Goal: Transaction & Acquisition: Purchase product/service

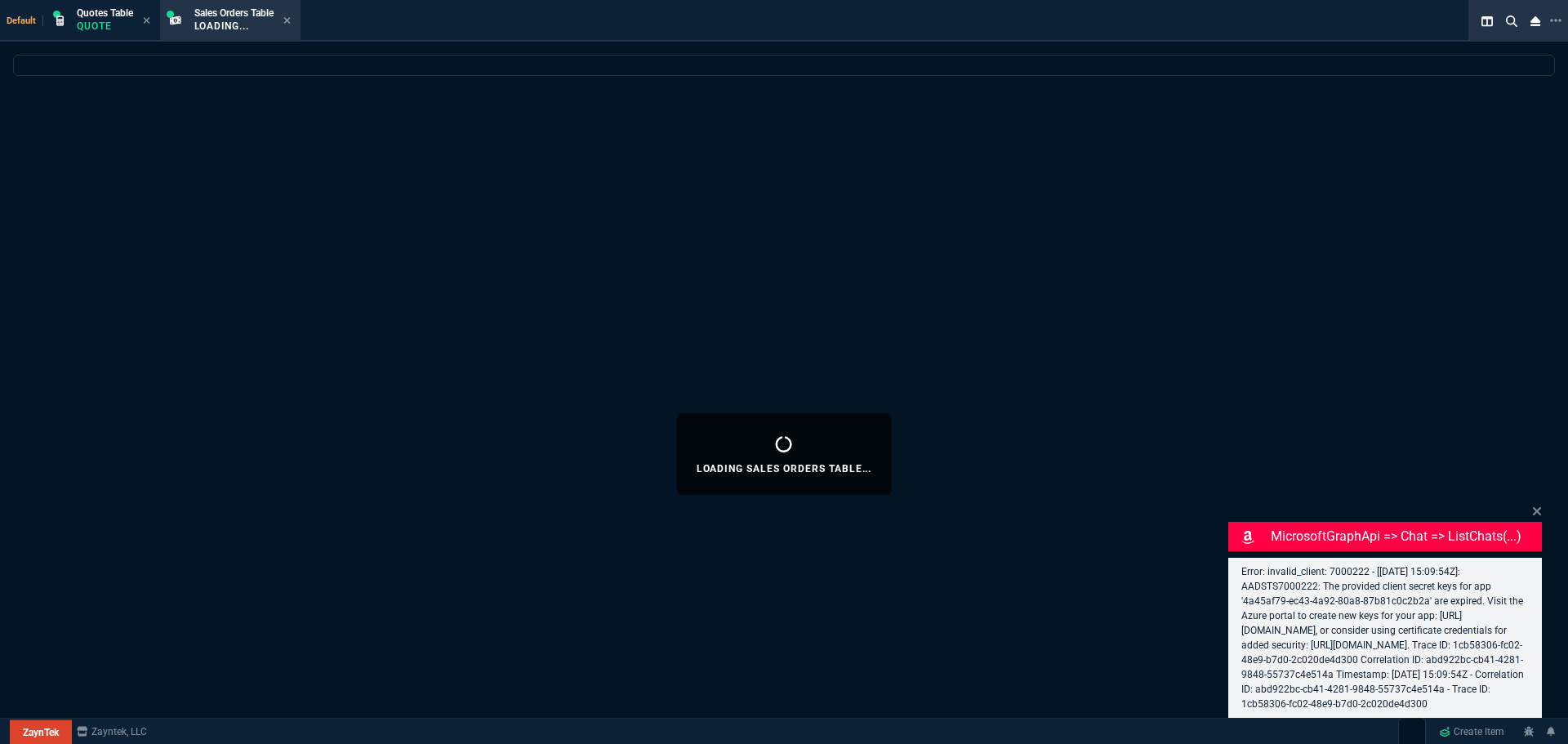
select select "4: SHAD"
select select
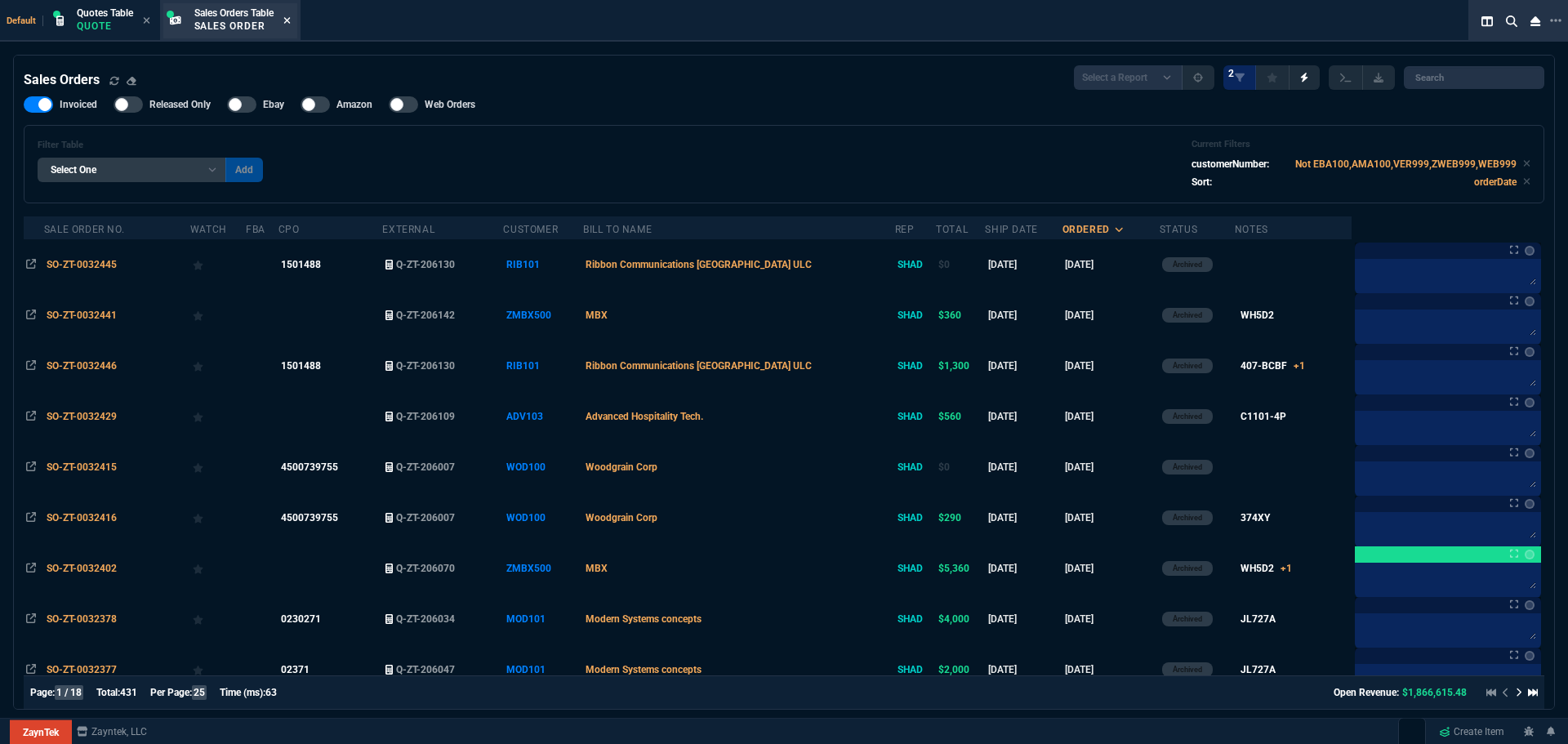
click at [290, 22] on icon at bounding box center [286, 20] width 7 height 7
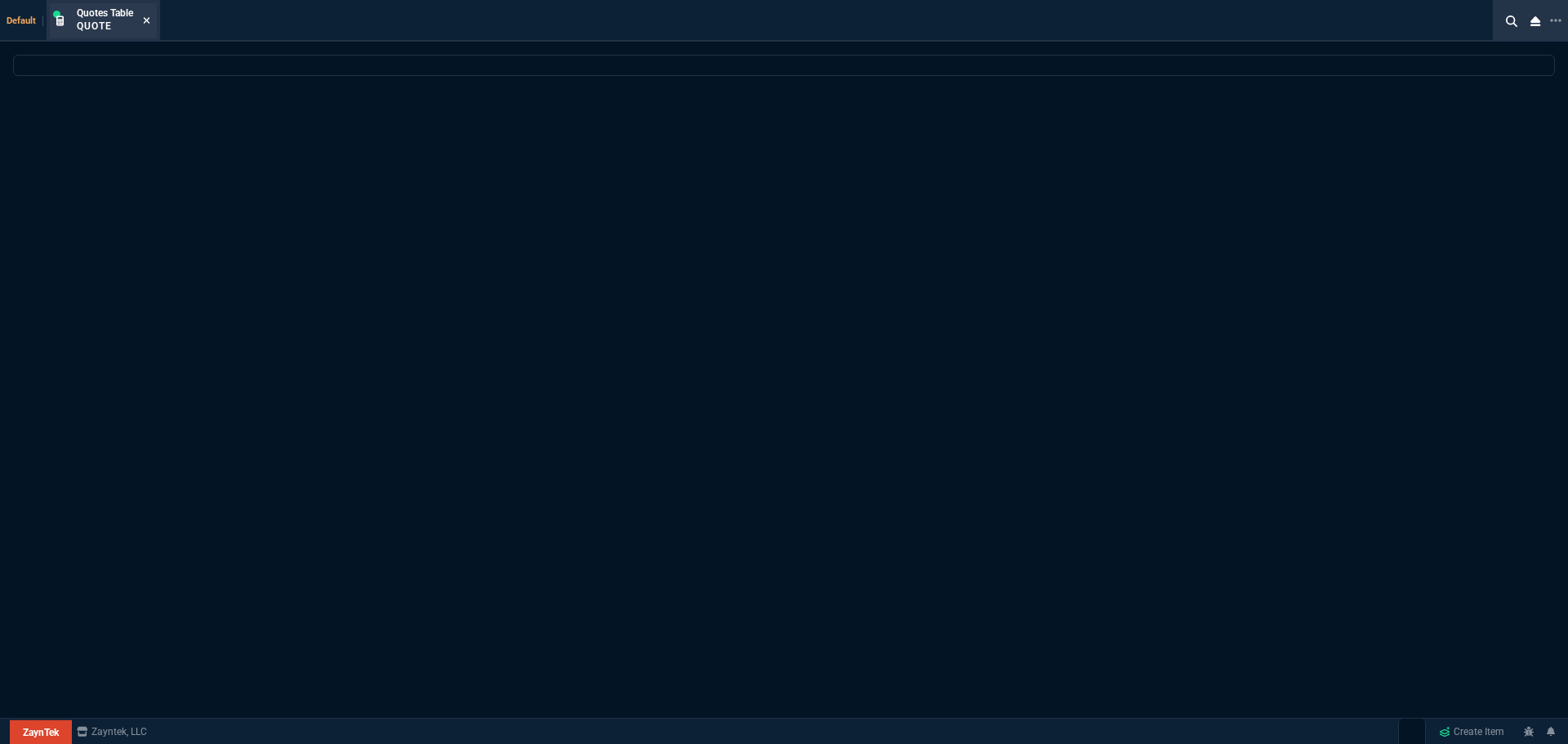
click at [149, 24] on icon at bounding box center [146, 20] width 8 height 10
select select "4: SHAD"
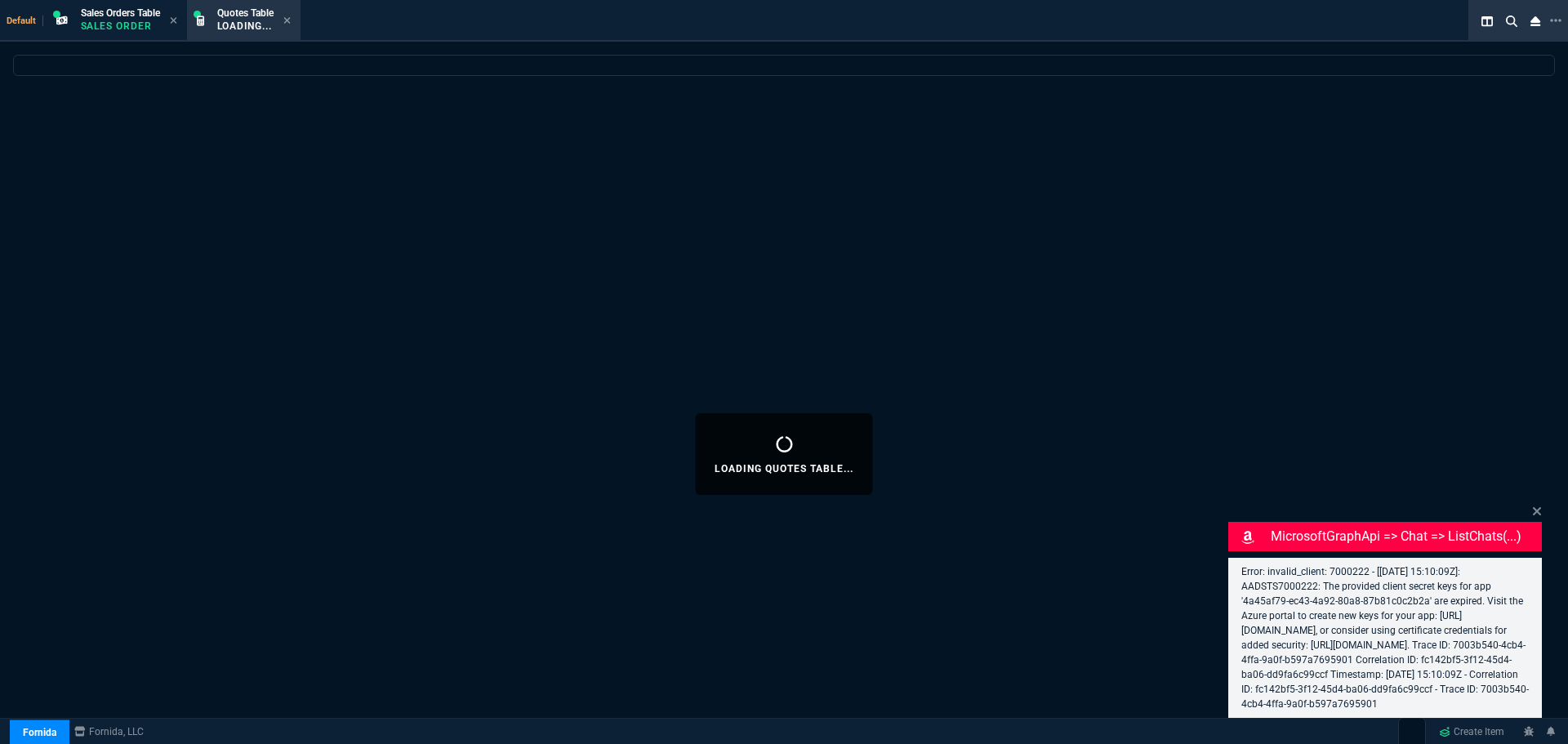
click at [291, 23] on icon at bounding box center [286, 20] width 8 height 10
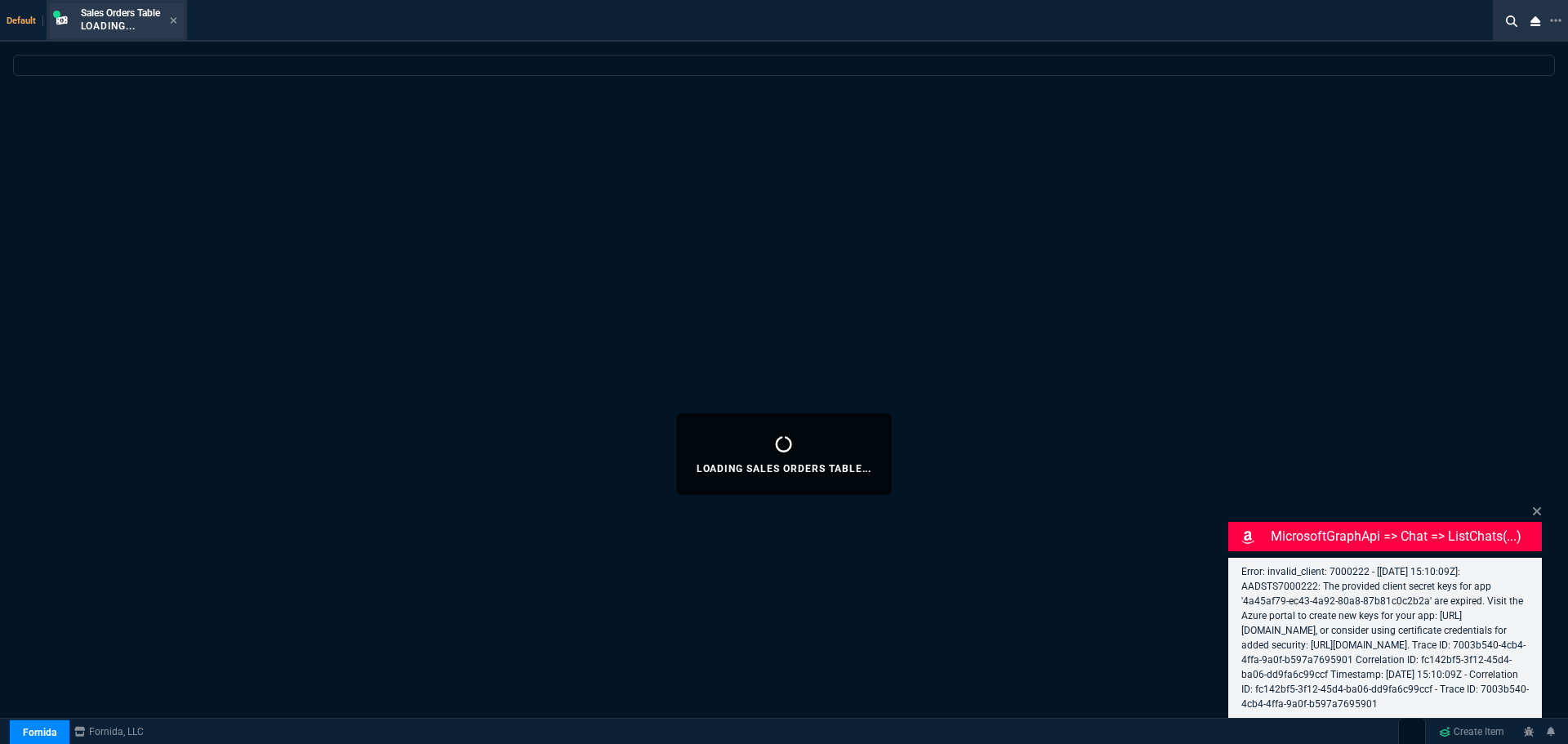
select select
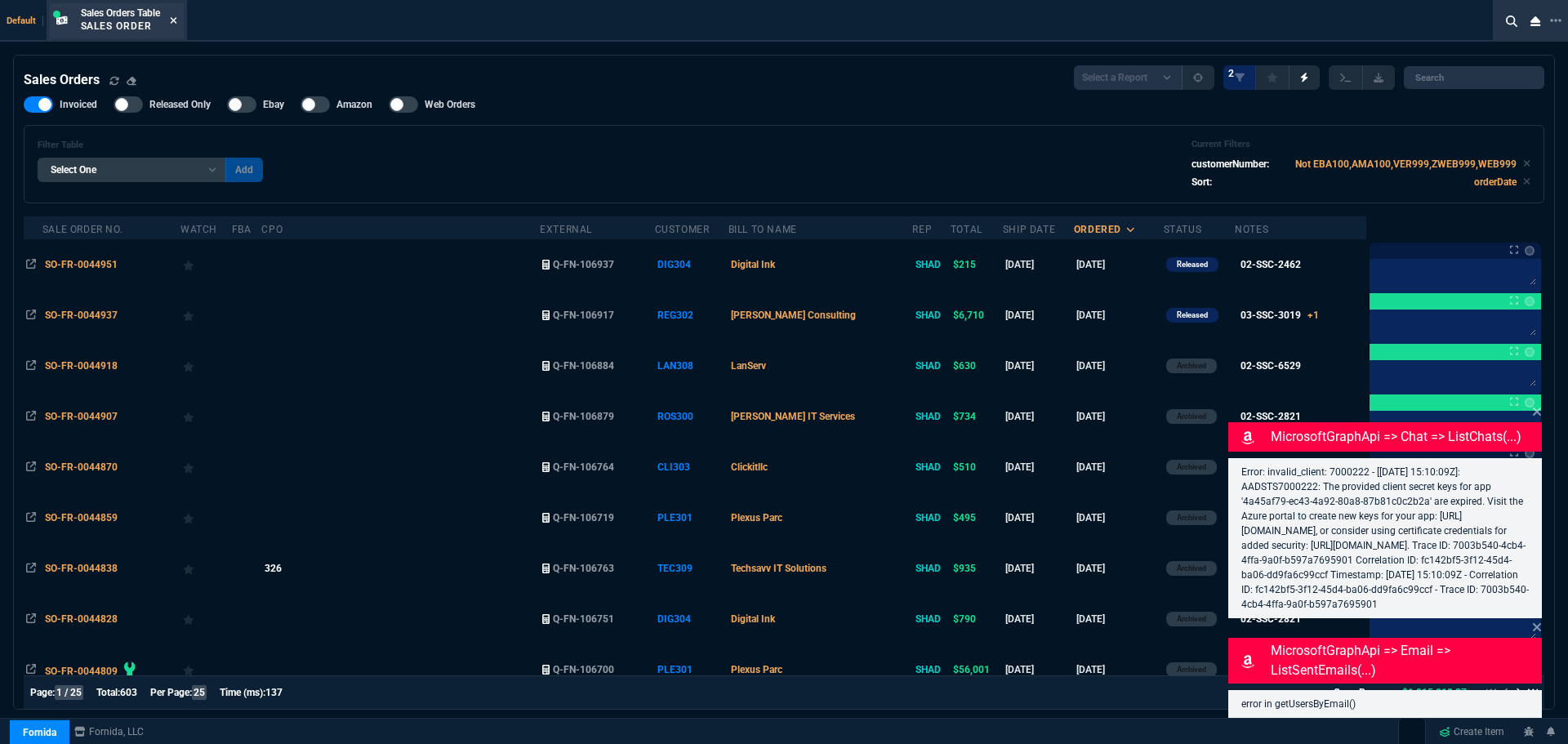
click at [178, 20] on icon at bounding box center [173, 20] width 8 height 10
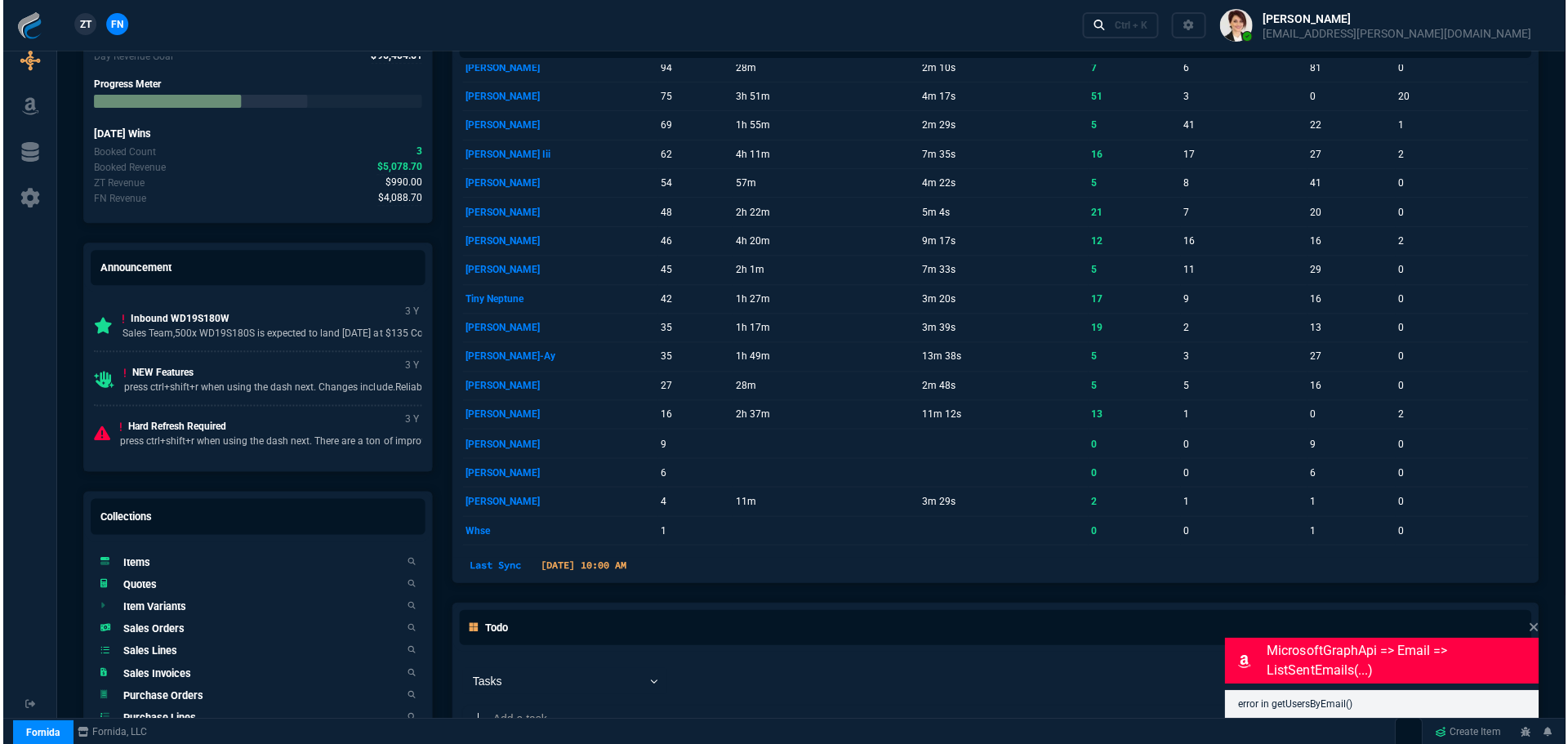
scroll to position [735, 0]
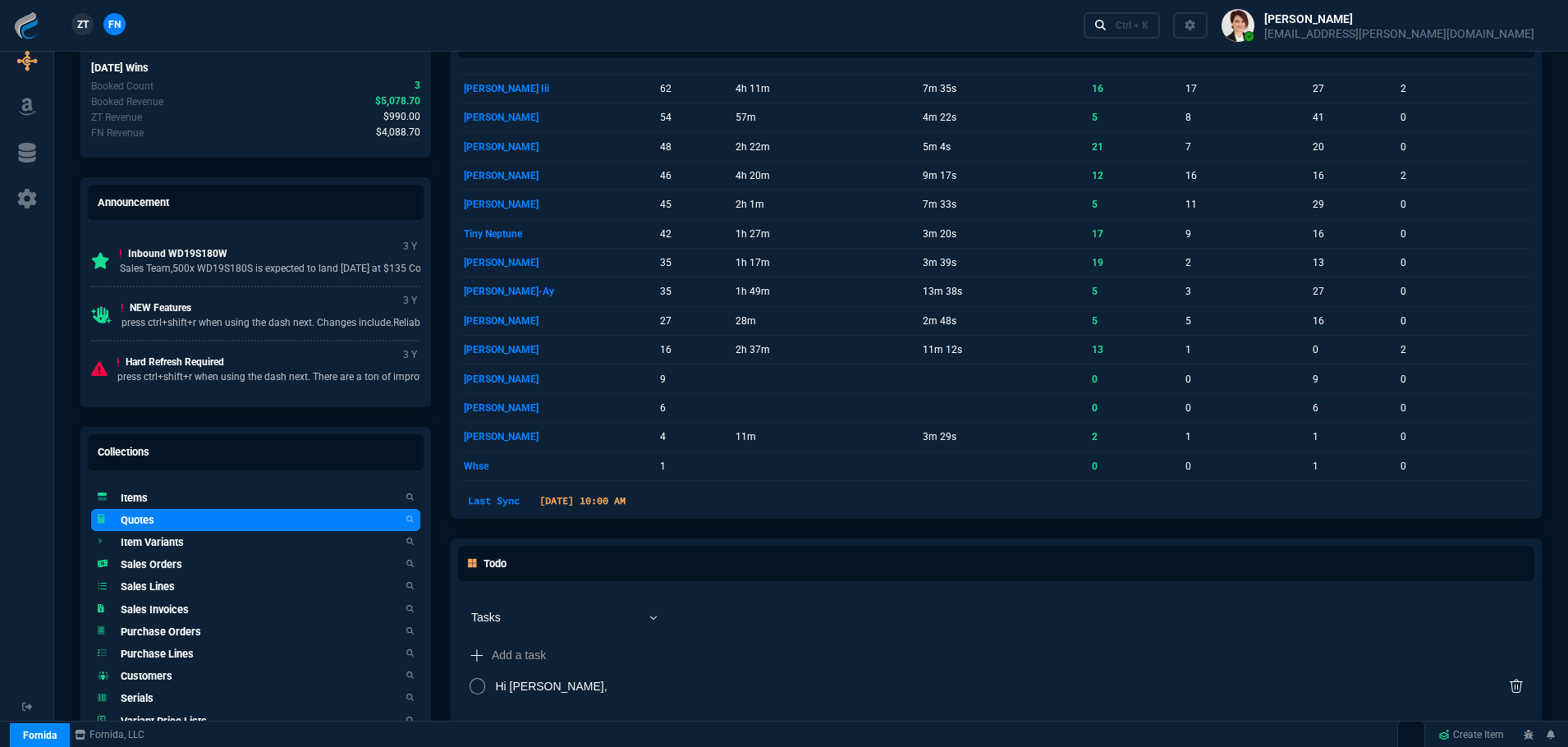
click at [143, 522] on h5 "Quotes" at bounding box center [137, 520] width 33 height 15
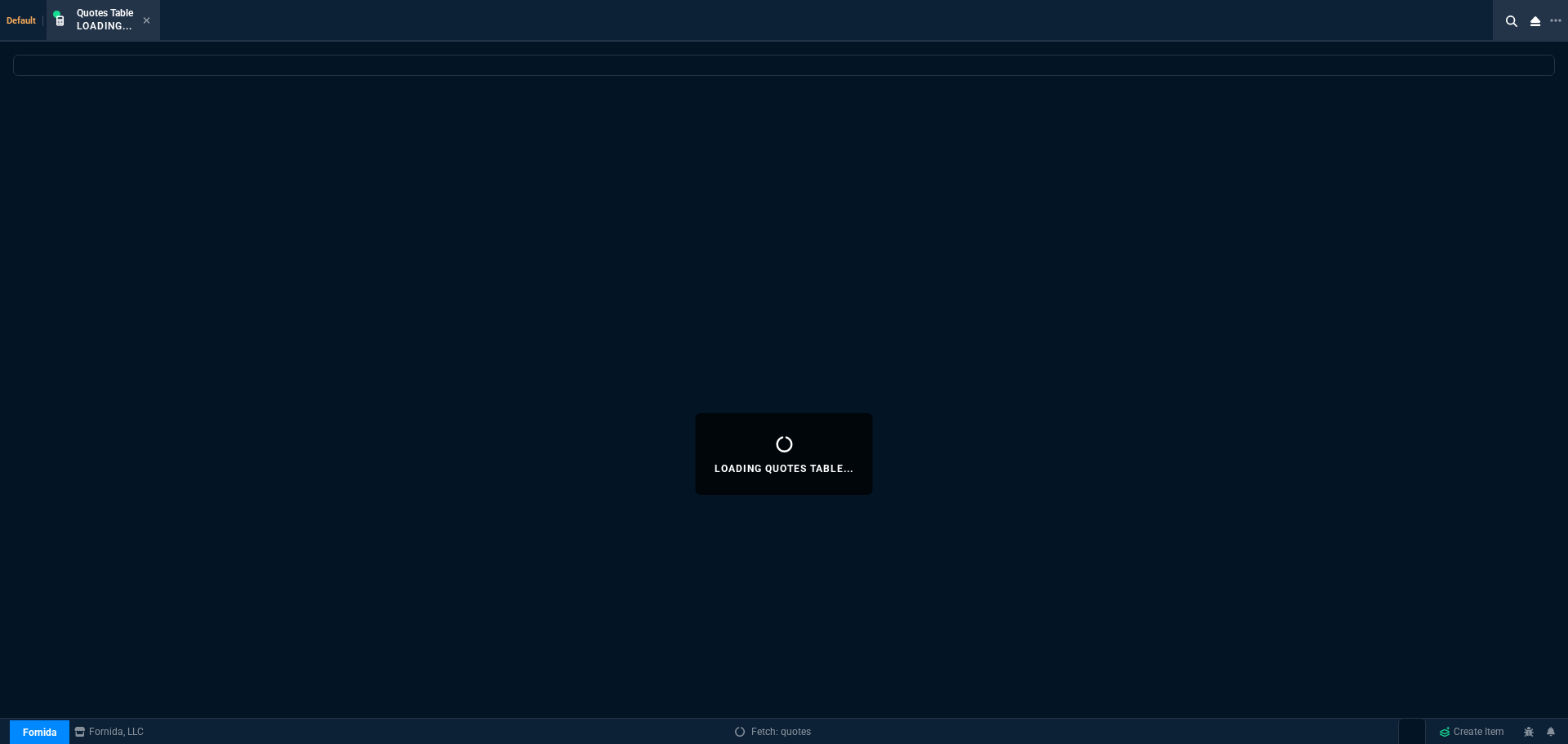
select select
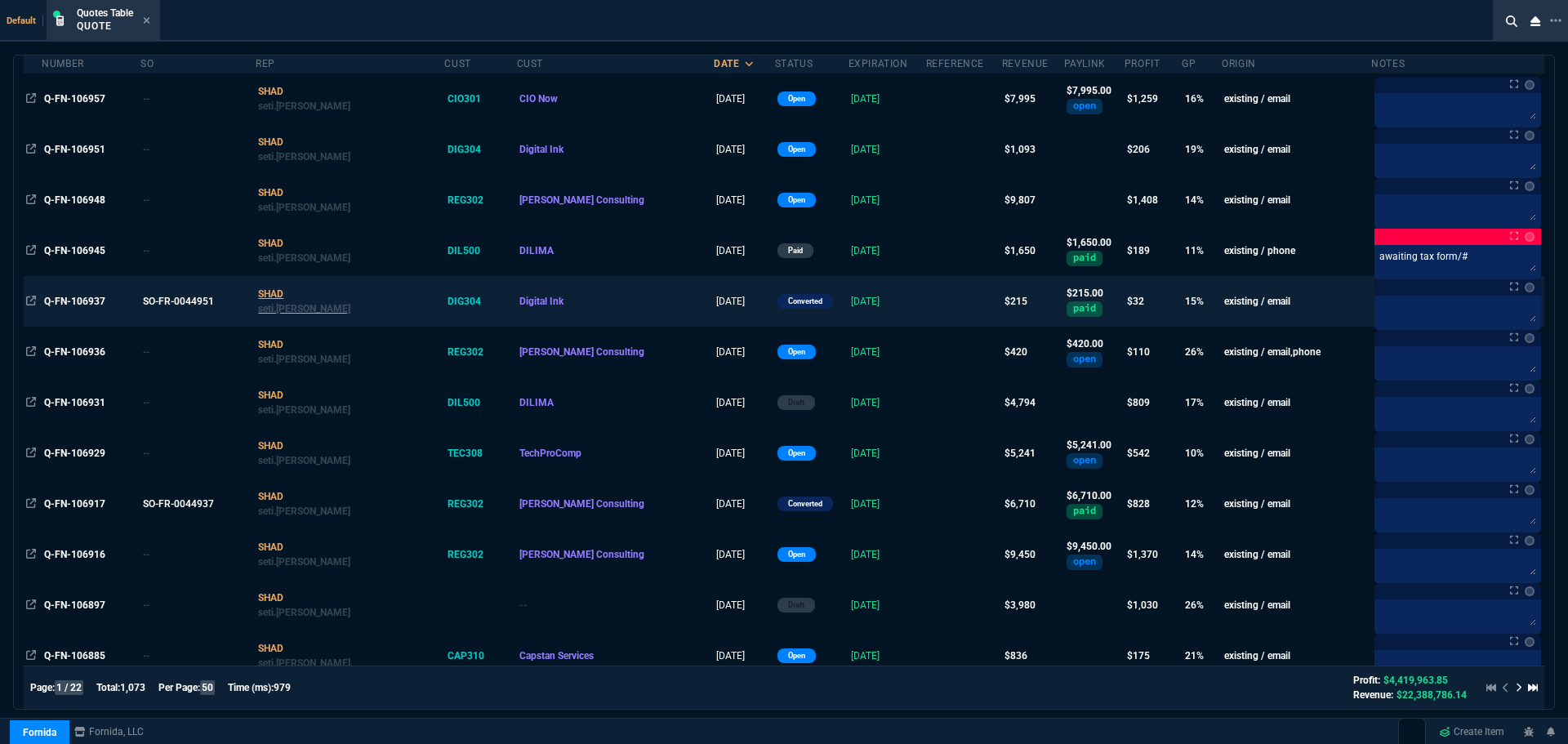
scroll to position [0, 0]
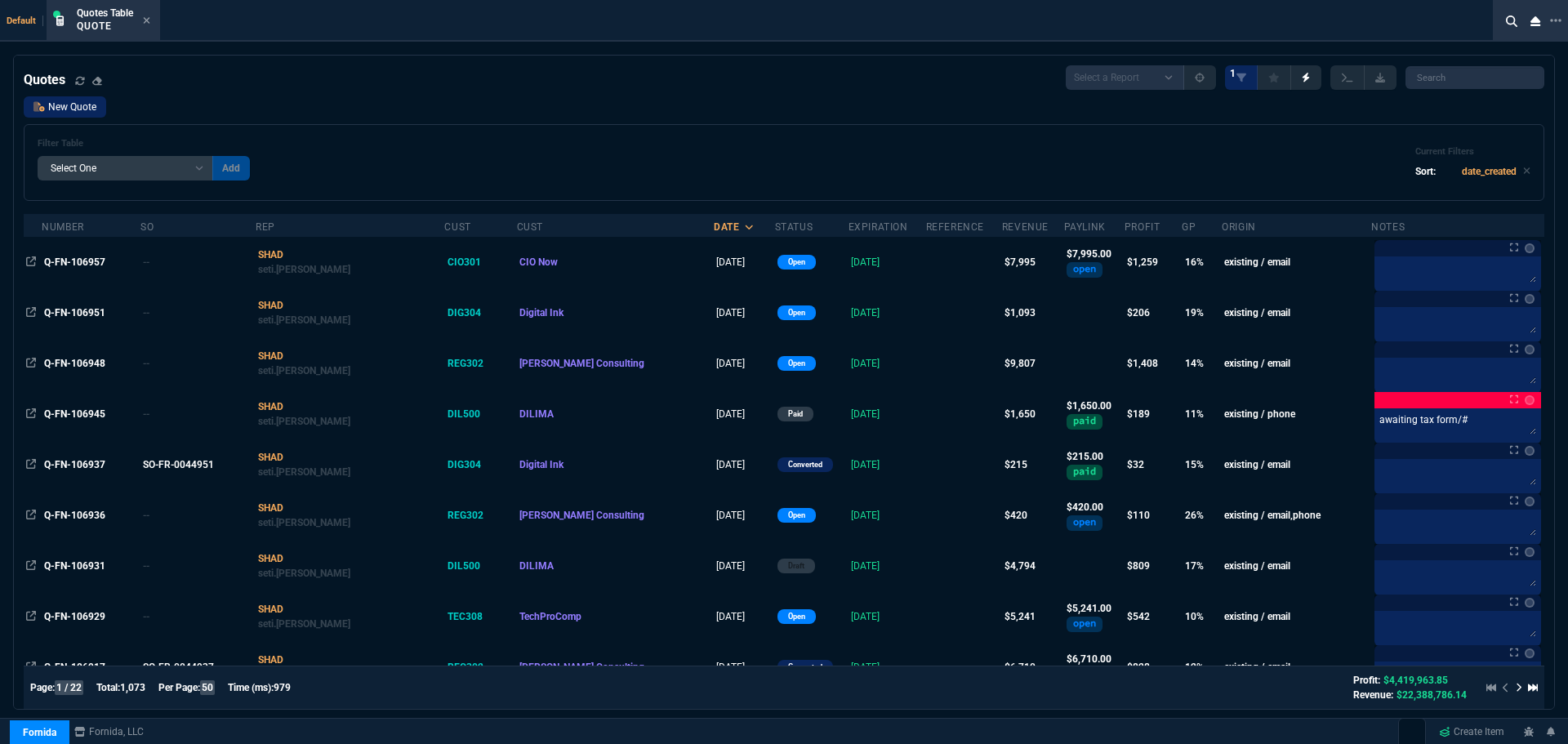
click at [58, 110] on link "New Quote" at bounding box center [65, 106] width 82 height 21
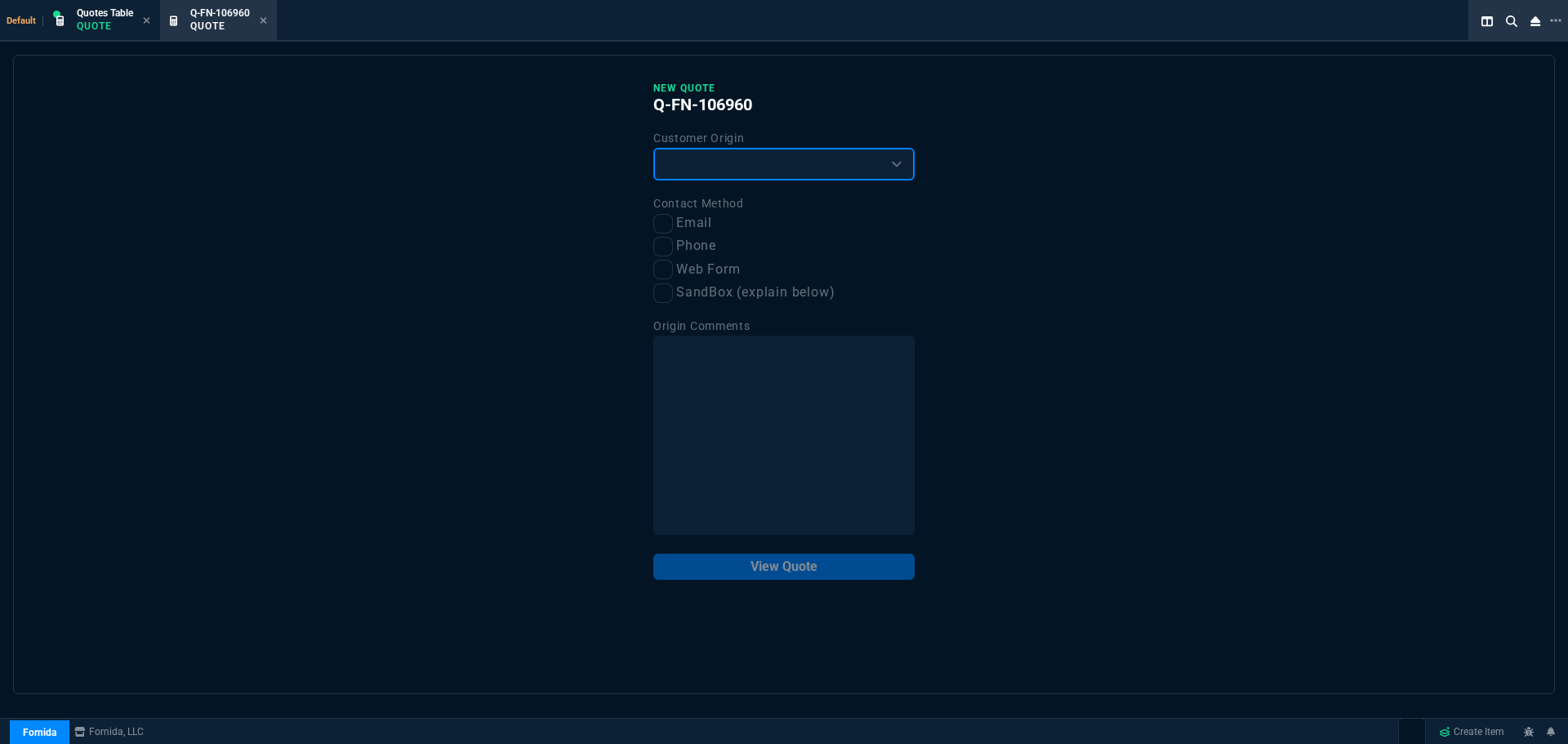
click at [705, 176] on select "Existing Customer Amazon Lead (first order) Website Lead (first order) Called (…" at bounding box center [784, 164] width 262 height 32
select select "existing"
click at [654, 149] on select "Existing Customer Amazon Lead (first order) Website Lead (first order) Called (…" at bounding box center [784, 164] width 262 height 32
click at [671, 222] on input "Email" at bounding box center [663, 224] width 20 height 20
checkbox input "true"
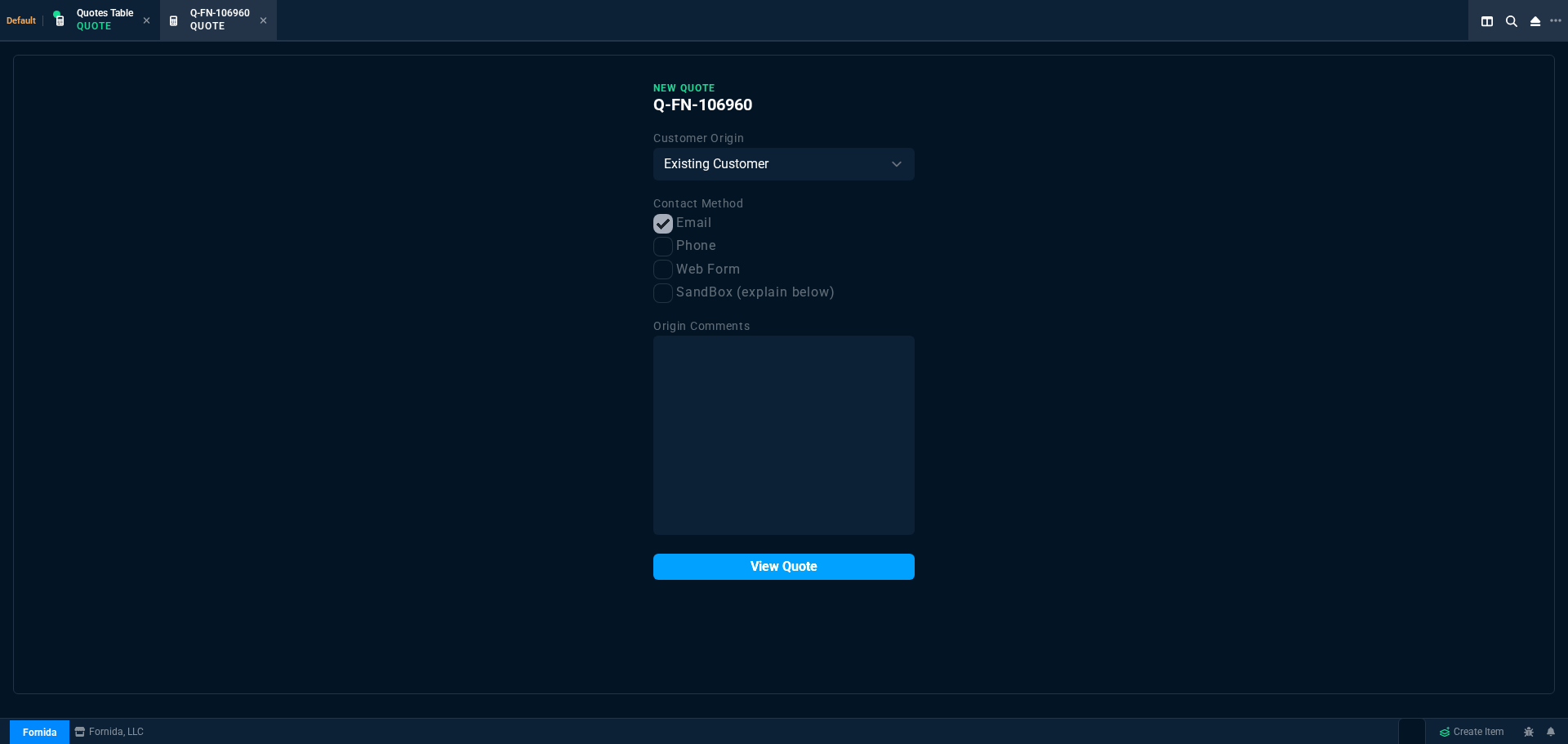
click at [791, 576] on button "View Quote" at bounding box center [784, 567] width 262 height 26
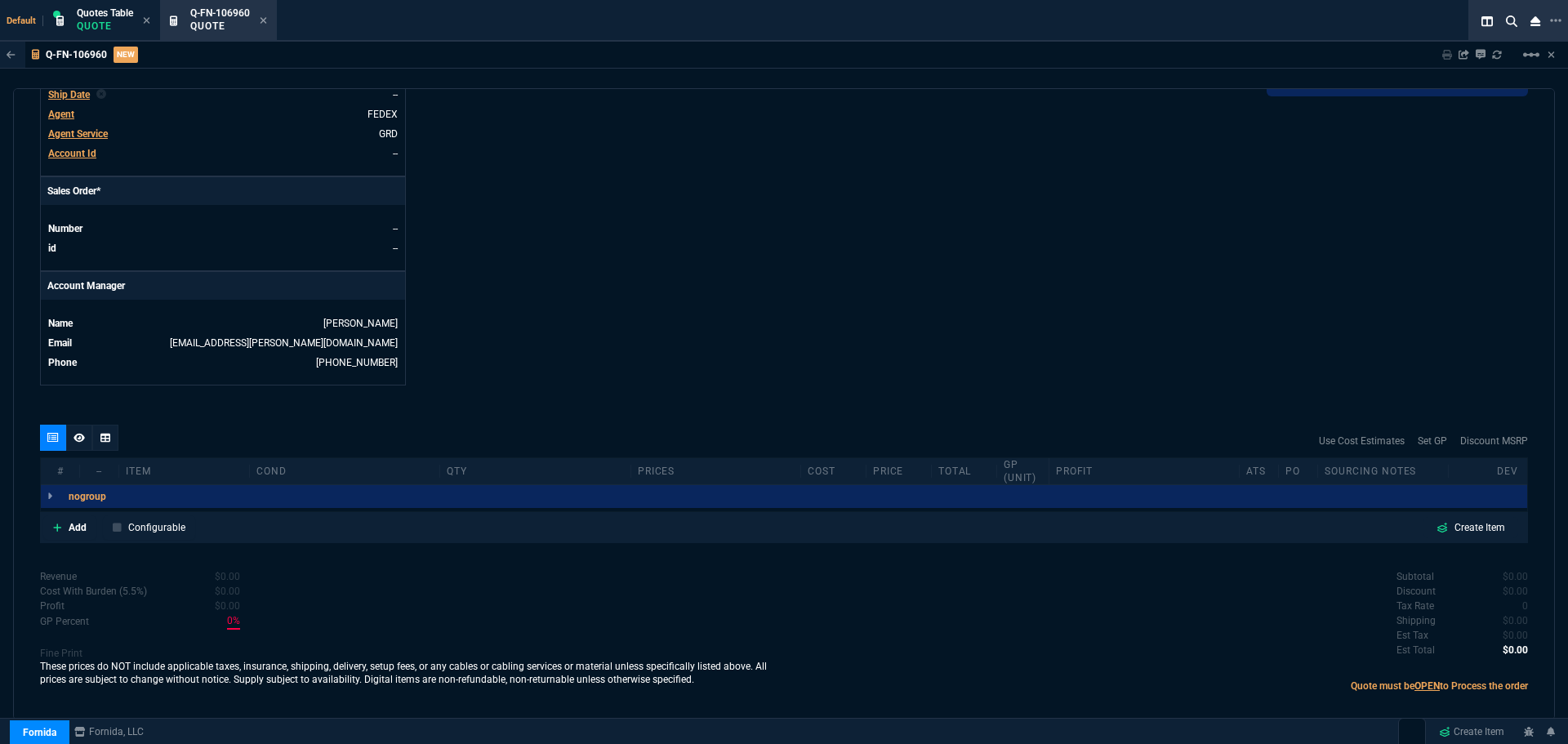
scroll to position [625, 0]
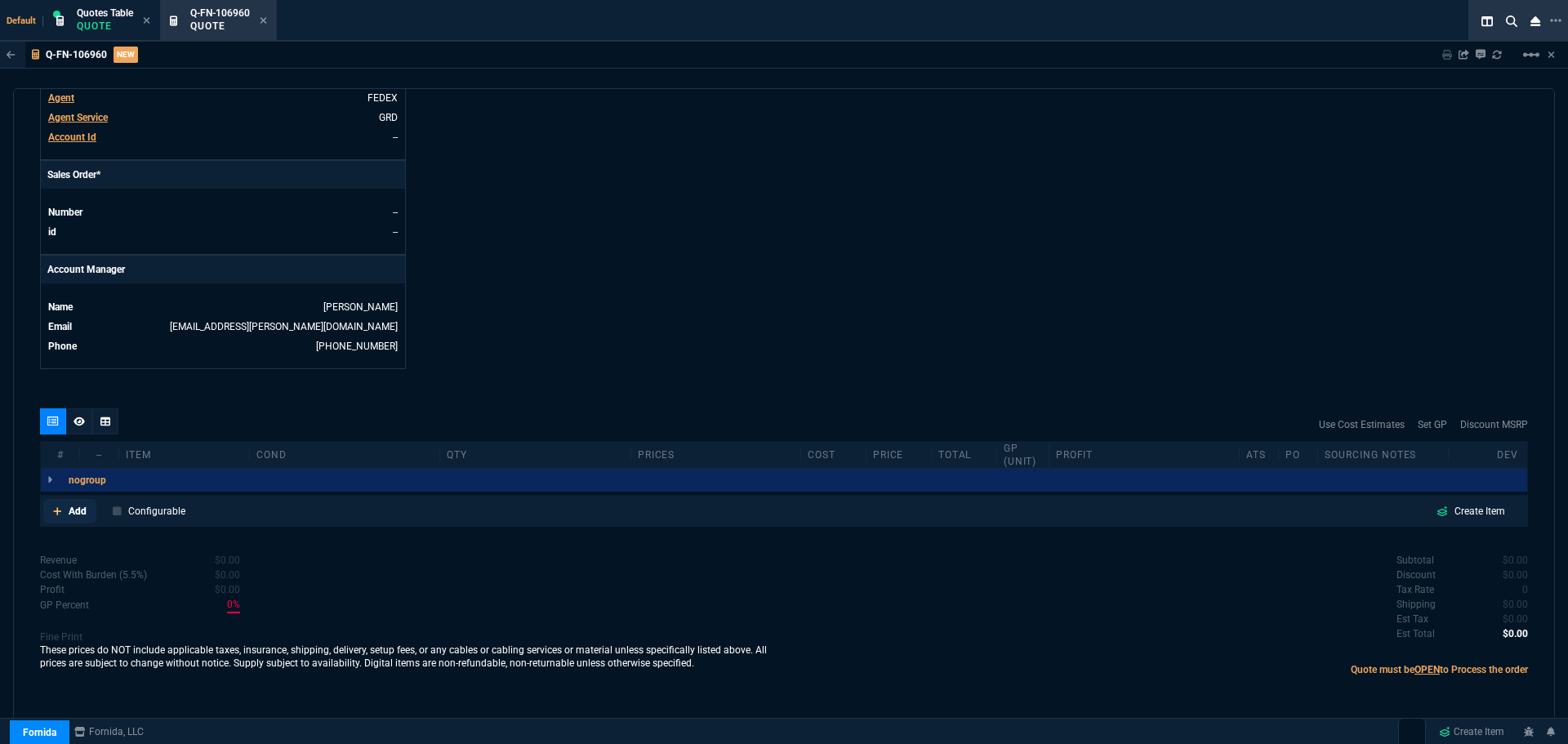
click at [76, 513] on p "Add" at bounding box center [77, 511] width 18 height 14
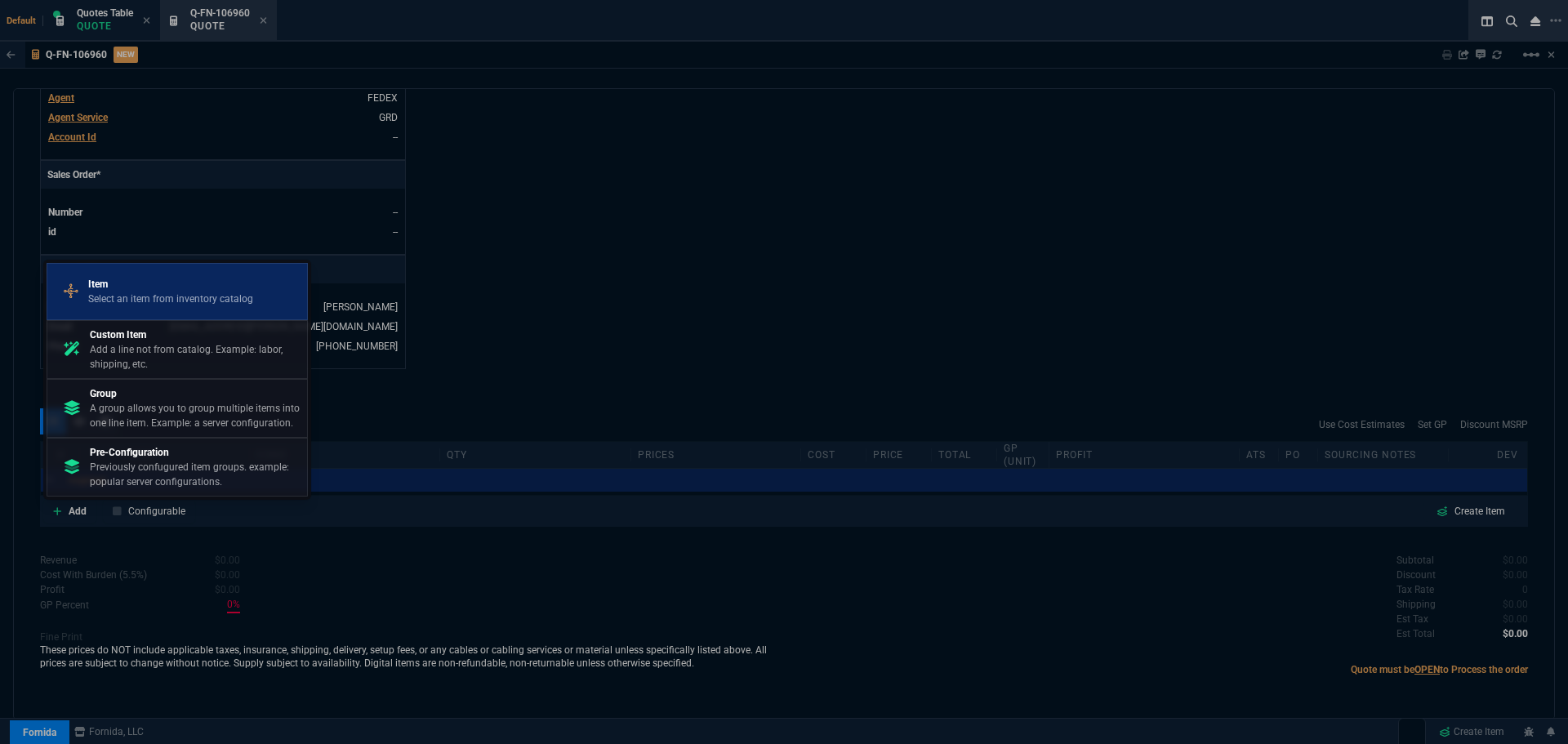
click at [156, 304] on p "Select an item from inventory catalog" at bounding box center [171, 298] width 165 height 14
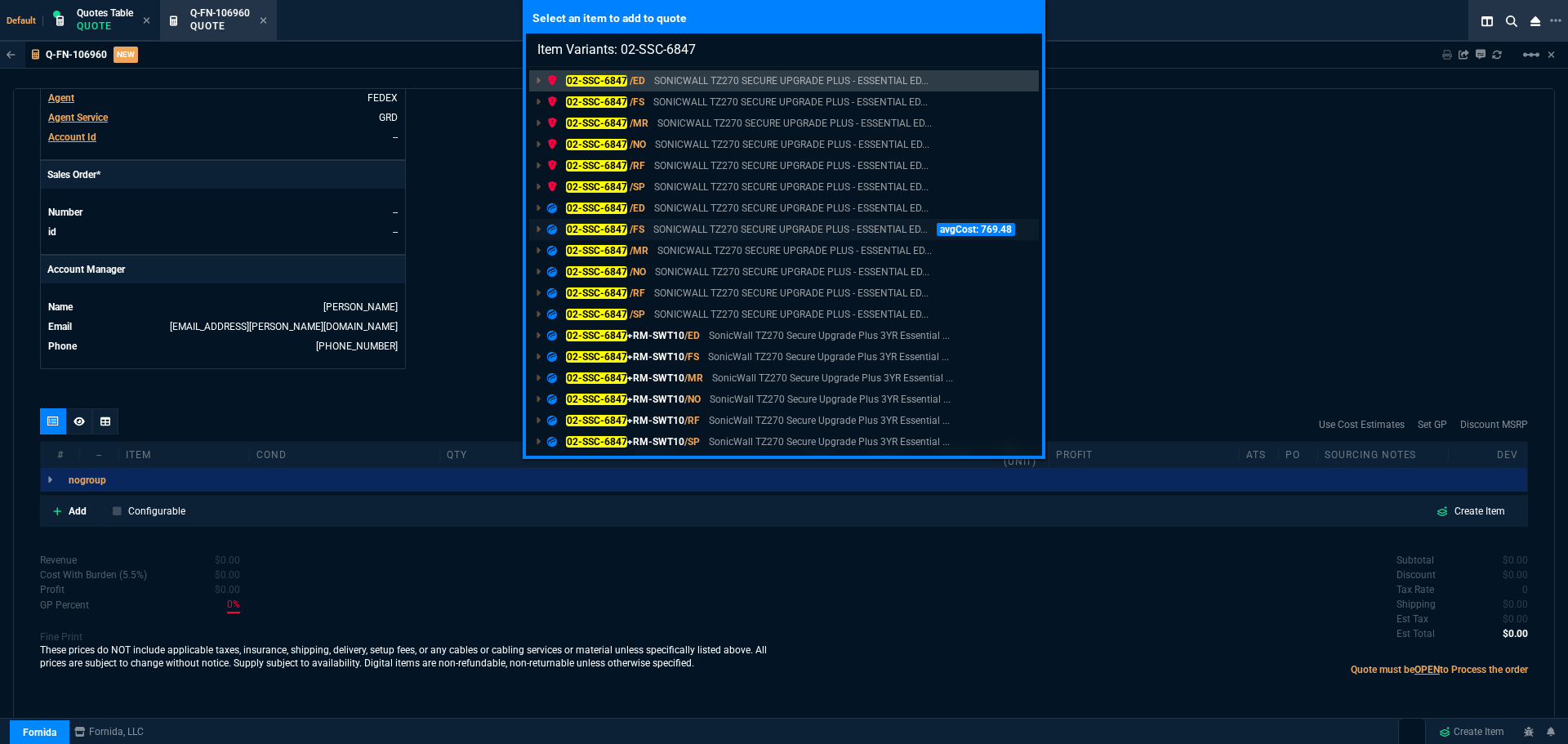
type input "Item Variants: 02-SSC-6847"
click at [600, 228] on mark "02-SSC-6847" at bounding box center [597, 229] width 61 height 11
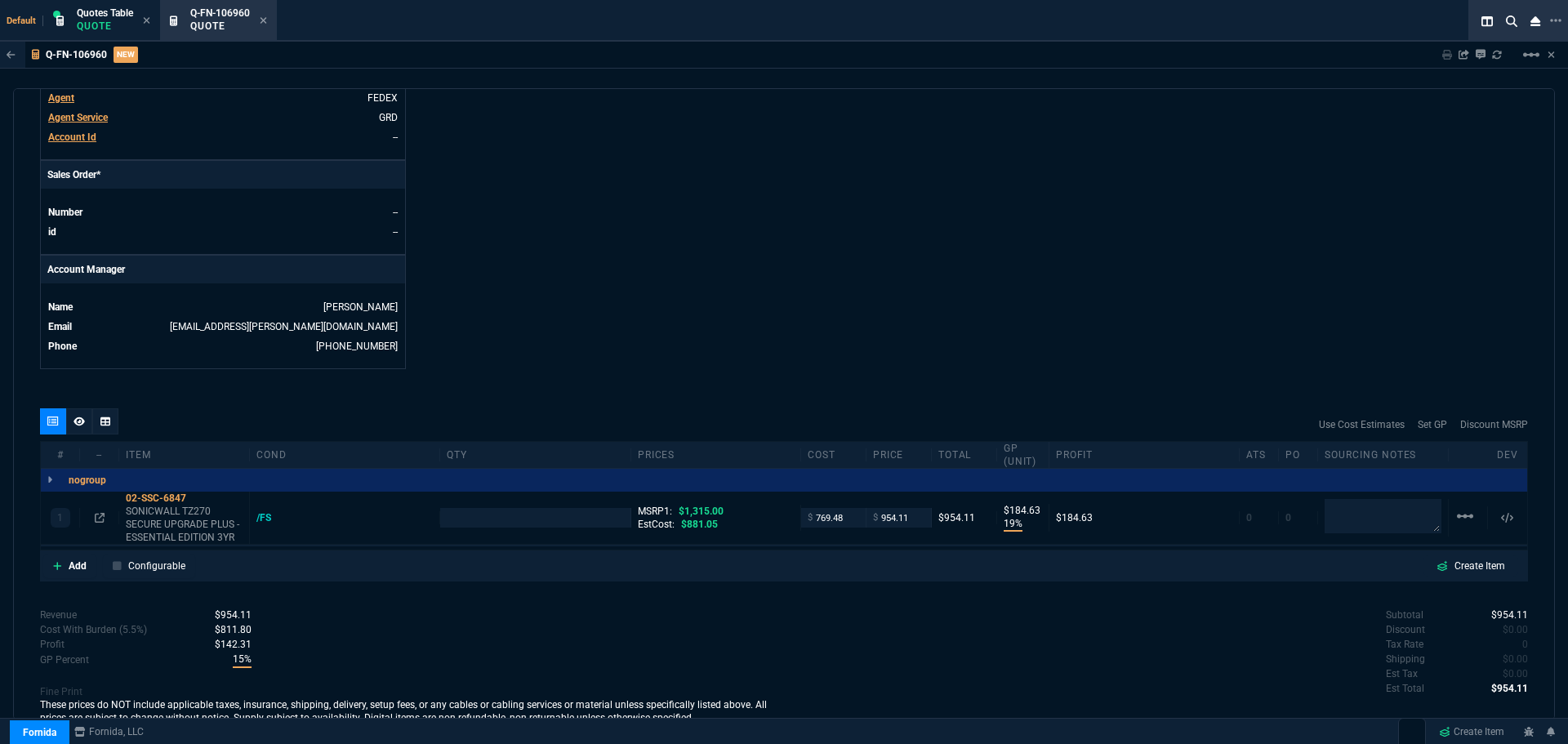
scroll to position [608, 0]
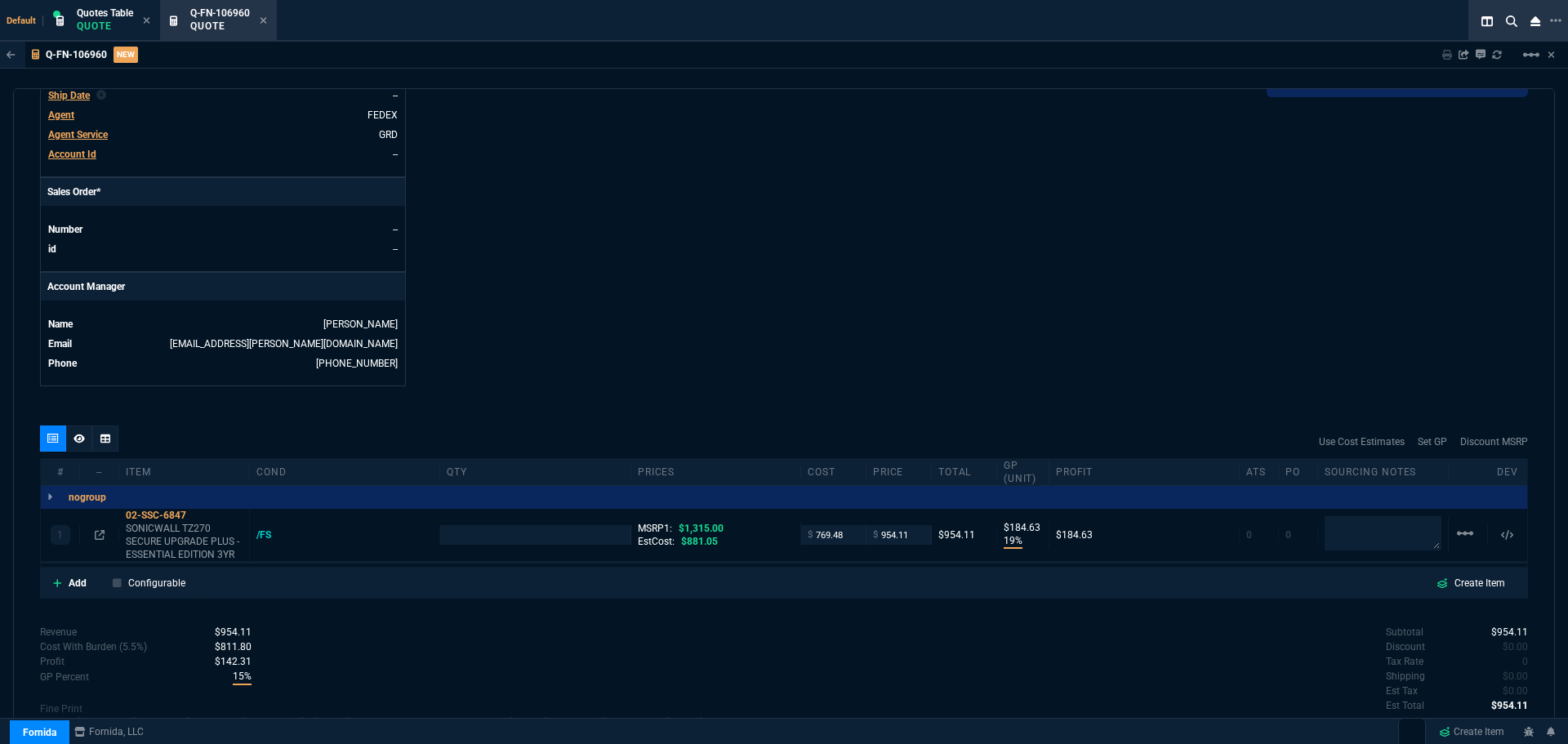
type input "19"
type input "185"
type input "27"
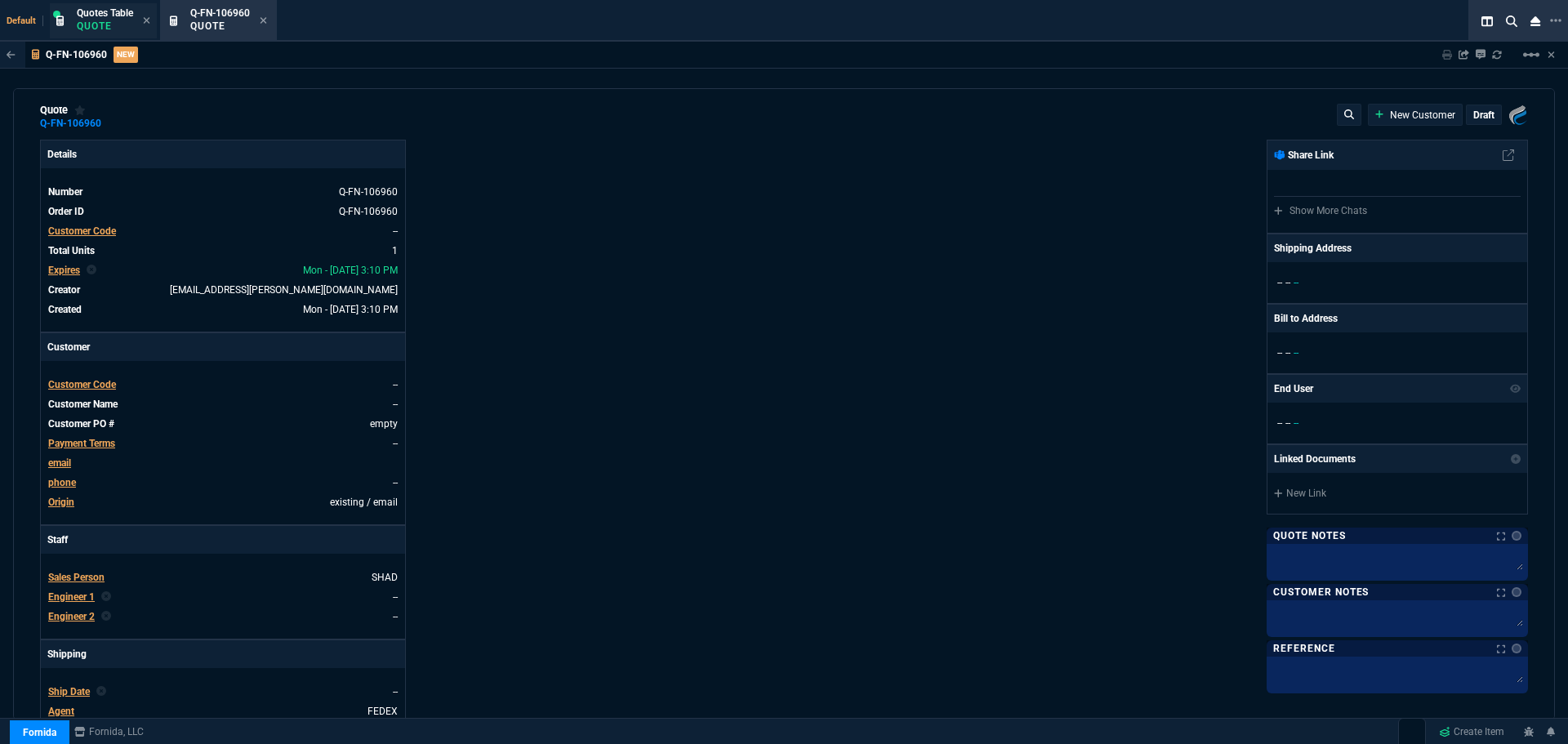
scroll to position [0, 0]
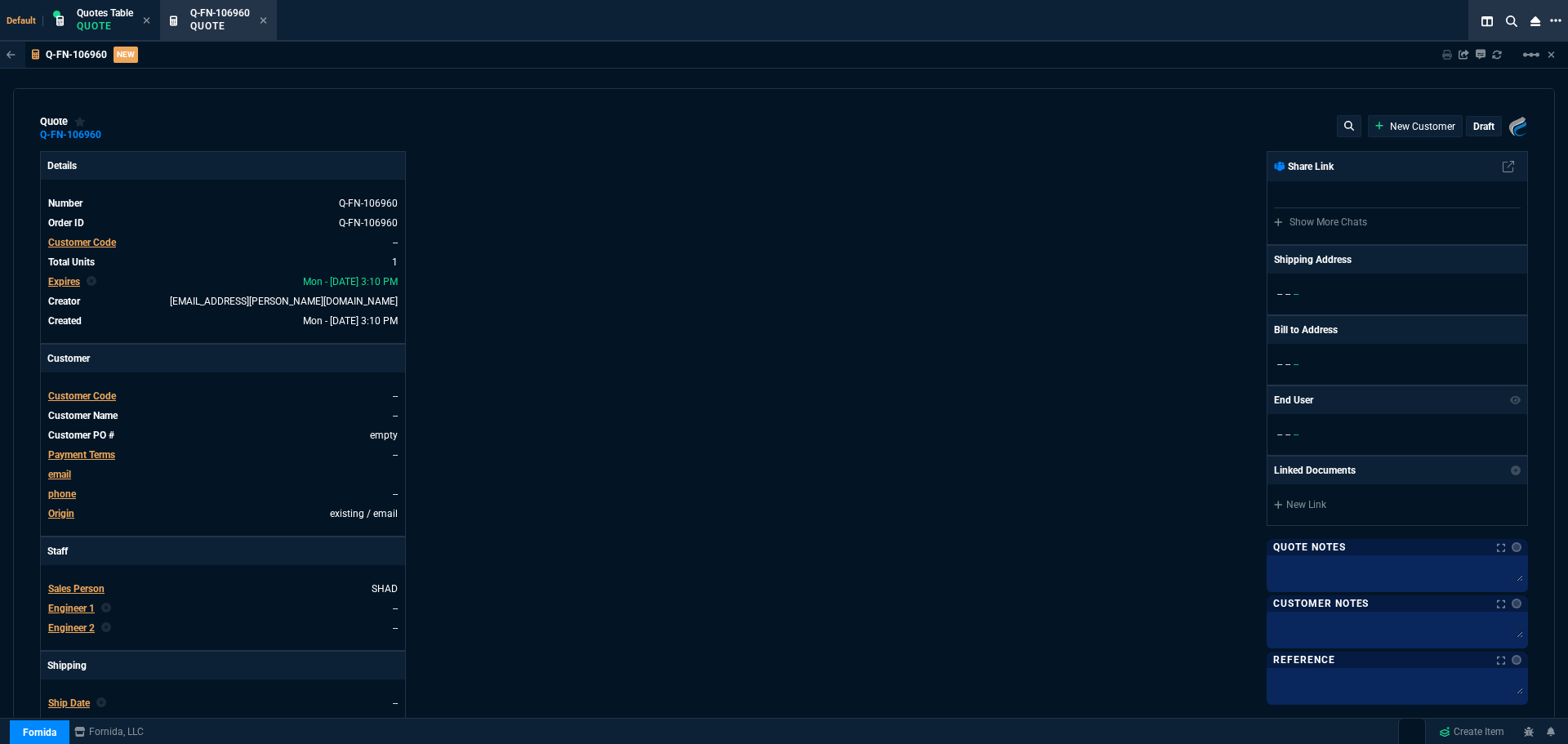
click at [1554, 19] on icon at bounding box center [1555, 20] width 11 height 13
click at [1457, 29] on li "Open New Tab" at bounding box center [1469, 32] width 161 height 20
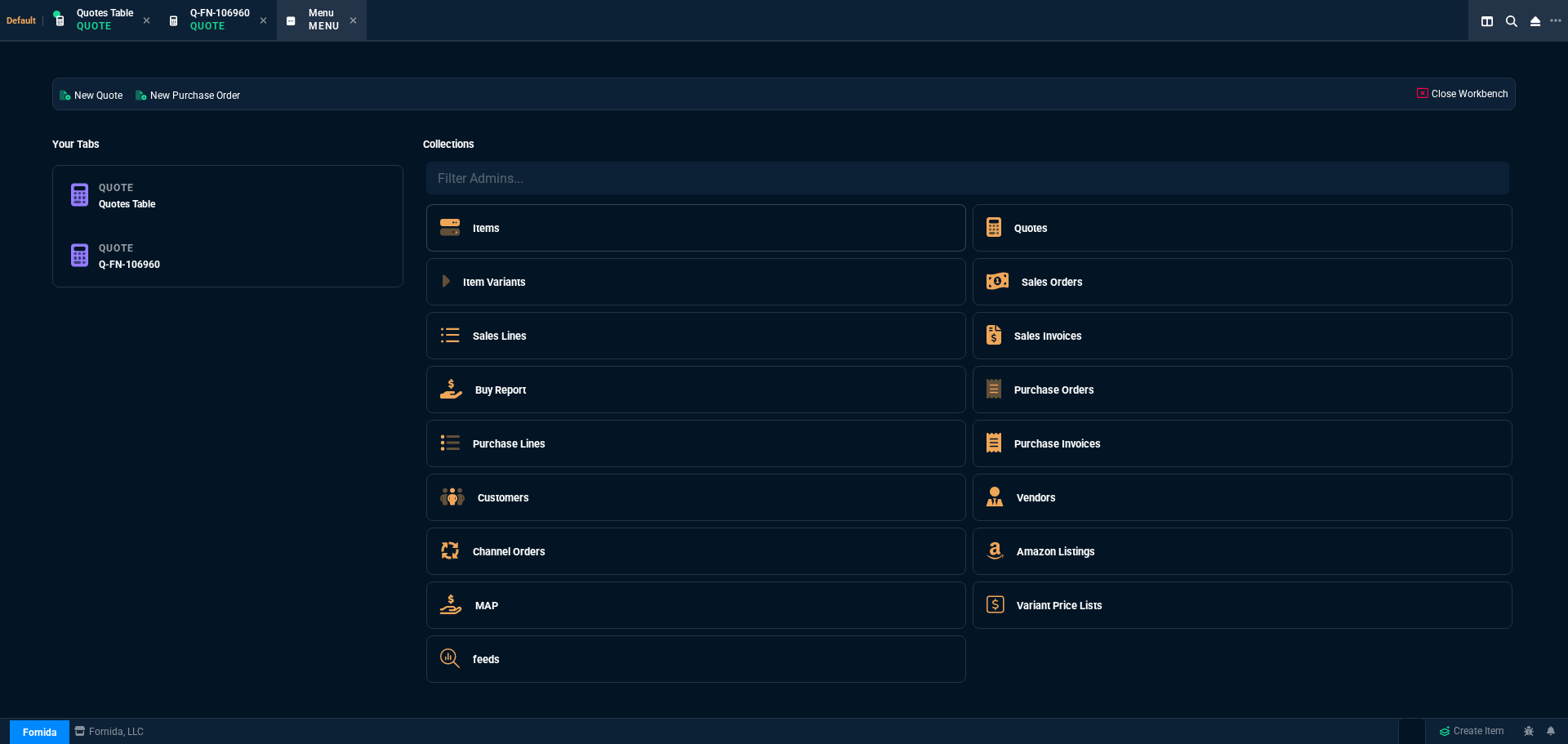
click at [485, 234] on h5 "Items" at bounding box center [486, 228] width 27 height 15
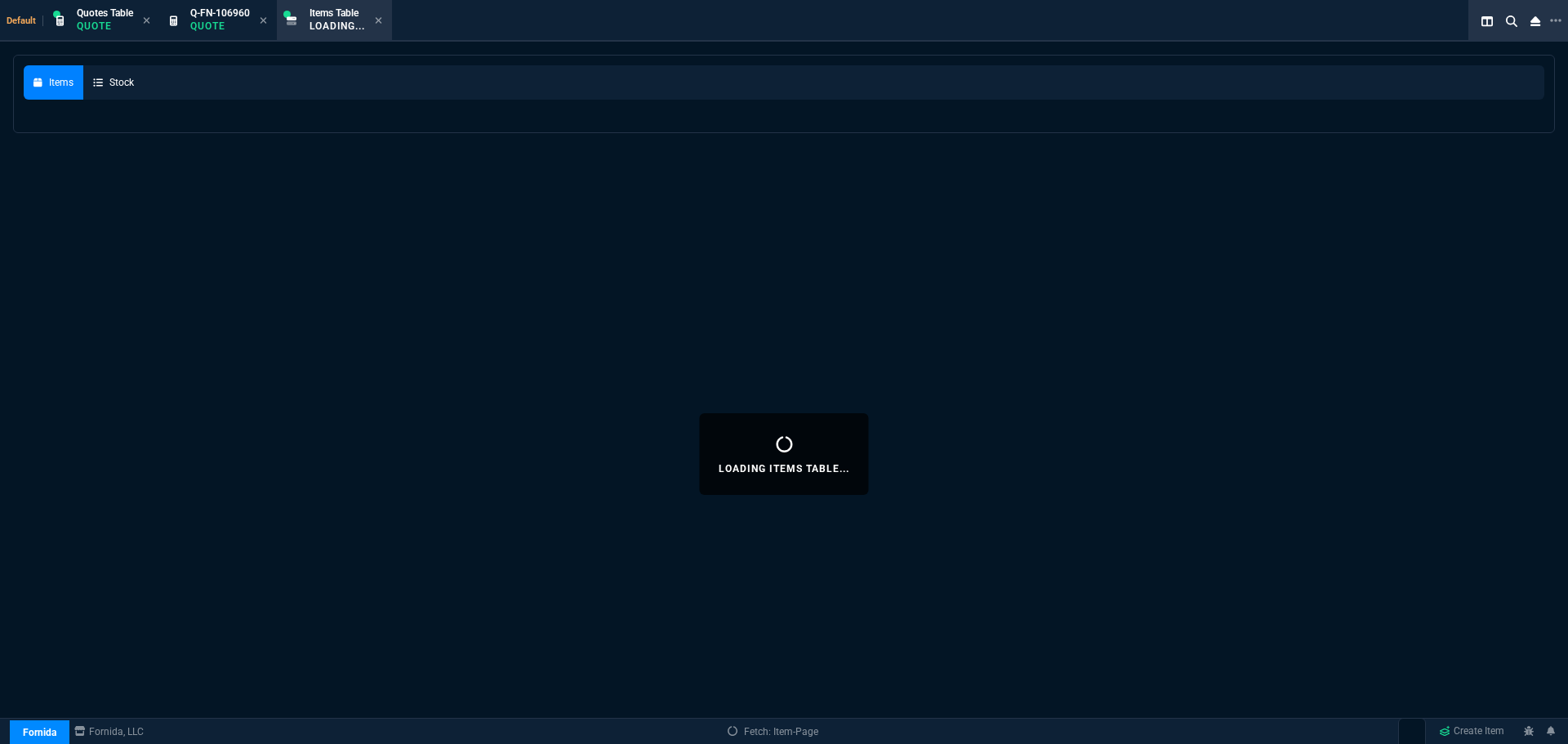
select select
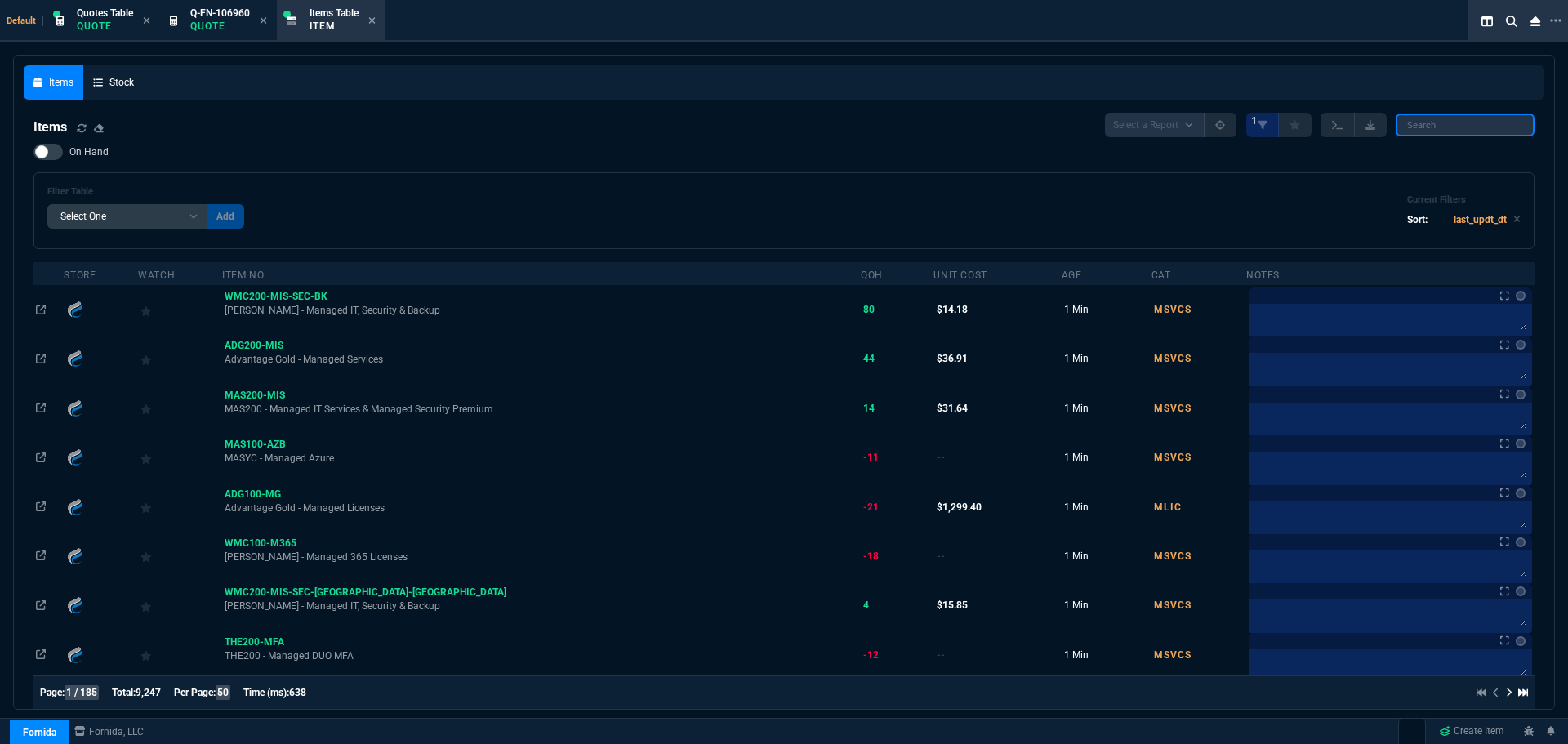
click at [1430, 124] on input "search" at bounding box center [1464, 125] width 139 height 23
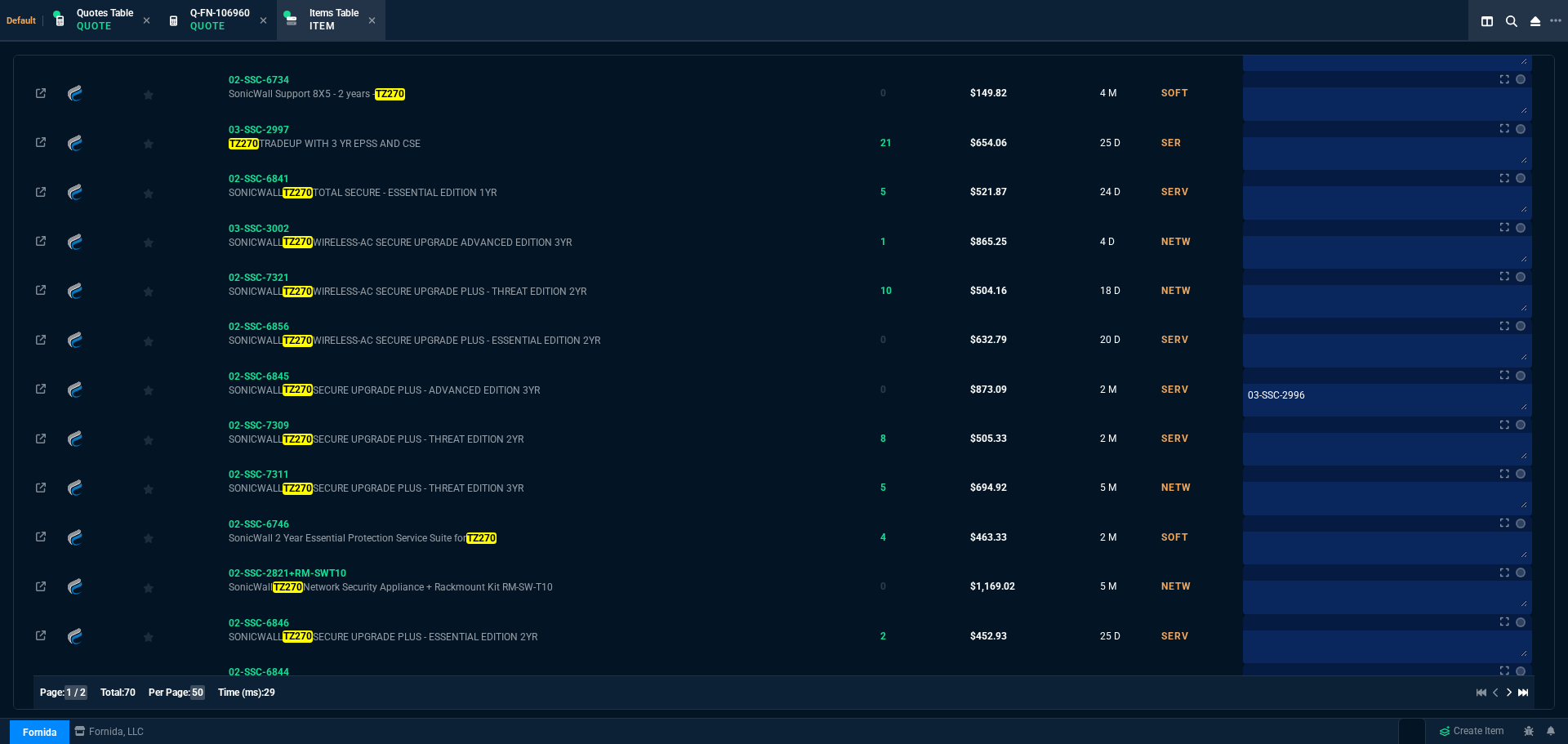
scroll to position [1062, 0]
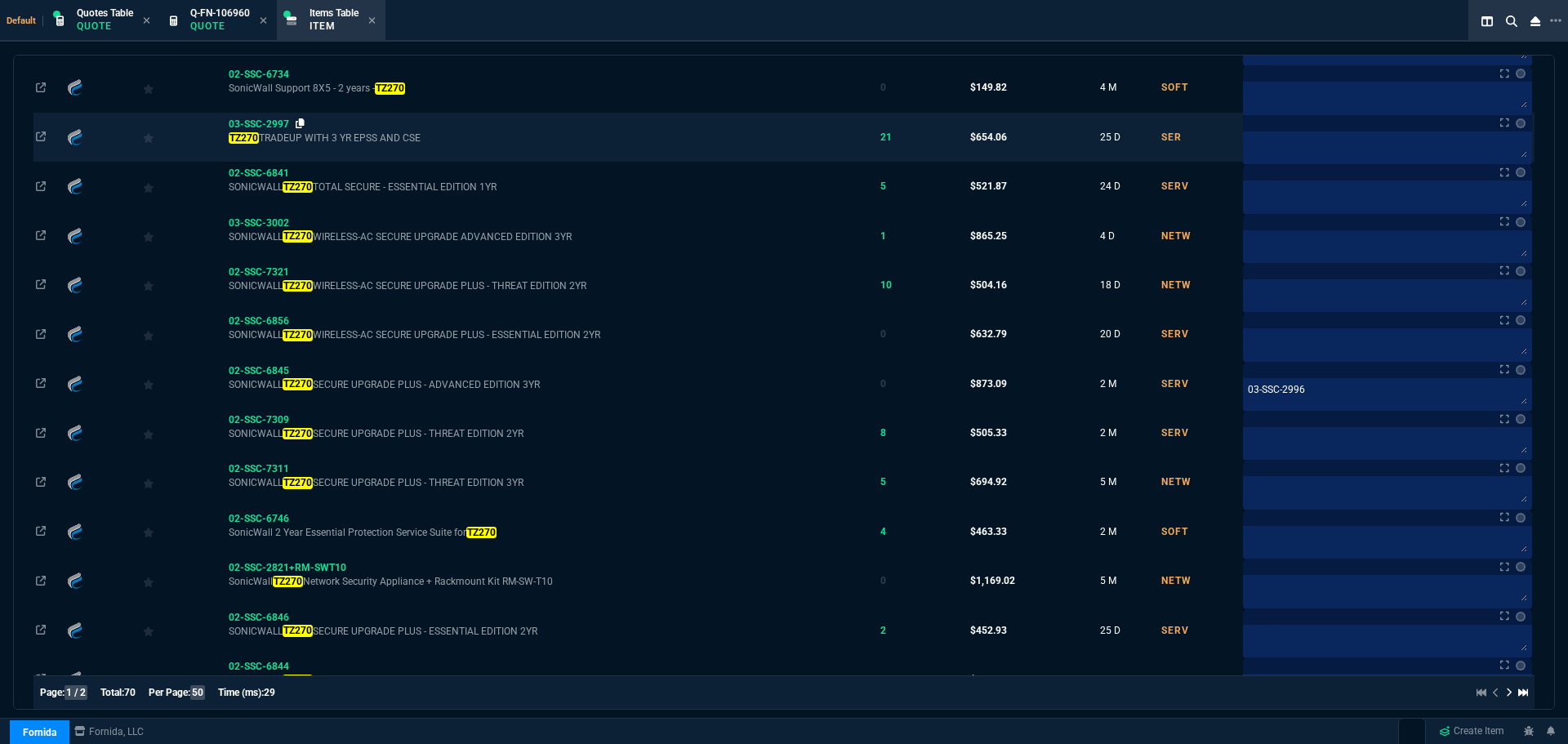
type input "TZ270"
click at [303, 124] on icon at bounding box center [300, 123] width 9 height 10
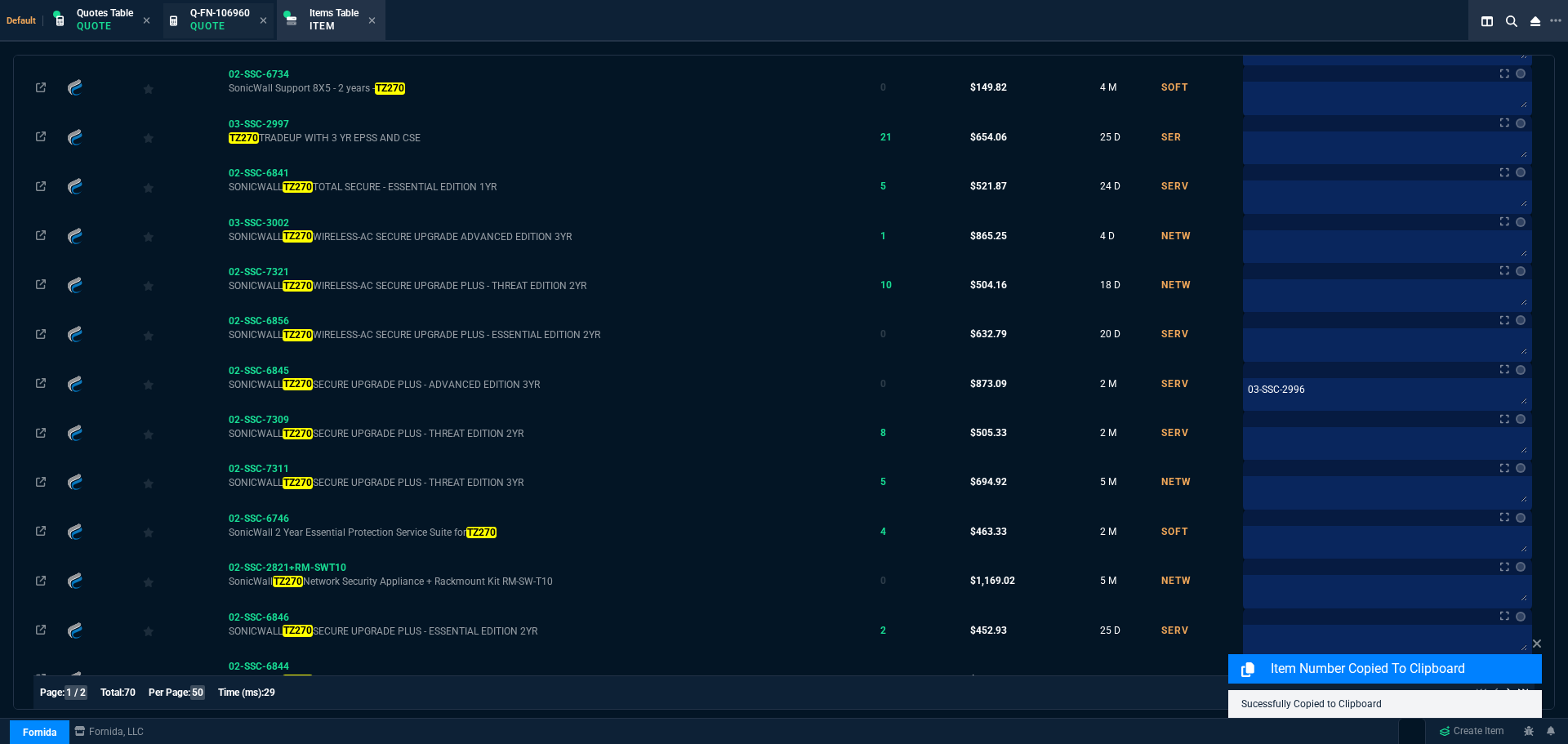
click at [229, 10] on span "Q-FN-106960" at bounding box center [220, 13] width 59 height 11
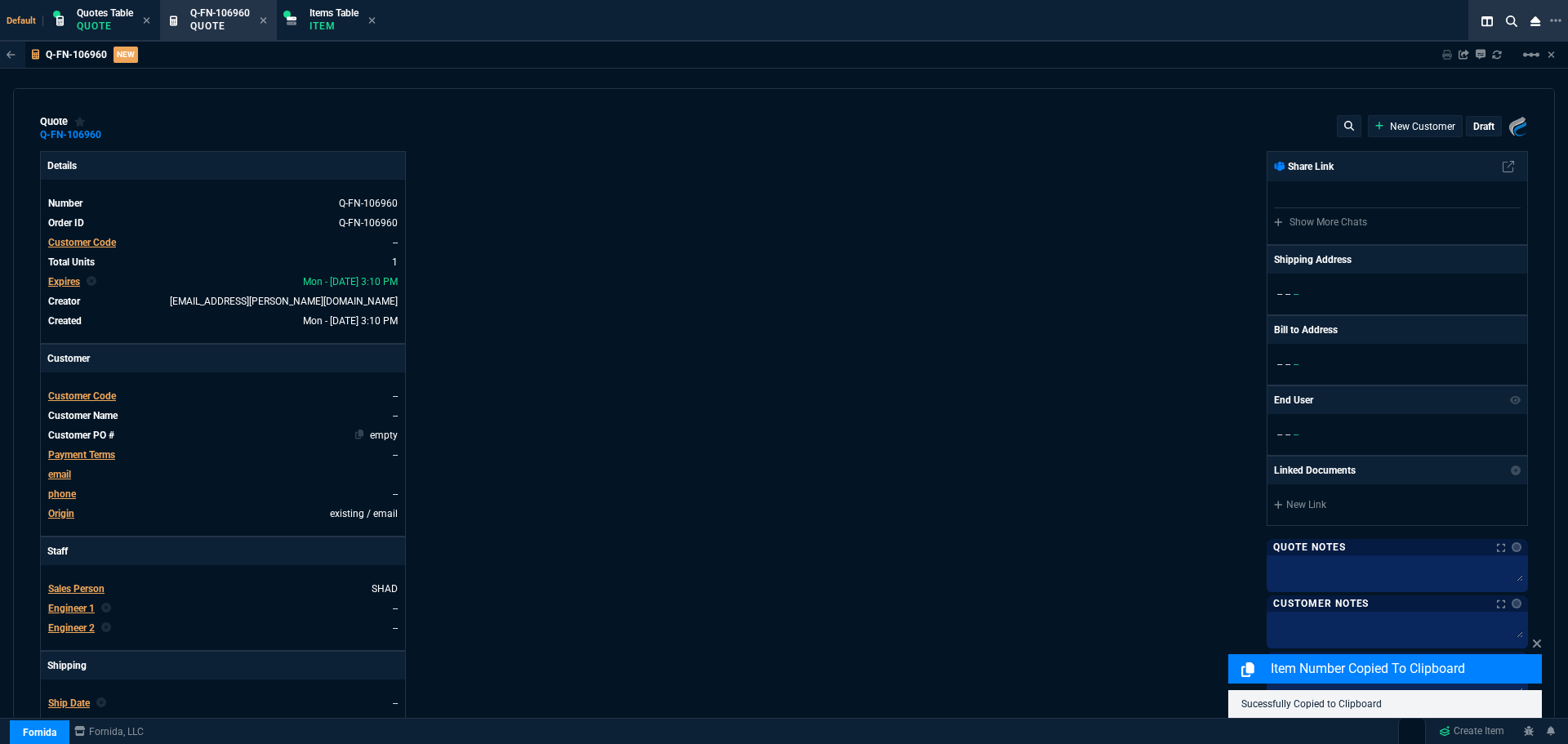
type input "19"
type input "185"
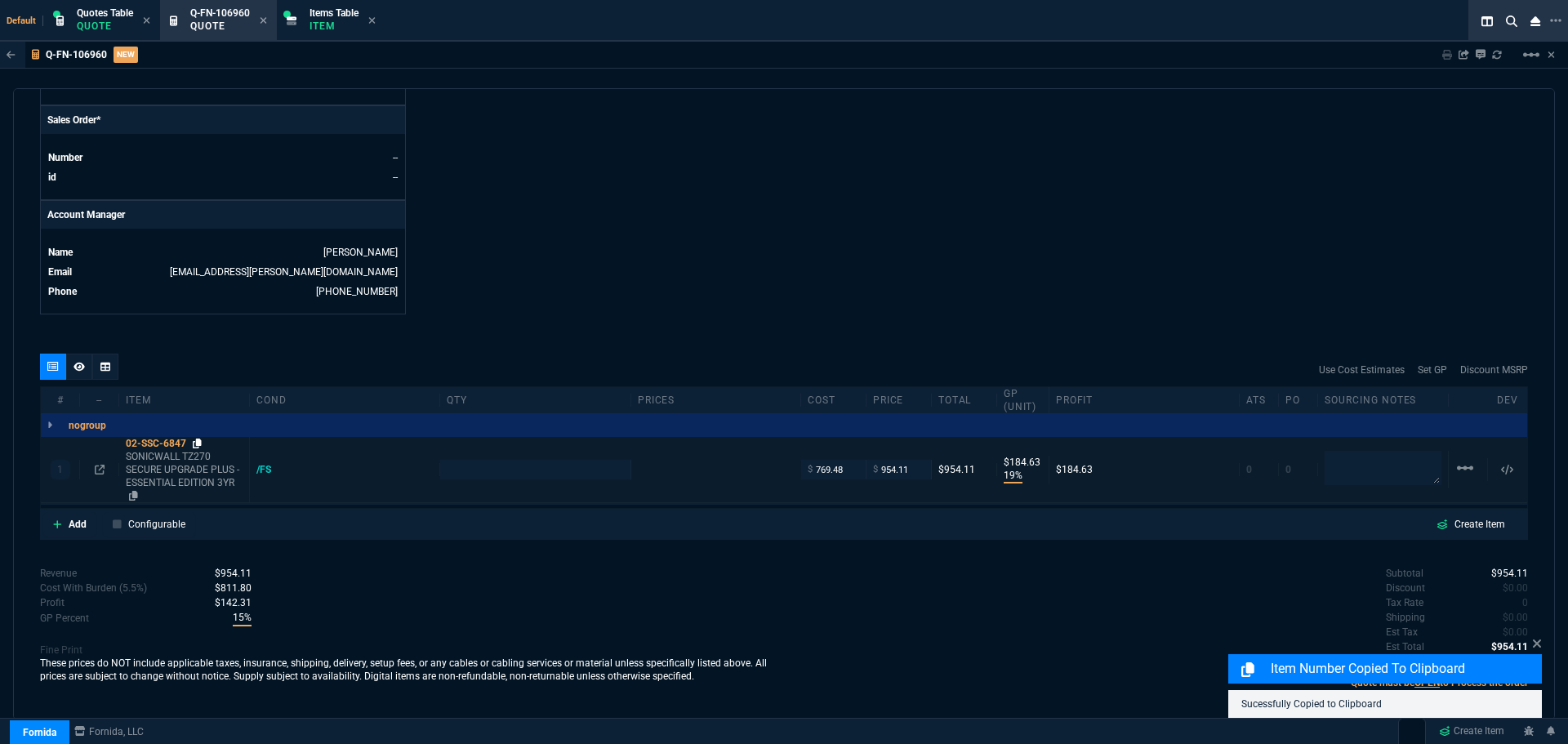
type input "1315"
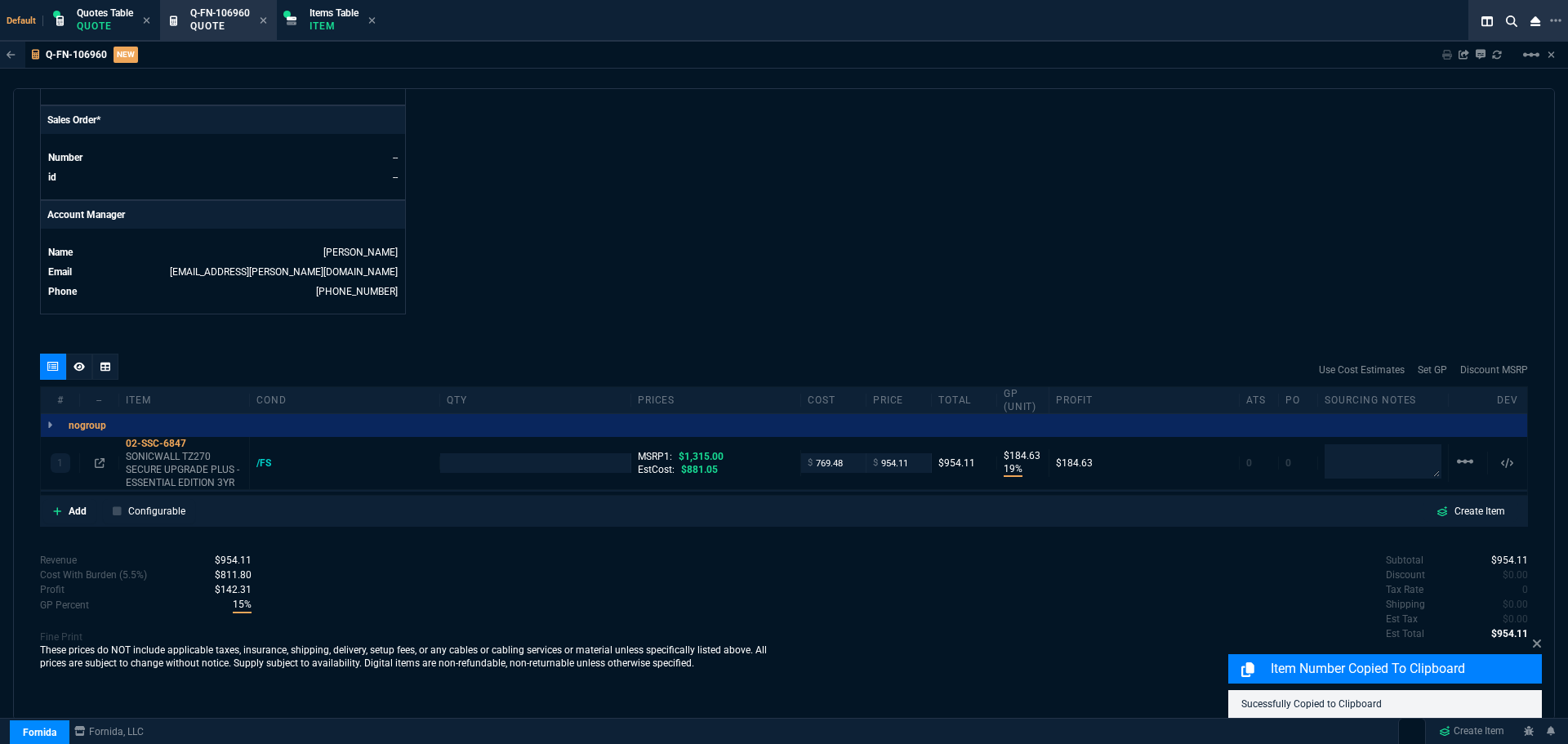
type input "27"
click at [80, 511] on p "Add" at bounding box center [77, 511] width 18 height 14
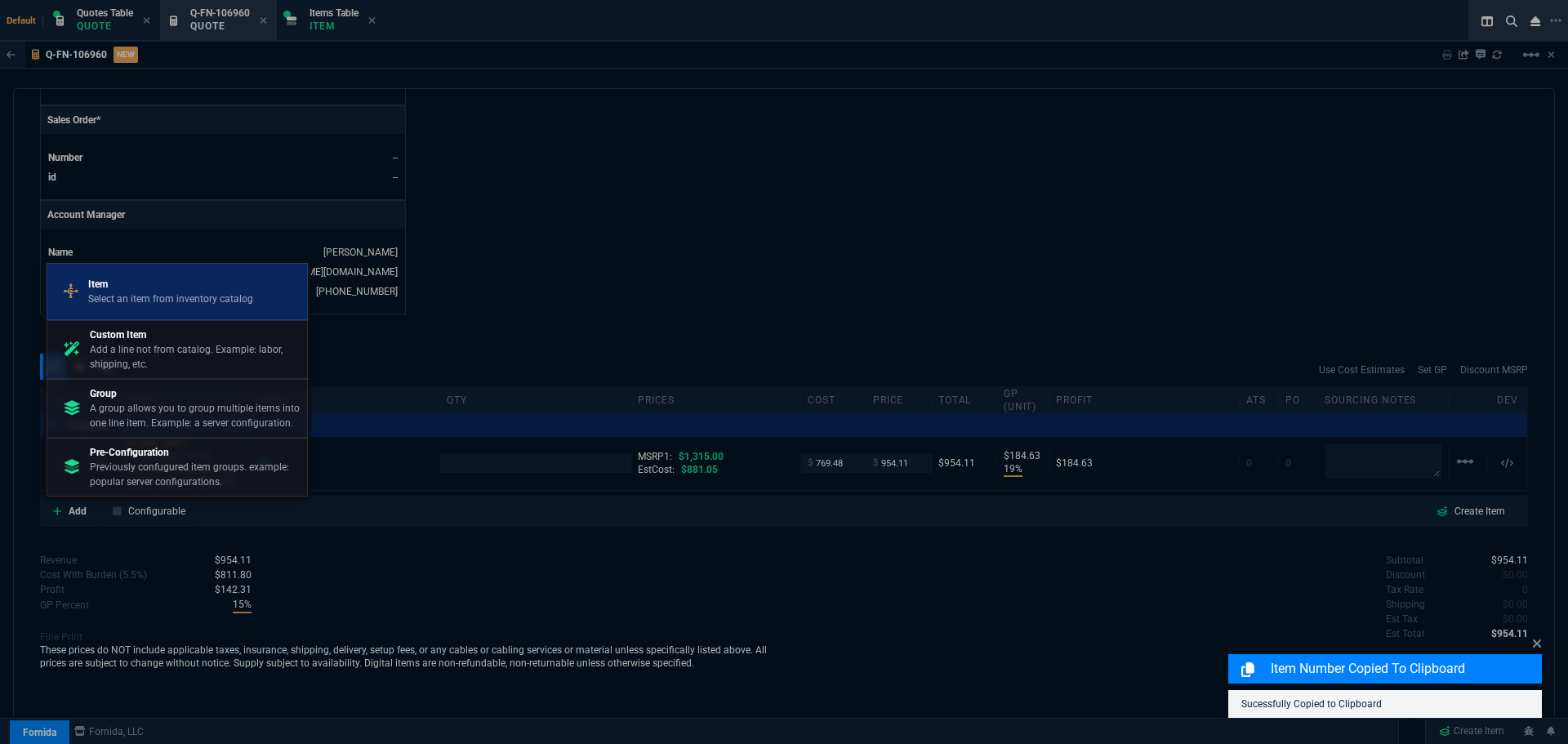
click at [138, 284] on p "Item" at bounding box center [171, 284] width 165 height 14
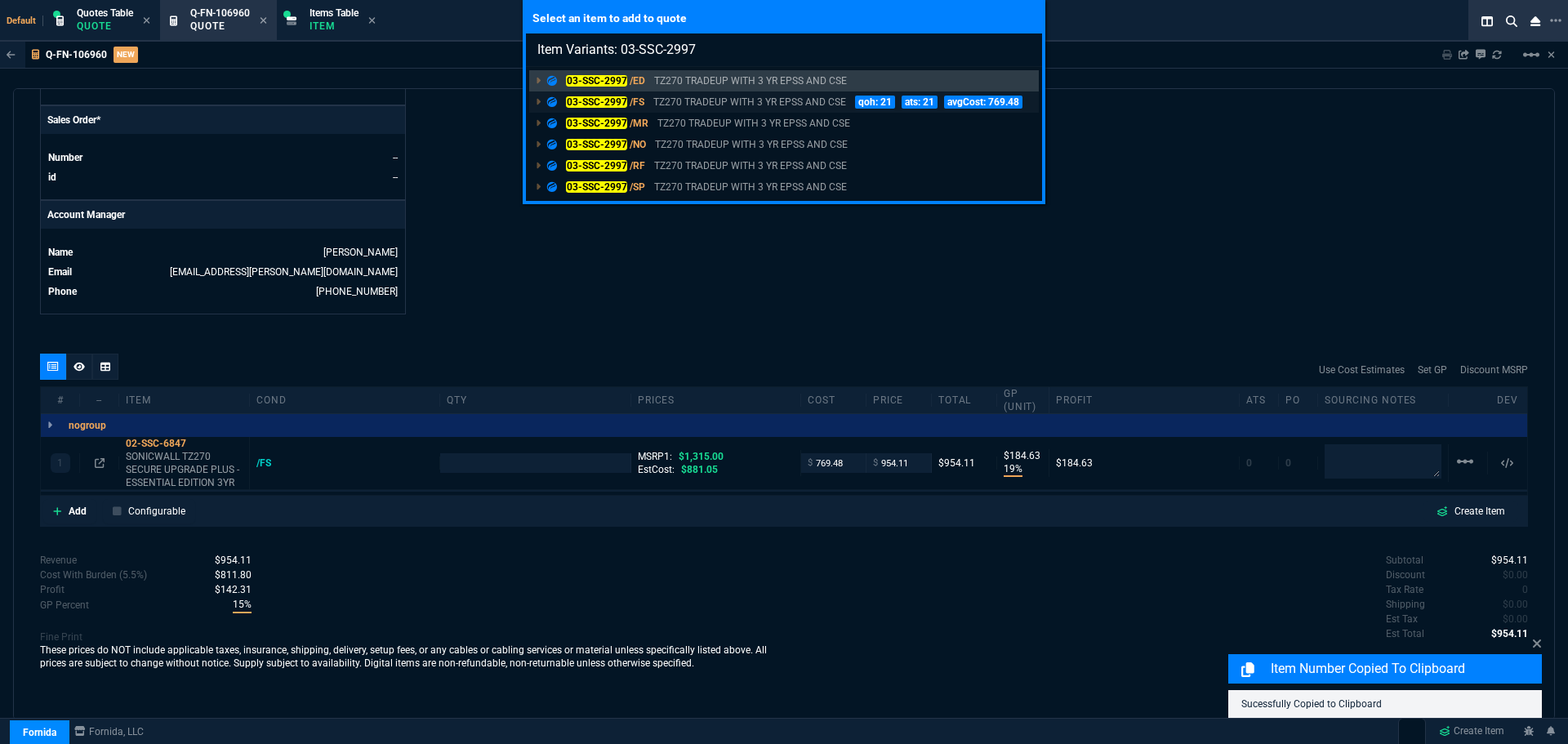
type input "Item Variants: 03-SSC-2997"
click at [576, 101] on mark "03-SSC-2997" at bounding box center [597, 101] width 61 height 11
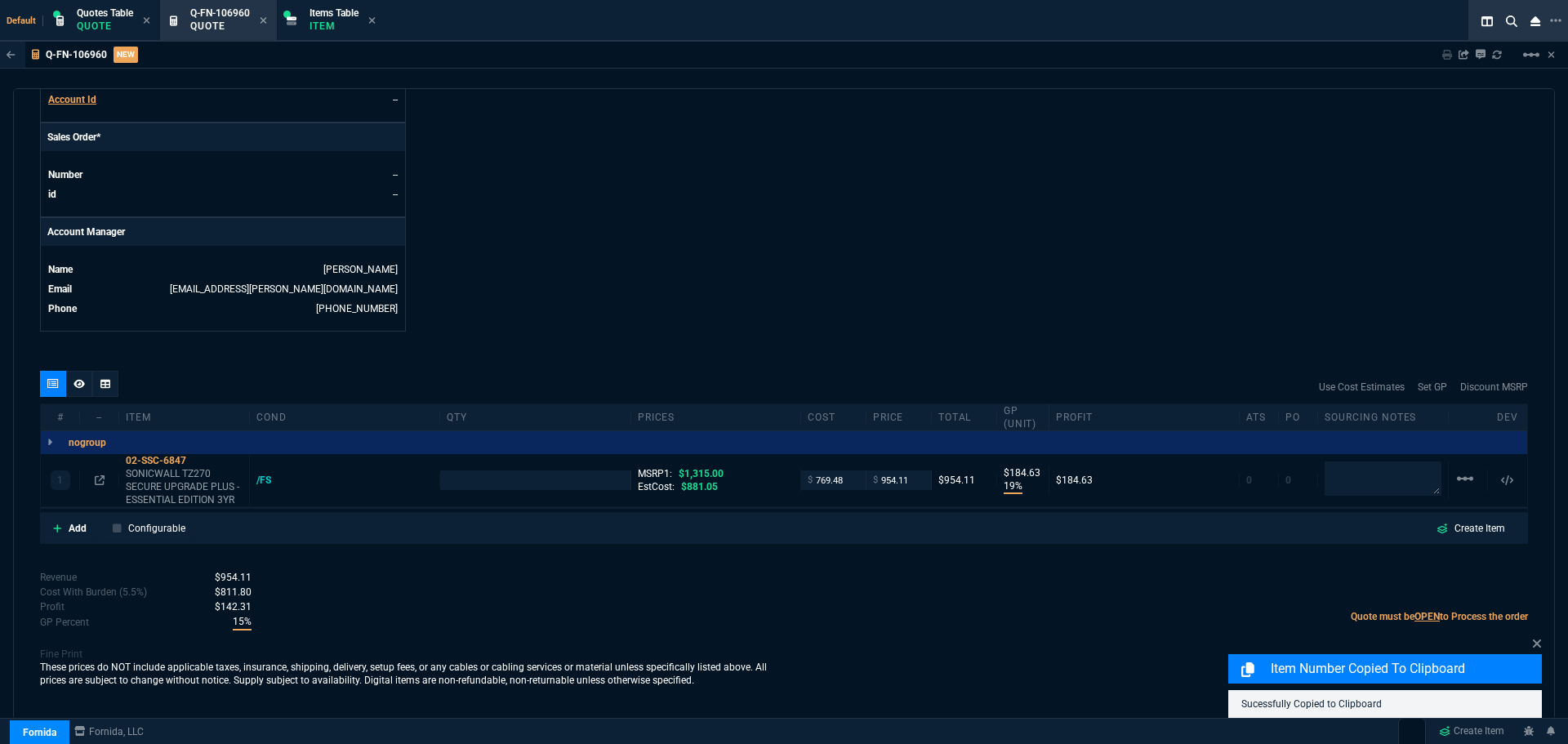
type input "1"
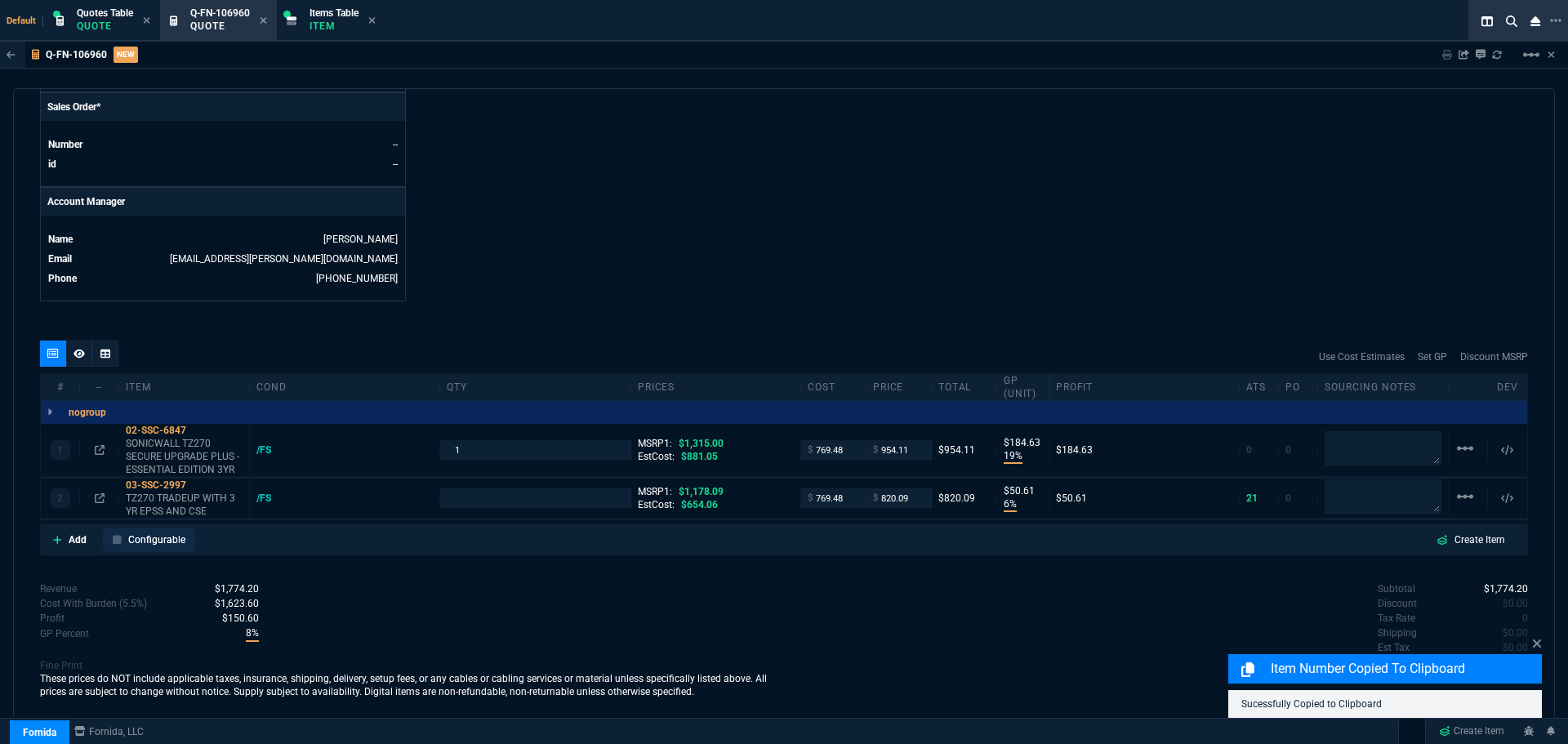
type input "19"
type input "185"
type input "6"
type input "51"
type input "27"
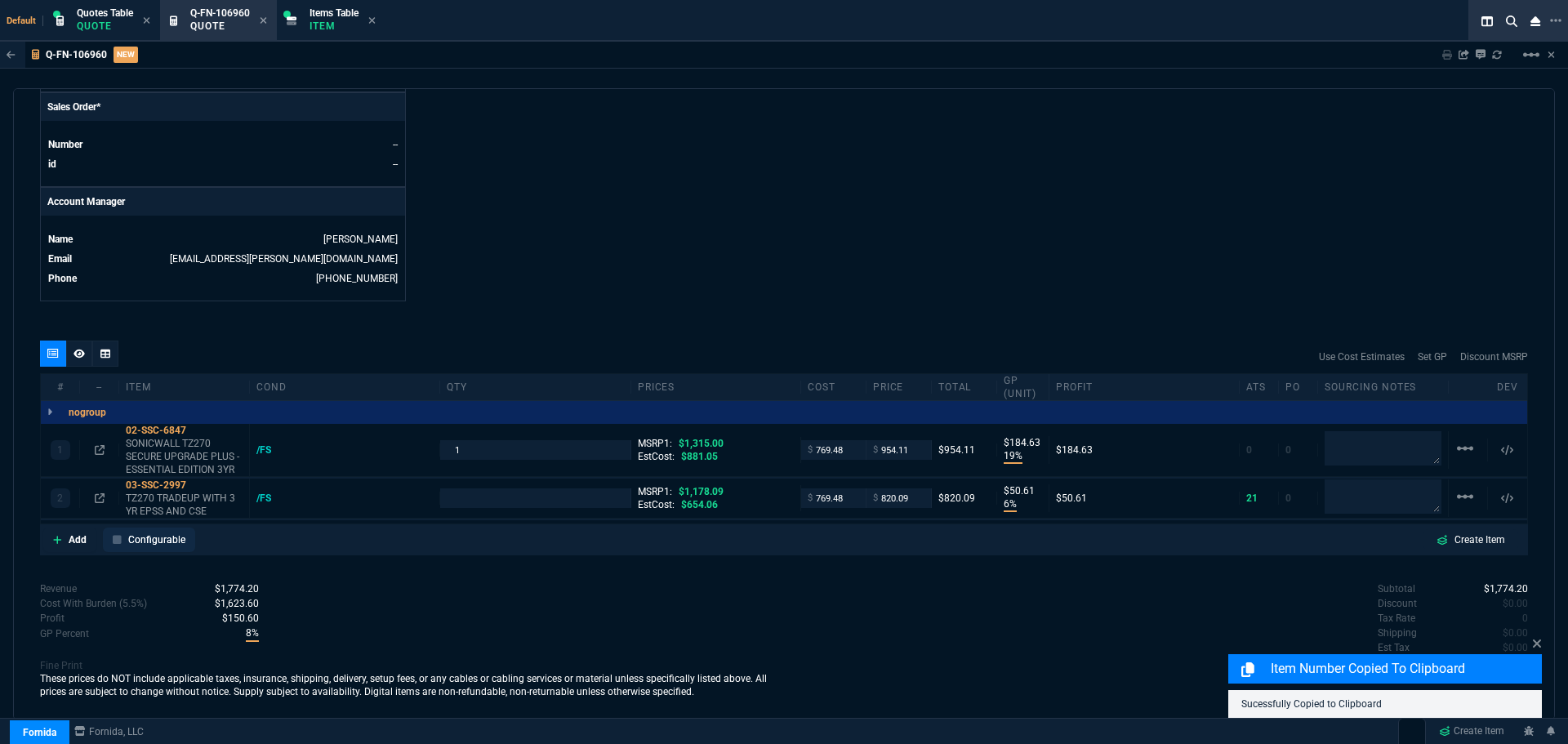
type input "30"
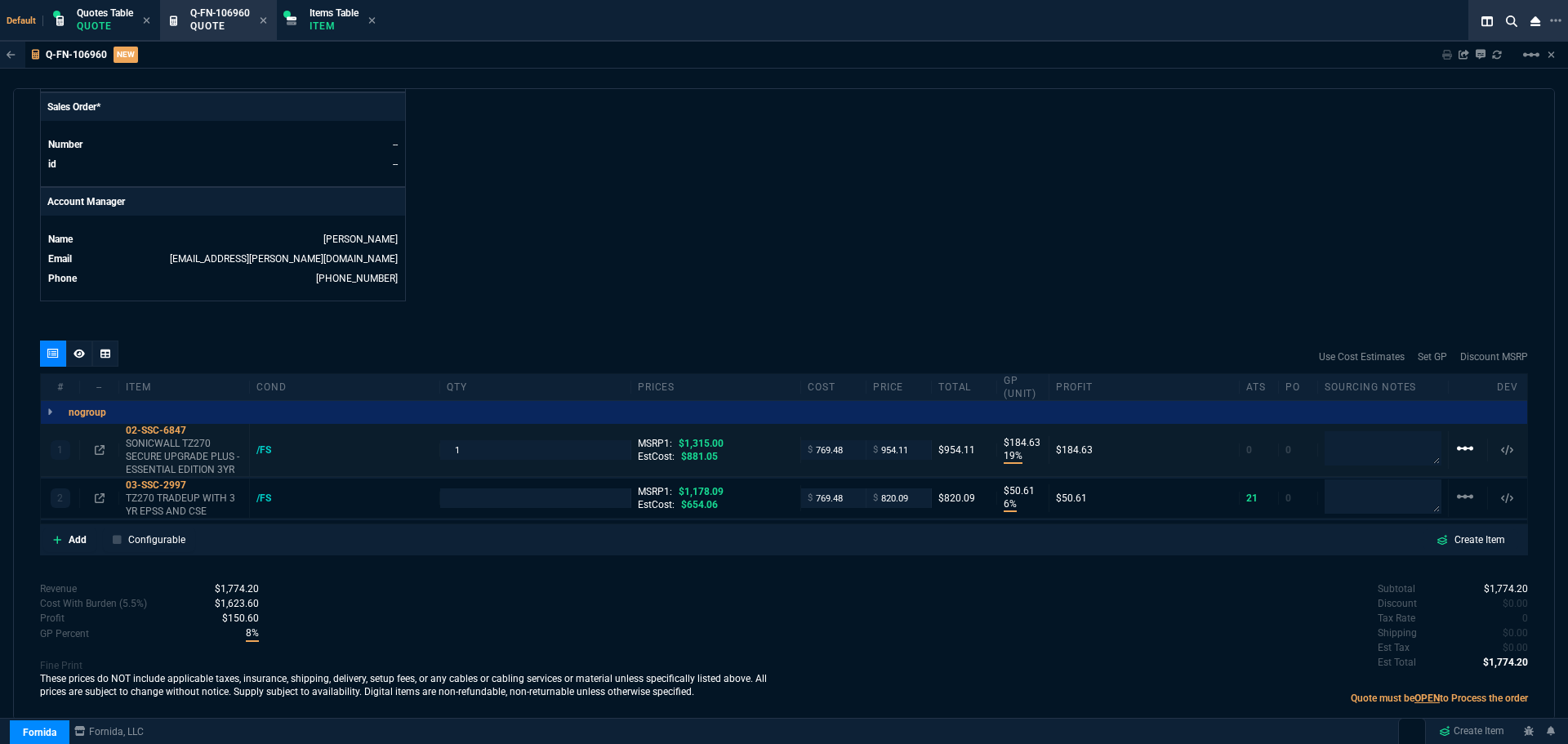
click at [1458, 450] on mat-icon "linear_scale" at bounding box center [1465, 448] width 20 height 20
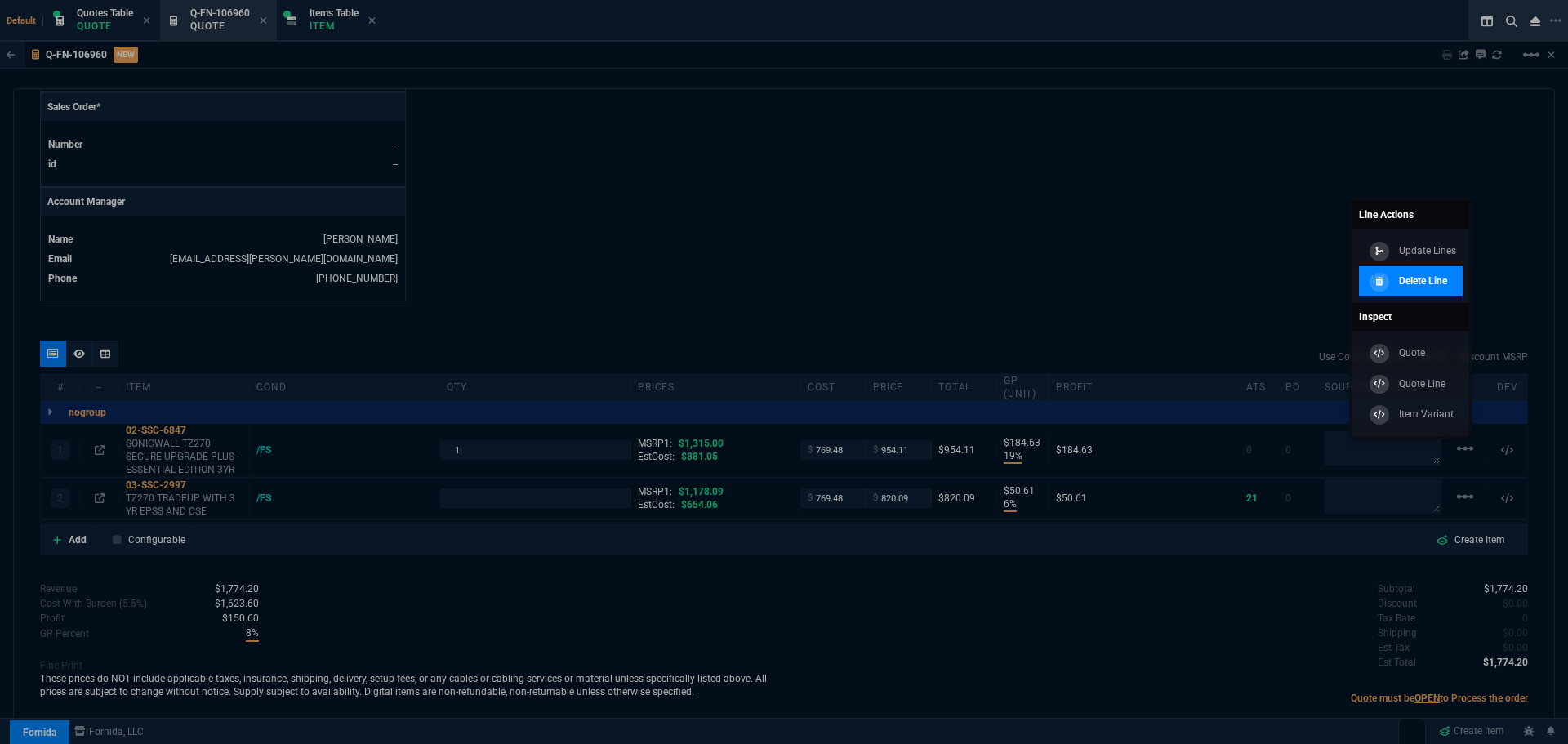
click at [1435, 275] on p "Delete Line" at bounding box center [1423, 281] width 48 height 14
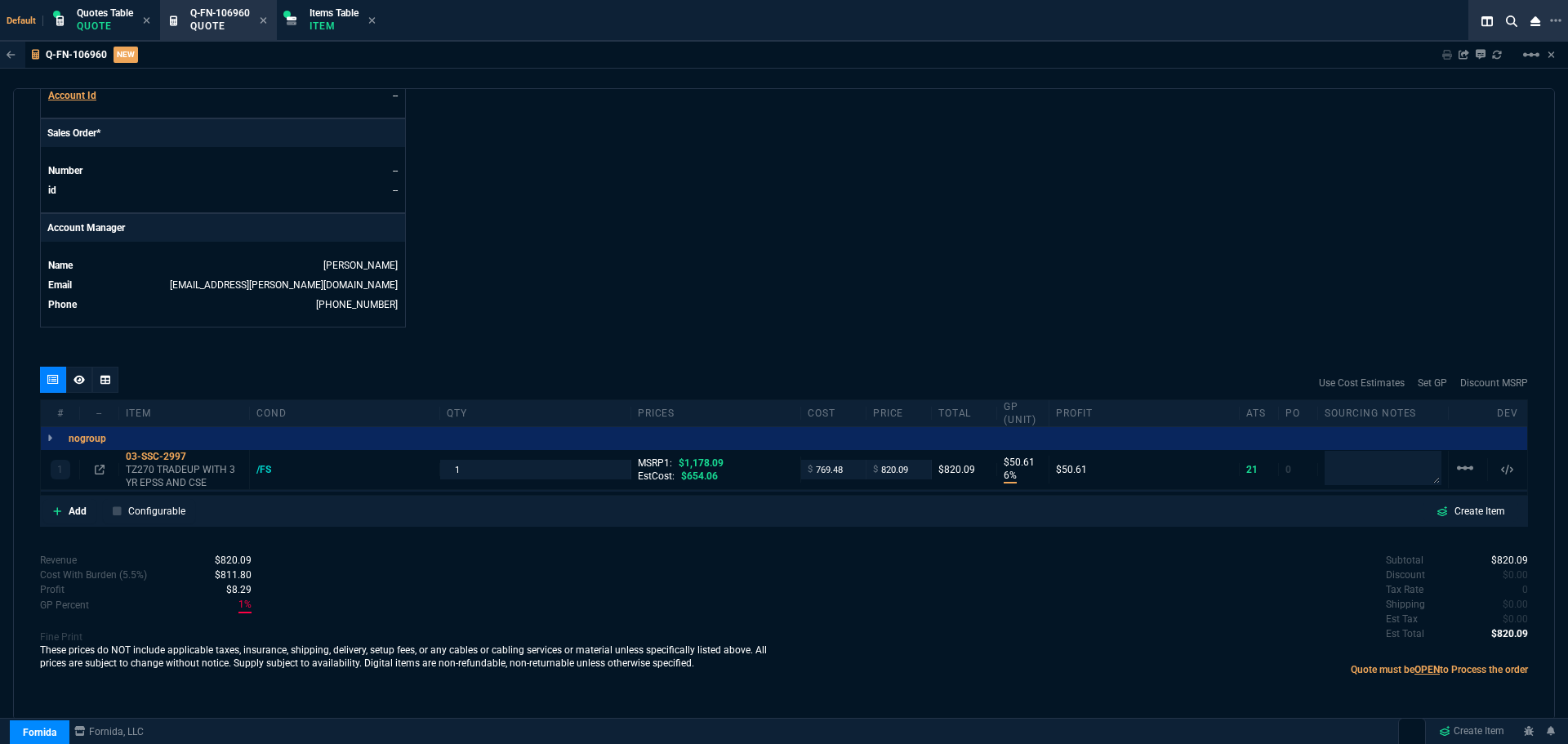
scroll to position [667, 0]
type input "6"
type input "51"
type input "30"
drag, startPoint x: 99, startPoint y: 470, endPoint x: 616, endPoint y: 452, distance: 517.3
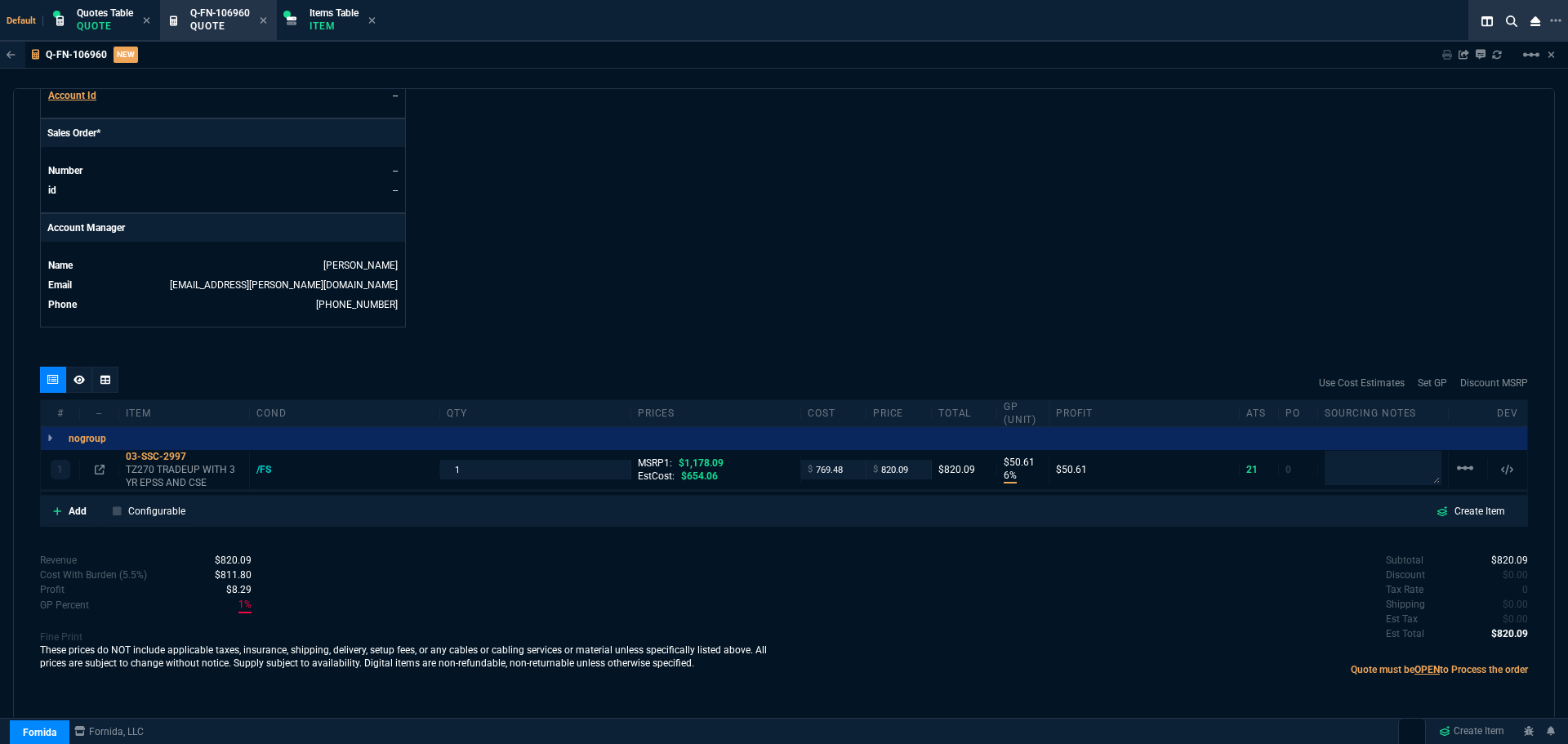
click at [99, 470] on icon at bounding box center [99, 470] width 10 height 10
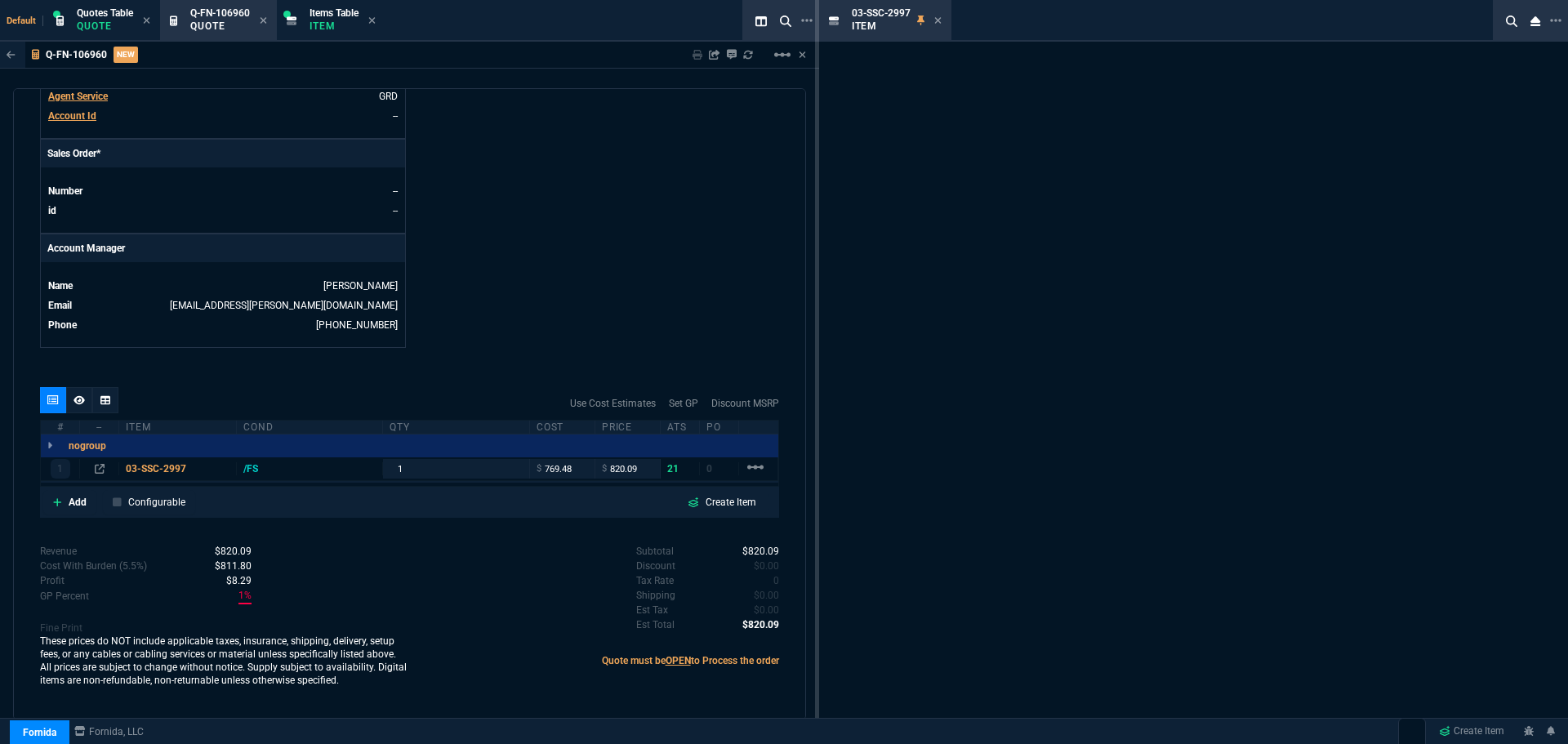
scroll to position [647, 0]
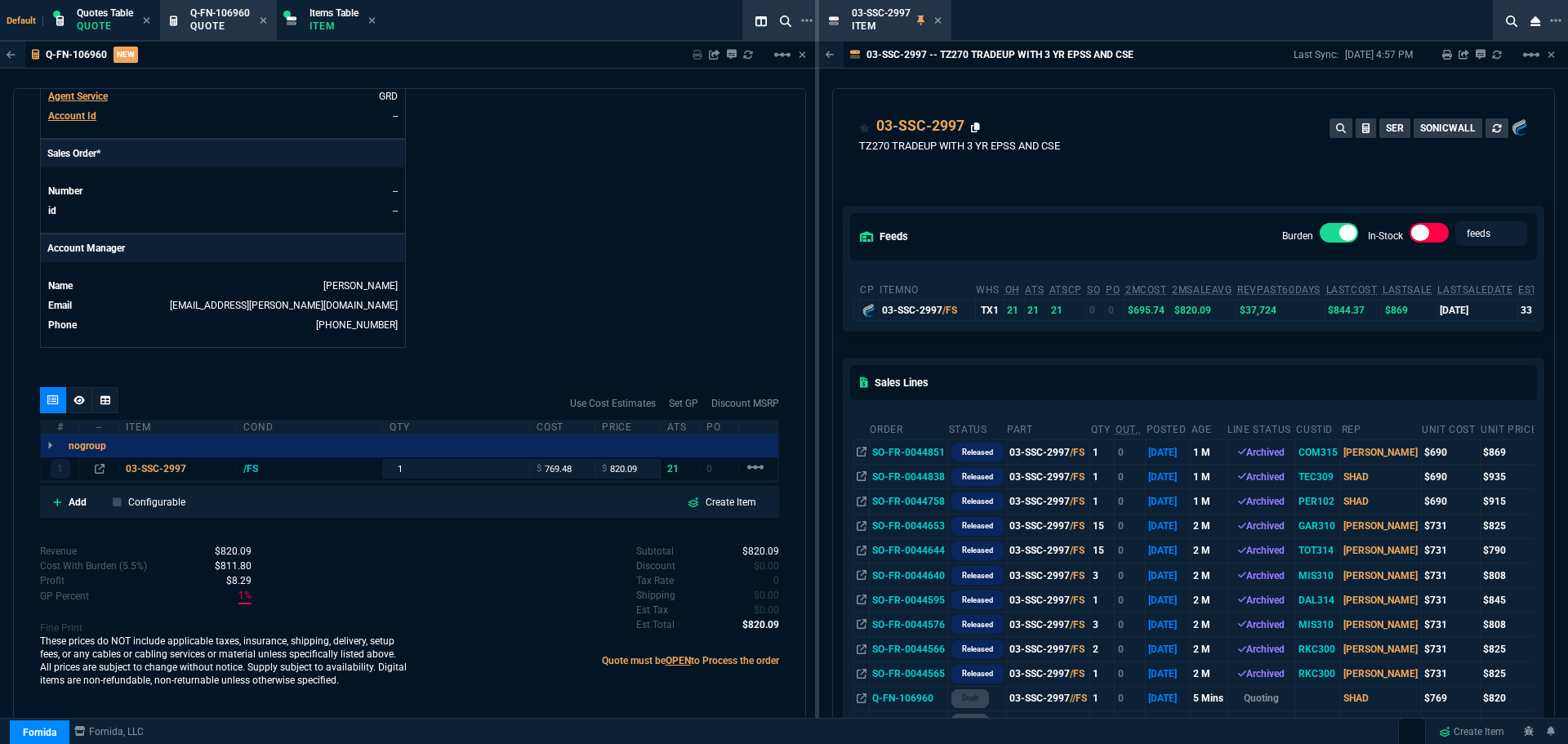
click at [976, 127] on icon at bounding box center [976, 128] width 9 height 10
click at [318, 23] on p "Item" at bounding box center [334, 26] width 49 height 13
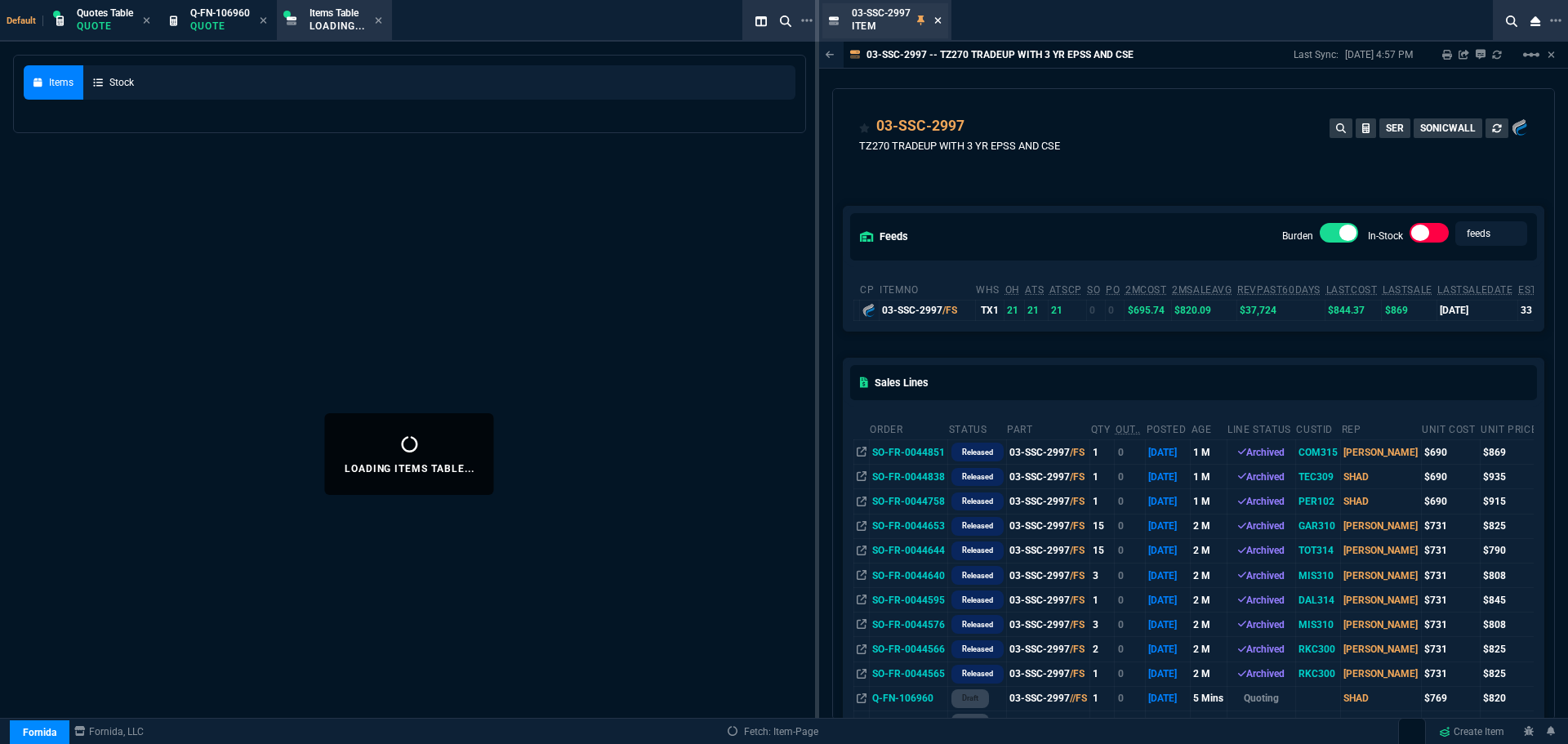
select select
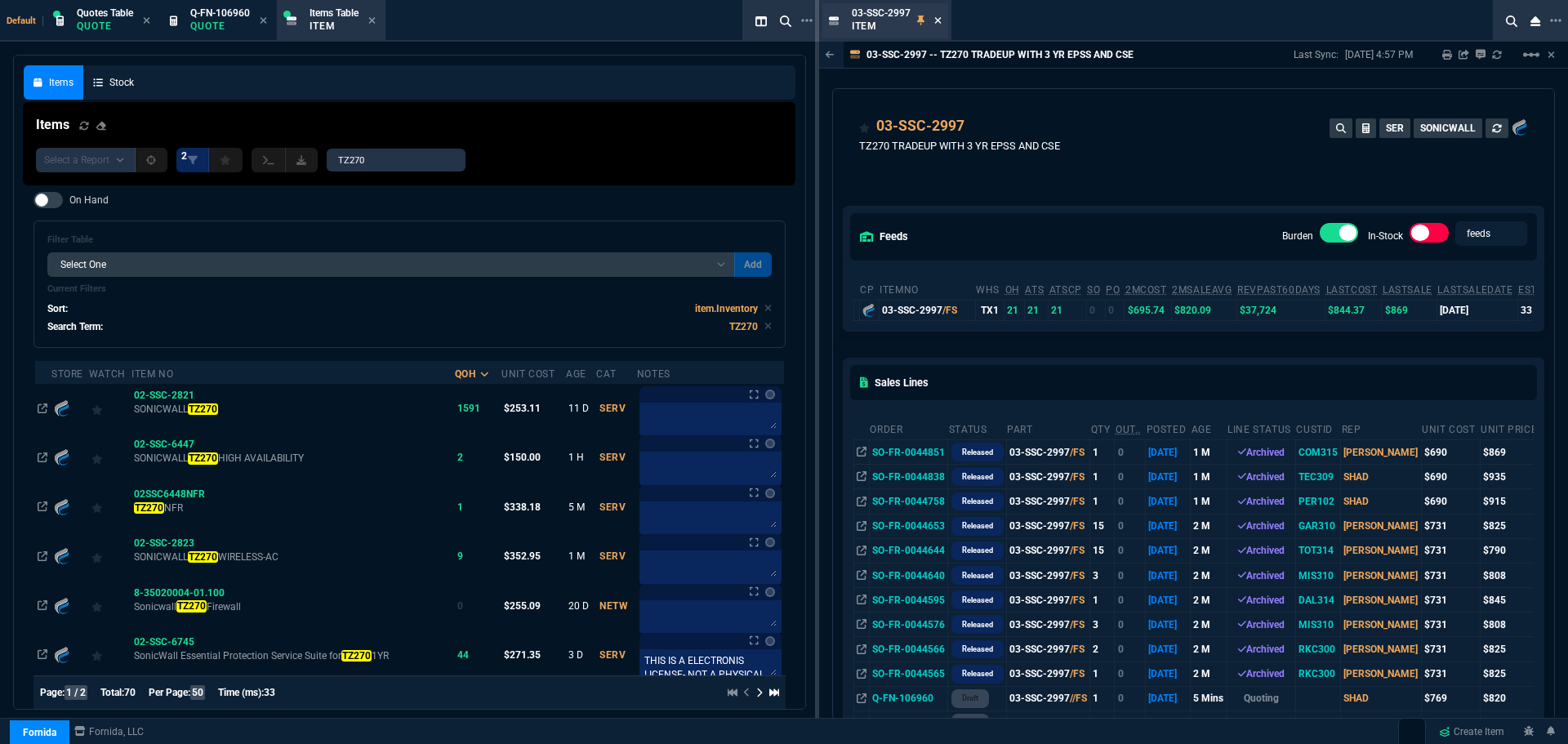
click at [941, 17] on icon at bounding box center [937, 20] width 8 height 10
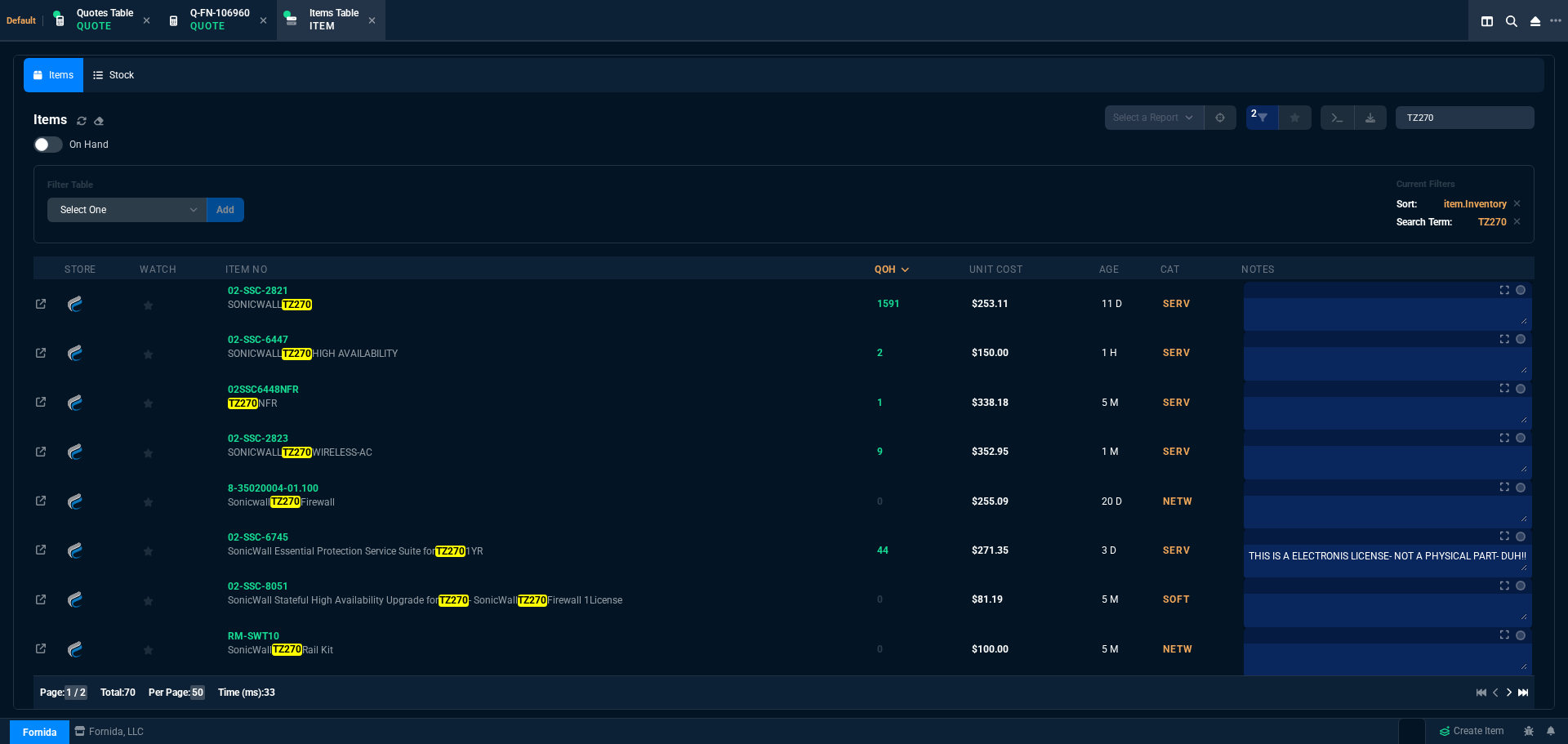
scroll to position [0, 0]
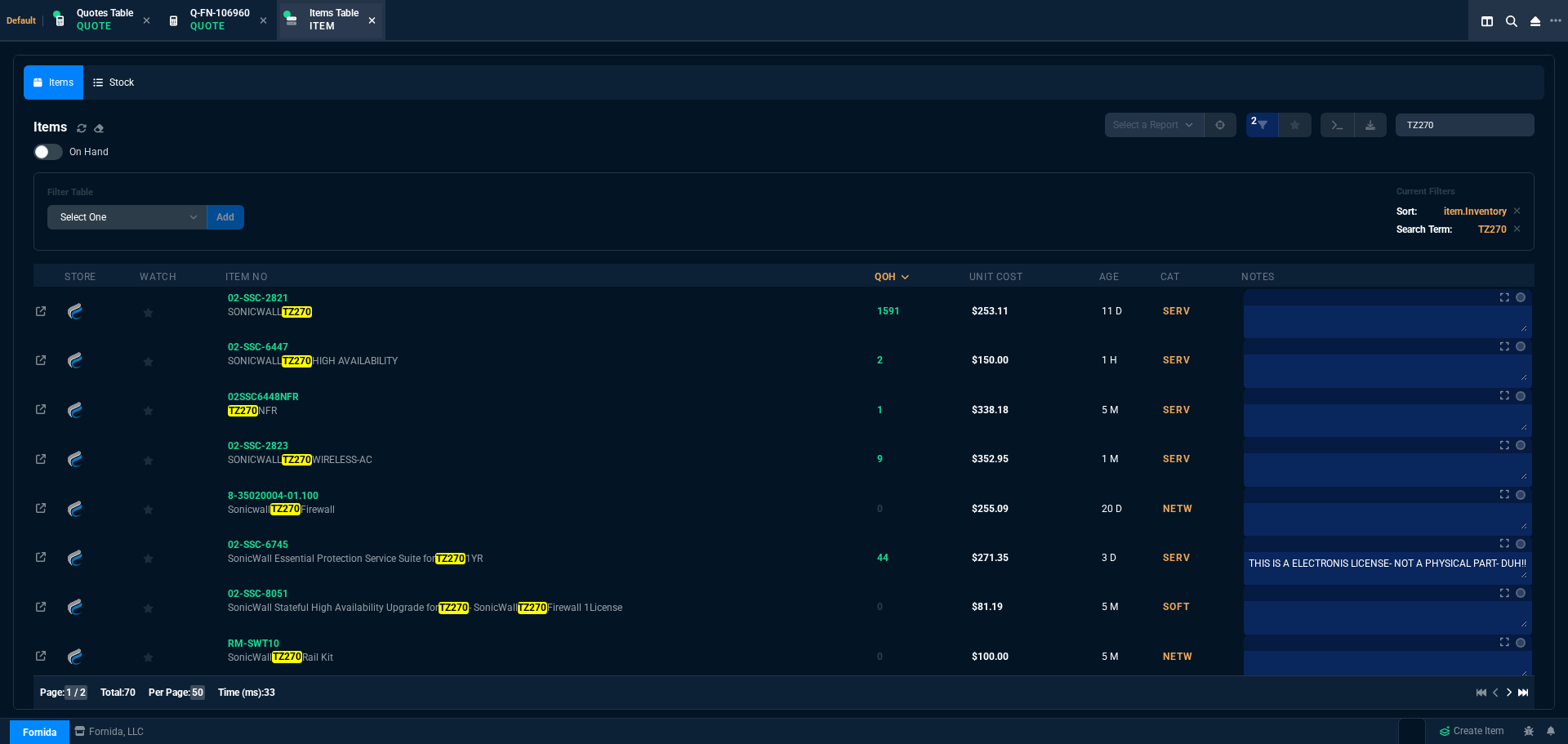
click at [376, 18] on icon at bounding box center [371, 20] width 8 height 10
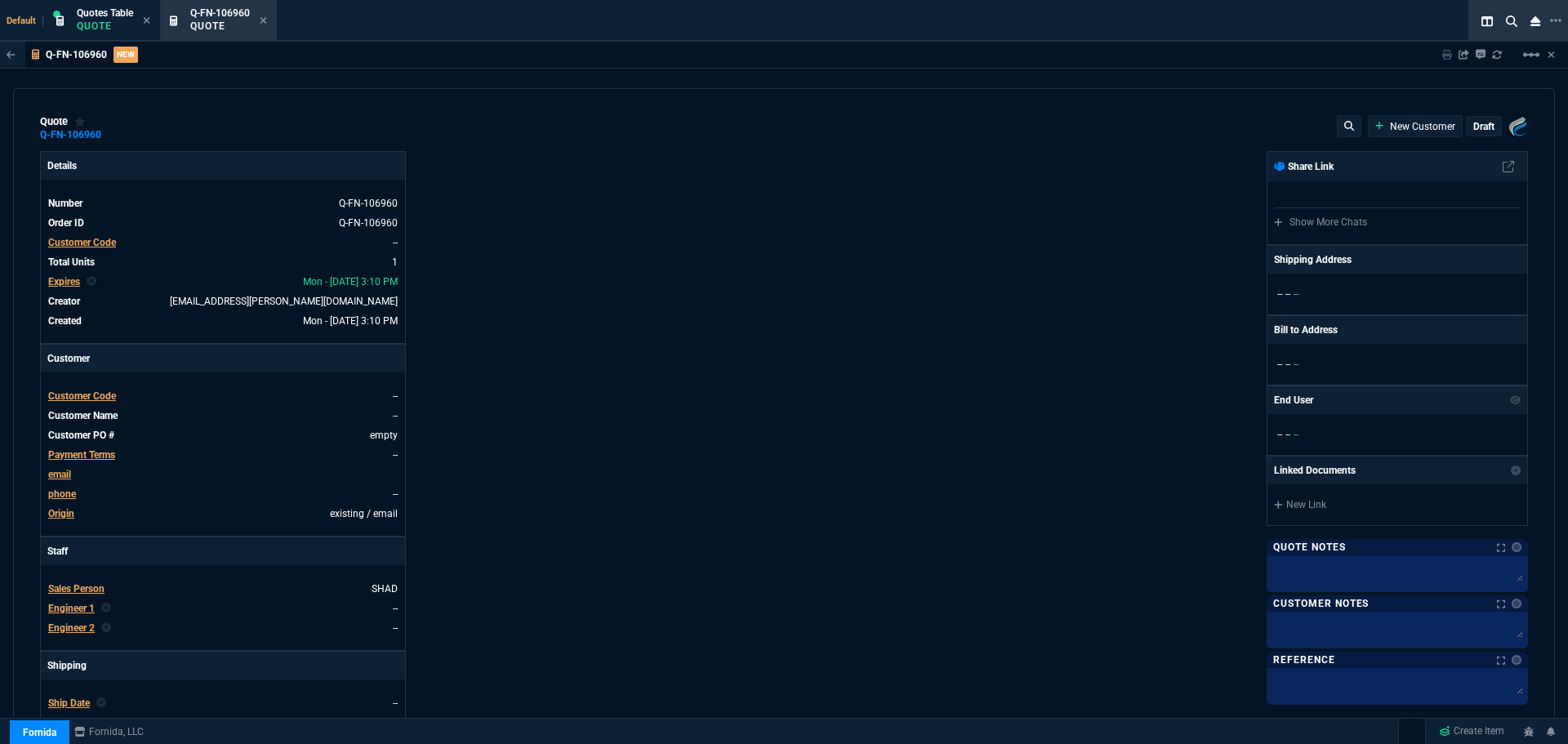
type input "6"
type input "51"
type input "1178.09"
type input "30"
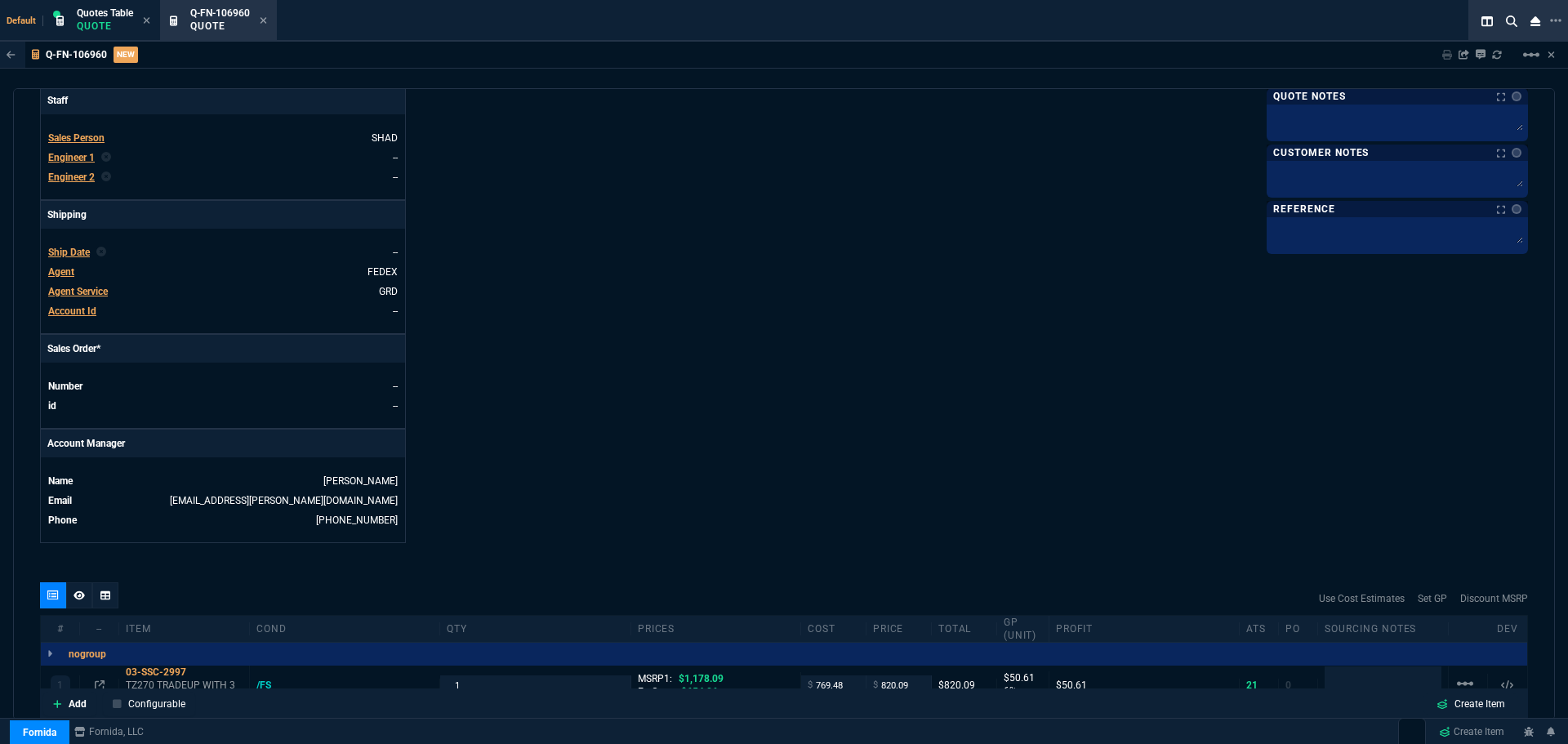
scroll to position [654, 0]
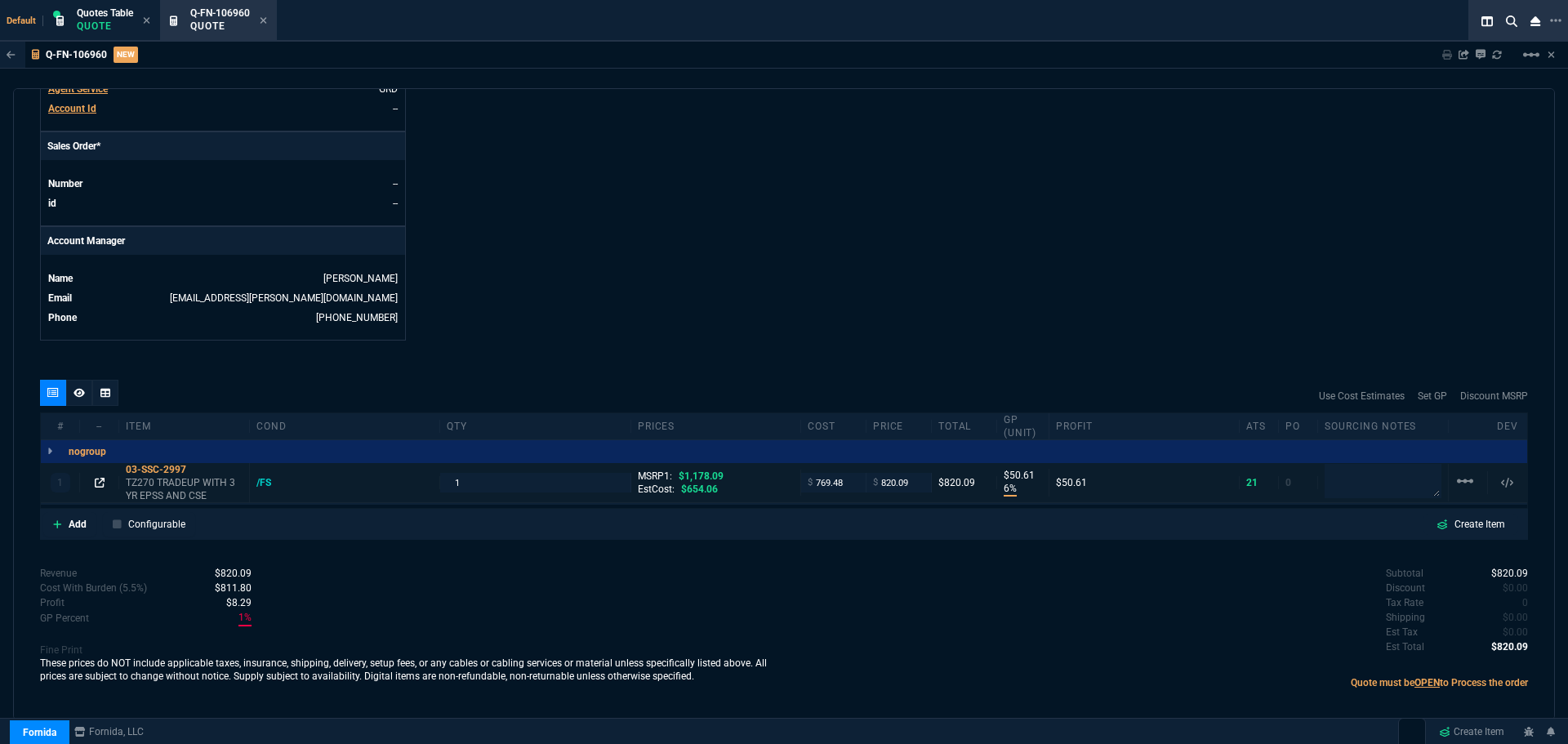
click at [96, 485] on icon at bounding box center [99, 483] width 10 height 10
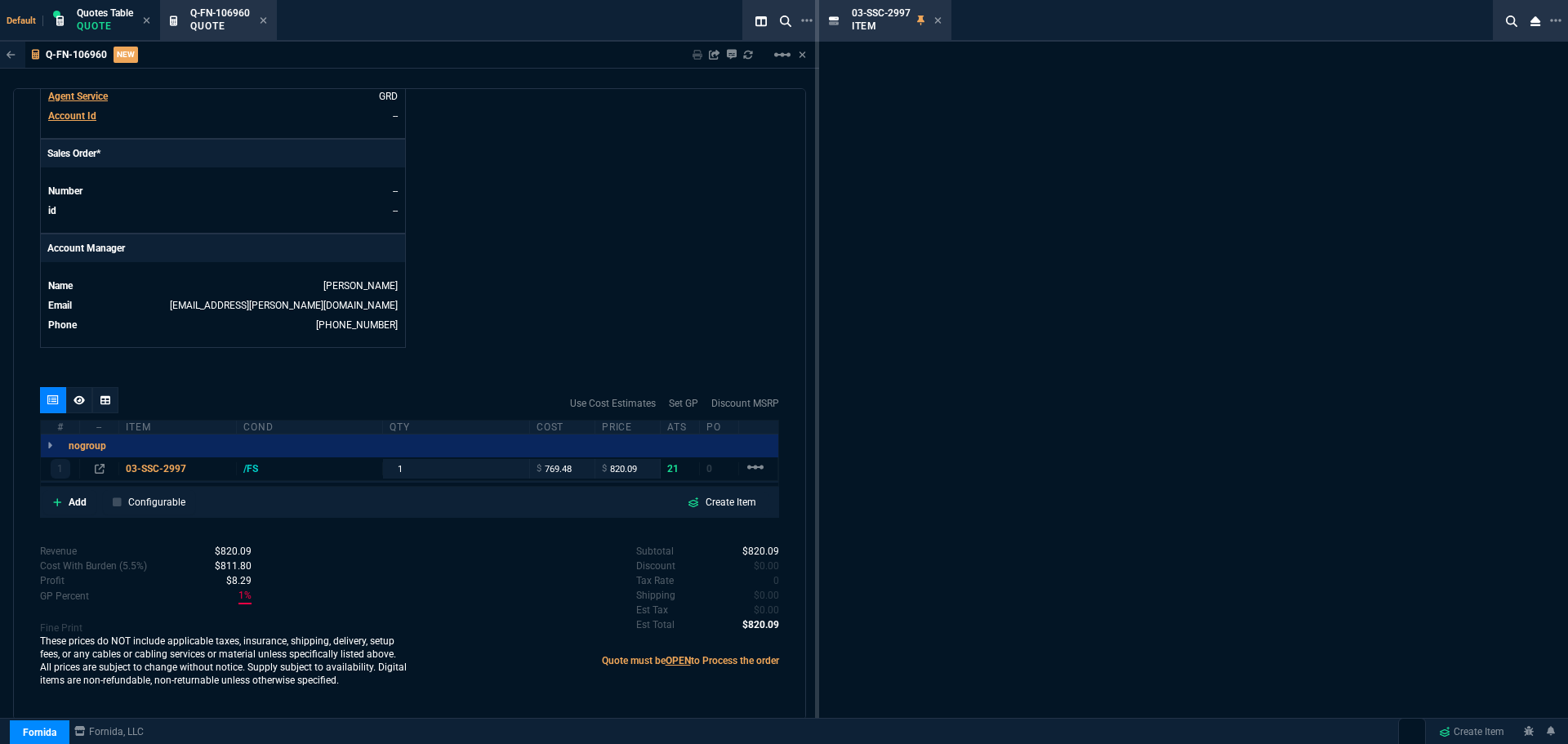
scroll to position [647, 0]
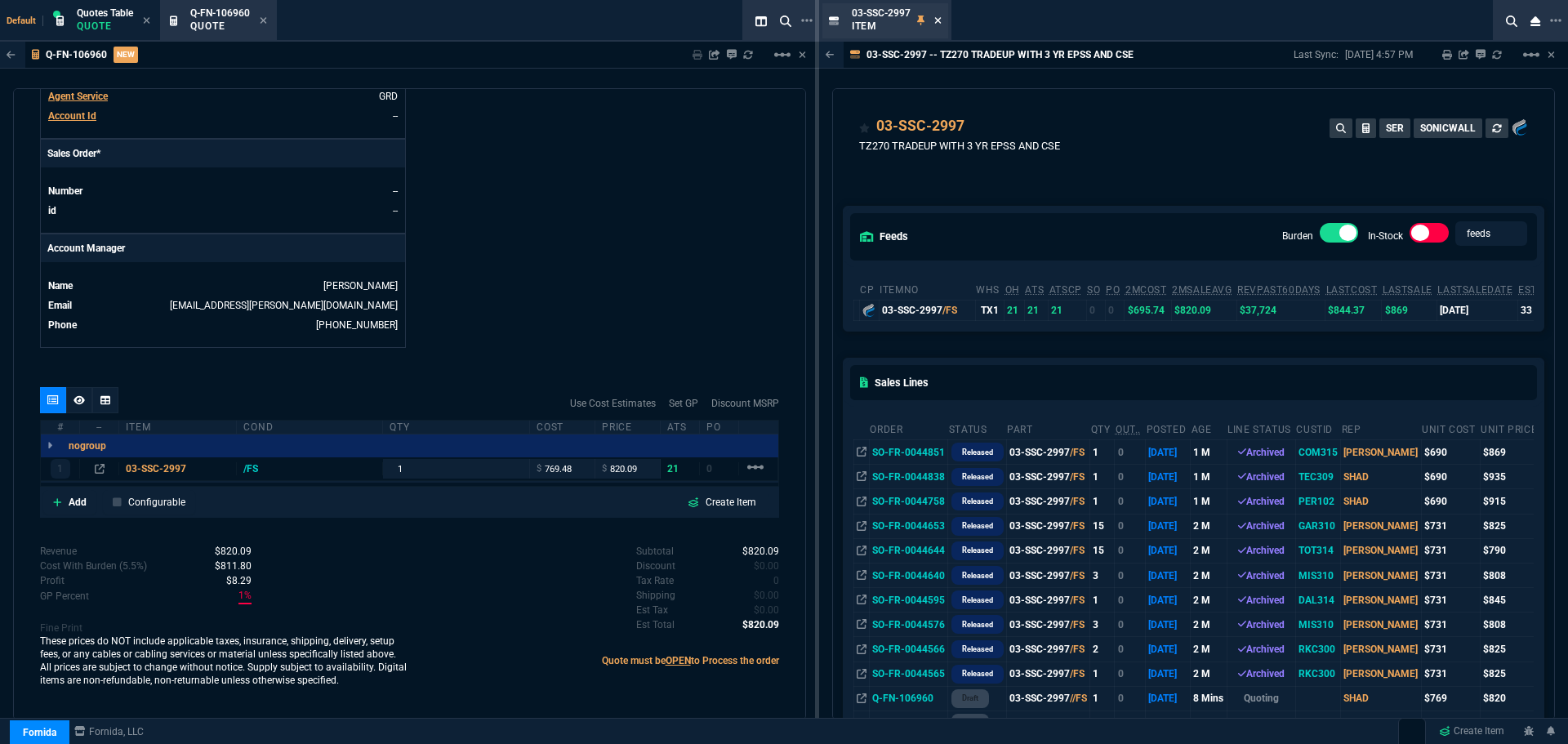
click at [937, 17] on icon at bounding box center [937, 20] width 8 height 10
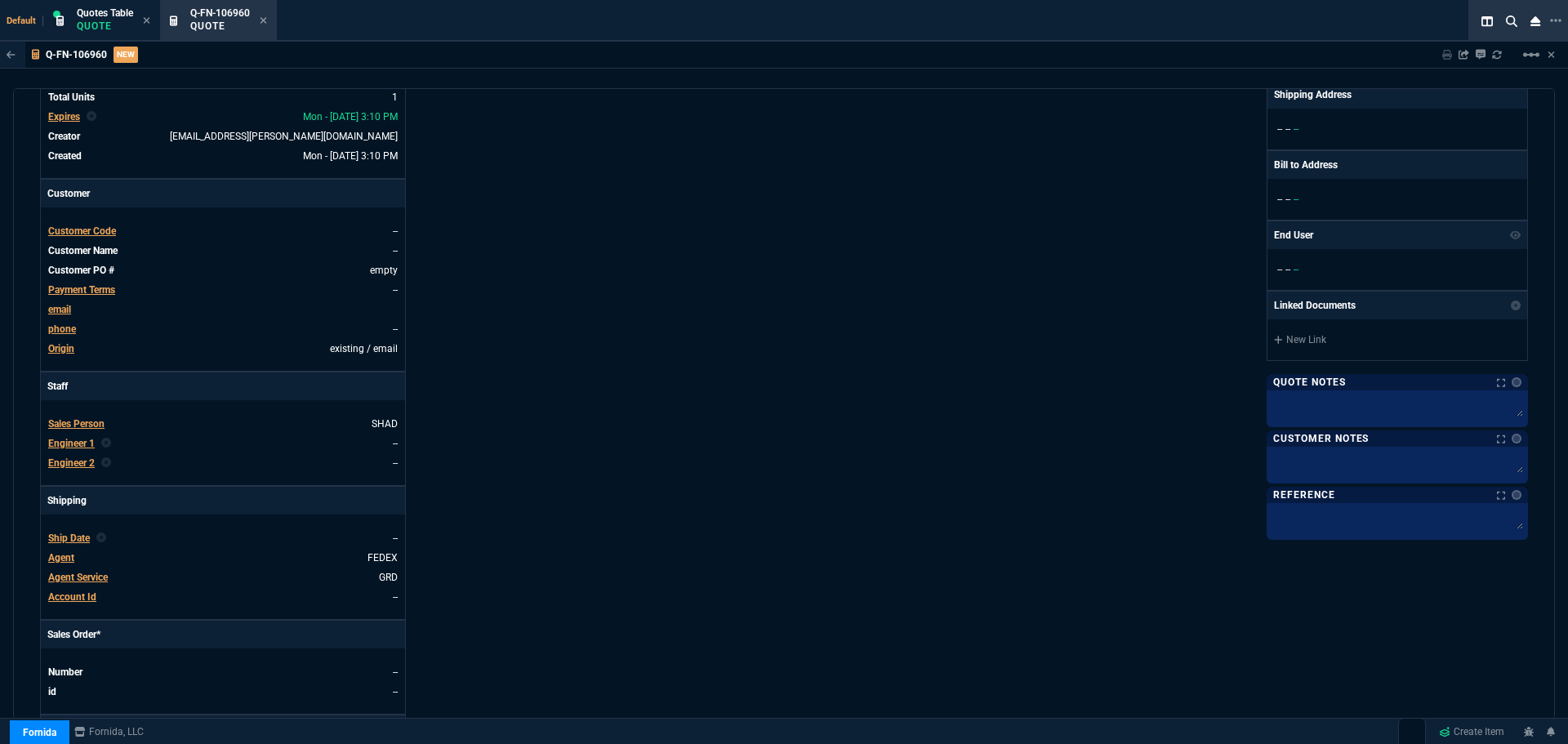
scroll to position [163, 0]
click at [101, 232] on span "Customer Code" at bounding box center [82, 232] width 68 height 11
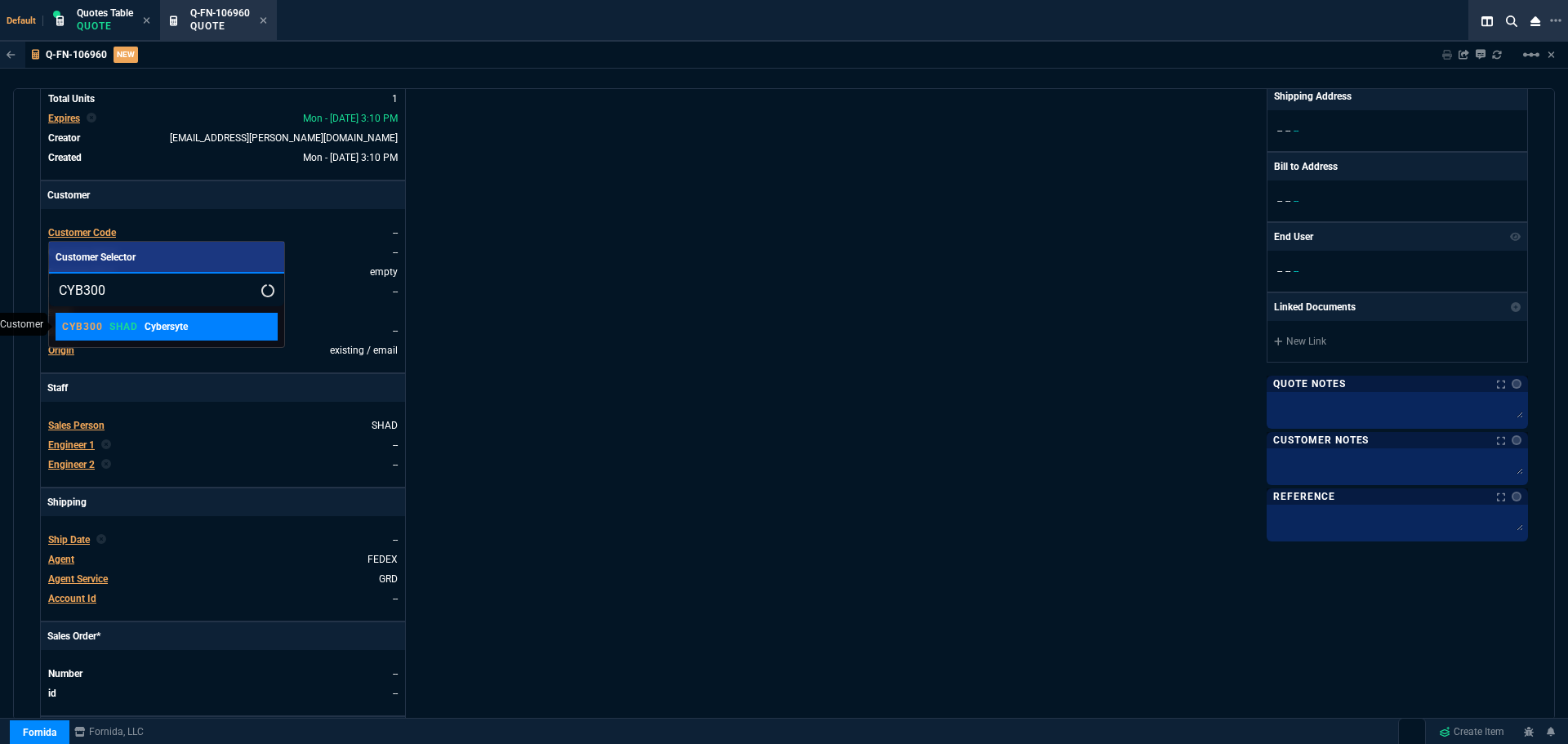
type input "CYB300"
click at [169, 327] on p "Cybersyte" at bounding box center [166, 327] width 43 height 14
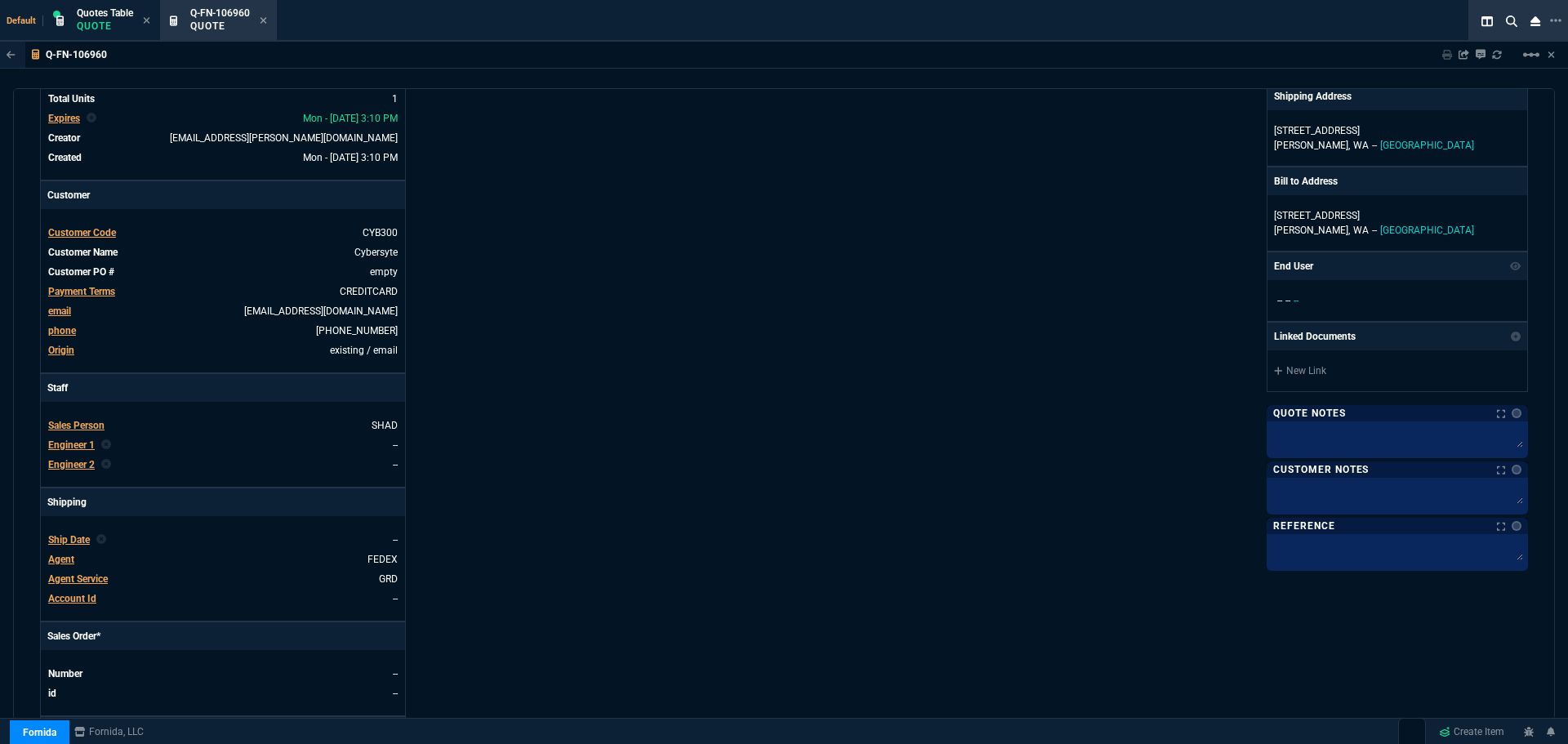
scroll to position [26, 0]
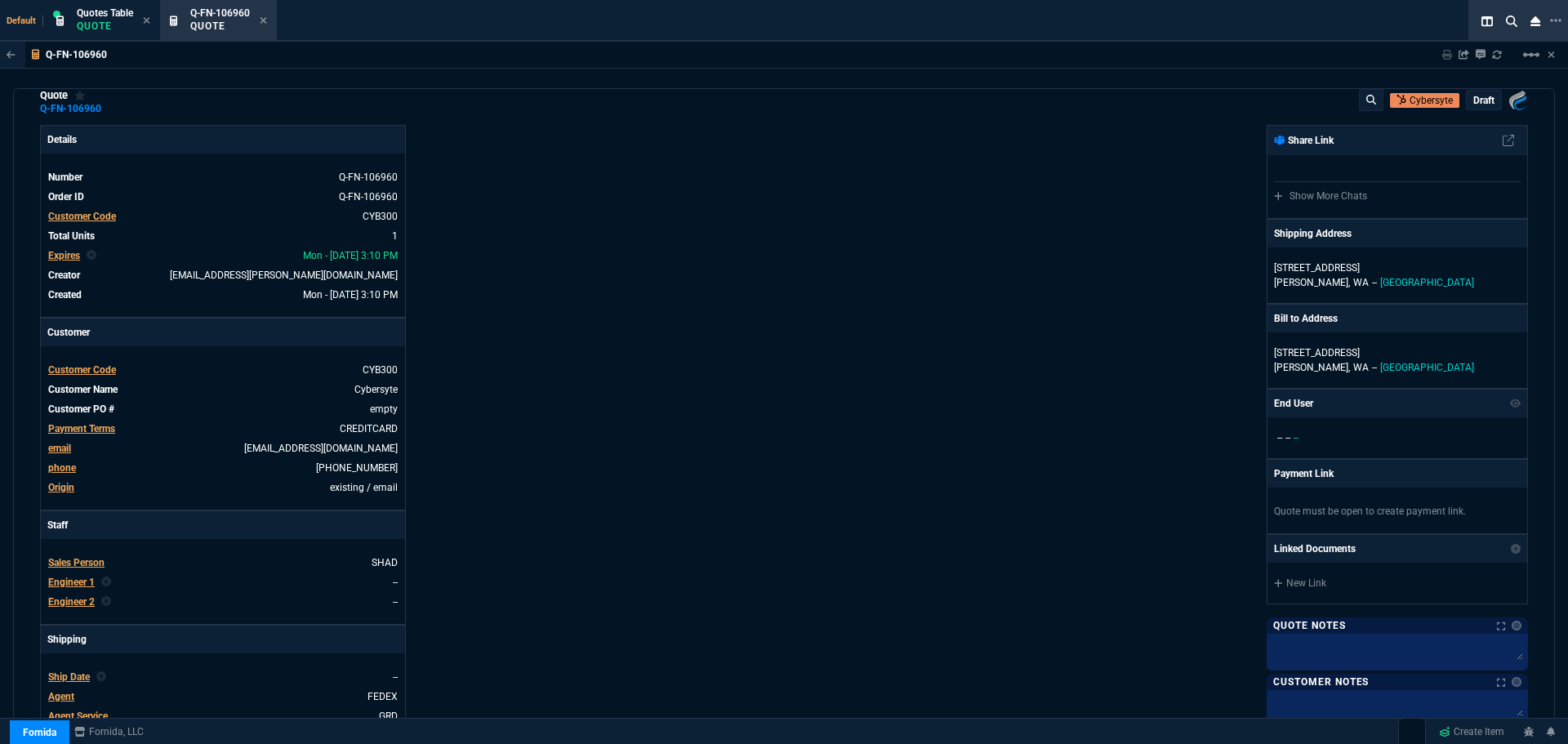
click at [994, 224] on div "Fornida, LLC 2609 Technology Dr Suite 300 Plano, TX 75074 Share Link Show More …" at bounding box center [1156, 547] width 744 height 843
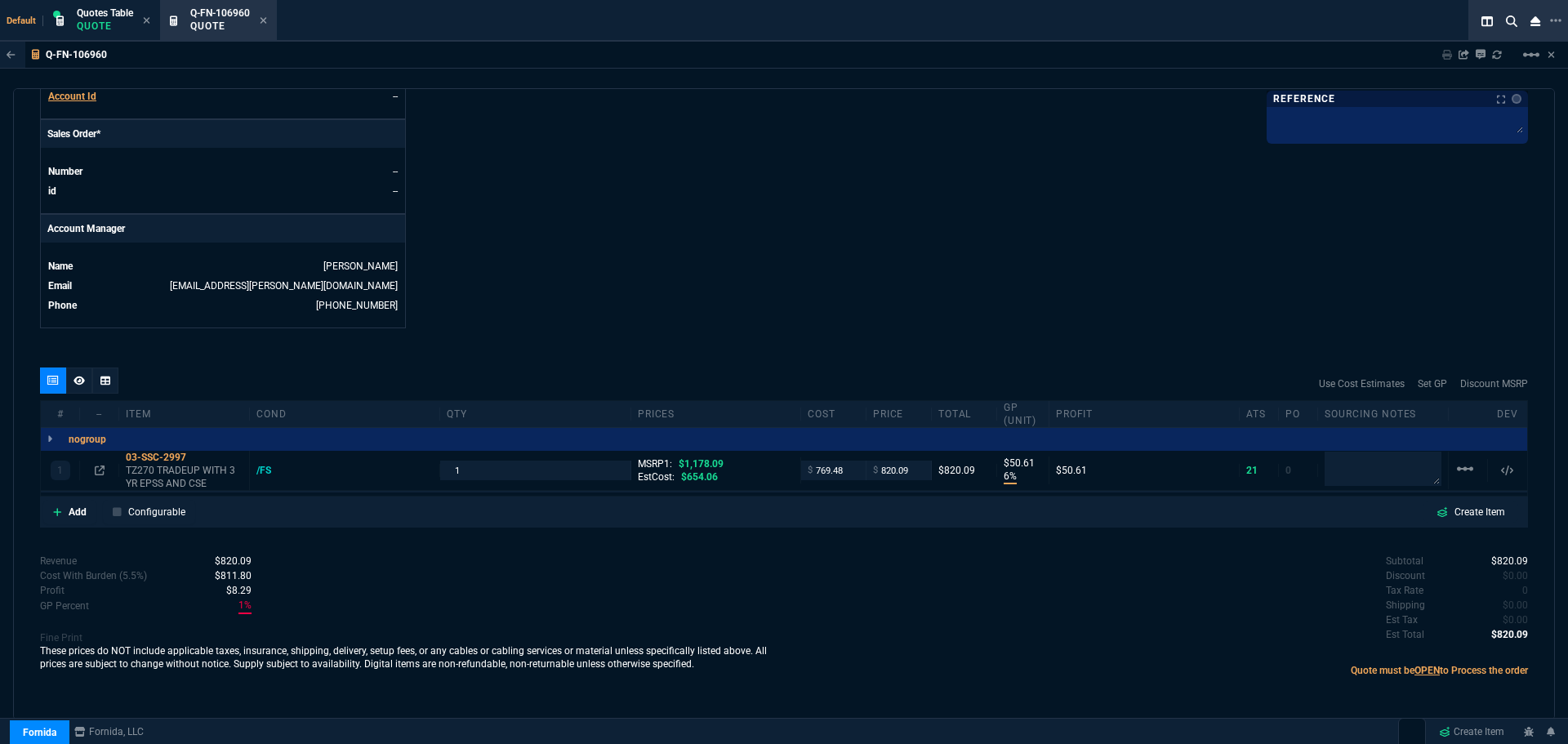
scroll to position [667, 0]
click at [96, 469] on icon at bounding box center [99, 470] width 10 height 10
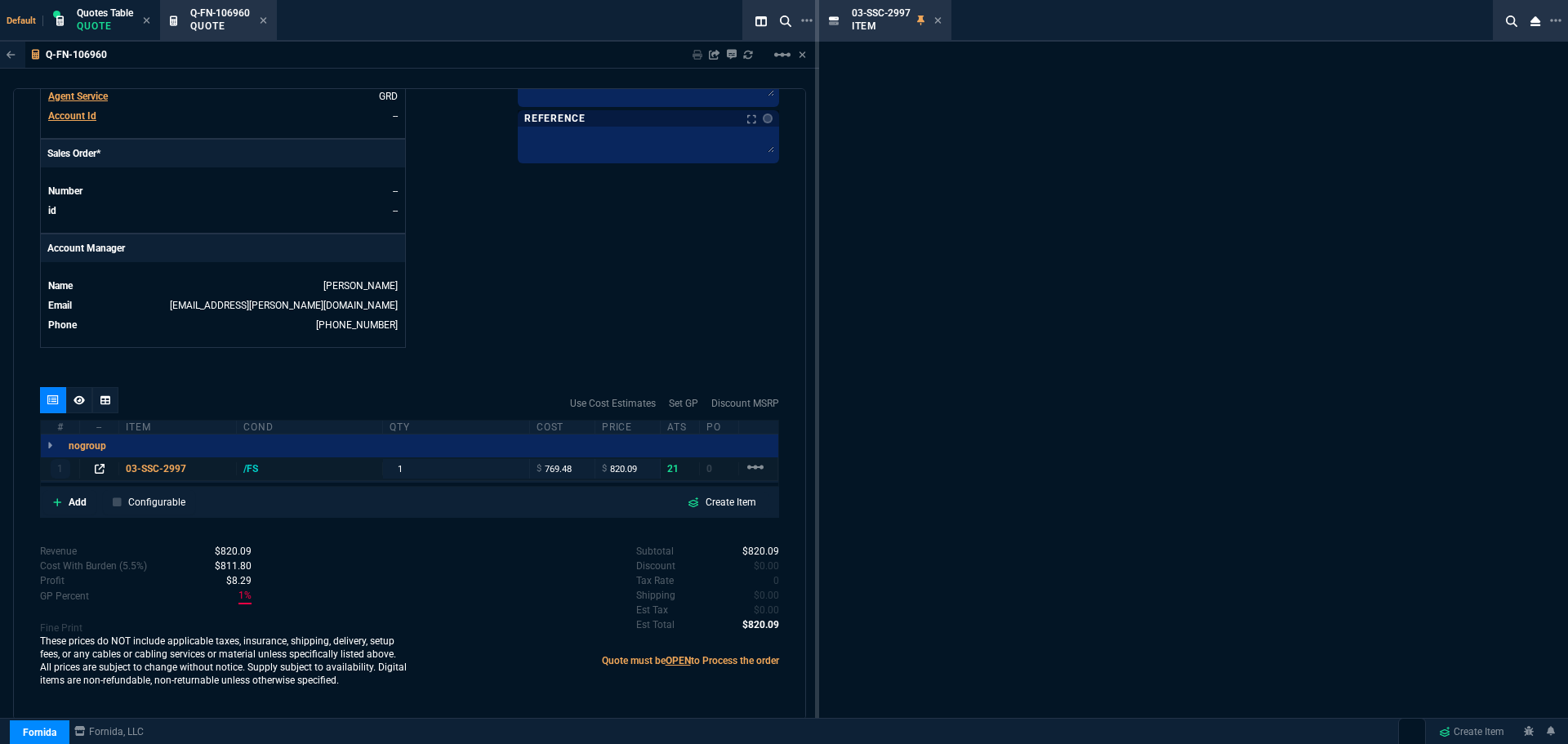
scroll to position [647, 0]
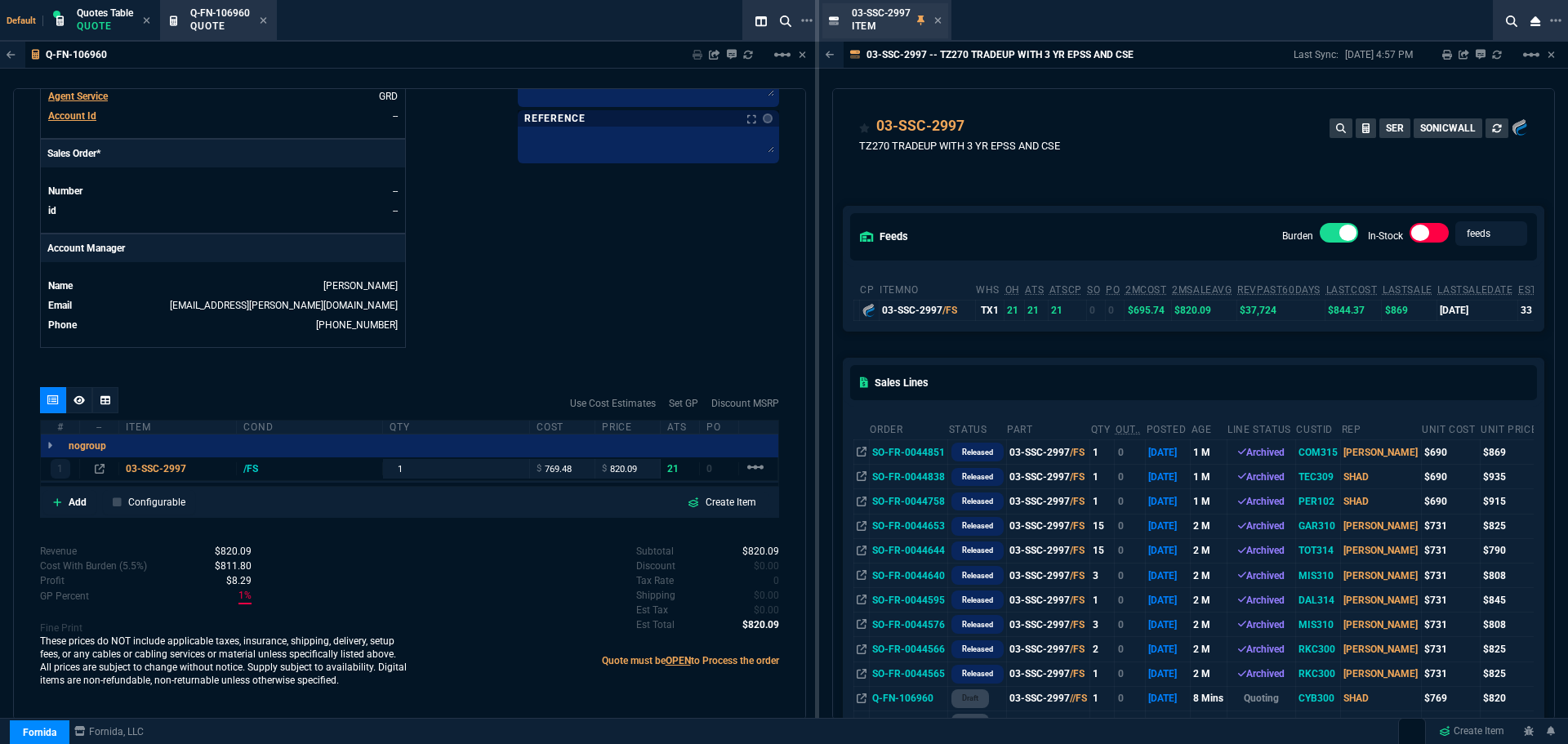
click at [937, 13] on div "03-SSC-2997 Item" at bounding box center [897, 21] width 90 height 29
click at [939, 21] on icon at bounding box center [937, 20] width 7 height 7
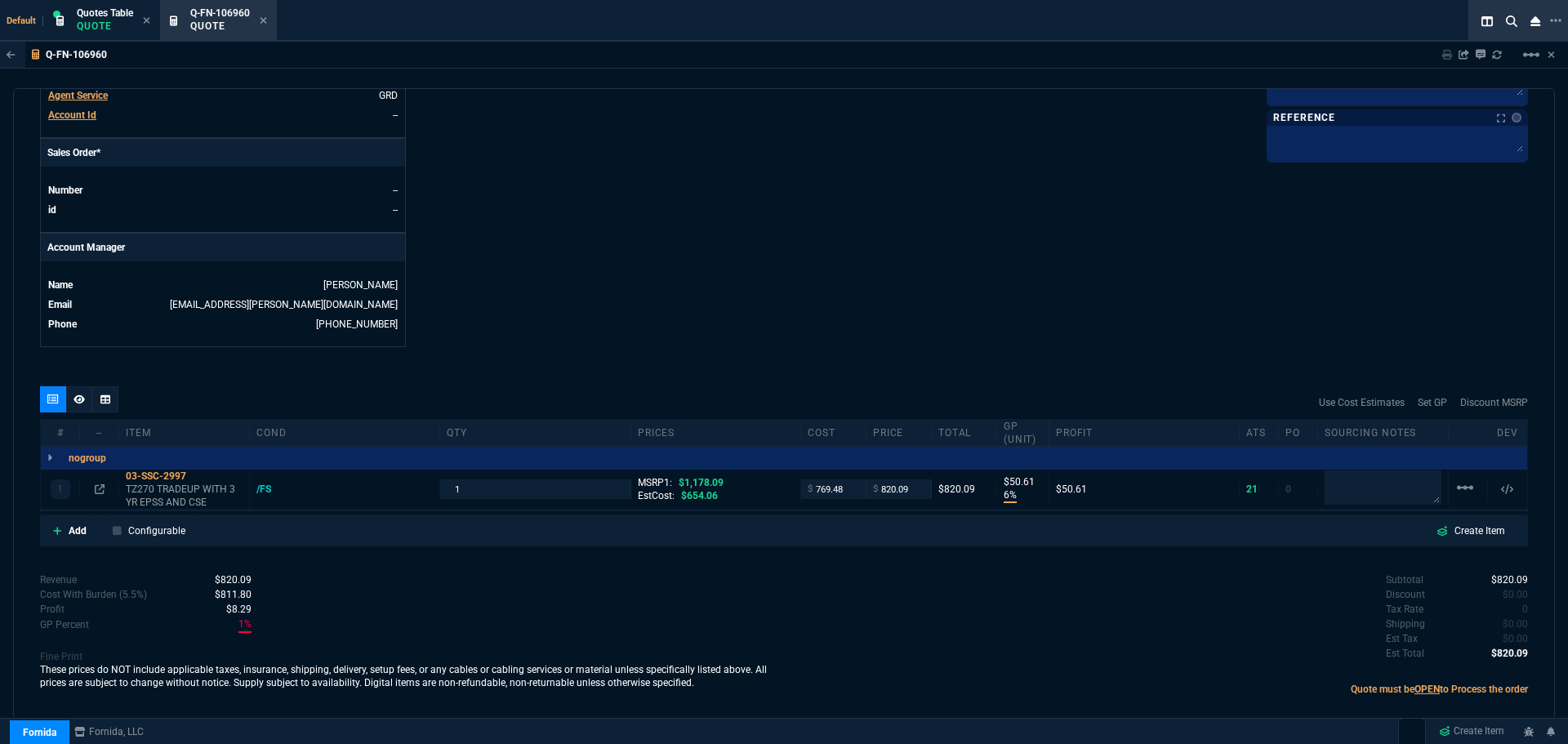
scroll to position [667, 0]
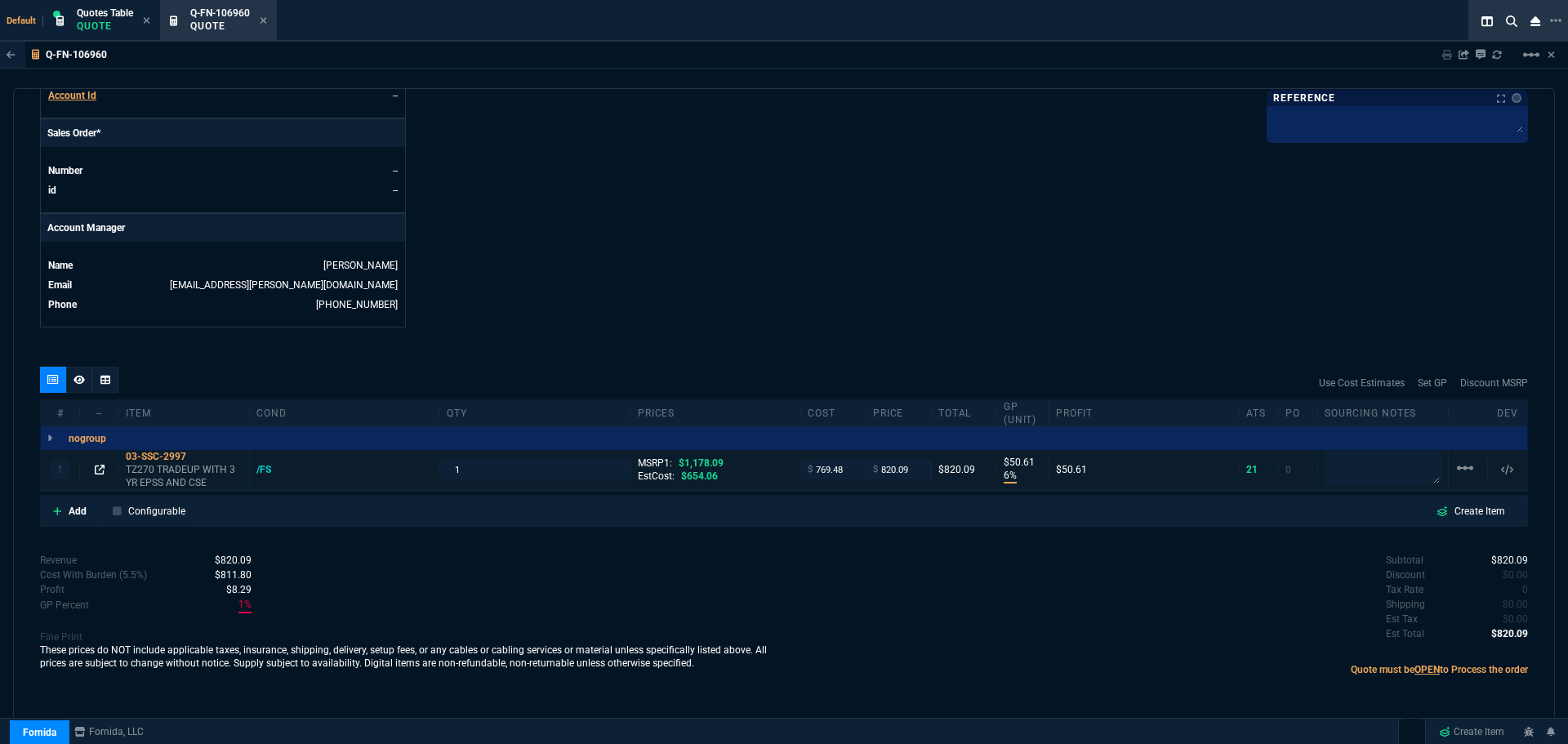
click at [102, 469] on icon at bounding box center [99, 470] width 10 height 10
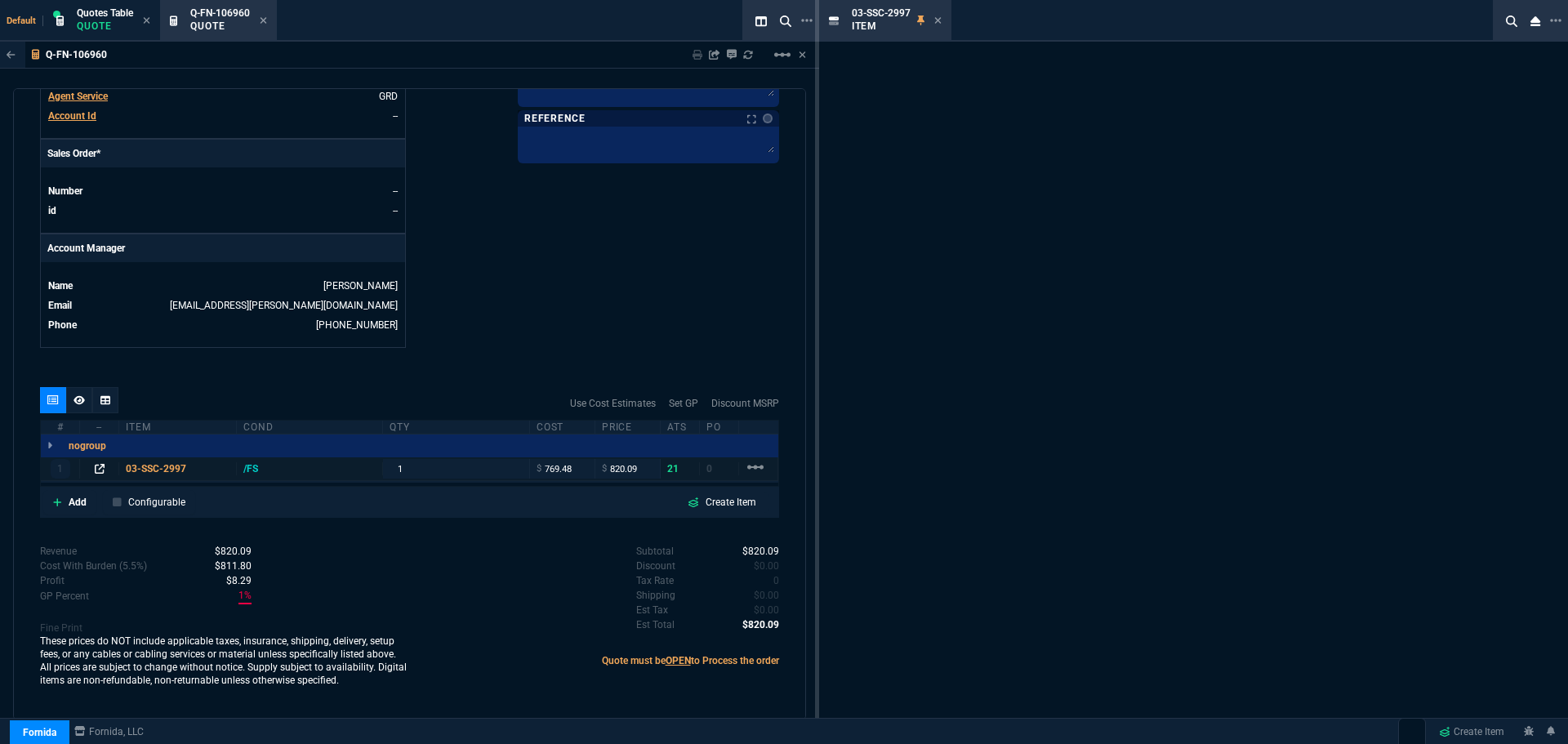
scroll to position [647, 0]
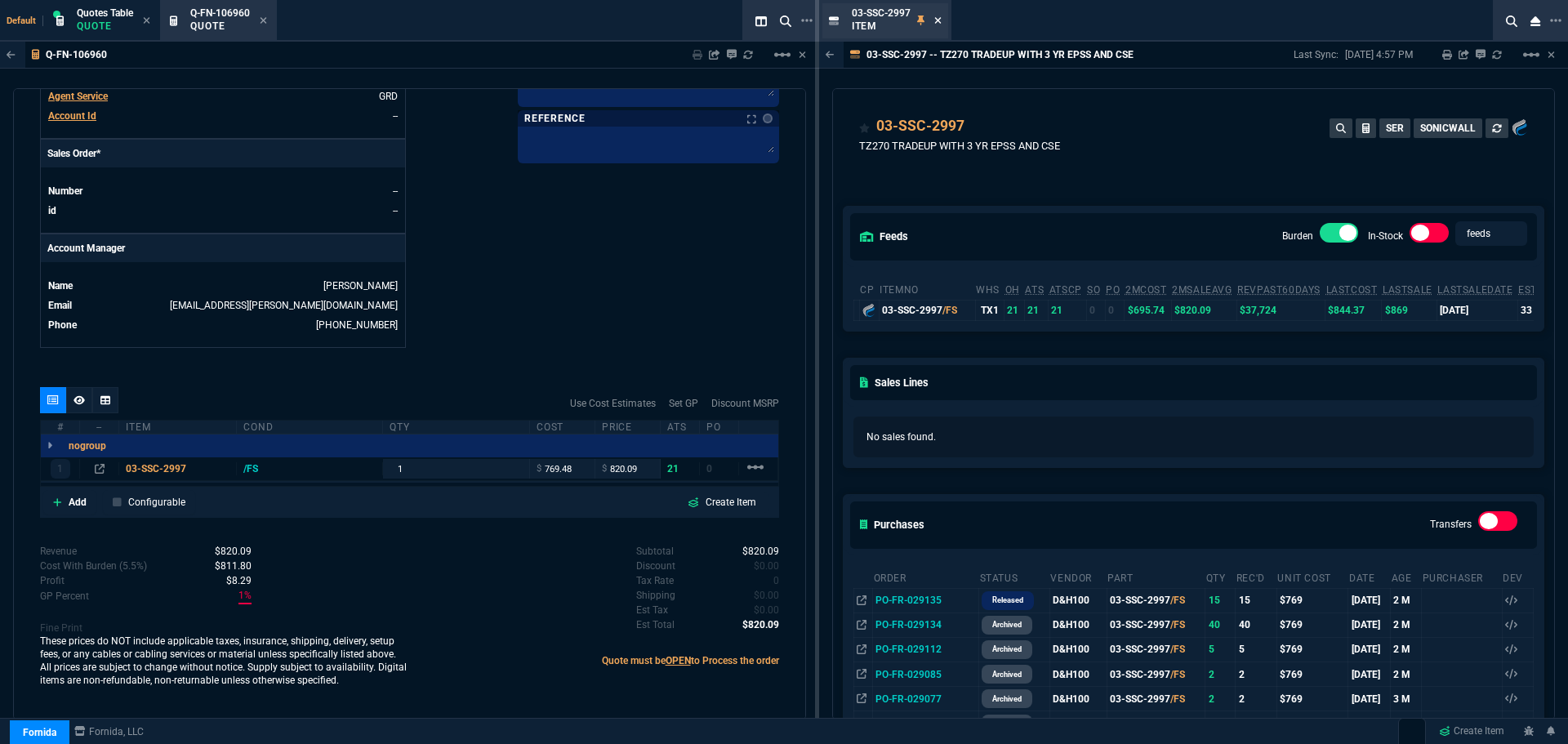
click at [942, 21] on icon at bounding box center [937, 20] width 8 height 10
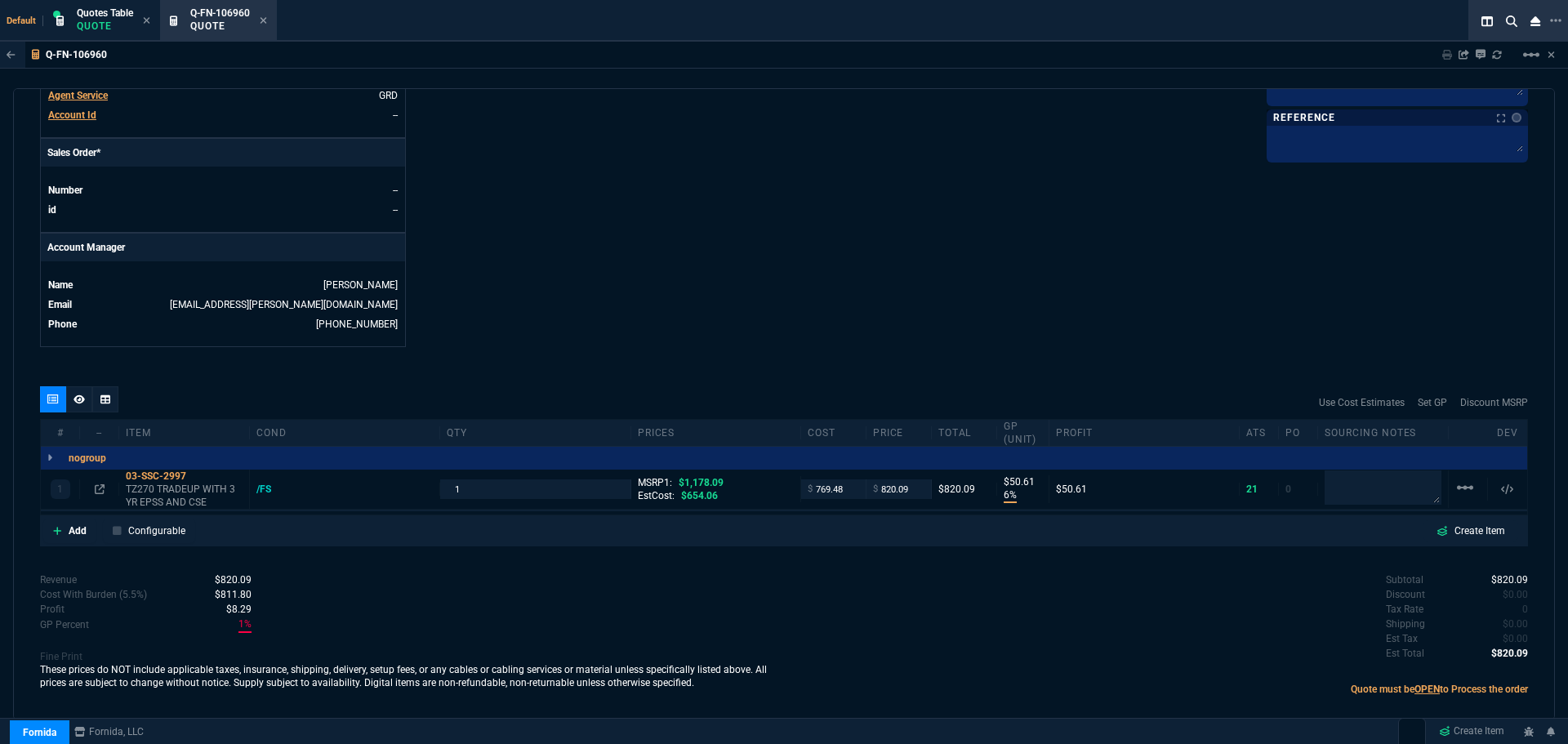
scroll to position [667, 0]
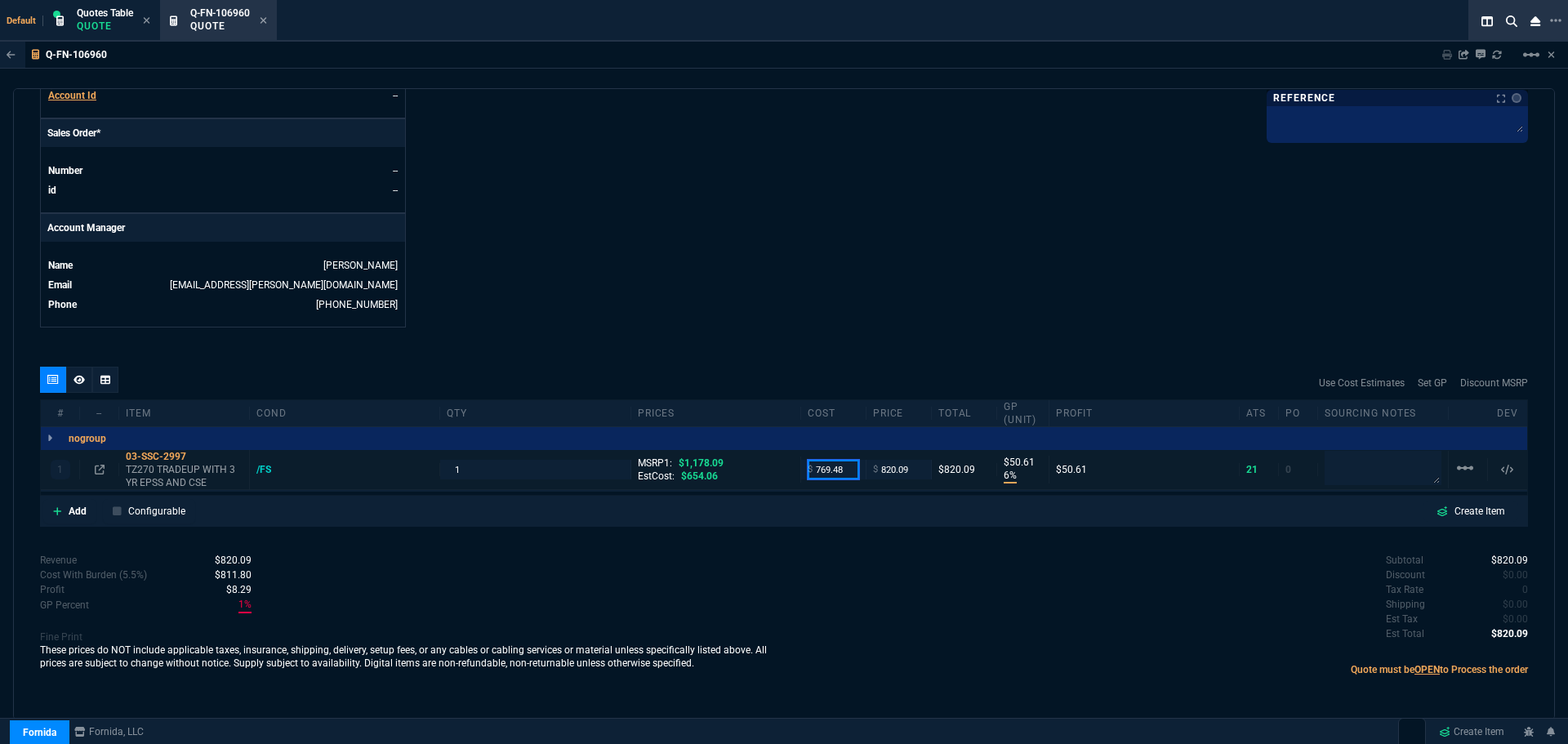
click at [842, 463] on input "769.48" at bounding box center [833, 469] width 52 height 19
type input "696"
click at [858, 408] on div "# -- Item cond qty prices cost price Total GP (unit) Profit ATS PO Sourcing Not…" at bounding box center [784, 414] width 1486 height 27
type input "696"
type input "15"
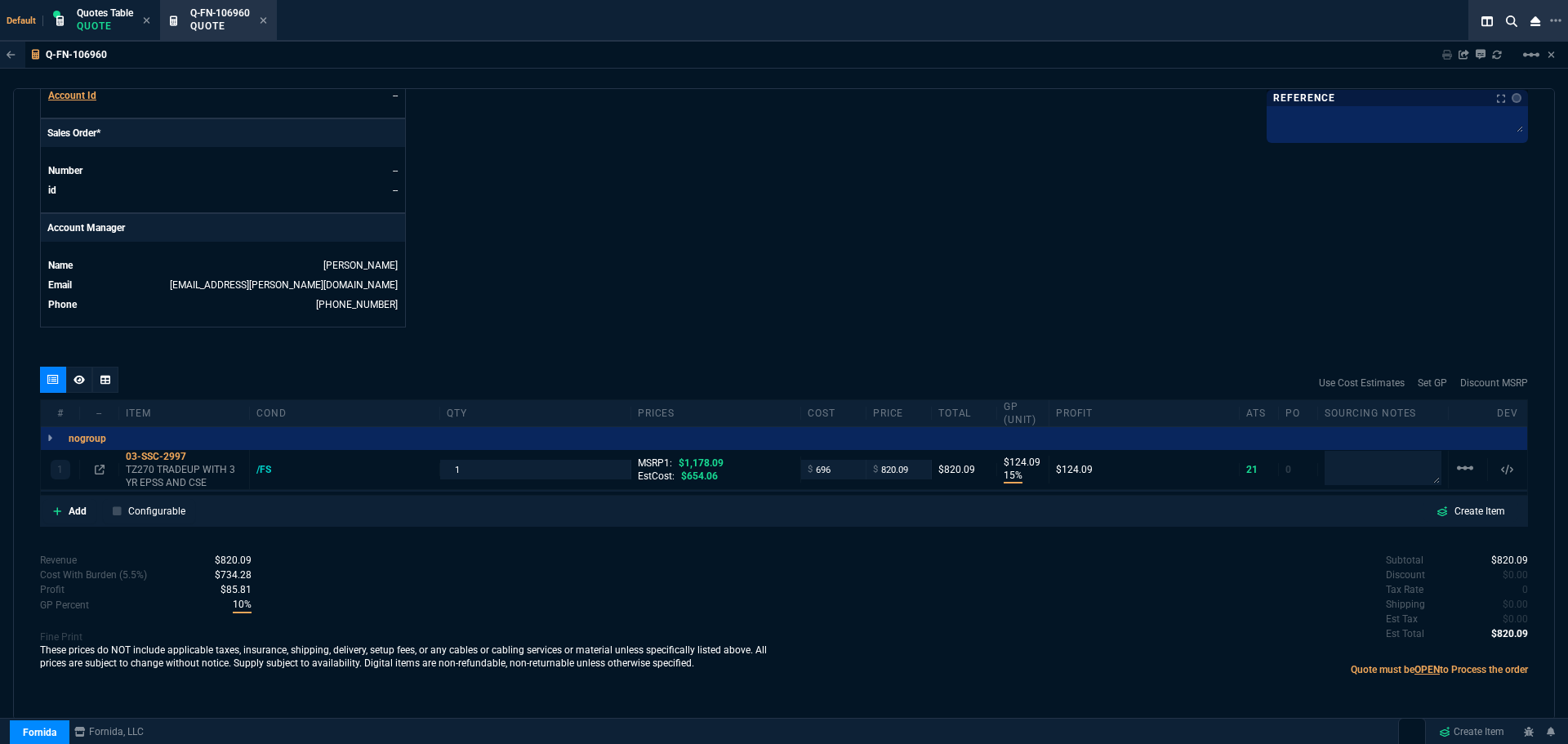
type input "124"
click at [892, 473] on input "820.09" at bounding box center [898, 469] width 52 height 19
type input "935"
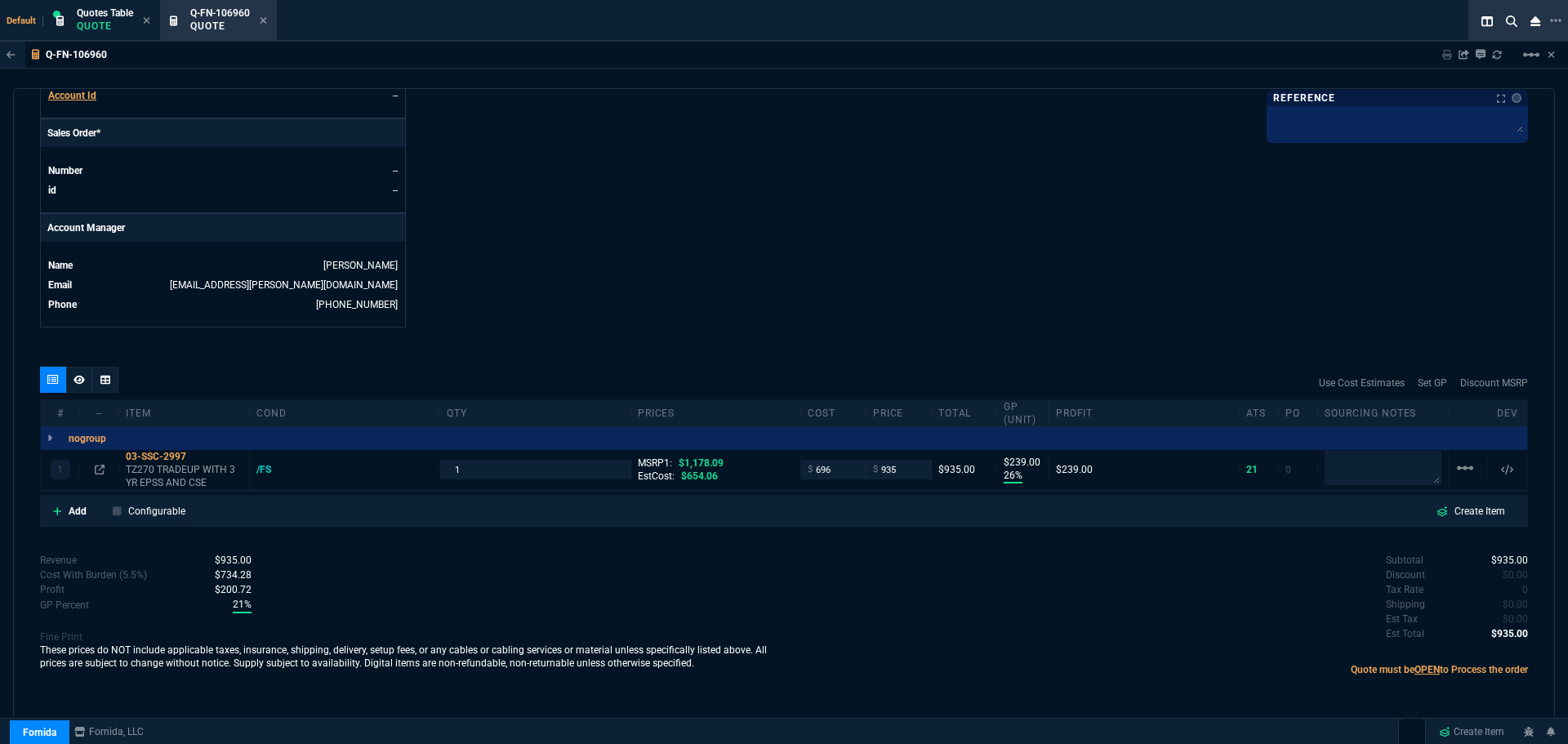
type input "26"
type input "239"
type input "21"
click at [199, 457] on icon at bounding box center [197, 457] width 9 height 10
click at [178, 455] on div "03-SSC-2997" at bounding box center [184, 457] width 116 height 13
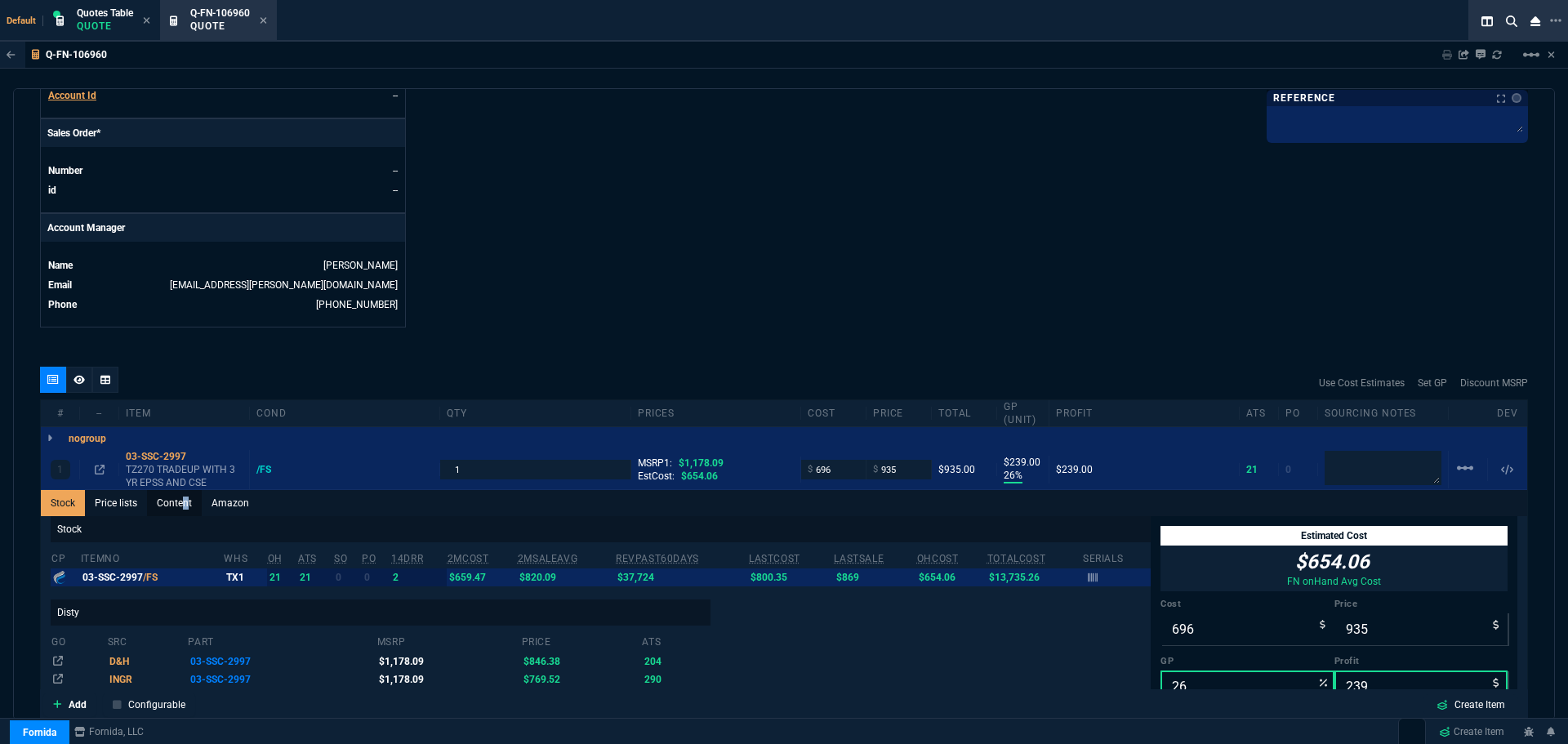
click at [185, 503] on link "Content" at bounding box center [174, 503] width 54 height 26
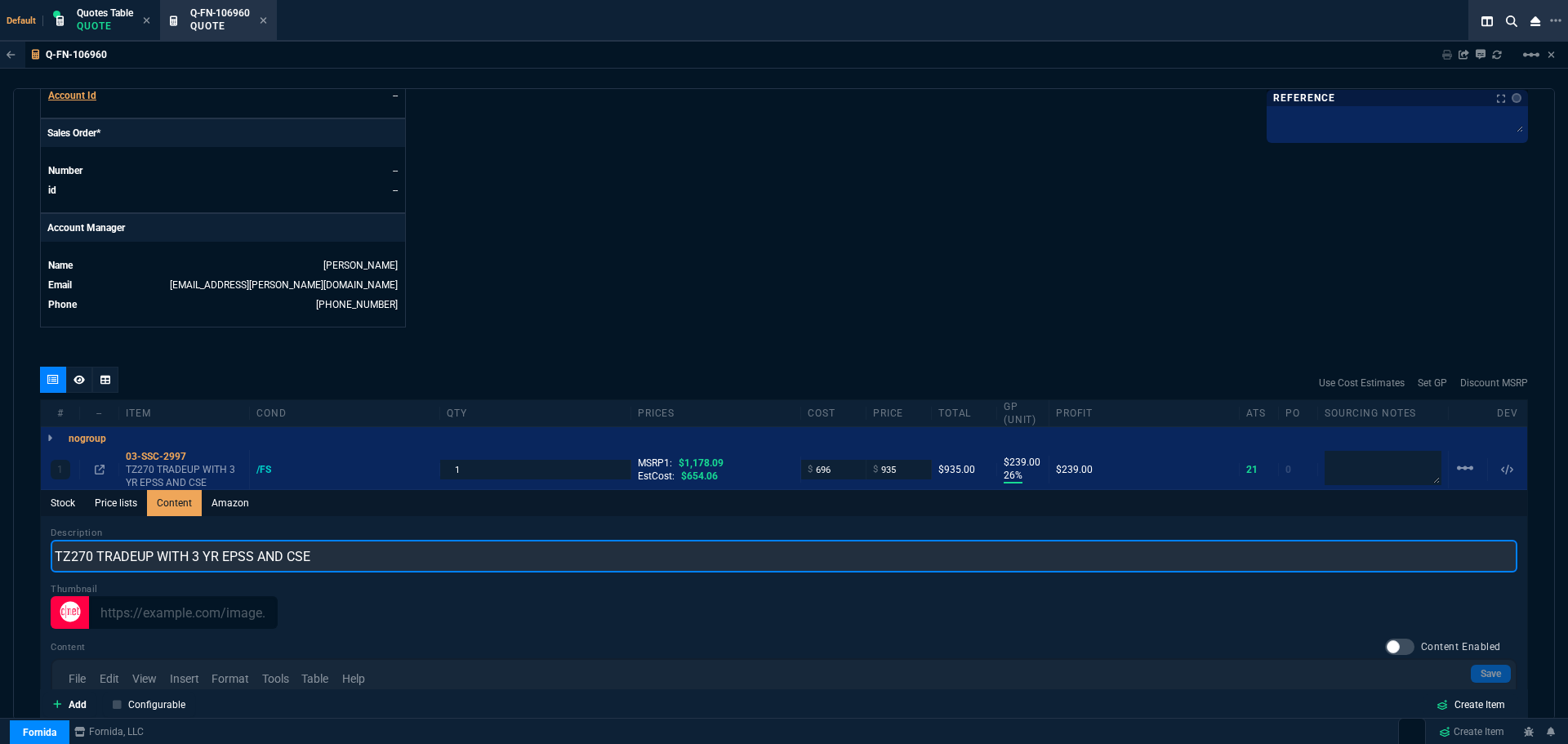
click at [328, 563] on input "TZ270 TRADEUP WITH 3 YR EPSS AND CSE" at bounding box center [784, 556] width 1467 height 32
paste input "SONICWALL TZ270 SECURE UPGRADE ESSENTIAL EDITION 3YR (INCLUDES 1YR CSE)"
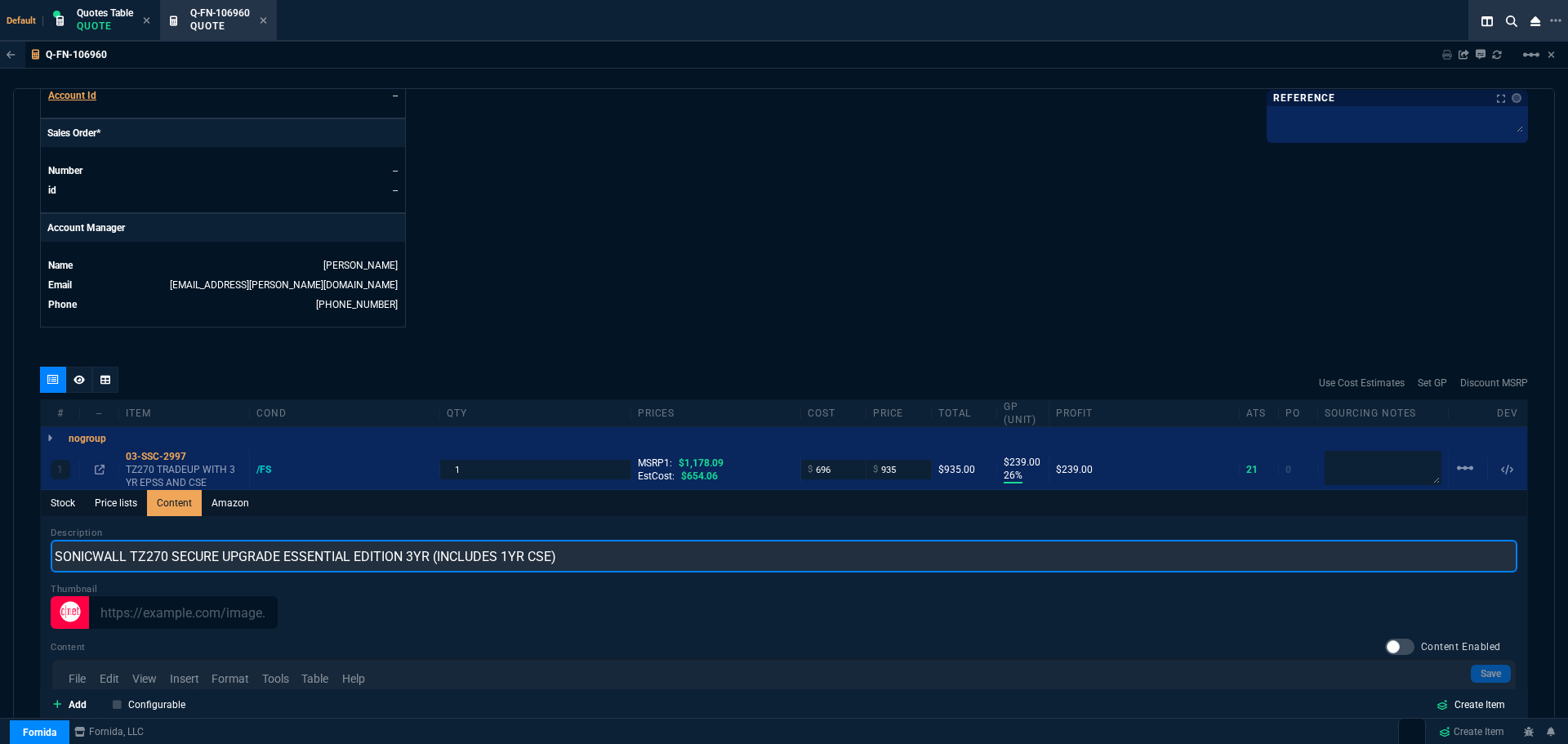
click at [500, 555] on input "SONICWALL TZ270 SECURE UPGRADE ESSENTIAL EDITION 3YR (INCLUDES 1YR CSE)" at bounding box center [784, 556] width 1467 height 32
type input "SONICWALL TZ270 SECURE UPGRADE ESSENTIAL EDITION 3YR (INCLUDES Free 1YR CSE)"
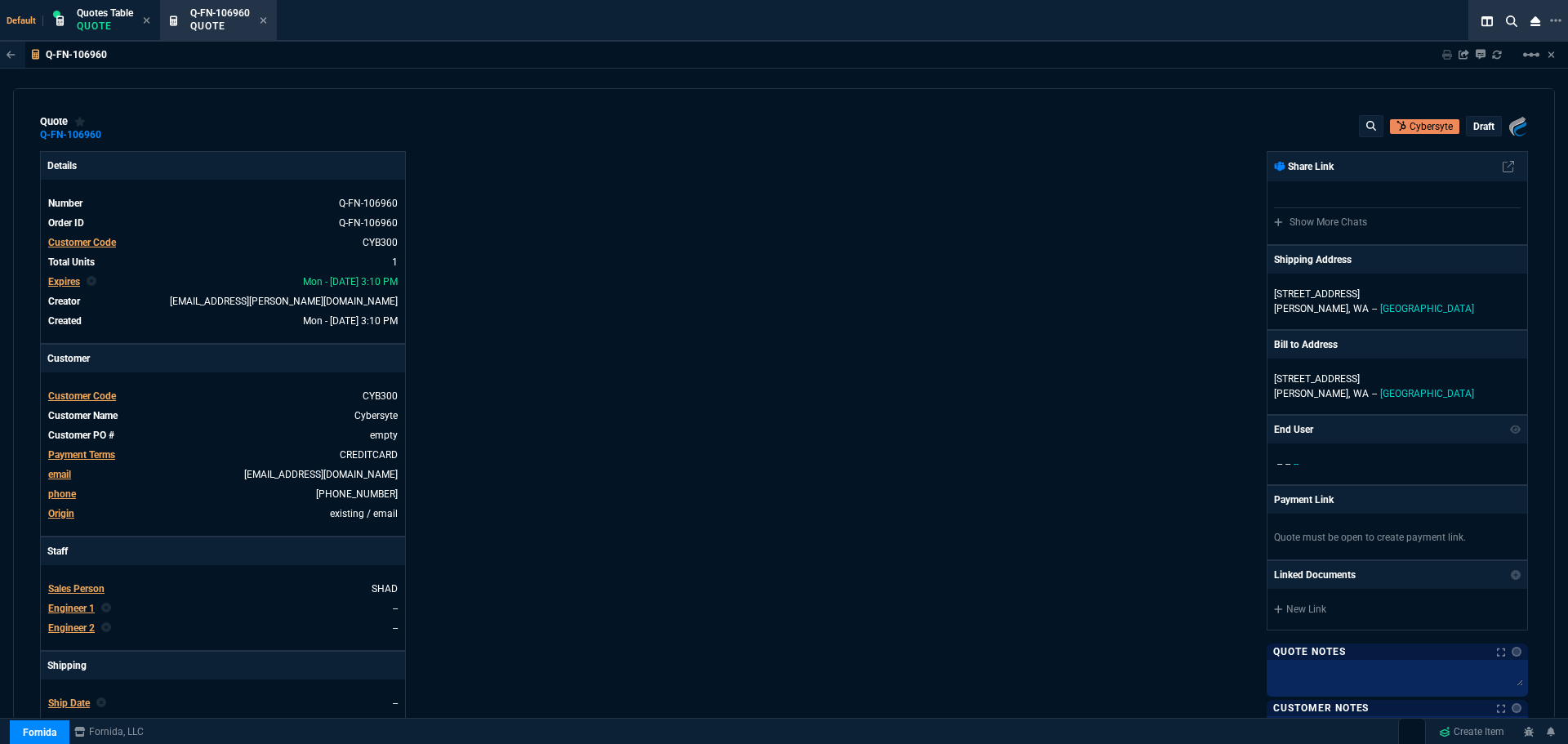
click at [1479, 127] on p "draft" at bounding box center [1484, 126] width 21 height 13
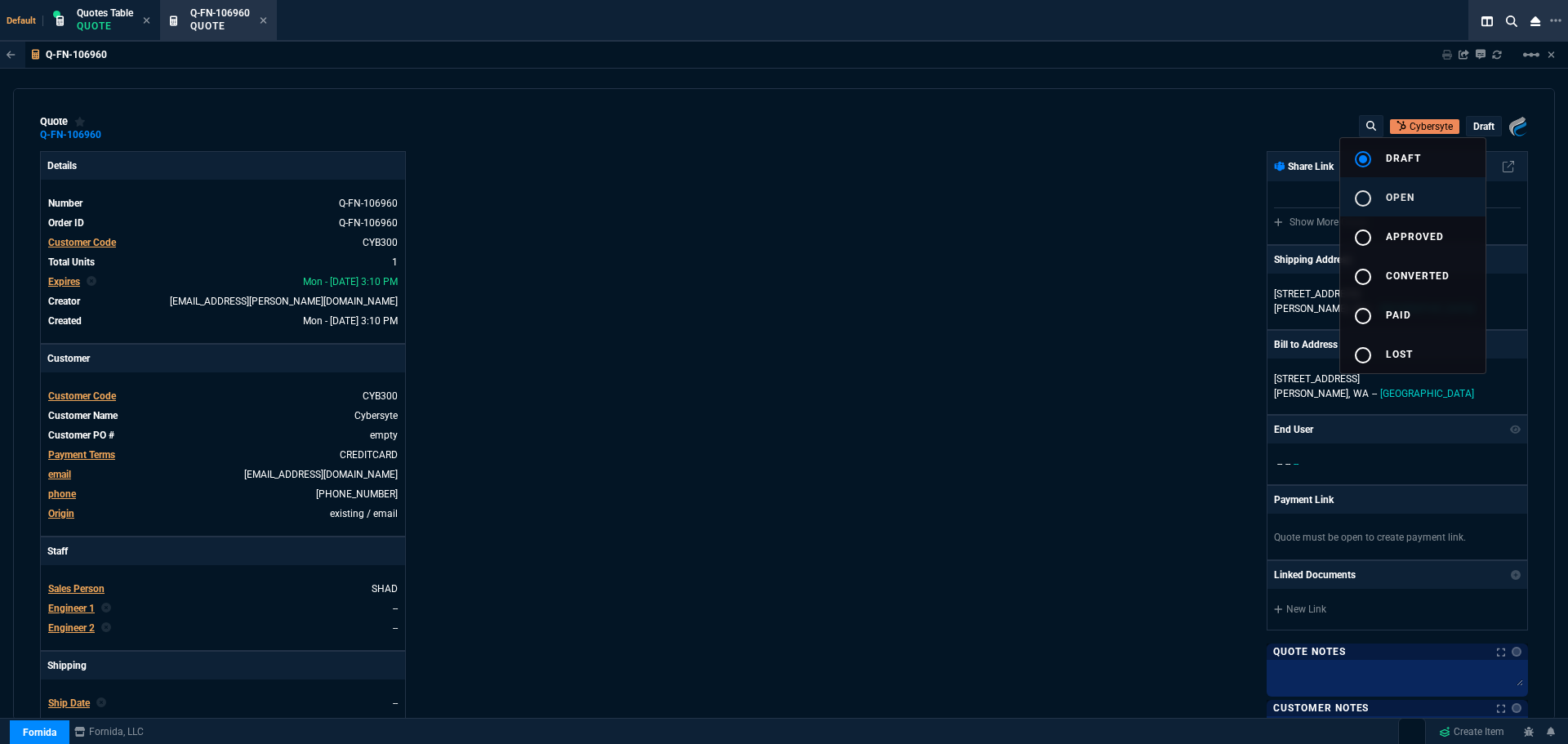
click at [1376, 198] on div "radio_button_unchecked" at bounding box center [1369, 198] width 32 height 20
click at [1013, 267] on div at bounding box center [784, 372] width 1568 height 744
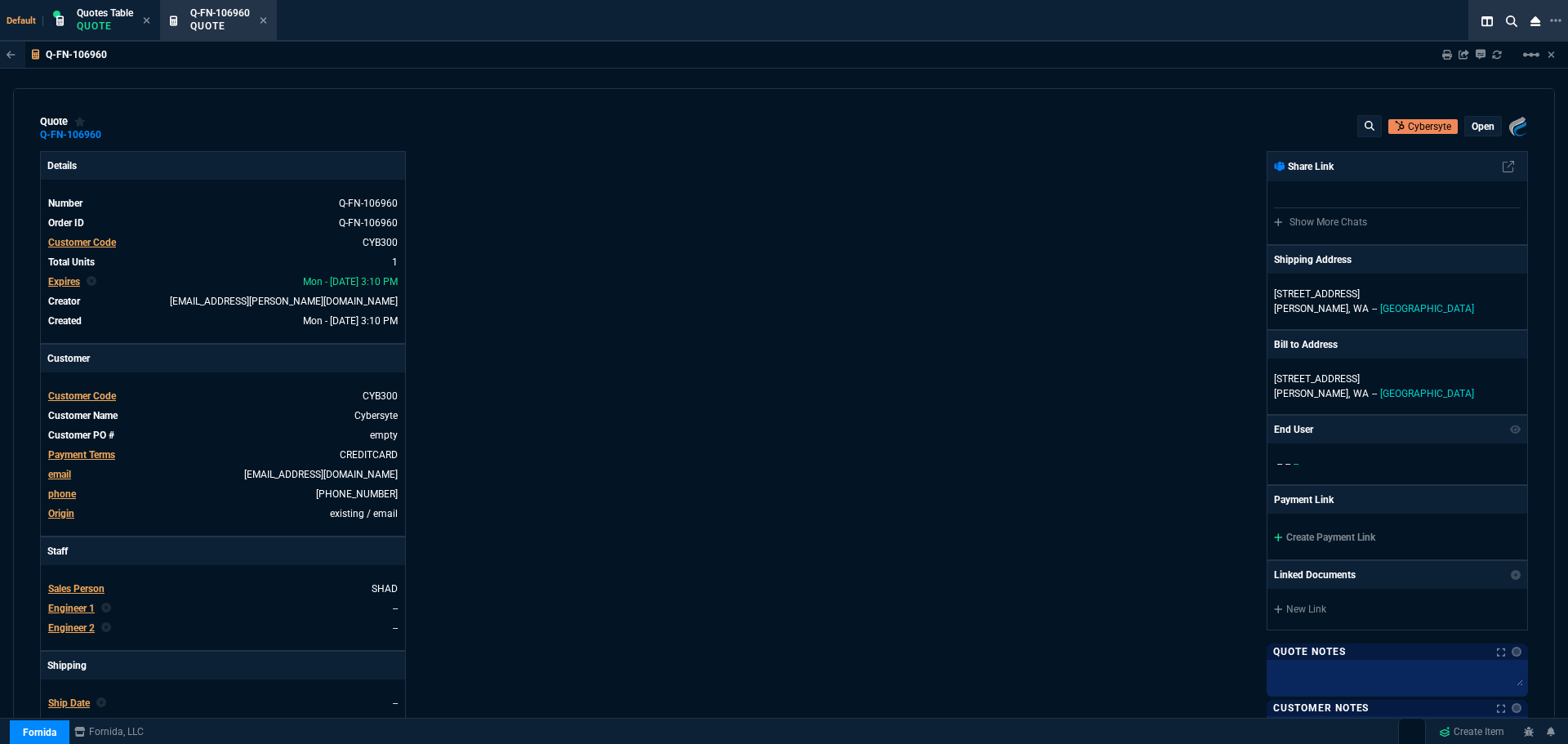
type input "26"
type input "239"
type input "21"
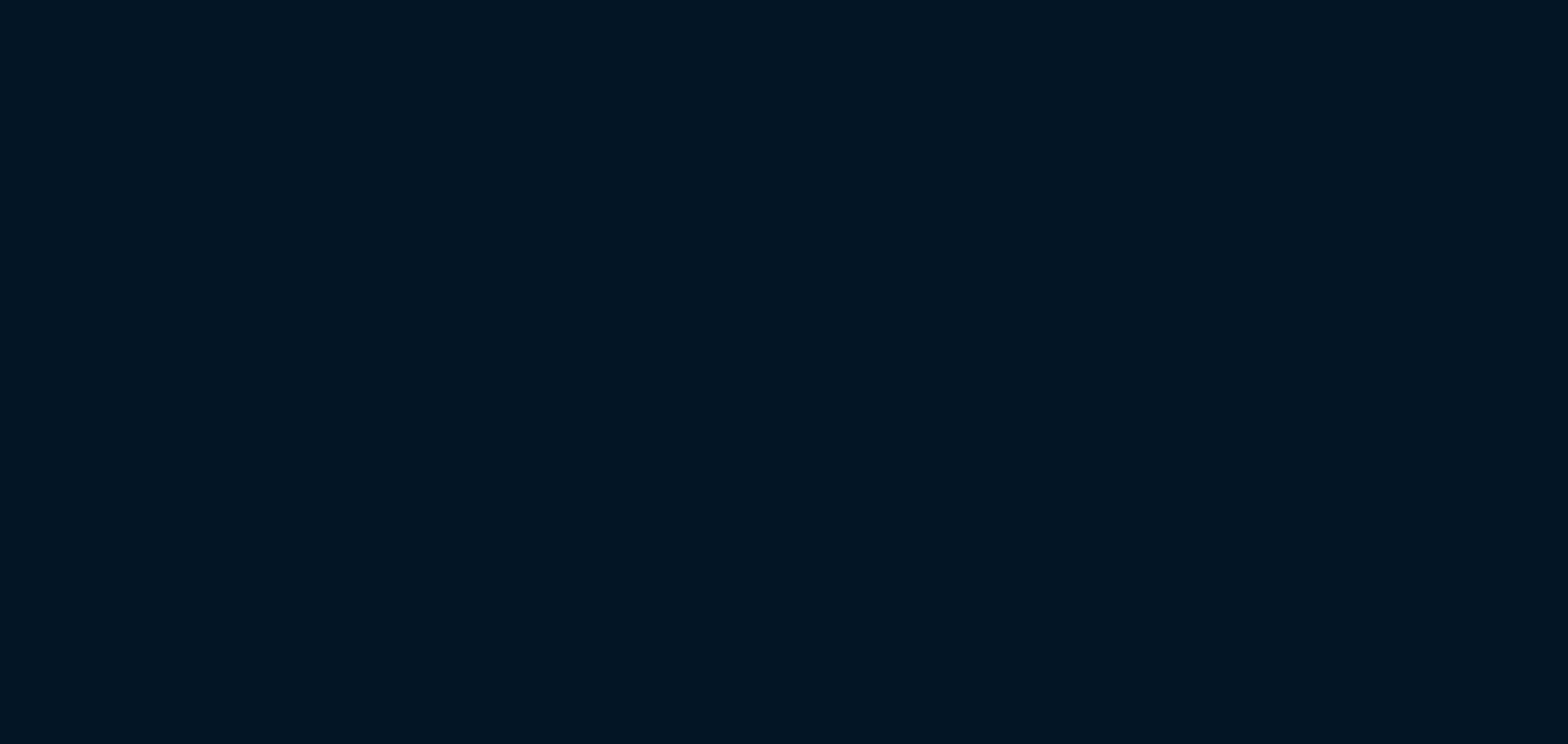
click at [212, 0] on html at bounding box center [784, 0] width 1568 height 0
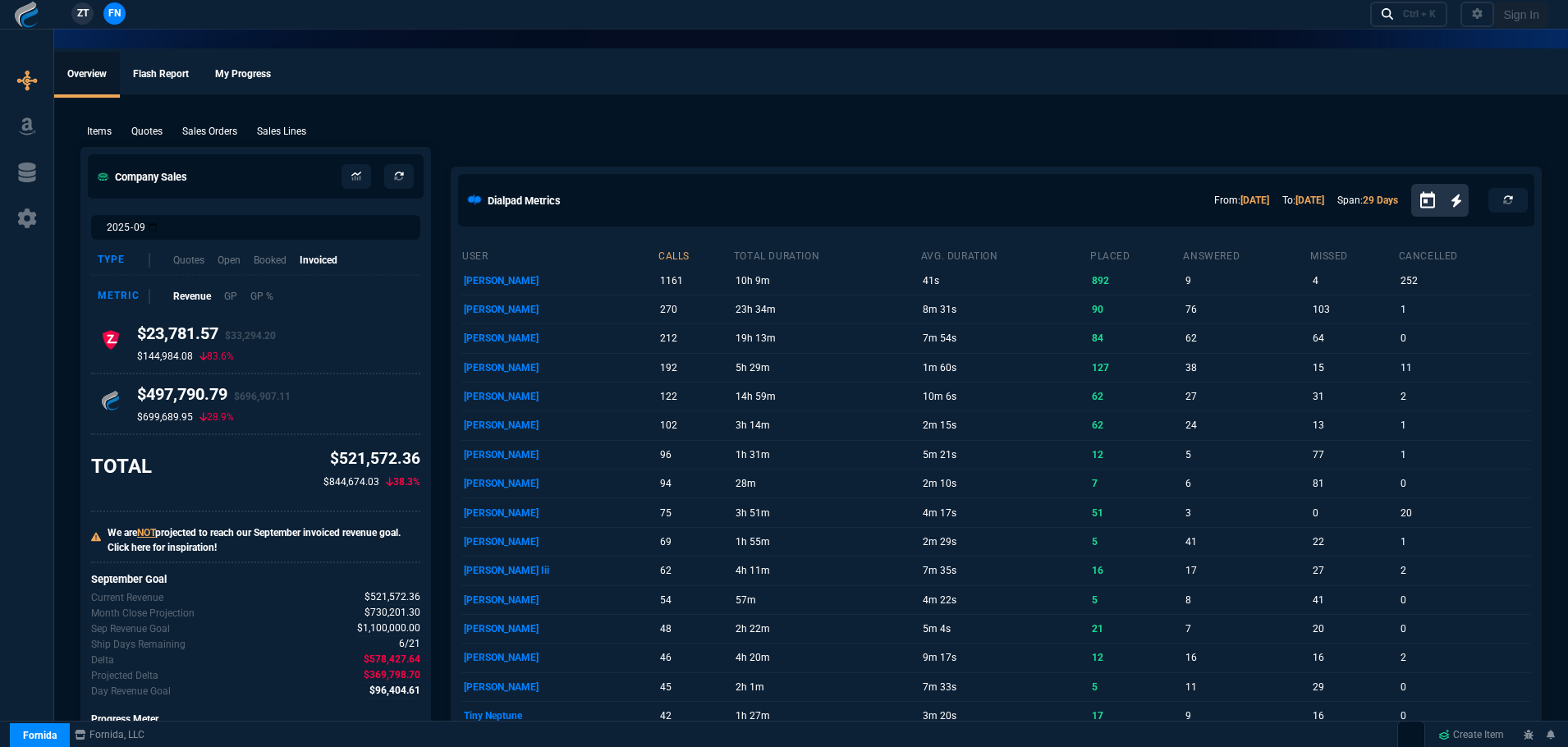
select select "4: SHAD"
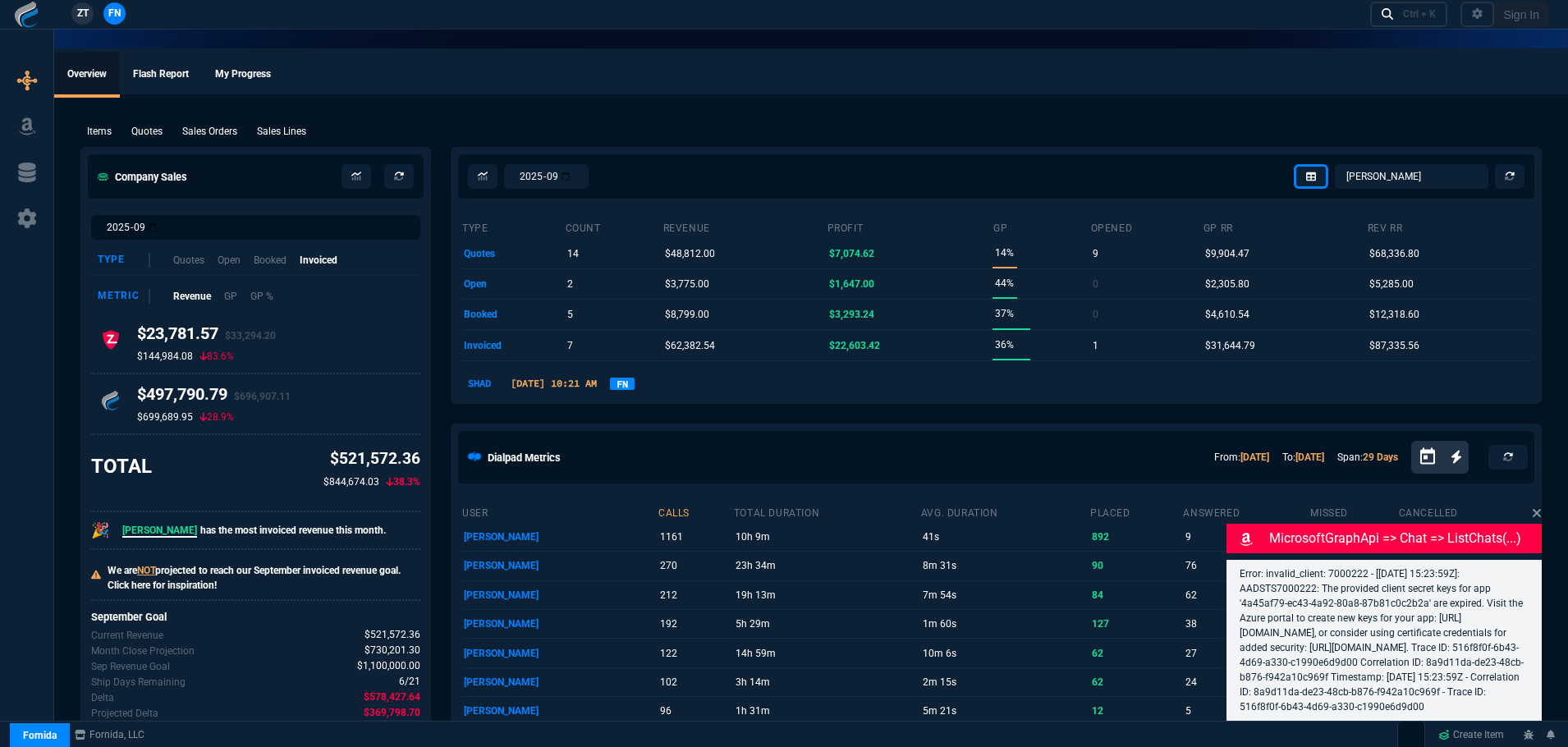
type input "26"
type input "239"
type input "1178.09"
type input "21"
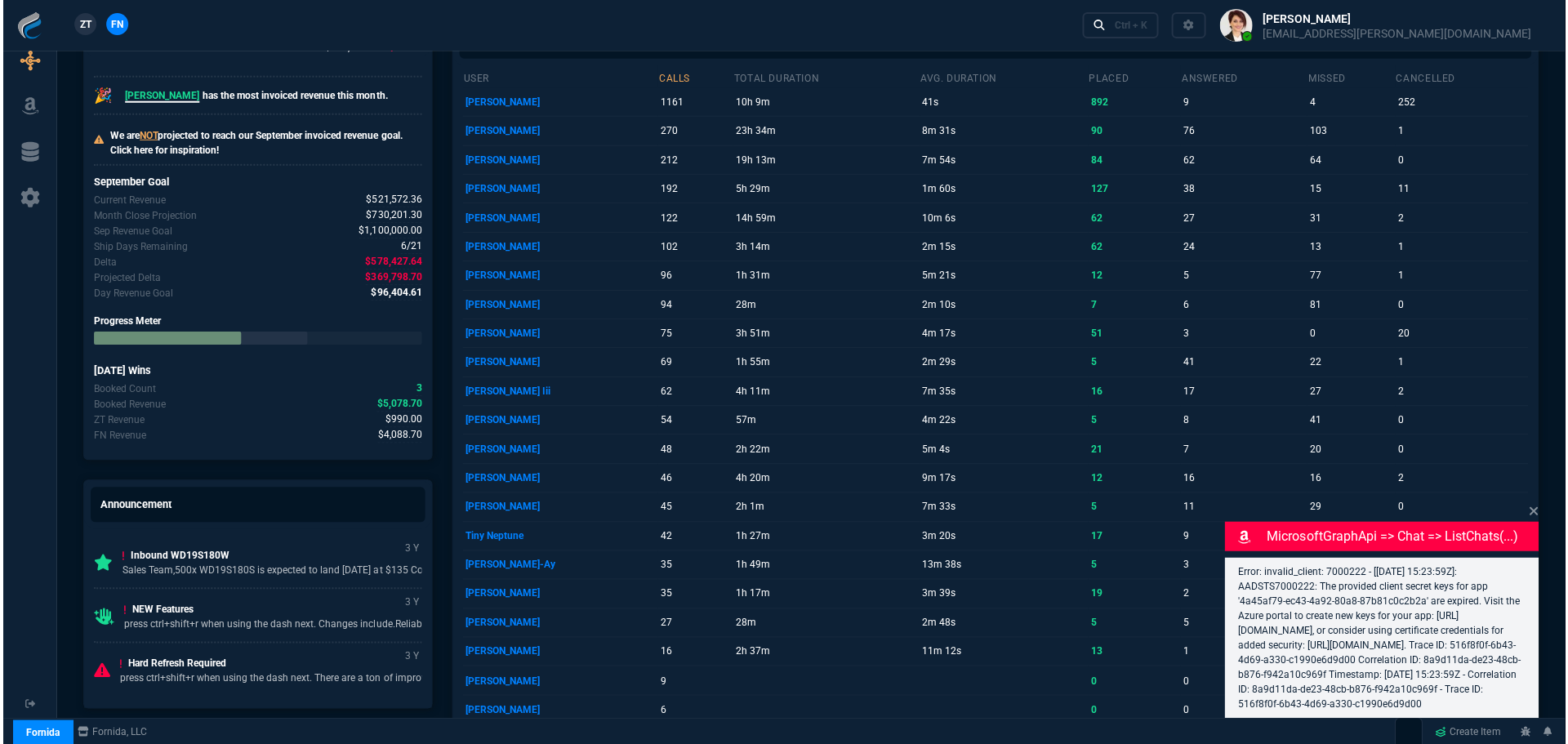
scroll to position [817, 0]
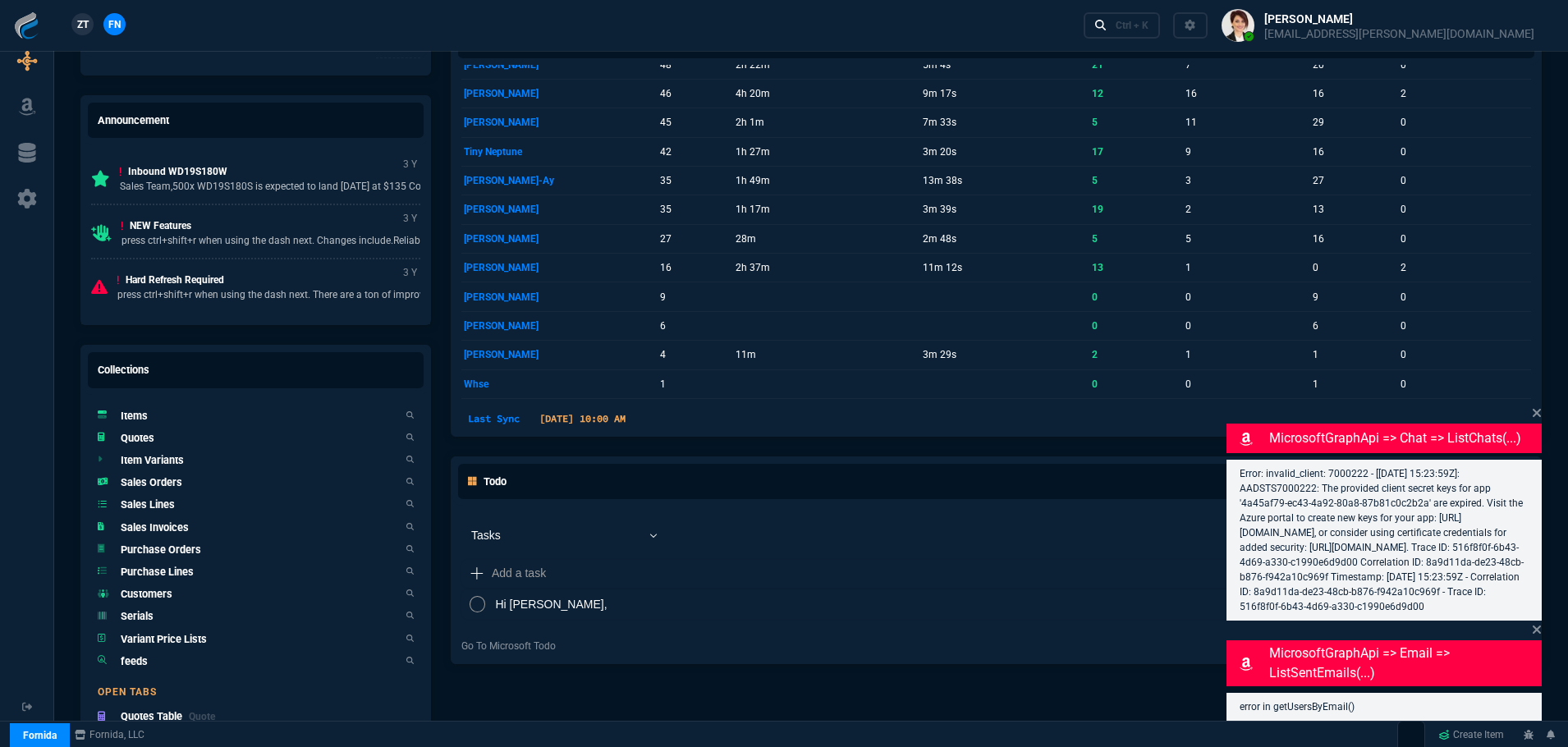
click at [145, 435] on h5 "Quotes" at bounding box center [137, 438] width 33 height 15
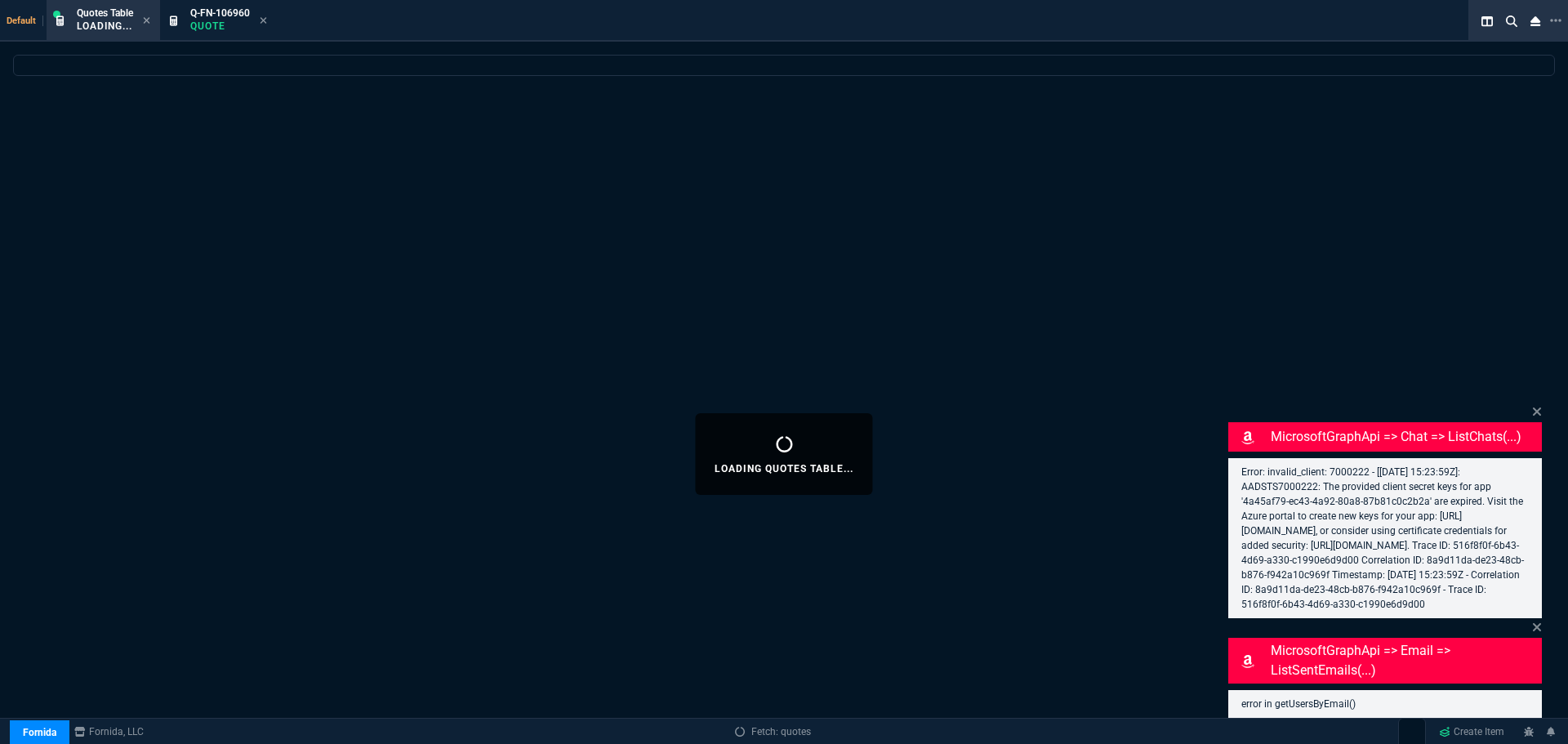
select select
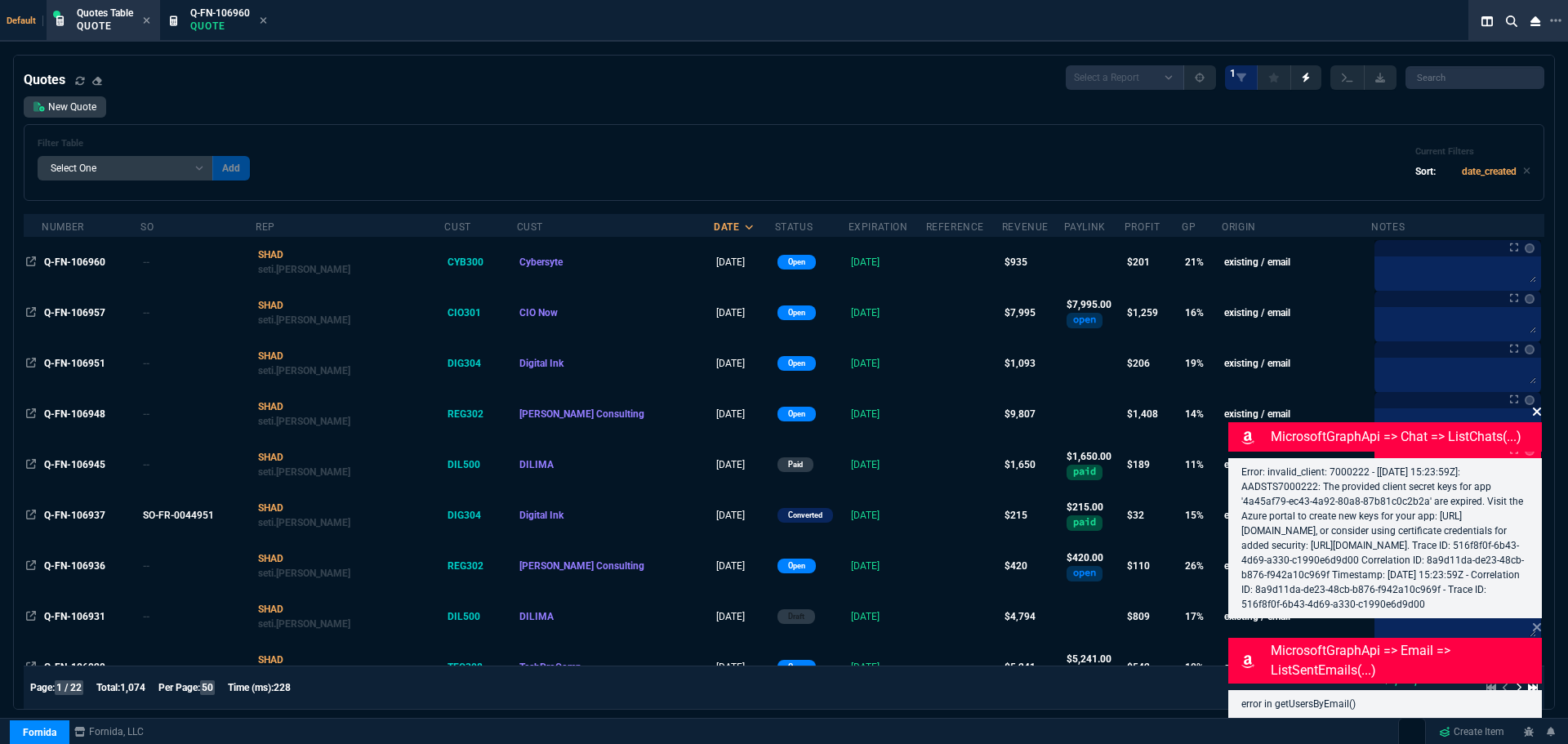
click at [1537, 406] on icon at bounding box center [1537, 412] width 10 height 13
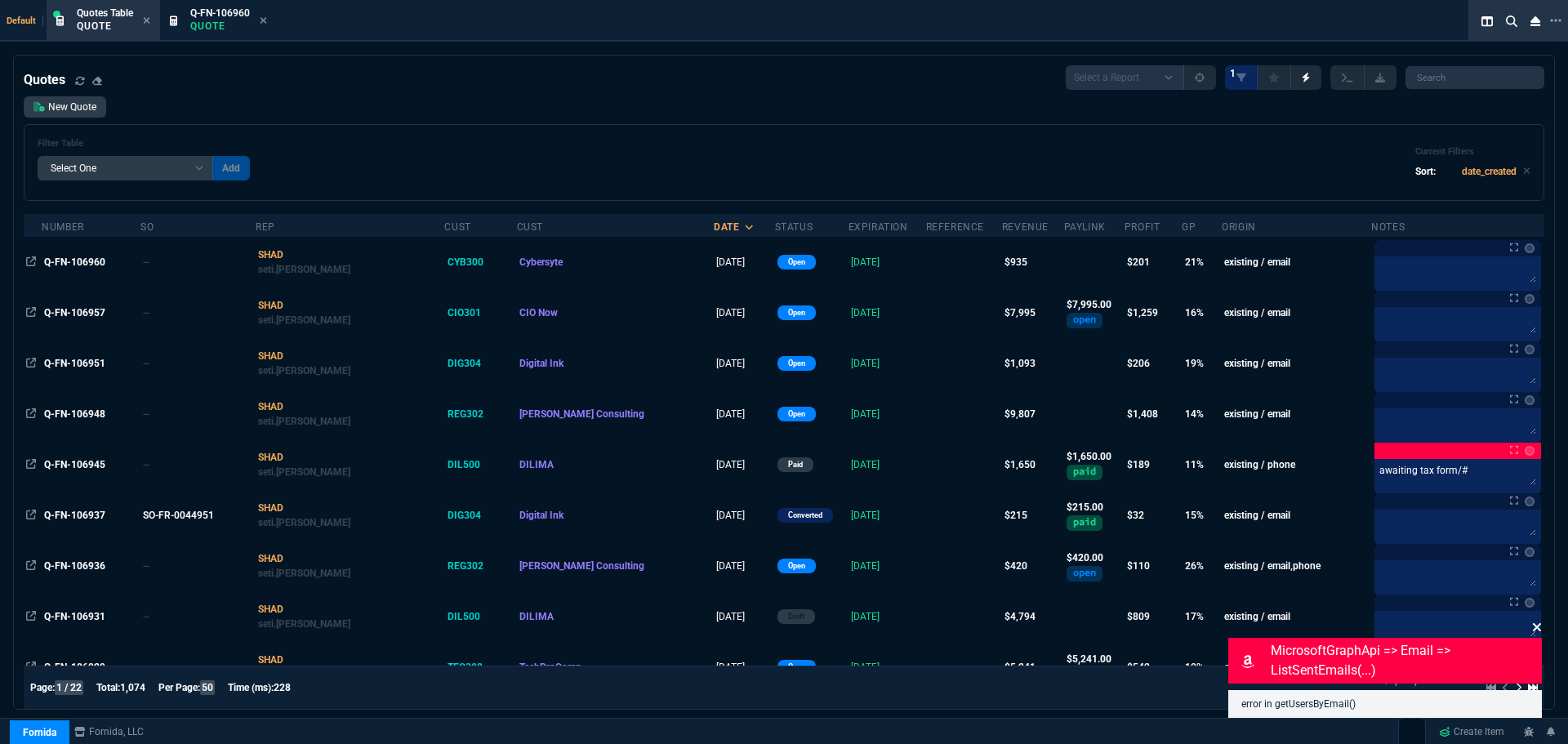
click at [1537, 628] on icon at bounding box center [1537, 628] width 8 height 9
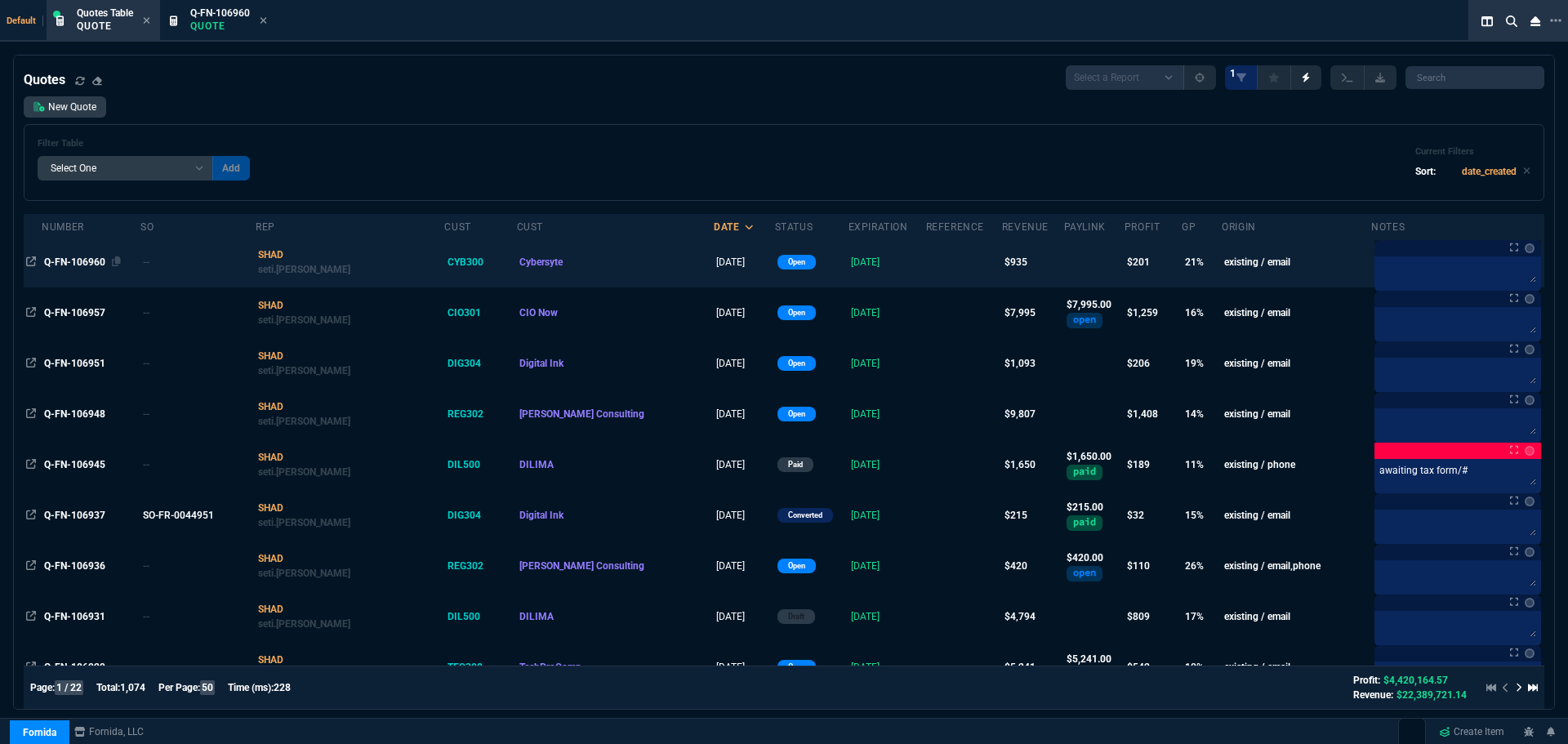
click at [73, 263] on span "Q-FN-106960" at bounding box center [75, 262] width 61 height 11
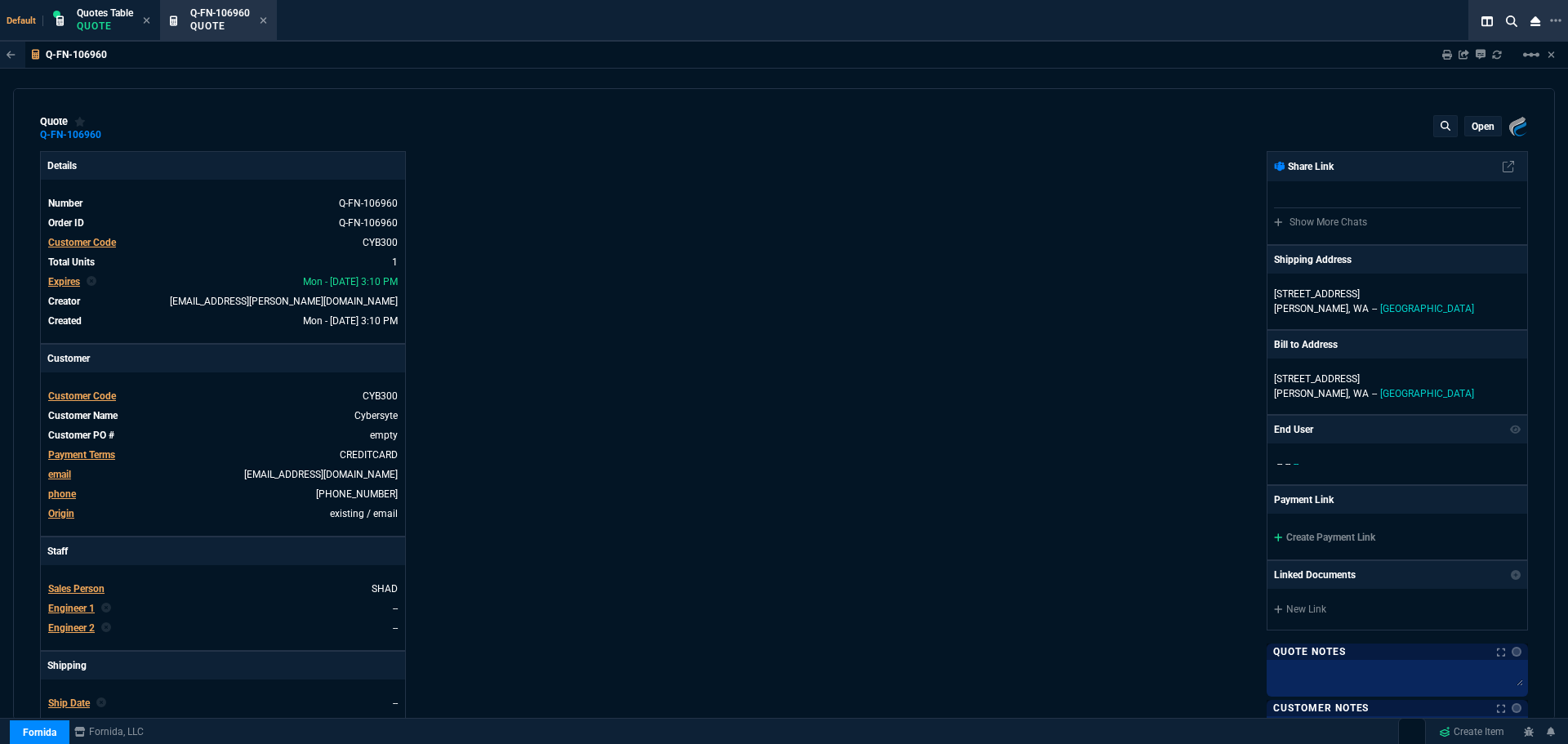
type input "26"
type input "239"
type input "1178.09"
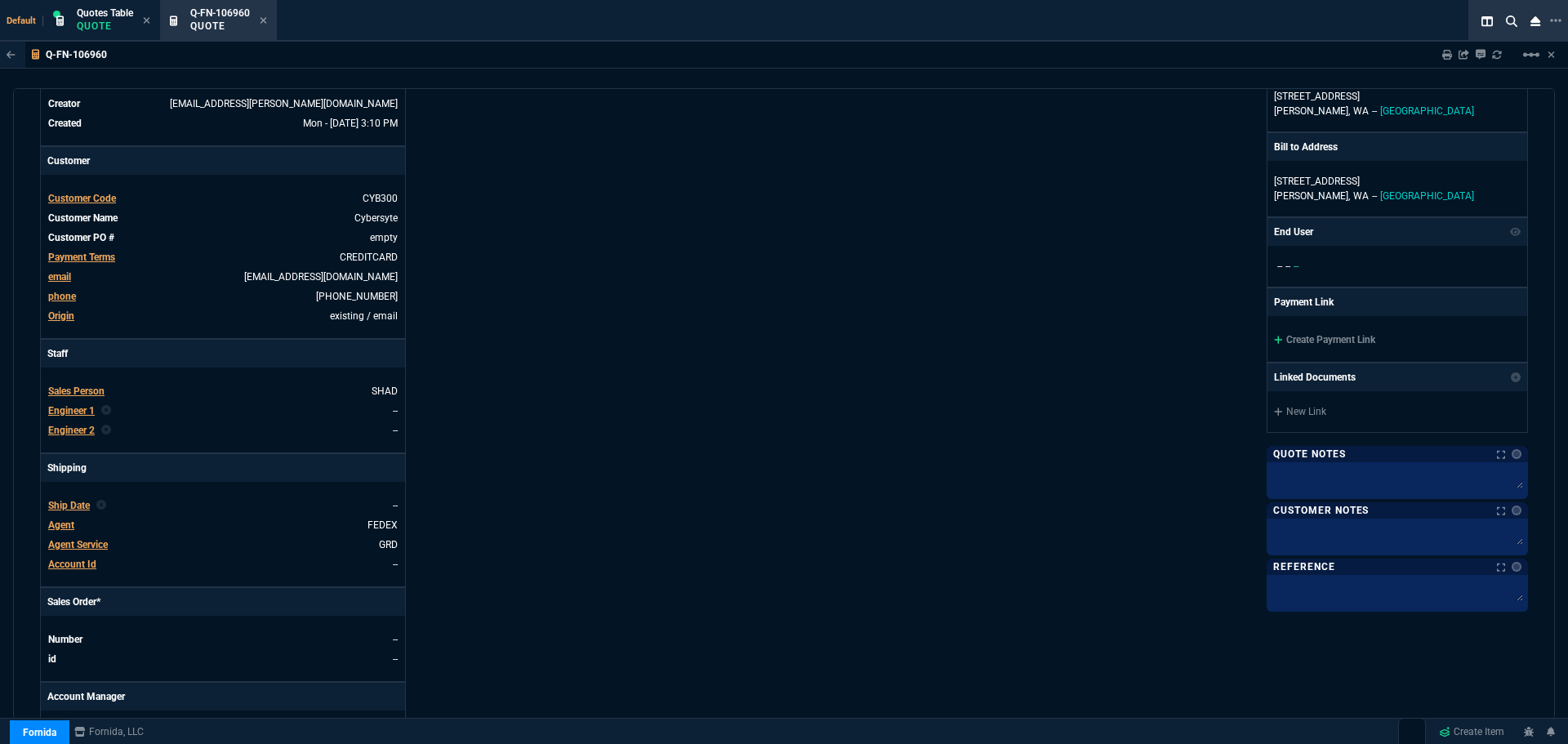
type input "21"
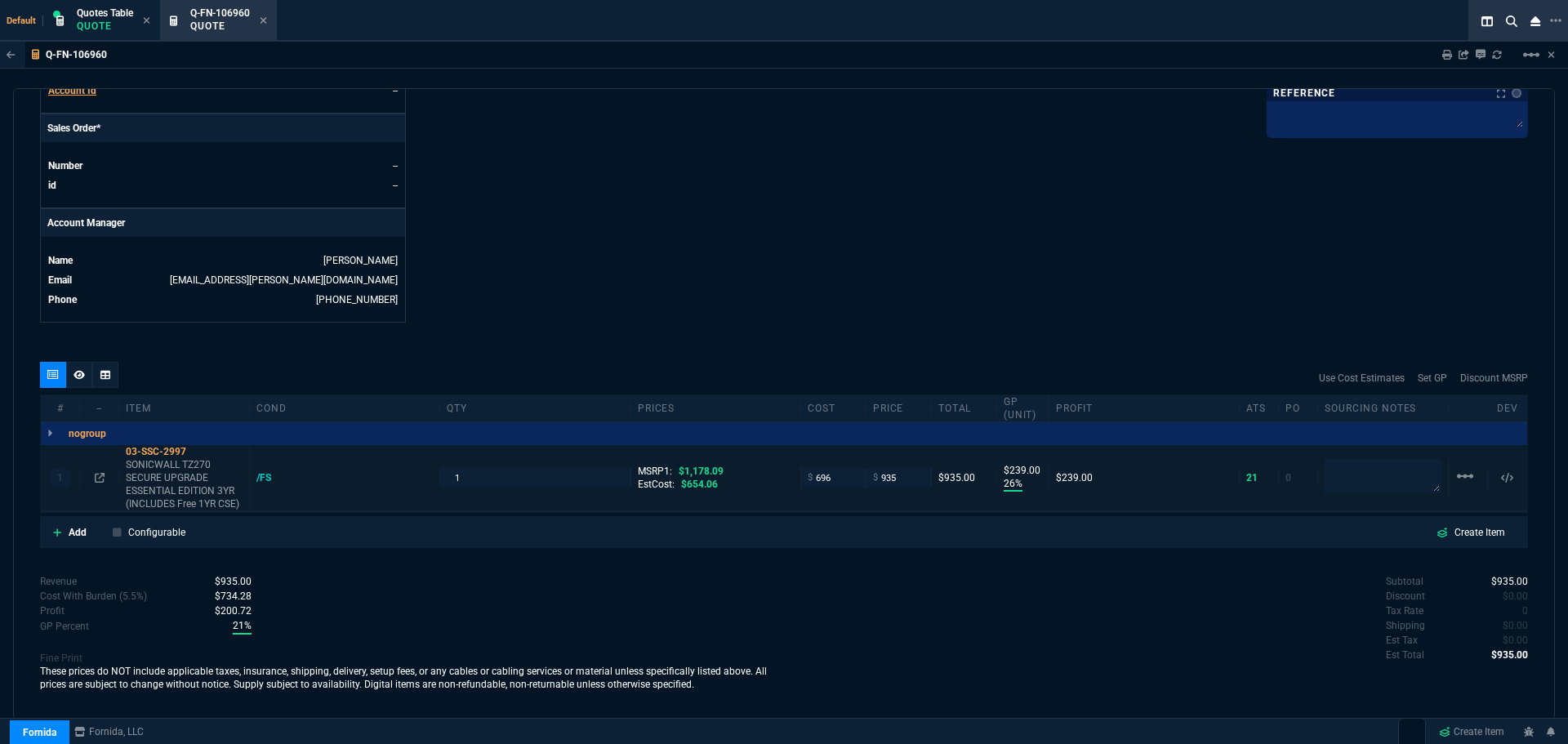
scroll to position [676, 0]
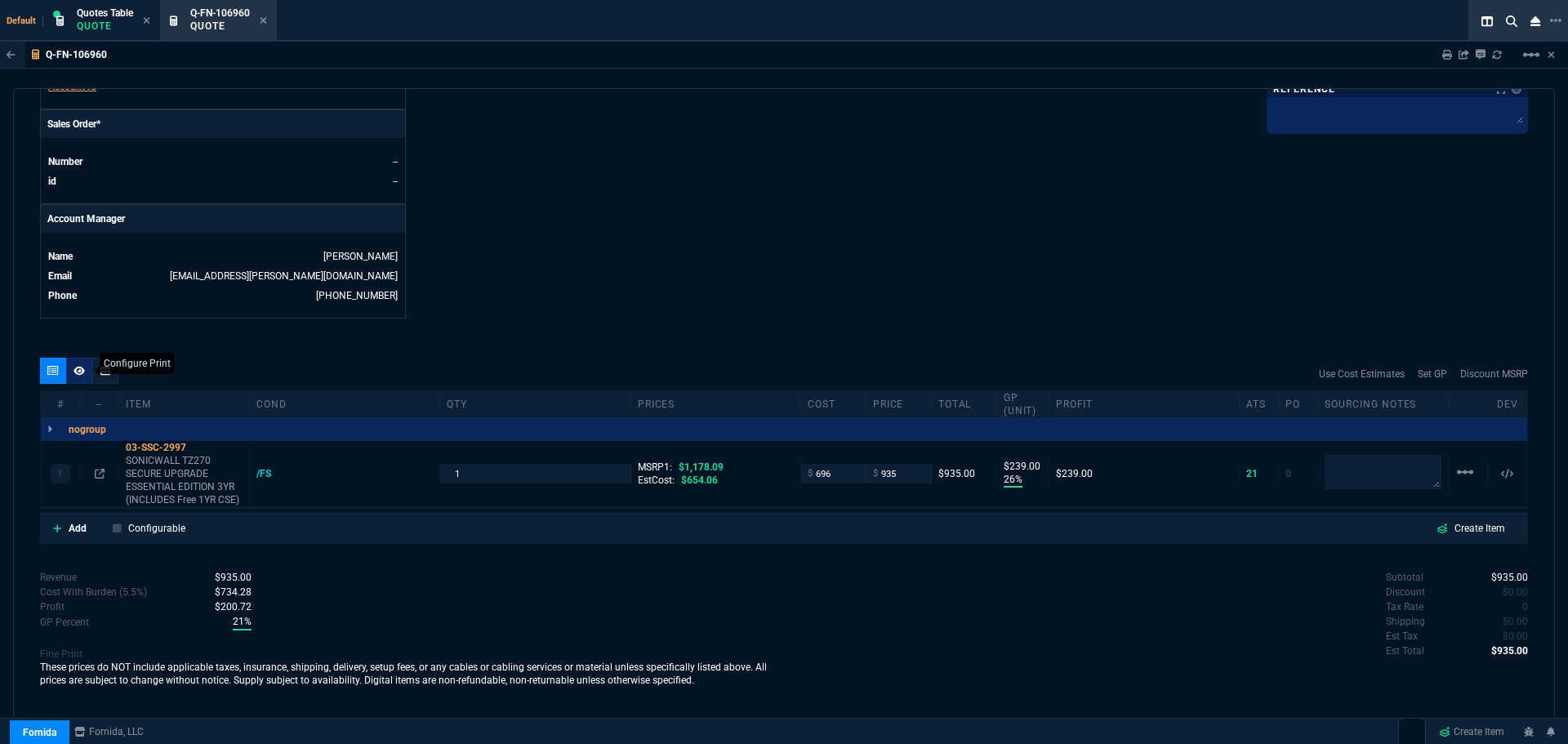
click at [78, 372] on icon at bounding box center [78, 371] width 11 height 9
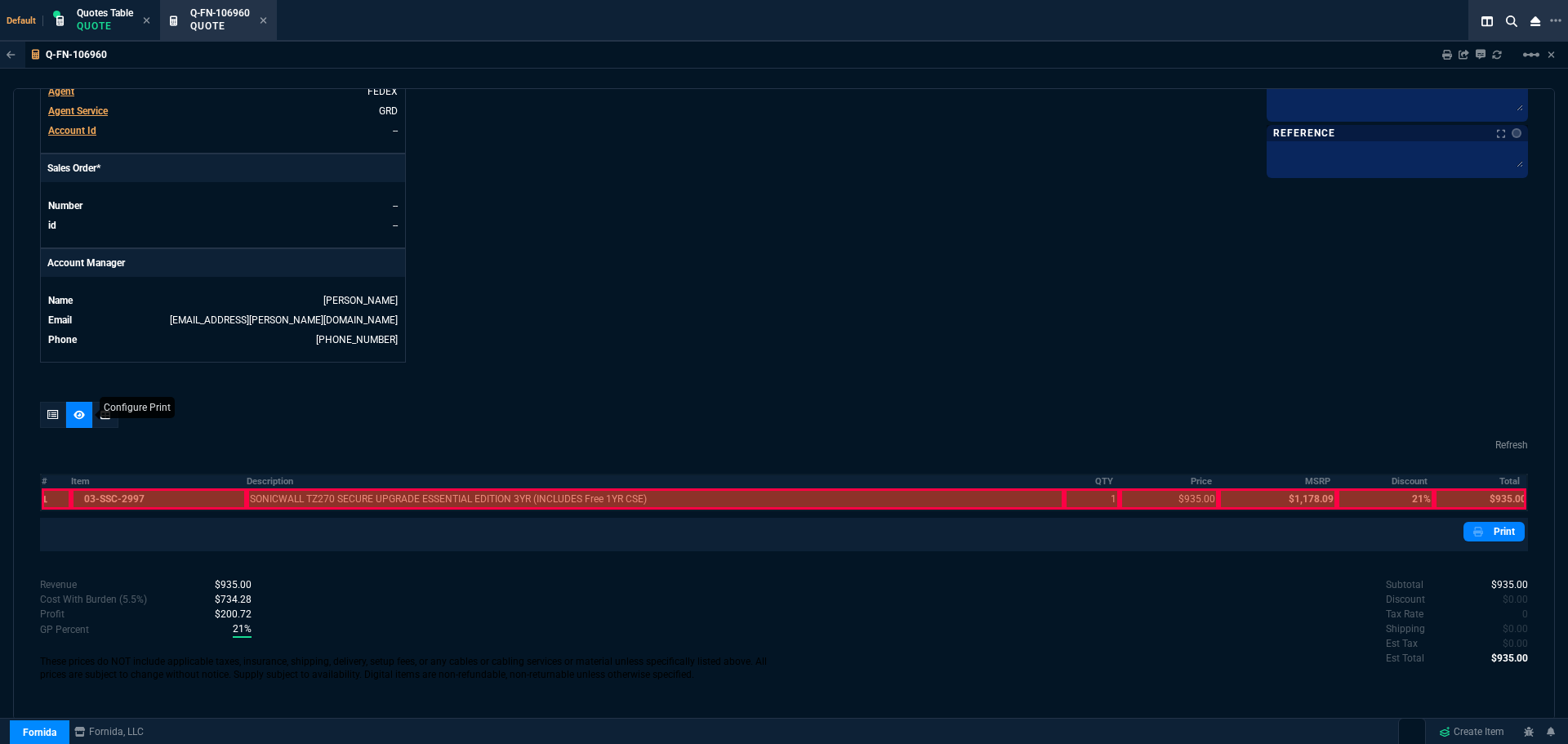
scroll to position [632, 0]
click at [254, 475] on th "Description" at bounding box center [655, 481] width 818 height 14
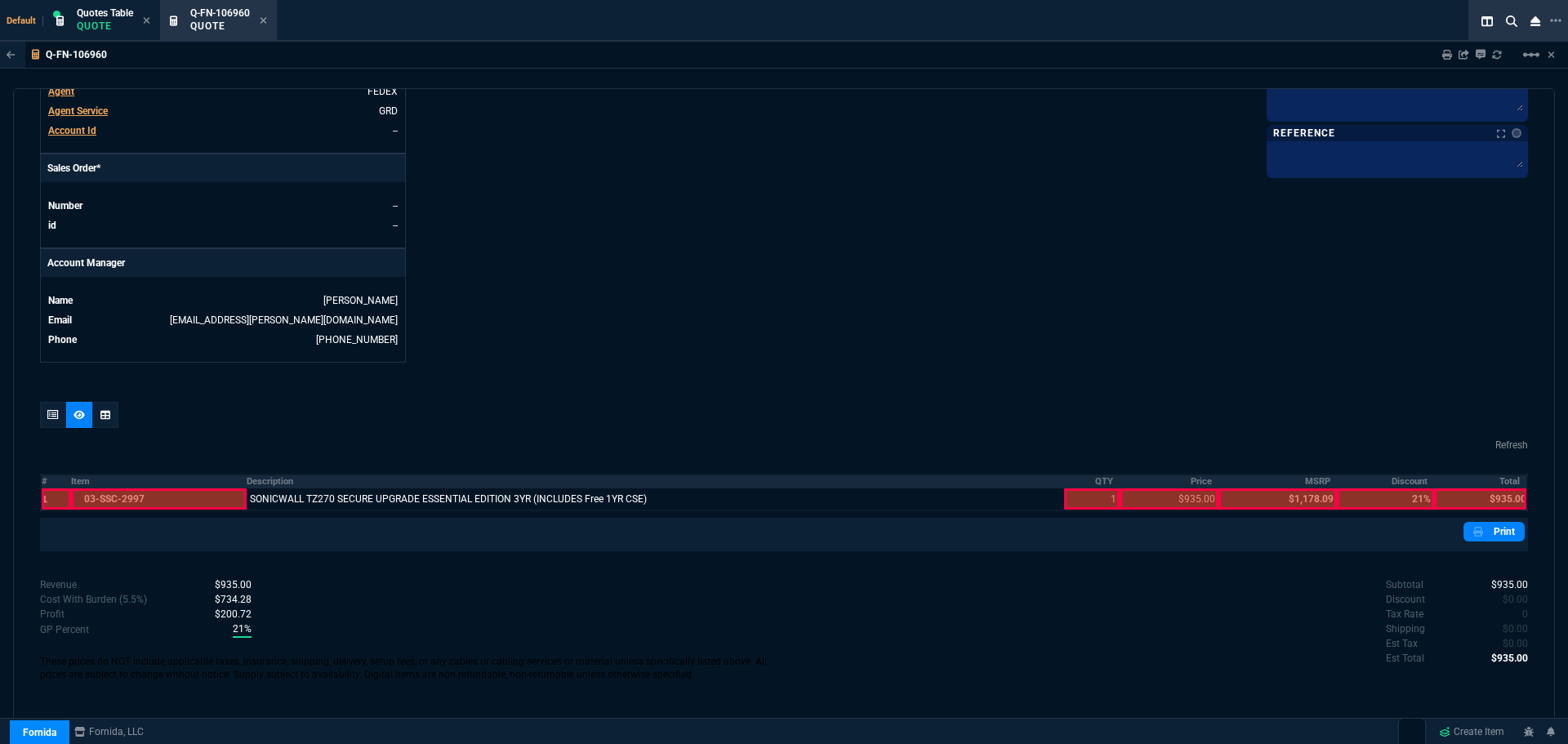
click at [1090, 480] on th "QTY" at bounding box center [1092, 481] width 56 height 14
click at [1191, 477] on th "Price" at bounding box center [1169, 481] width 99 height 14
click at [1503, 482] on th "Total" at bounding box center [1481, 481] width 93 height 14
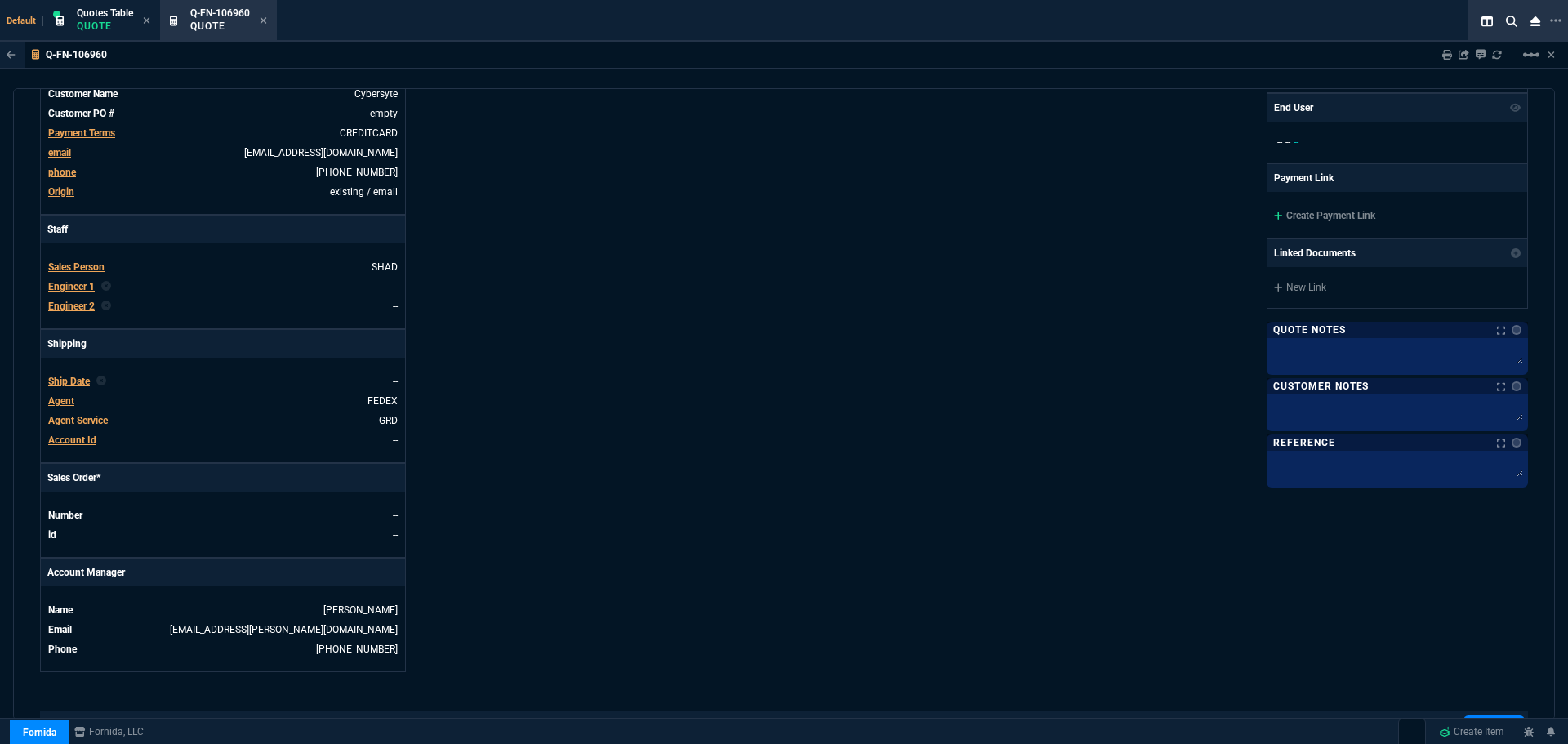
scroll to position [223, 0]
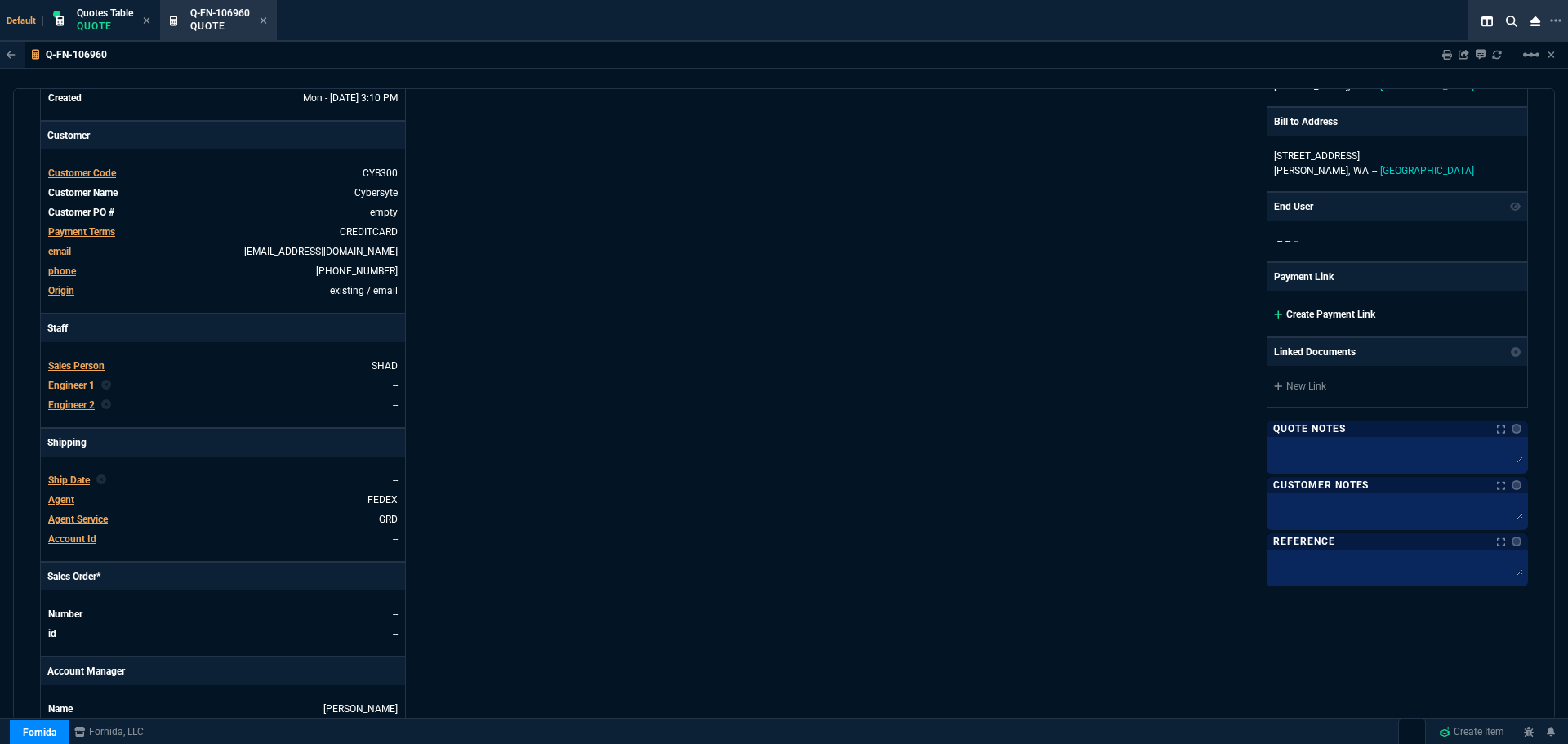
click at [1318, 320] on link "Create Payment Link" at bounding box center [1324, 314] width 101 height 11
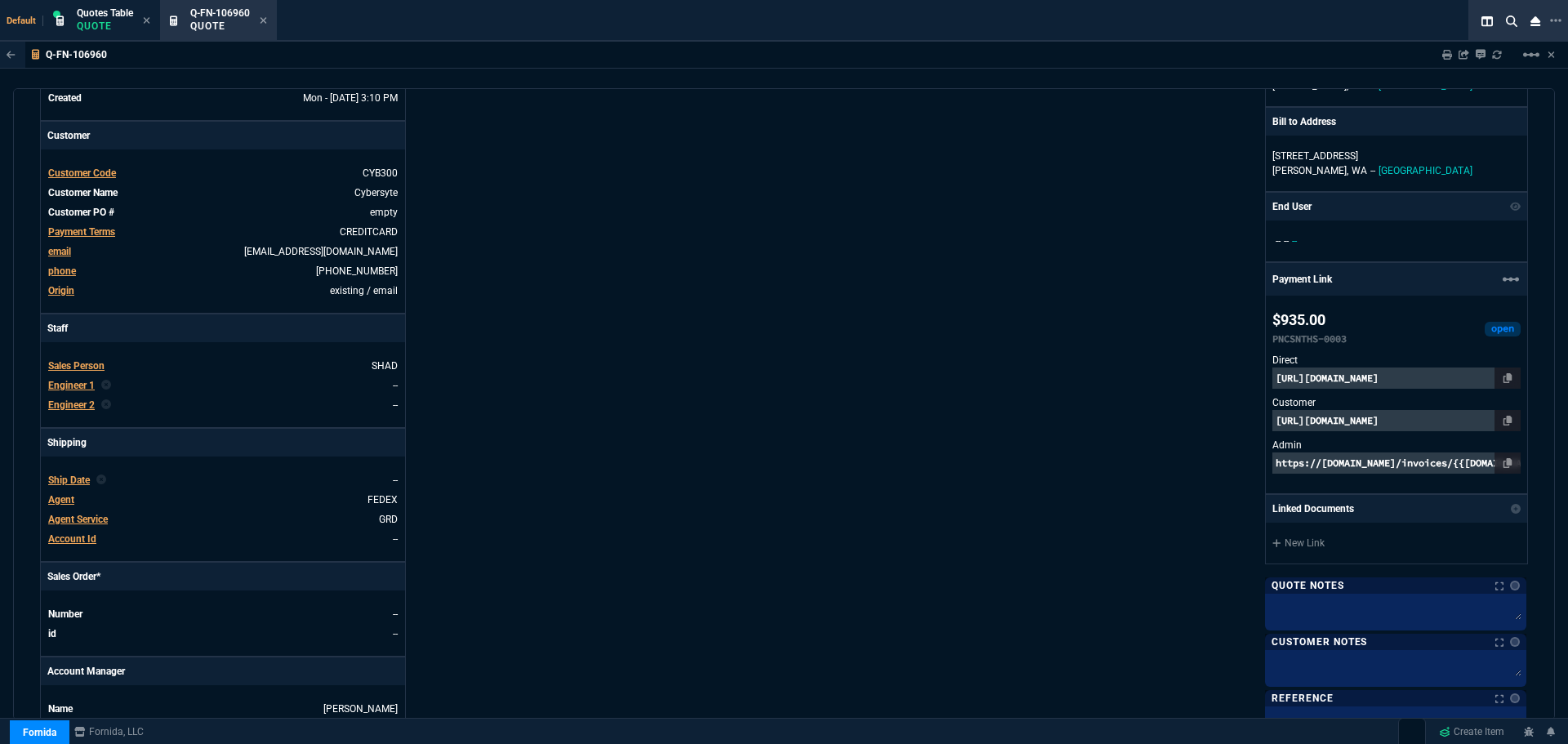
click at [1363, 421] on p "https://pay.fornida.com/public/quotes/Q-FN-106960/checkout" at bounding box center [1396, 420] width 248 height 21
click at [1370, 376] on p "https://invoice.stripe.com/i/acct_1NlHLHDXpnq5UzUZ/live_YWNjdF8xTmxITEhEWHBucTV…" at bounding box center [1396, 378] width 248 height 21
click at [1340, 421] on p "https://pay.fornida.com/public/quotes/Q-FN-106960/checkout" at bounding box center [1396, 420] width 248 height 21
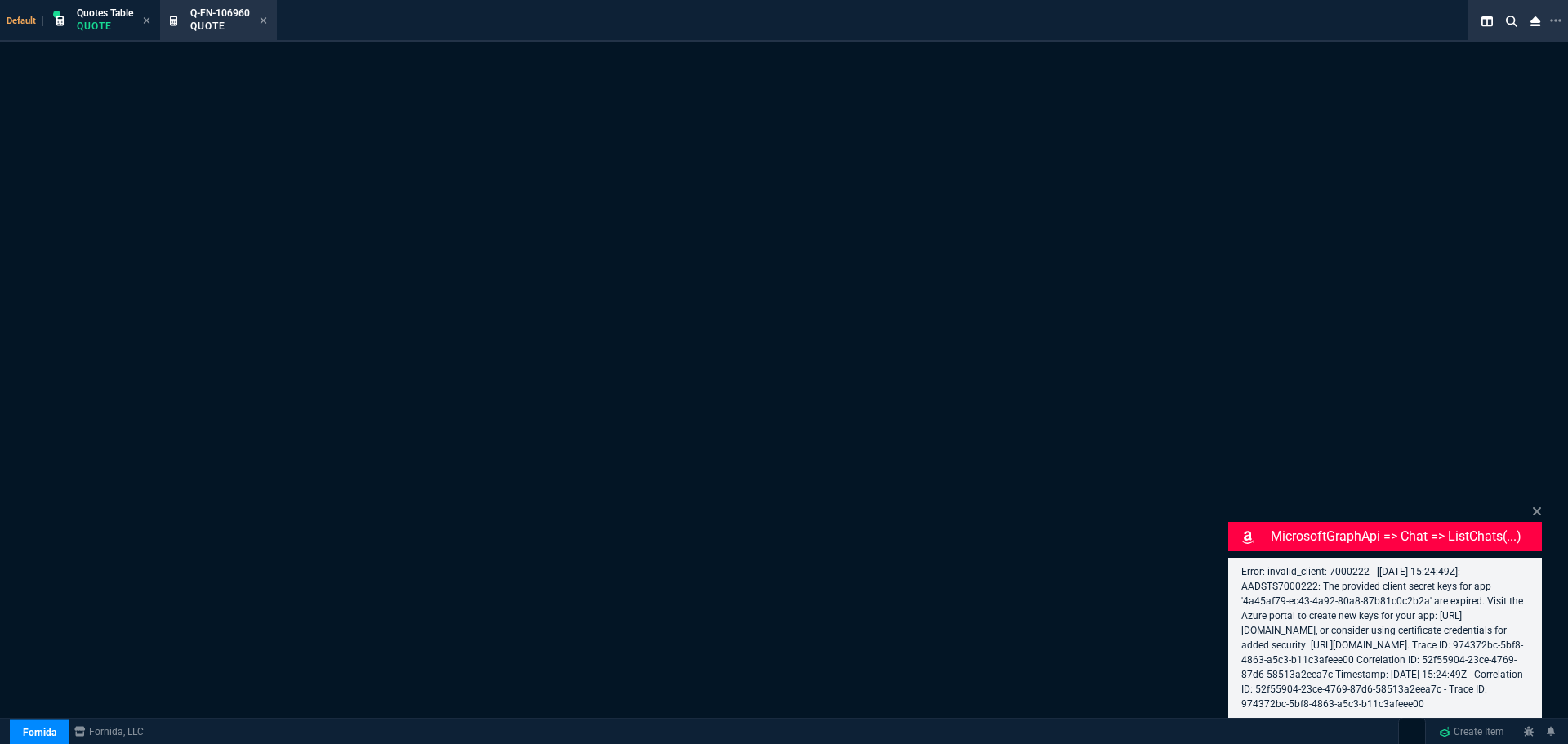
select select "4: SHAD"
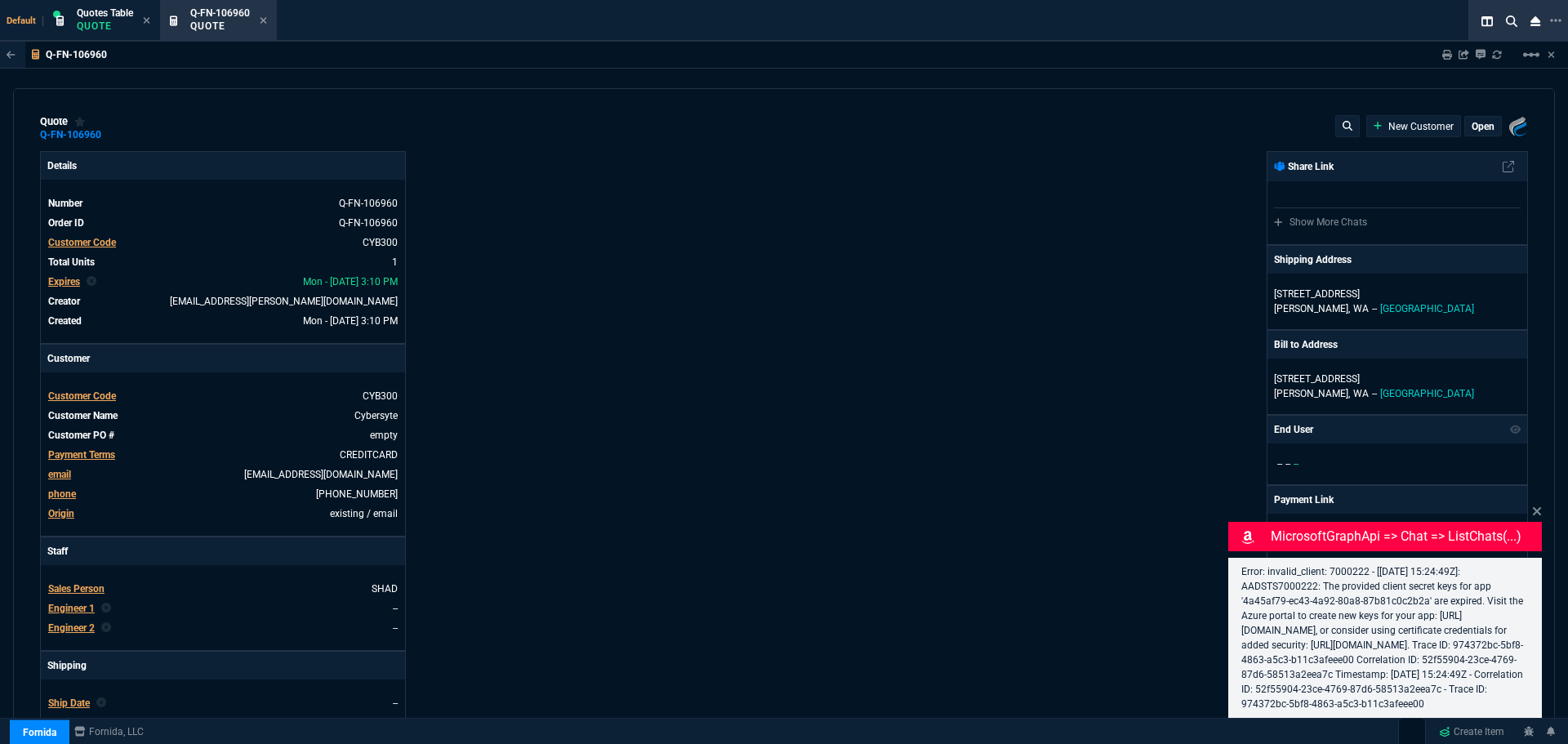
type input "26"
type input "239"
type input "1178.09"
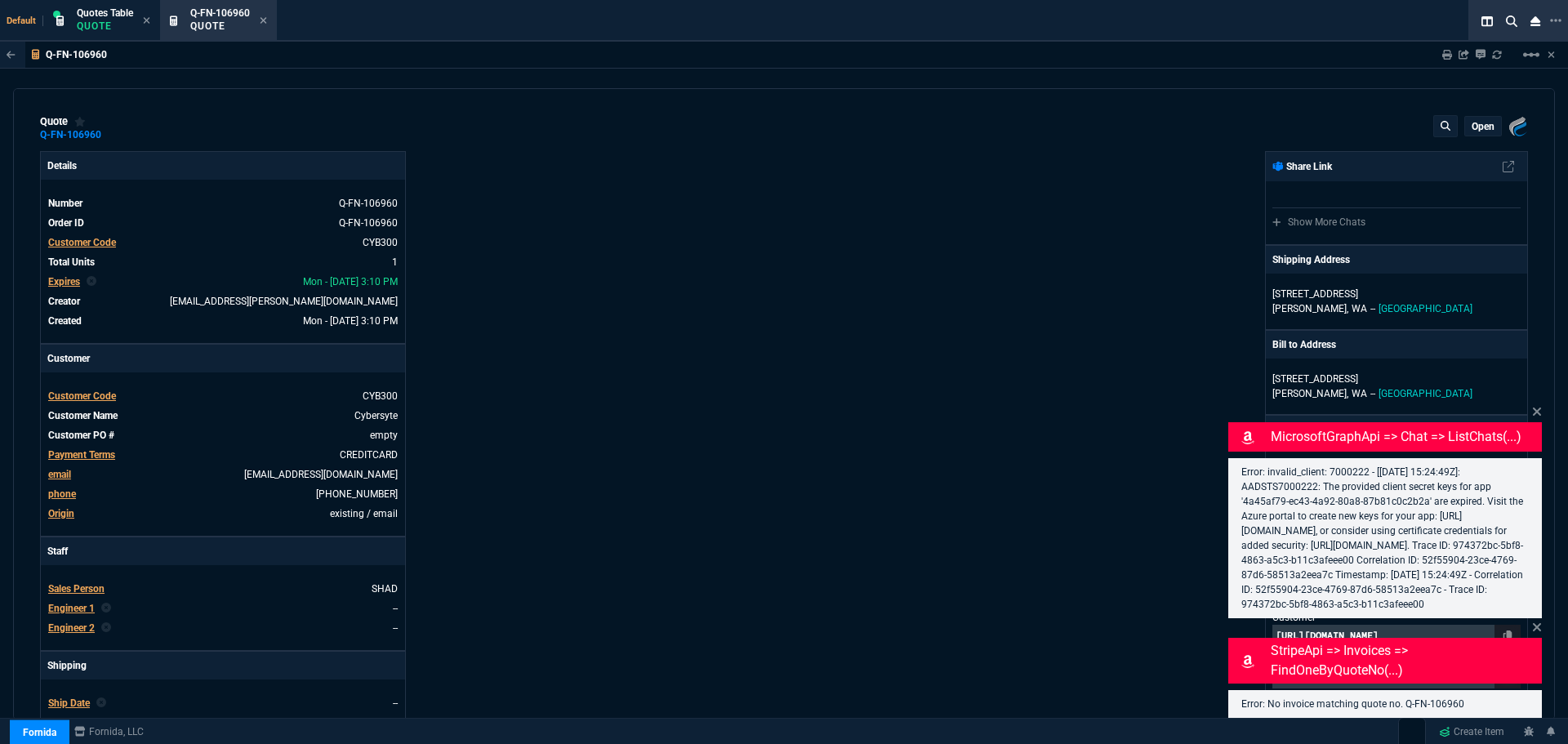
type input "21"
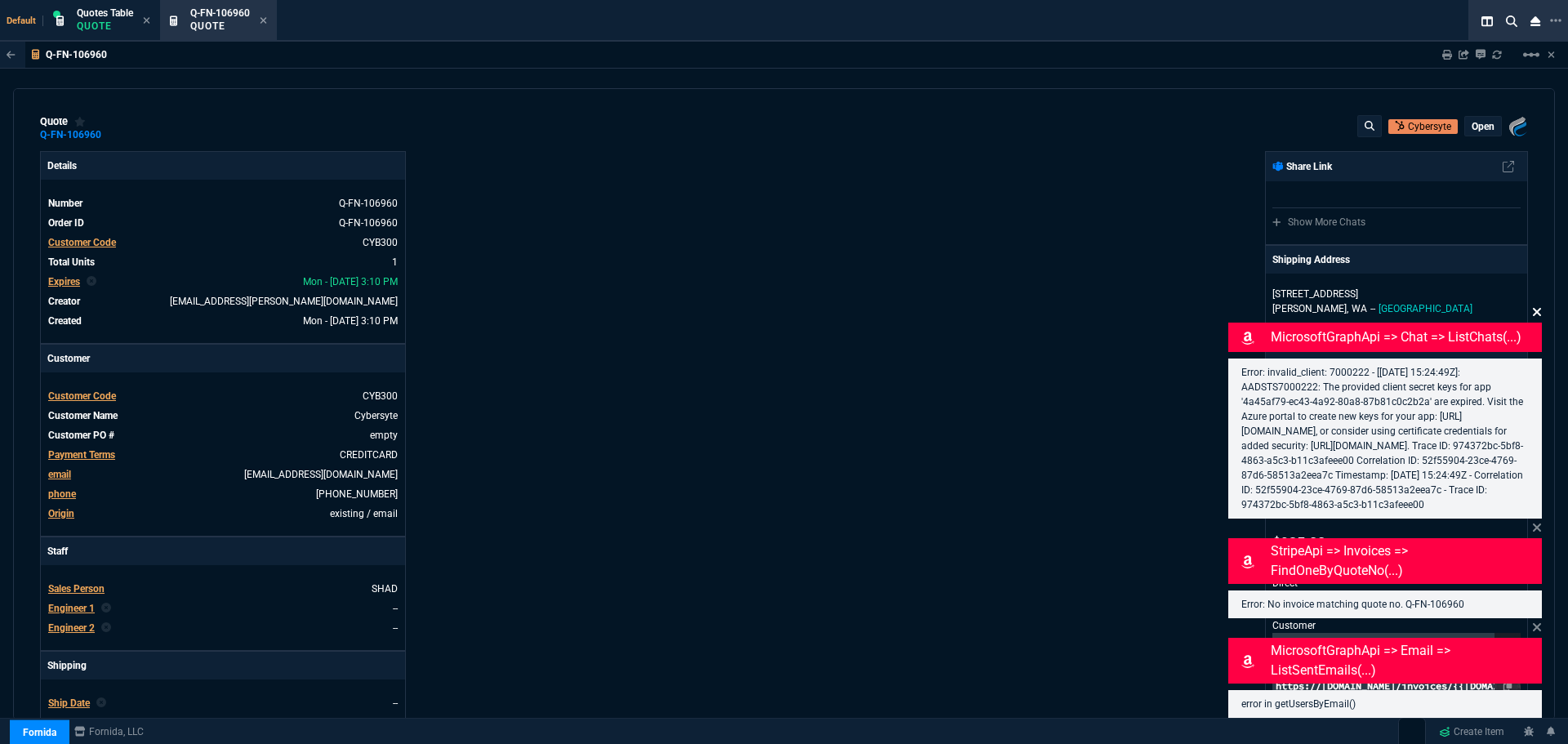
click at [1537, 308] on icon at bounding box center [1537, 312] width 8 height 9
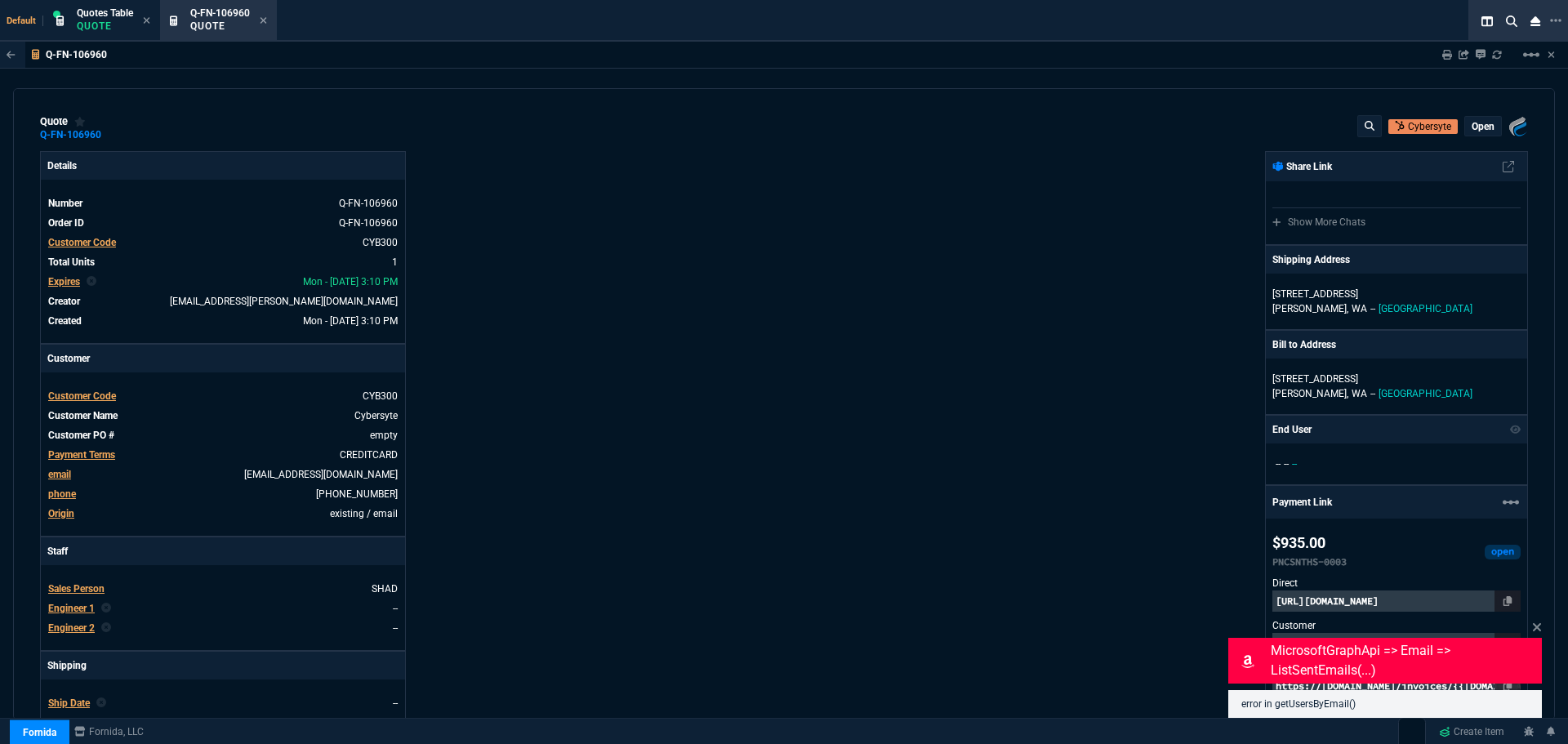
click at [1539, 629] on icon at bounding box center [1537, 628] width 8 height 9
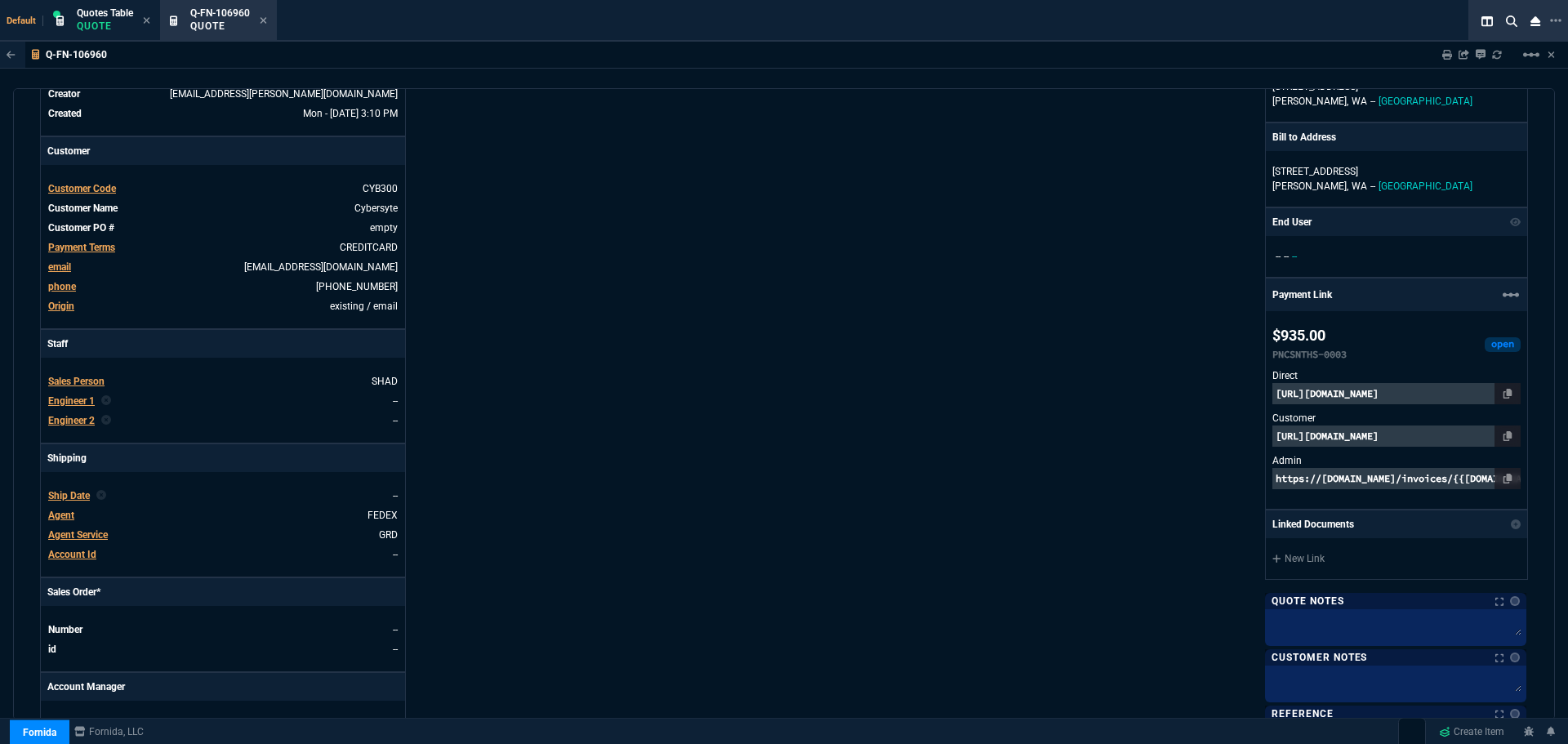
scroll to position [245, 0]
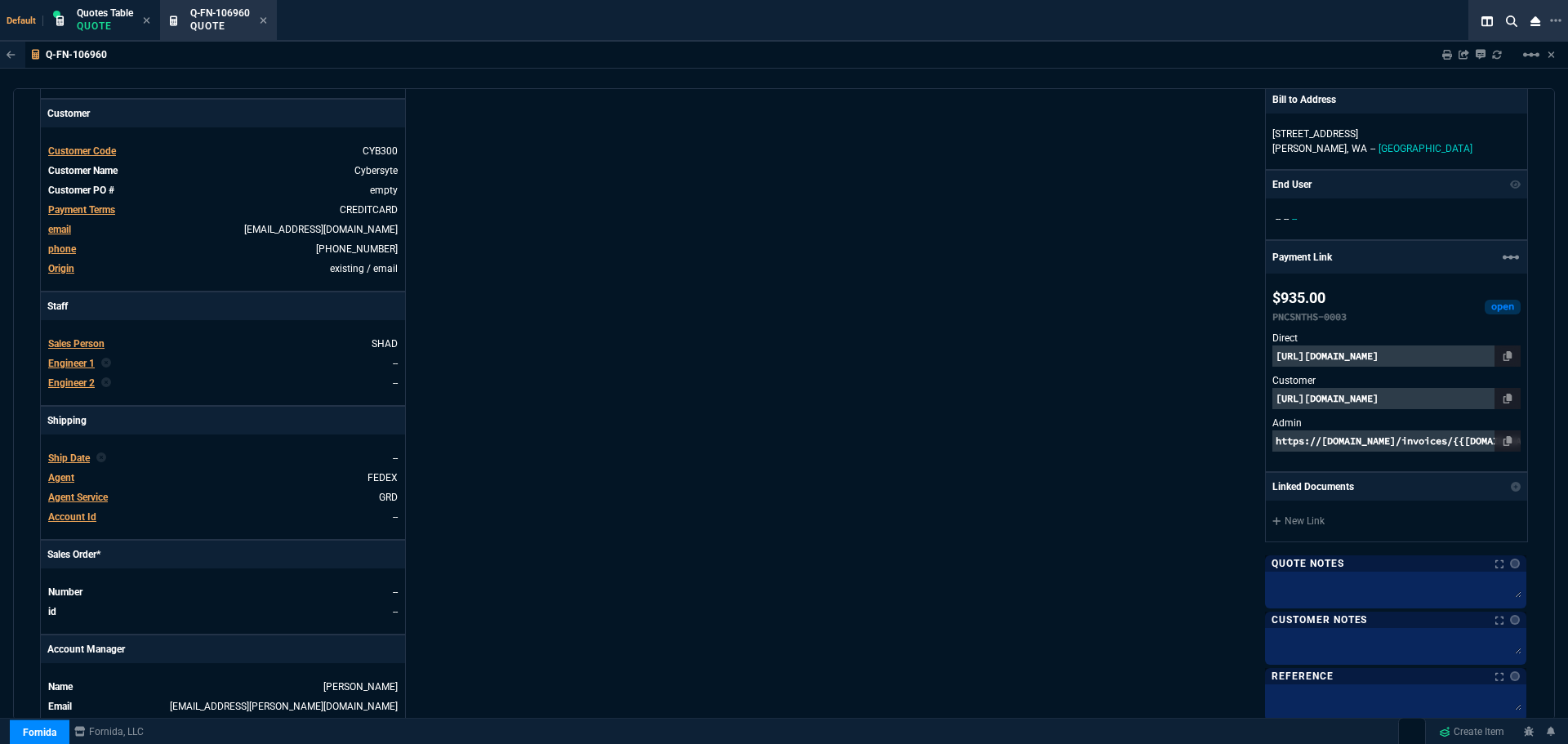
click at [1392, 398] on p "https://pay.fornida.com/public/quotes/Q-FN-106960/checkout" at bounding box center [1396, 398] width 248 height 21
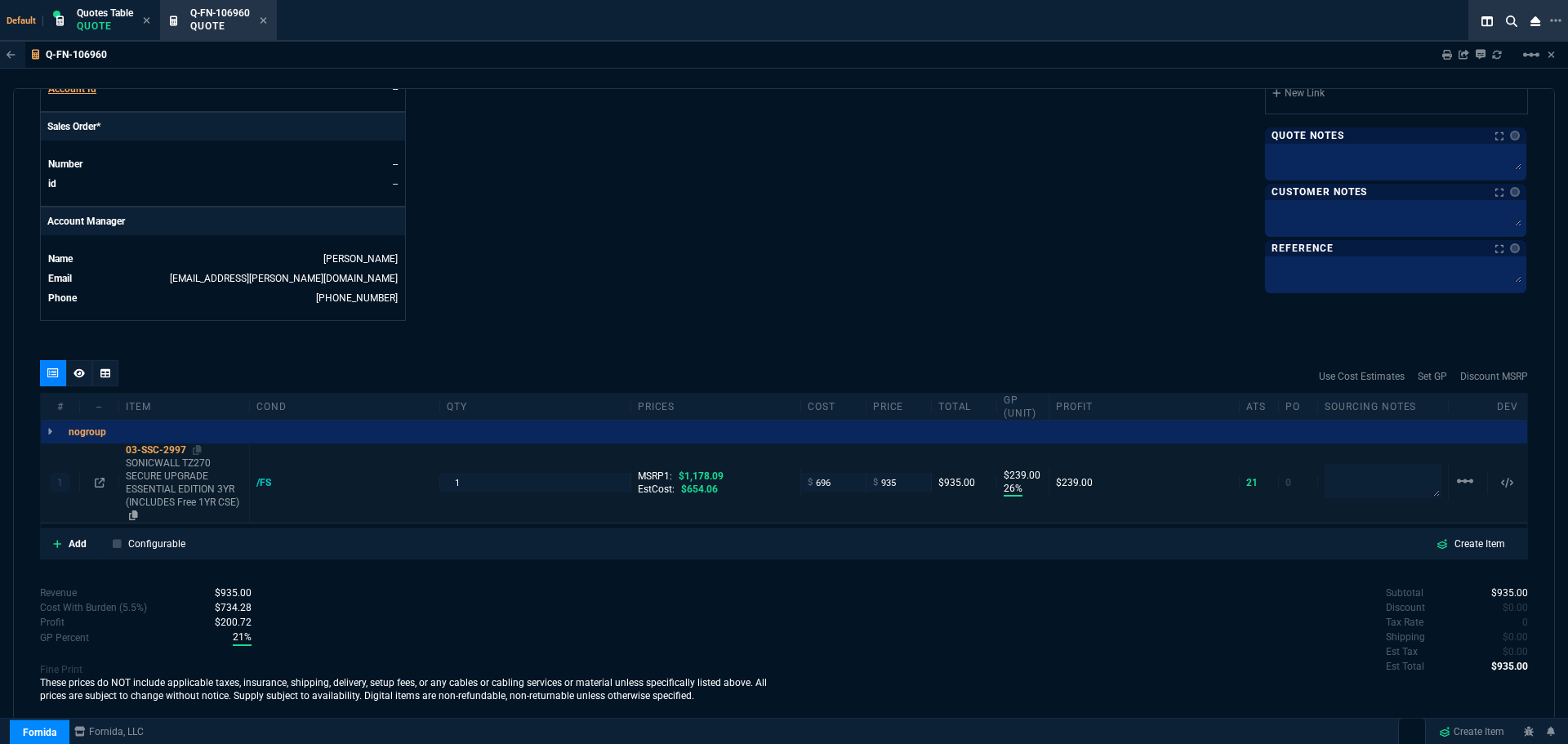
scroll to position [676, 0]
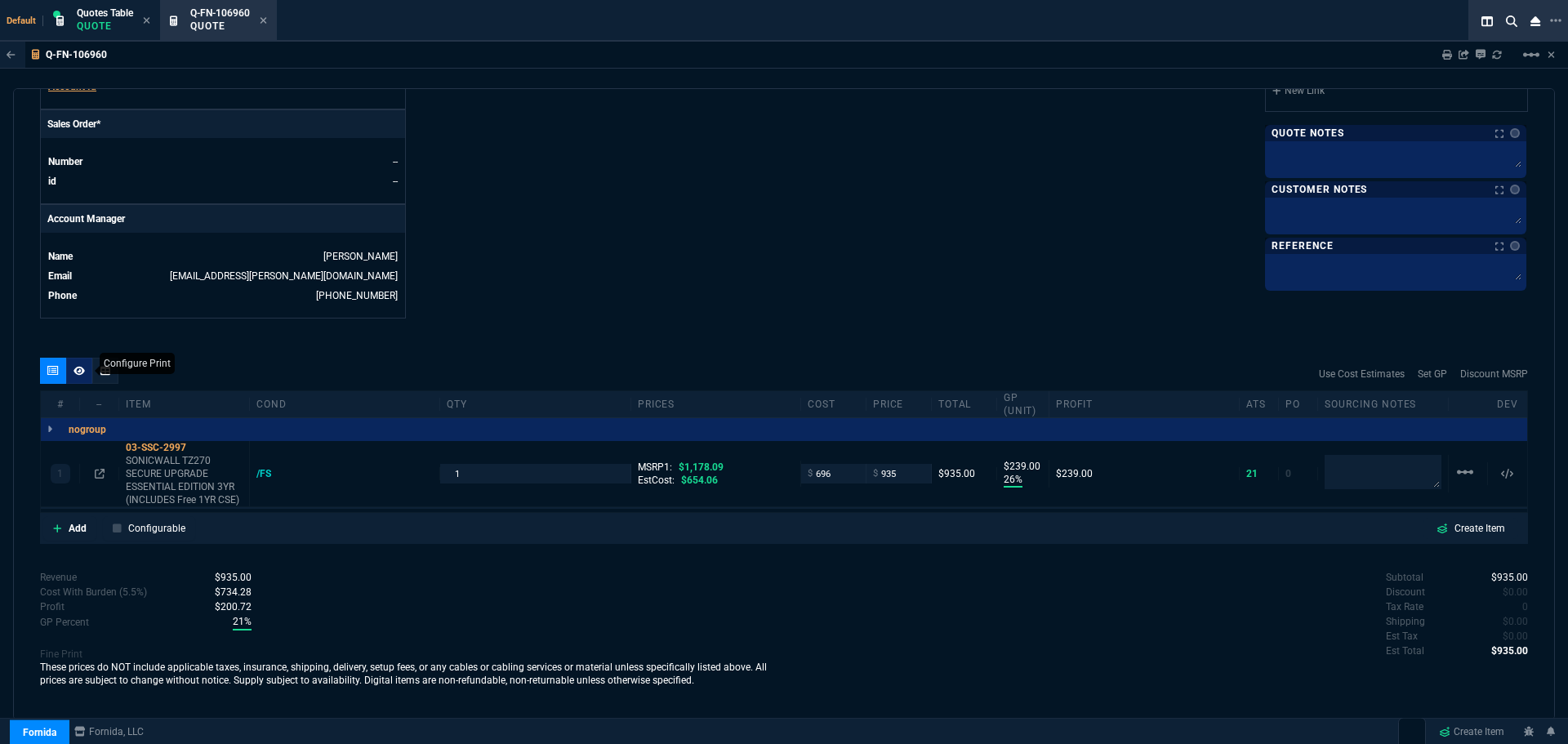
click at [71, 372] on div at bounding box center [79, 371] width 26 height 26
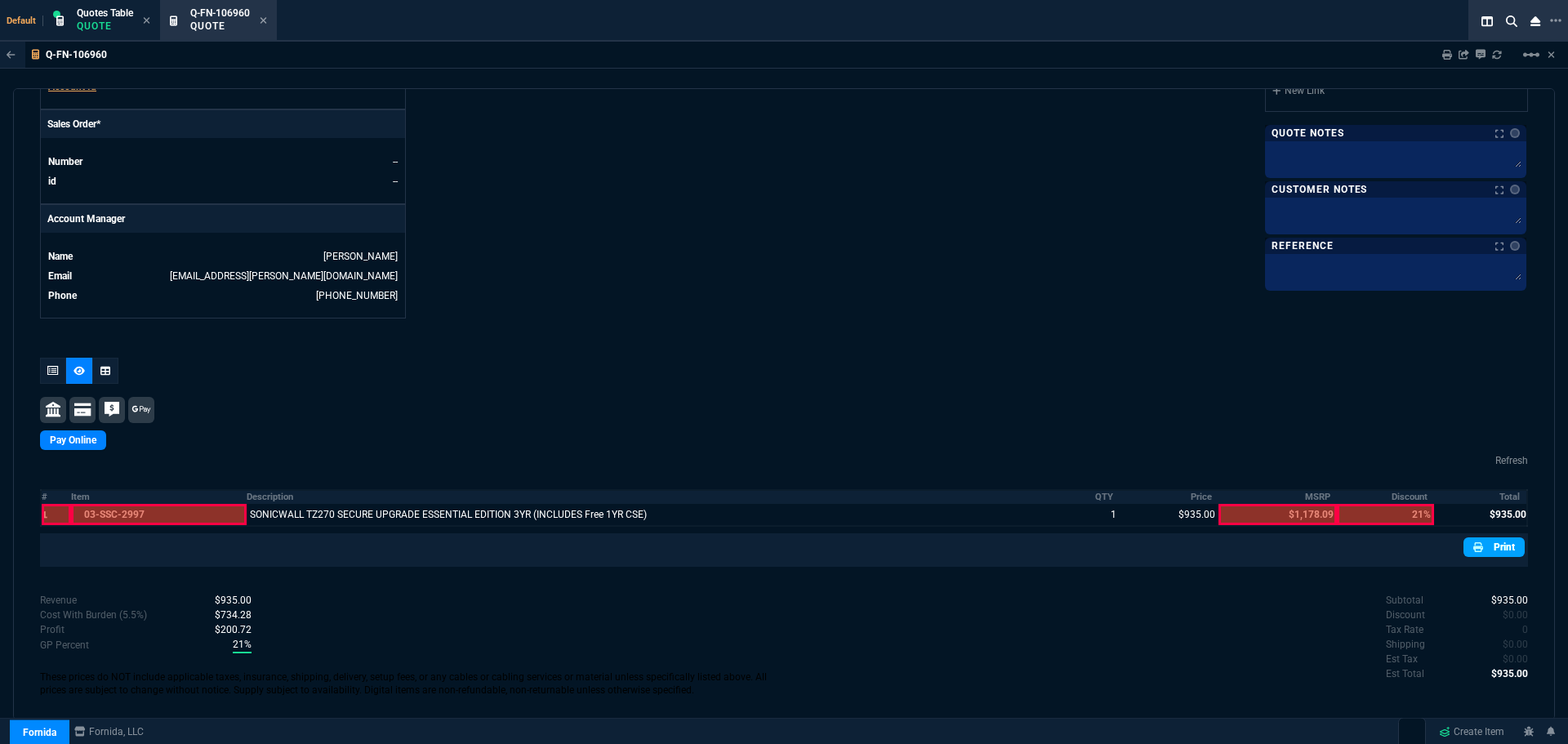
click at [1475, 545] on icon at bounding box center [1479, 548] width 10 height 10
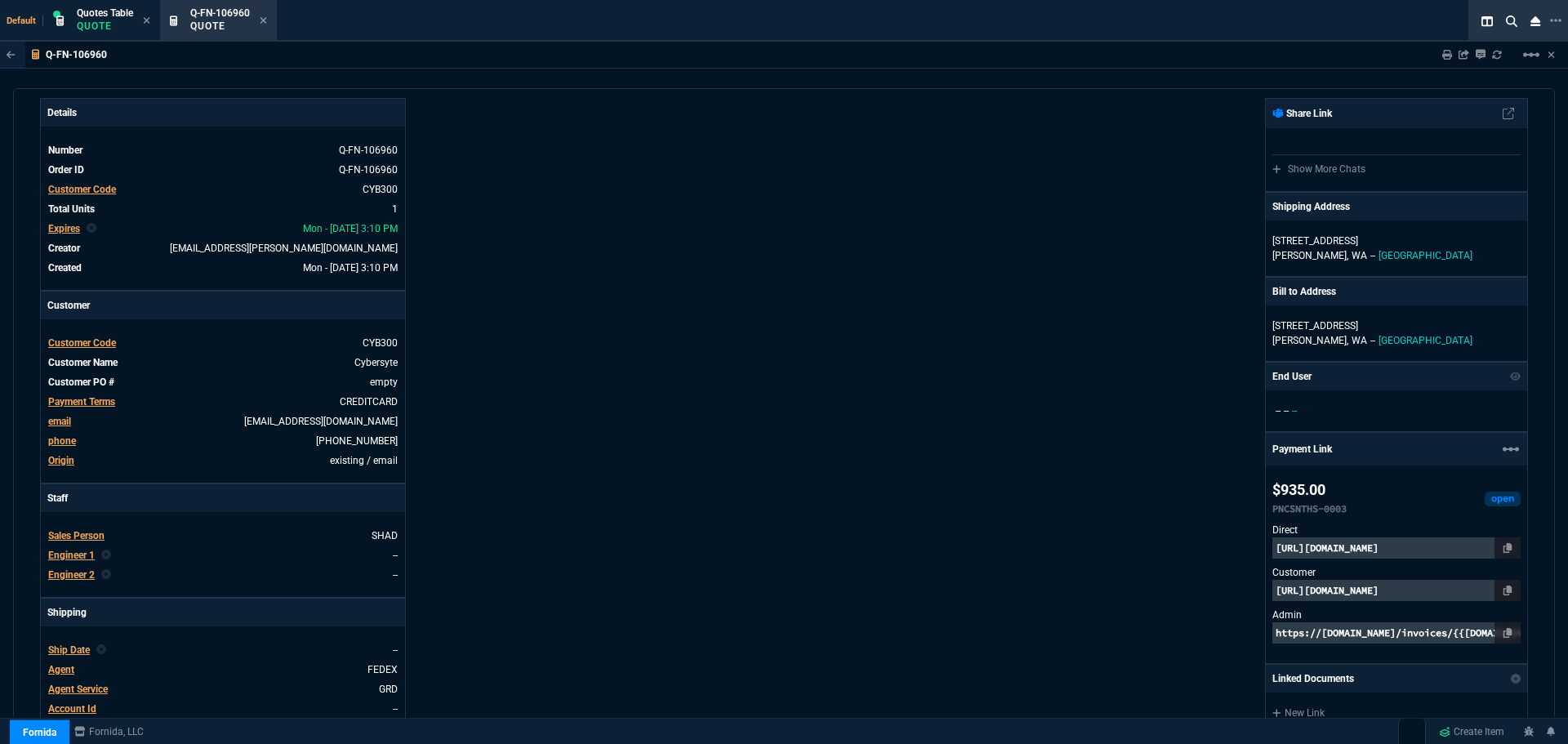
scroll to position [0, 0]
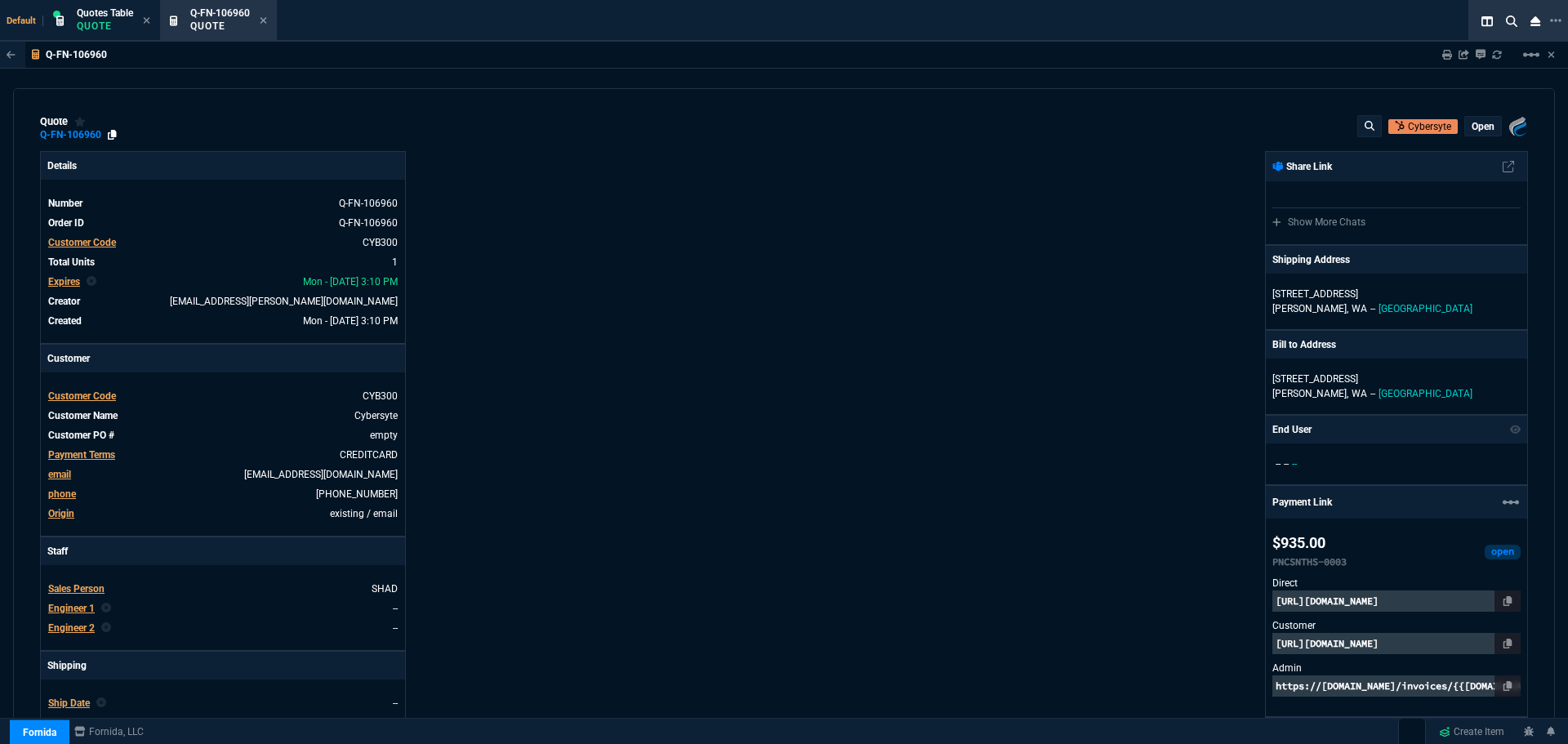
click at [111, 135] on icon at bounding box center [112, 135] width 9 height 10
drag, startPoint x: 1499, startPoint y: 639, endPoint x: 1491, endPoint y: 645, distance: 10.0
click at [1503, 639] on icon at bounding box center [1508, 645] width 9 height 10
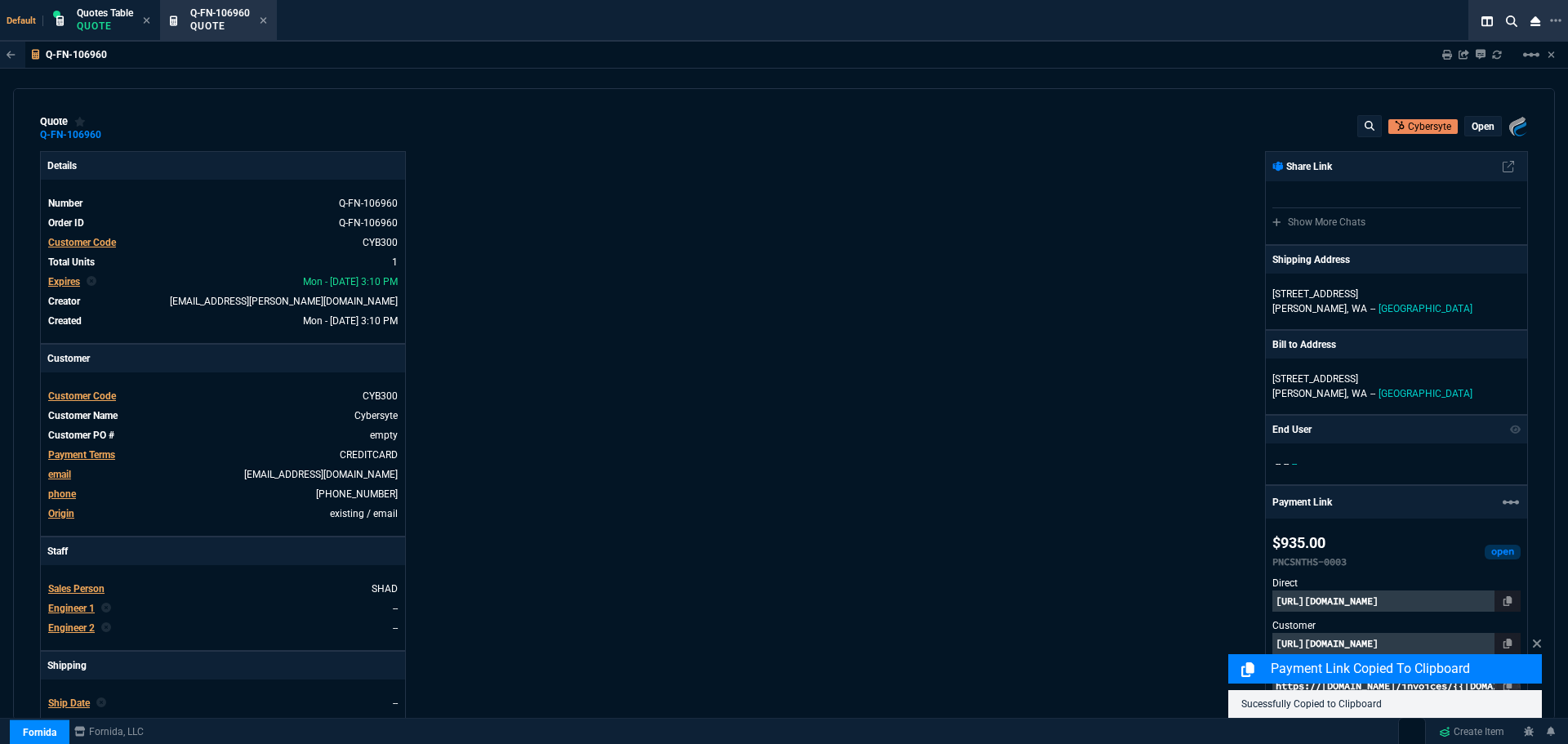
click at [1435, 641] on div "MicrosoftGraphApi => chat => listChats(...) Error: invalid_client: 7000222 - [2…" at bounding box center [1384, 677] width 314 height 83
click at [1540, 640] on icon at bounding box center [1537, 644] width 8 height 9
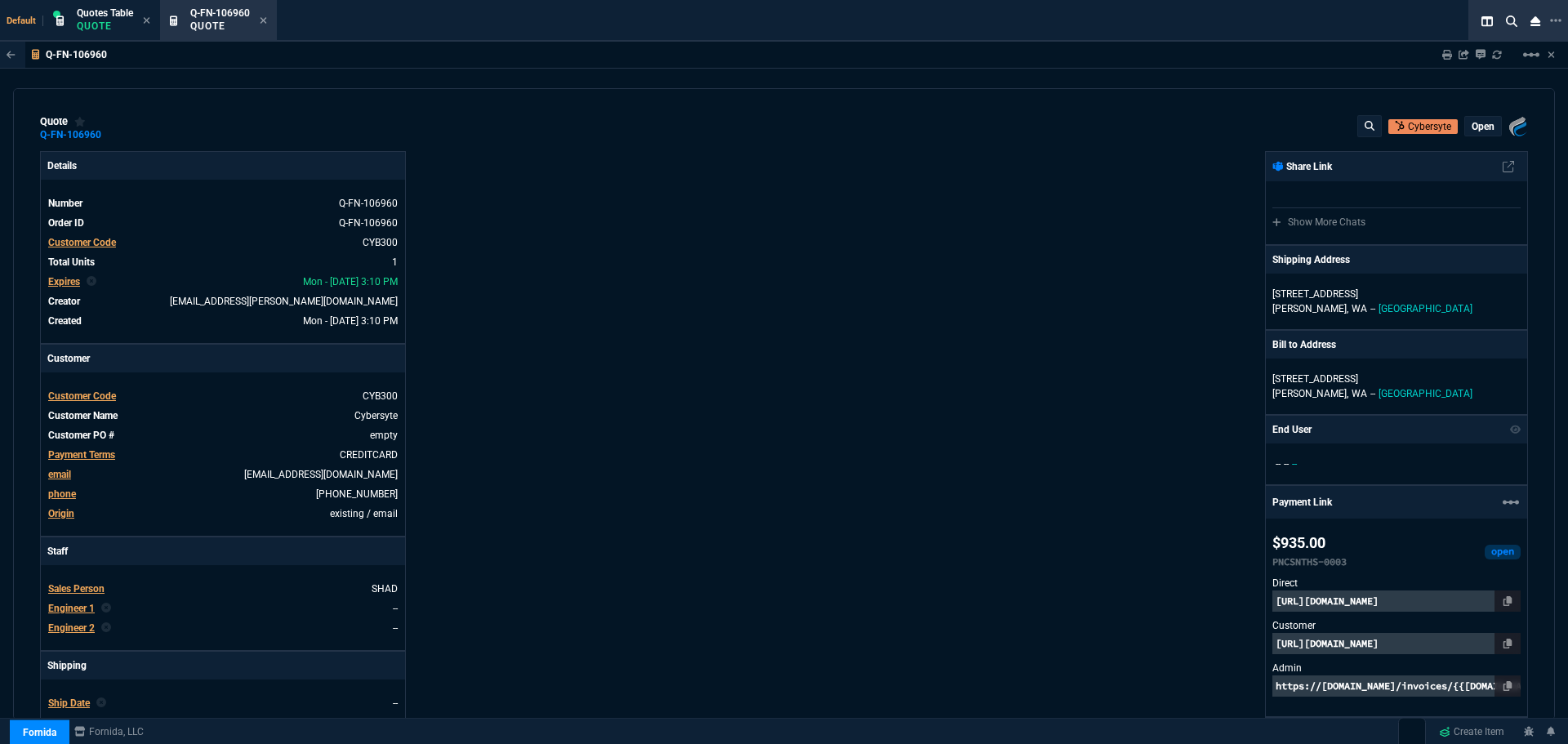
click at [1424, 645] on p "https://pay.fornida.com/public/quotes/Q-FN-106960/checkout" at bounding box center [1396, 644] width 248 height 21
click at [264, 22] on icon at bounding box center [263, 20] width 8 height 10
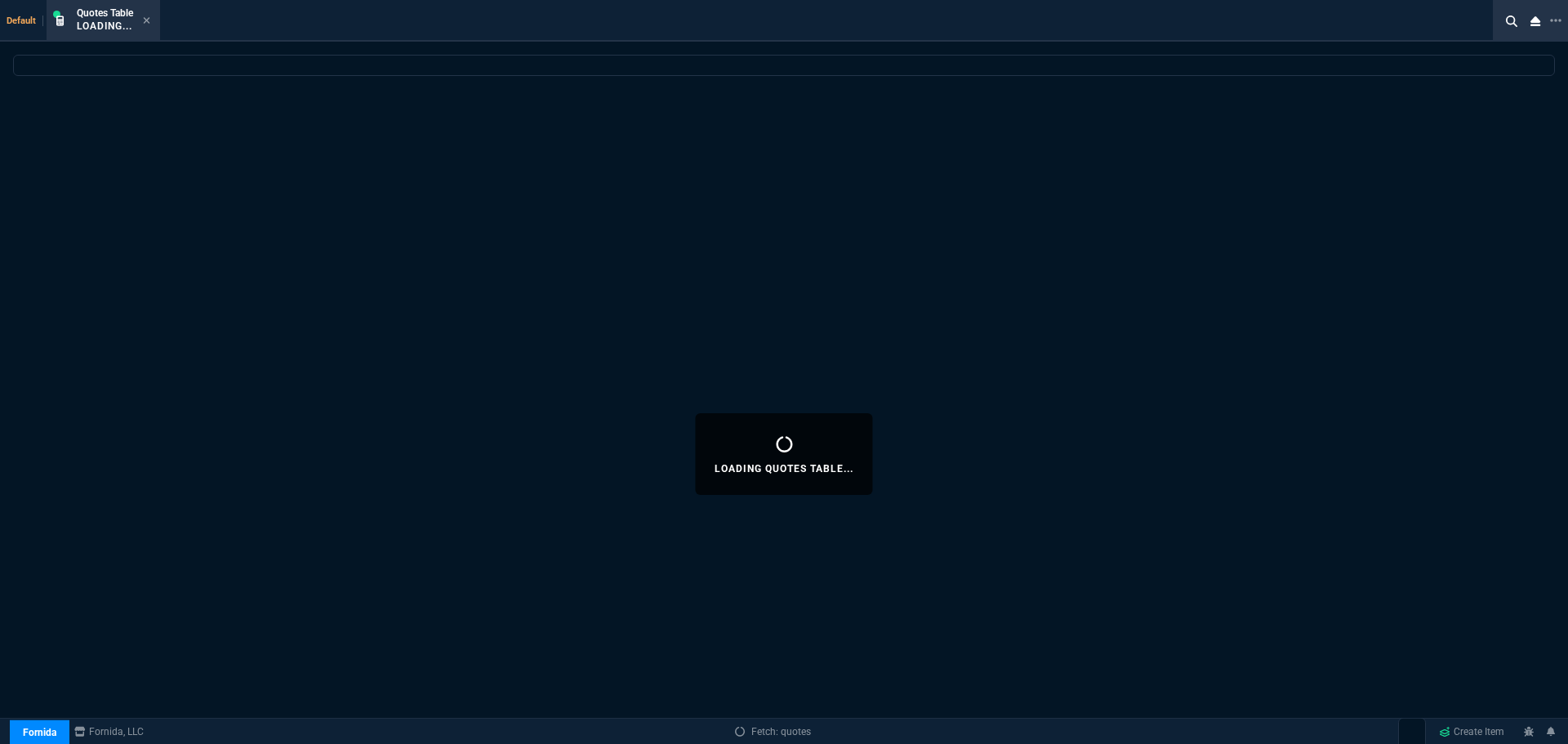
select select
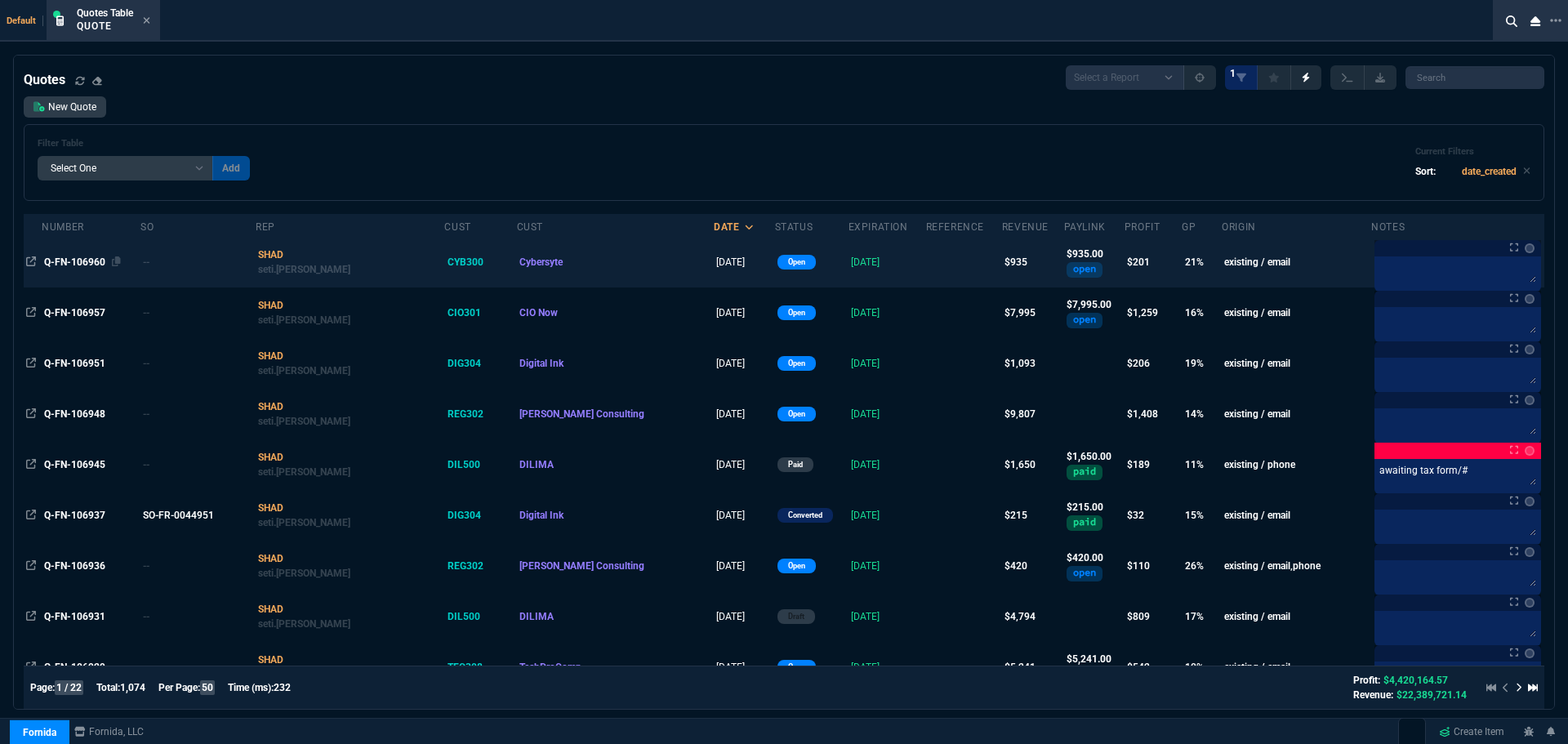
click at [62, 262] on span "Q-FN-106960" at bounding box center [75, 262] width 61 height 11
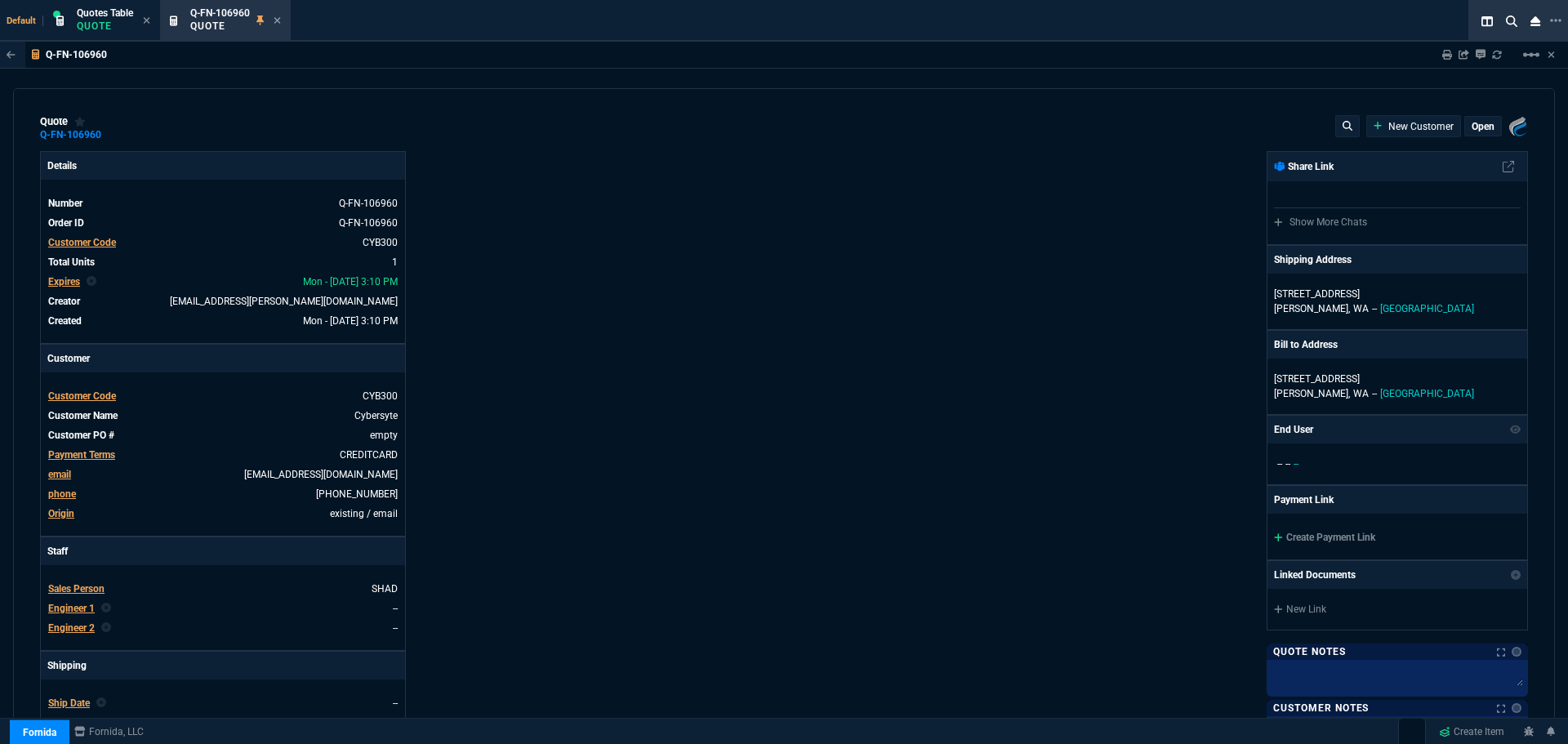
type input "1178.09"
type input "26"
type input "239"
type input "21"
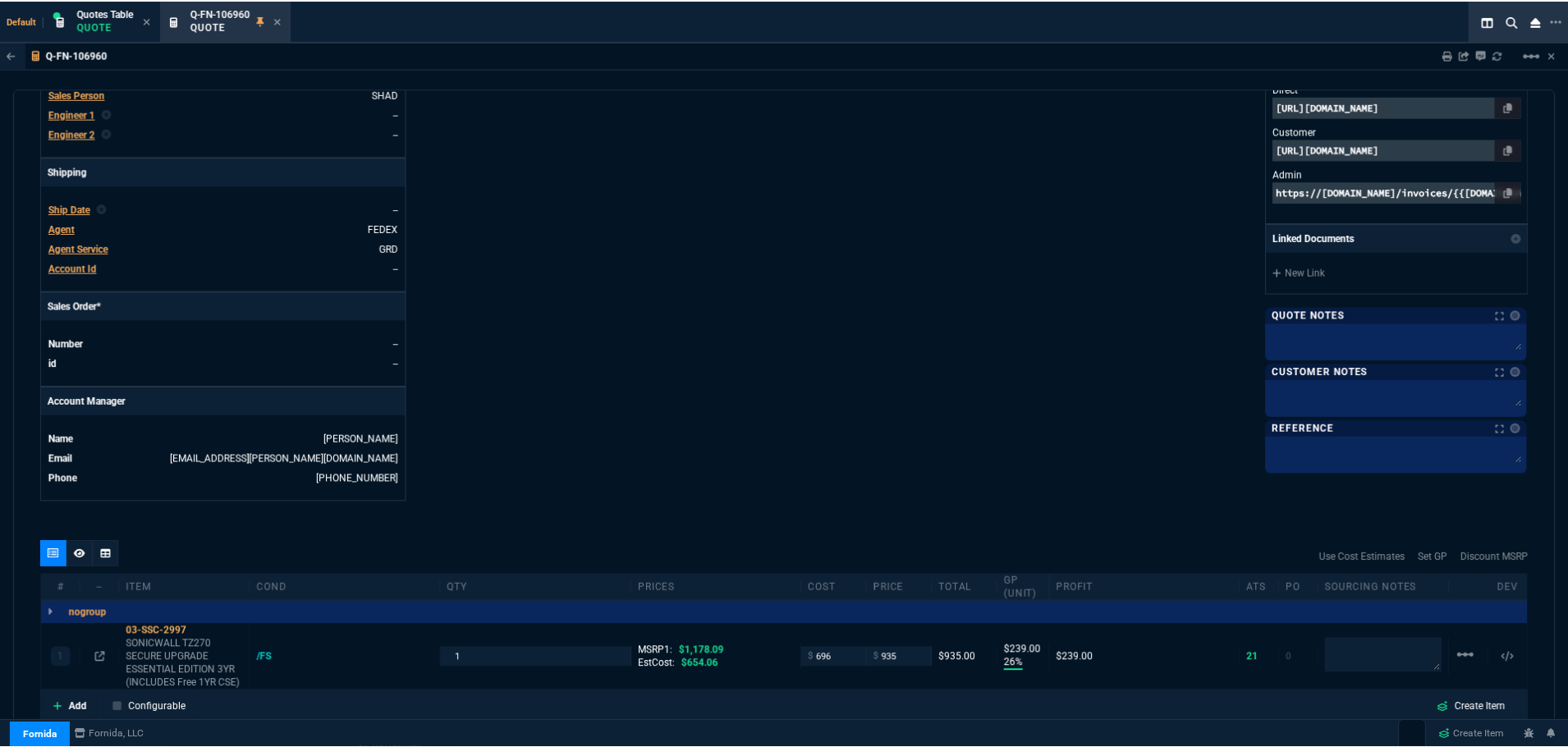
scroll to position [657, 0]
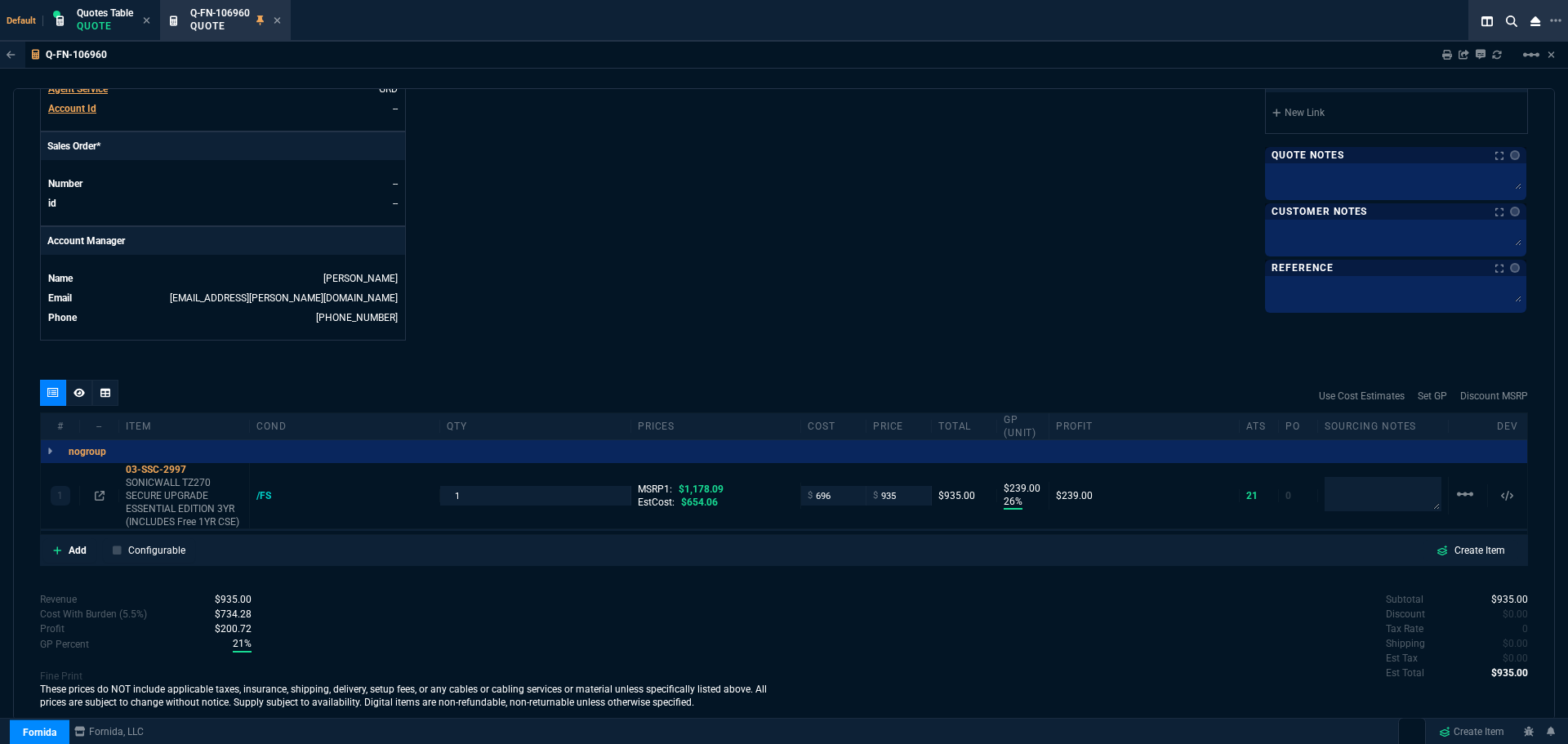
click at [277, 18] on icon at bounding box center [277, 20] width 8 height 10
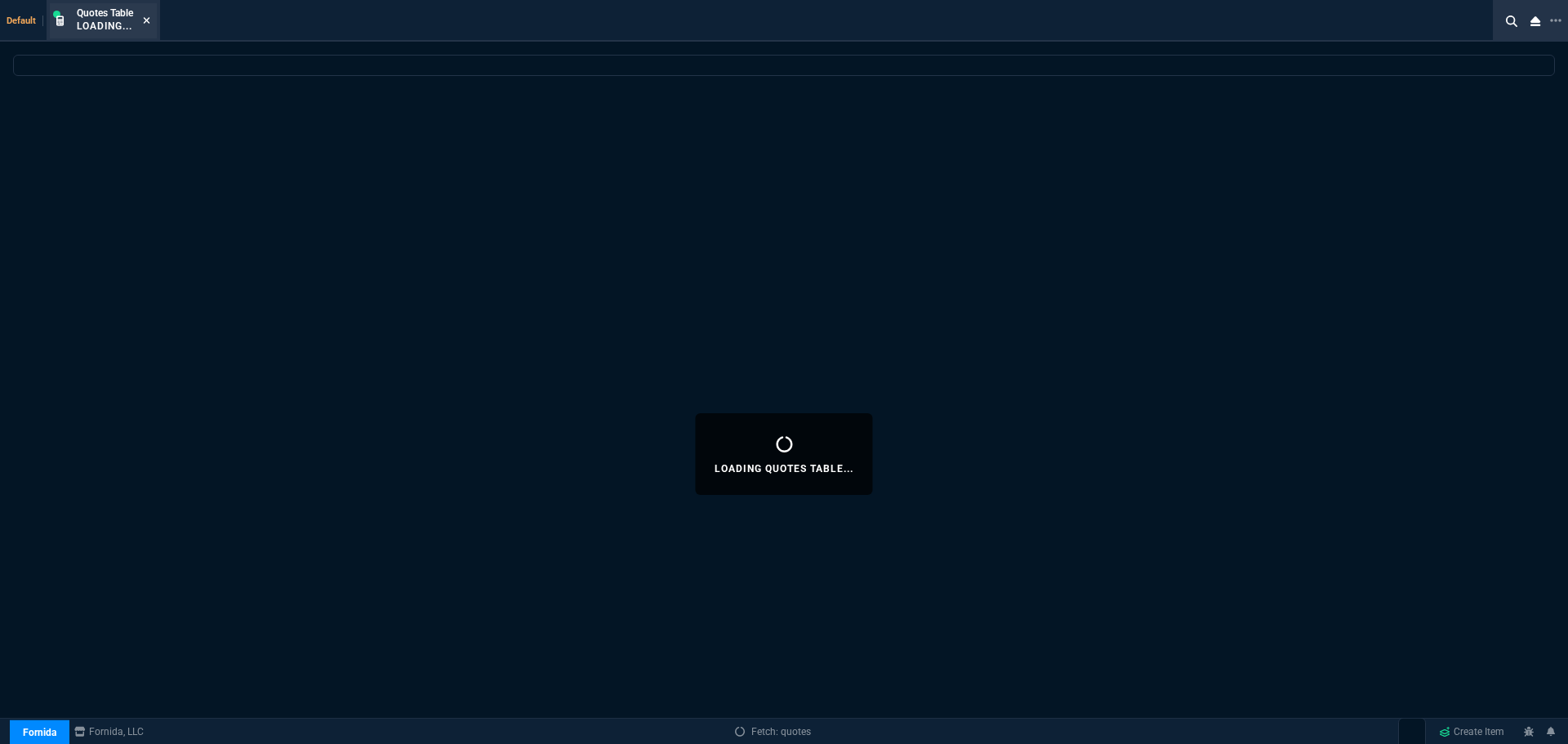
click at [147, 21] on icon at bounding box center [147, 20] width 7 height 7
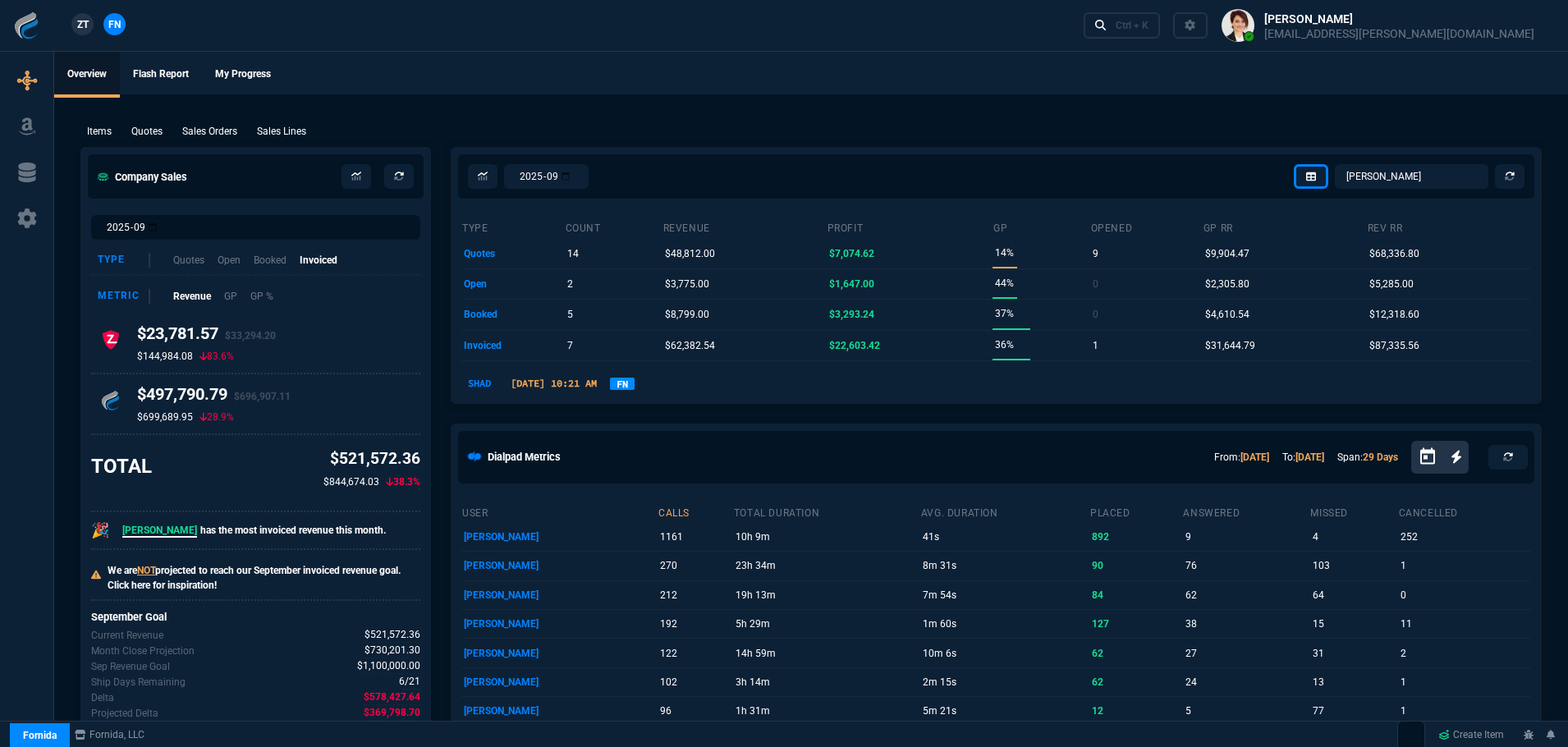
click at [797, 68] on ul "Overview Flash Report My Progress" at bounding box center [810, 73] width 1513 height 43
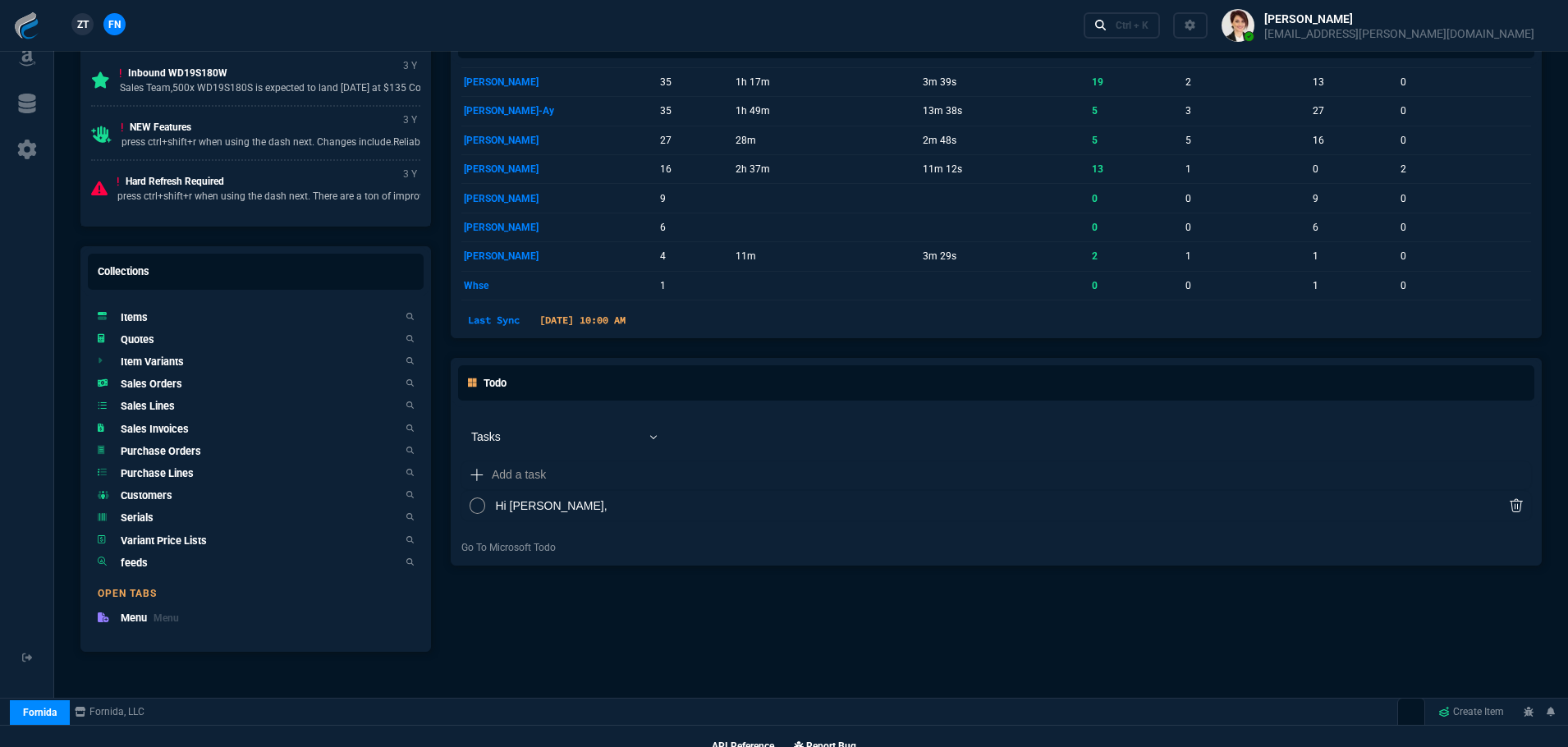
scroll to position [937, 0]
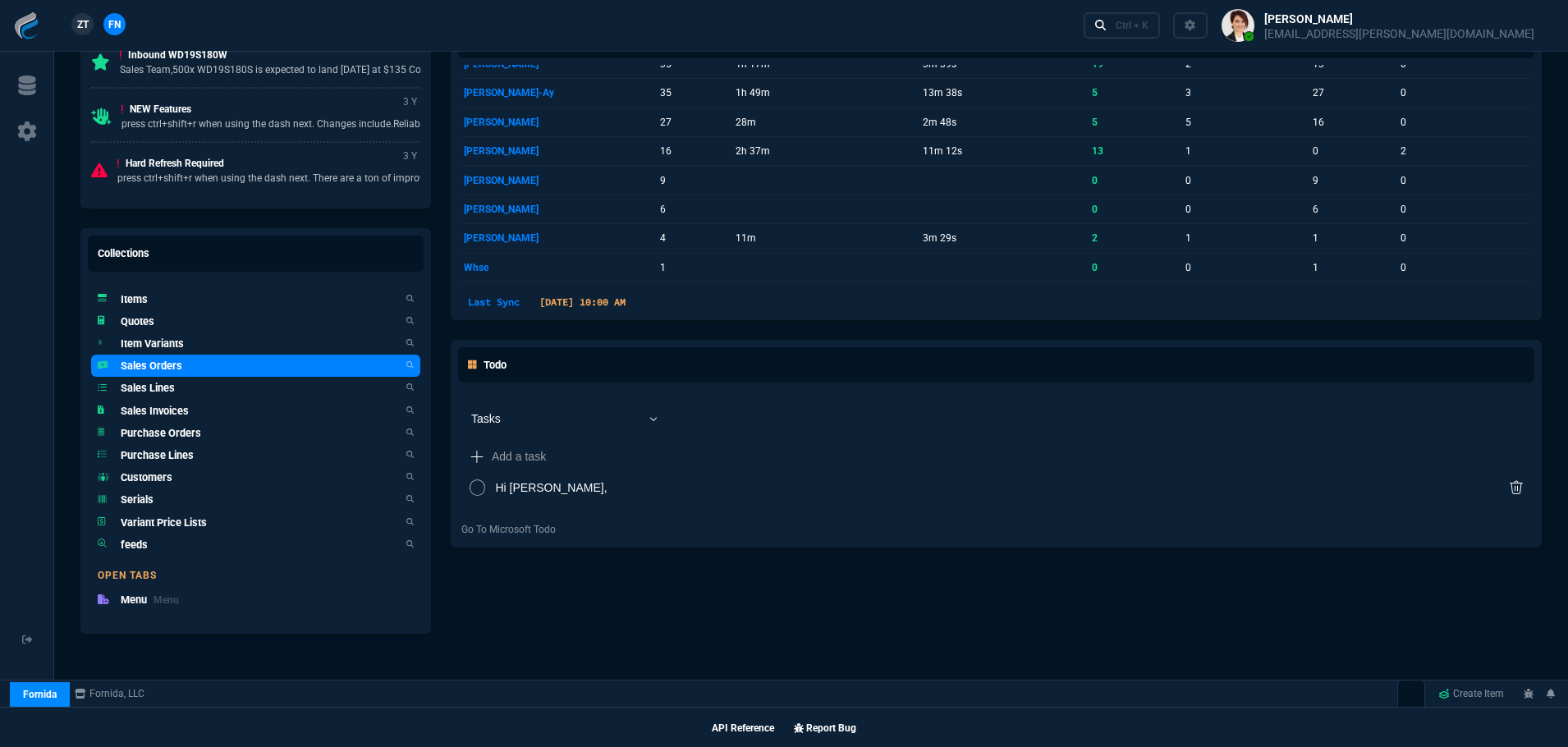
click at [148, 360] on h5 "Sales Orders" at bounding box center [151, 365] width 61 height 15
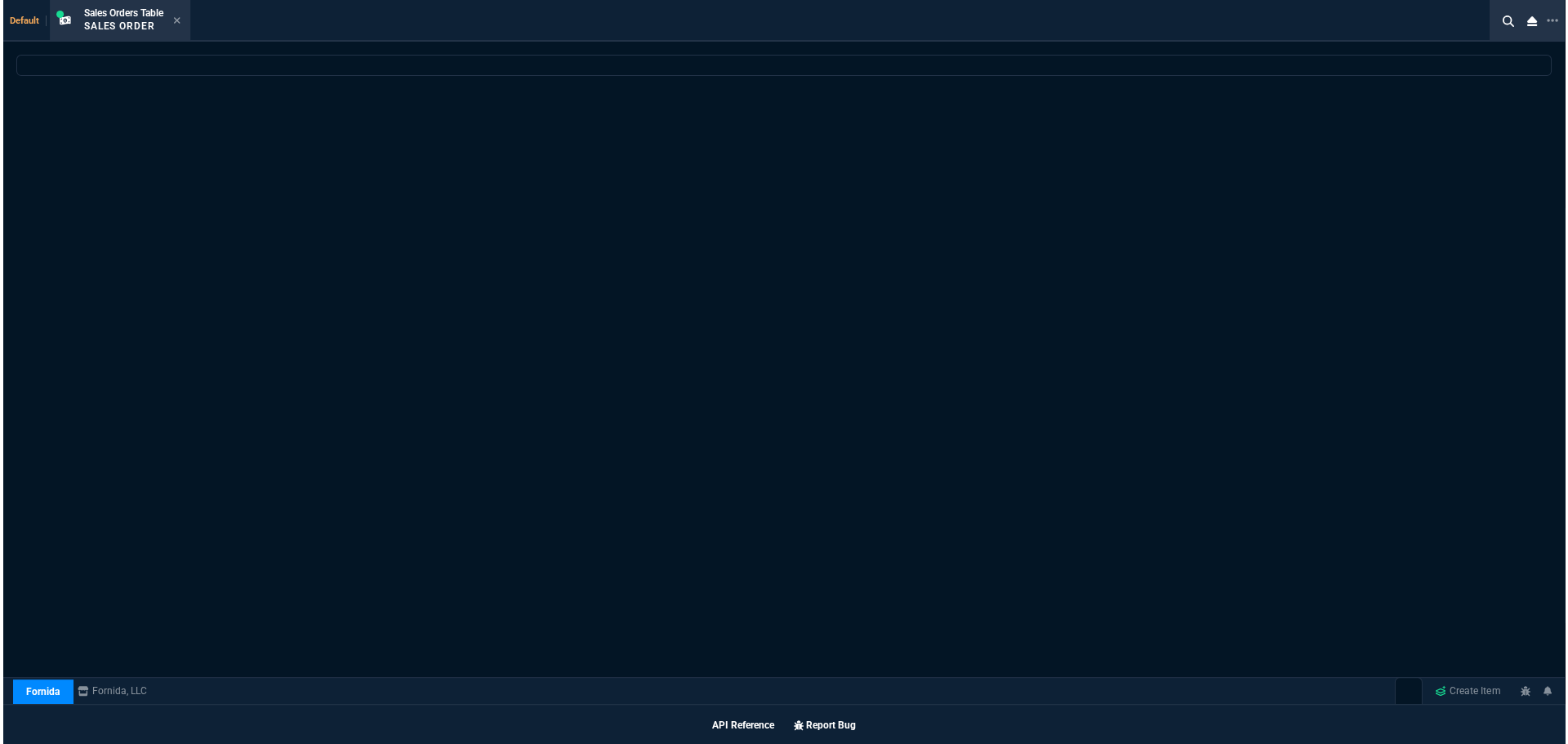
scroll to position [933, 0]
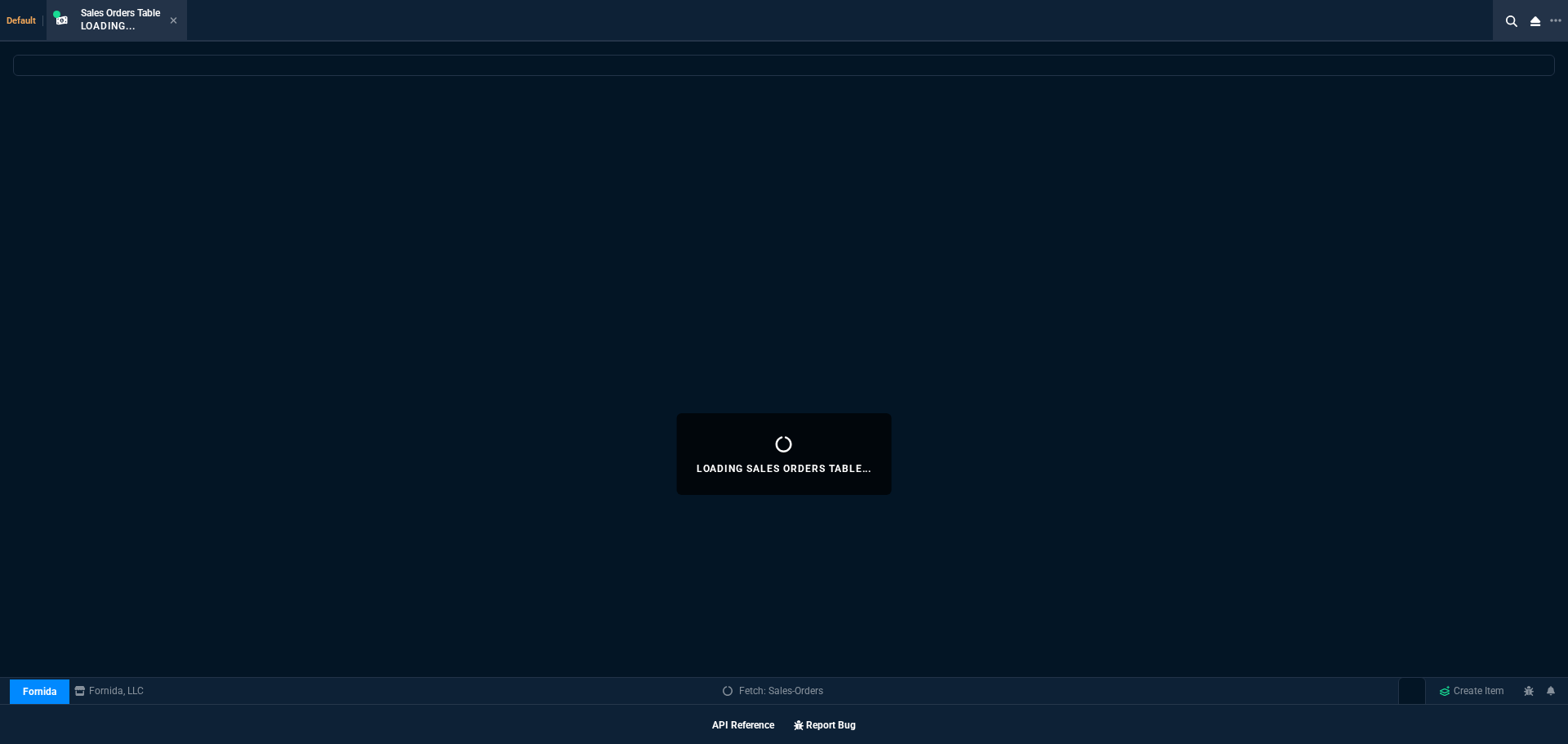
select select
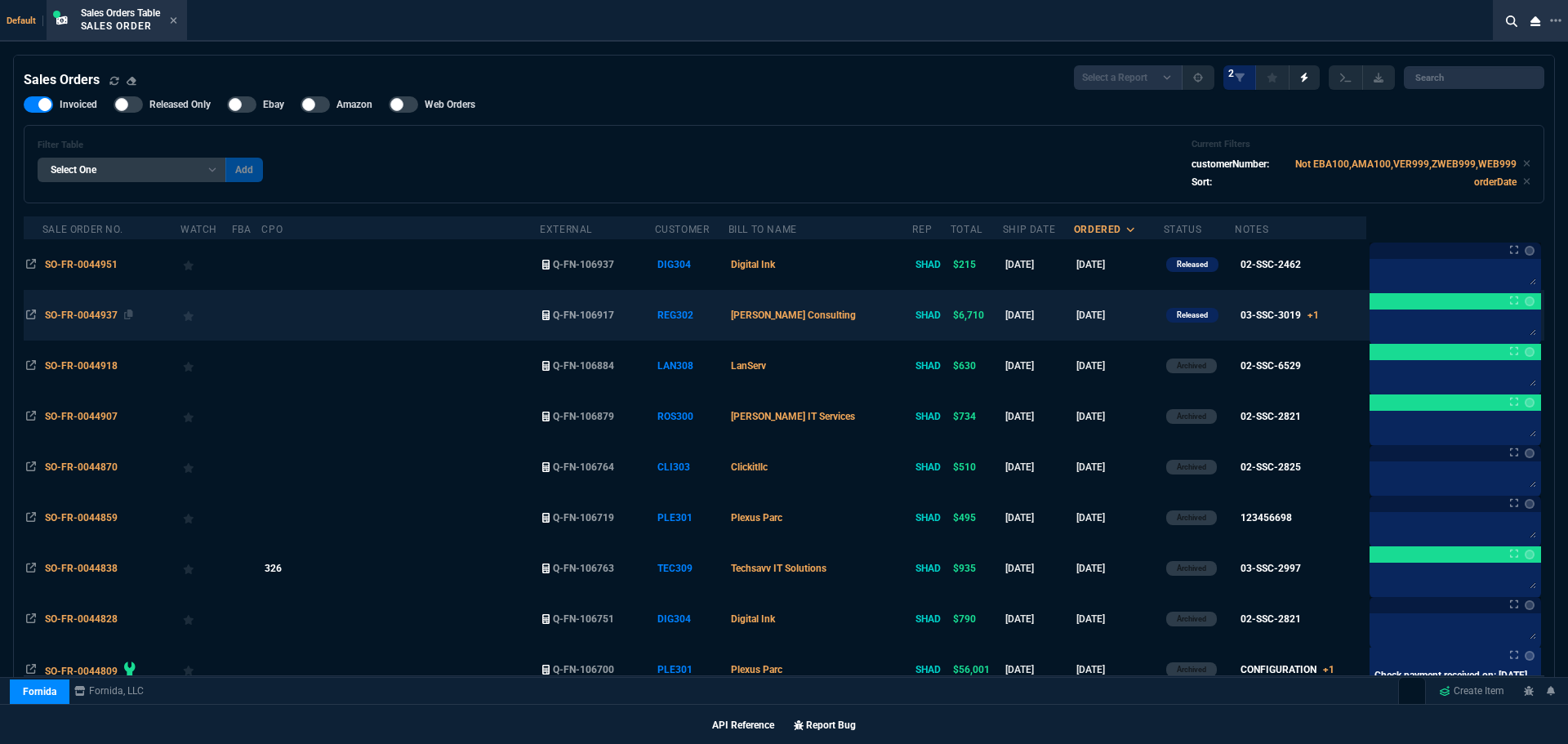
click at [82, 313] on span "SO-FR-0044937" at bounding box center [82, 315] width 73 height 11
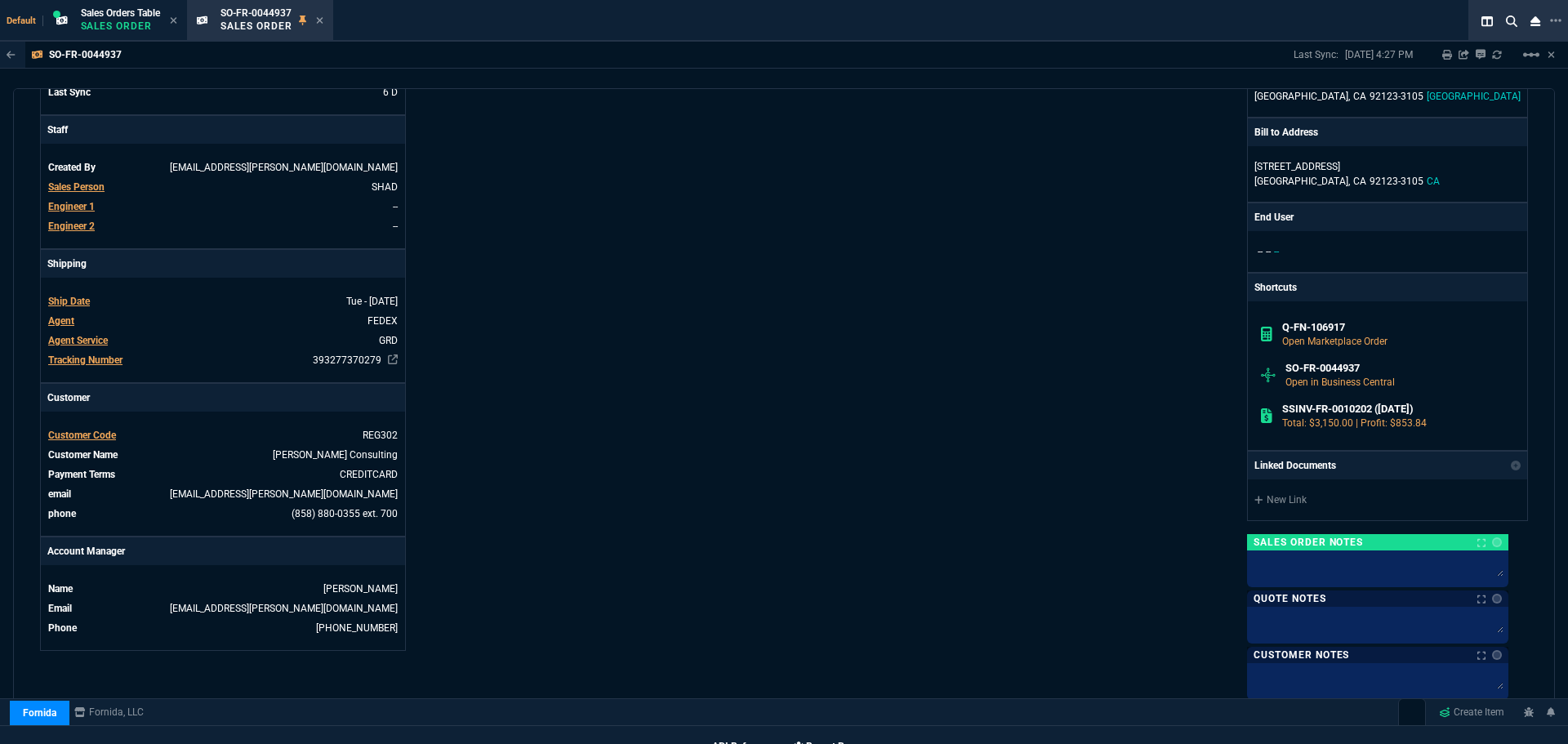
scroll to position [689, 0]
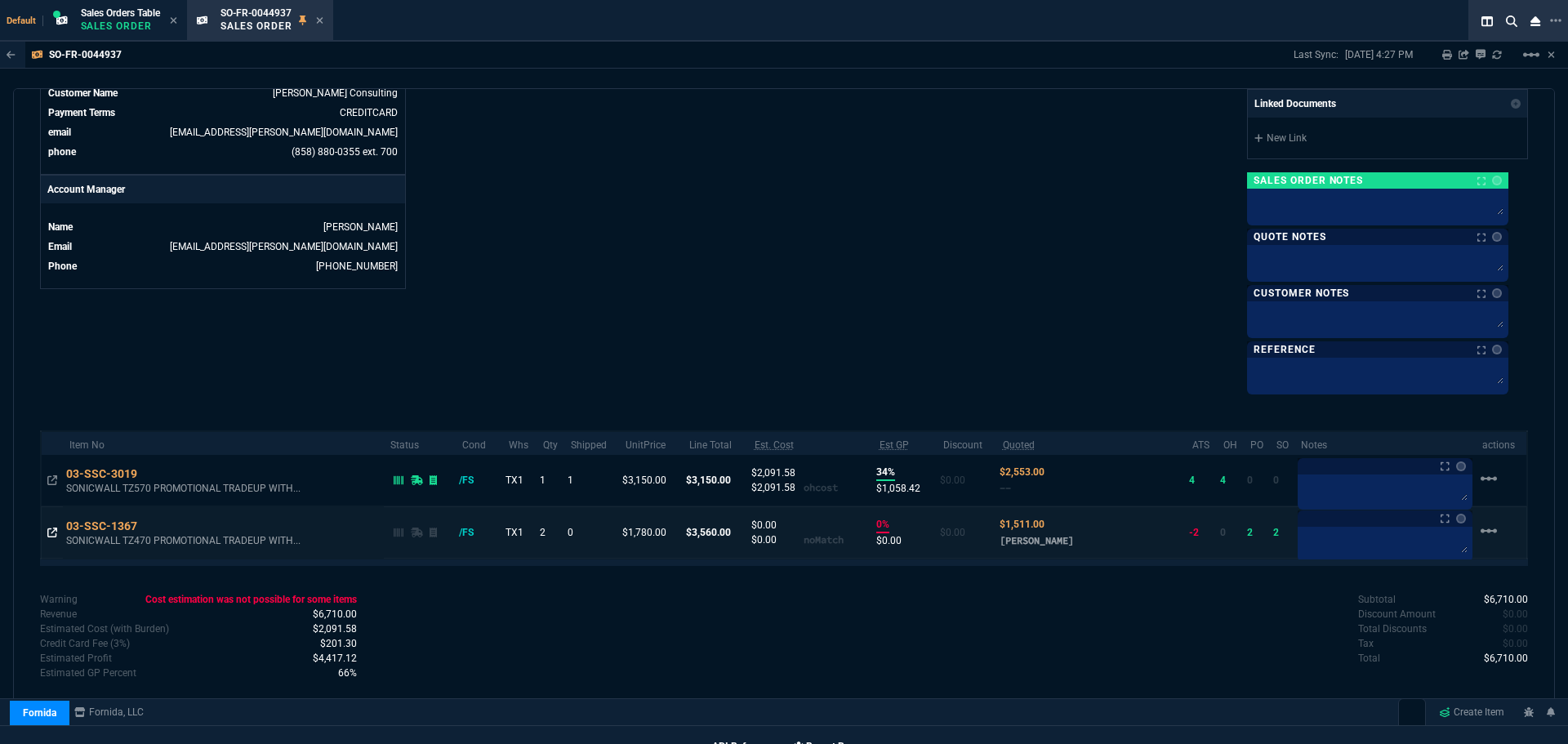
click at [49, 529] on icon at bounding box center [53, 533] width 10 height 10
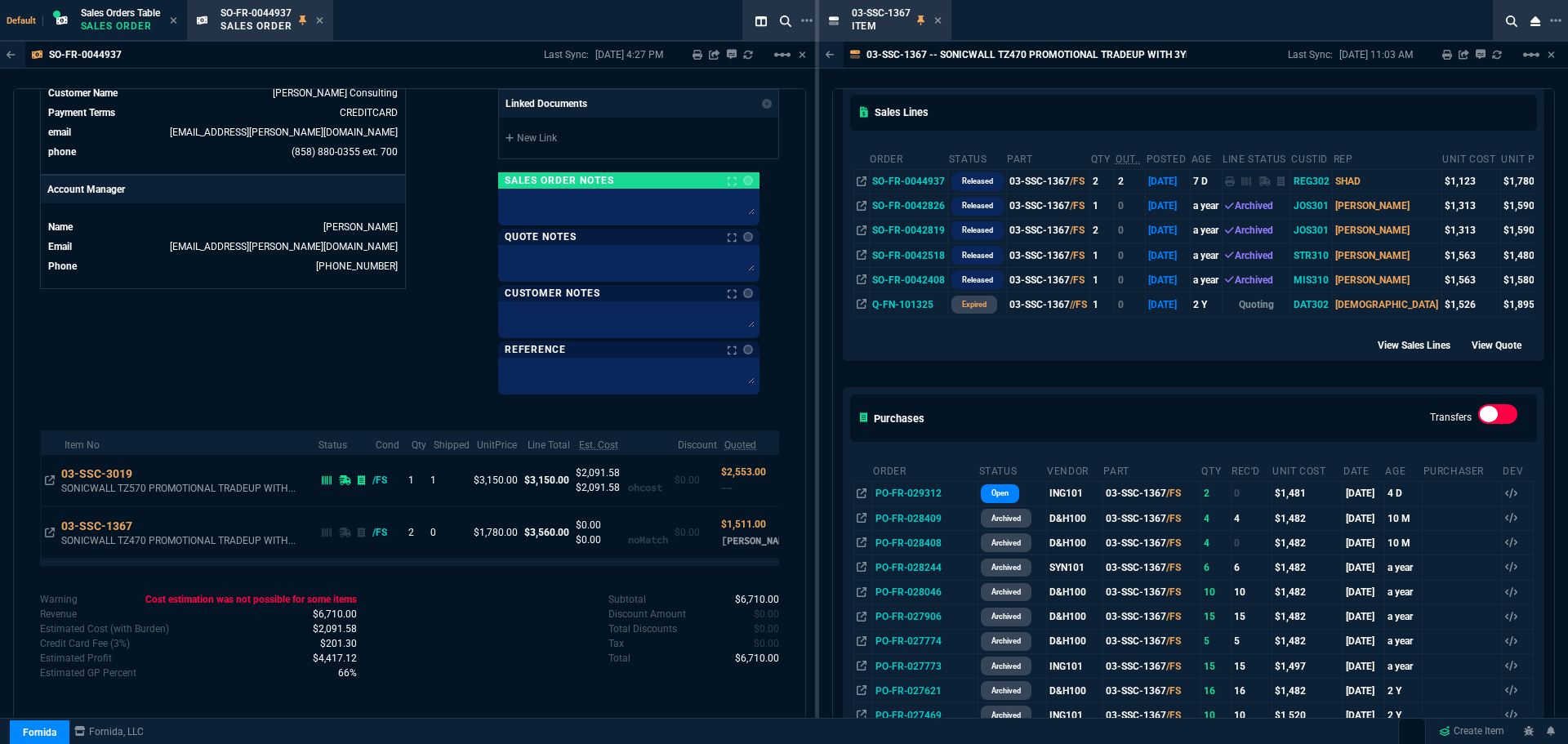
scroll to position [327, 0]
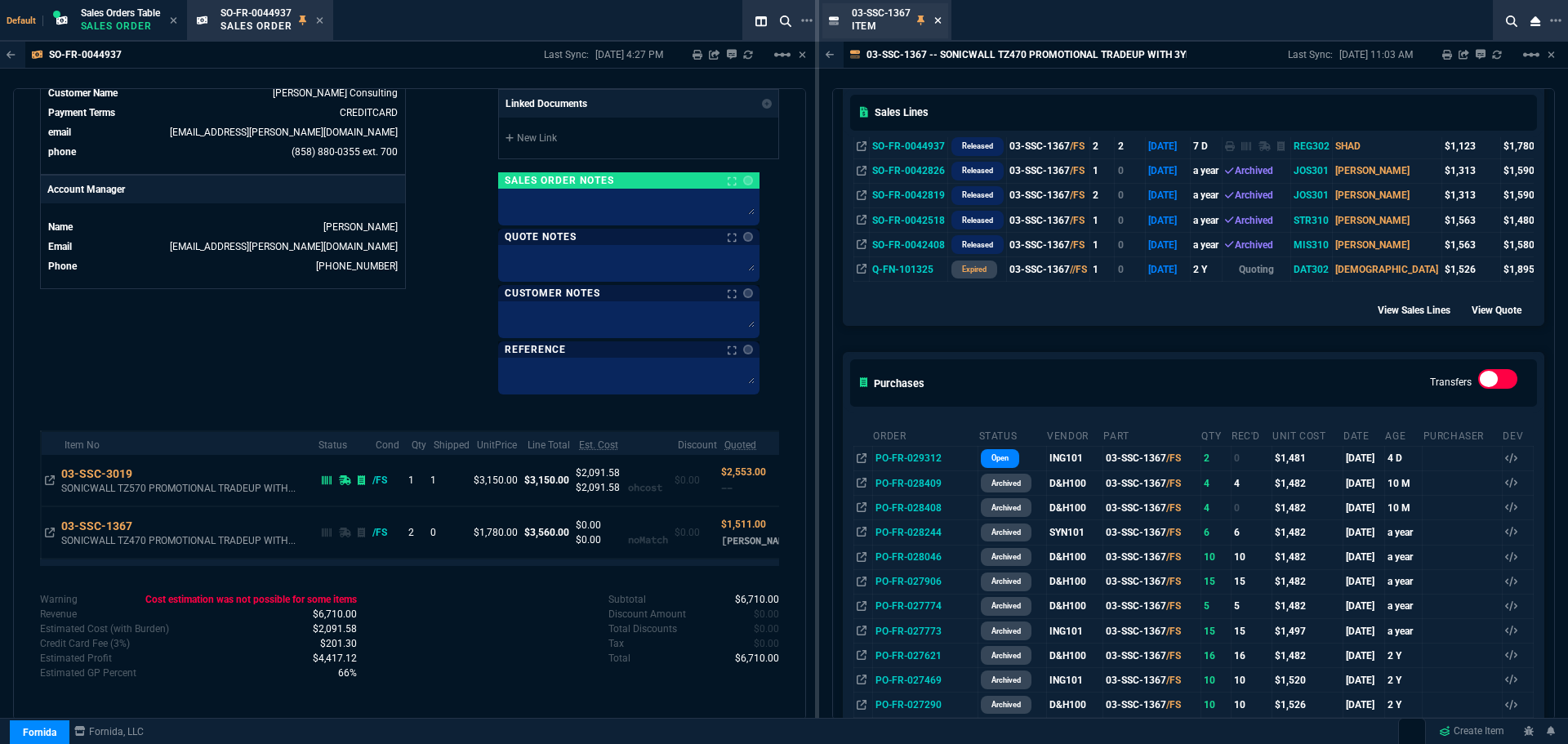
click at [936, 22] on icon at bounding box center [937, 20] width 7 height 7
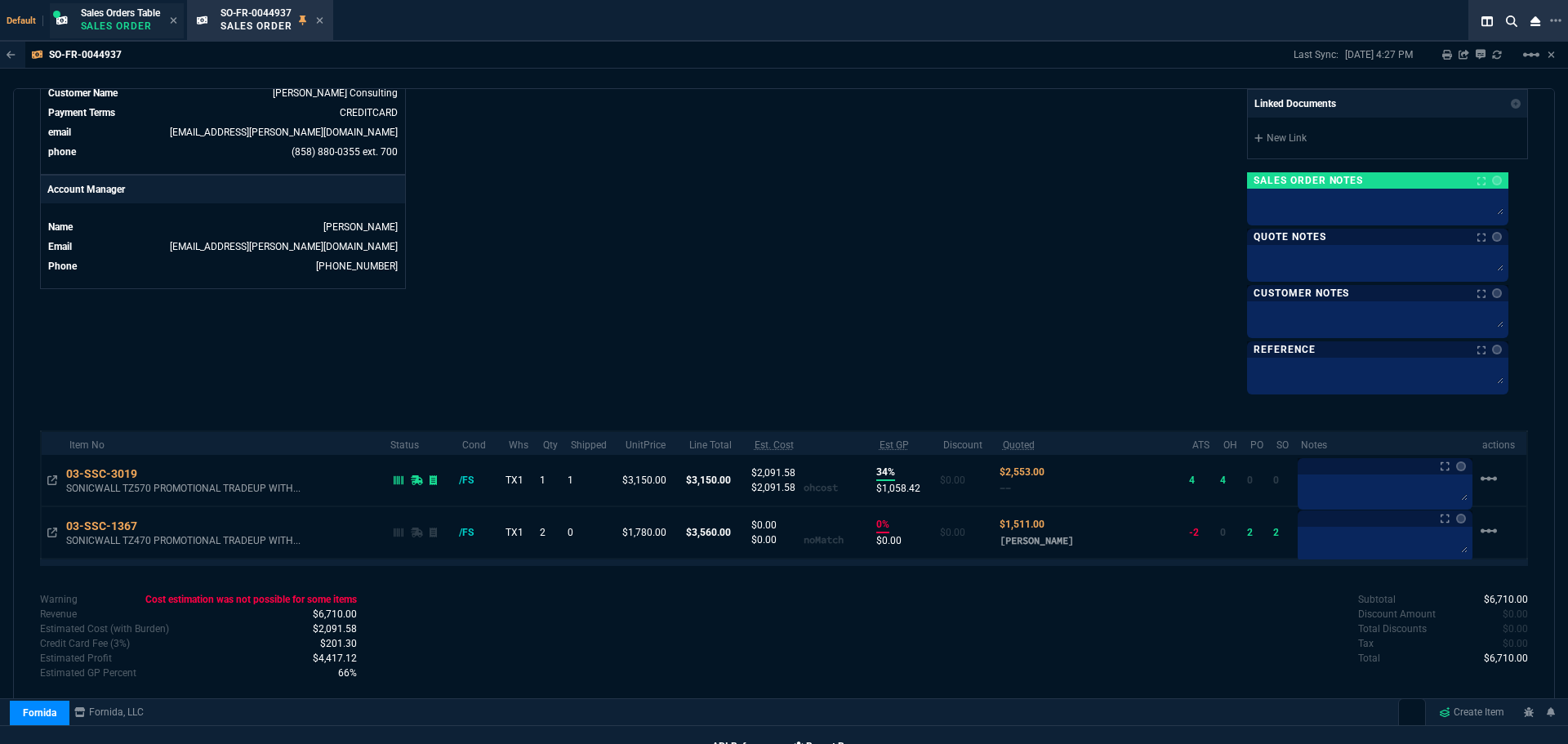
click at [113, 19] on div "Sales Orders Table Sales Order" at bounding box center [120, 21] width 79 height 29
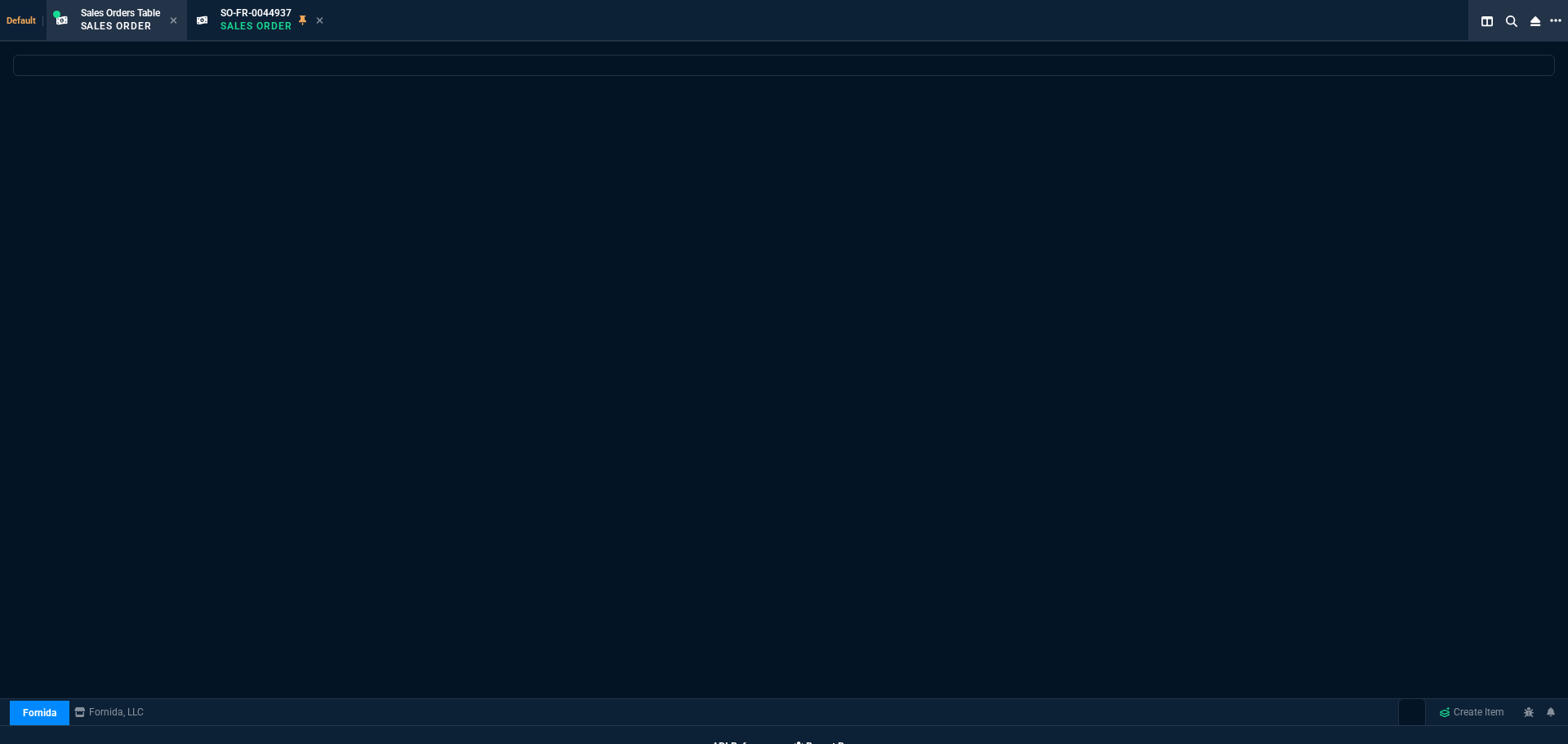
click at [1557, 20] on icon at bounding box center [1555, 20] width 11 height 3
click at [1415, 32] on li "Open New Tab" at bounding box center [1472, 34] width 161 height 20
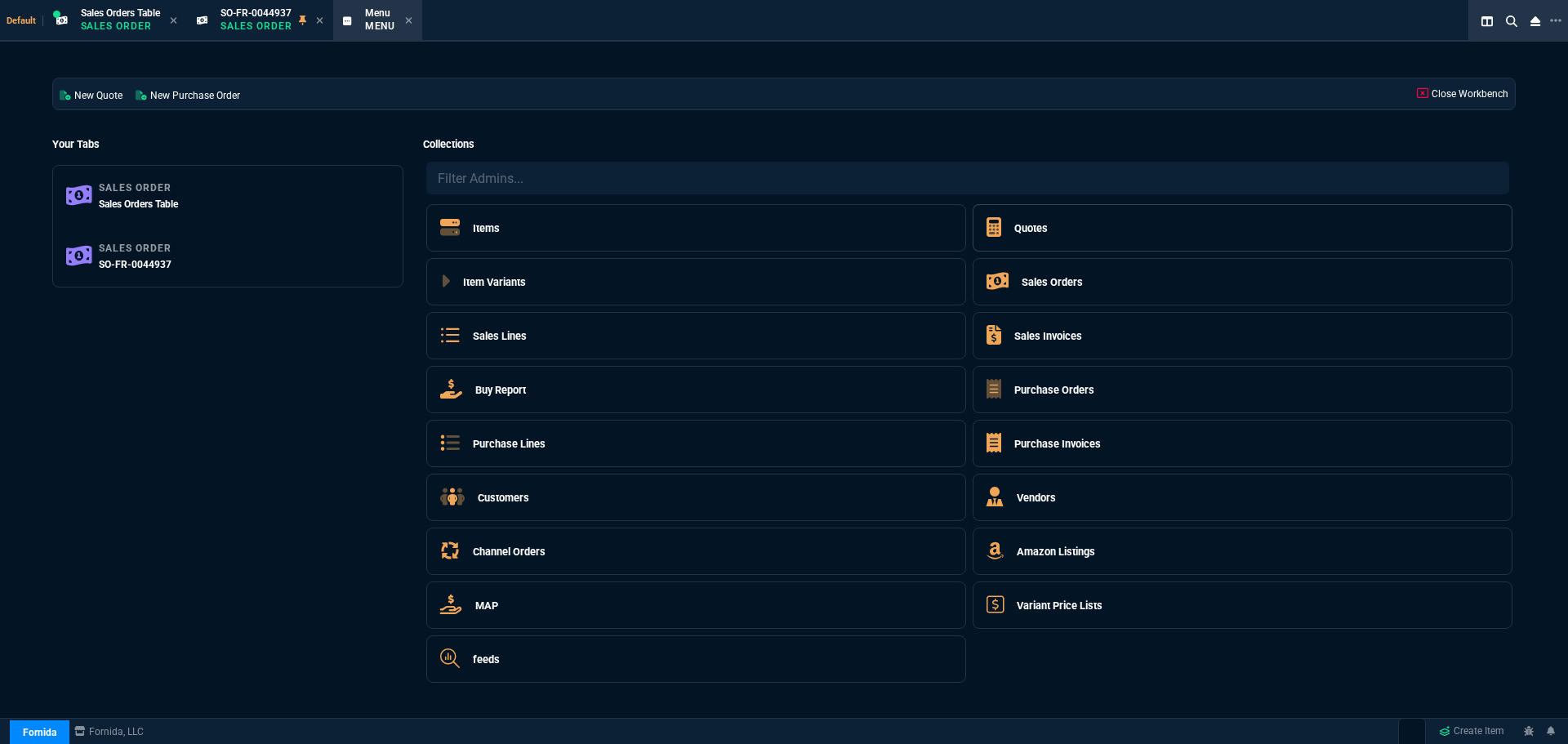
click at [1020, 220] on div "Quotes" at bounding box center [1017, 228] width 61 height 26
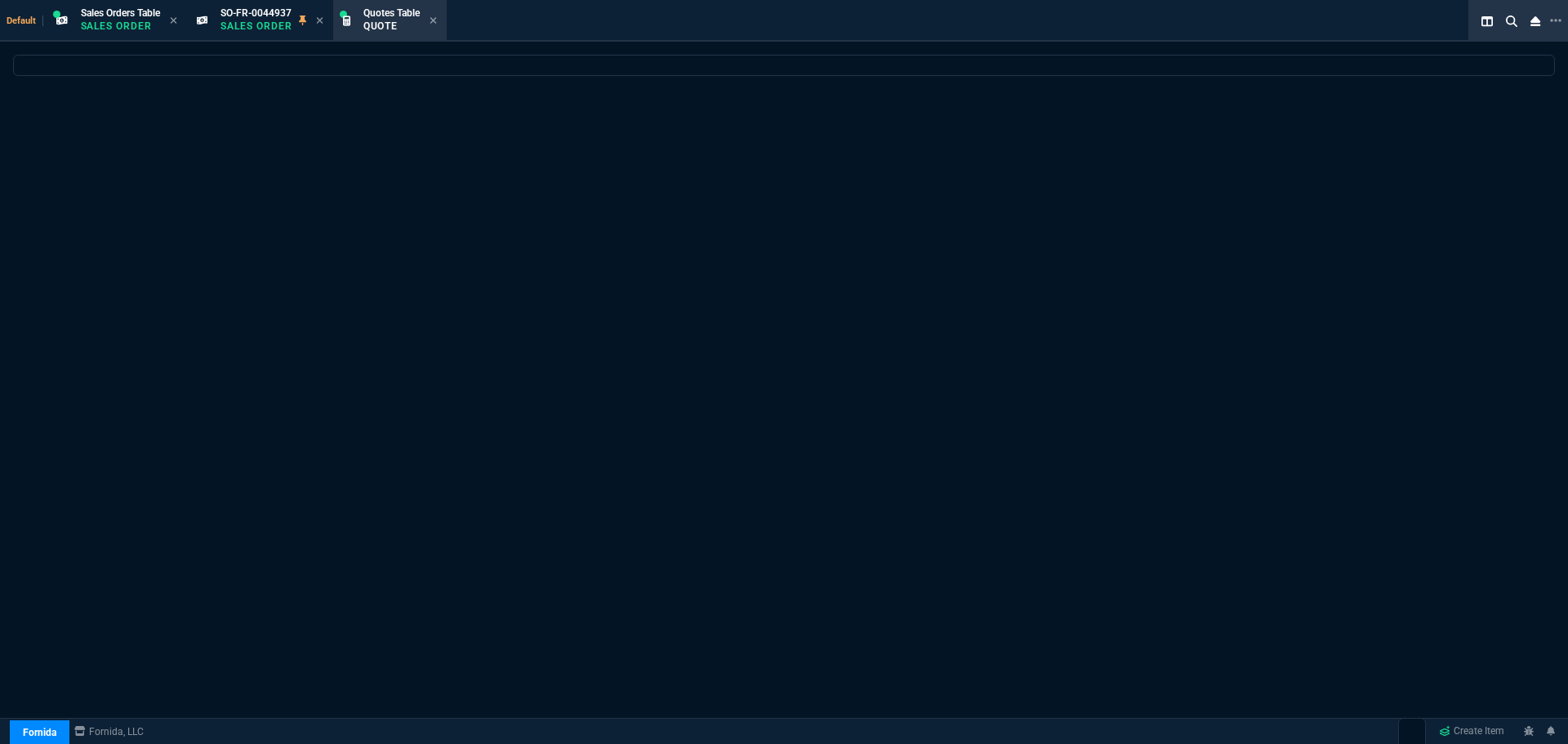
select select
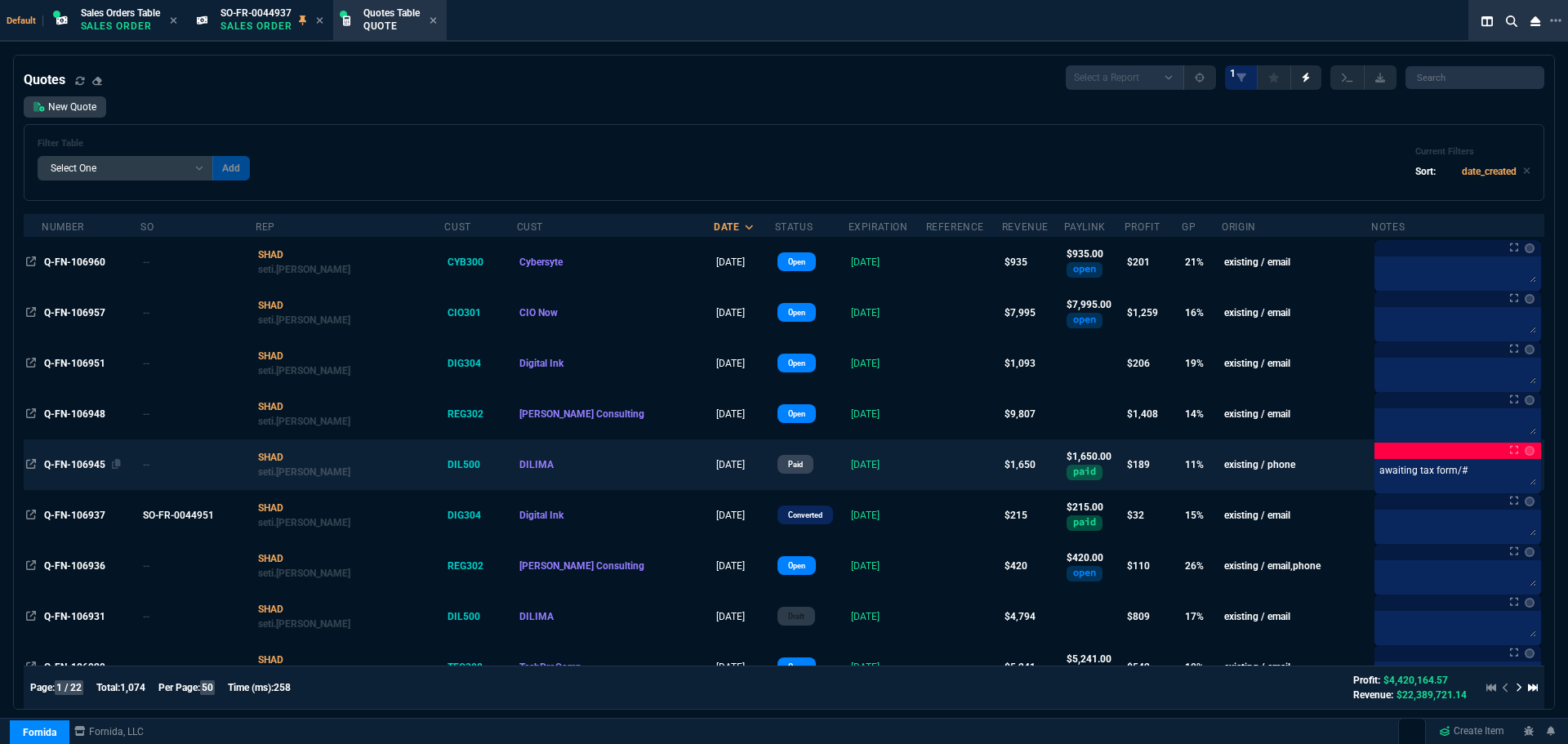
click at [88, 468] on span "Q-FN-106945" at bounding box center [75, 464] width 61 height 11
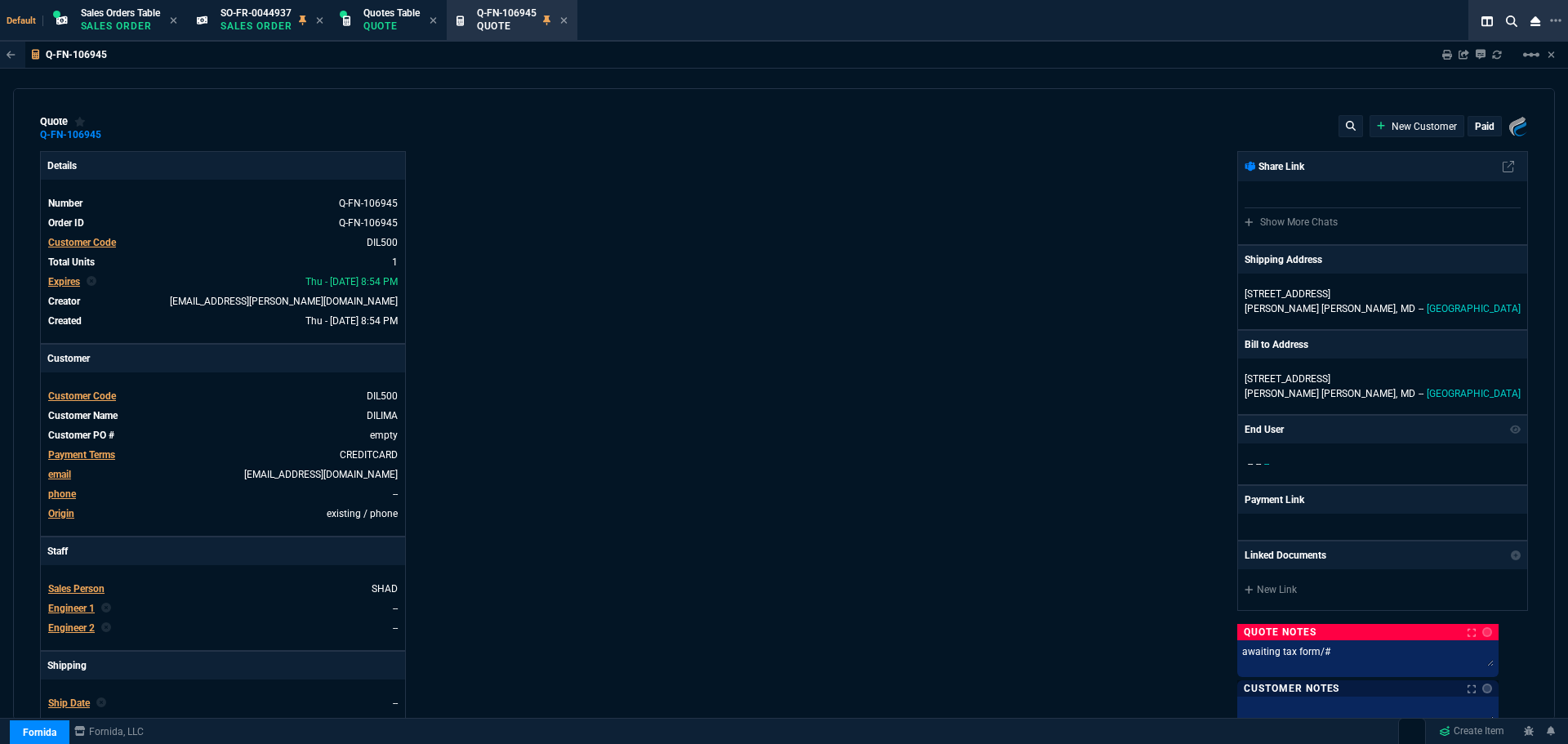
type input "16"
type input "265"
type input "26"
click at [239, 474] on icon at bounding box center [234, 474] width 9 height 10
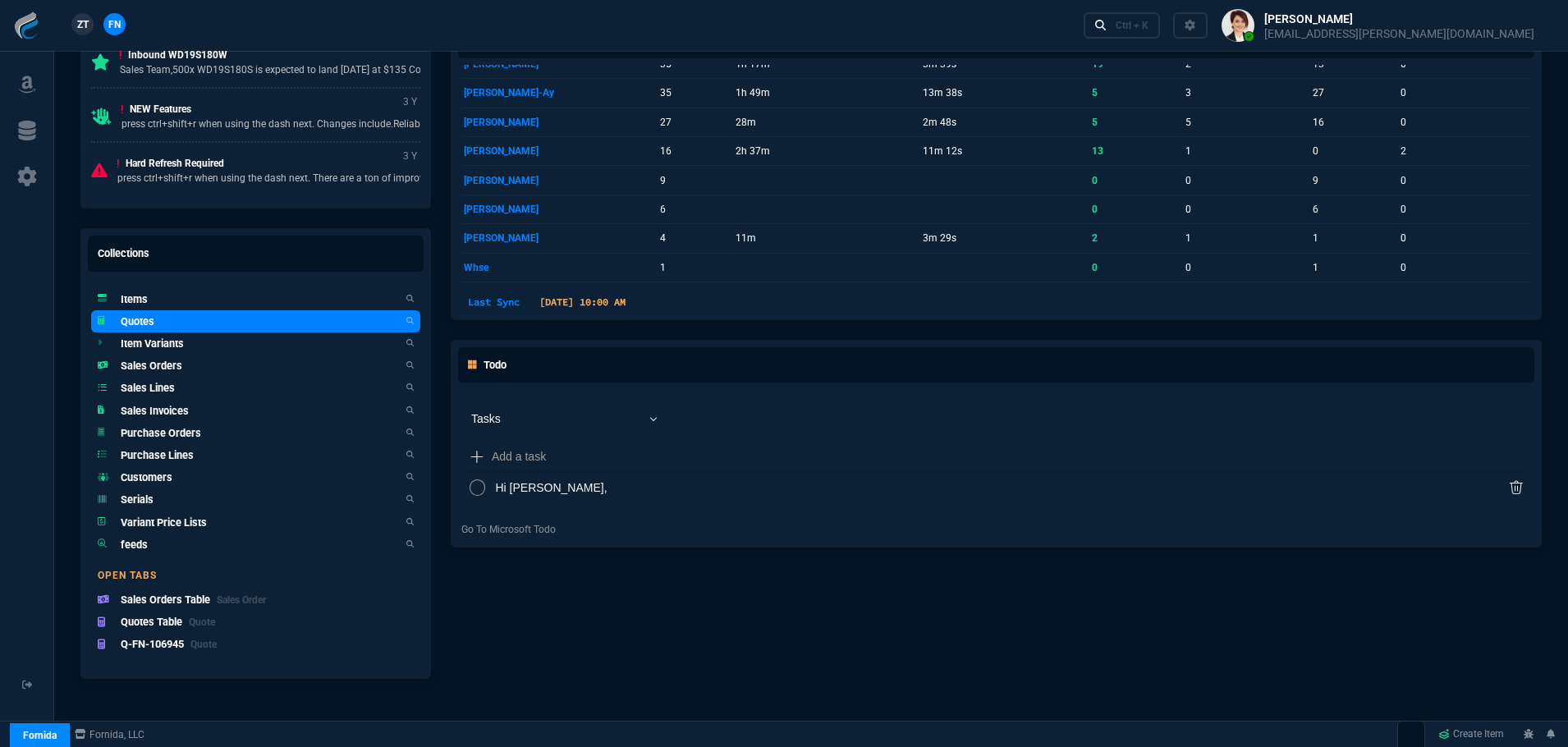
click at [141, 317] on h5 "Quotes" at bounding box center [137, 321] width 33 height 15
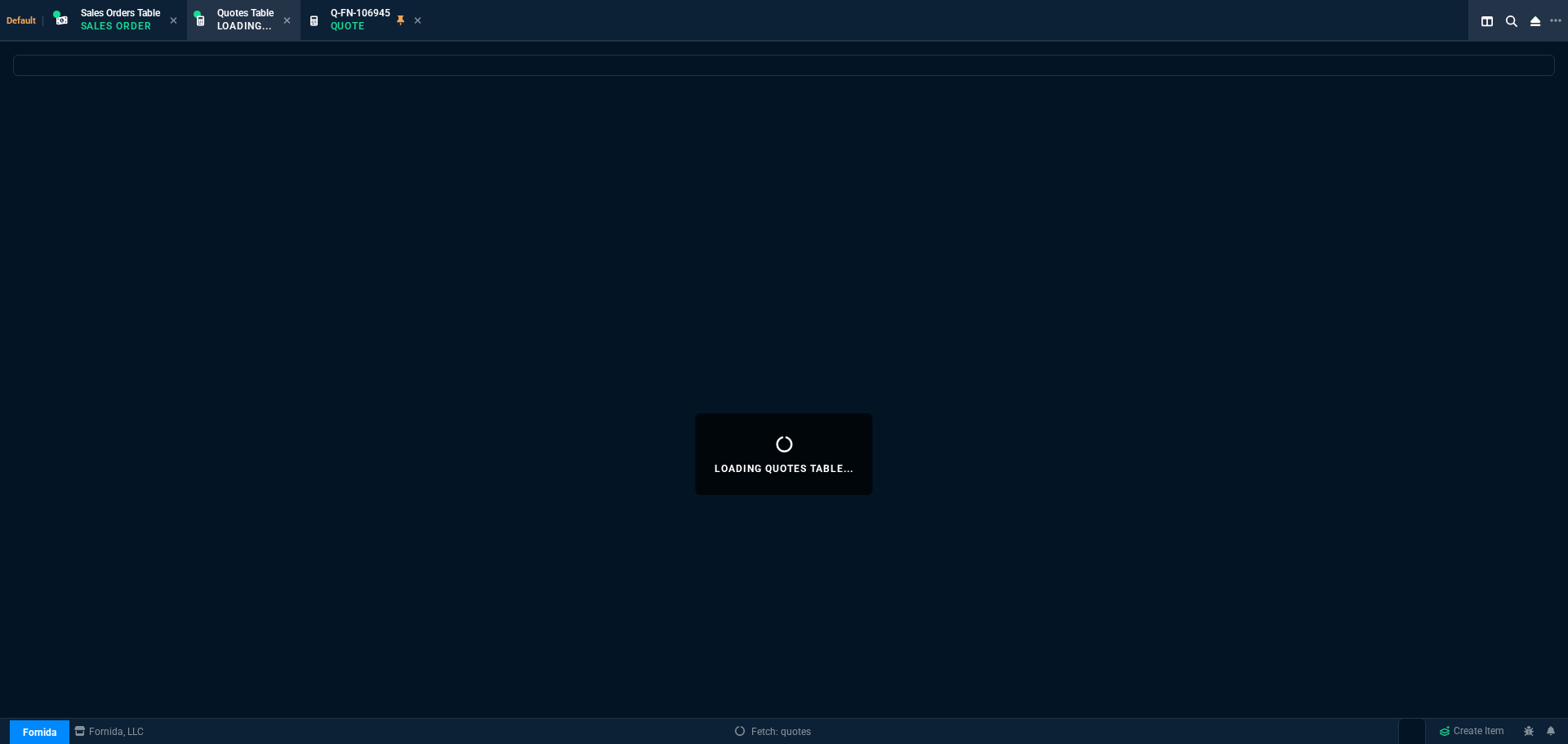
select select
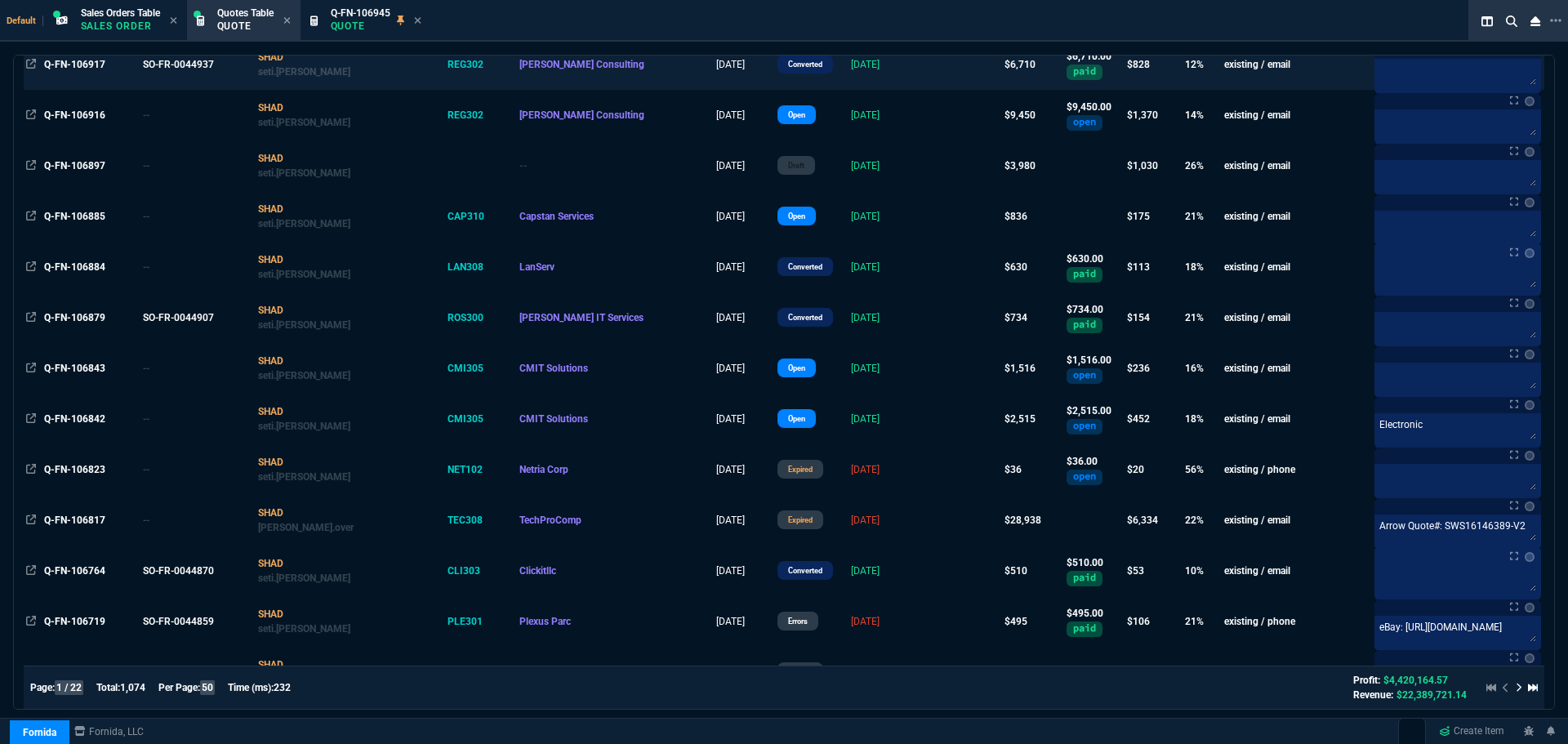
scroll to position [817, 0]
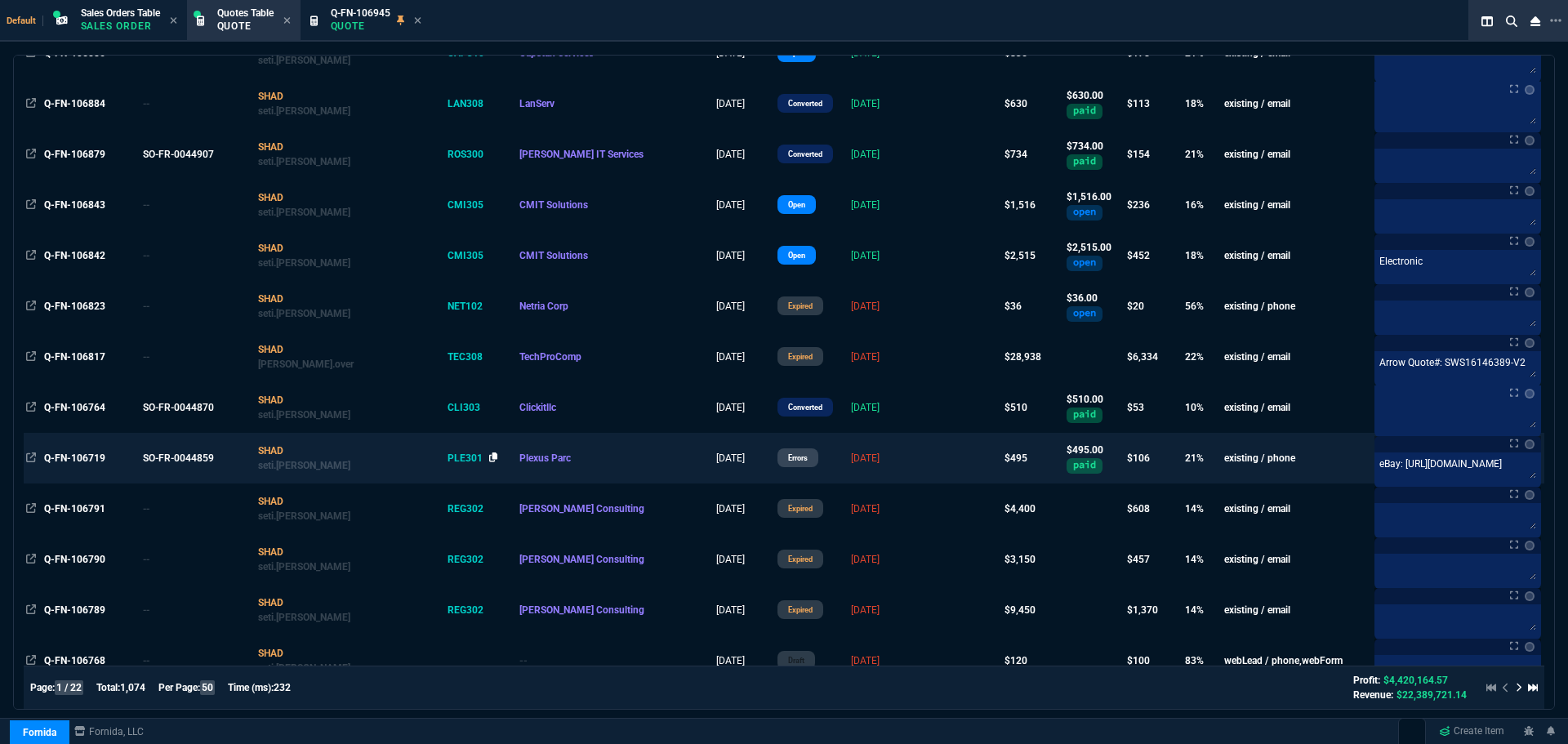
click at [490, 457] on icon at bounding box center [494, 457] width 9 height 10
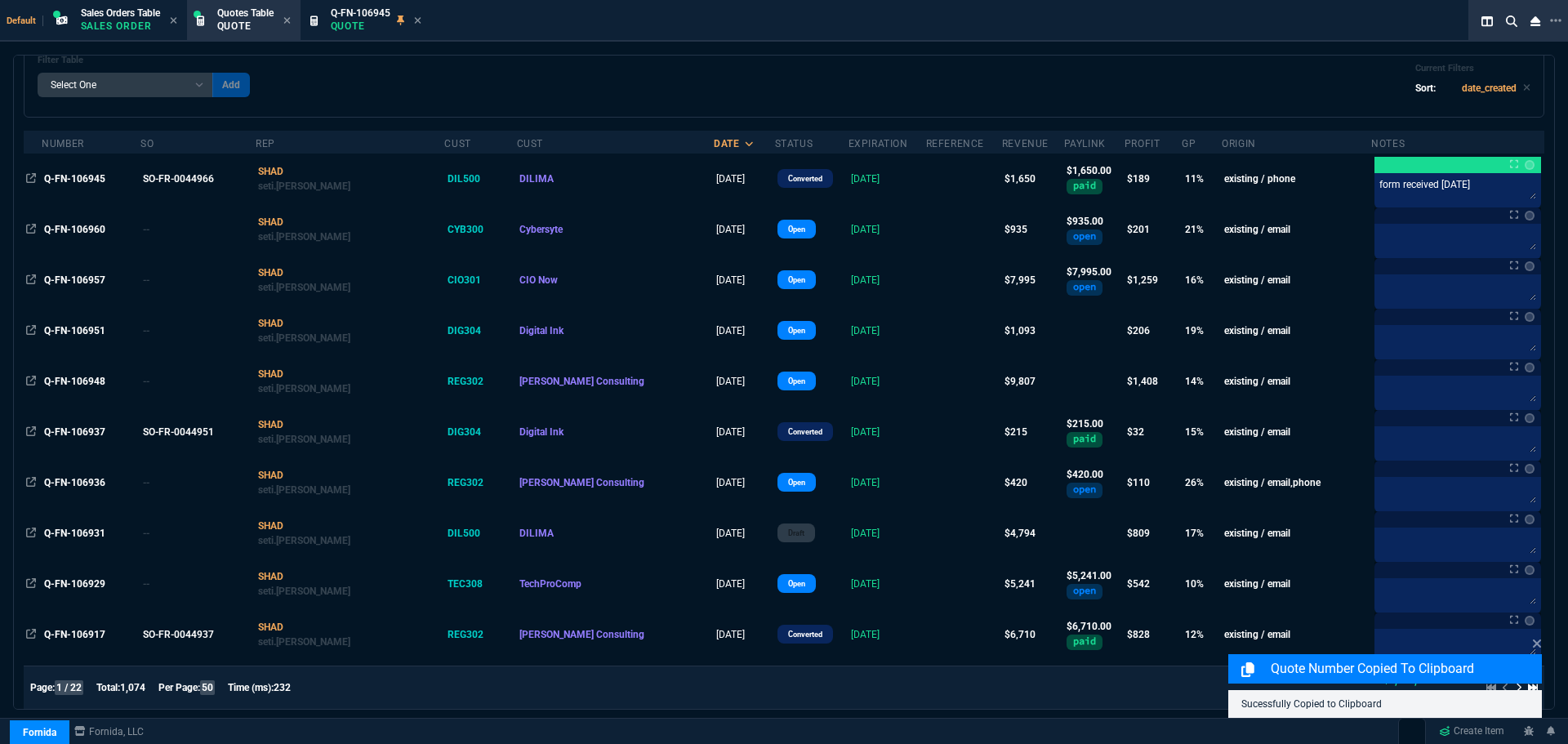
scroll to position [0, 0]
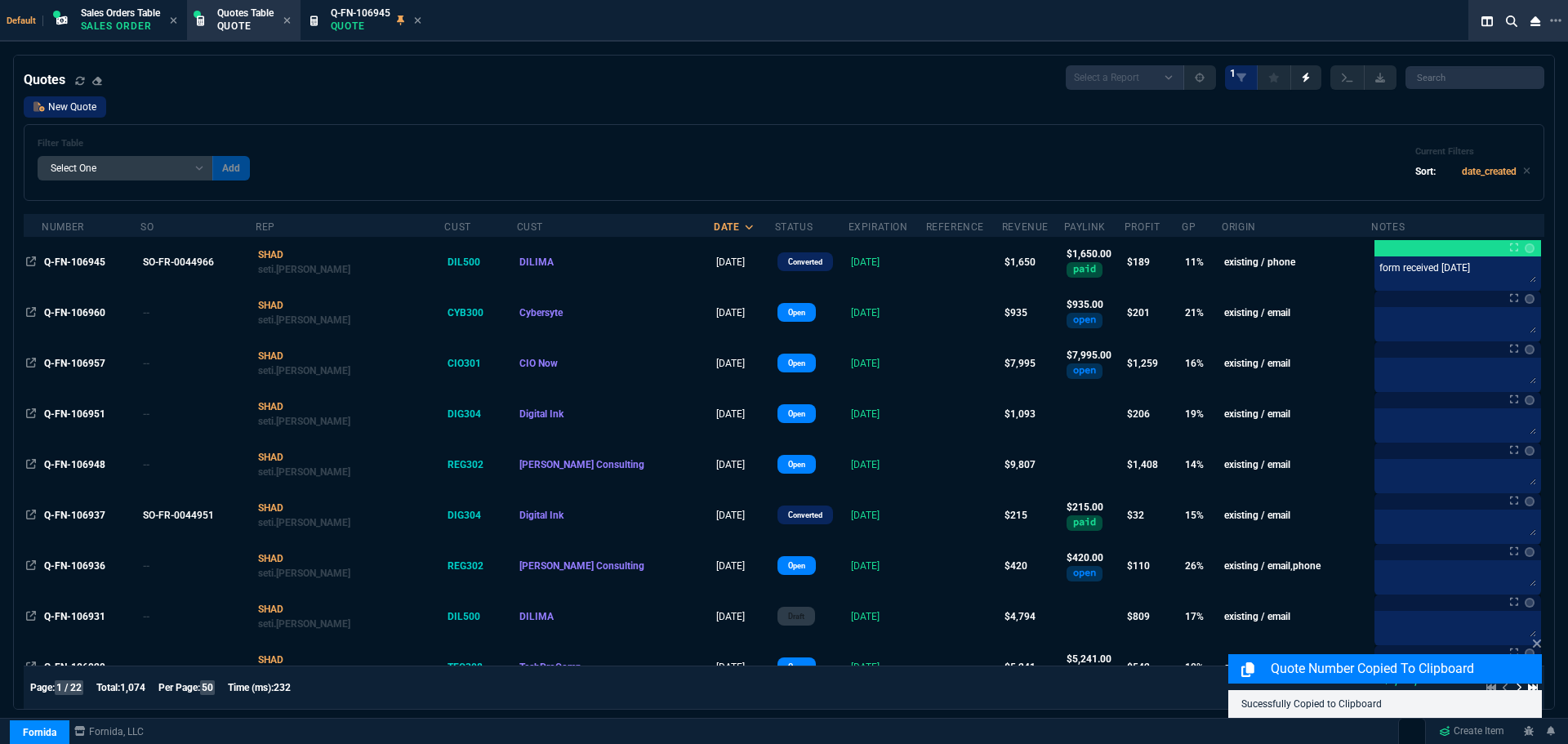
click at [78, 109] on link "New Quote" at bounding box center [65, 106] width 82 height 21
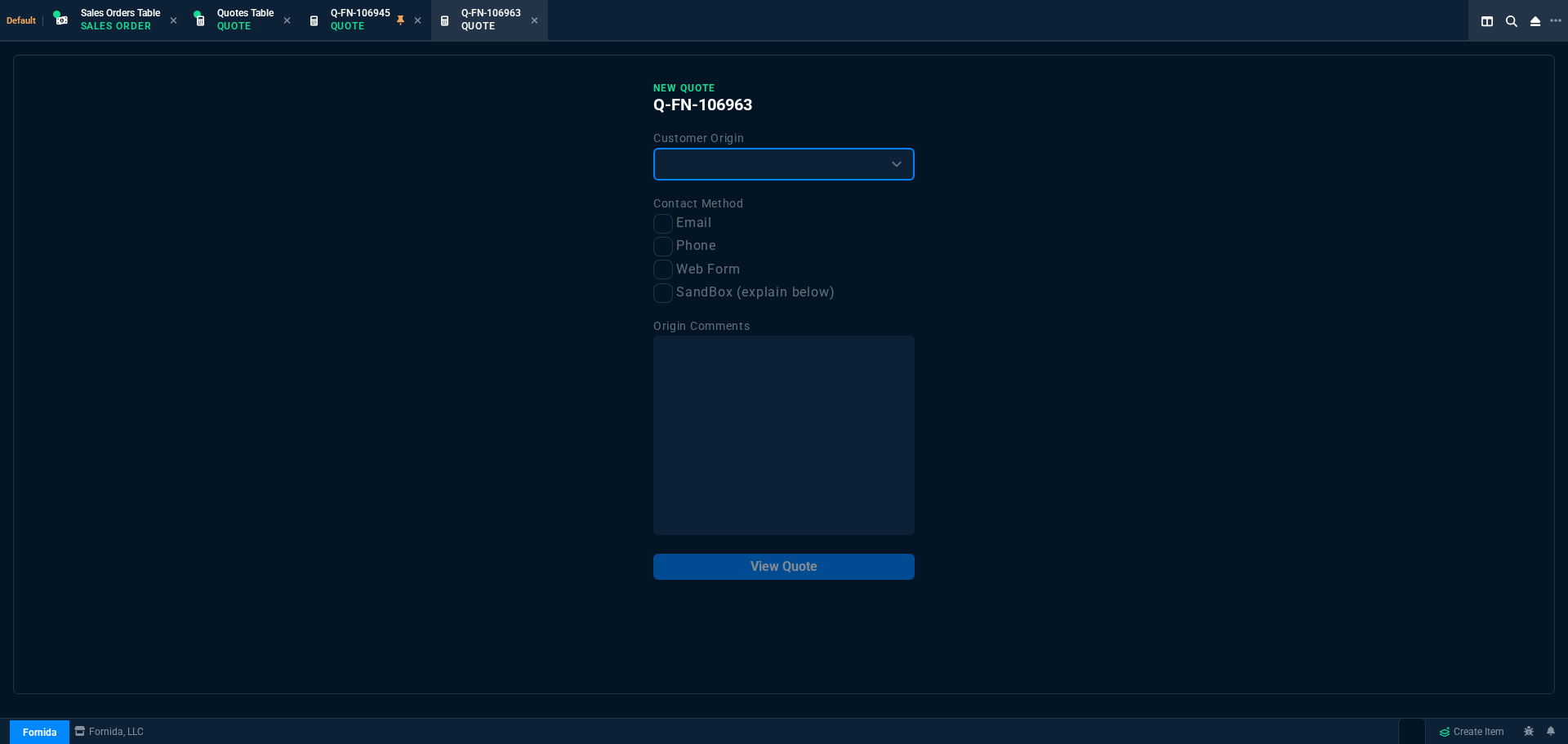
click at [854, 154] on select "Existing Customer Amazon Lead (first order) Website Lead (first order) Called (…" at bounding box center [784, 164] width 262 height 32
select select "existing"
click at [654, 149] on select "Existing Customer Amazon Lead (first order) Website Lead (first order) Called (…" at bounding box center [784, 164] width 262 height 32
click at [669, 223] on input "Email" at bounding box center [663, 224] width 20 height 20
checkbox input "true"
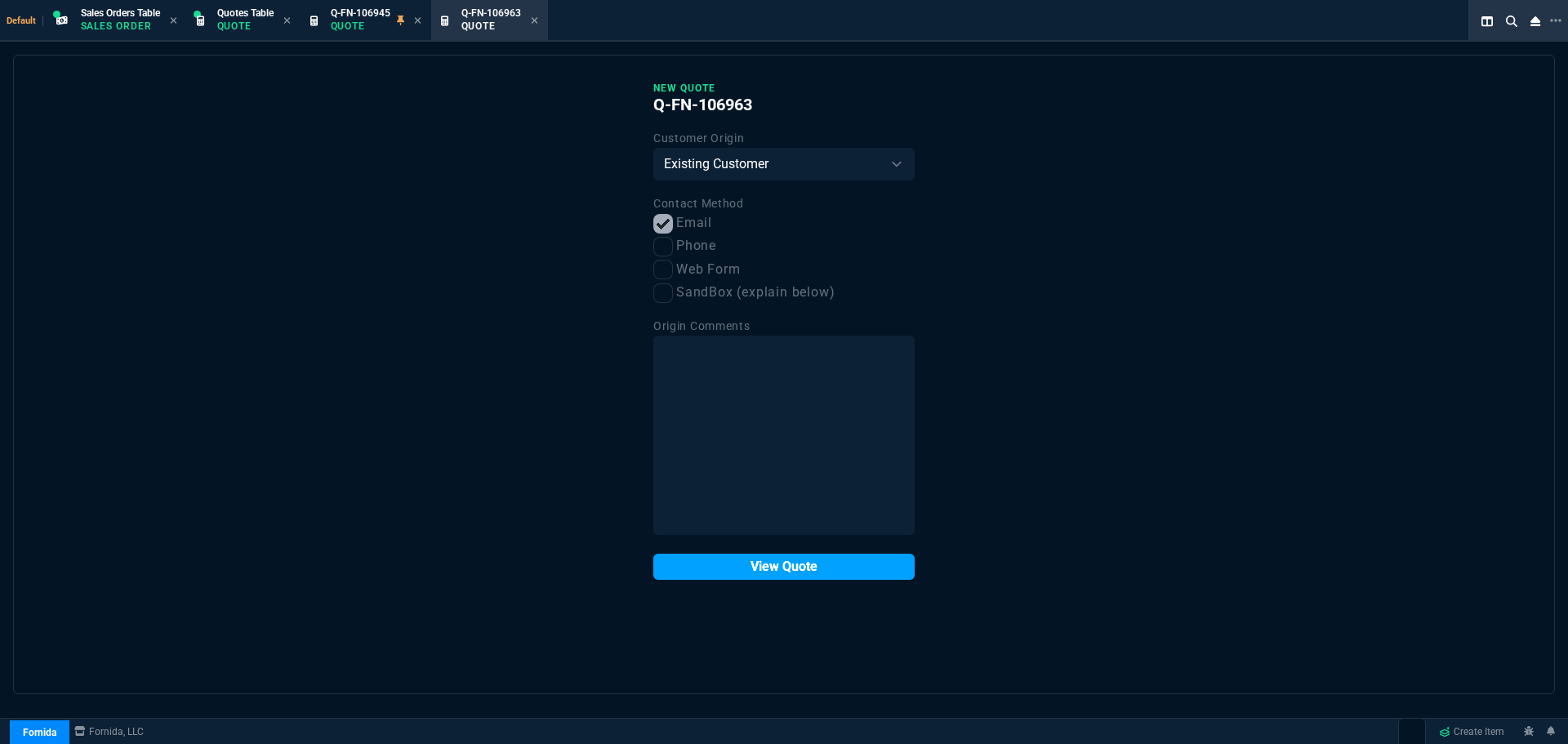
click at [771, 569] on button "View Quote" at bounding box center [784, 567] width 262 height 26
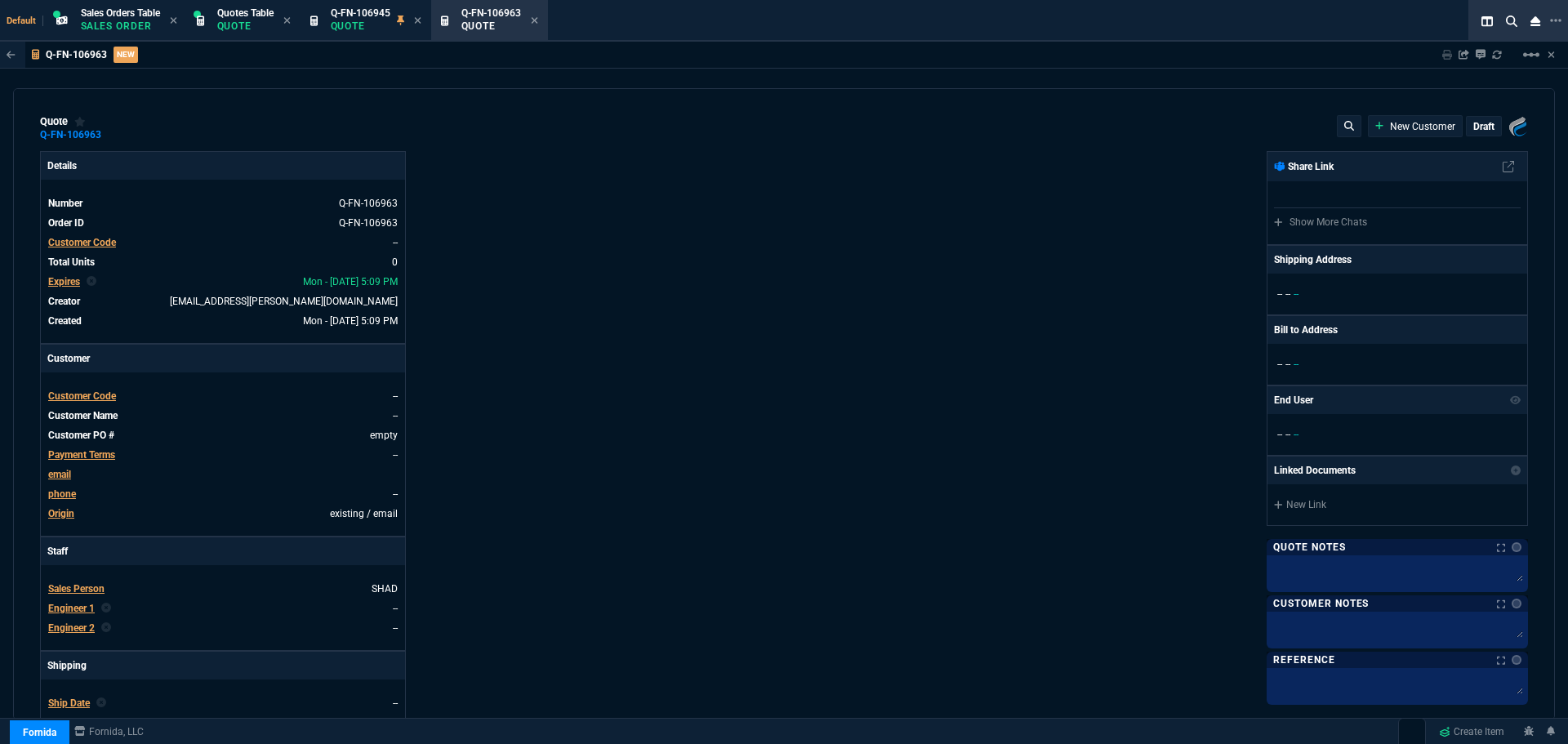
click at [74, 398] on span "Customer Code" at bounding box center [82, 395] width 68 height 11
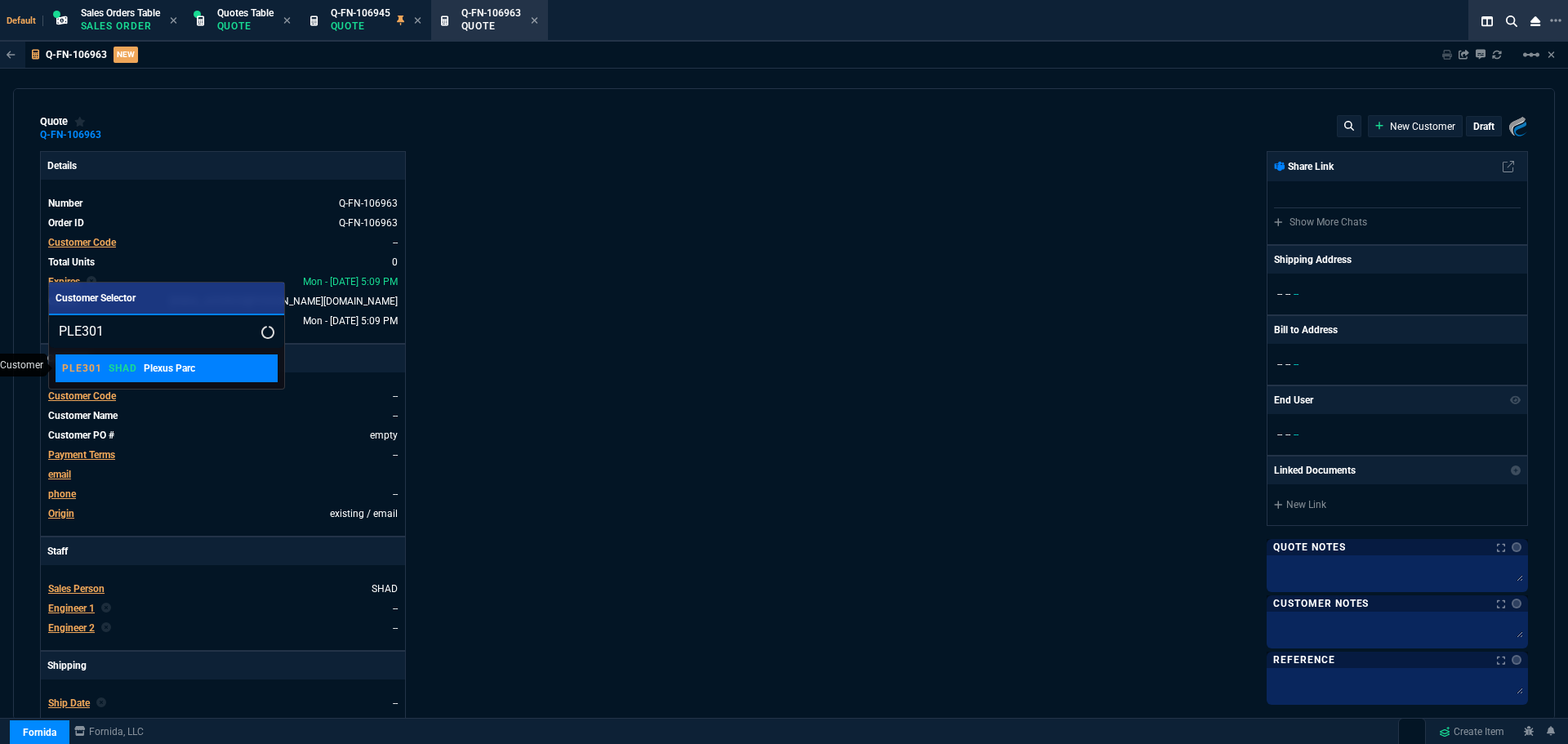
type input "PLE301"
click at [144, 372] on p "Plexus Parc" at bounding box center [169, 368] width 52 height 14
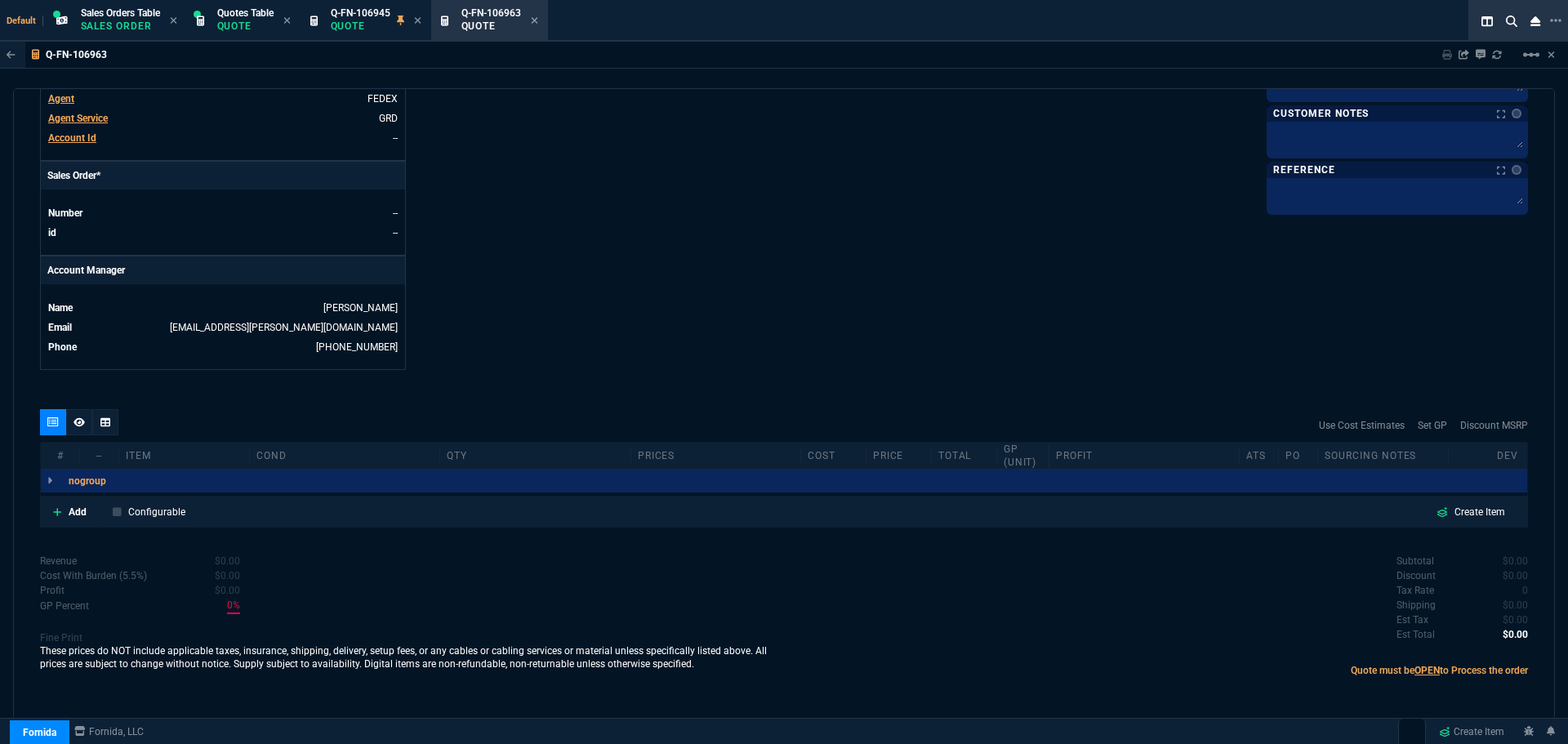
scroll to position [625, 0]
click at [78, 514] on p "Add" at bounding box center [77, 511] width 18 height 14
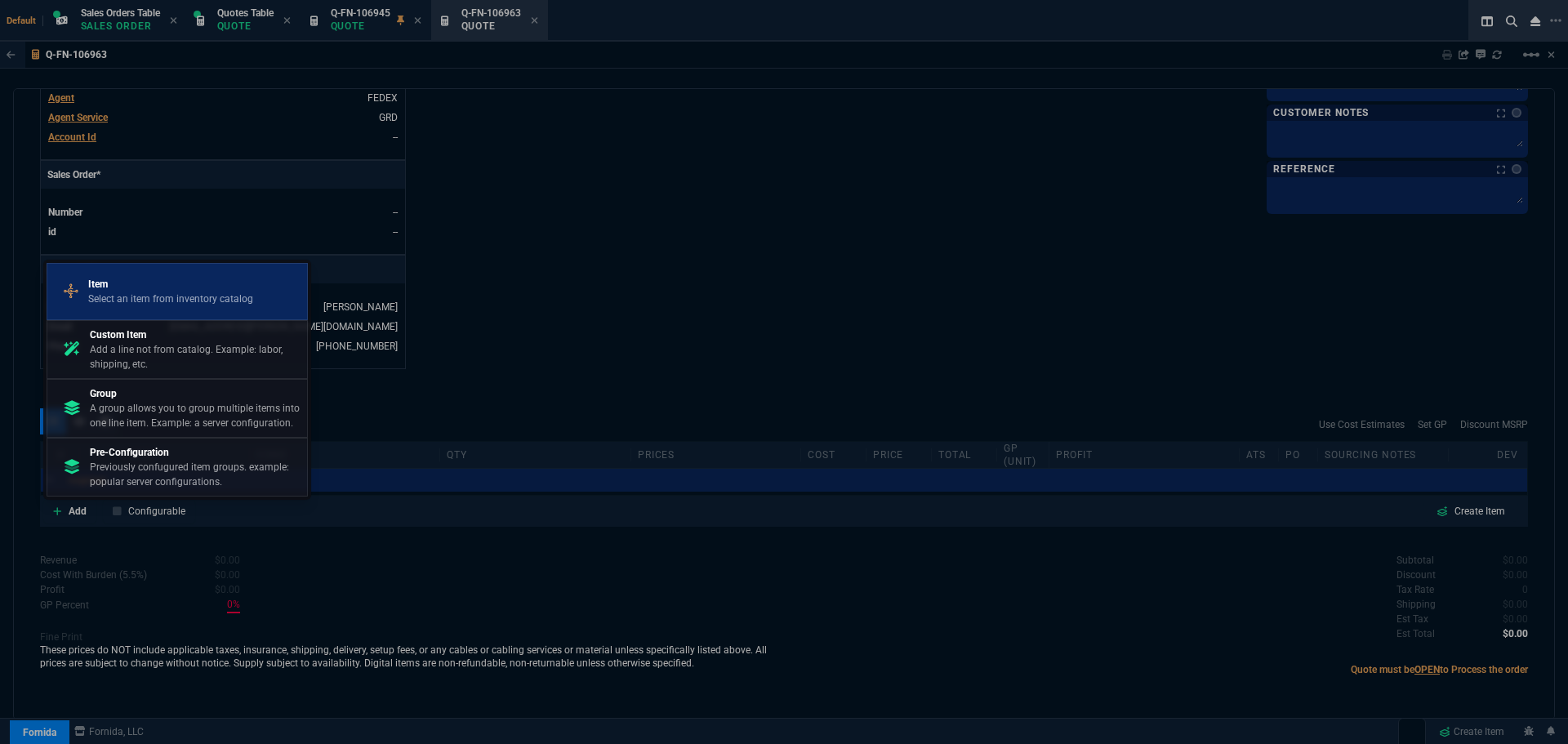
click at [156, 292] on p "Select an item from inventory catalog" at bounding box center [171, 298] width 165 height 14
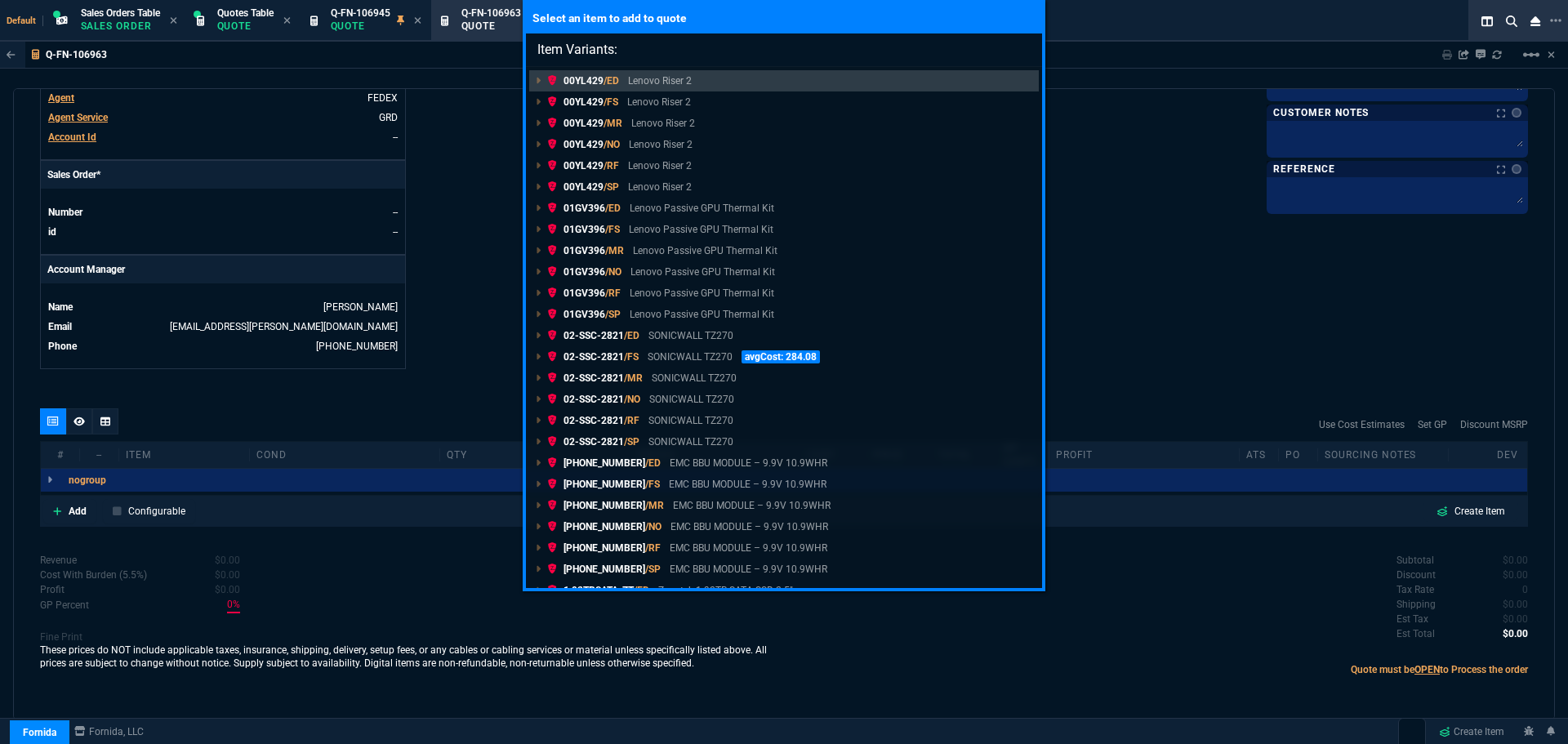
paste input "2J1CF"
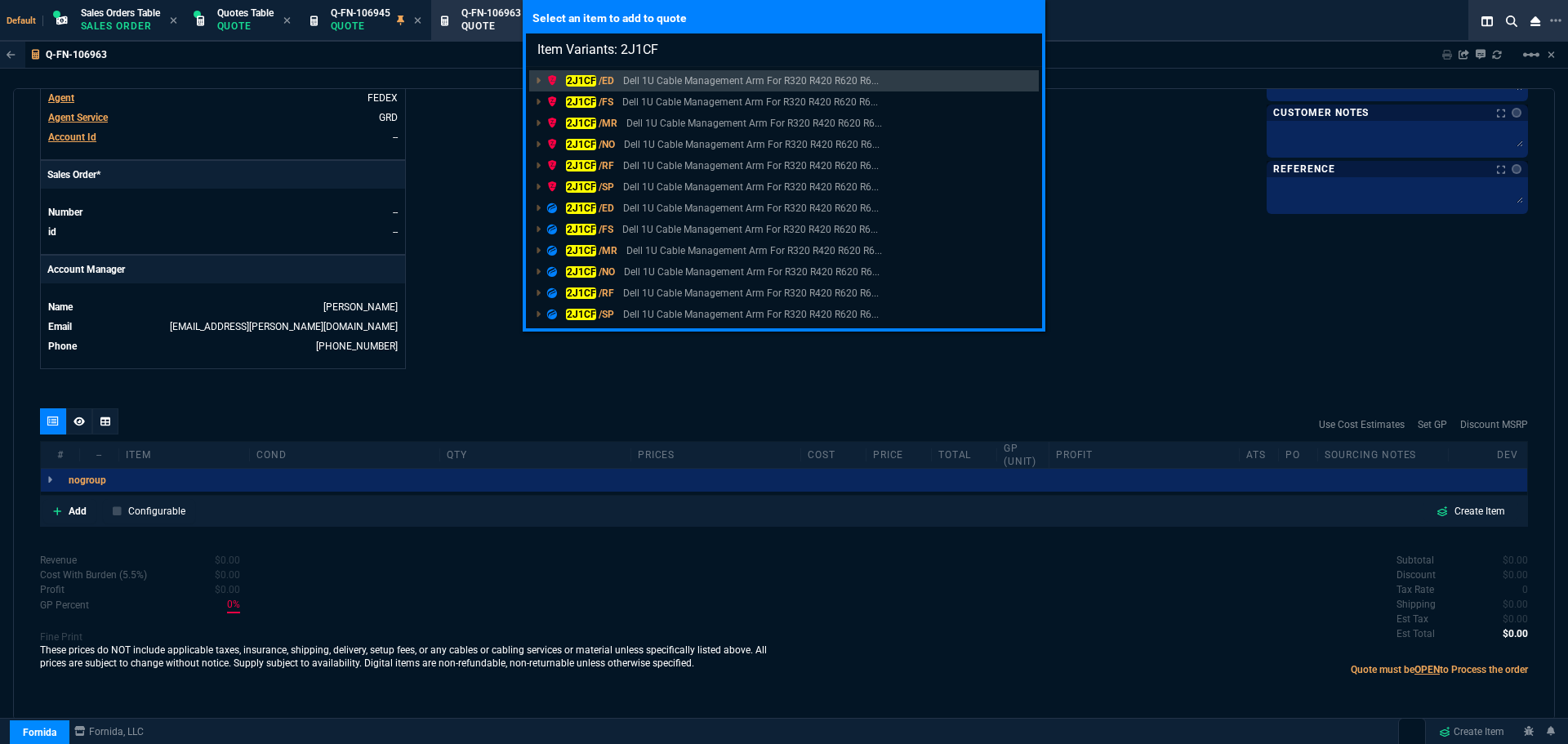
type input "Item Variants: 2J1CF"
click at [581, 269] on mark "2J1CF" at bounding box center [581, 271] width 31 height 11
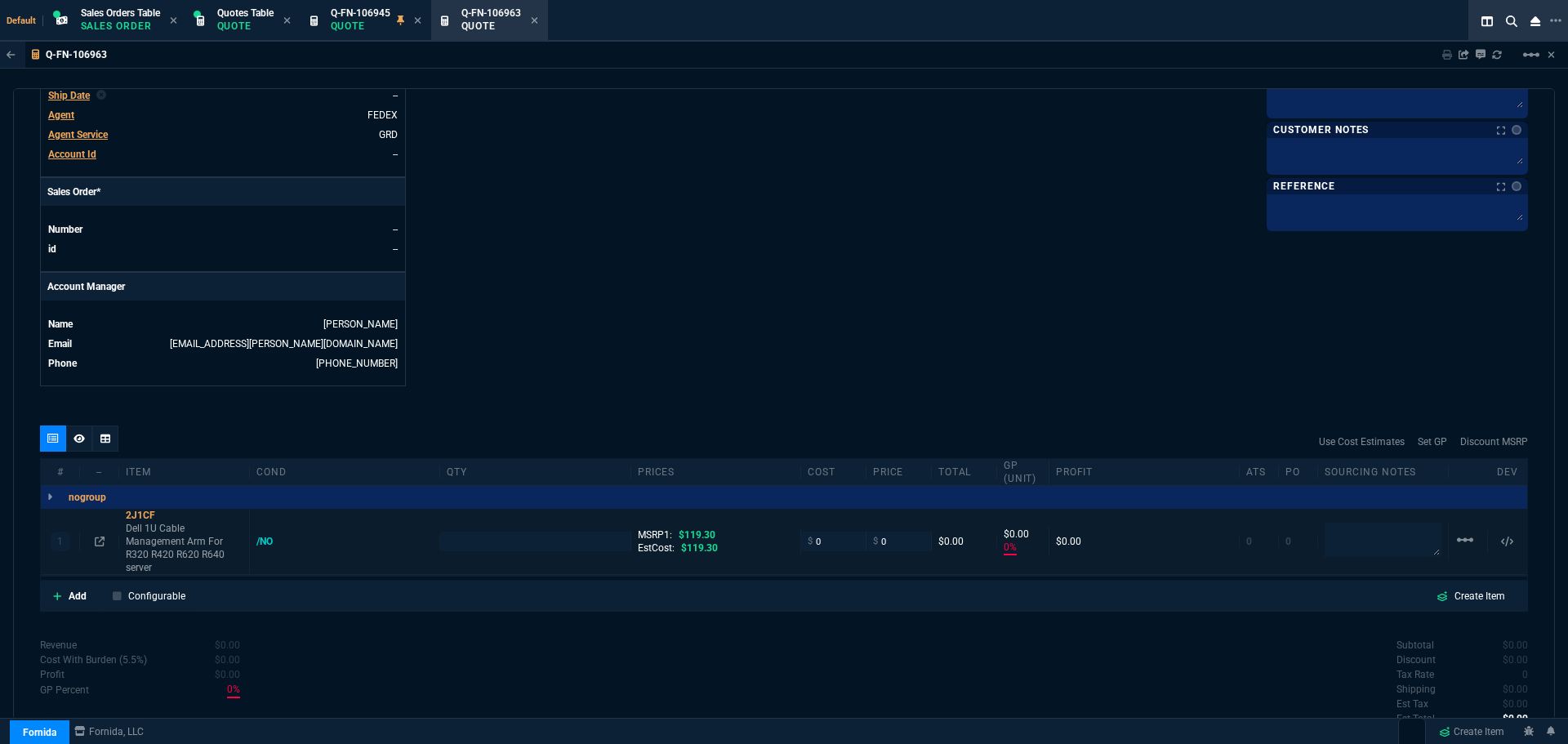
type input "0"
type input "100"
click at [140, 514] on div "2J1CF" at bounding box center [184, 515] width 116 height 13
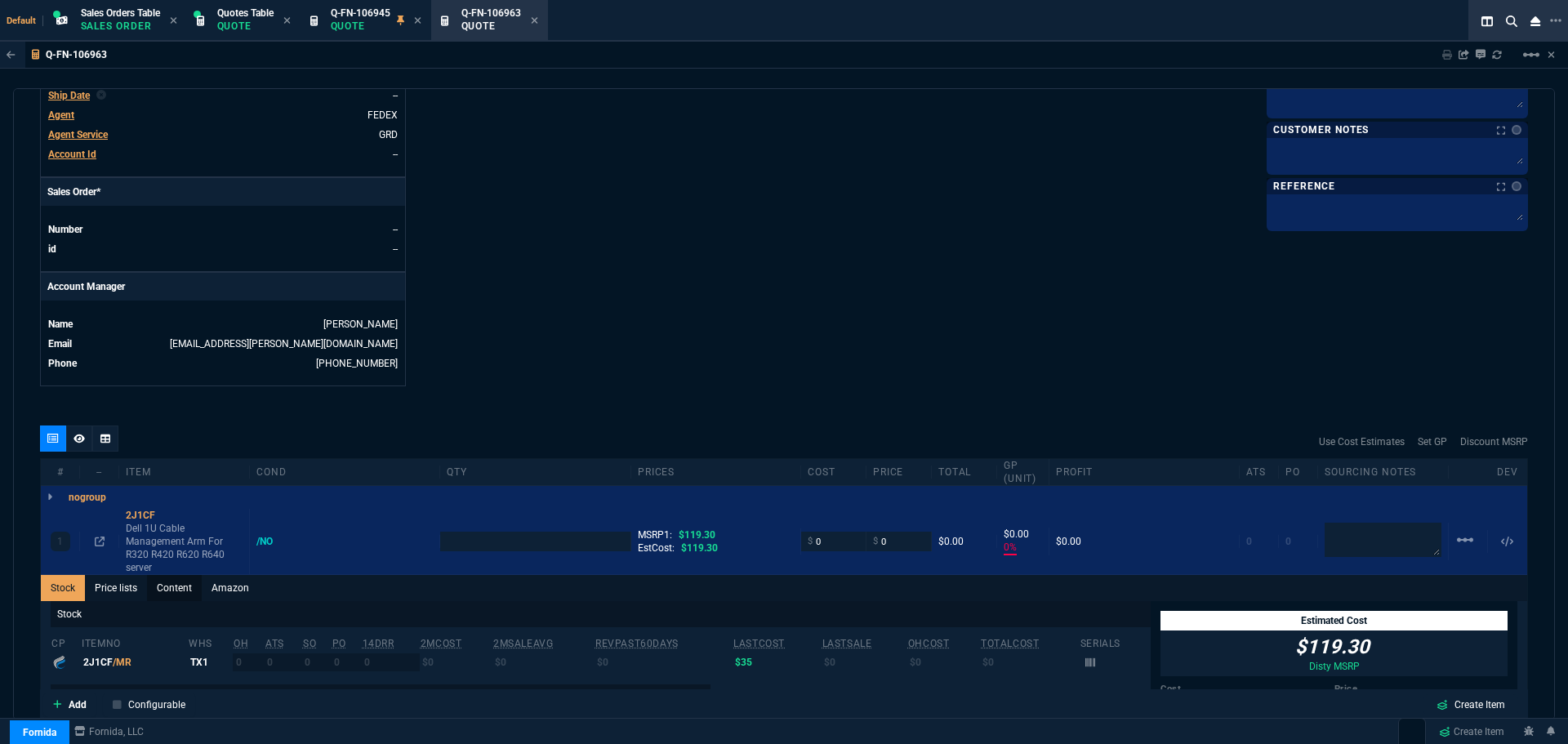
click at [174, 592] on link "Content" at bounding box center [174, 588] width 54 height 26
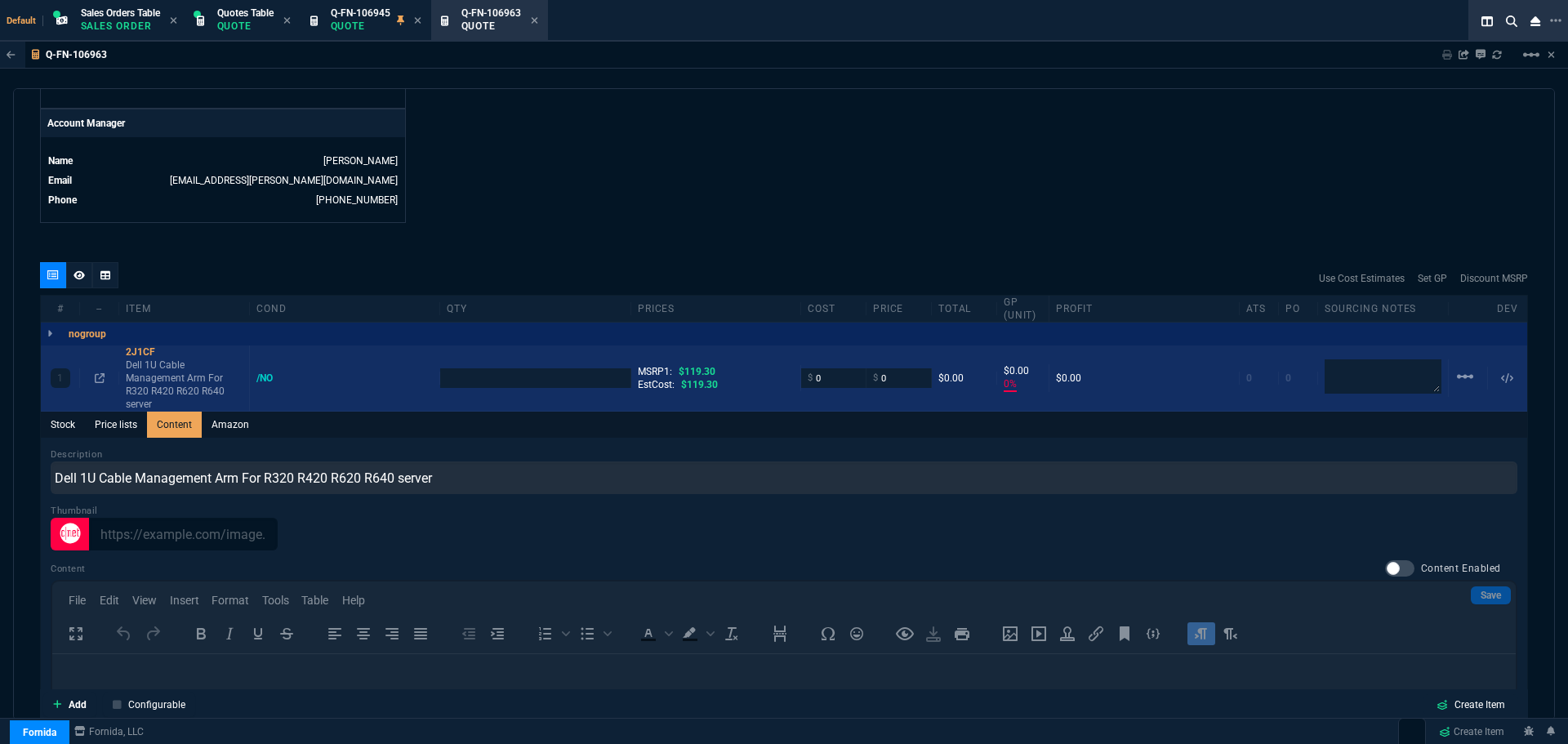
scroll to position [0, 0]
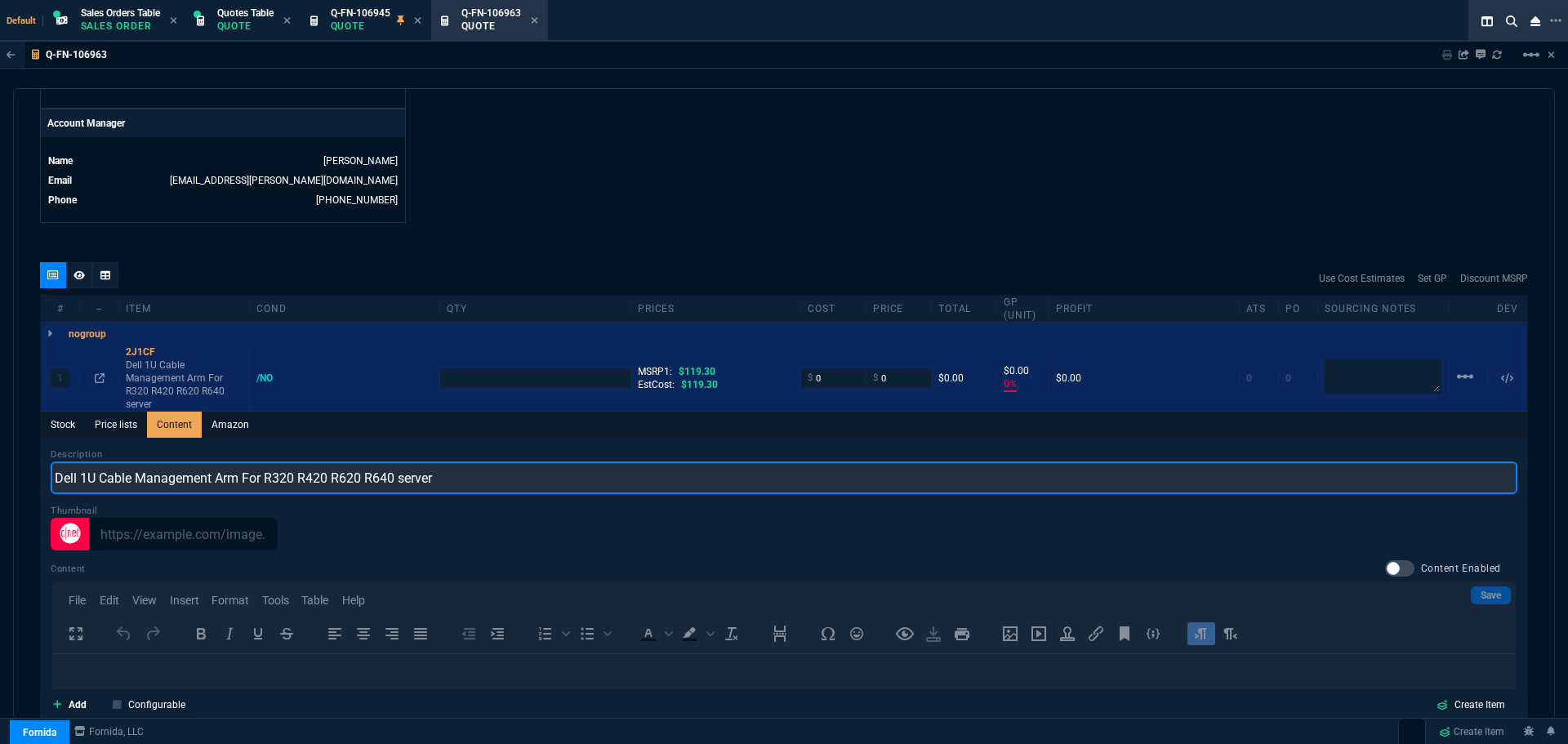
drag, startPoint x: 444, startPoint y: 478, endPoint x: 246, endPoint y: 473, distance: 198.1
click at [246, 473] on input "Dell 1U Cable Management Arm For R320 R420 R620 R640 server" at bounding box center [784, 478] width 1467 height 32
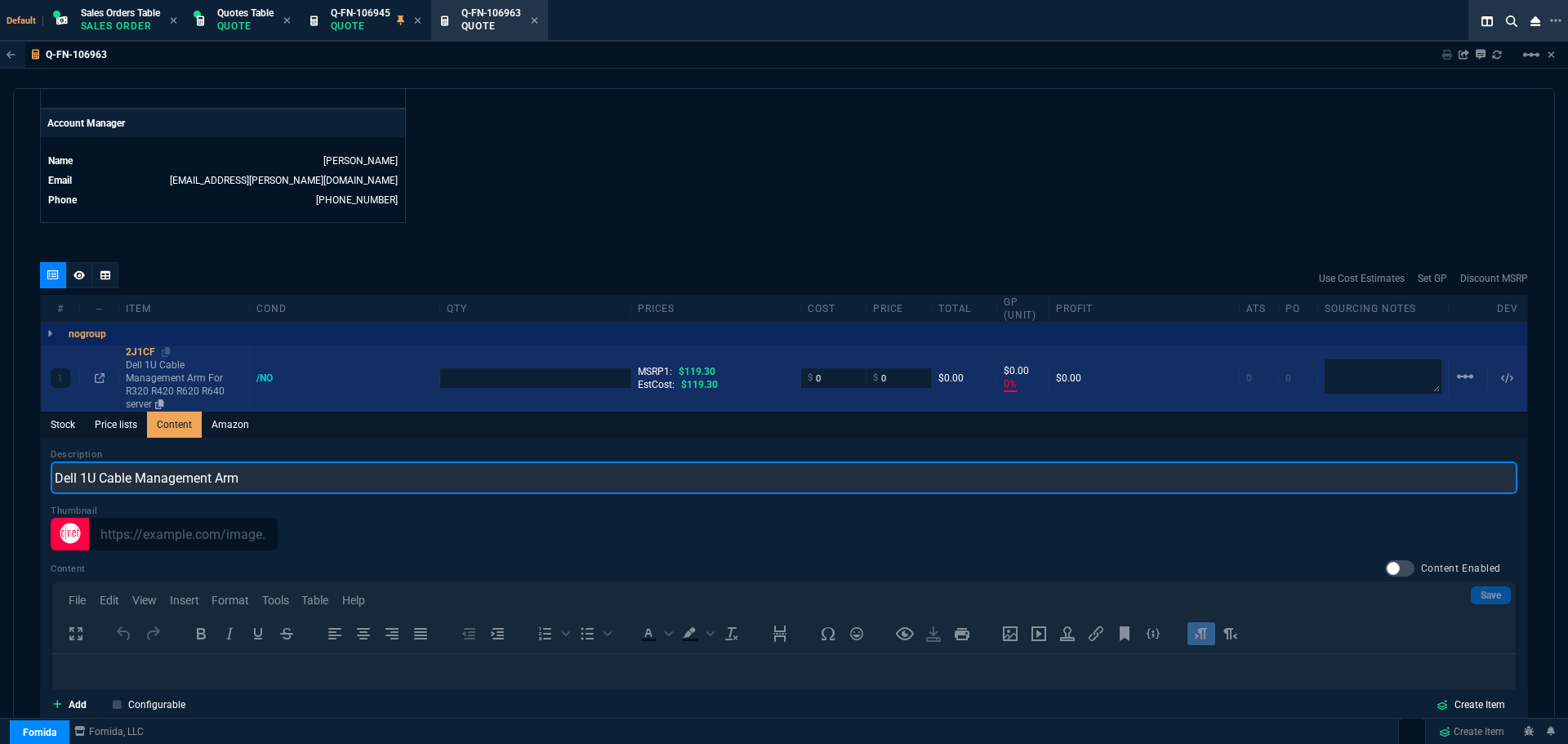
type input "Dell 1U Cable Management Arm"
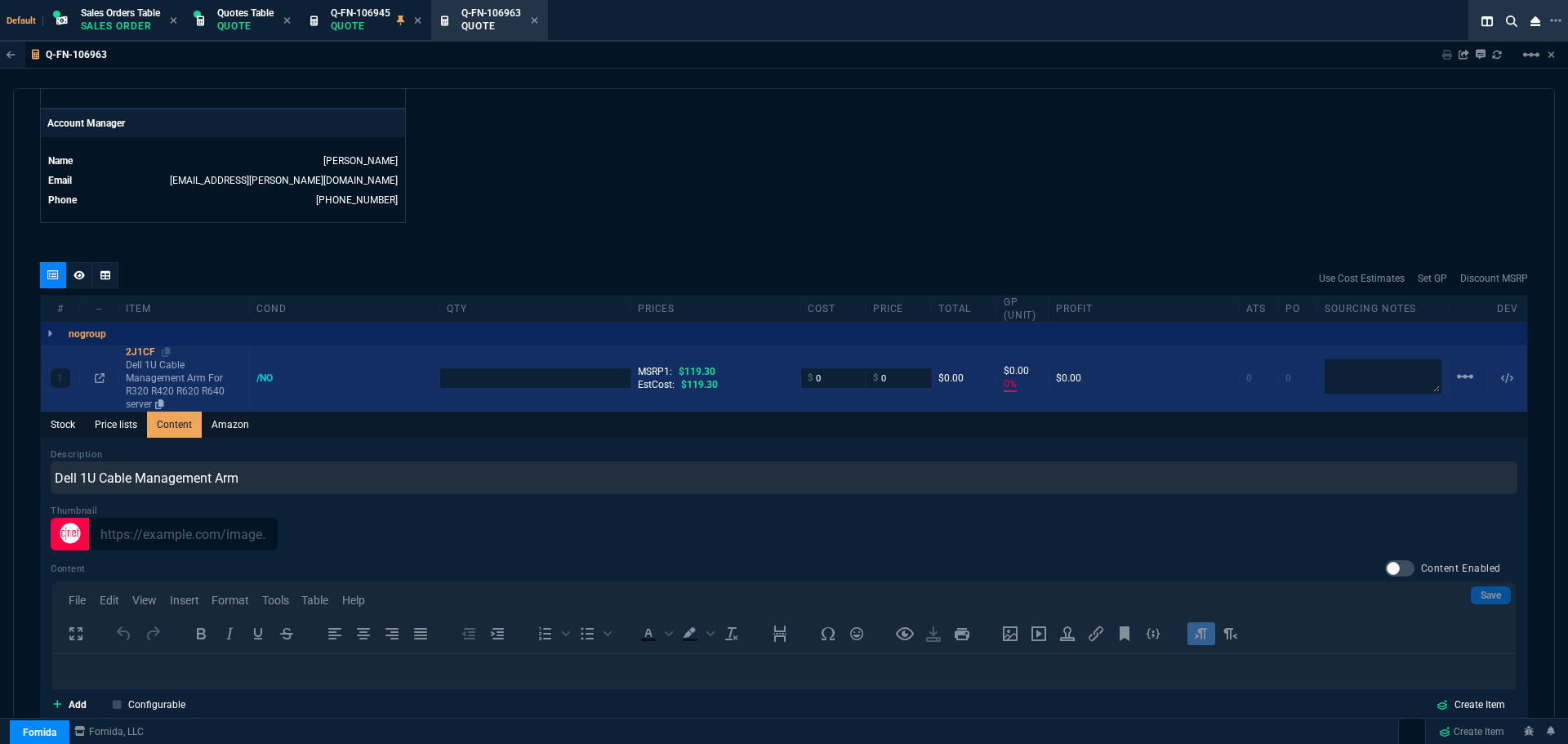
click at [137, 354] on div "2J1CF" at bounding box center [184, 352] width 116 height 13
type input "1"
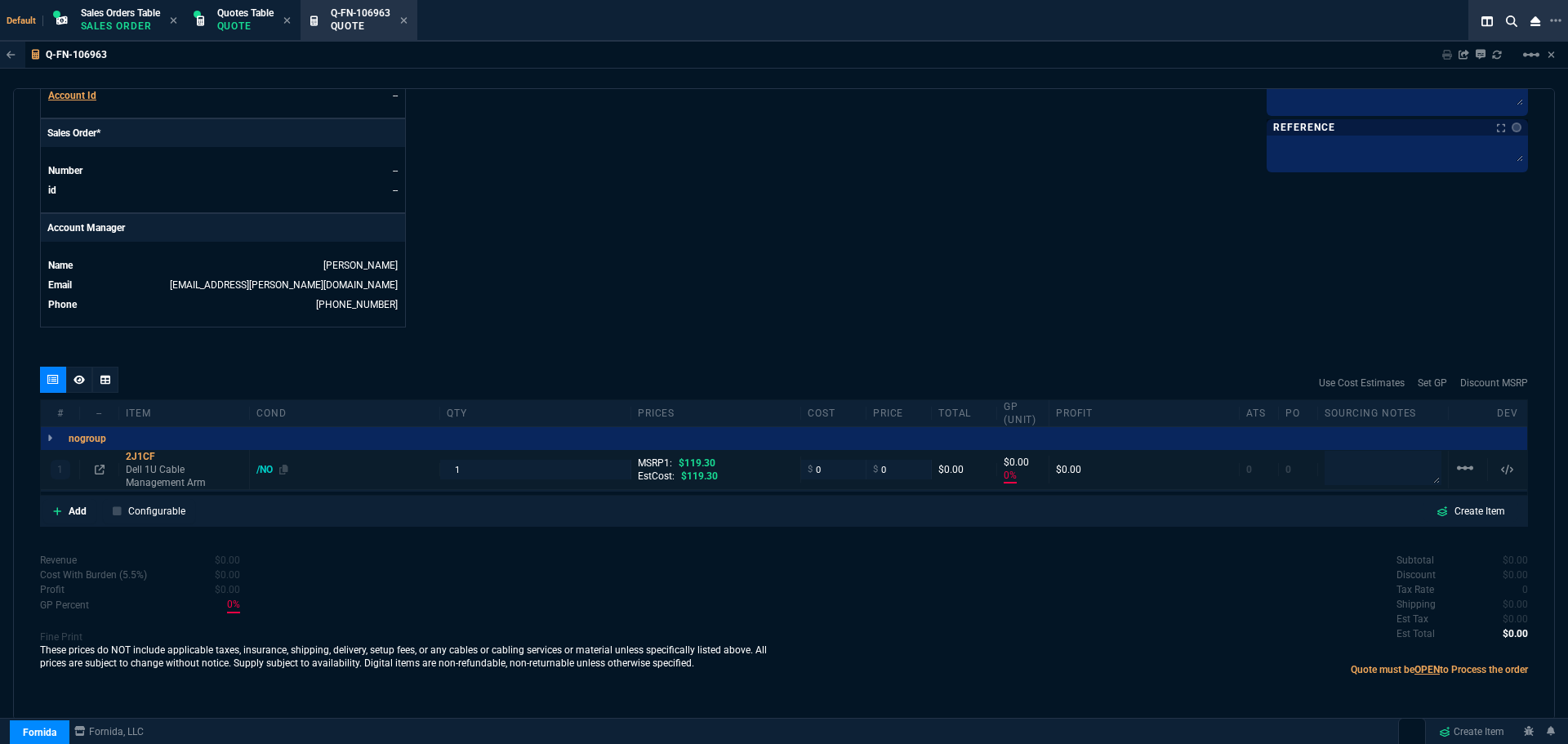
type input "0"
type input "100"
click at [467, 462] on input "1" at bounding box center [535, 469] width 177 height 19
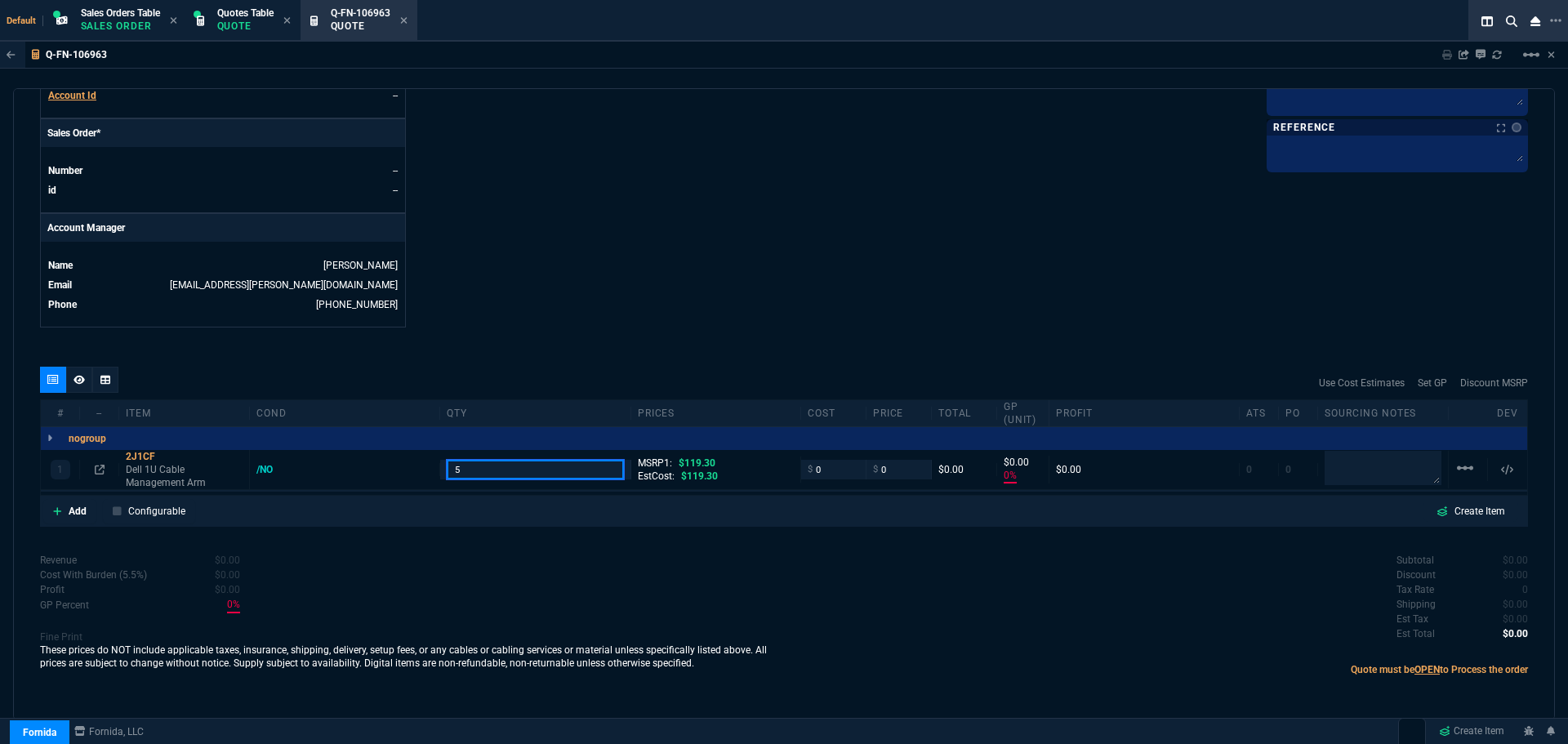
type input "5"
click at [96, 464] on div at bounding box center [99, 469] width 25 height 13
click at [103, 472] on icon at bounding box center [99, 470] width 10 height 10
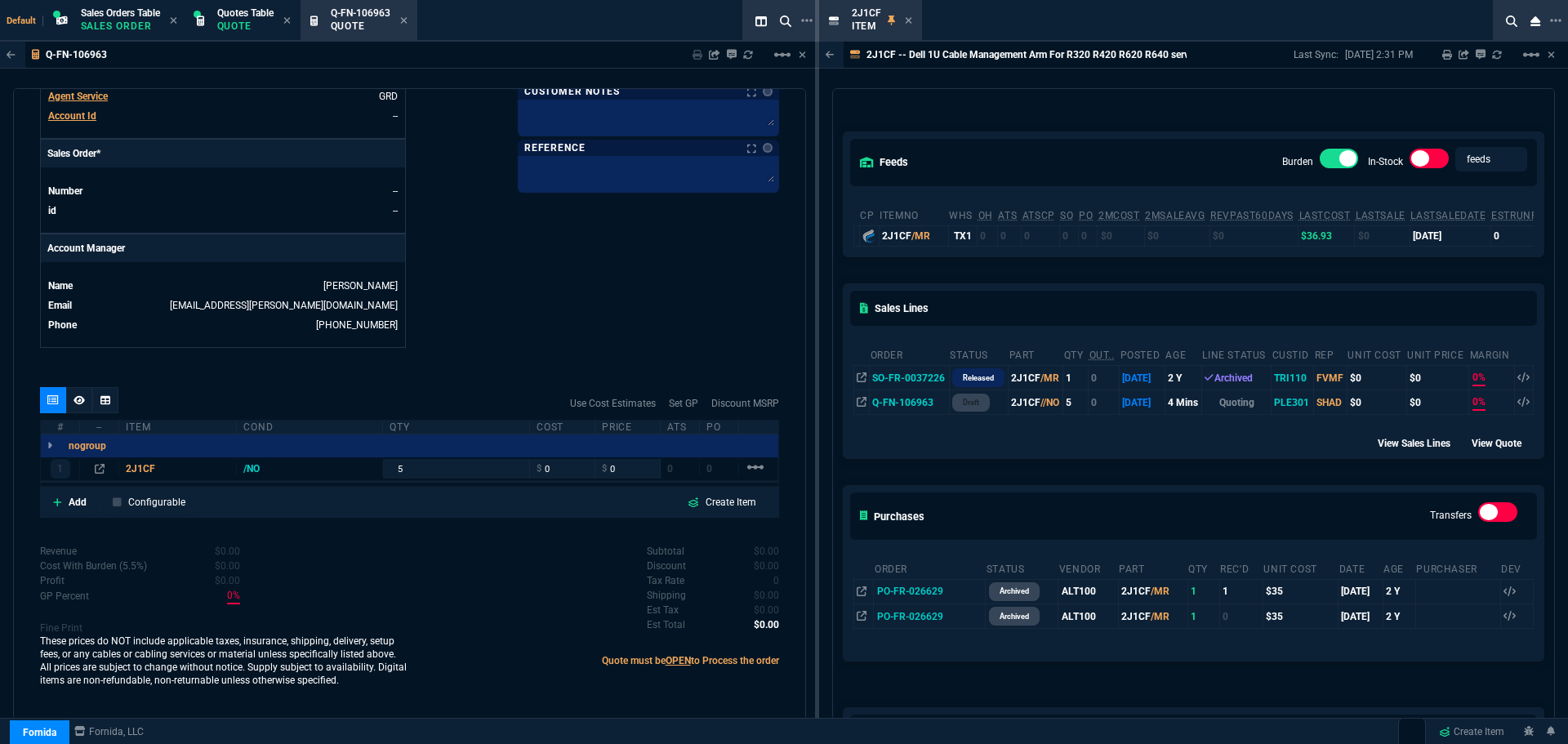
scroll to position [0, 0]
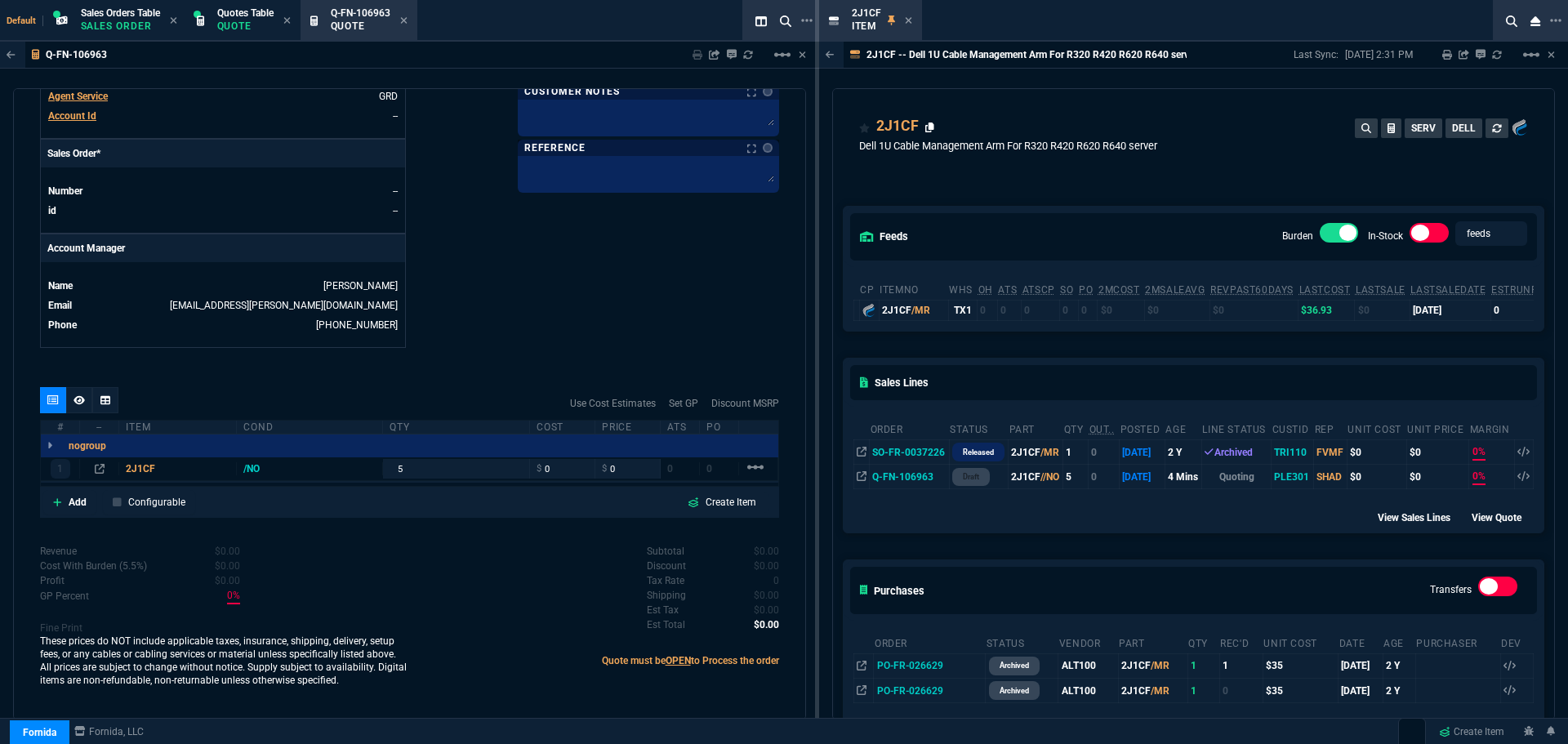
click at [931, 127] on icon at bounding box center [930, 128] width 9 height 10
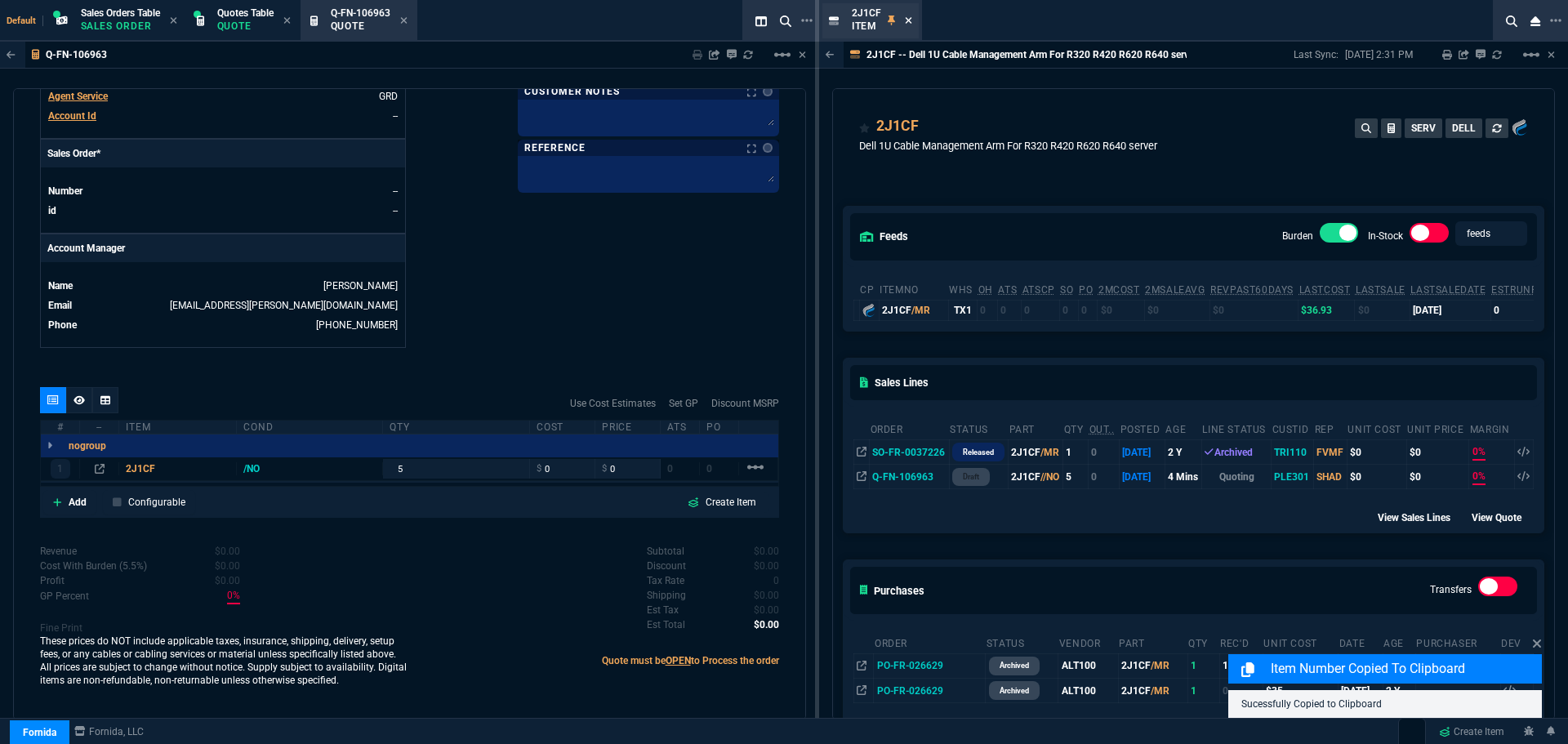
click at [909, 21] on icon at bounding box center [909, 20] width 7 height 7
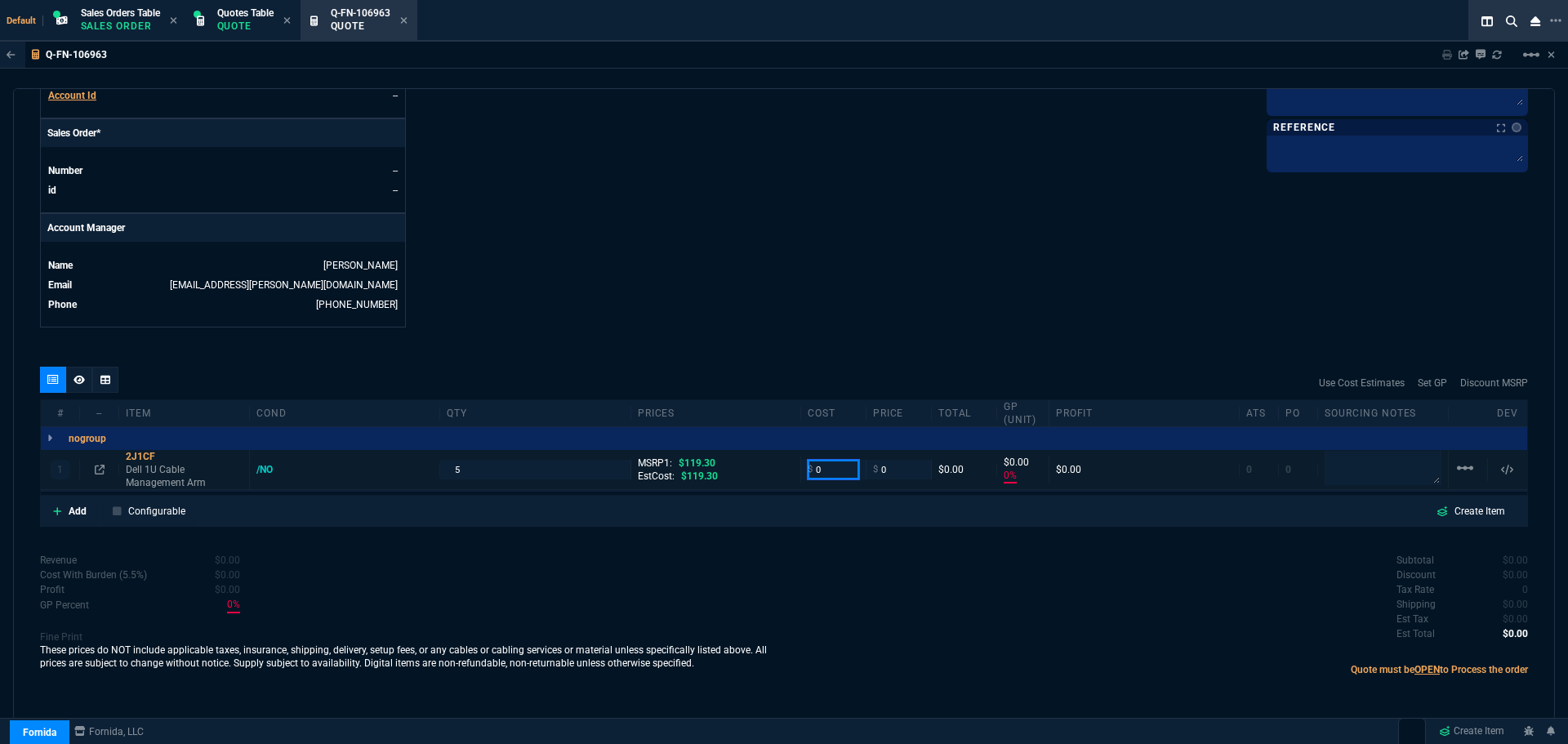
click at [827, 474] on input "0" at bounding box center [833, 469] width 52 height 19
type input "20"
click at [1401, 474] on textarea at bounding box center [1383, 468] width 116 height 34
type input "20"
type input "-100"
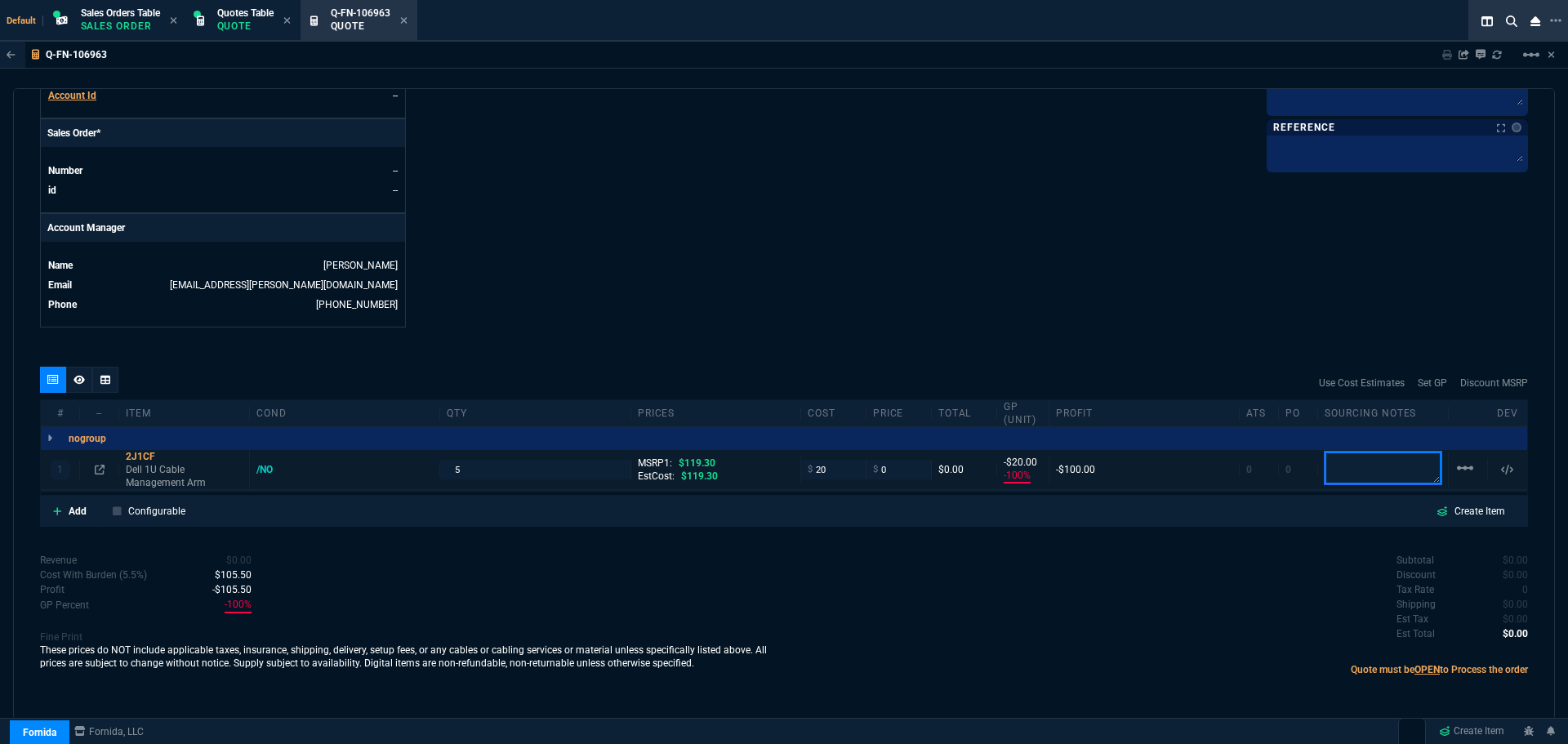
type input "-20"
type textarea "Alta"
click at [167, 457] on icon at bounding box center [166, 457] width 9 height 10
click at [894, 472] on input "0" at bounding box center [898, 469] width 52 height 19
type input "35"
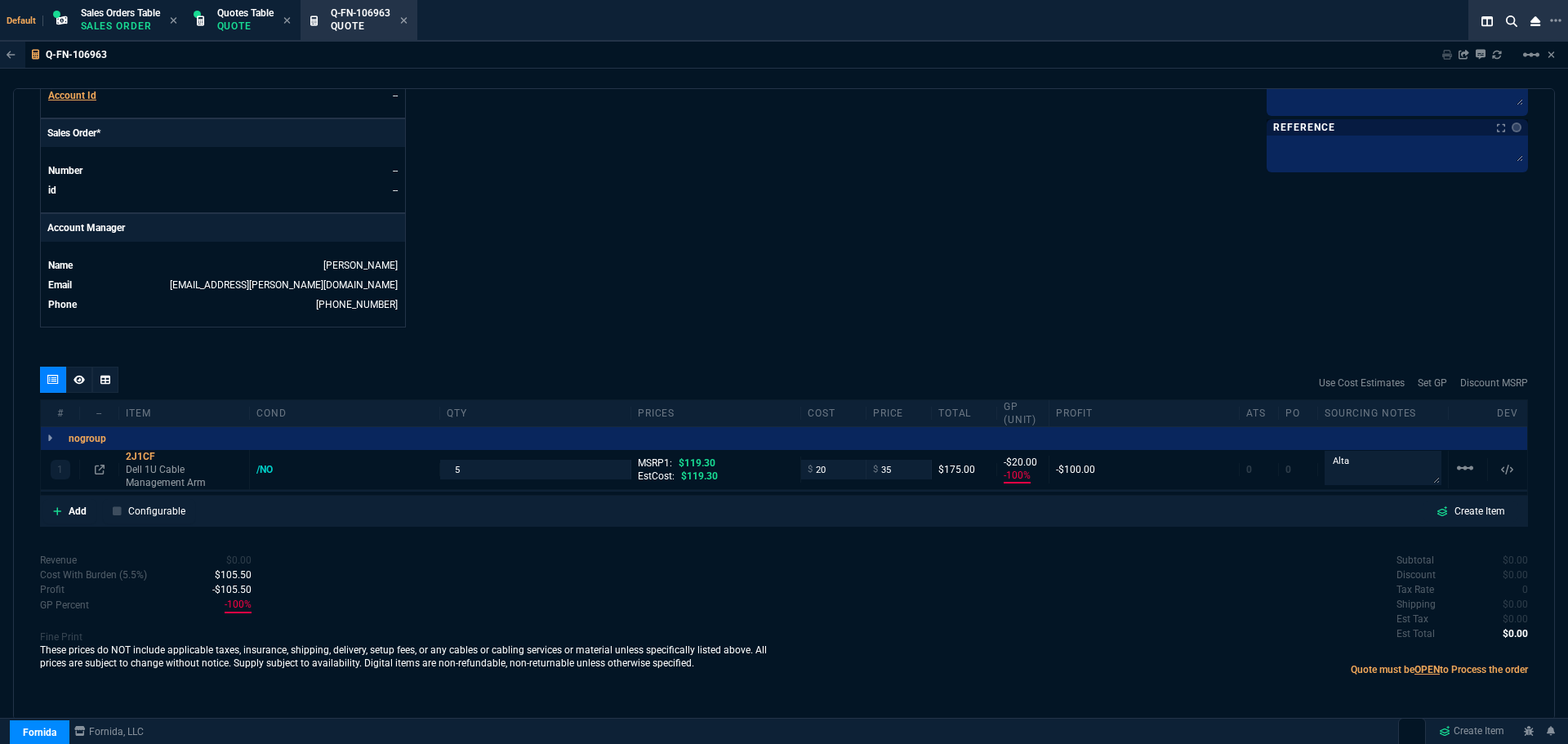
type input "35"
type input "43"
type input "15"
type input "71"
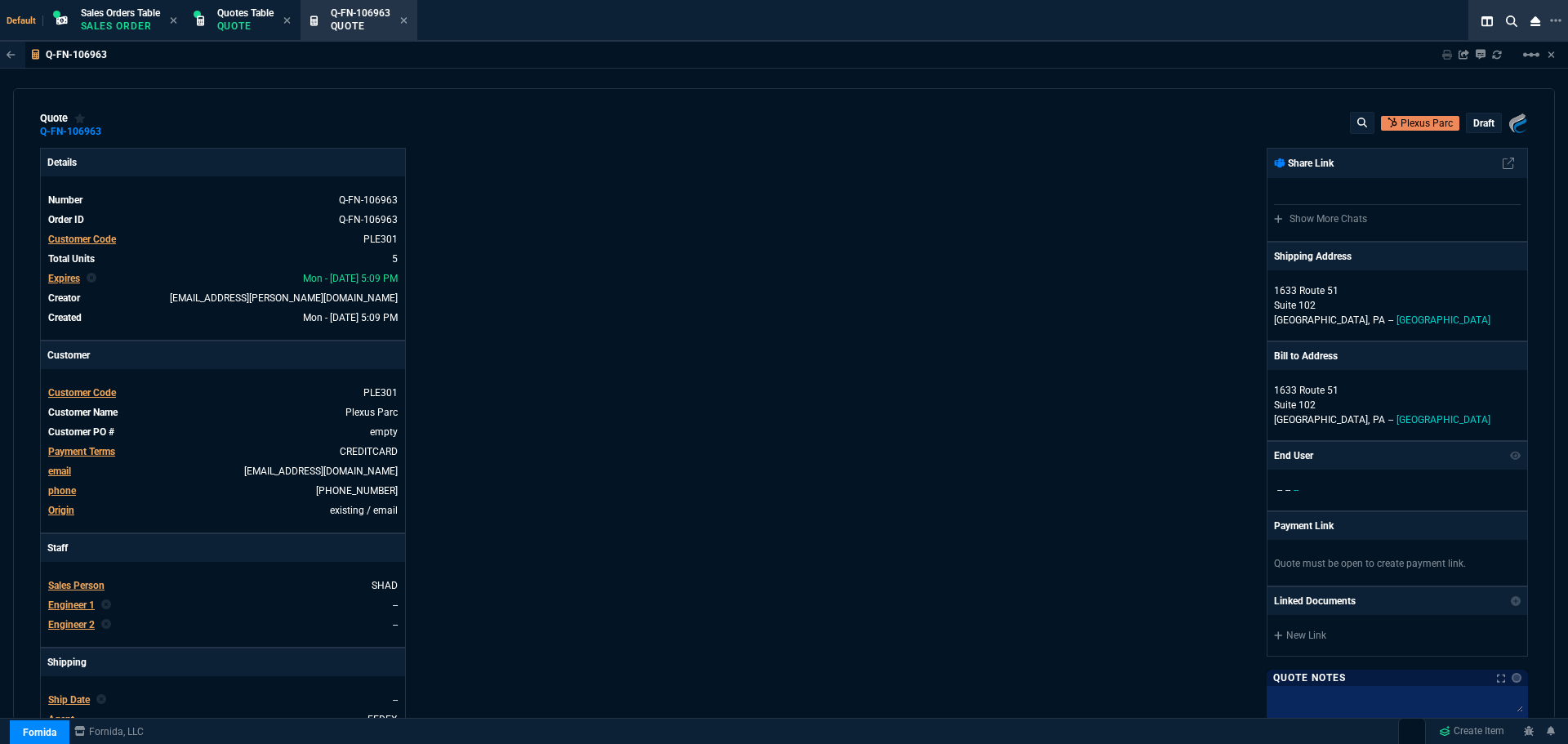
scroll to position [0, 0]
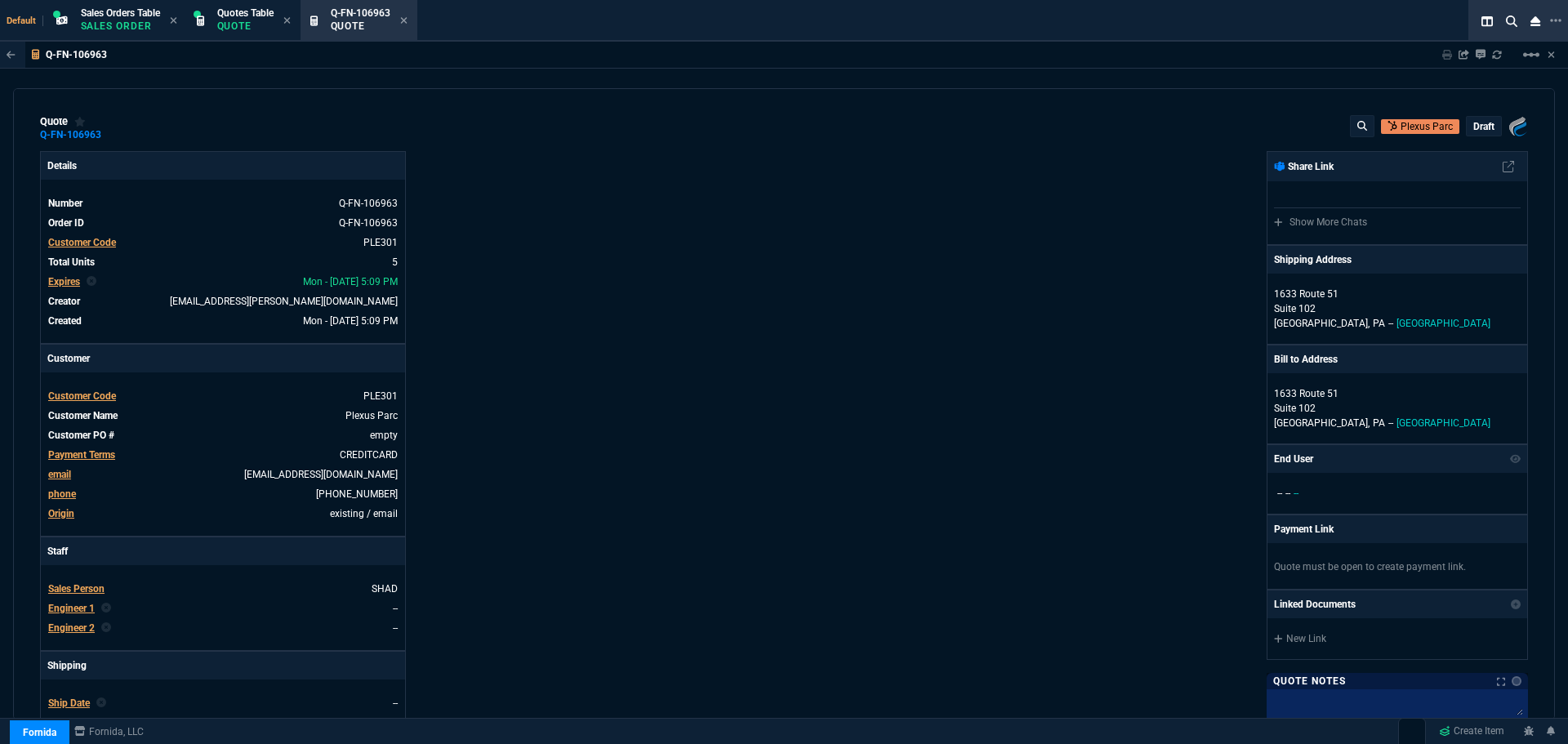
click at [1474, 124] on p "draft" at bounding box center [1484, 126] width 21 height 13
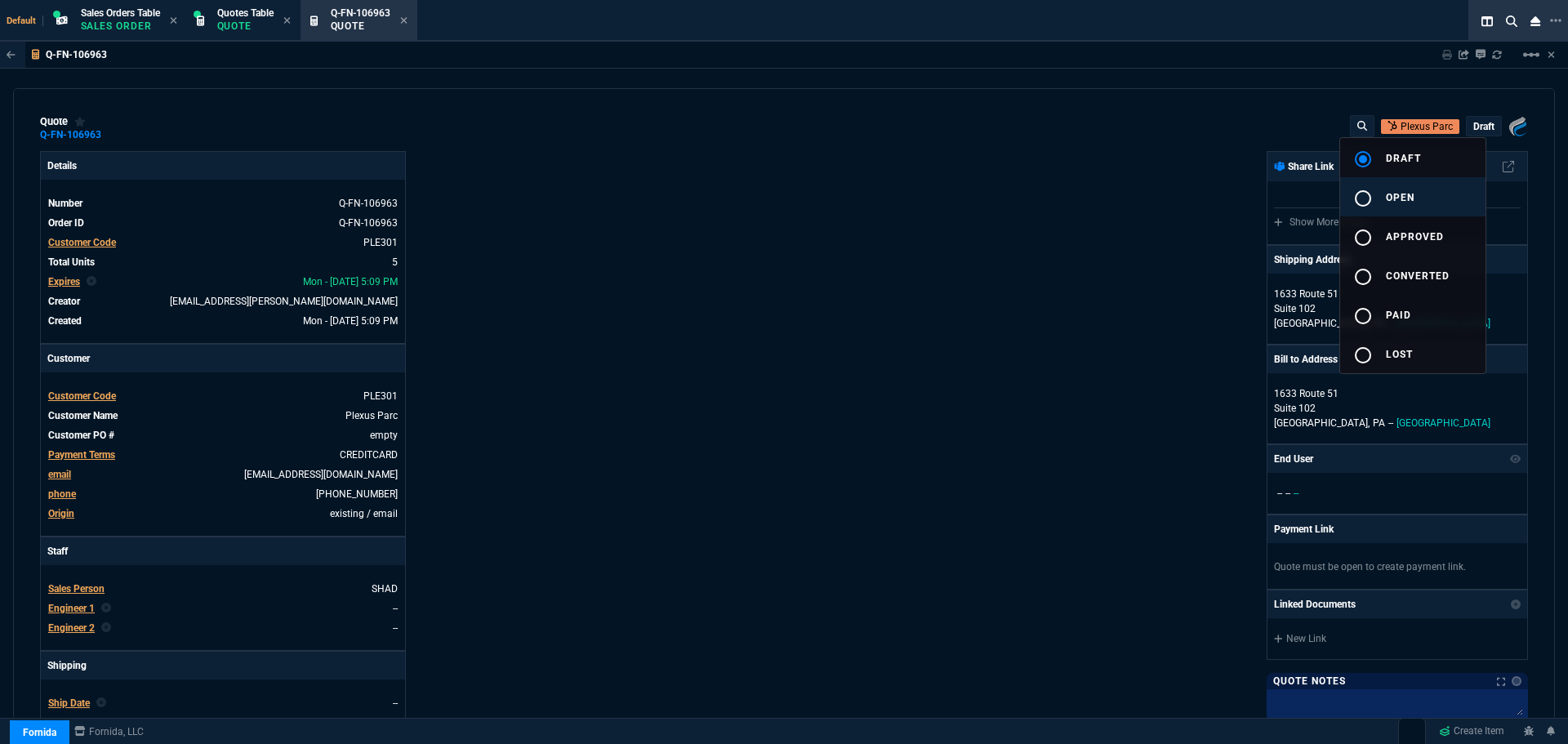
click at [1391, 192] on span "open" at bounding box center [1401, 197] width 29 height 11
type input "43"
type input "15"
type input "71"
click at [1125, 262] on div at bounding box center [784, 372] width 1568 height 744
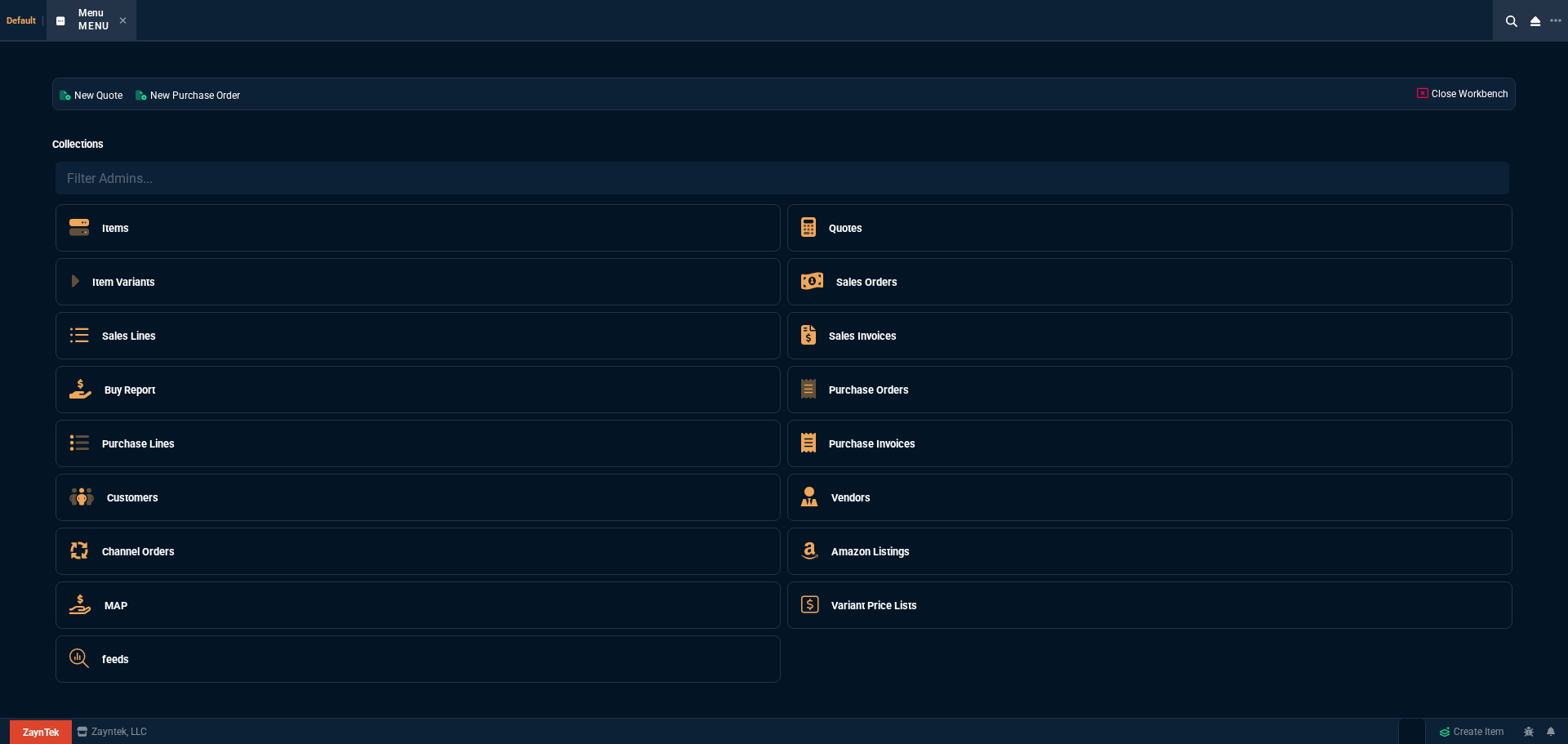
select select "4: SHAD"
click at [846, 230] on h5 "Quotes" at bounding box center [845, 228] width 33 height 15
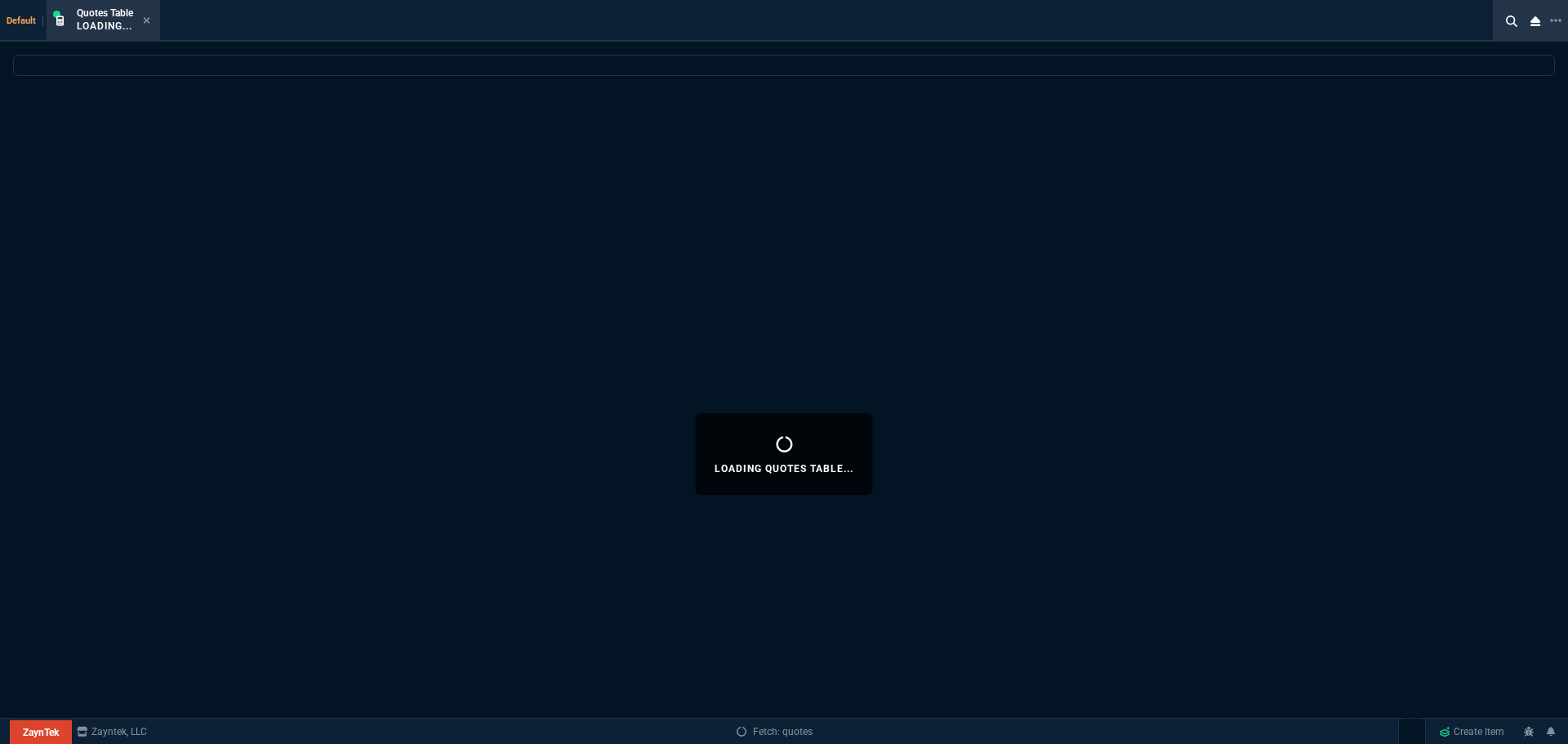
select select
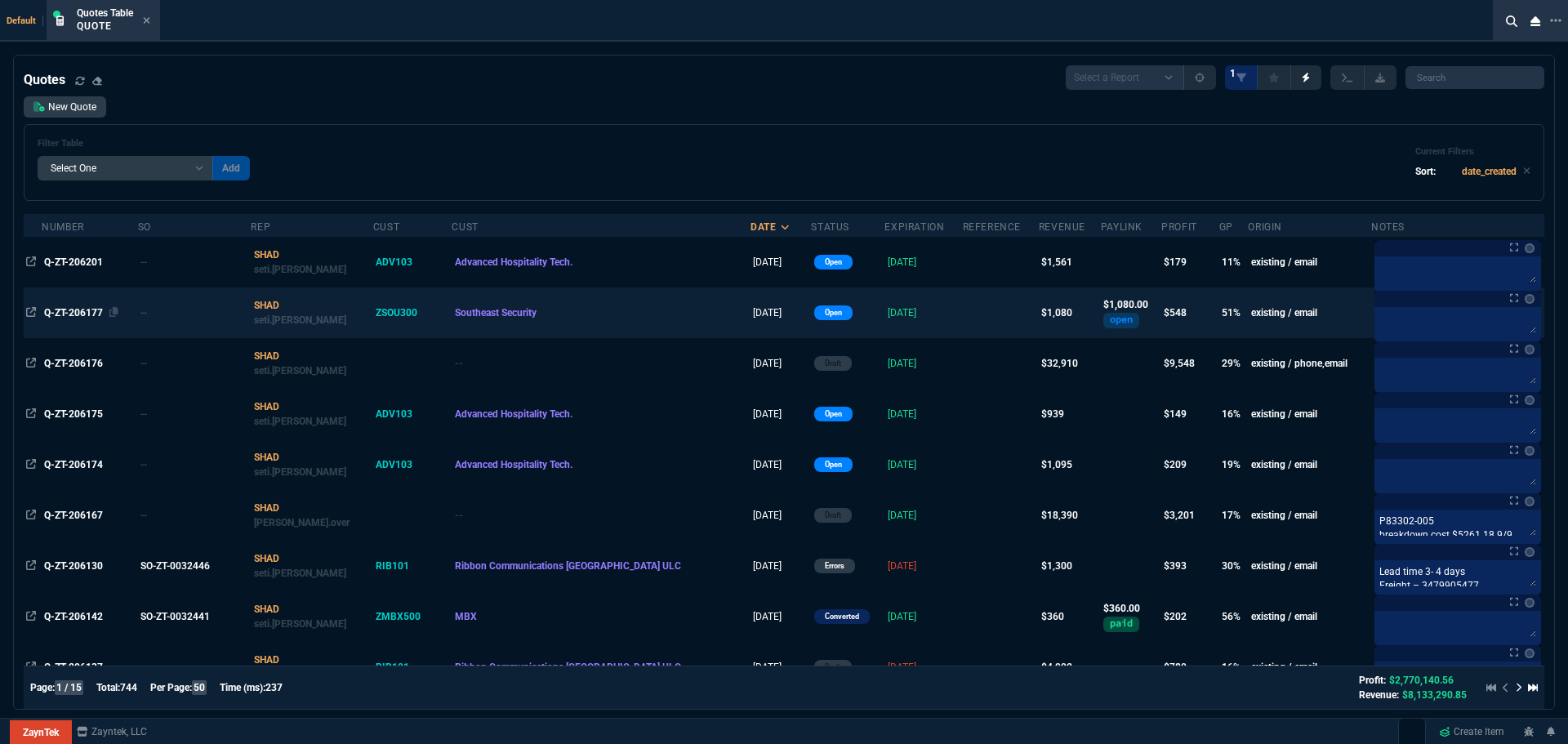
click at [73, 313] on span "Q-ZT-206177" at bounding box center [73, 312] width 59 height 11
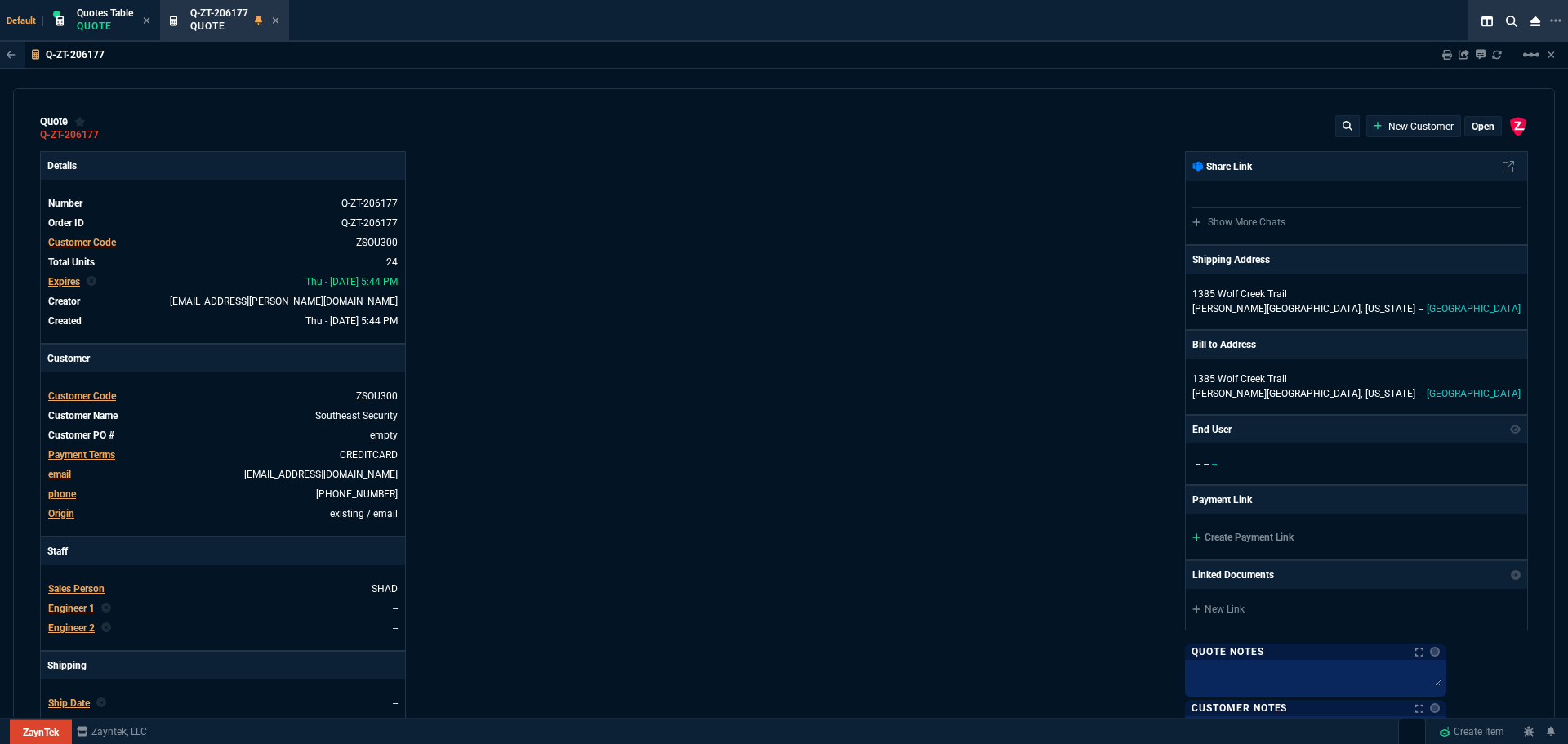
type input "53"
type input "24"
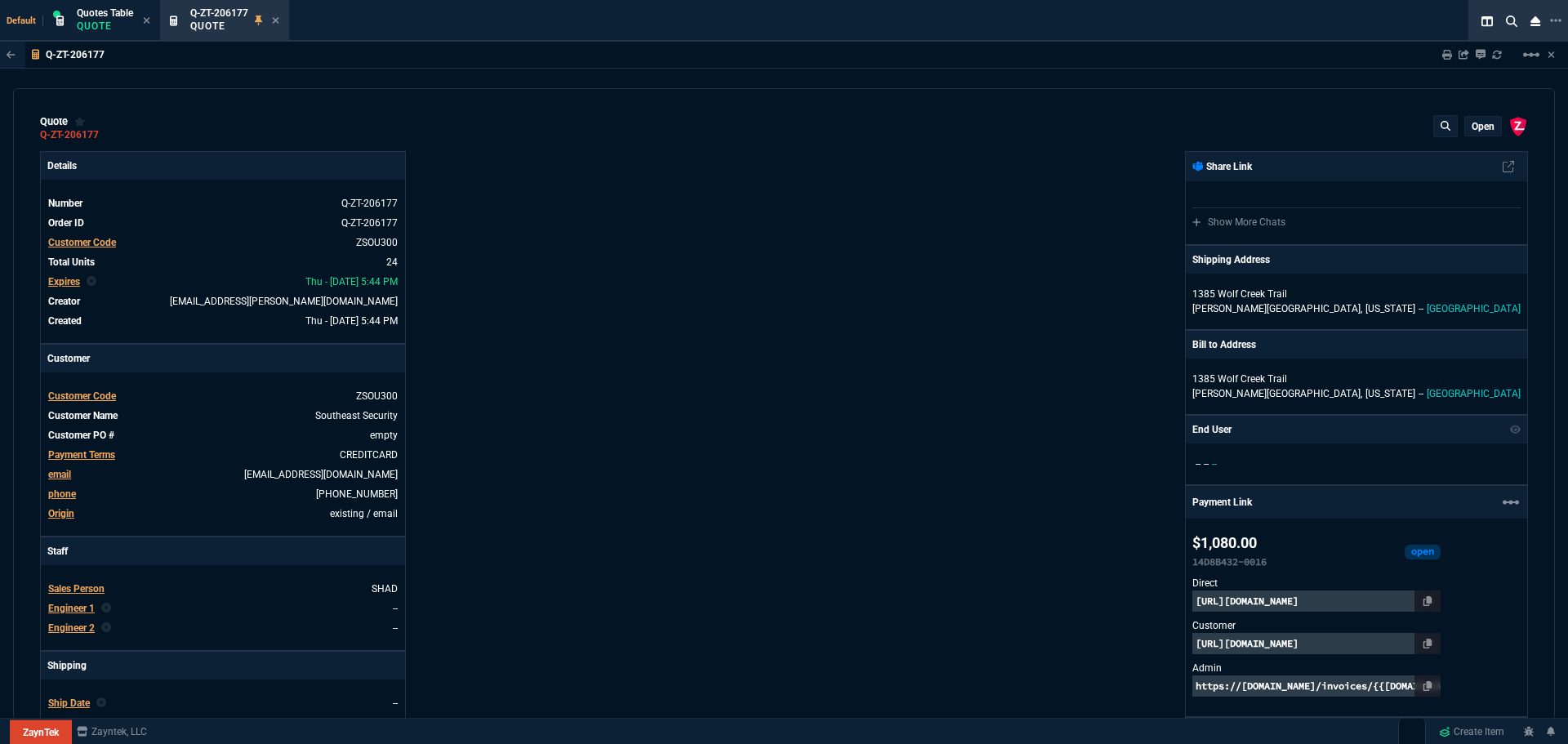
type input "181.05"
type input "75"
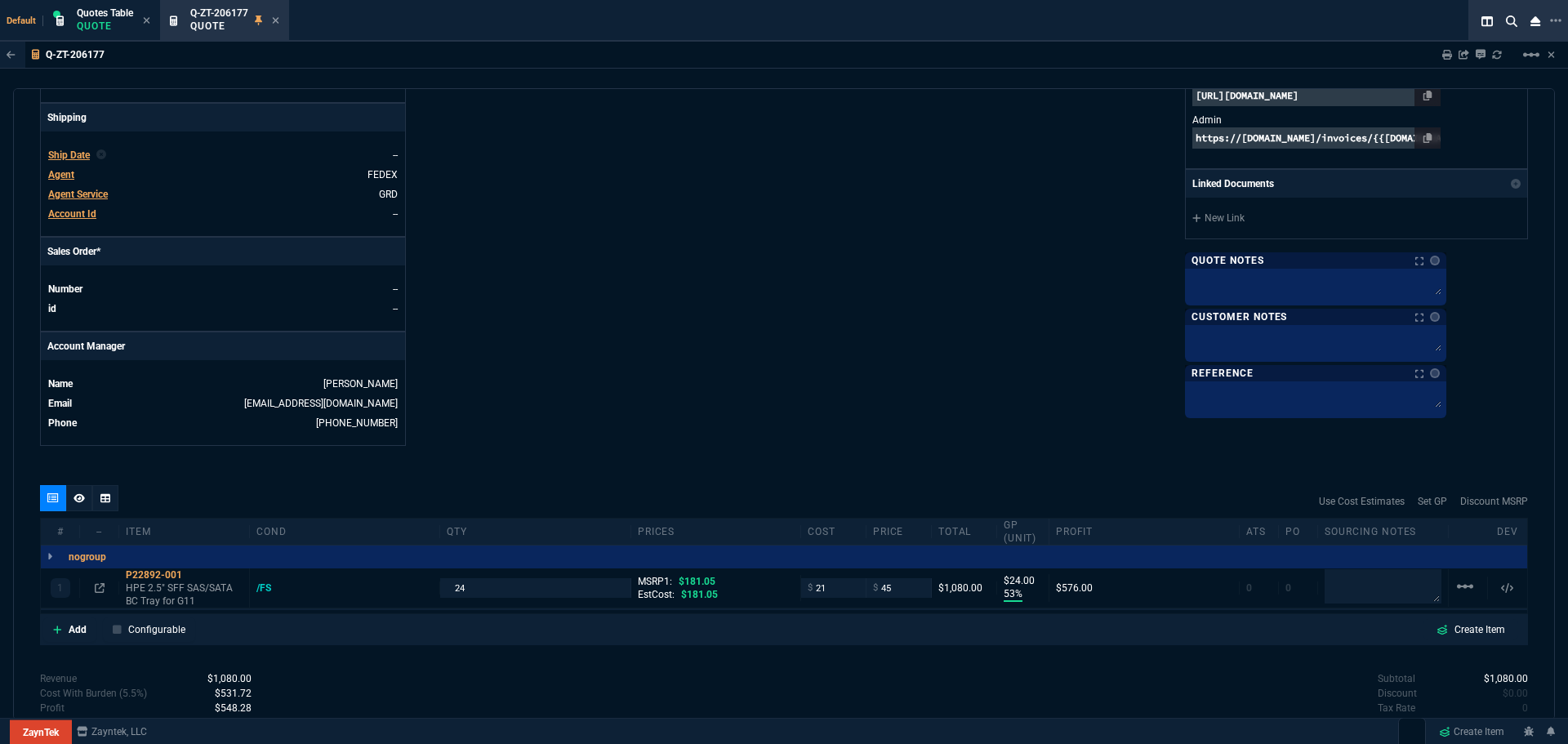
scroll to position [650, 0]
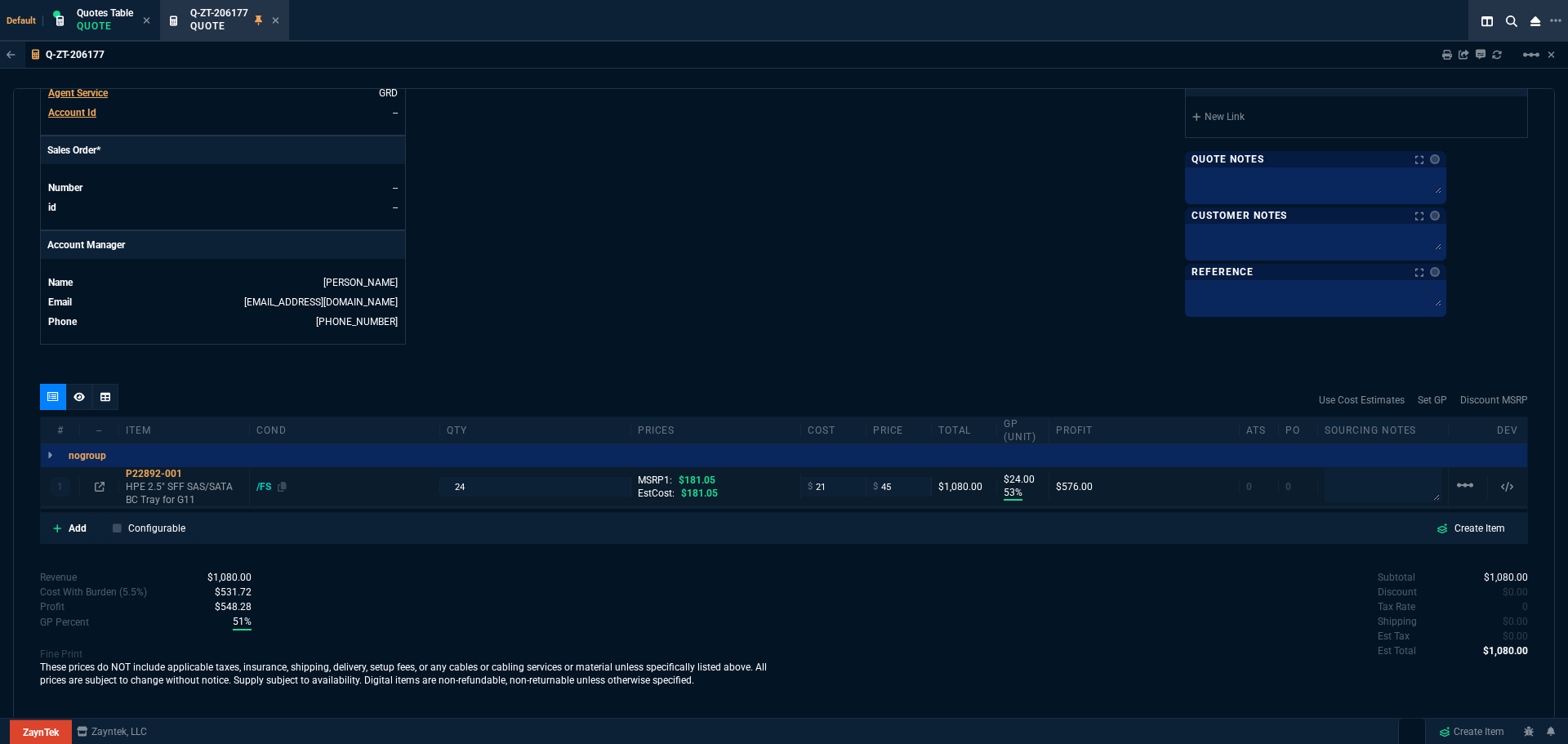
click at [264, 486] on div "/FS" at bounding box center [272, 486] width 31 height 13
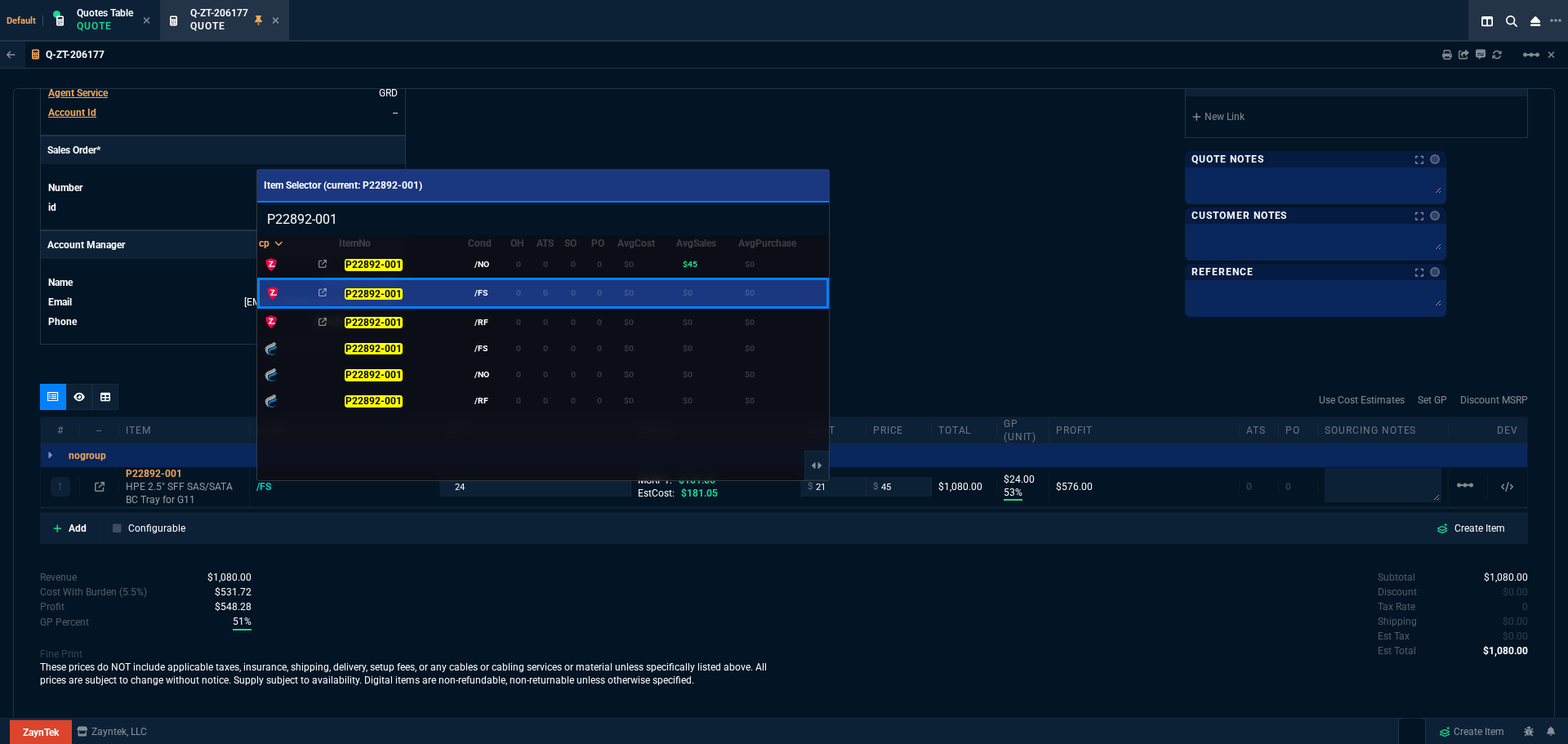
click at [785, 219] on input "P22892-001" at bounding box center [543, 219] width 572 height 32
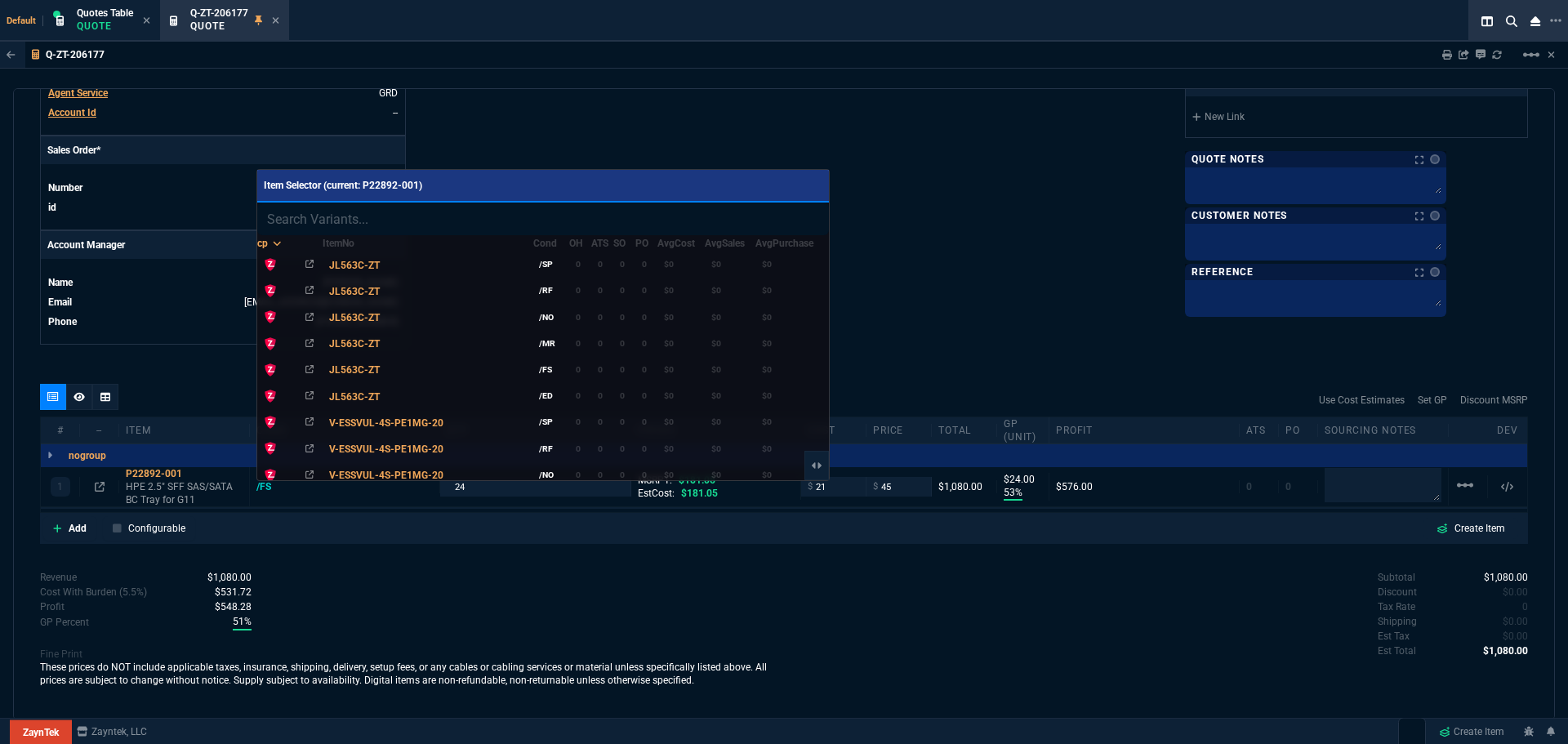
type input "Sorry to hear about the issue you’re experiencing. We’d be happy to help. Our r…"
click at [785, 219] on input "Sorry to hear about the issue you’re experiencing. We’d be happy to help. Our r…" at bounding box center [543, 219] width 572 height 32
click at [368, 222] on input "search" at bounding box center [543, 219] width 572 height 32
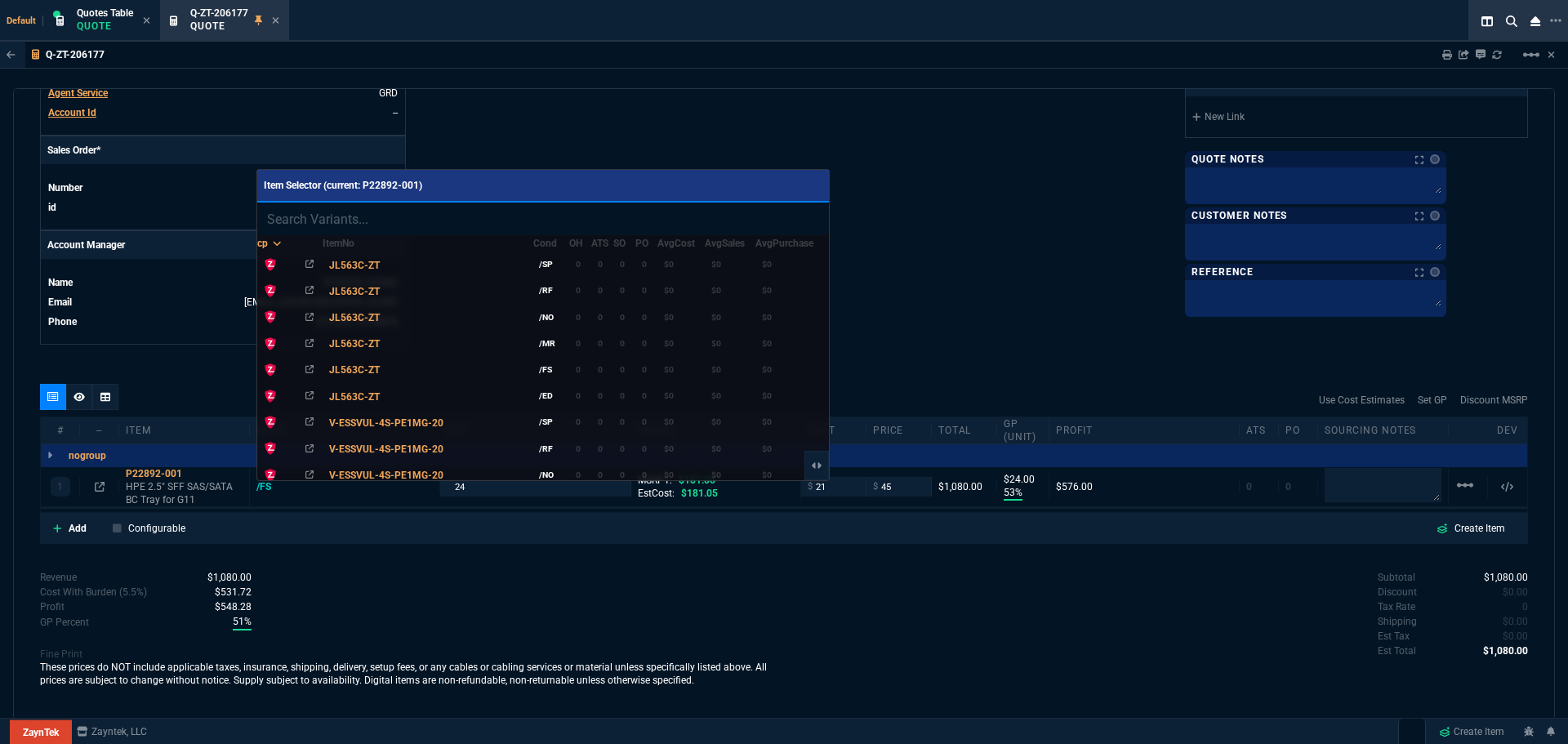
paste input "774026-001"
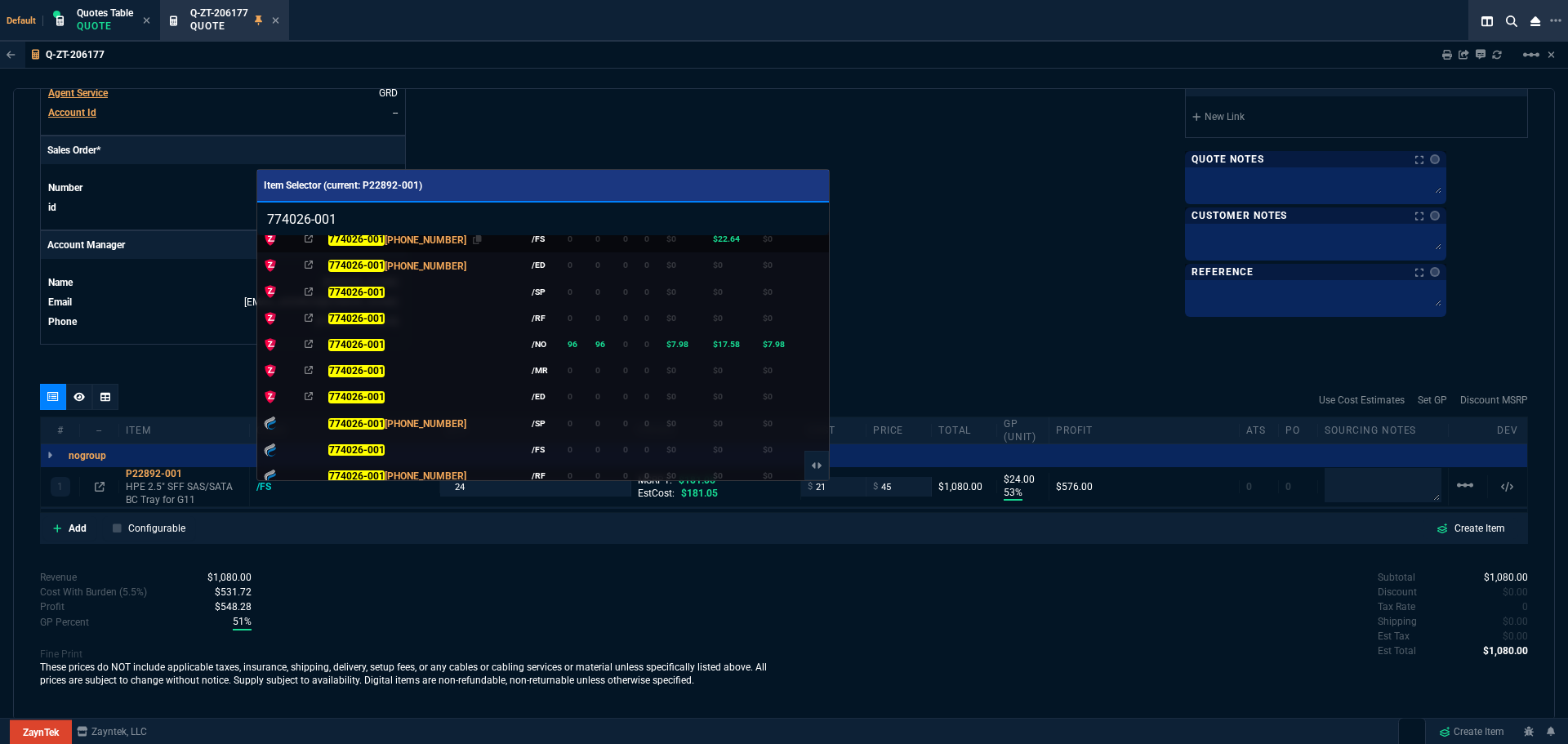
scroll to position [163, 0]
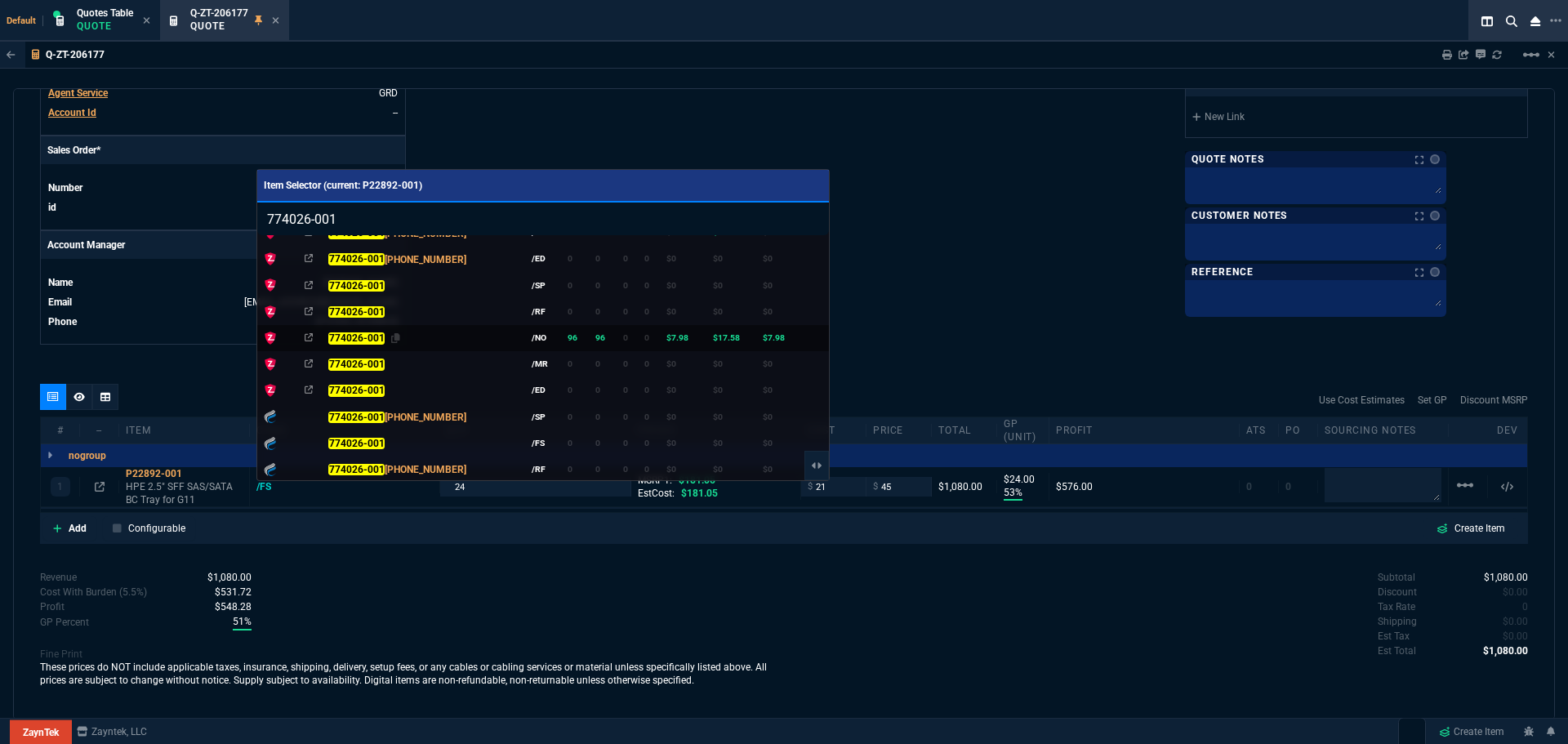
type input "774026-001"
click at [350, 332] on mark "774026-001" at bounding box center [356, 338] width 56 height 11
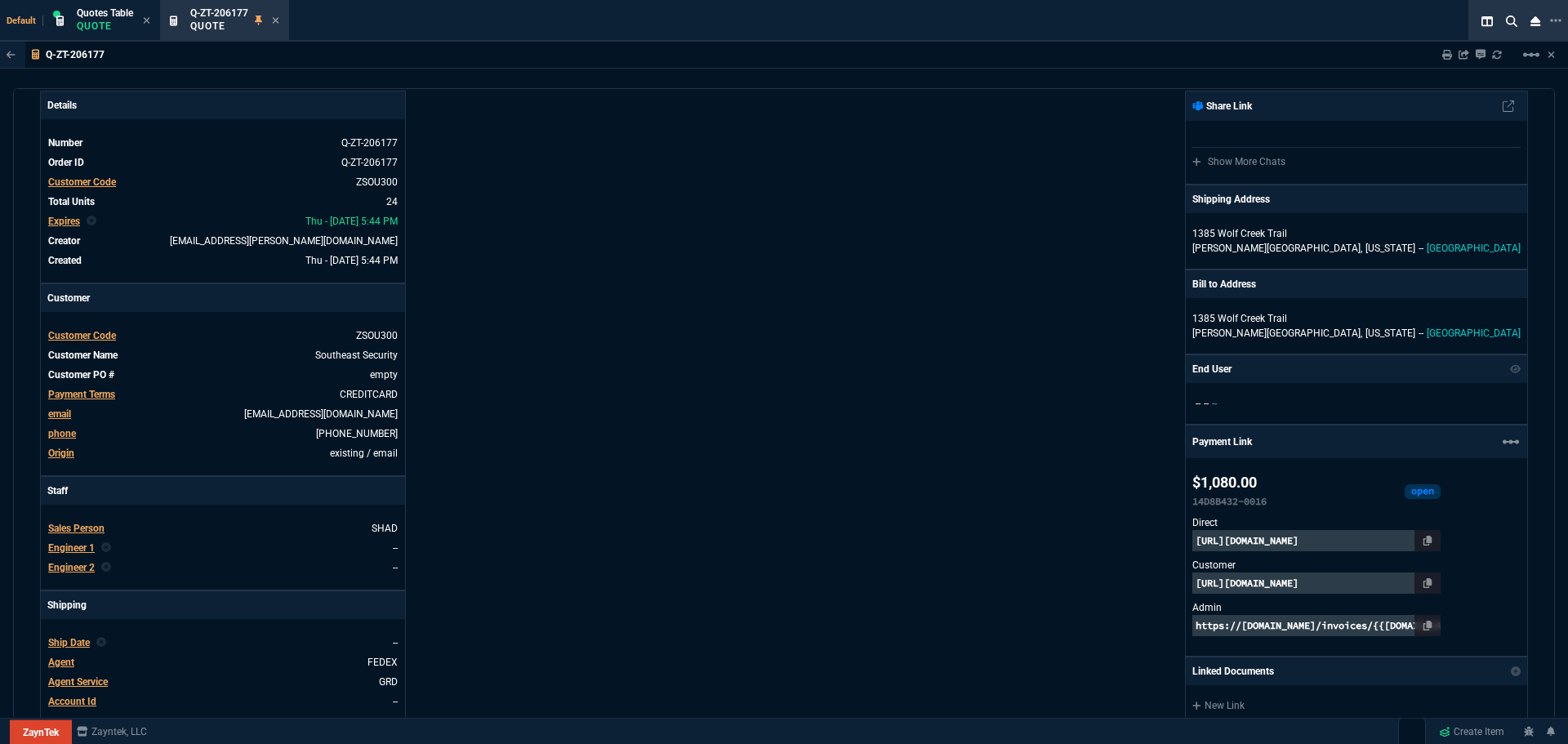
scroll to position [0, 0]
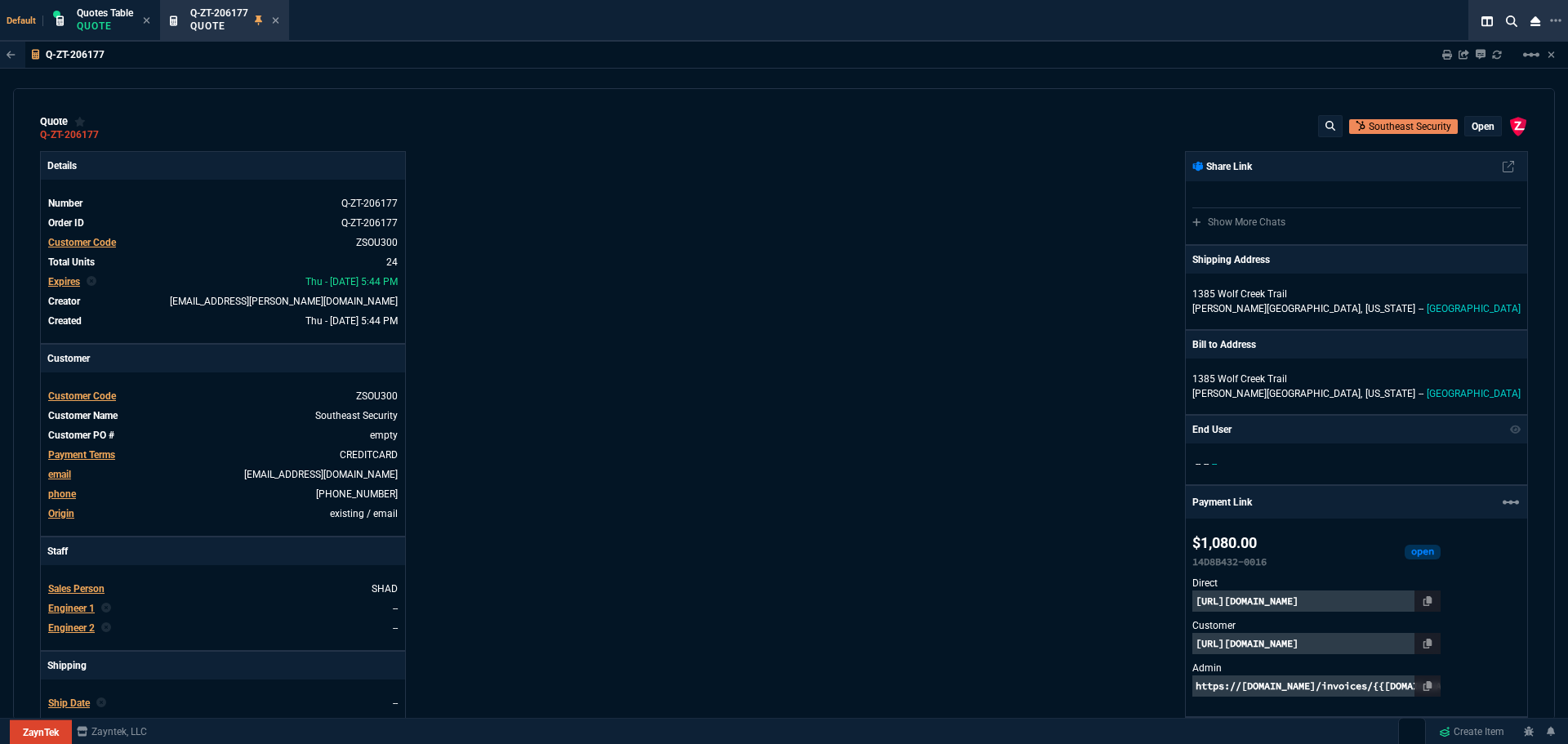
click at [1472, 126] on p "open" at bounding box center [1483, 126] width 23 height 13
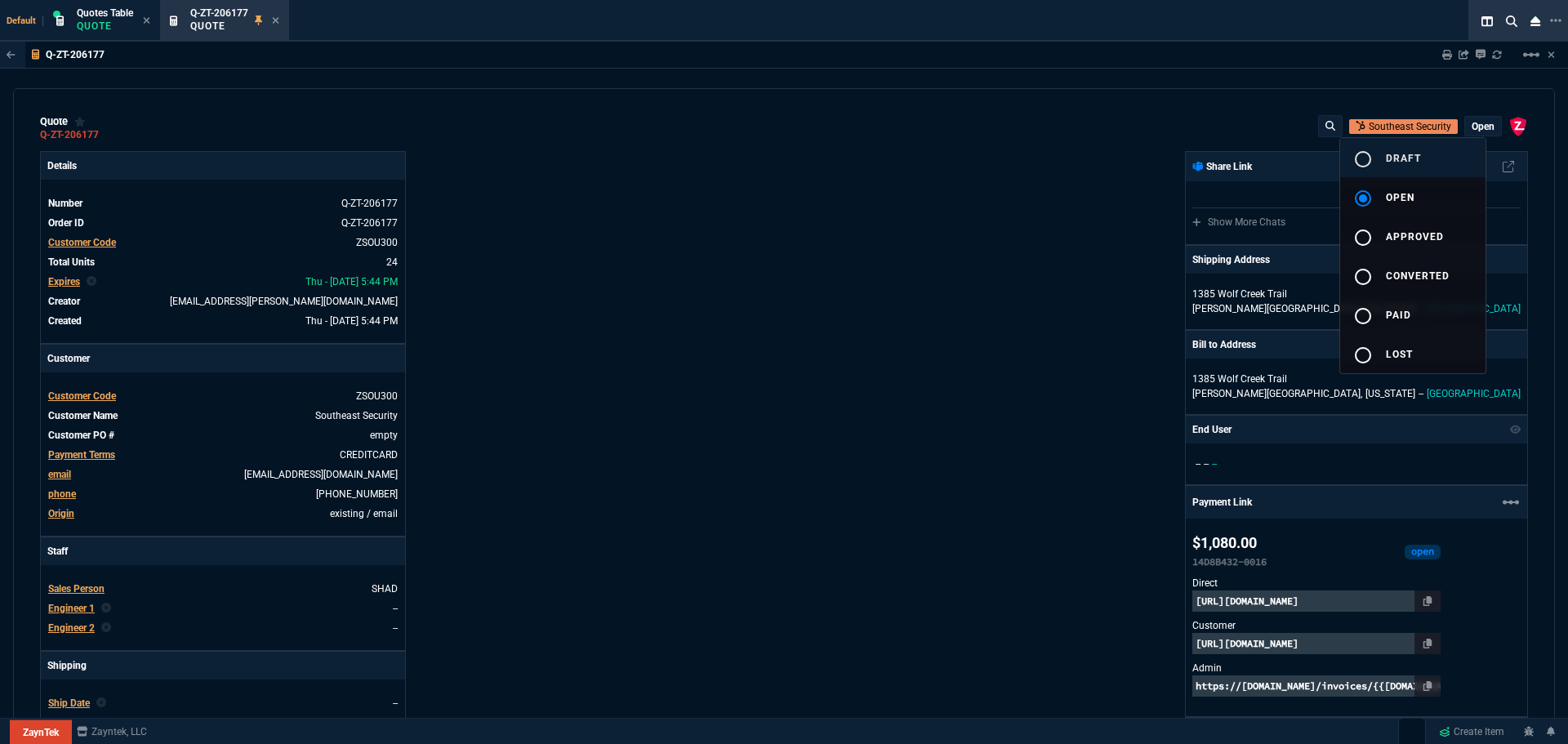
click at [1366, 157] on mat-icon "radio_button_unchecked" at bounding box center [1362, 159] width 20 height 20
type input "91.23"
type input "53"
type input "24"
type input "51"
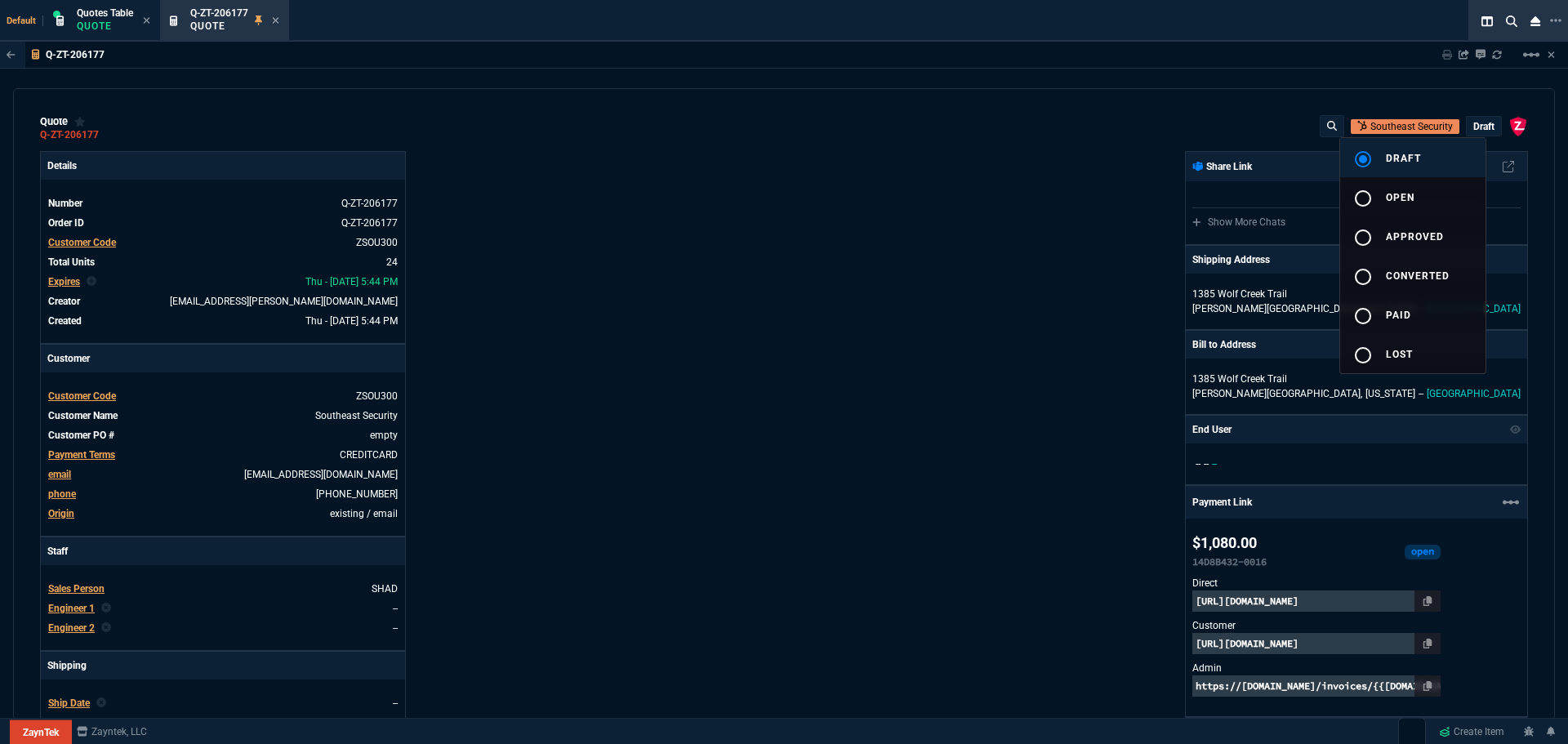
click at [879, 254] on div at bounding box center [784, 372] width 1568 height 744
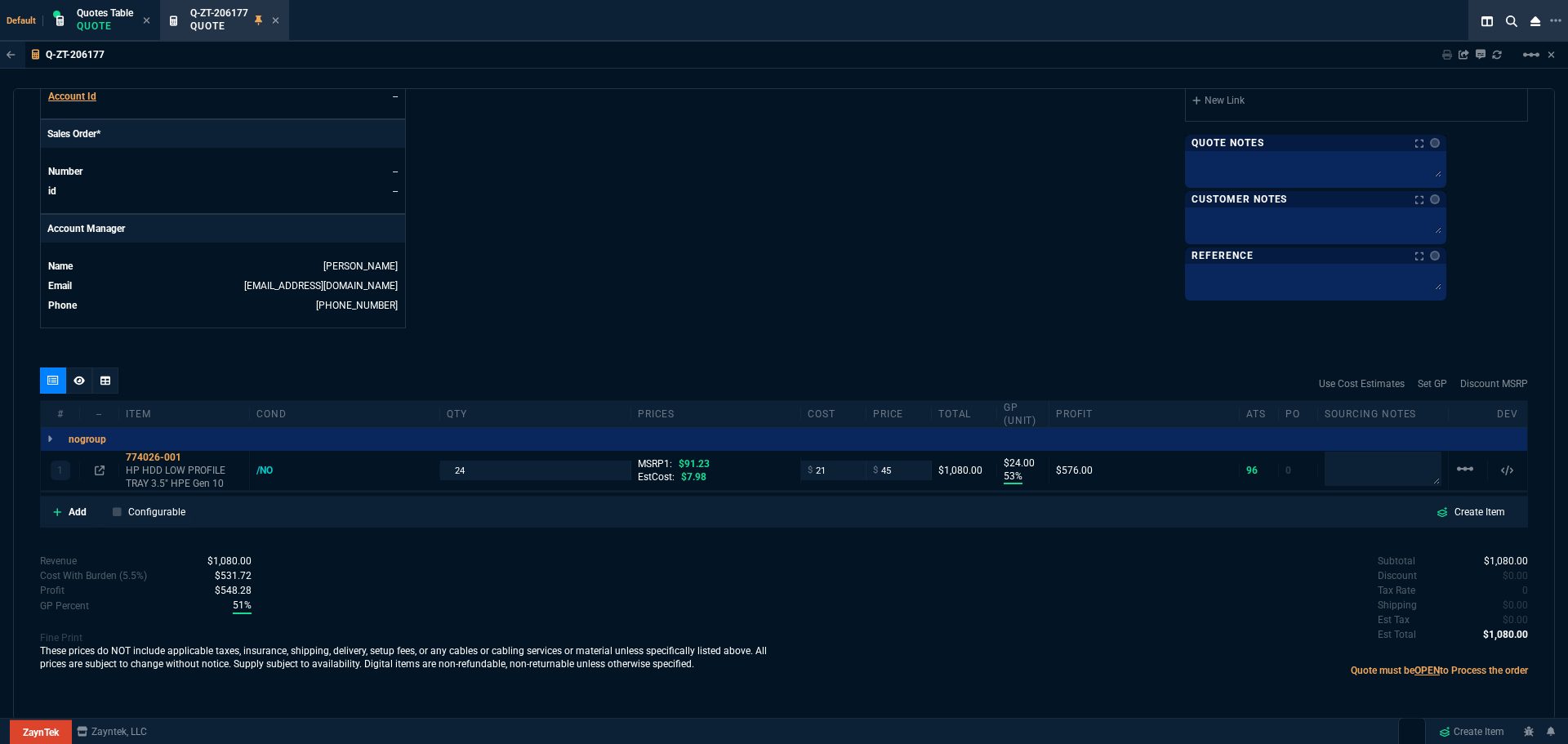
scroll to position [667, 0]
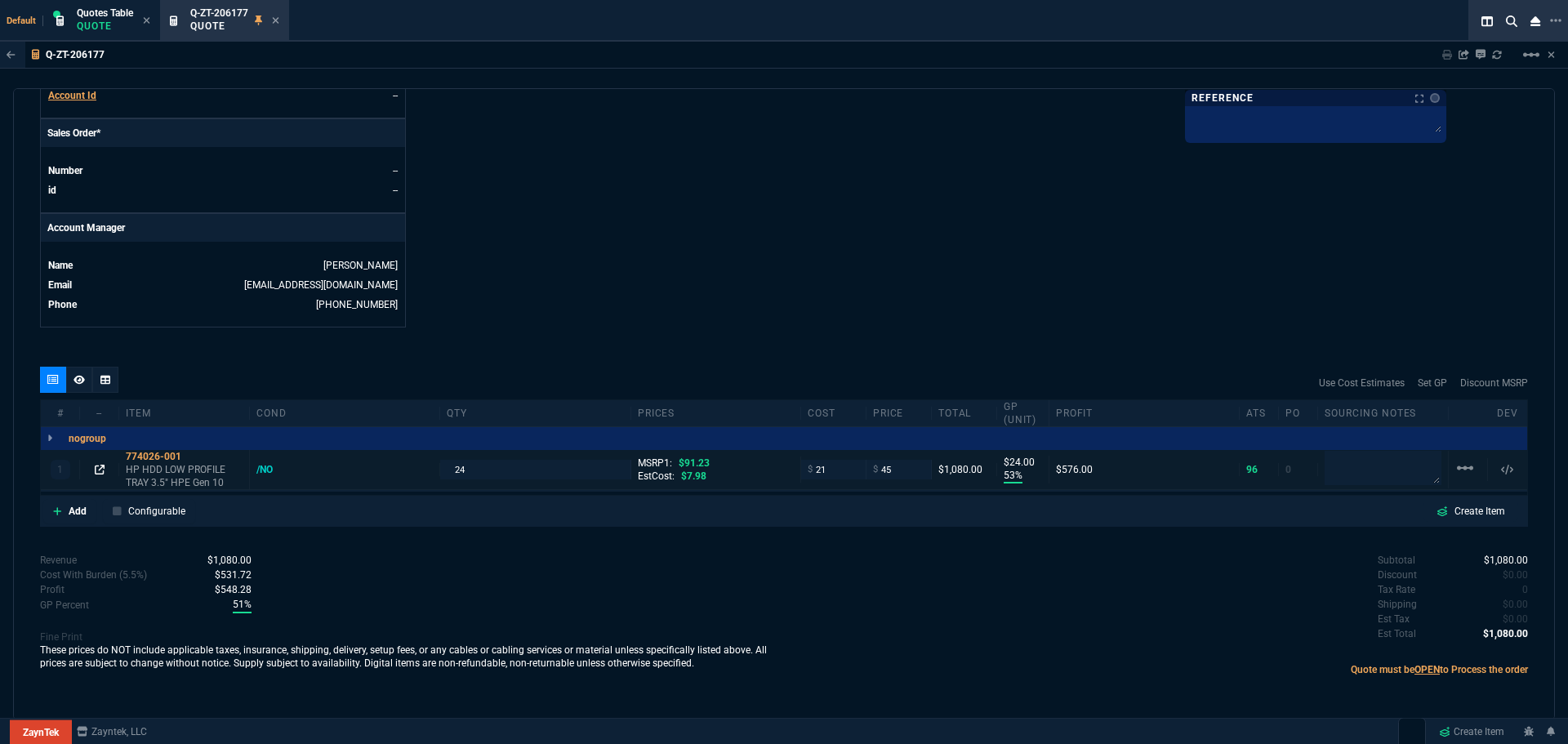
click at [99, 469] on icon at bounding box center [99, 470] width 10 height 10
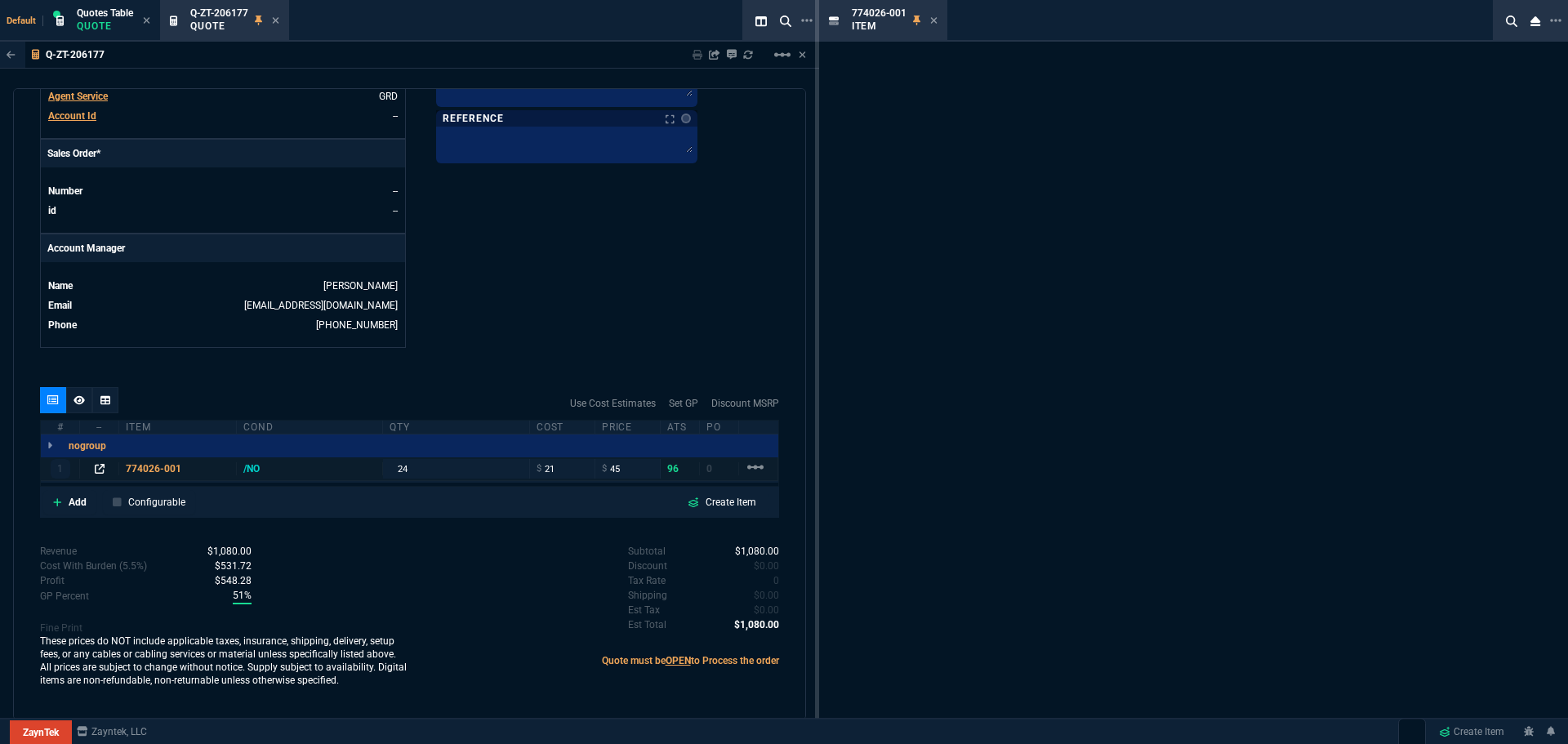
scroll to position [647, 0]
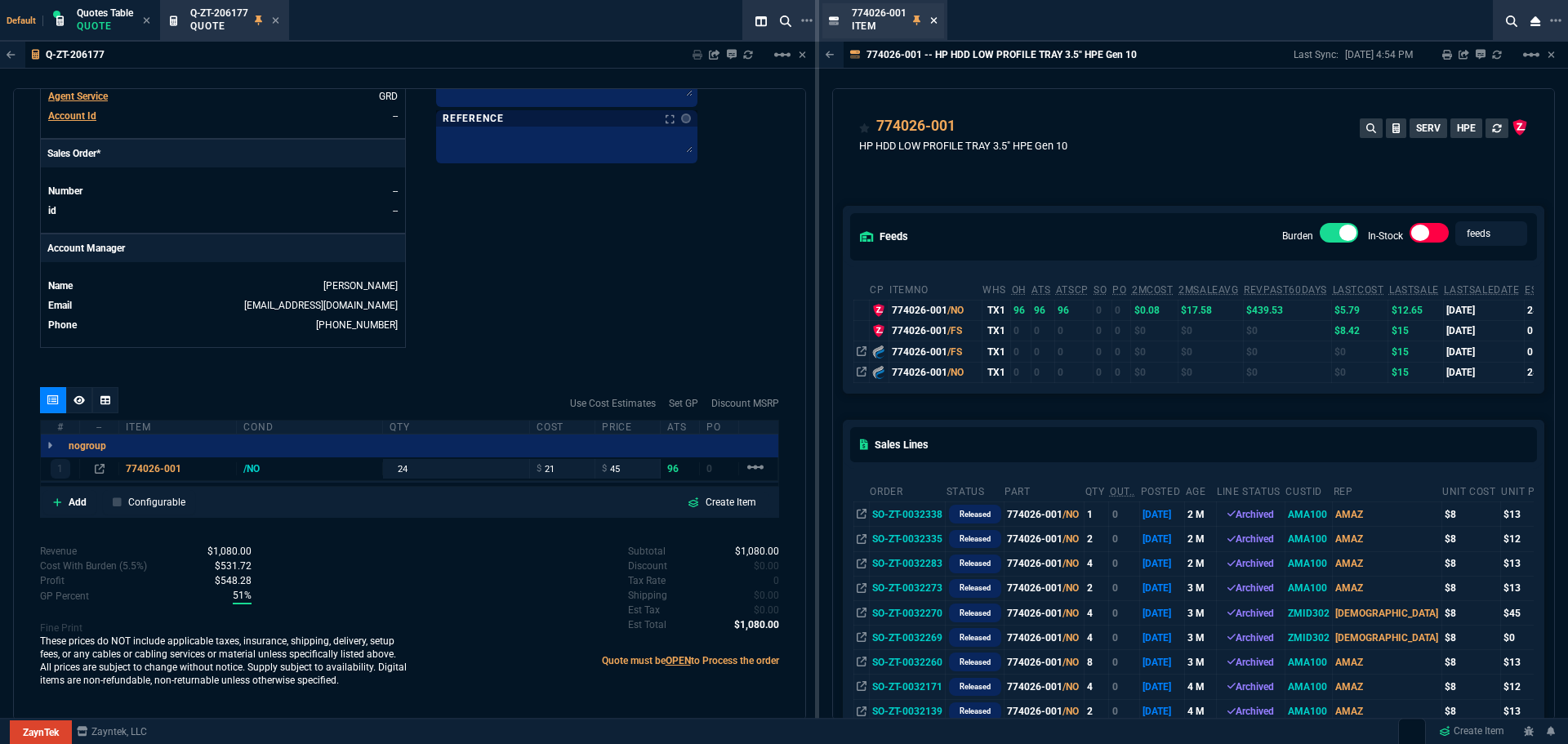
click at [936, 22] on icon at bounding box center [934, 20] width 8 height 10
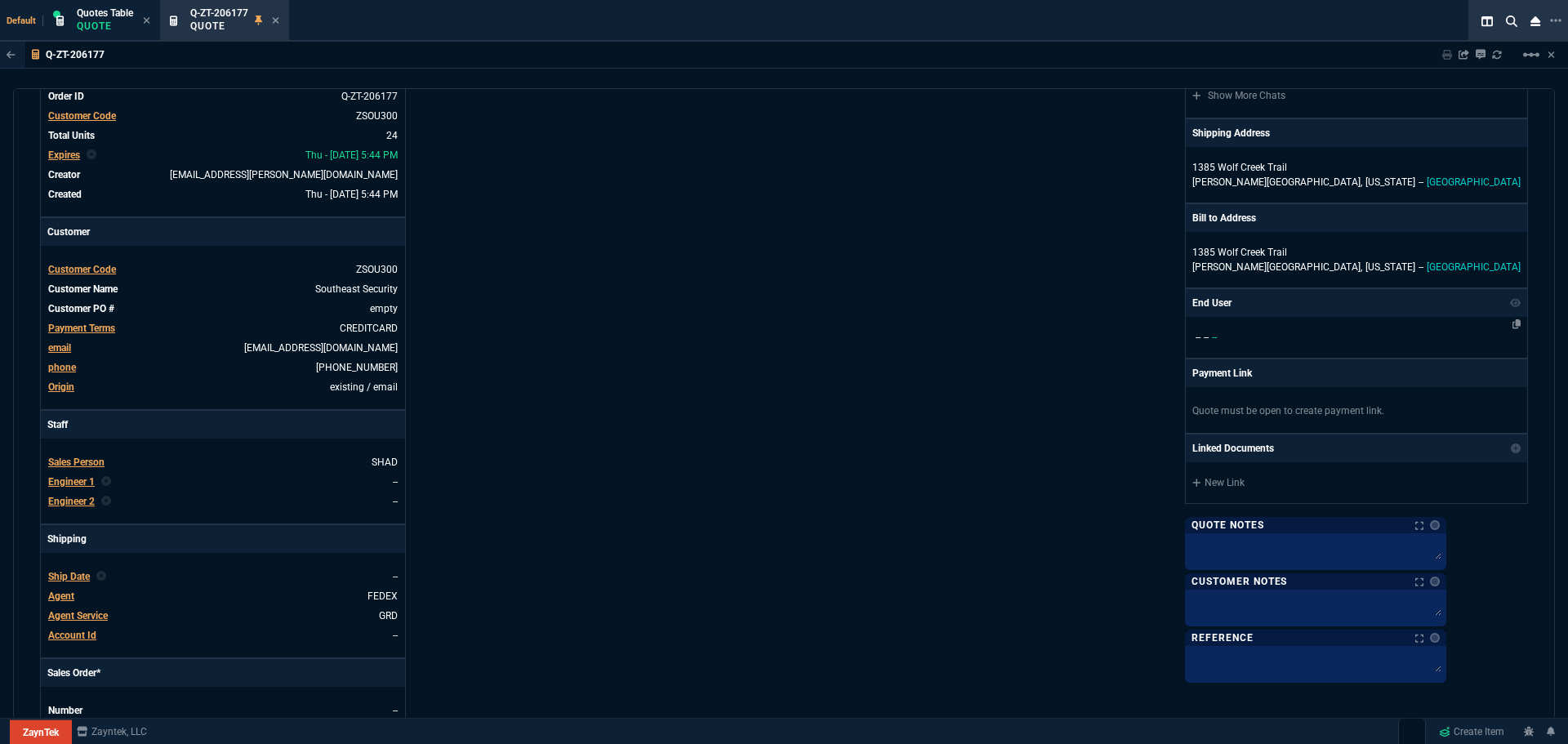
scroll to position [0, 0]
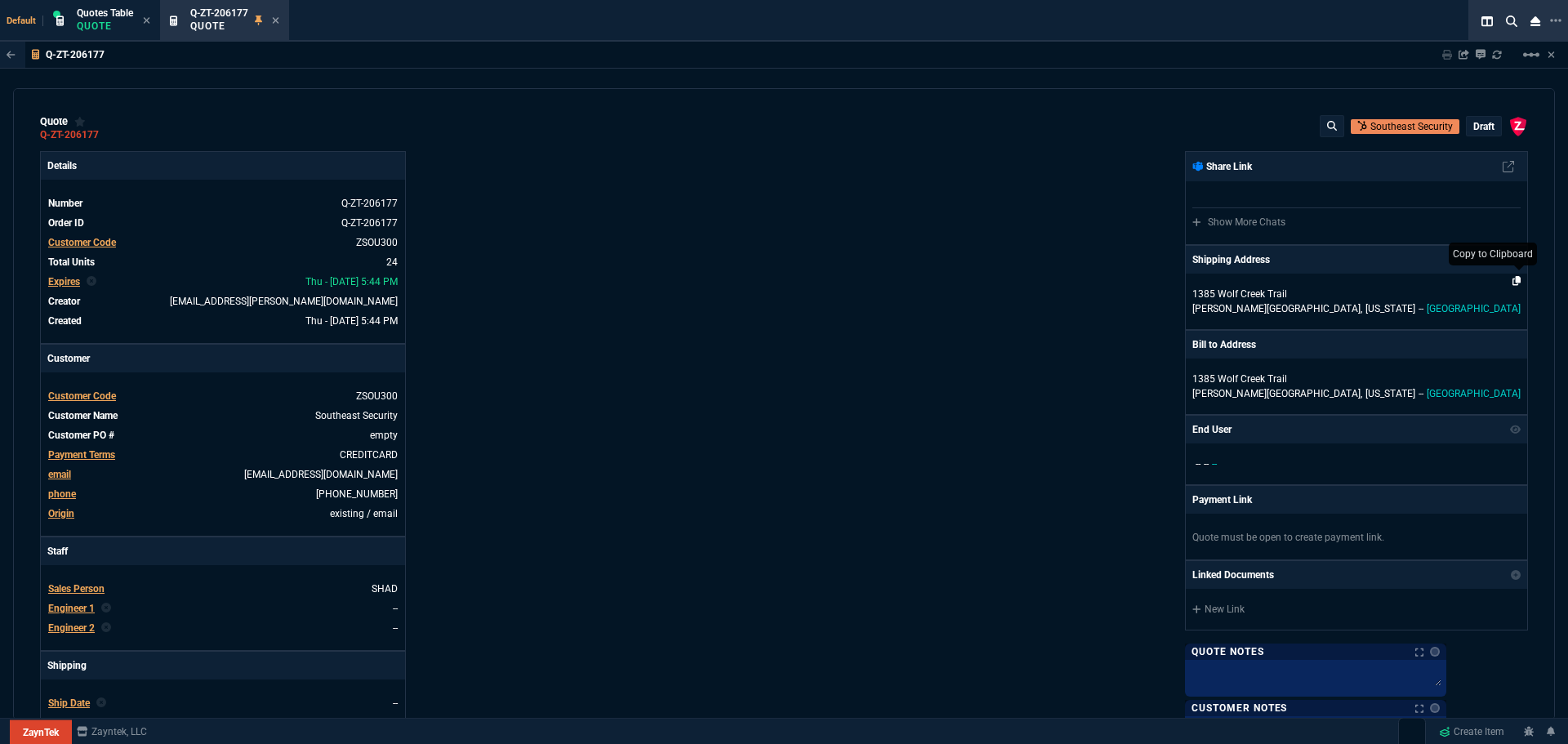
click at [1513, 281] on icon at bounding box center [1517, 281] width 9 height 10
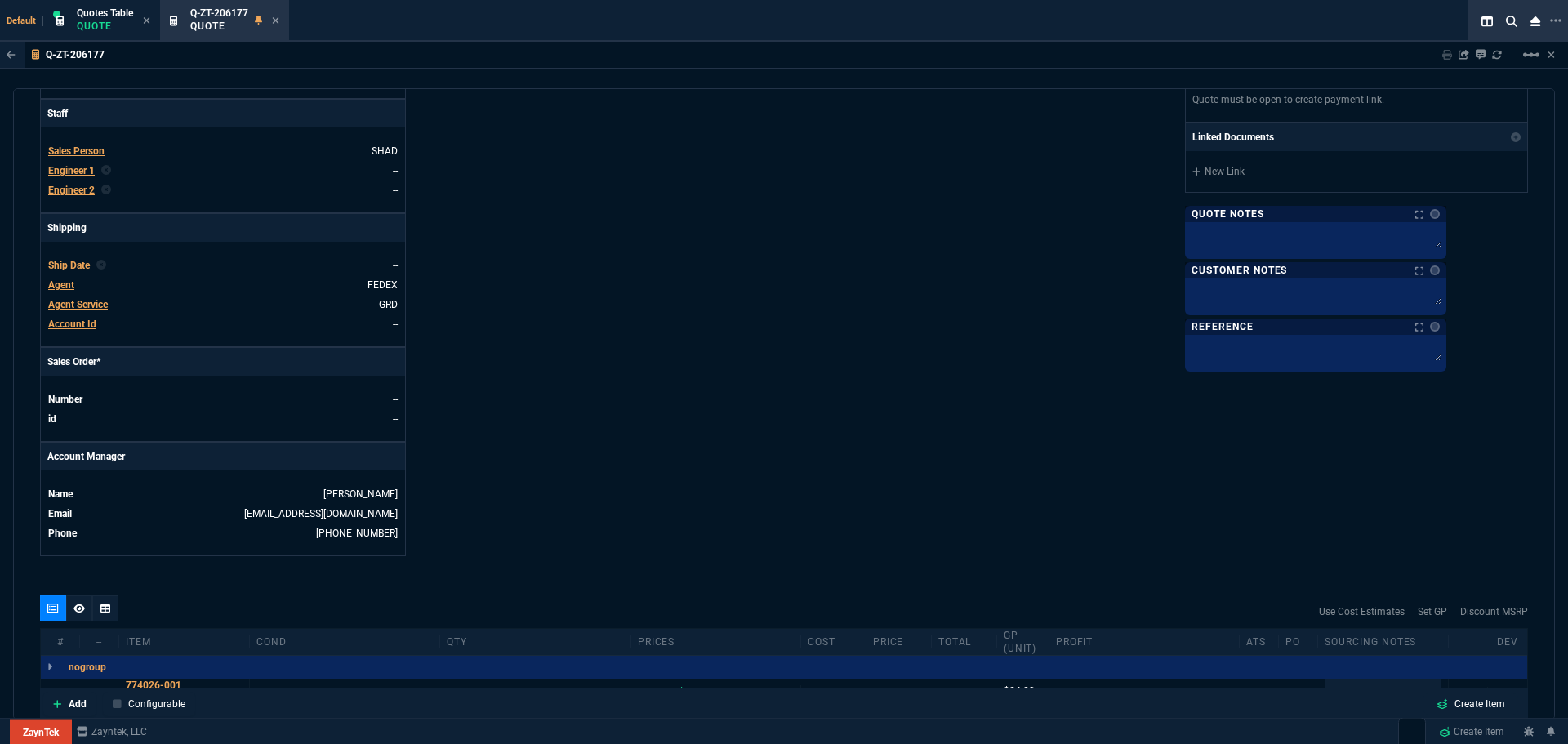
scroll to position [667, 0]
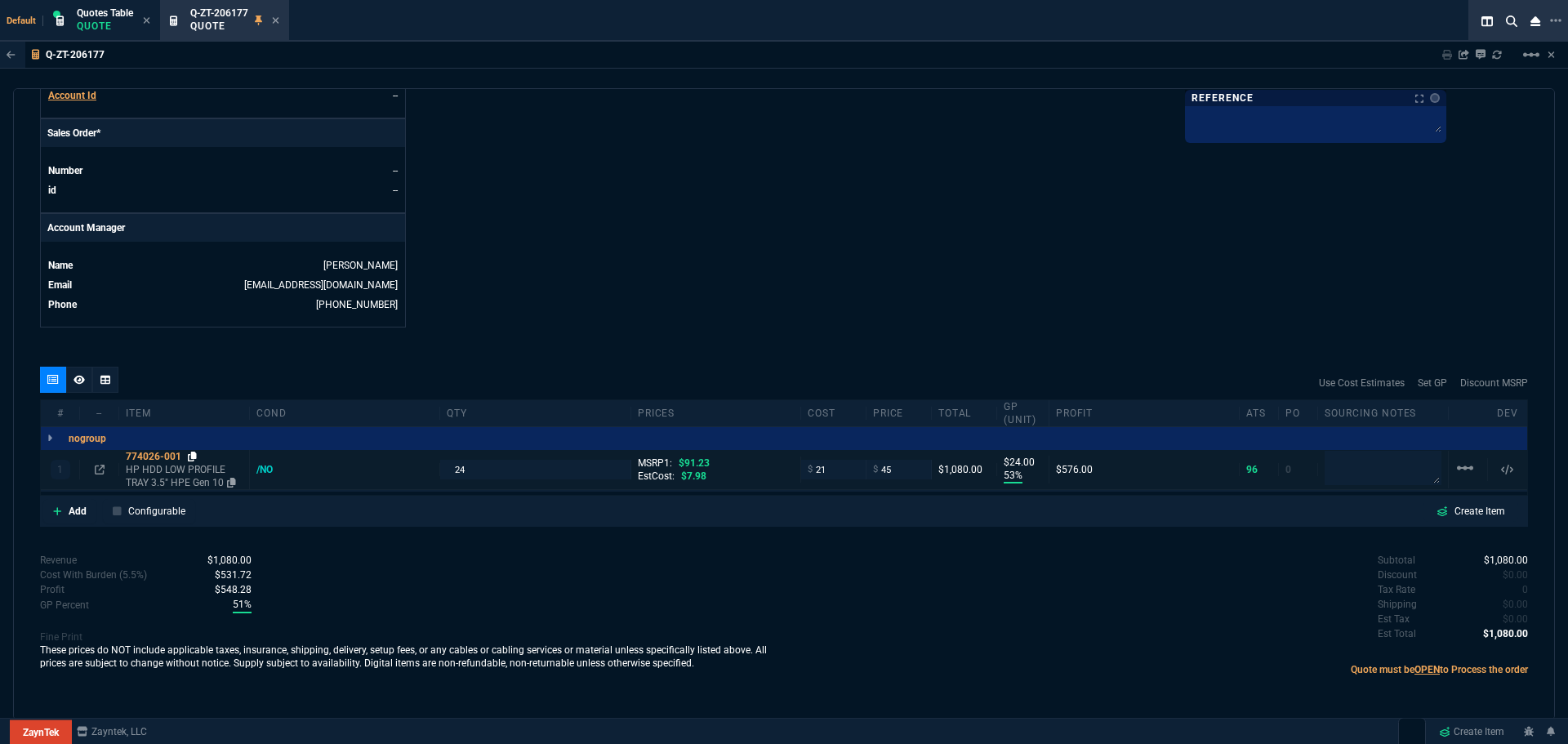
click at [193, 454] on icon at bounding box center [192, 457] width 9 height 10
click at [97, 469] on icon at bounding box center [99, 470] width 10 height 10
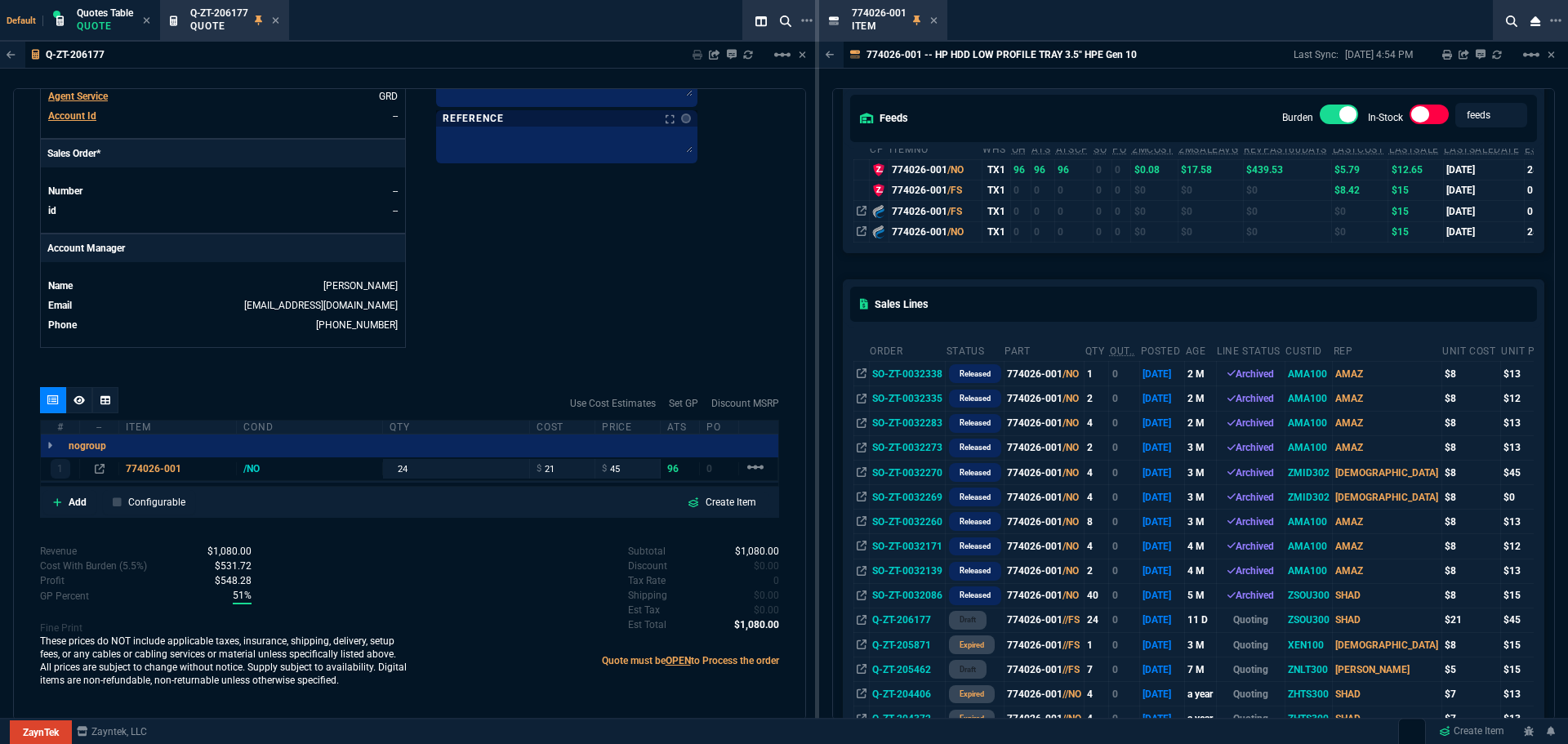
scroll to position [0, 0]
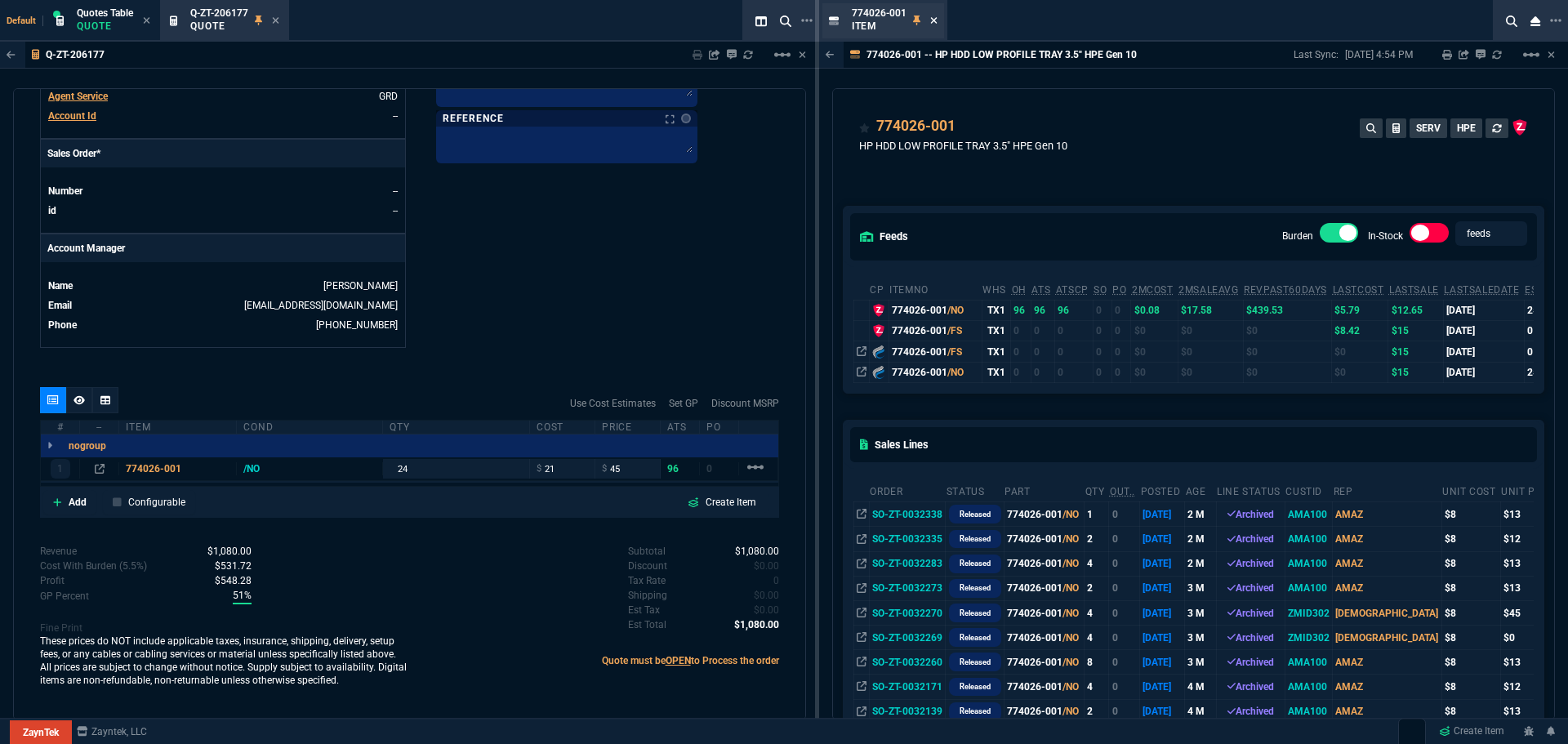
click at [932, 25] on icon at bounding box center [934, 20] width 8 height 10
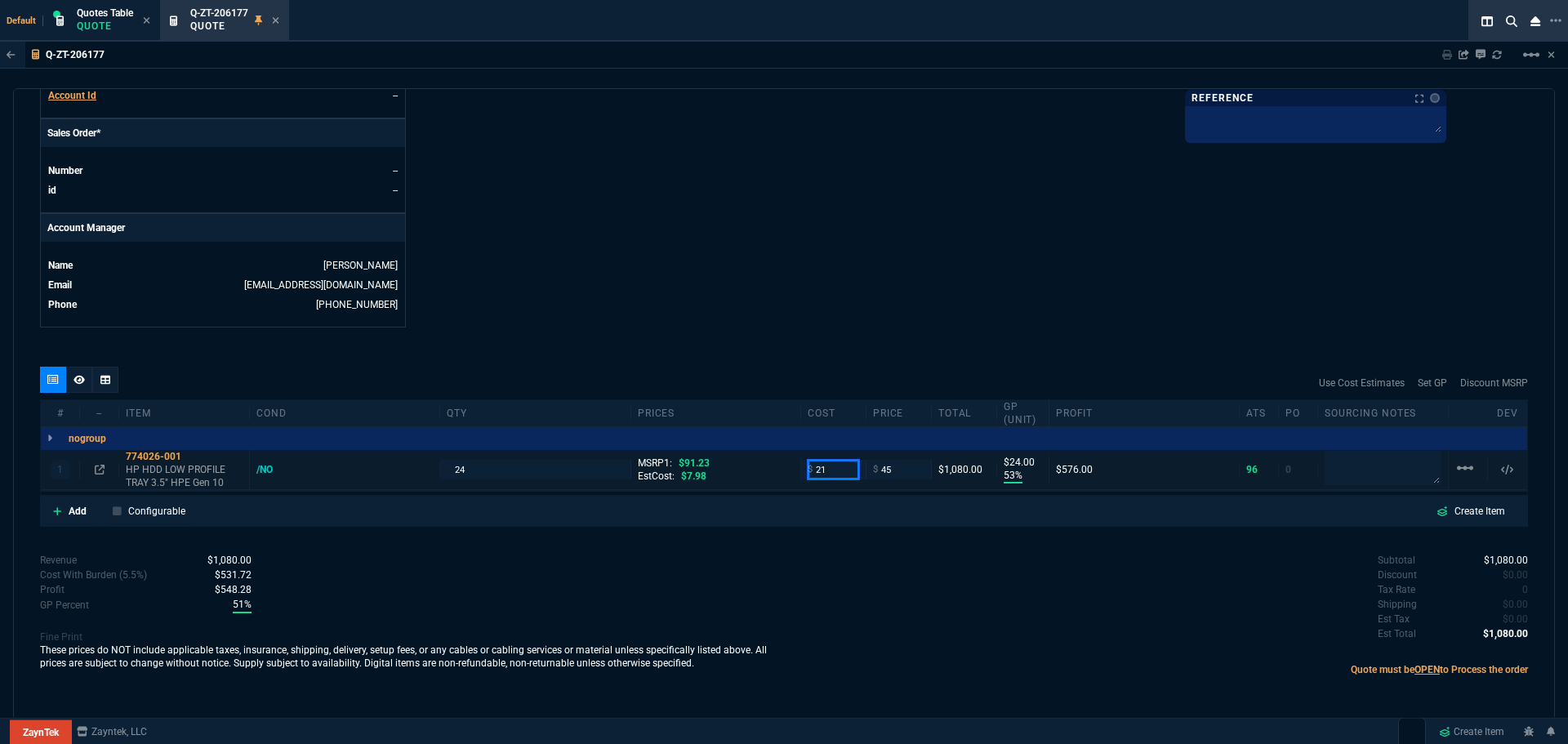
click at [848, 467] on input "21" at bounding box center [833, 469] width 52 height 19
type input "8"
click at [884, 472] on input "45" at bounding box center [898, 469] width 52 height 19
type input "8"
type input "82"
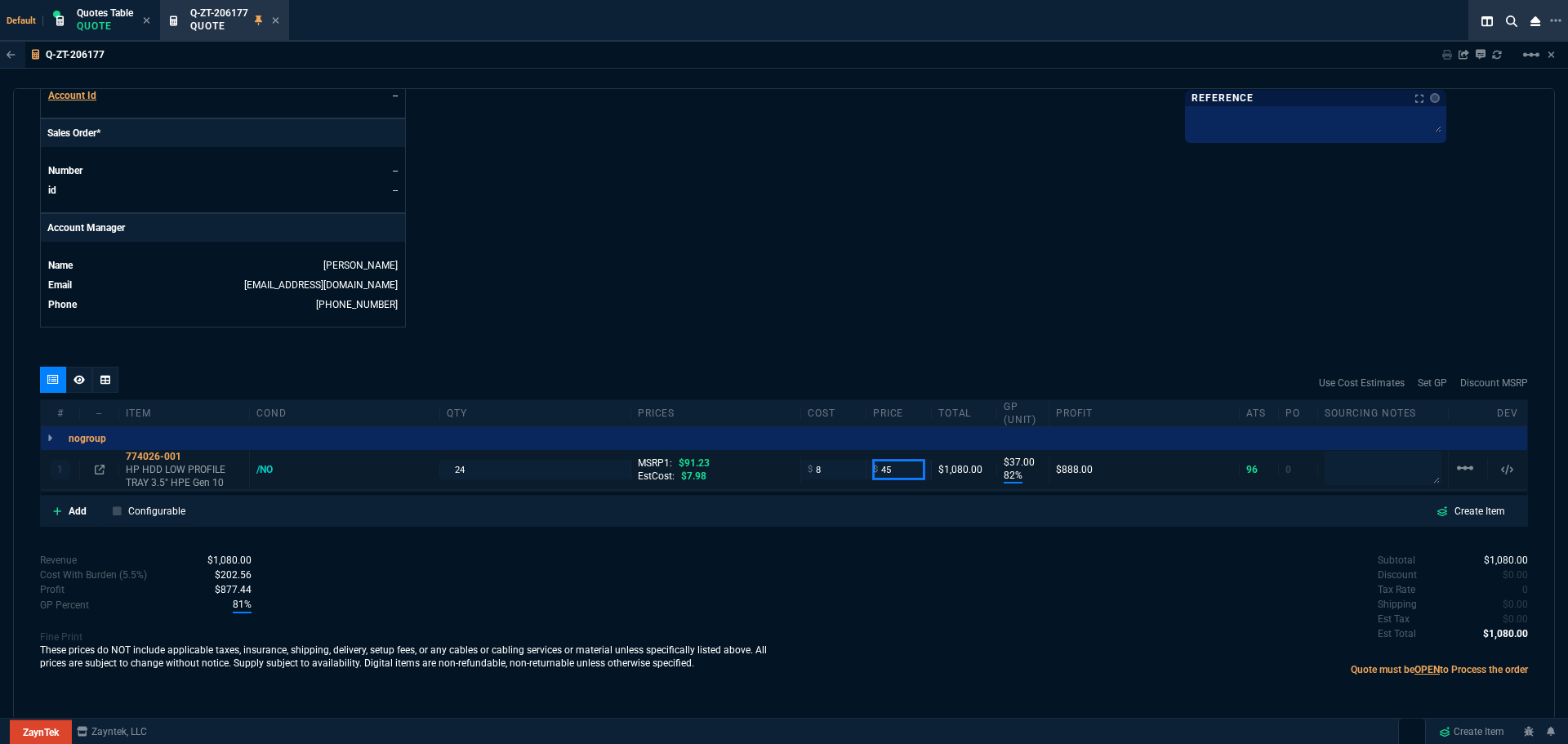
type input "37"
type input "1"
type input "-700"
type input "-7"
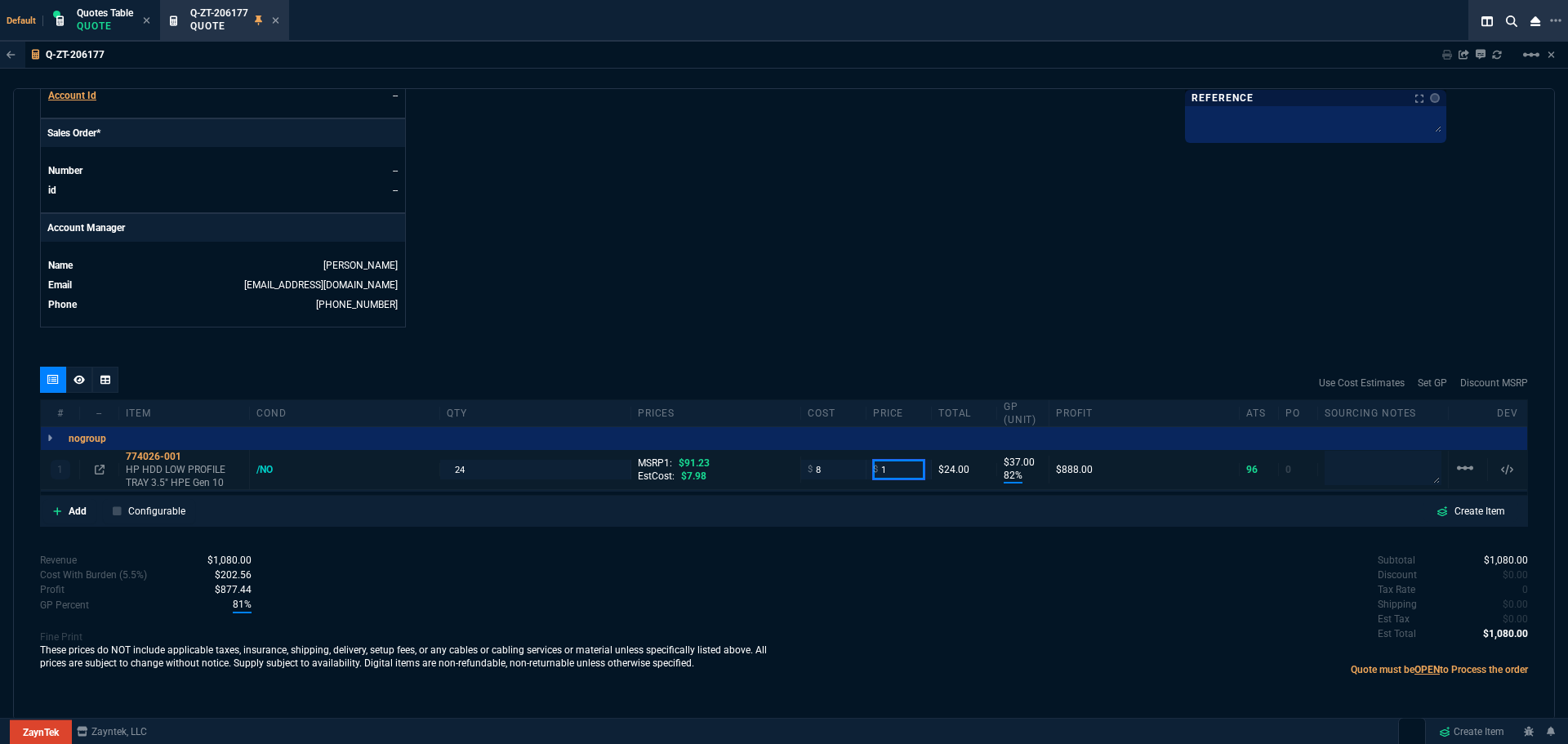
type input "13"
type input "99"
type input "13"
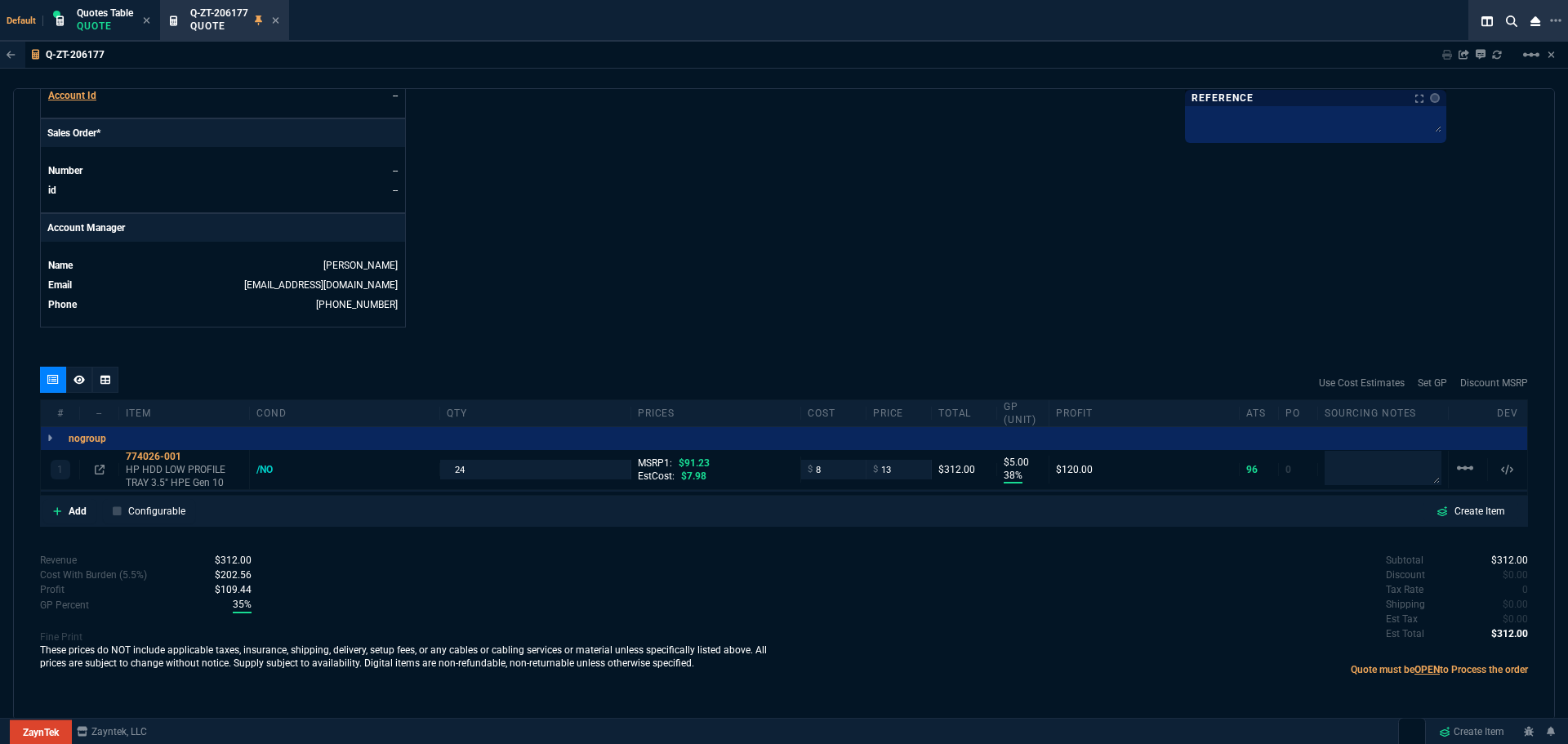
type input "38"
type input "5"
type input "86"
click at [100, 473] on icon at bounding box center [99, 470] width 10 height 10
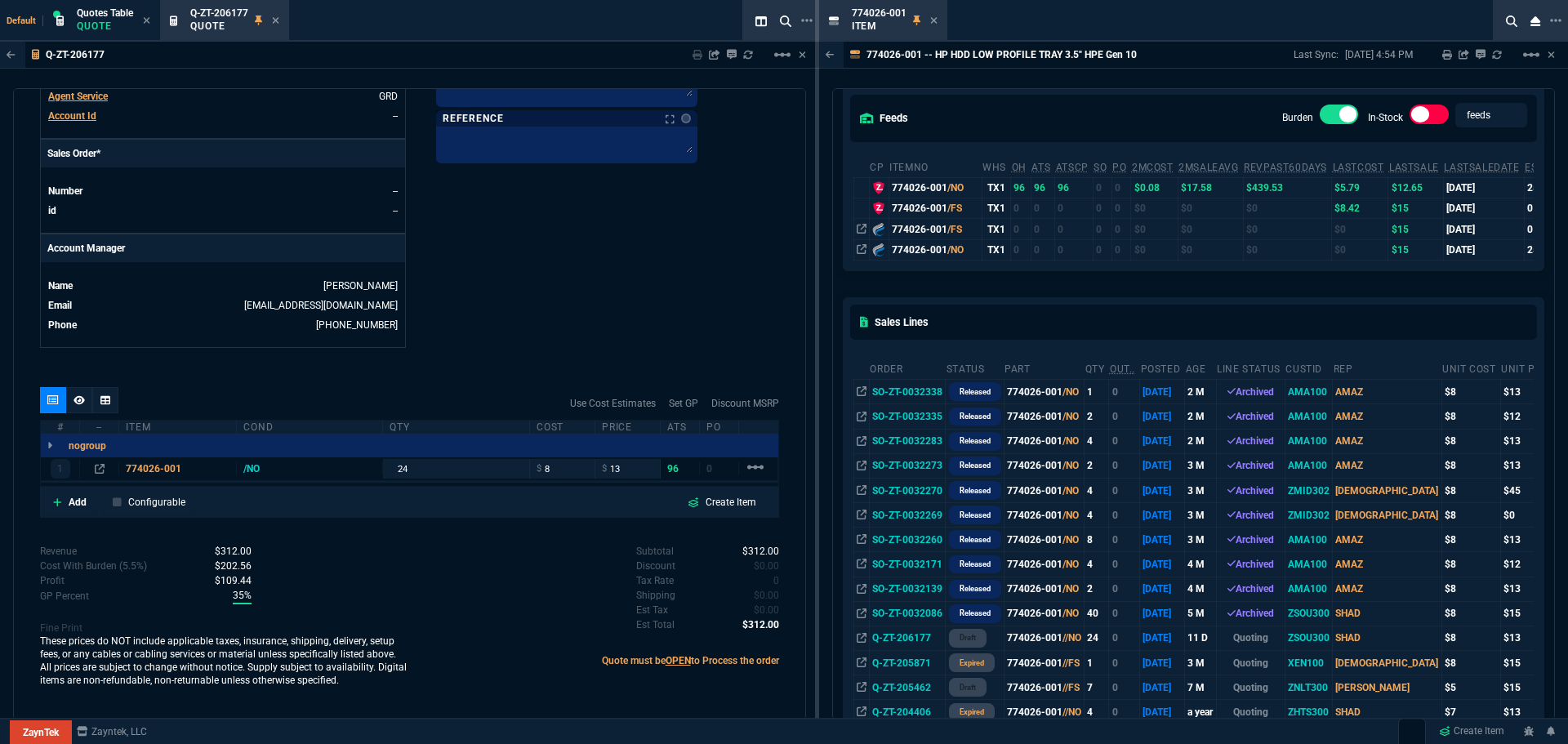
scroll to position [82, 0]
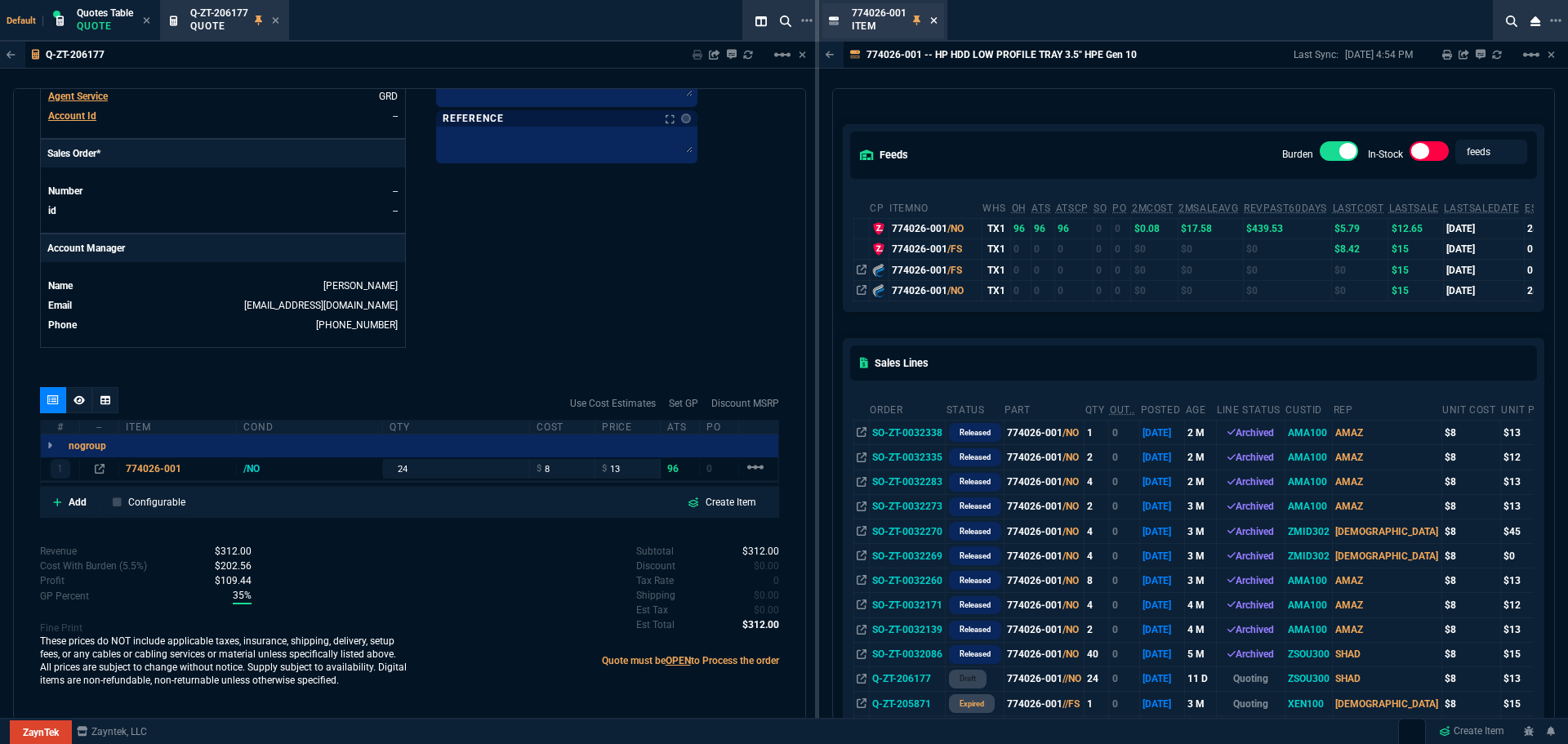
click at [931, 20] on icon at bounding box center [934, 20] width 8 height 10
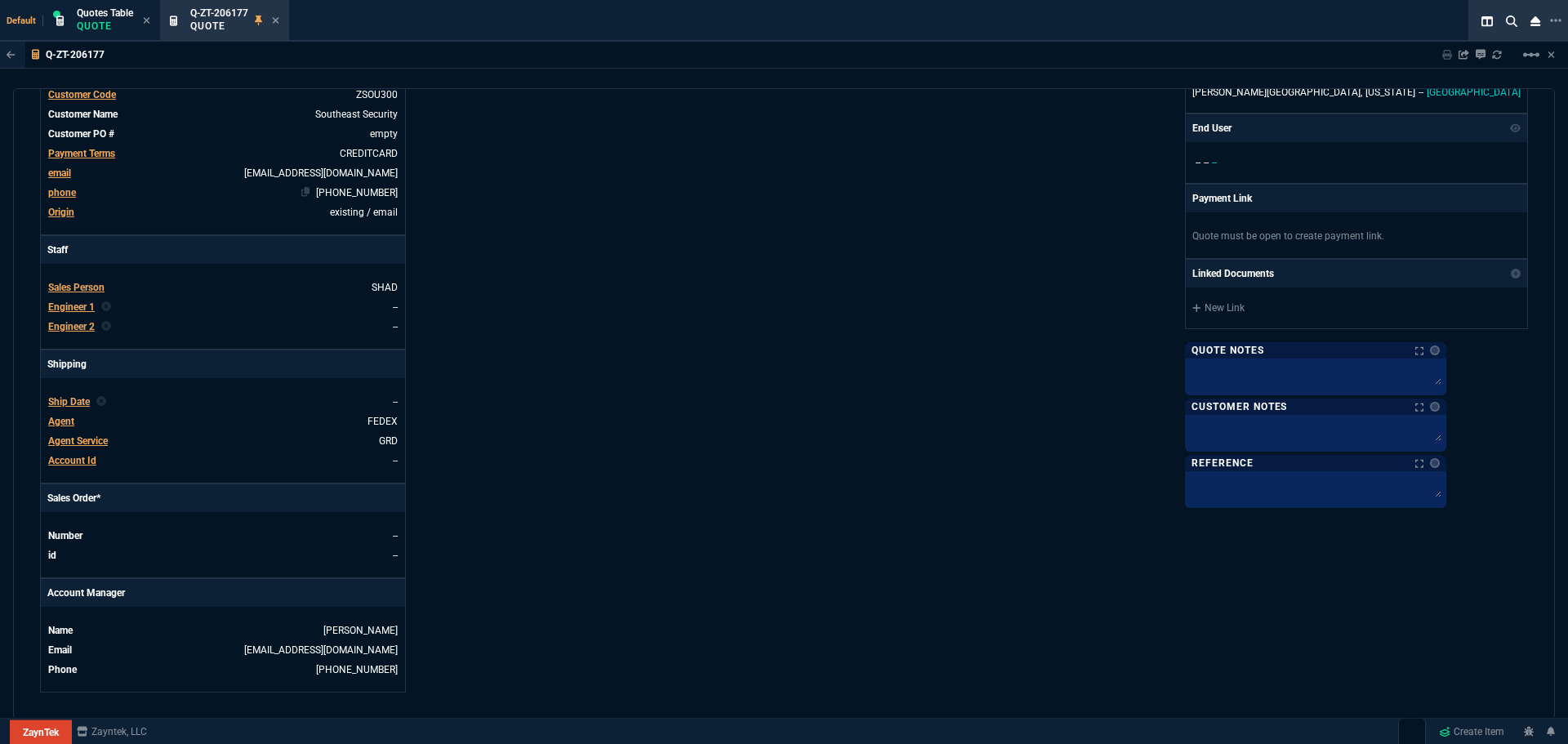
scroll to position [258, 0]
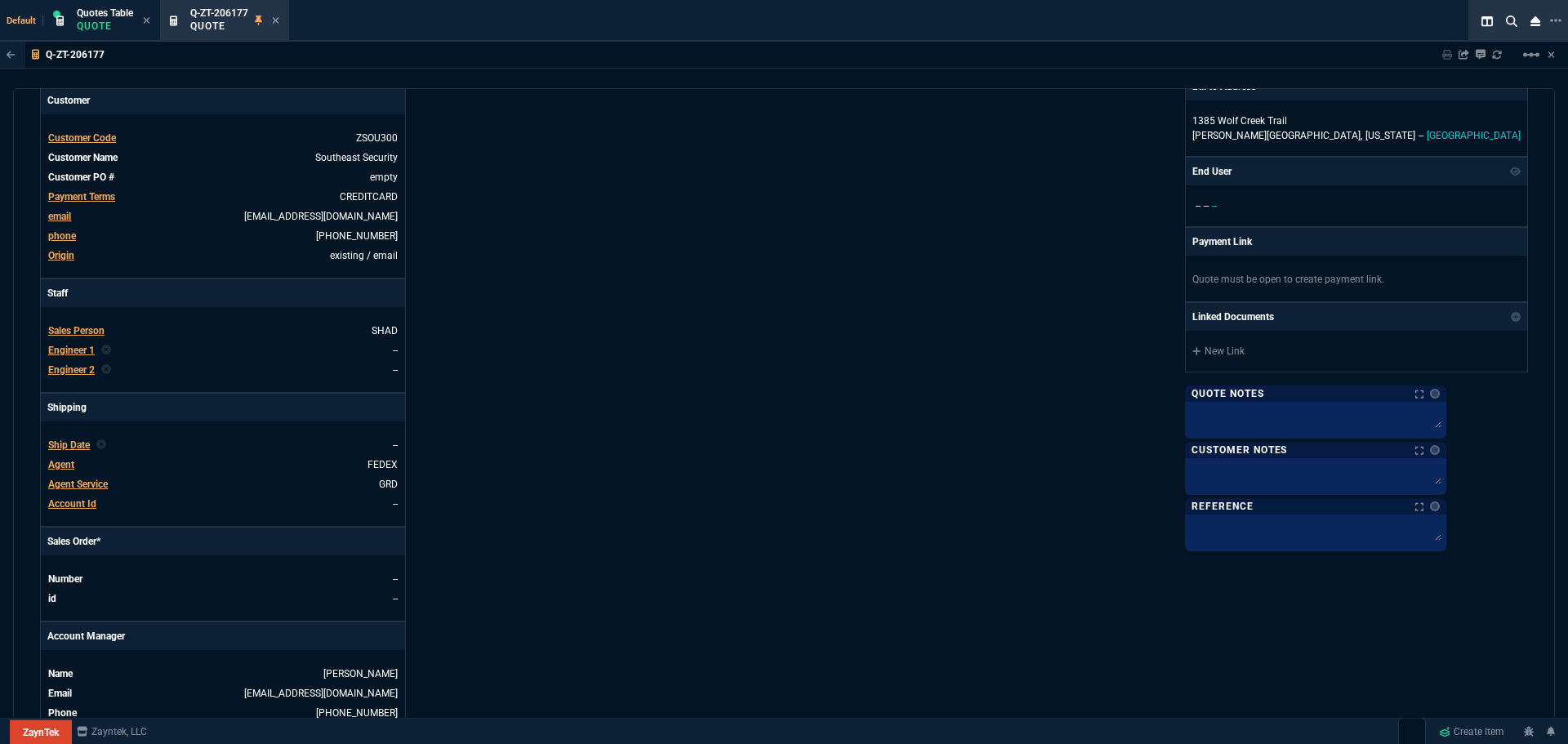
click at [84, 486] on span "Agent Service" at bounding box center [78, 484] width 59 height 11
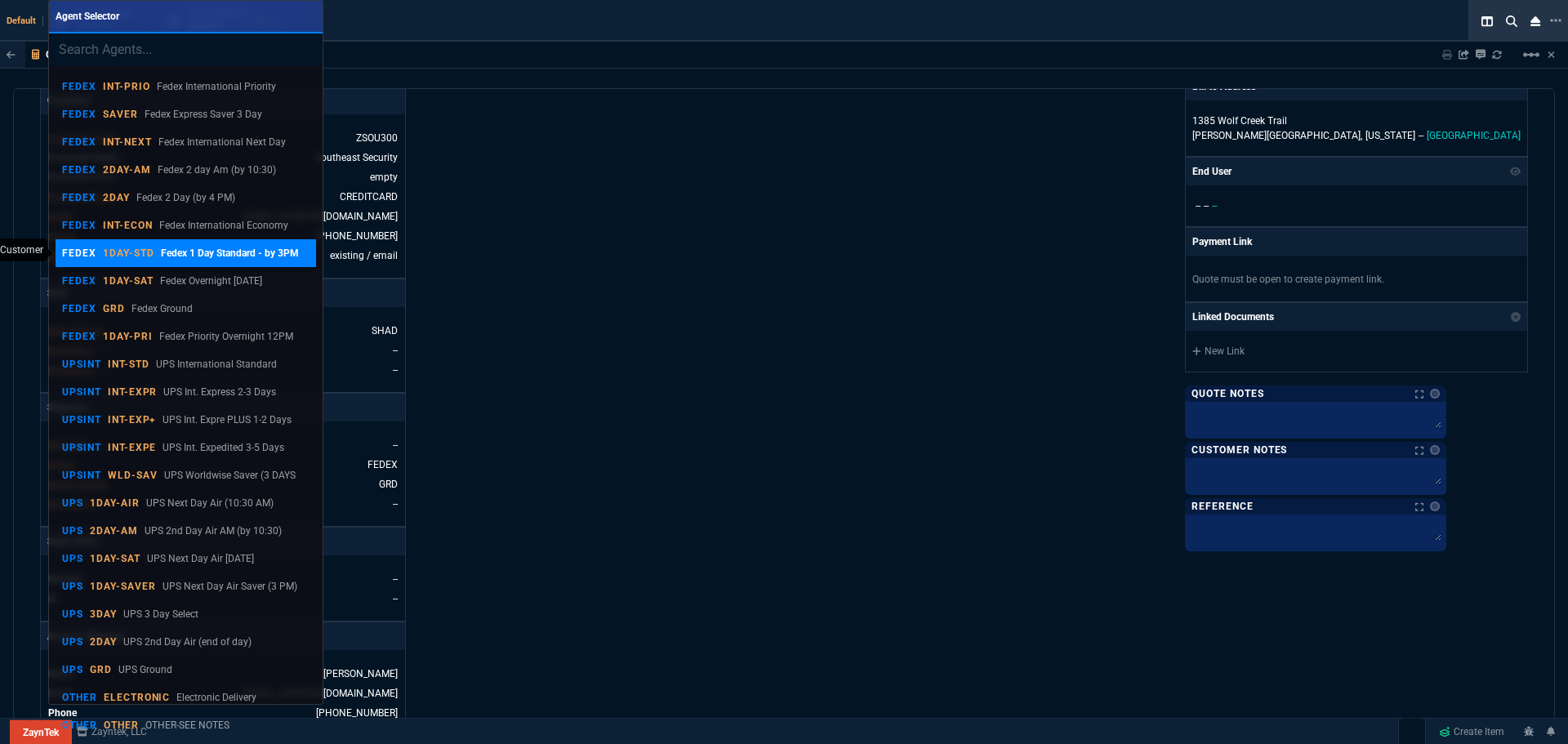
click at [96, 252] on div "FEDEX 1DAY-STD Fedex 1 Day Standard - by 3PM" at bounding box center [180, 253] width 237 height 14
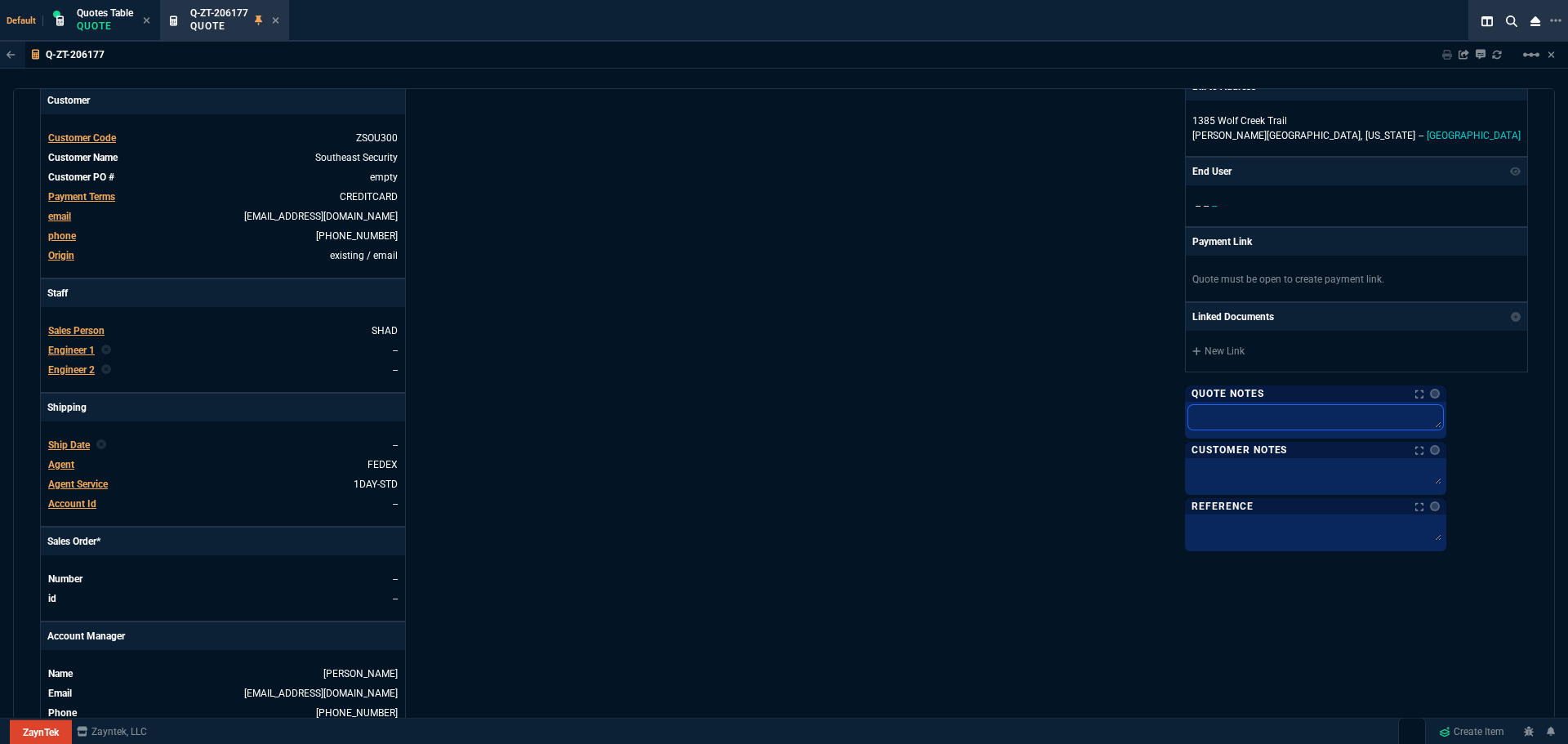
click at [1331, 425] on textarea at bounding box center [1316, 417] width 255 height 25
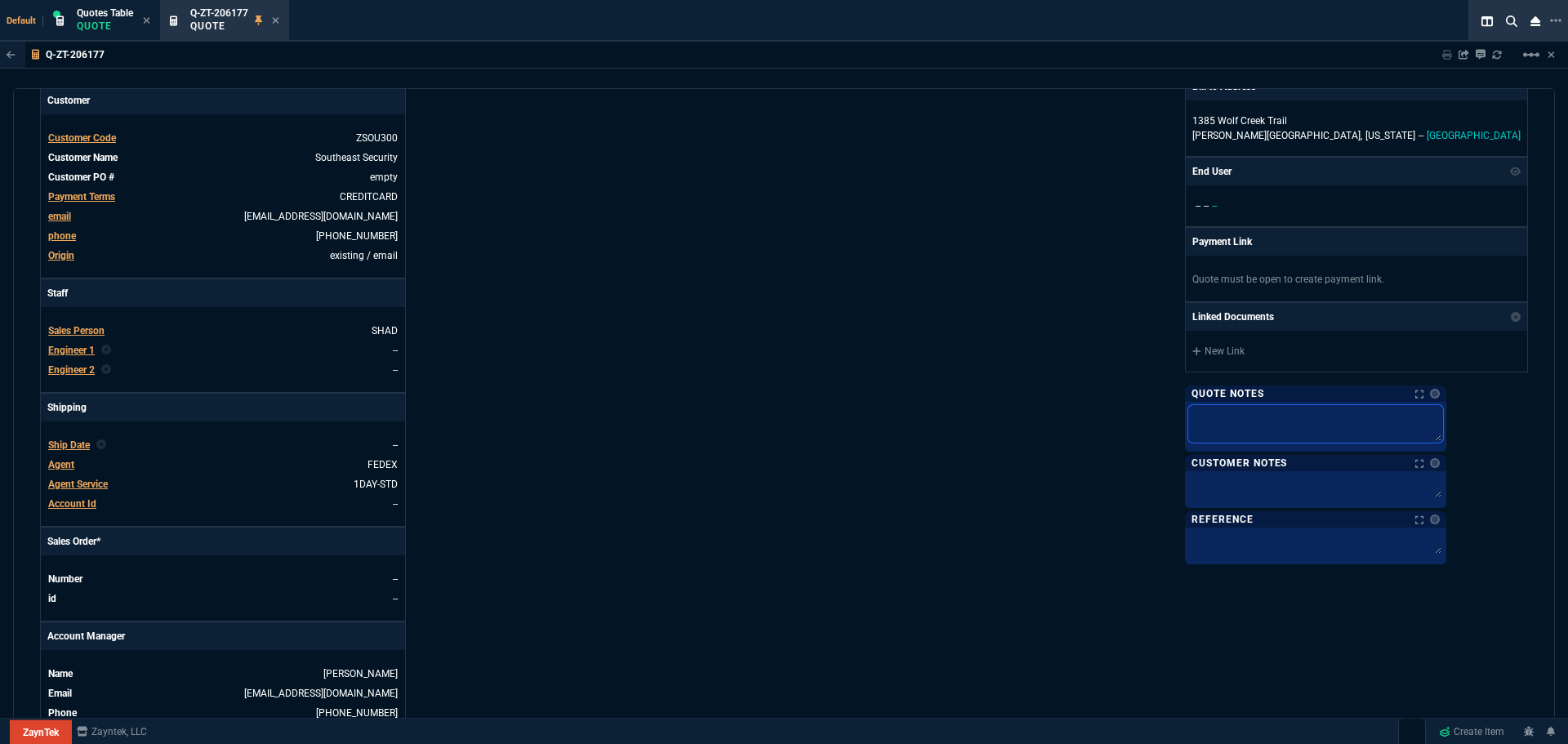
type textarea "P"
type textarea "Pl"
type textarea "Ple"
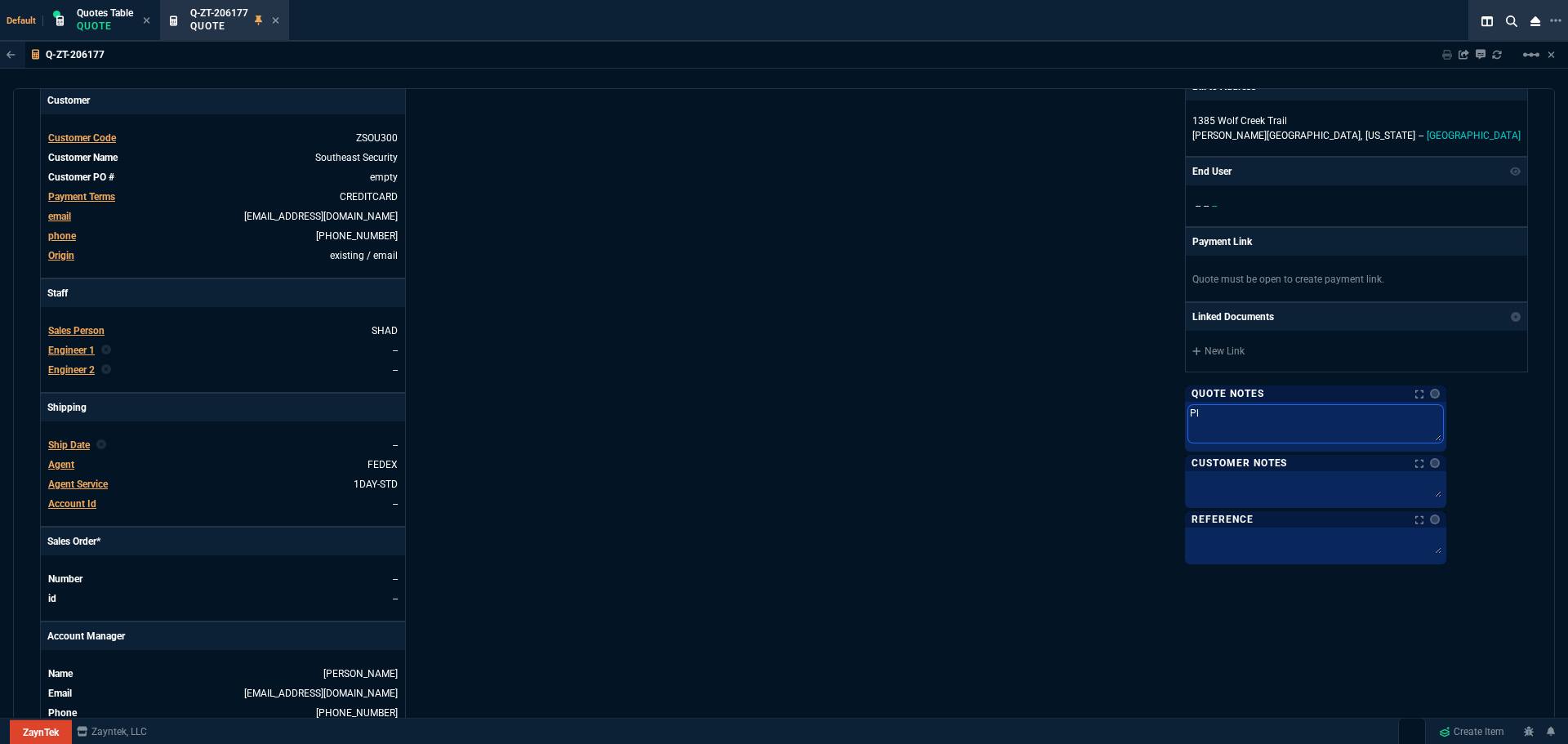
type textarea "Ple"
type textarea "Plea"
type textarea "Pleas"
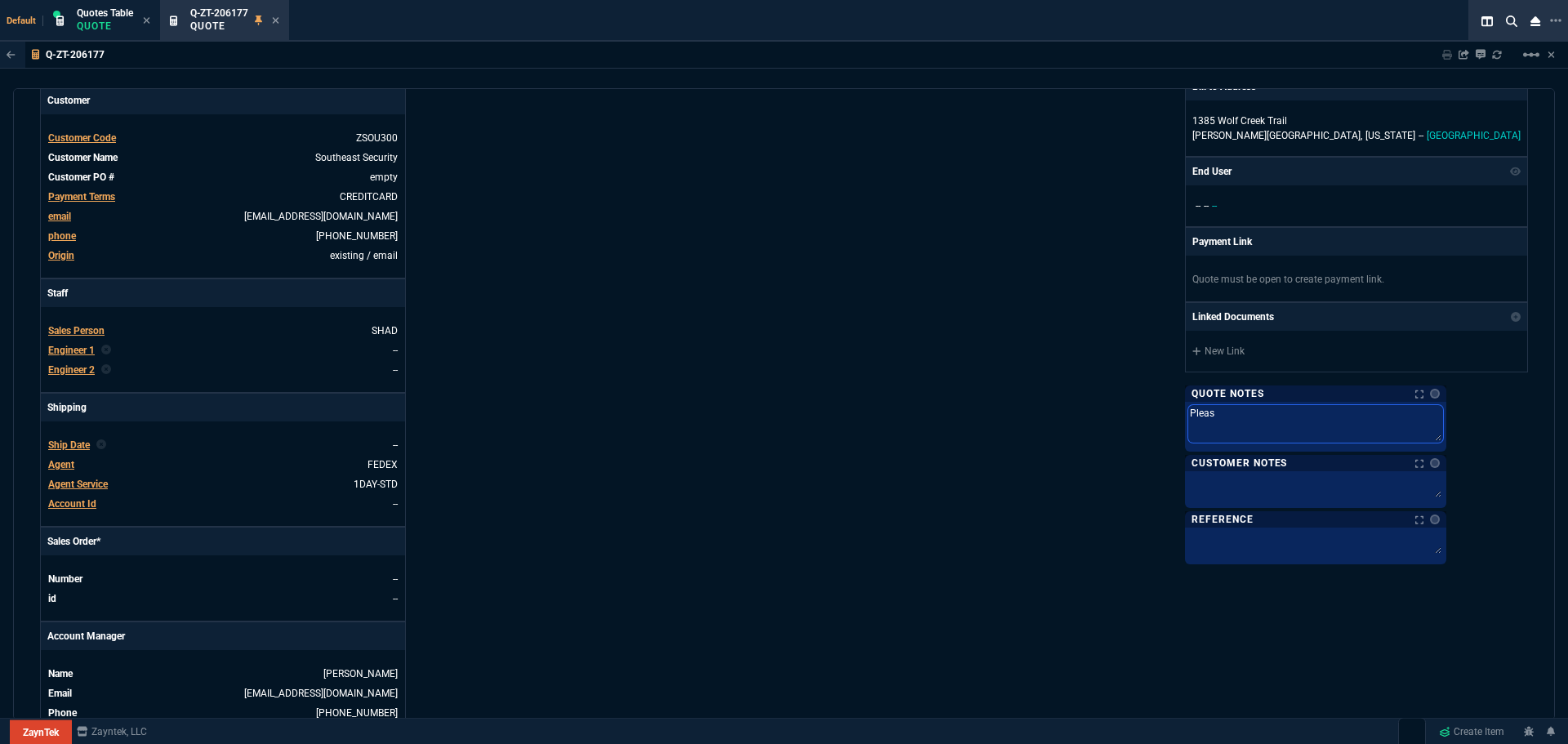
type textarea "Please"
type textarea "Please s"
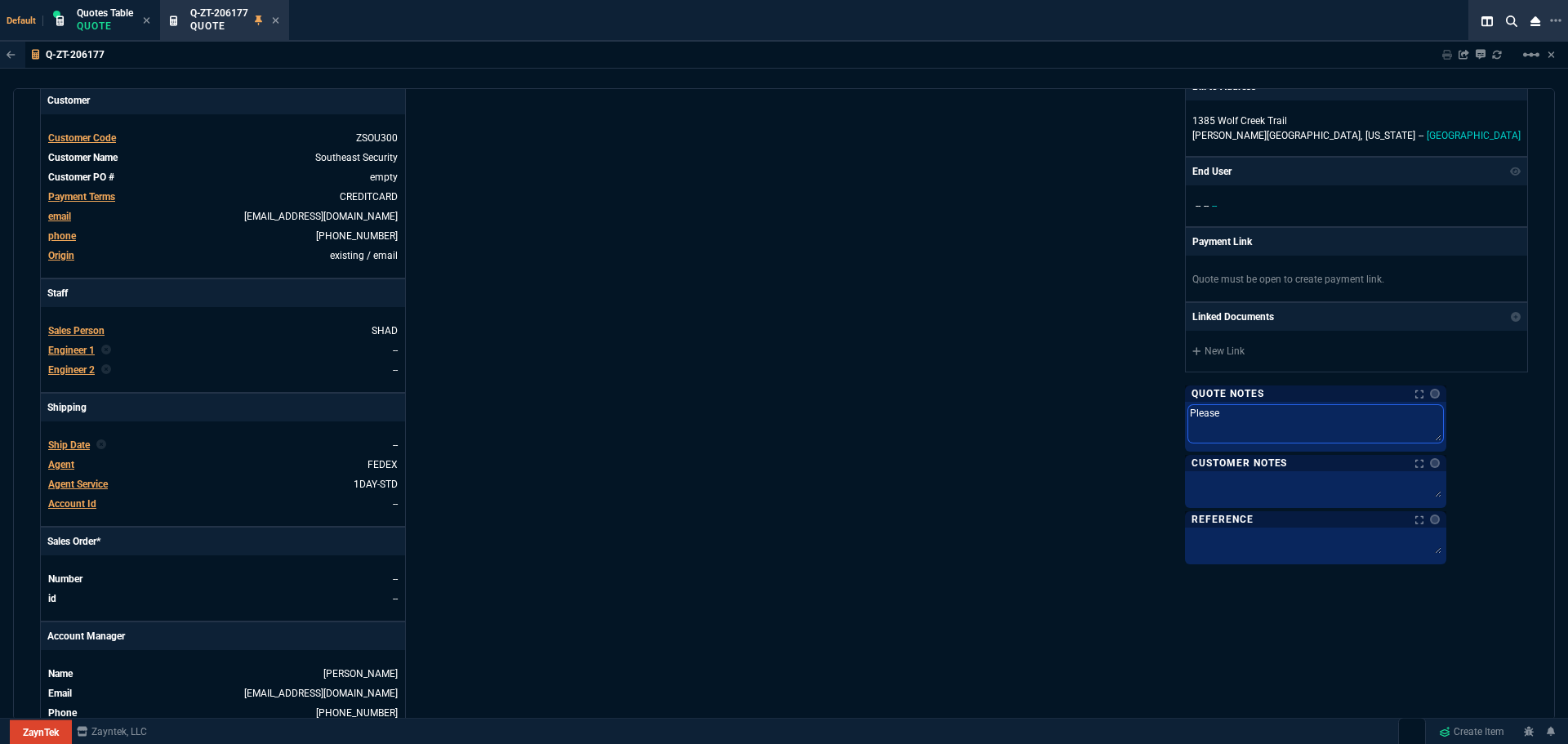
type textarea "Please s"
type textarea "Please sh"
type textarea "Please shi"
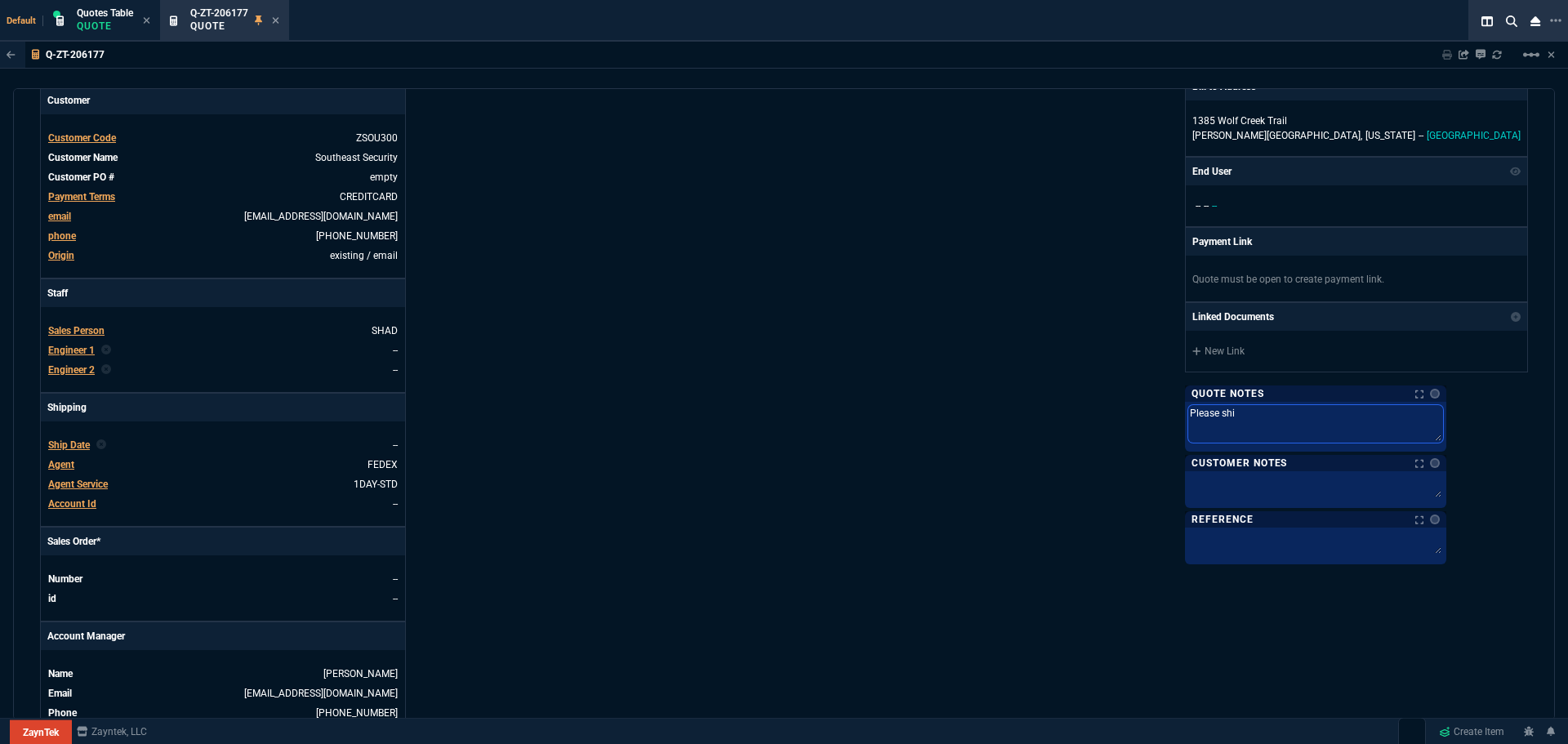
type textarea "Please ship"
type textarea "Please ship t"
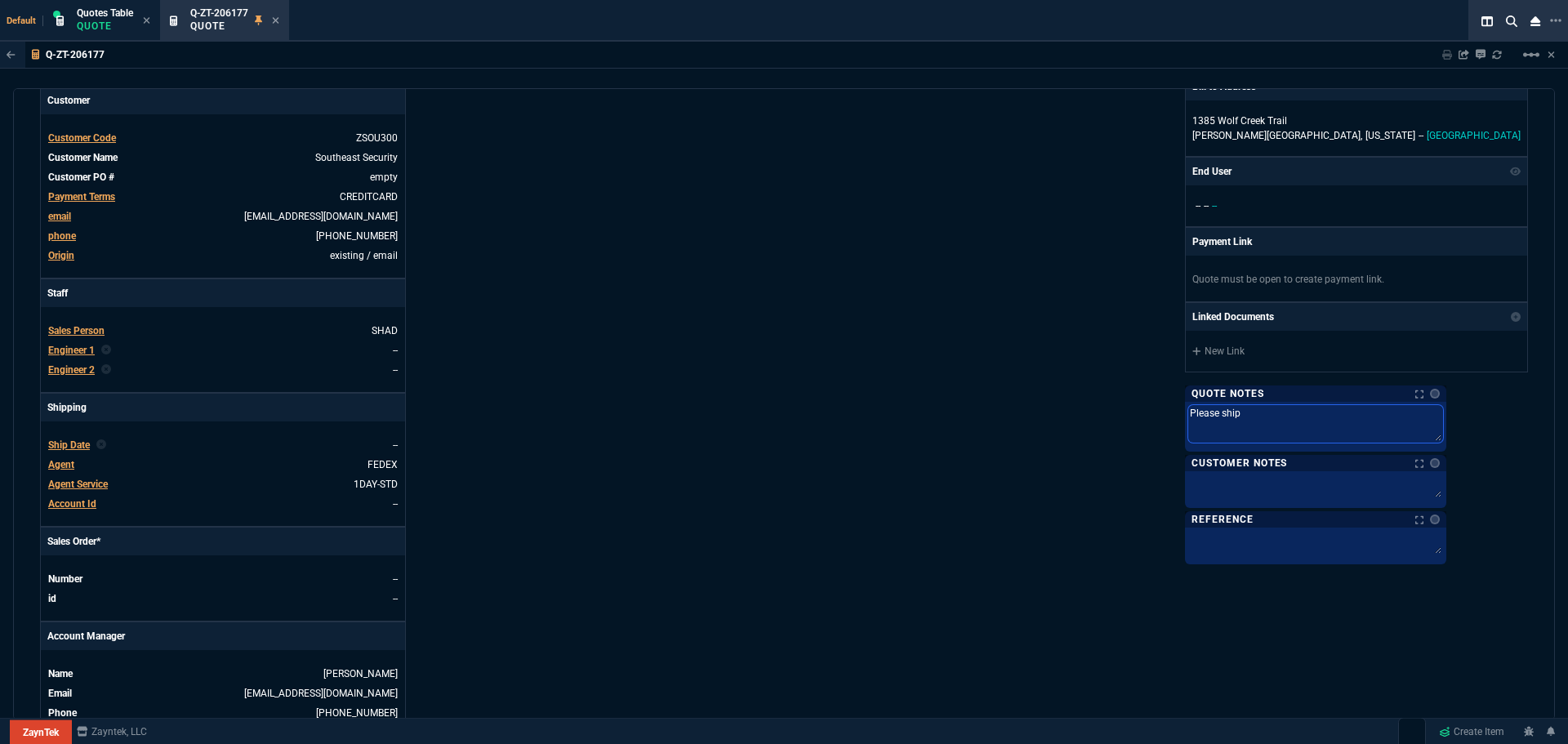
type textarea "Please ship t"
type textarea "Please ship to"
type textarea "Please ship tod"
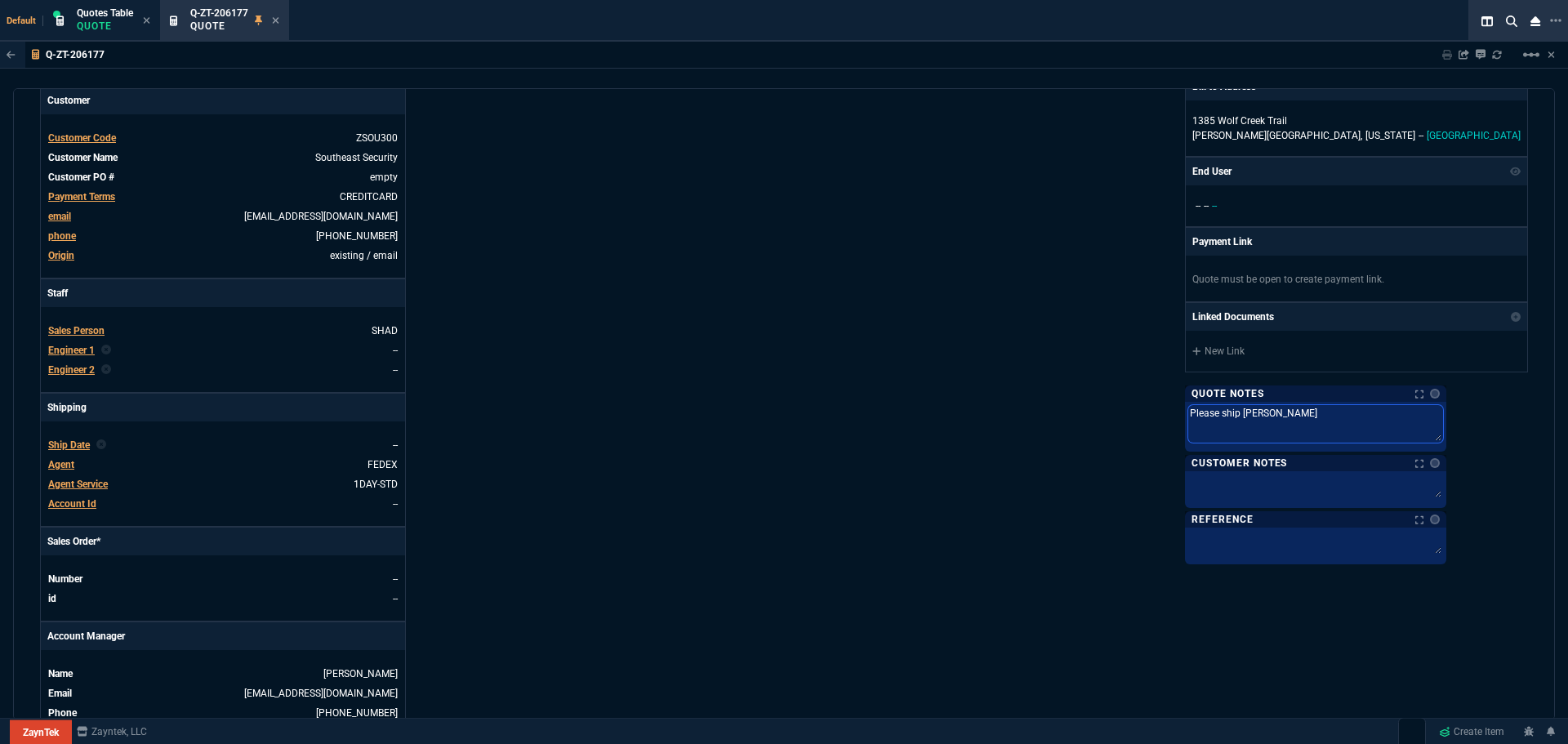
type textarea "Please ship toda"
type textarea "Please ship today"
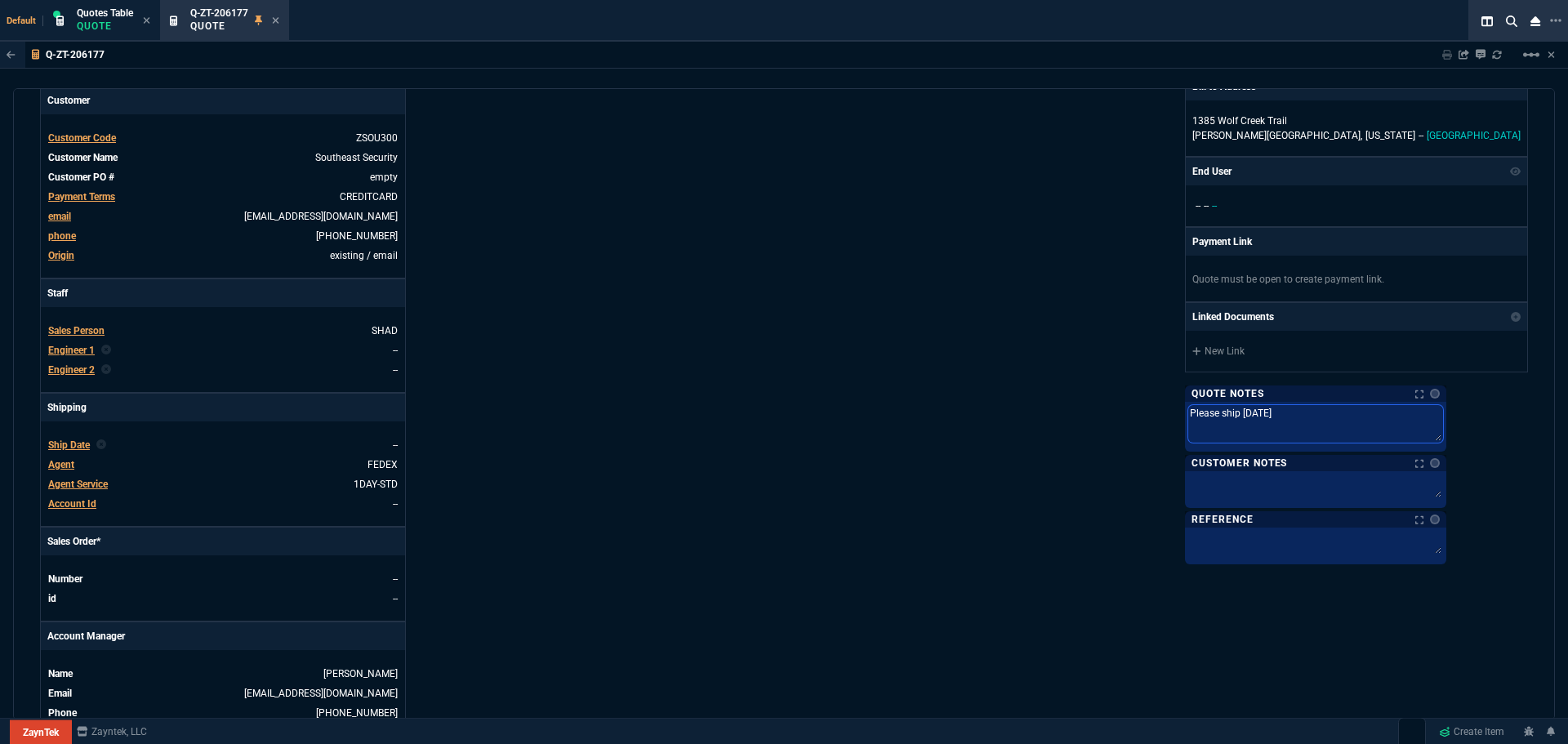
type textarea "Please ship today"
type textarea "Please ship today o"
type textarea "Please ship today ov"
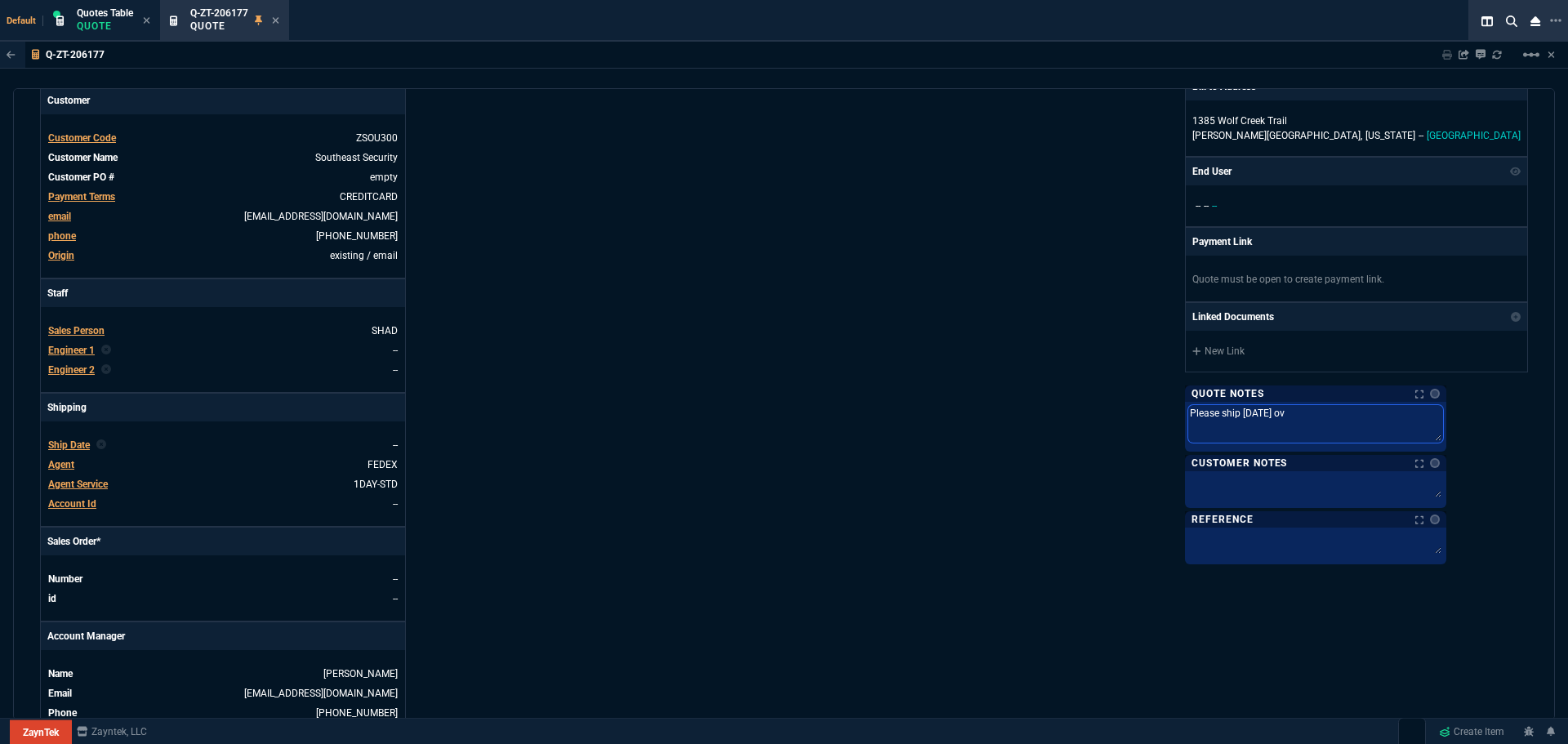
type textarea "Please ship today ove"
type textarea "Please ship today over"
type textarea "Please ship today overn"
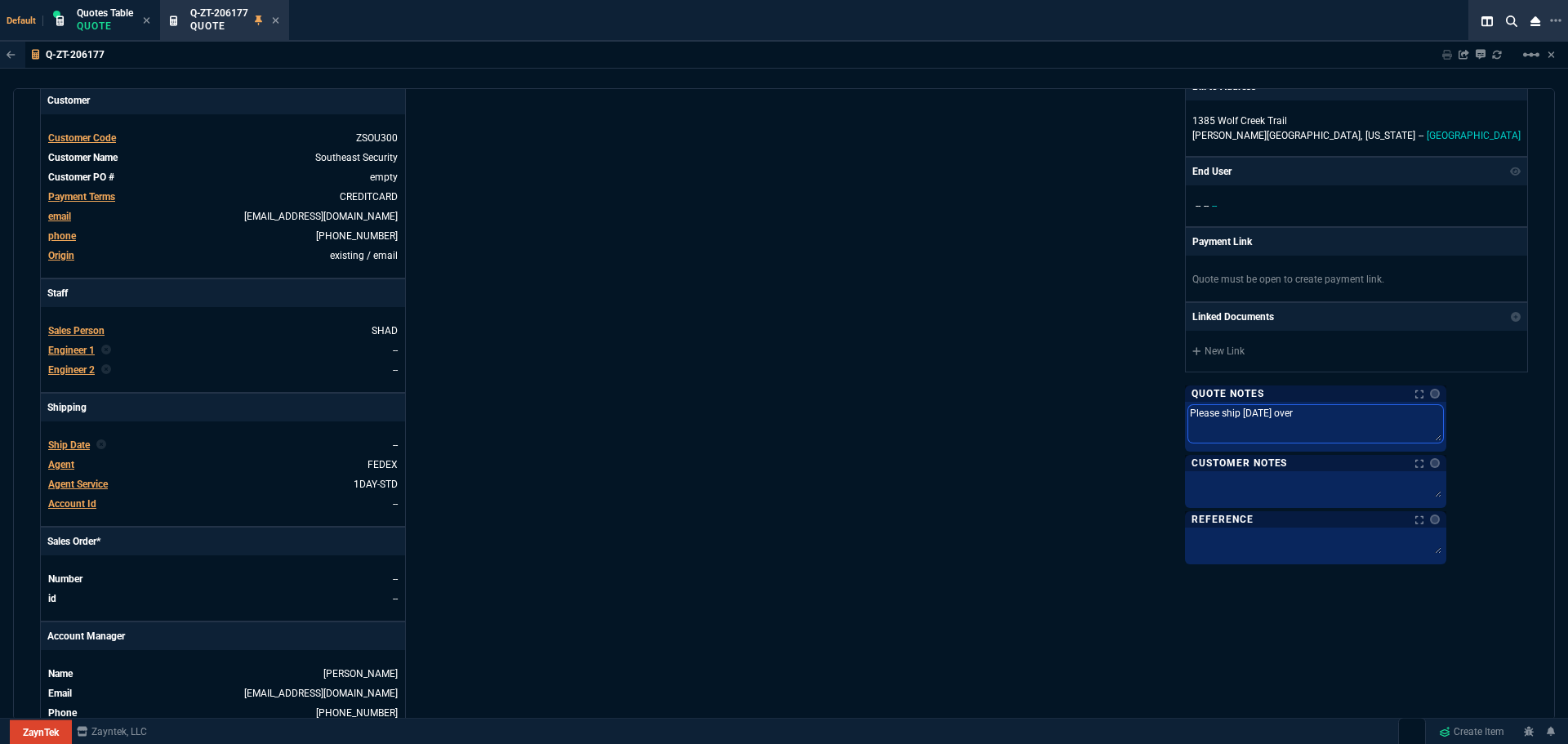
type textarea "Please ship today overn"
type textarea "Please ship today overni"
type textarea "Please ship today overnig"
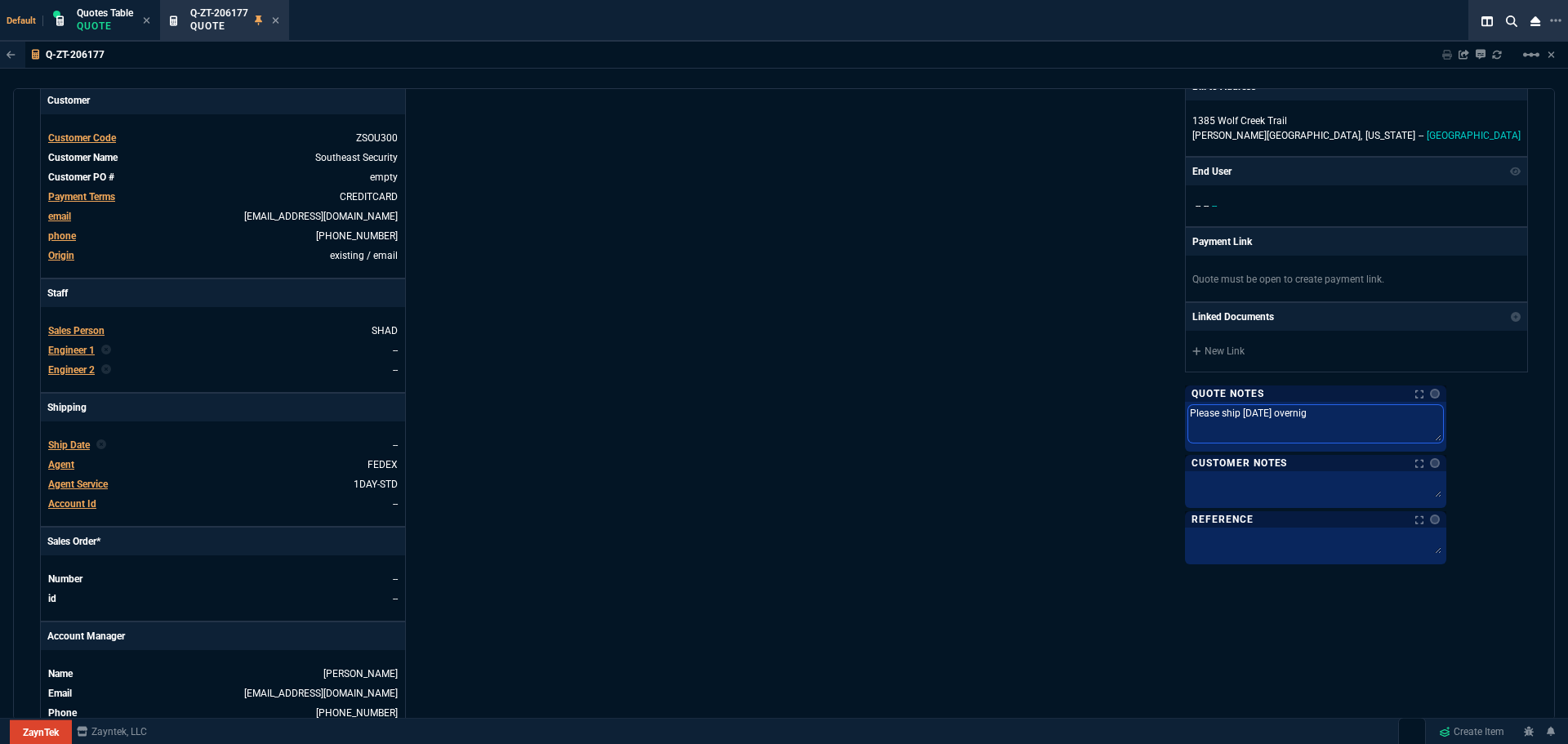
type textarea "Please ship today overnigh"
type textarea "Please ship [DATE] overnight"
click at [1088, 360] on div "ZaynTek, LLC 2609 Technology Dr Suite 200 Plano, TX 75074 Share Link Show More …" at bounding box center [1156, 315] width 744 height 843
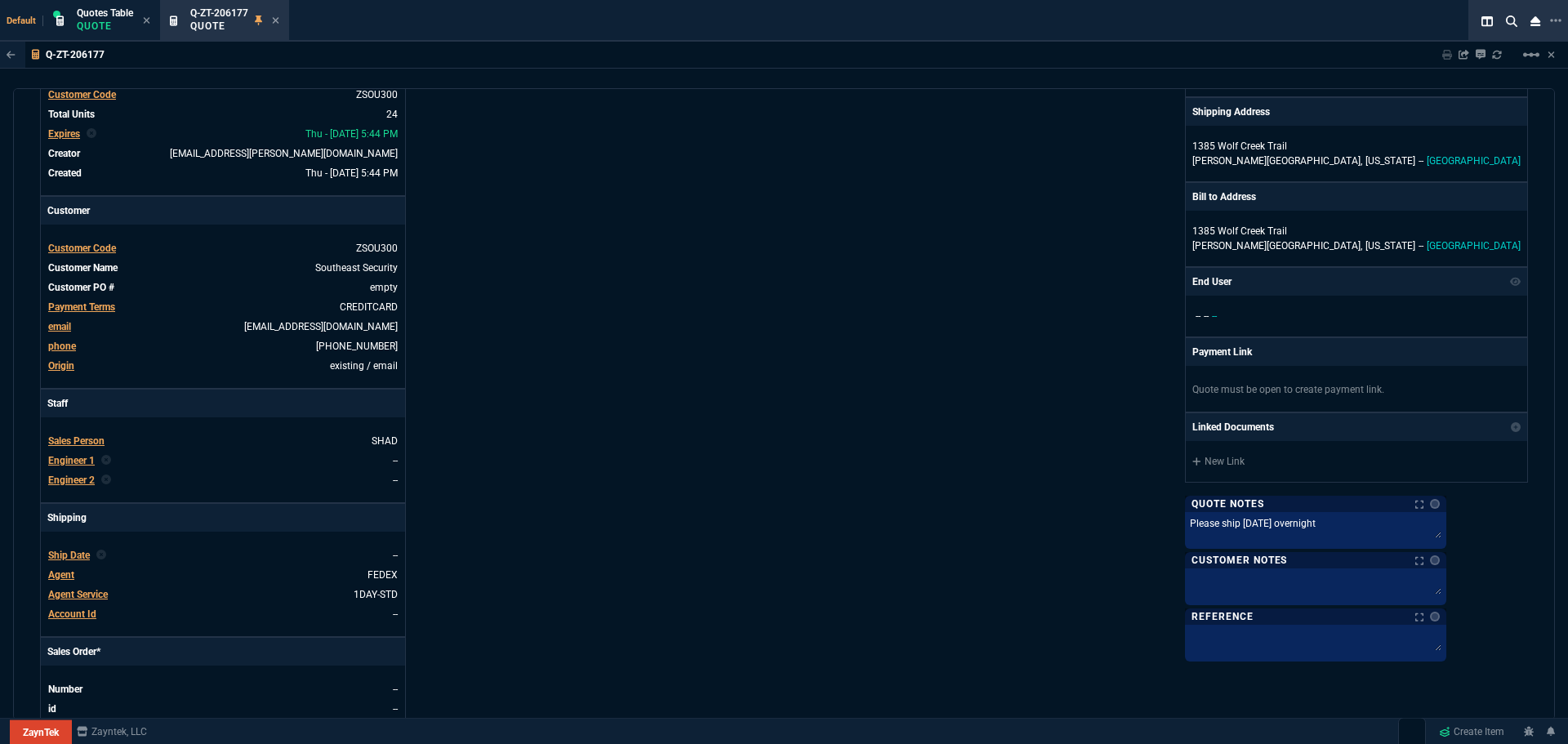
scroll to position [0, 0]
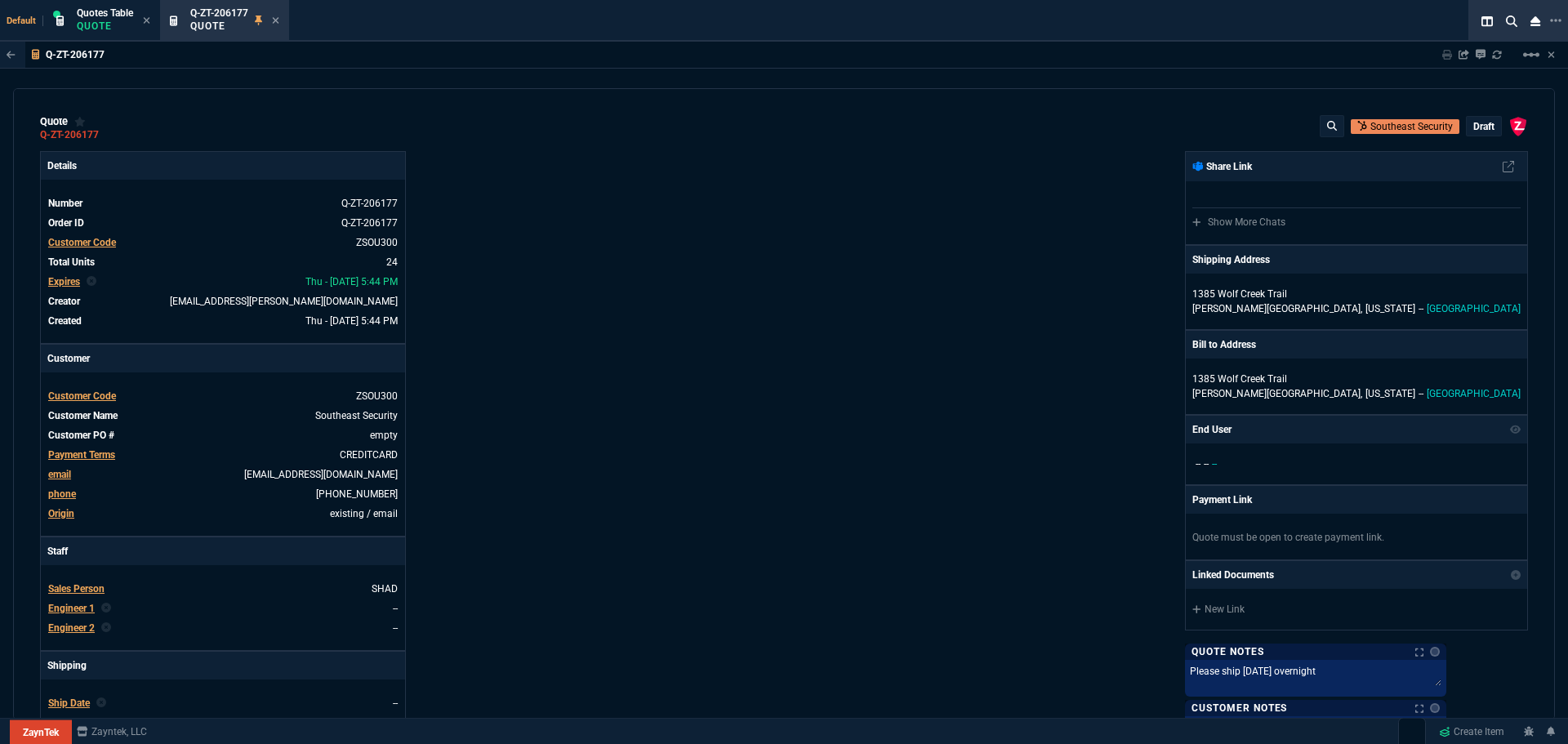
click at [1474, 128] on p "draft" at bounding box center [1484, 126] width 21 height 13
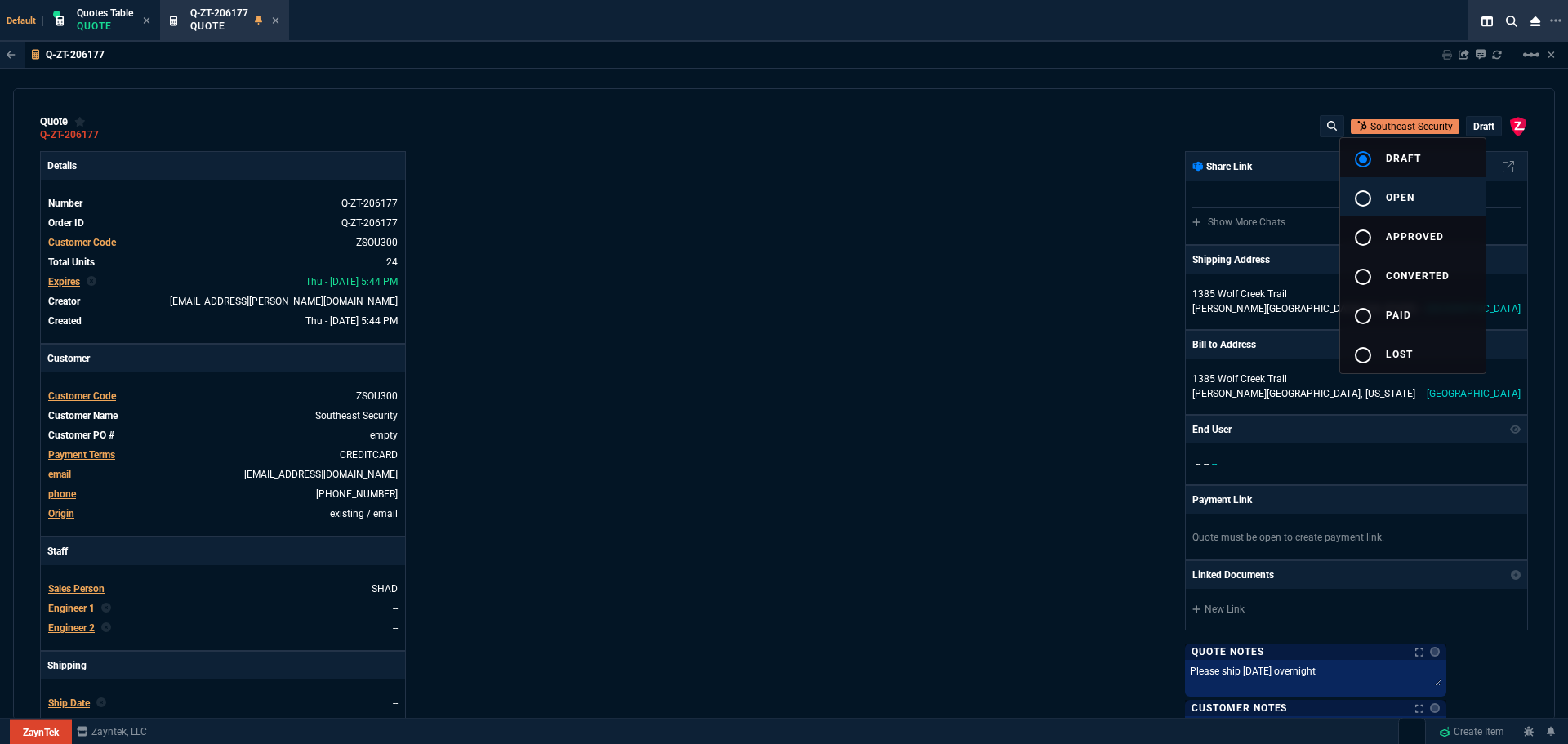
click at [1377, 196] on div "radio_button_unchecked" at bounding box center [1369, 198] width 32 height 20
type input "38"
type input "5"
click at [1067, 282] on div at bounding box center [784, 372] width 1568 height 744
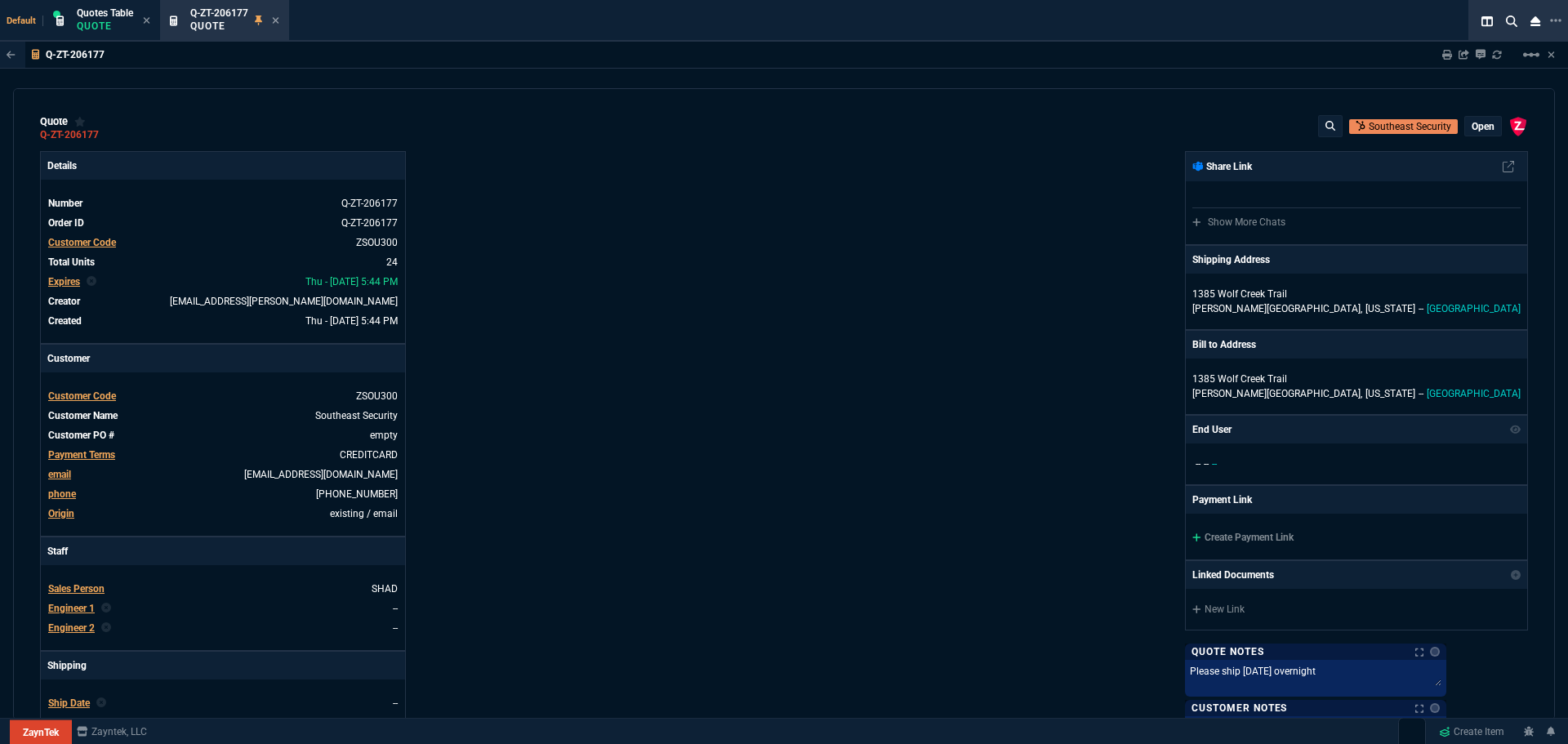
type input "86"
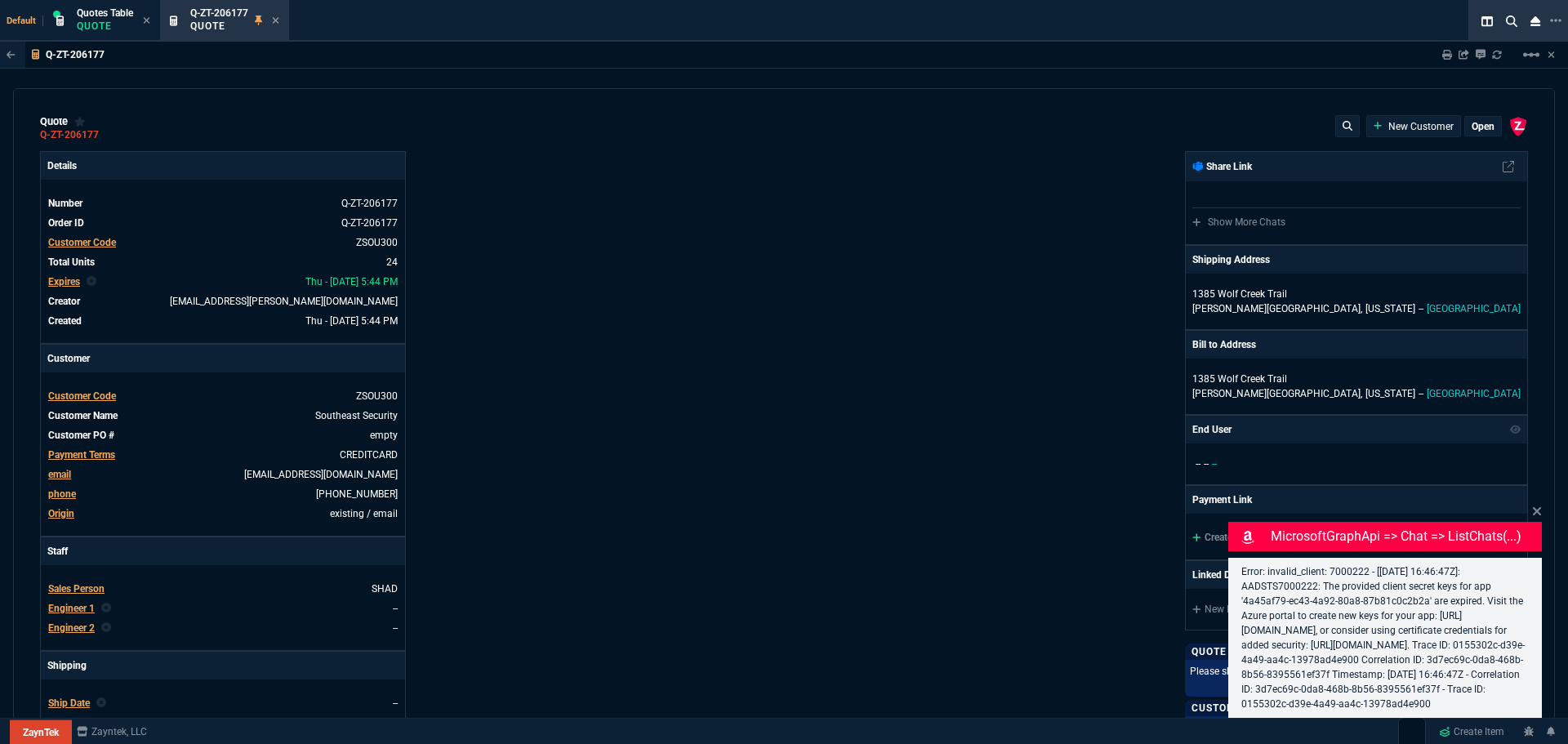
type input "91.23"
type input "38"
type input "5"
select select "4: SHAD"
type input "86"
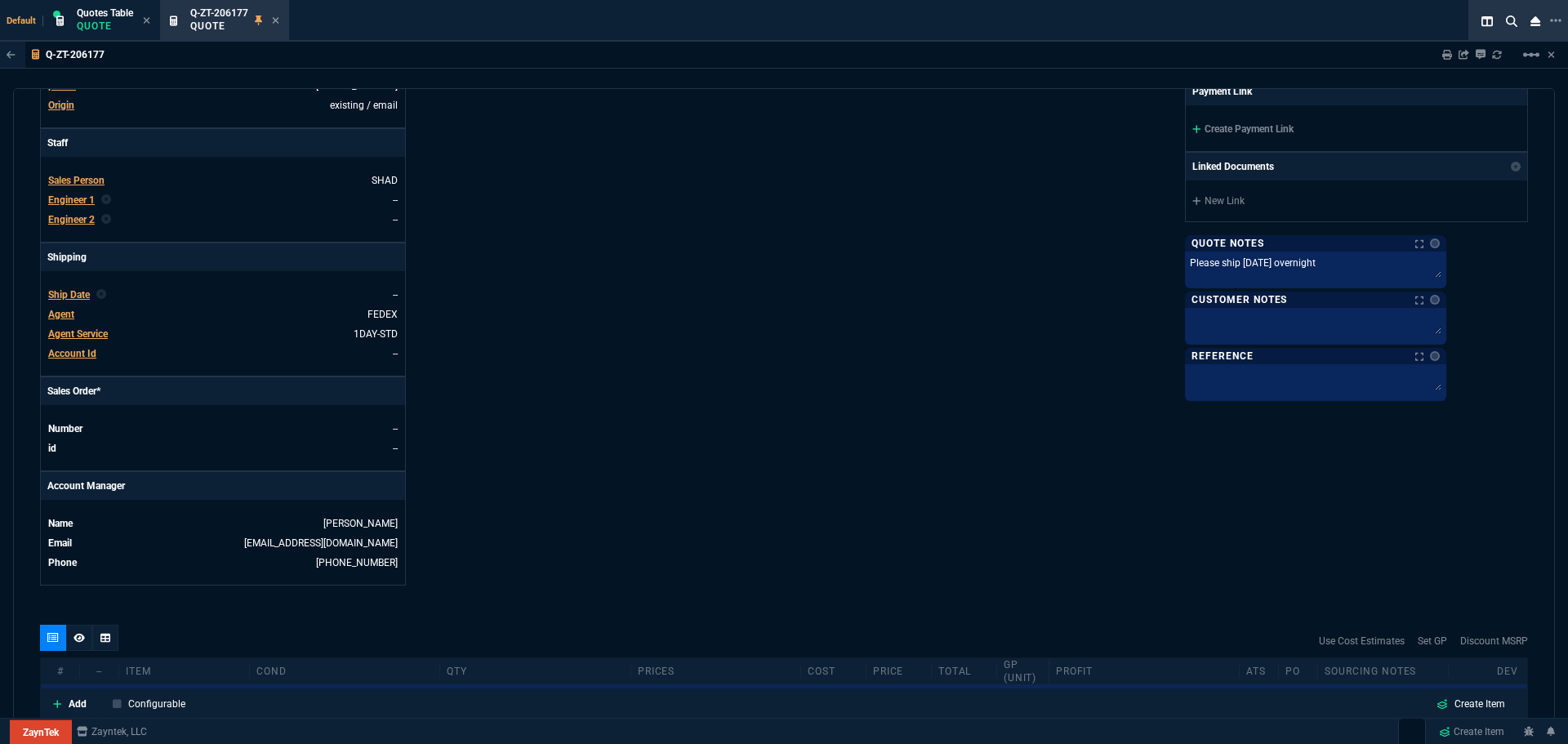
scroll to position [650, 0]
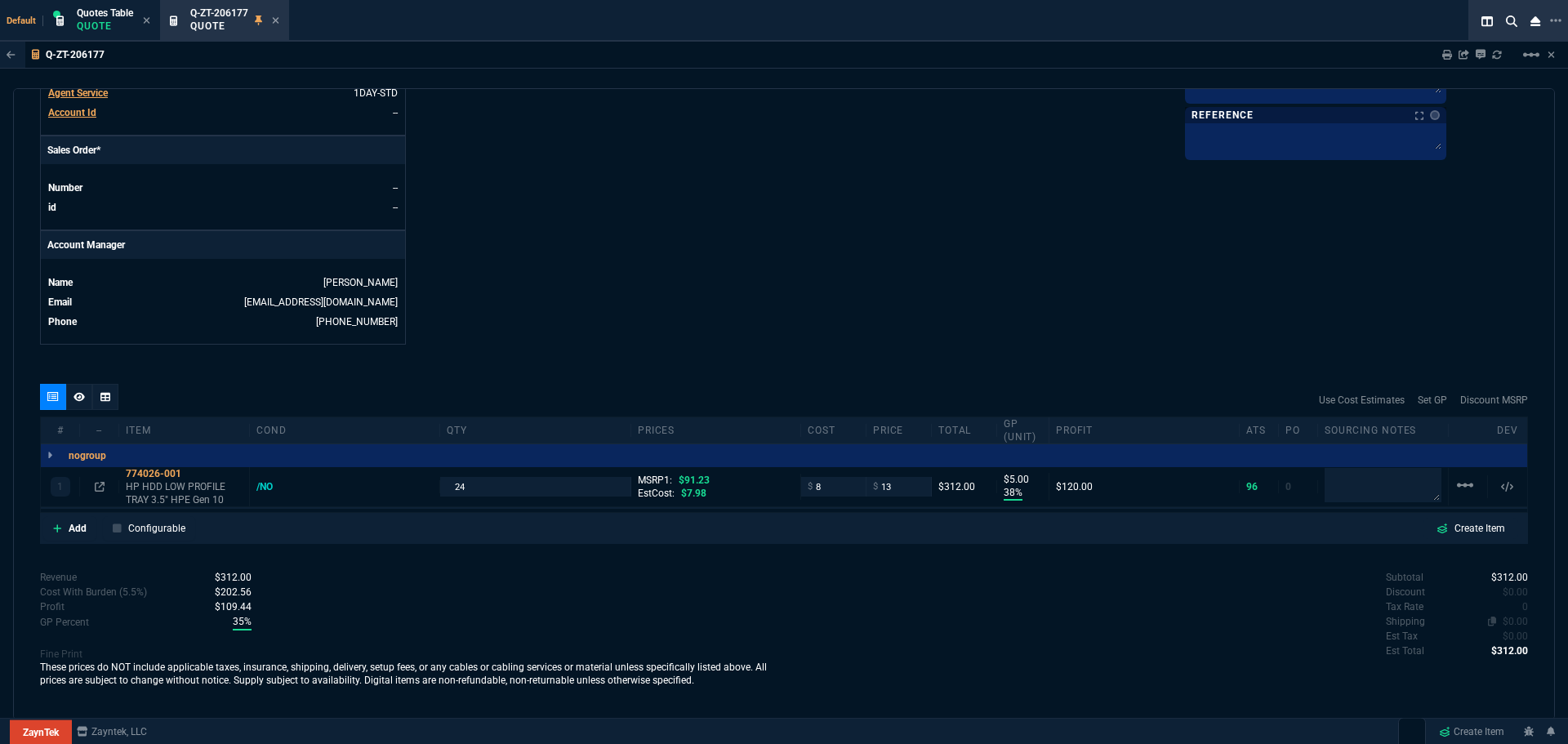
click at [1510, 622] on span "$0.00" at bounding box center [1515, 622] width 25 height 11
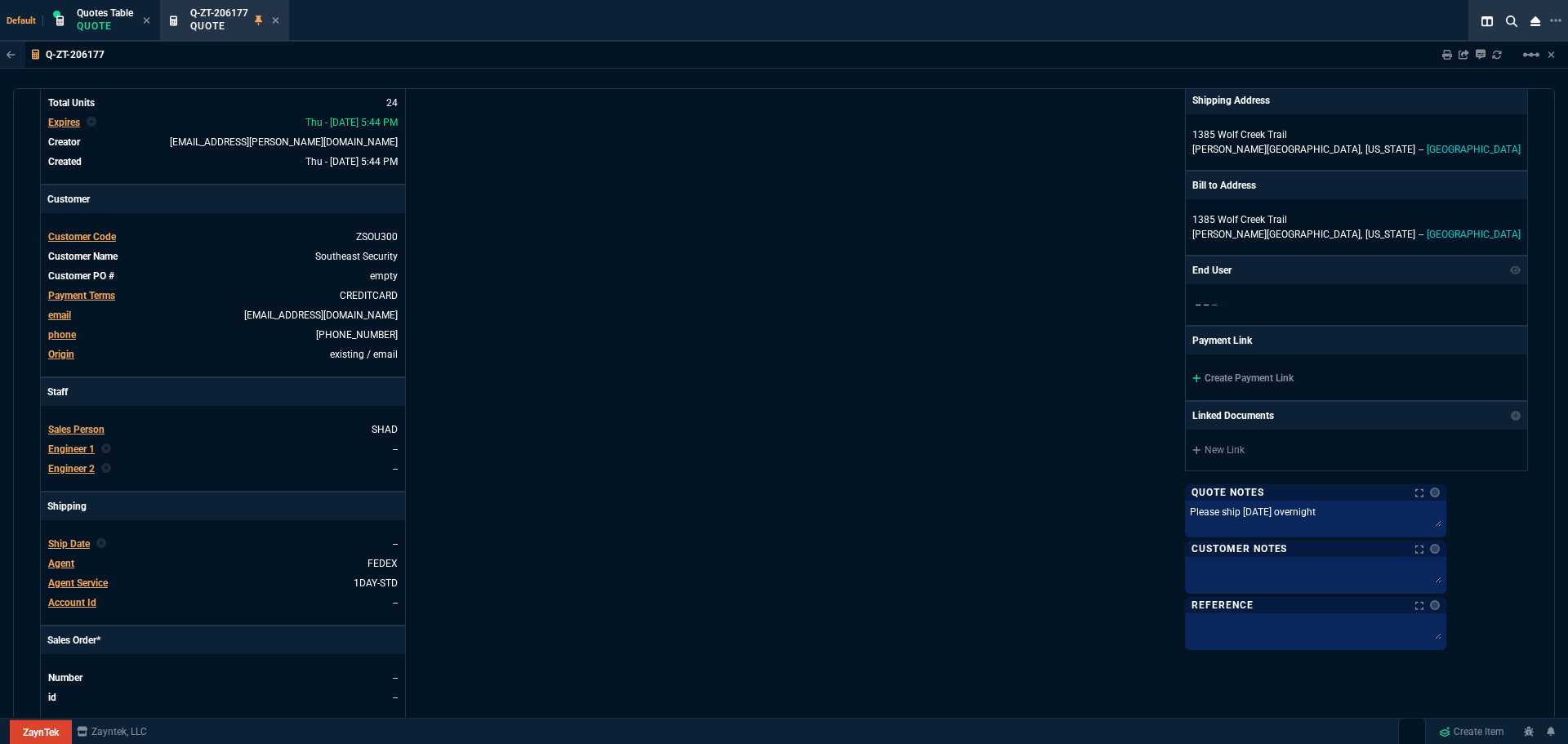
scroll to position [0, 0]
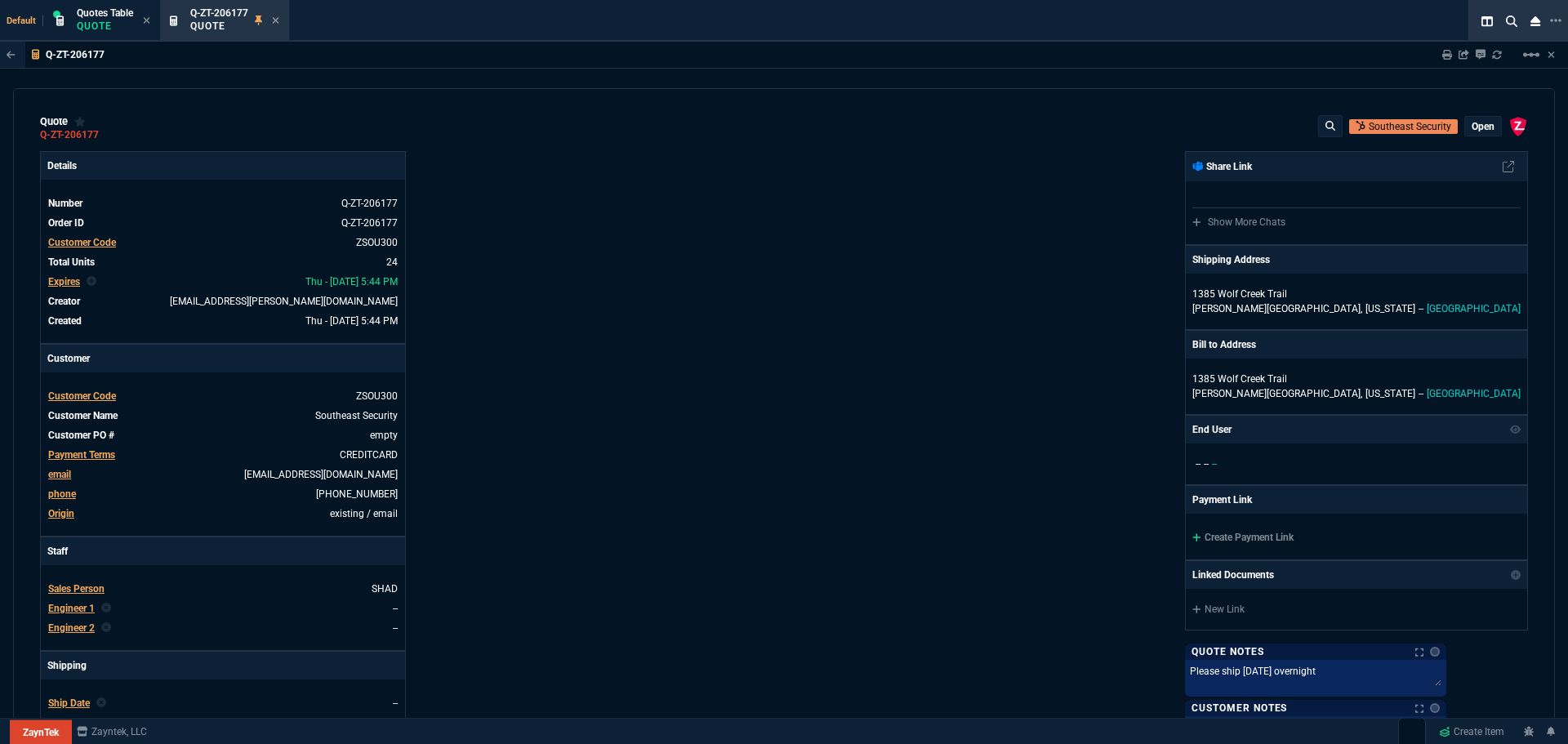
click at [1472, 127] on p "open" at bounding box center [1483, 126] width 23 height 13
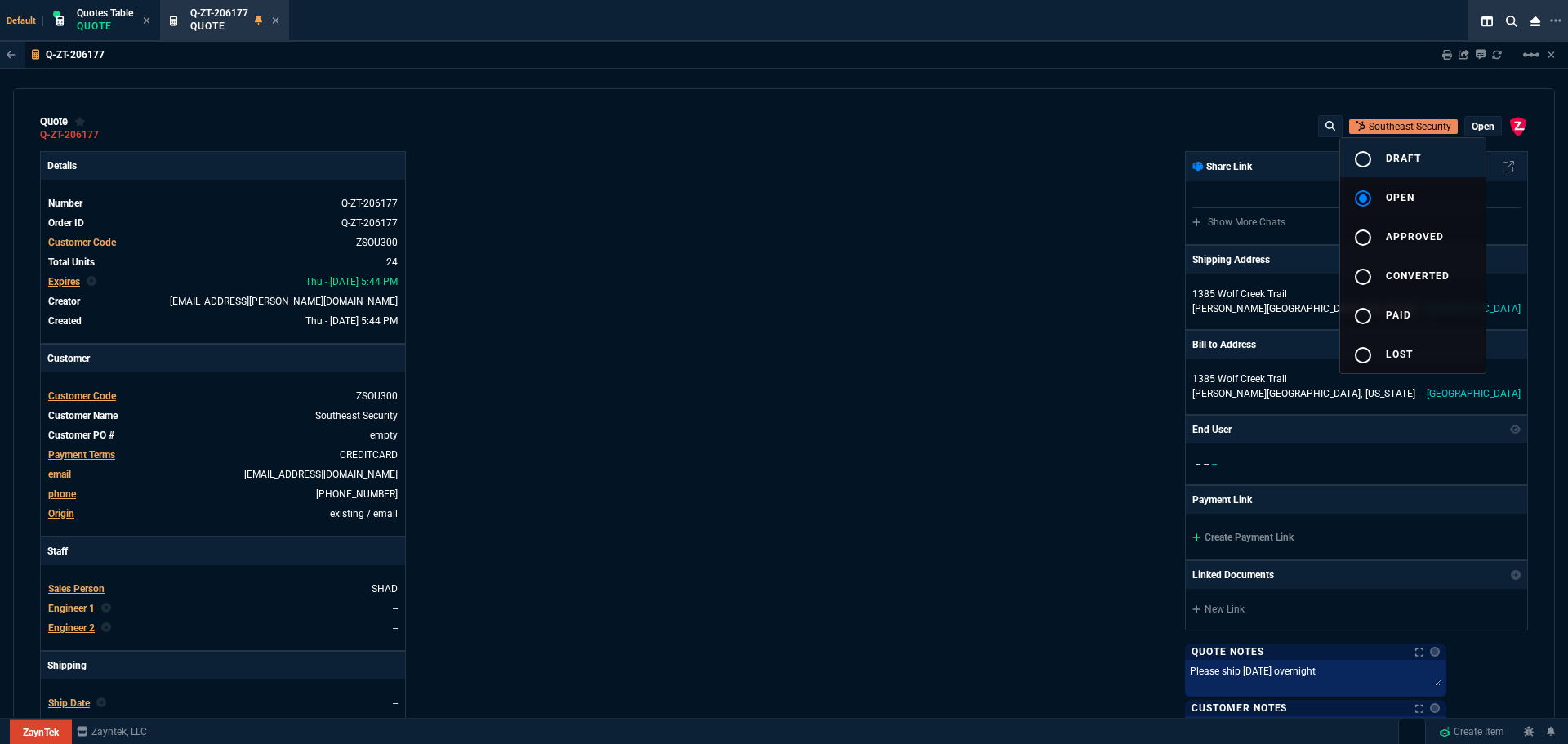
click at [1375, 158] on div "radio_button_unchecked" at bounding box center [1369, 159] width 32 height 20
click at [1085, 244] on div at bounding box center [784, 372] width 1568 height 744
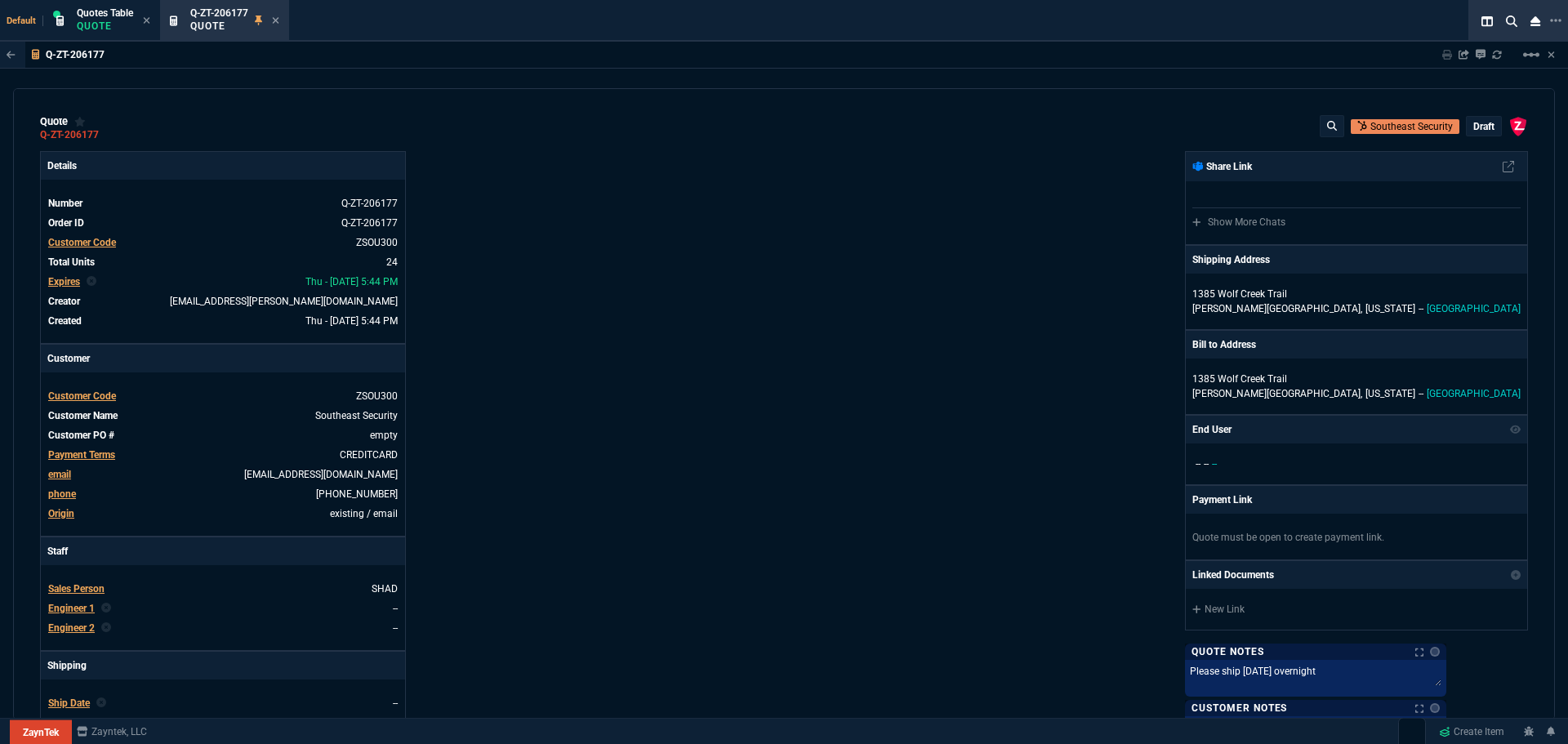
type input "38"
type input "5"
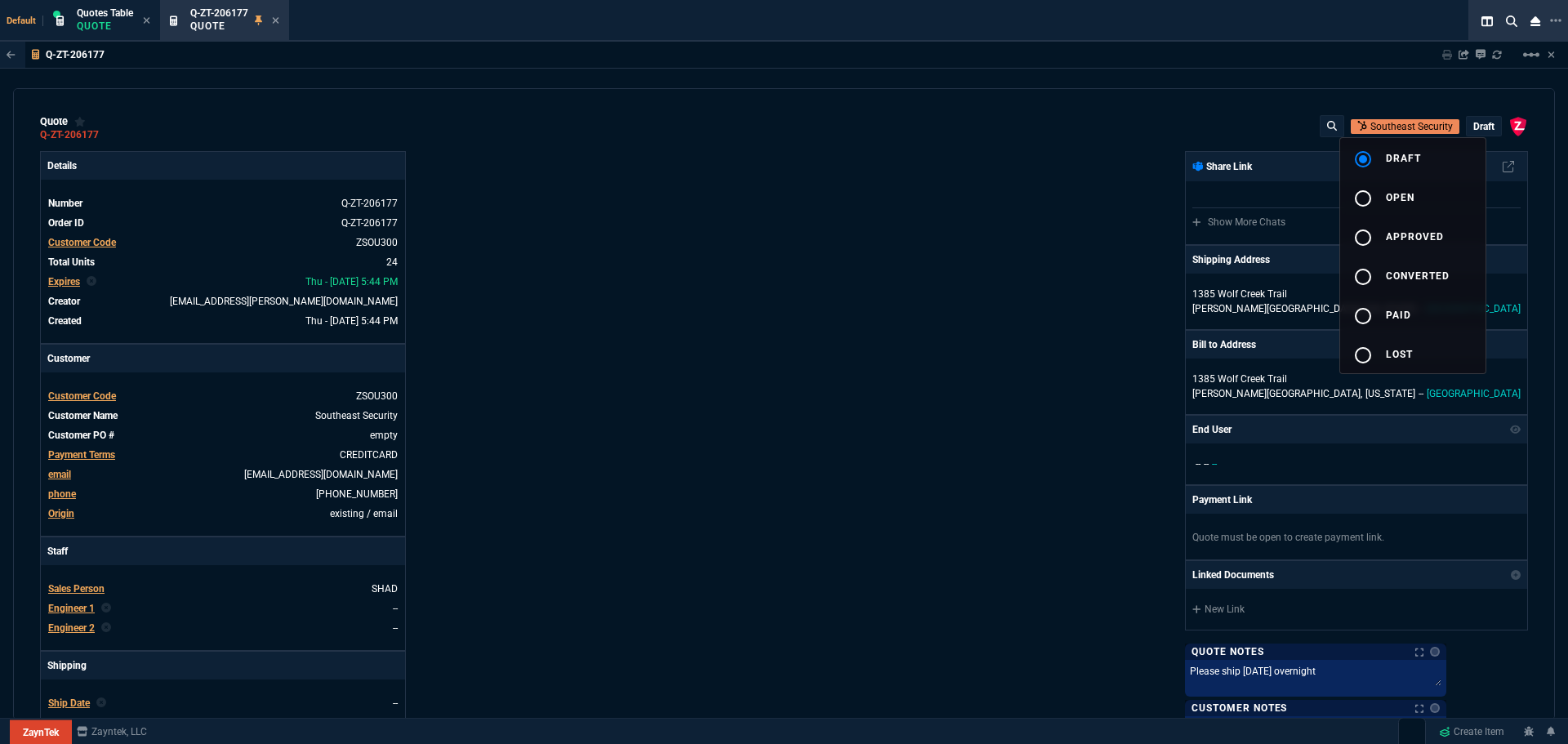
type input "86"
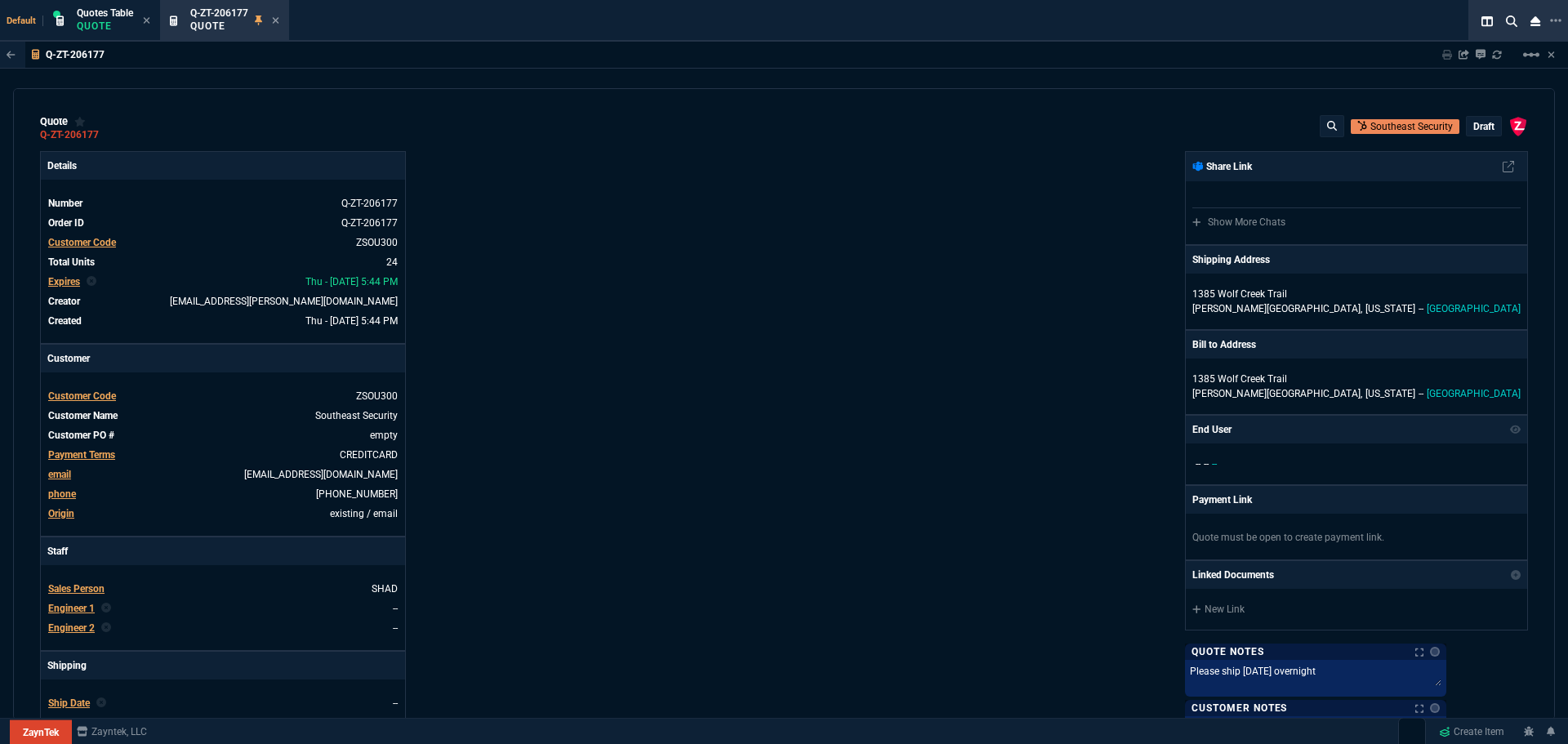
click at [1481, 128] on p "draft" at bounding box center [1484, 126] width 21 height 13
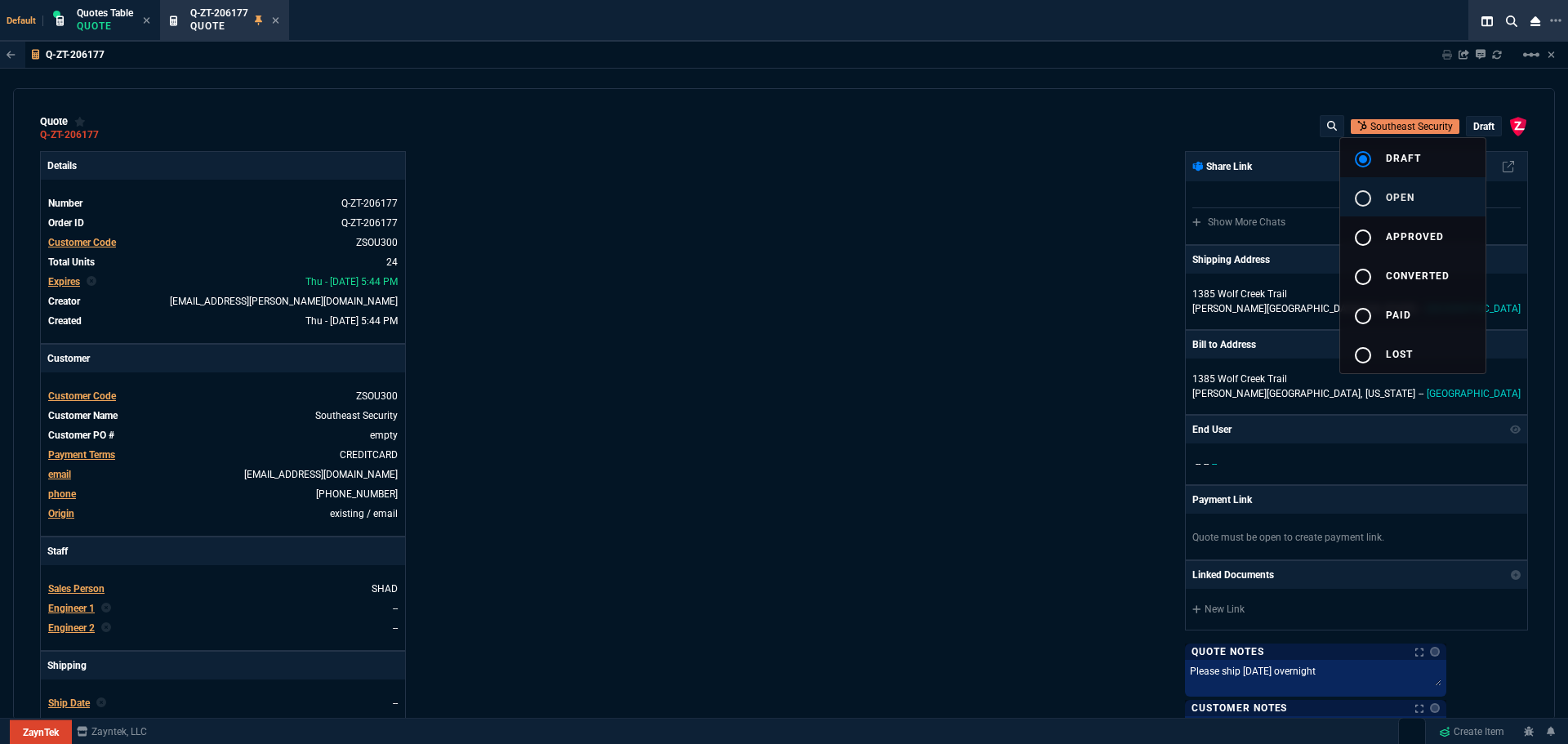
click at [1384, 200] on div "radio_button_unchecked" at bounding box center [1369, 198] width 32 height 20
type input "38"
type input "5"
type input "86"
click at [1005, 236] on div at bounding box center [784, 372] width 1568 height 744
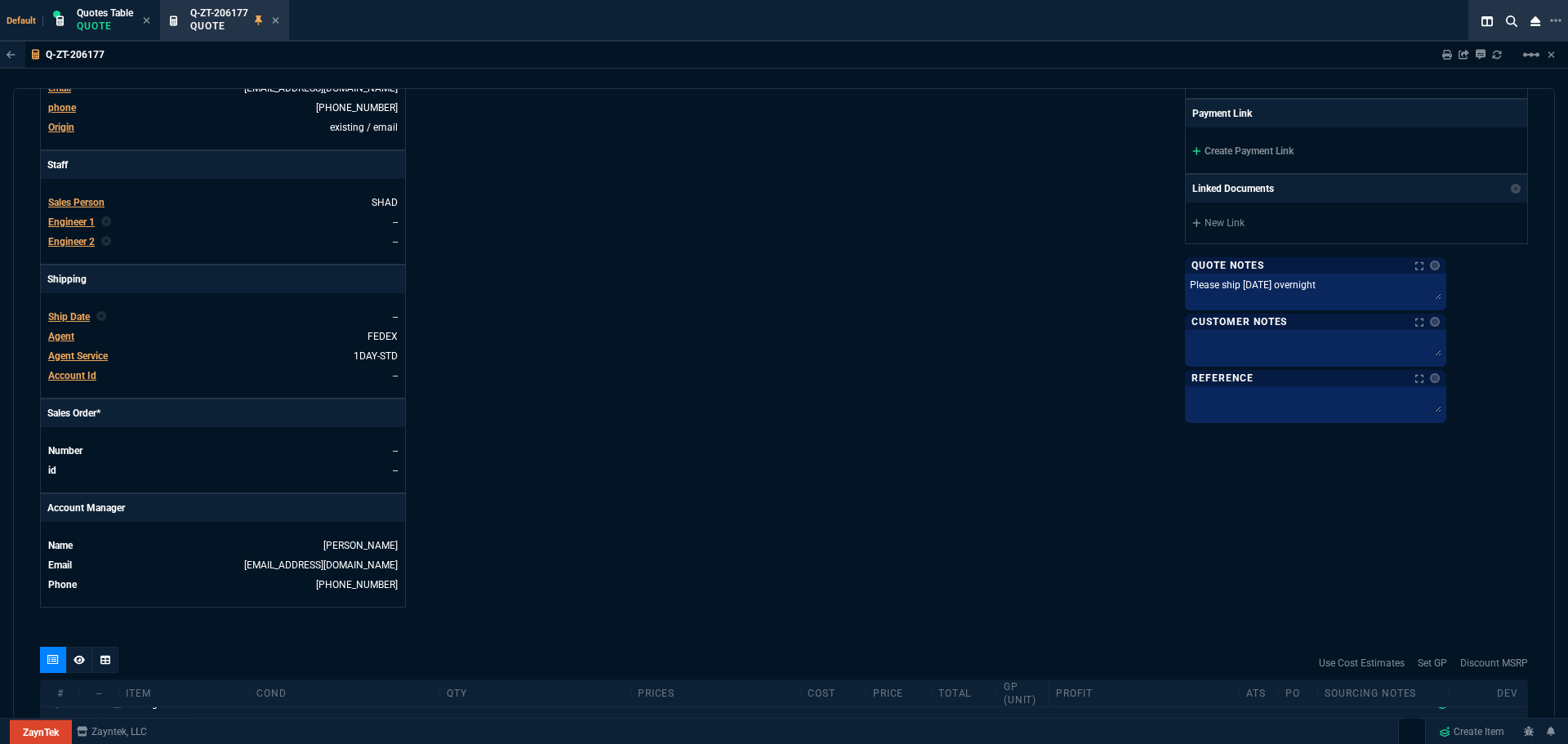
scroll to position [650, 0]
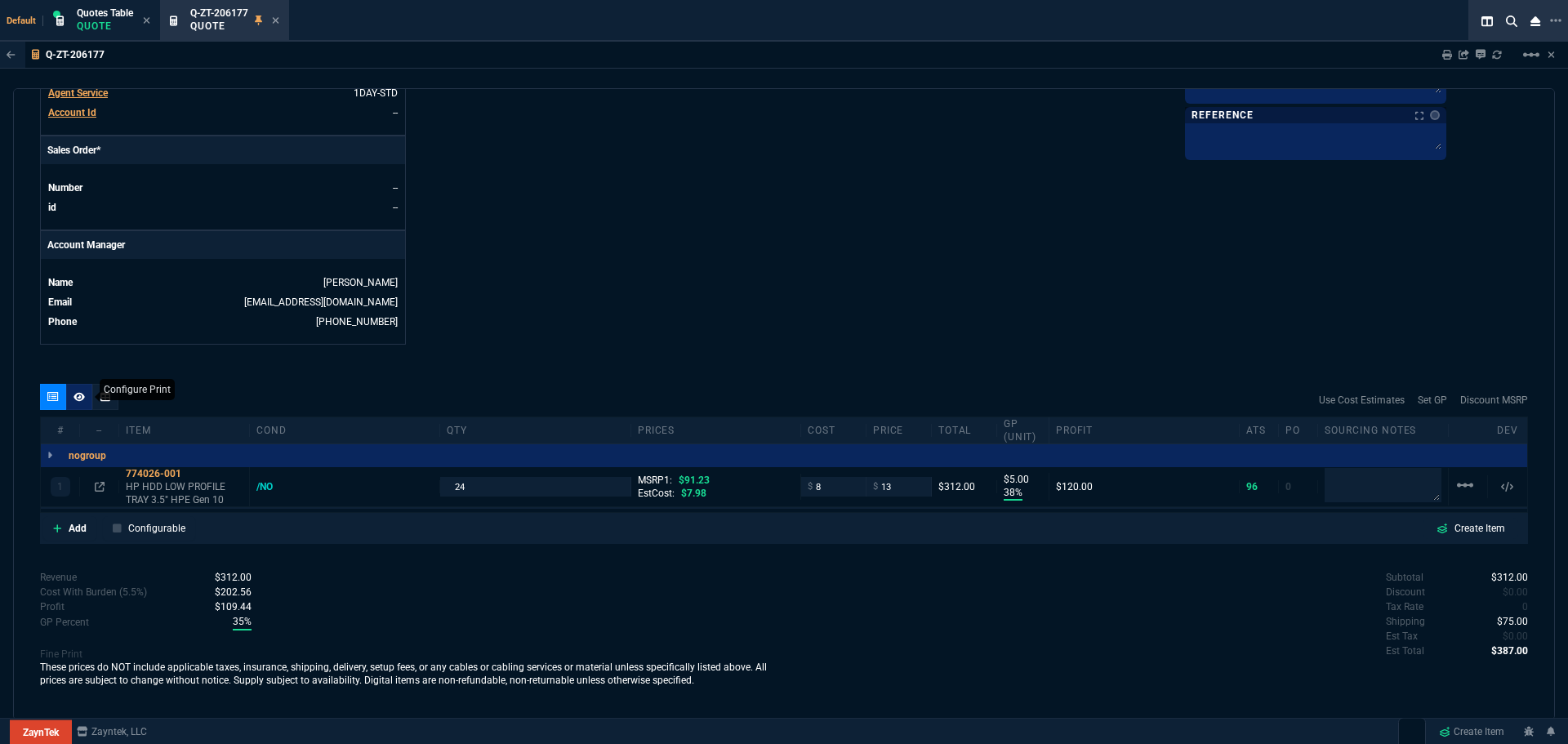
click at [76, 394] on icon at bounding box center [78, 397] width 11 height 10
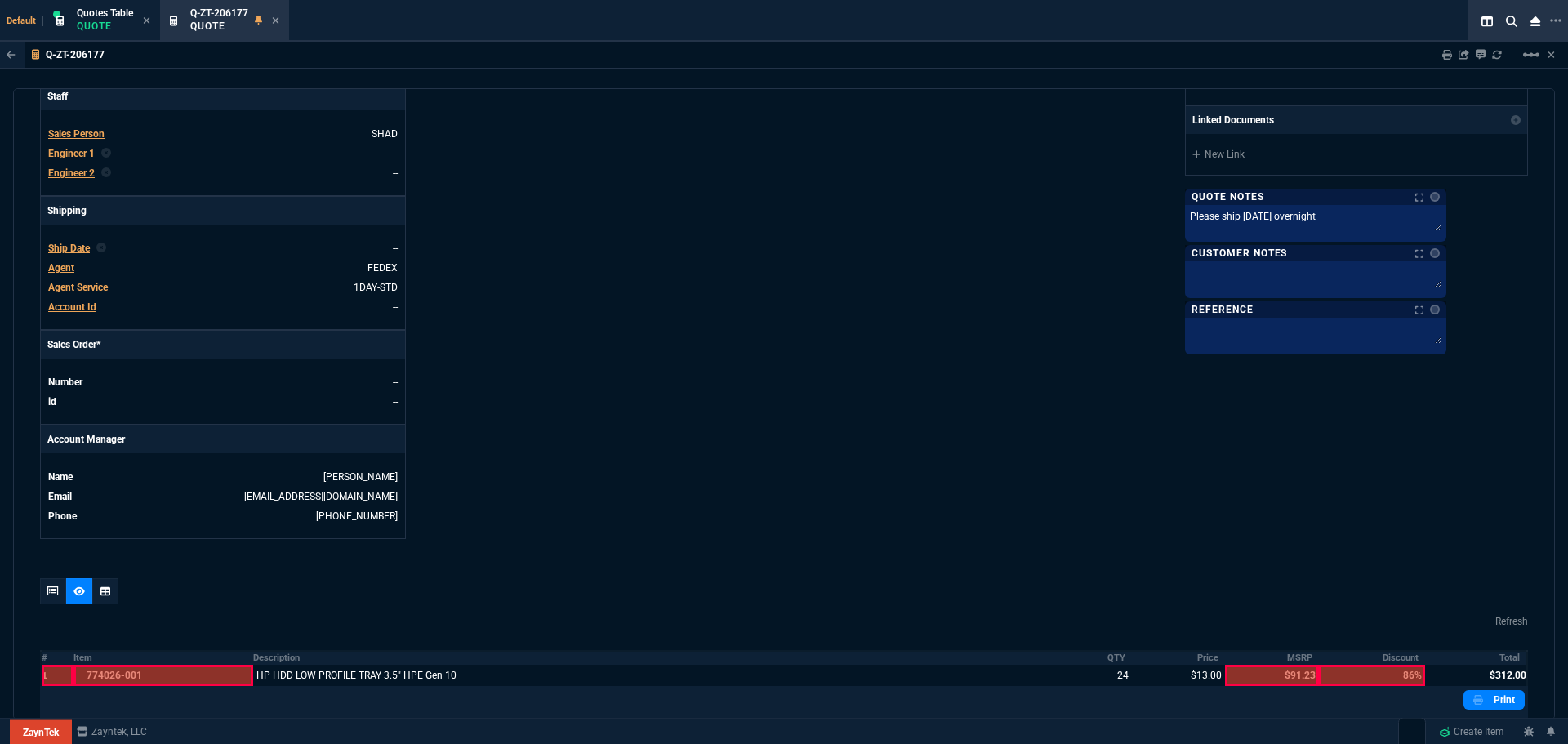
scroll to position [141, 0]
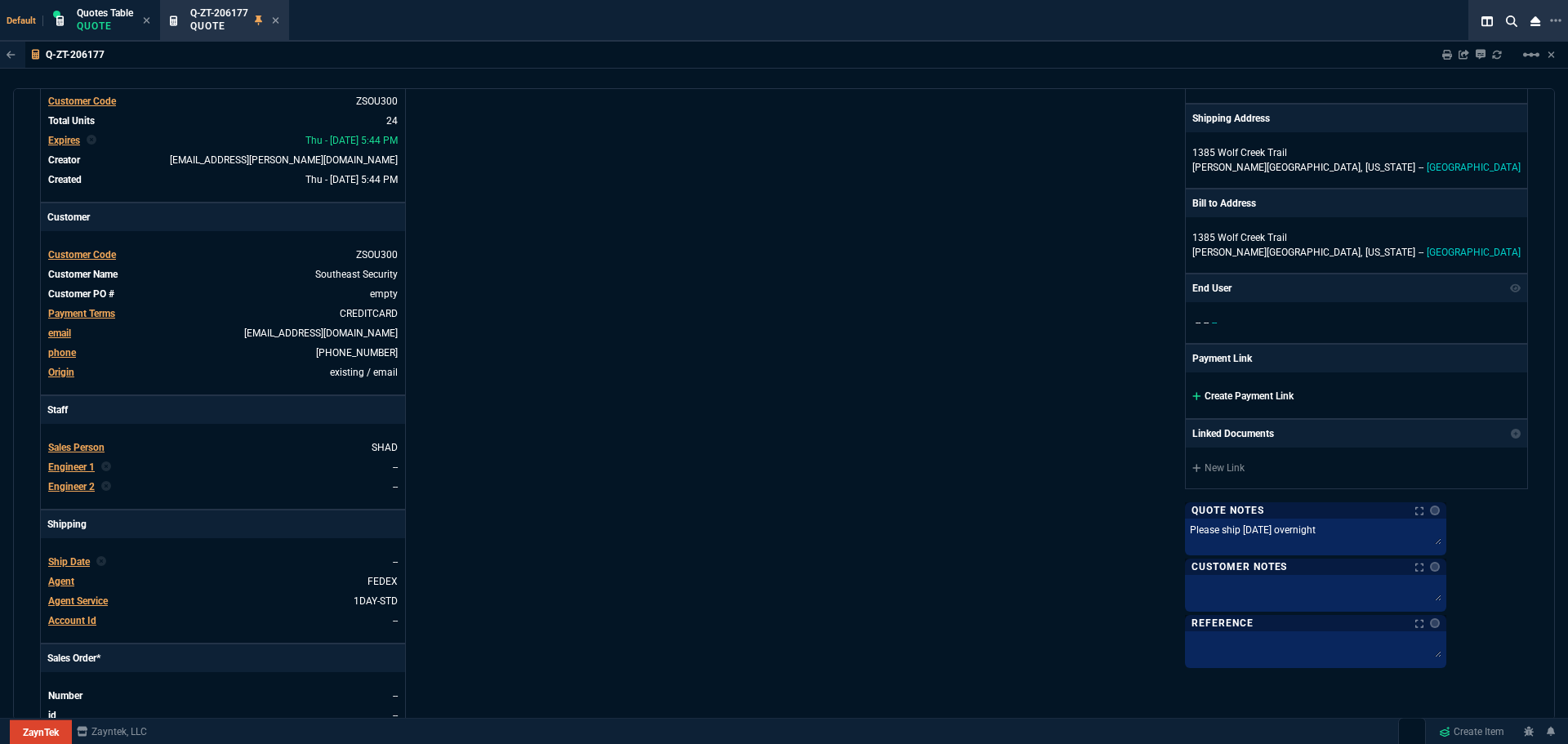
click at [1293, 396] on link "Create Payment Link" at bounding box center [1243, 395] width 101 height 11
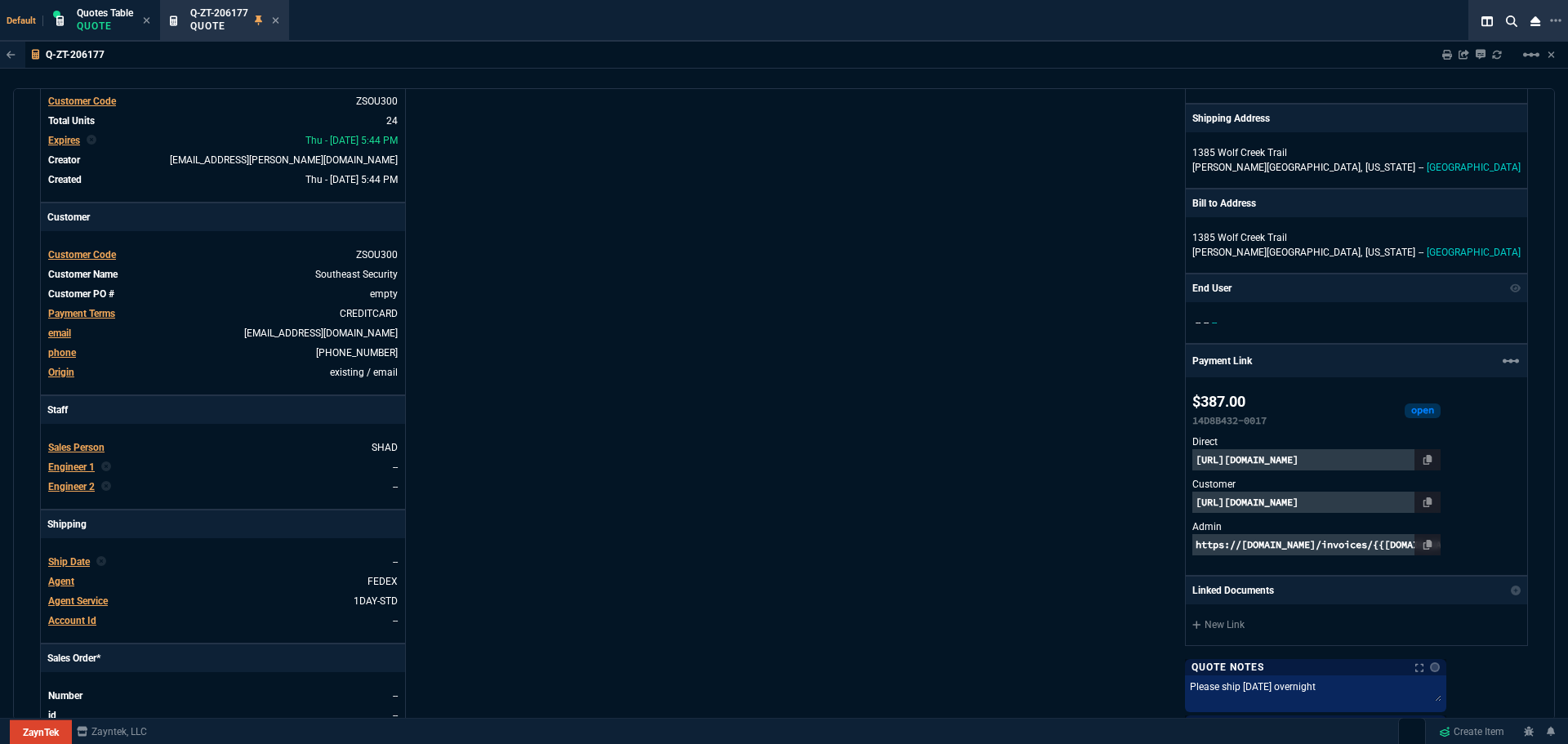
click at [1418, 501] on p "https://pay.zayntek.com/public/quotes/Q-ZT-206177/checkout" at bounding box center [1316, 503] width 248 height 21
click at [1375, 455] on p "https://invoice.stripe.com/i/acct_1I6H3PGIEBFwmLaG/live_YWNjdF8xSTZIM1BHSUVCRnd…" at bounding box center [1316, 460] width 248 height 21
click at [1351, 507] on p "https://pay.zayntek.com/public/quotes/Q-ZT-206177/checkout" at bounding box center [1316, 503] width 248 height 21
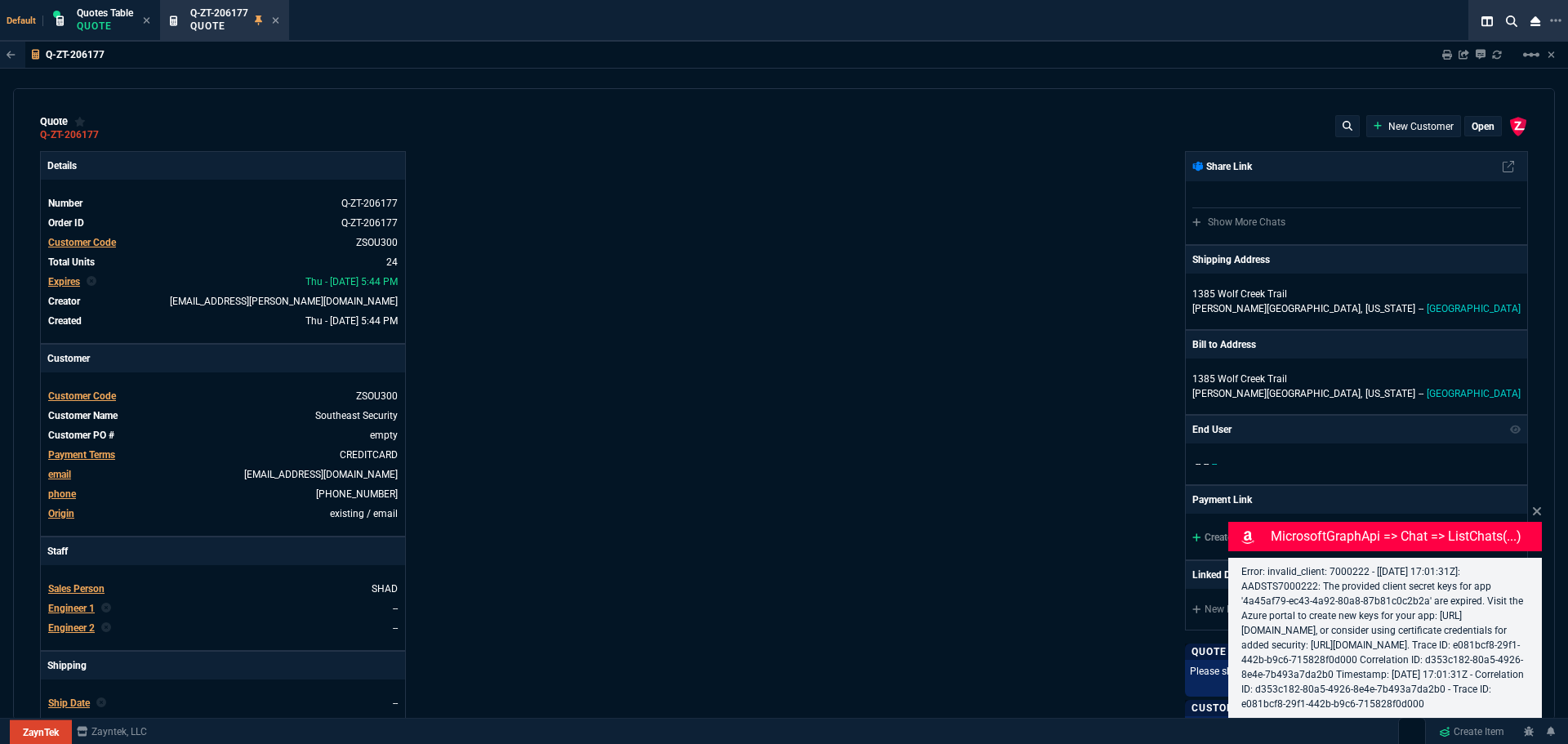
type input "91.23"
type input "38"
type input "5"
type input "86"
select select "4: SHAD"
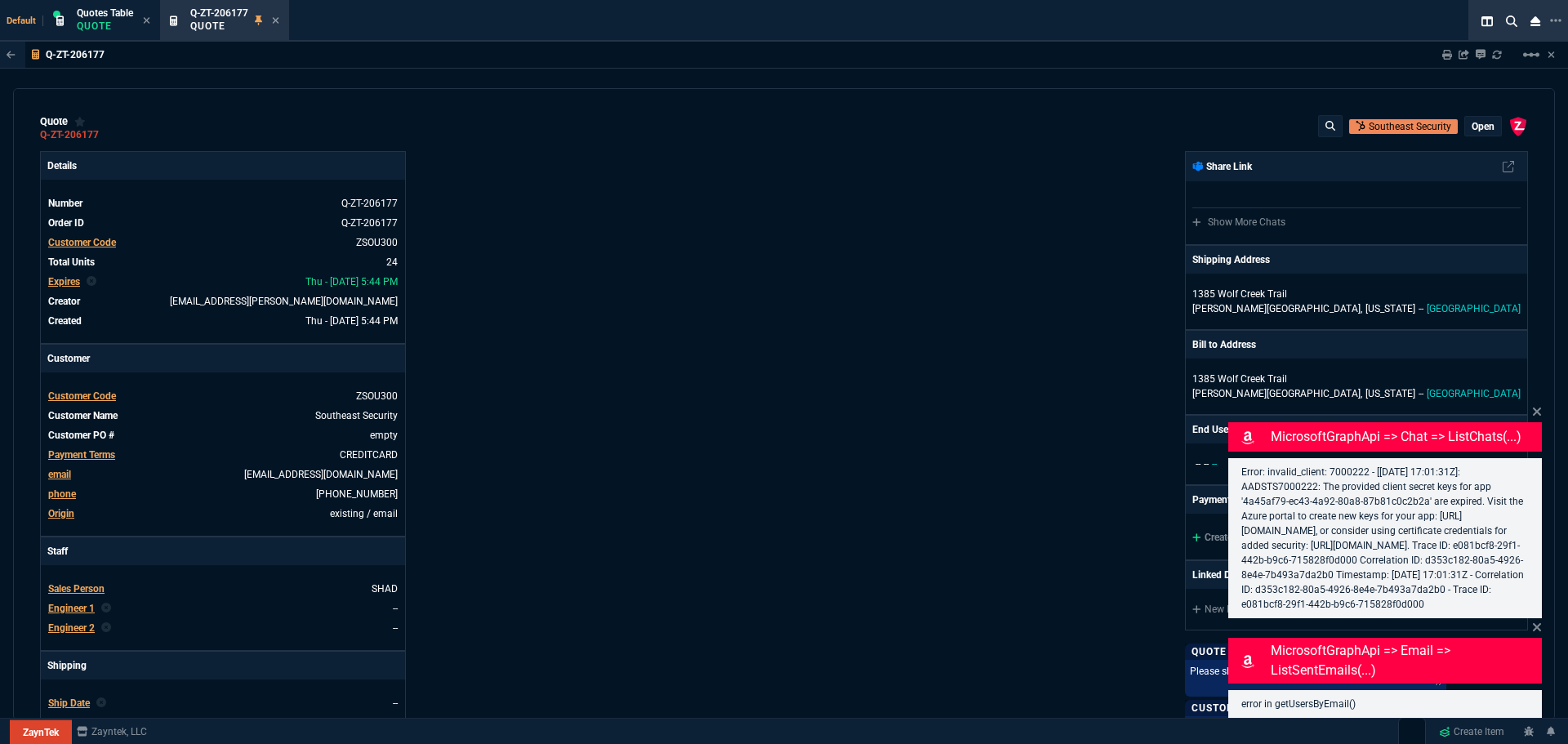
drag, startPoint x: 1533, startPoint y: 394, endPoint x: 1531, endPoint y: 416, distance: 22.1
click at [1534, 408] on icon at bounding box center [1537, 412] width 8 height 9
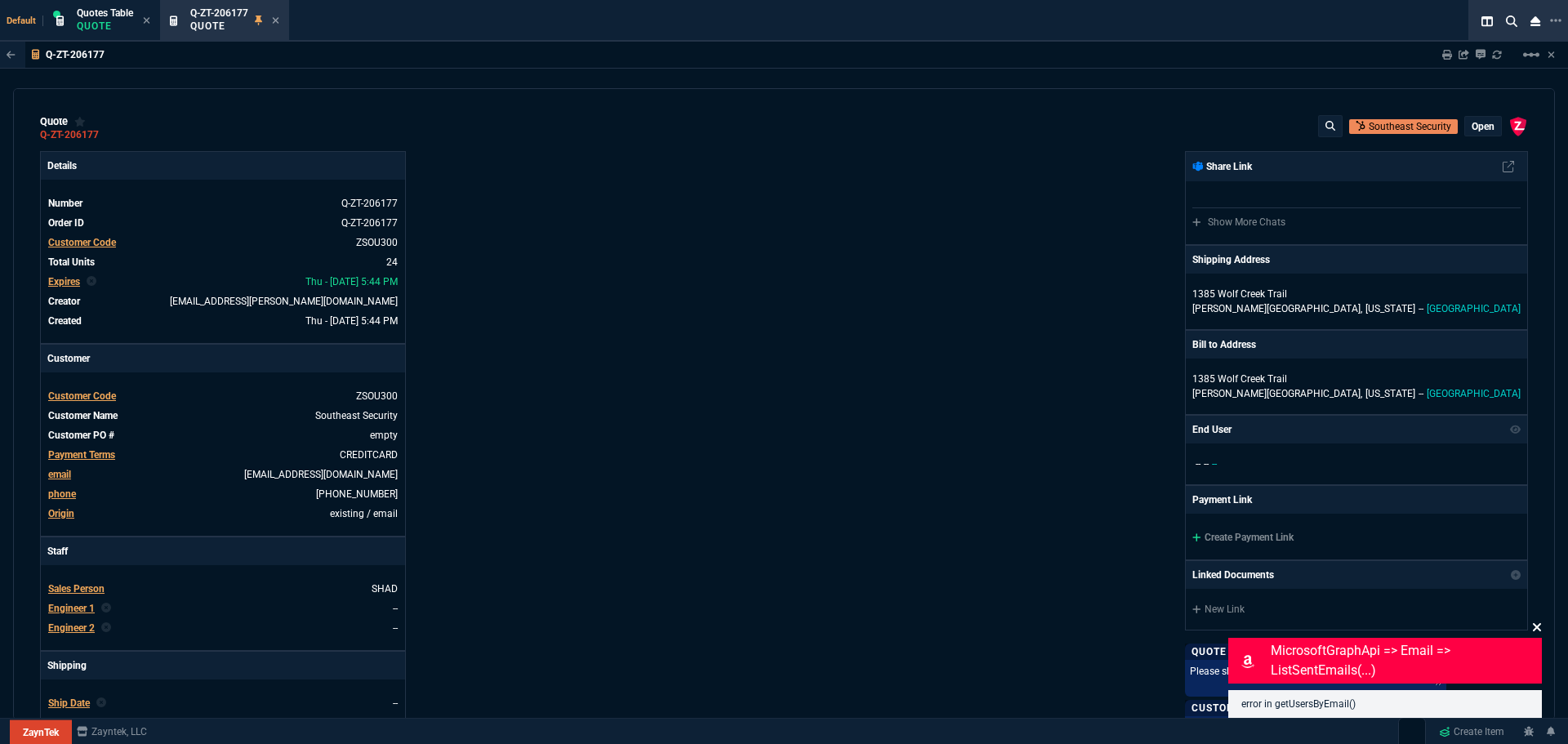
click at [1538, 626] on icon at bounding box center [1537, 628] width 8 height 9
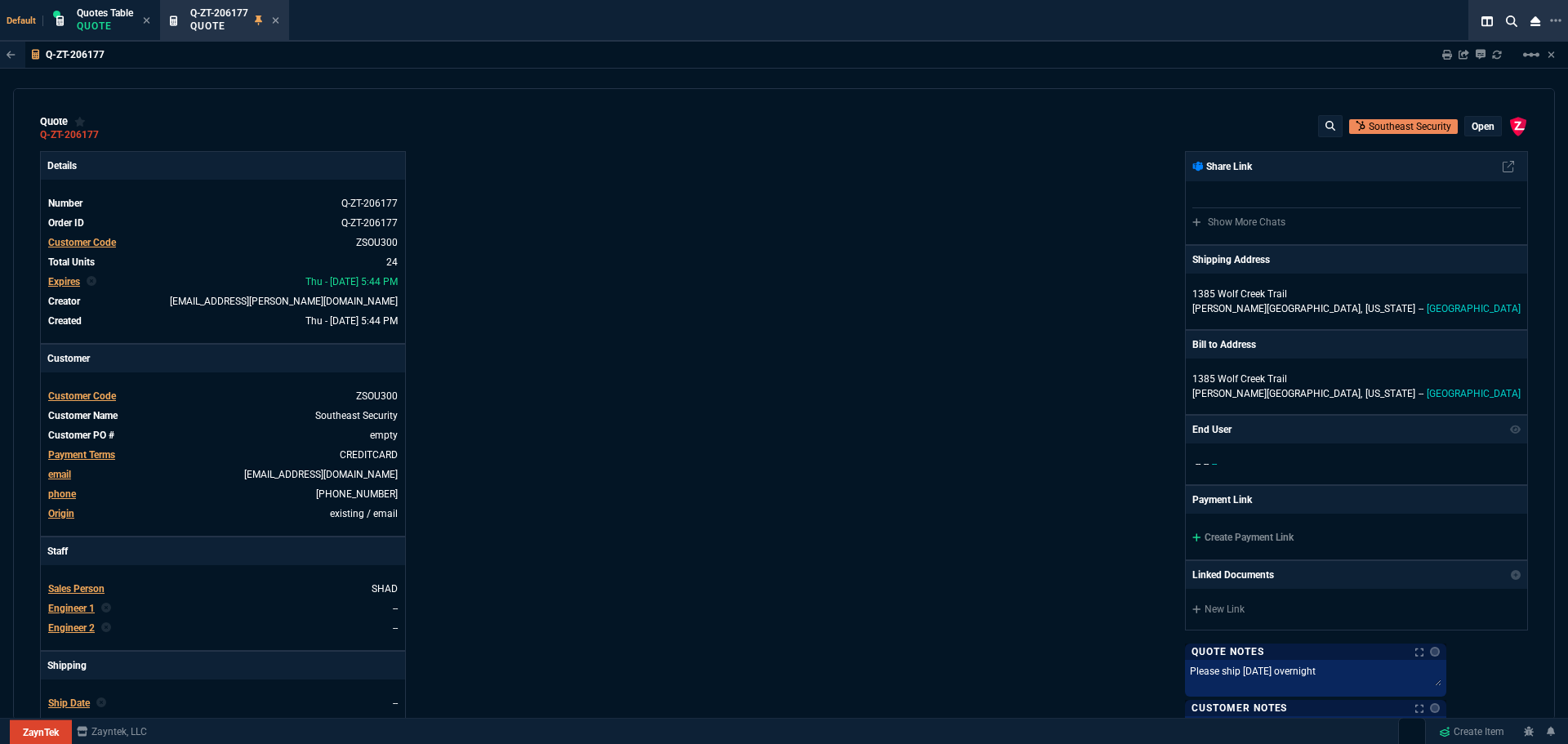
scroll to position [572, 0]
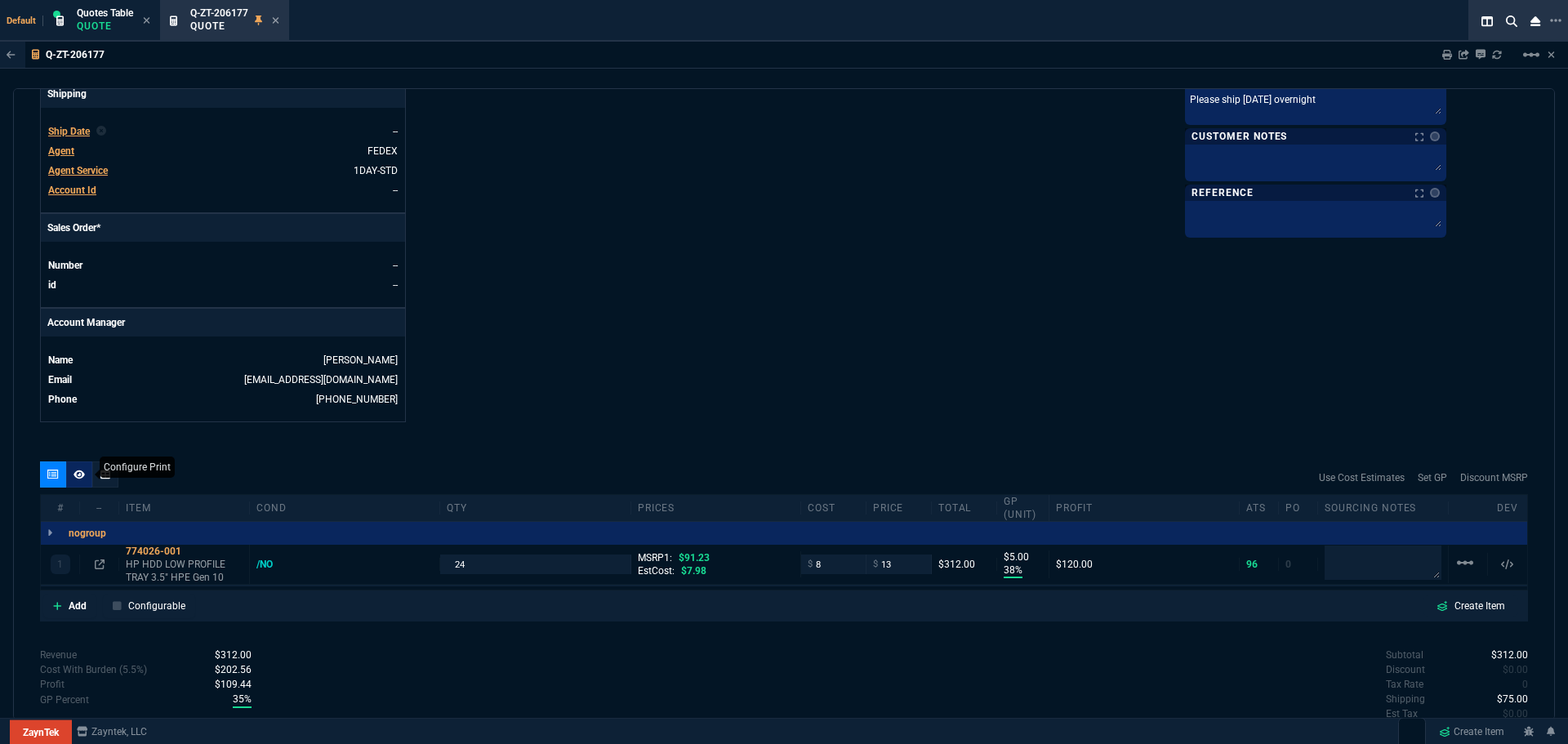
click at [78, 474] on icon at bounding box center [78, 475] width 11 height 10
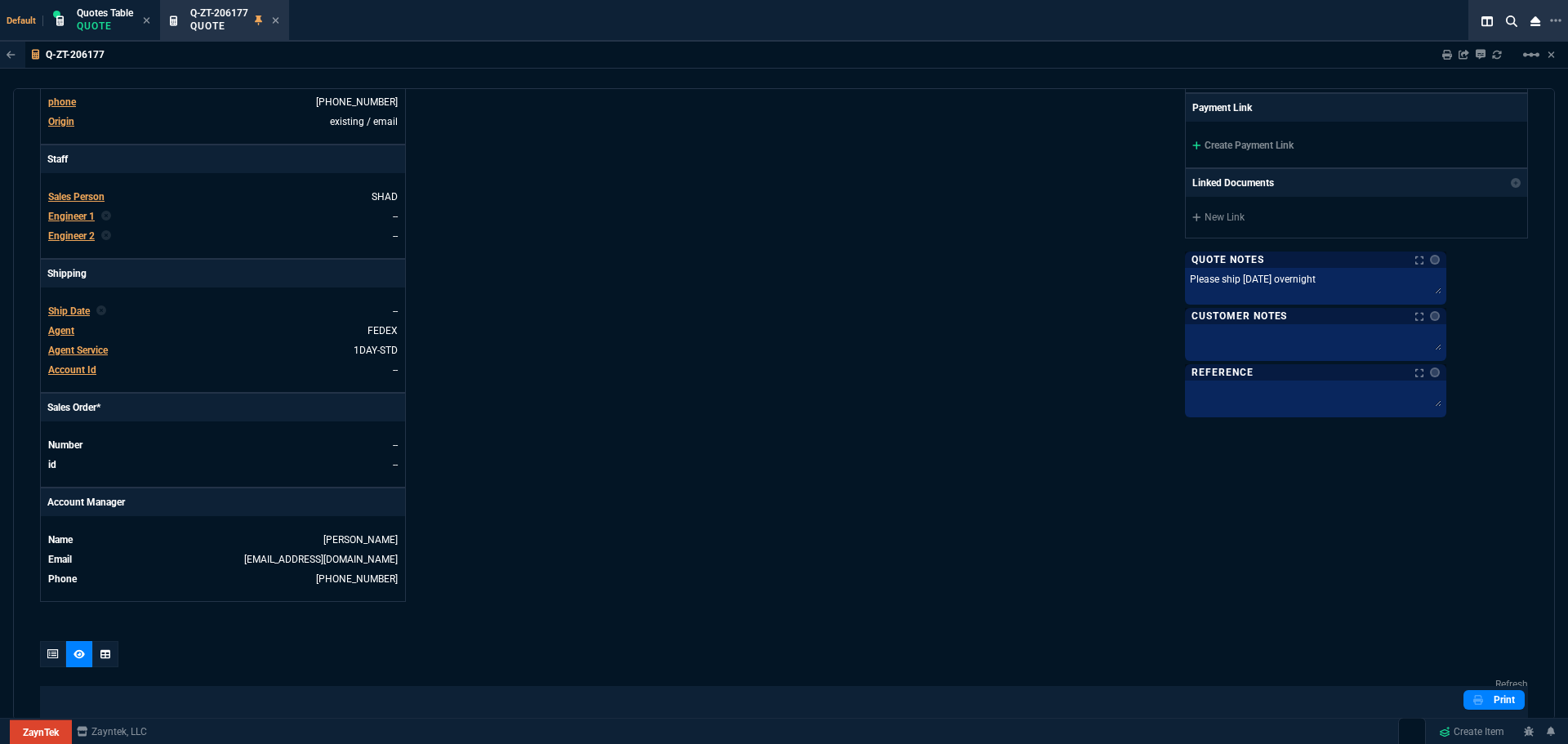
scroll to position [163, 0]
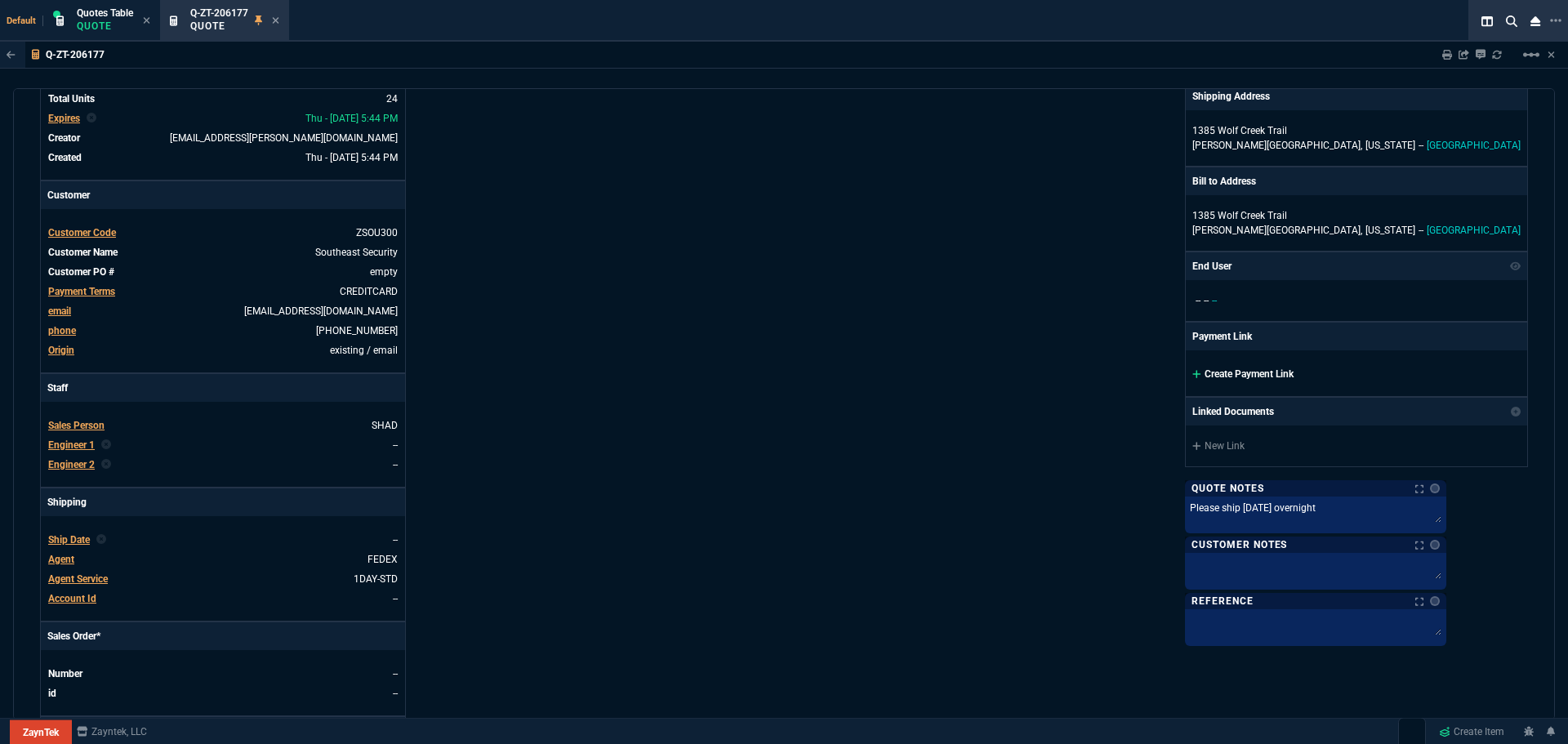
click at [1293, 374] on link "Create Payment Link" at bounding box center [1243, 373] width 101 height 11
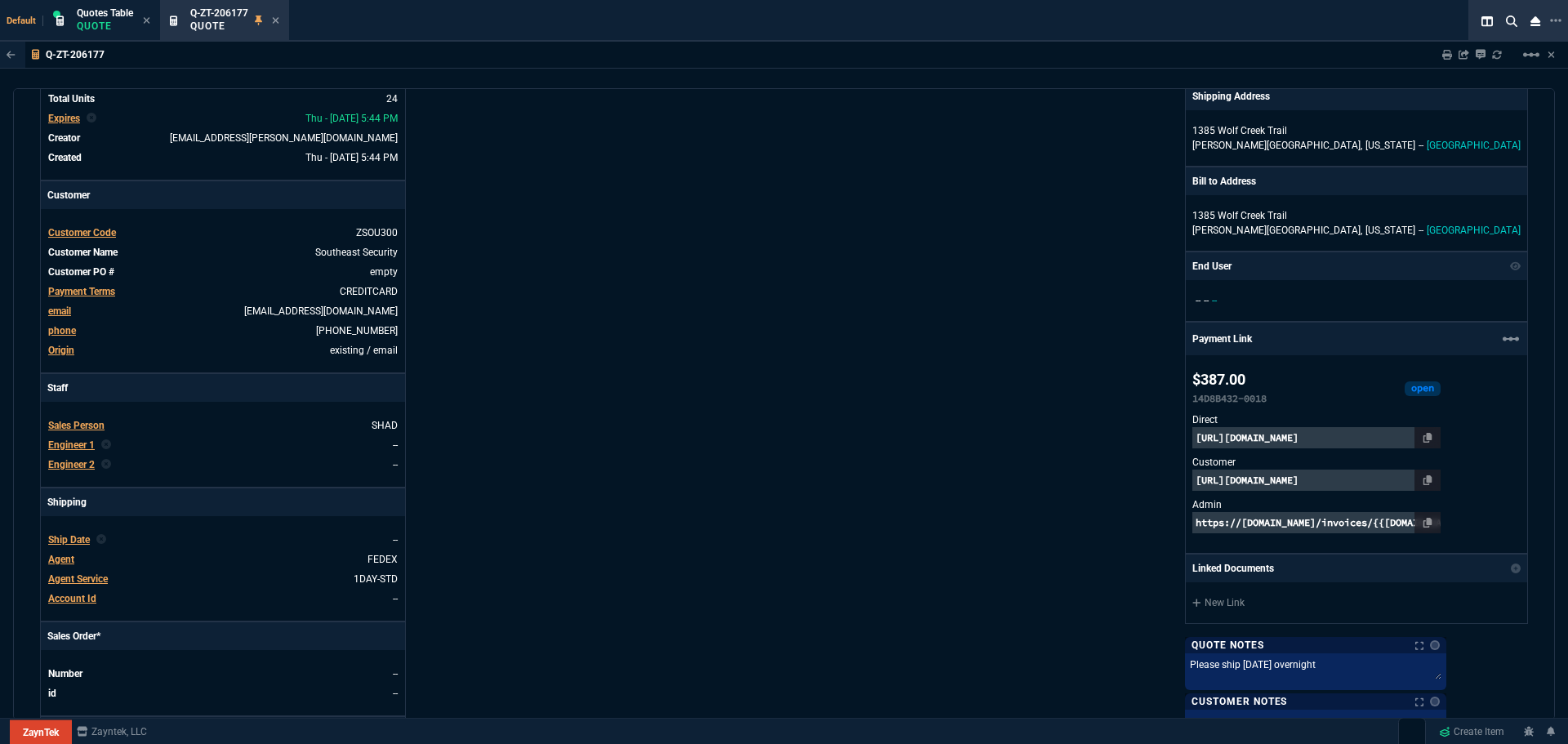
click at [1401, 475] on p "[URL][DOMAIN_NAME]" at bounding box center [1316, 480] width 248 height 21
click at [1348, 434] on p "https://invoice.stripe.com/i/acct_1I6H3PGIEBFwmLaG/live_YWNjdF8xSTZIM1BHSUVCRnd…" at bounding box center [1316, 438] width 248 height 21
click at [1334, 480] on p "[URL][DOMAIN_NAME]" at bounding box center [1316, 480] width 248 height 21
click at [663, 323] on div "Details Number Q-ZT-206177 Order ID Q-ZT-206177 Customer Code ZSOU300 Total Uni…" at bounding box center [411, 410] width 744 height 843
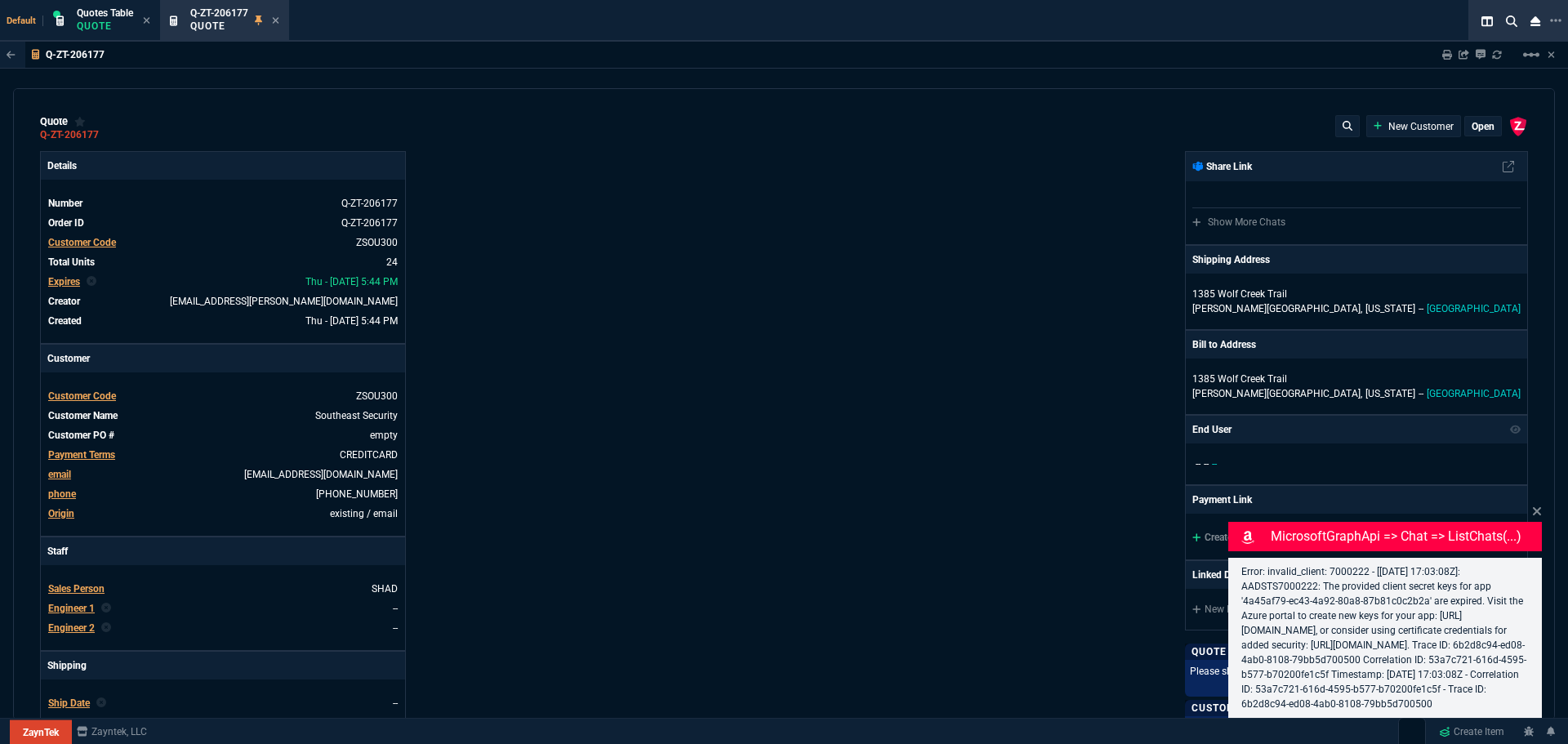
select select "4: SHAD"
type input "38"
type input "5"
type input "91.23"
type input "86"
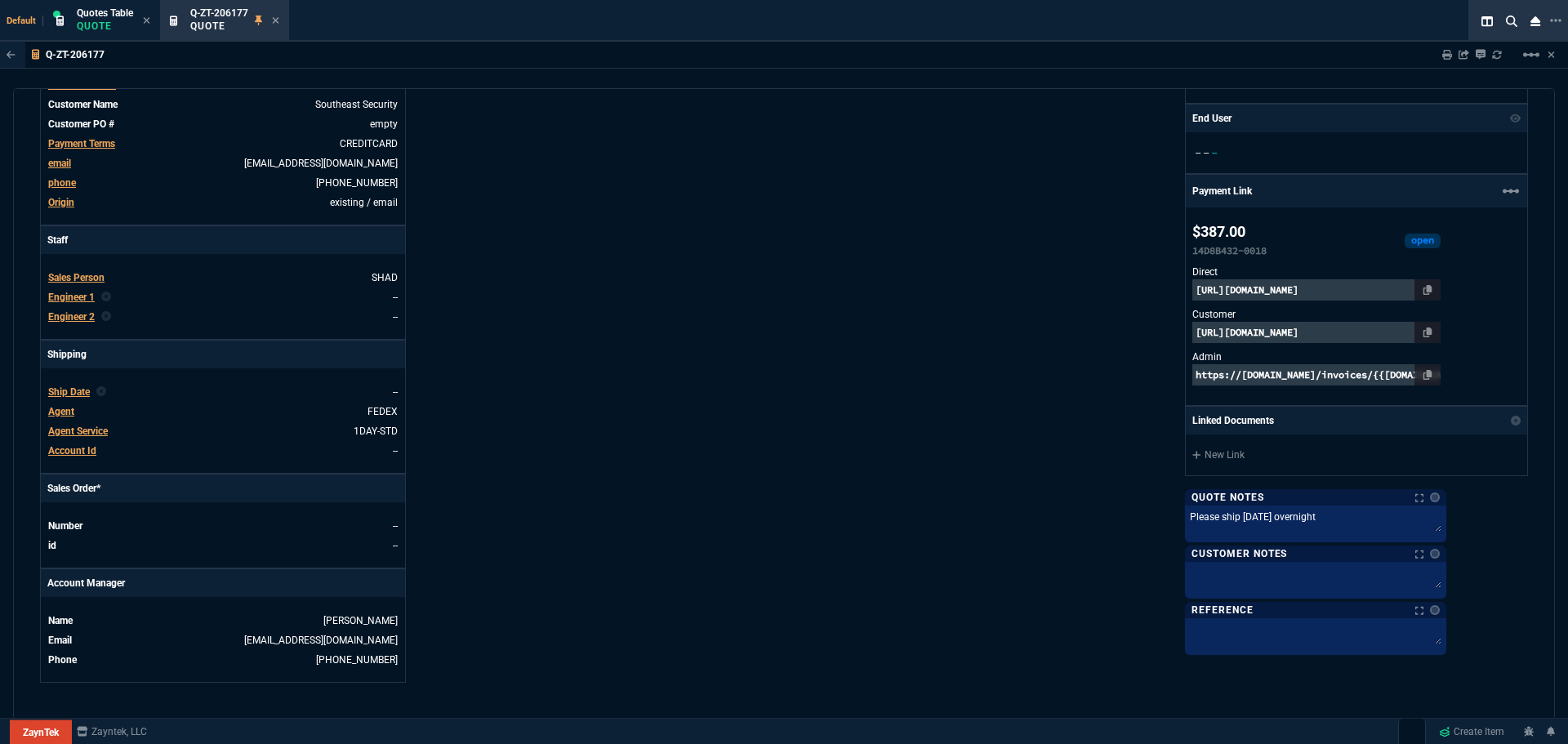
scroll to position [327, 0]
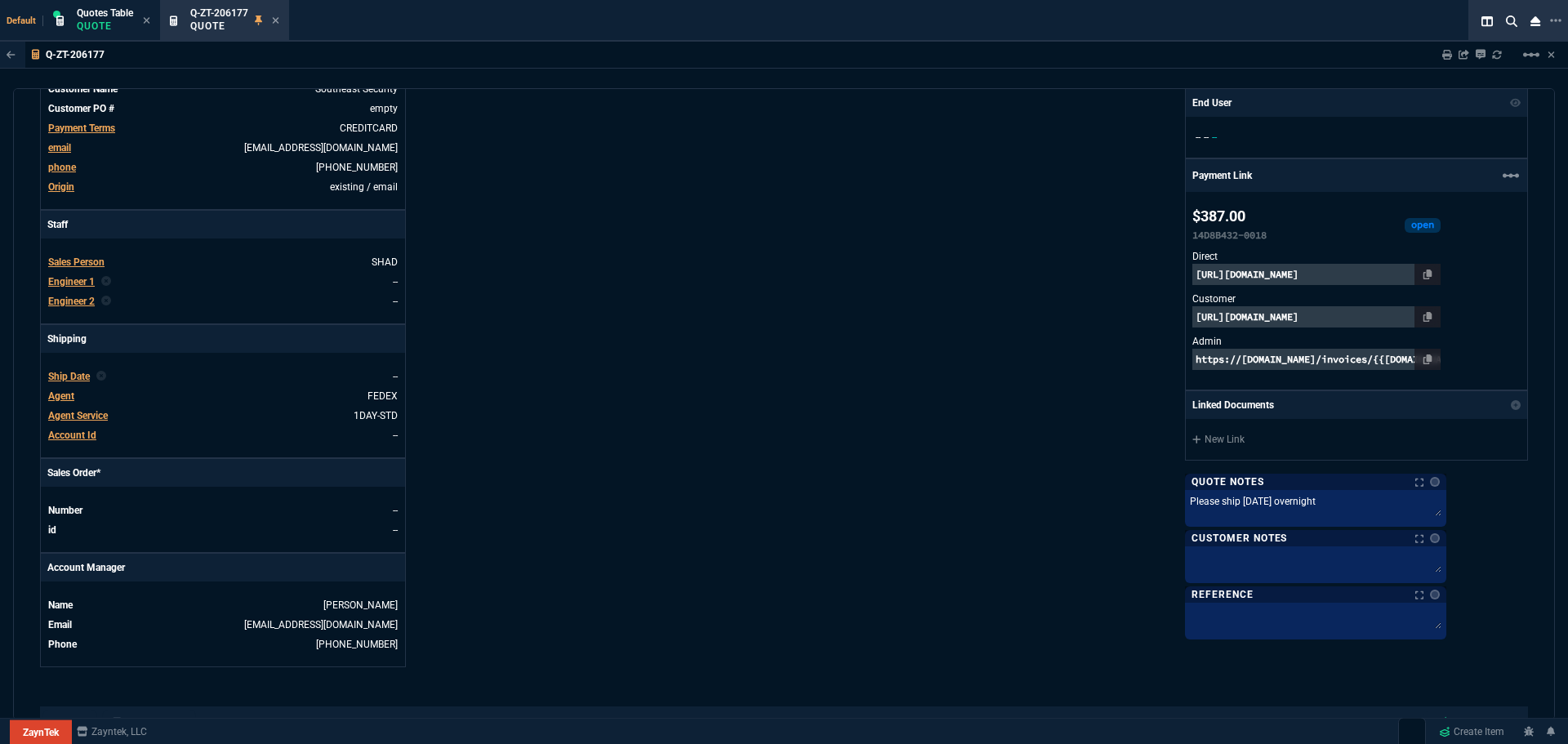
click at [1325, 310] on p "[URL][DOMAIN_NAME]" at bounding box center [1316, 316] width 248 height 21
click at [1360, 321] on p "[URL][DOMAIN_NAME]" at bounding box center [1316, 316] width 248 height 21
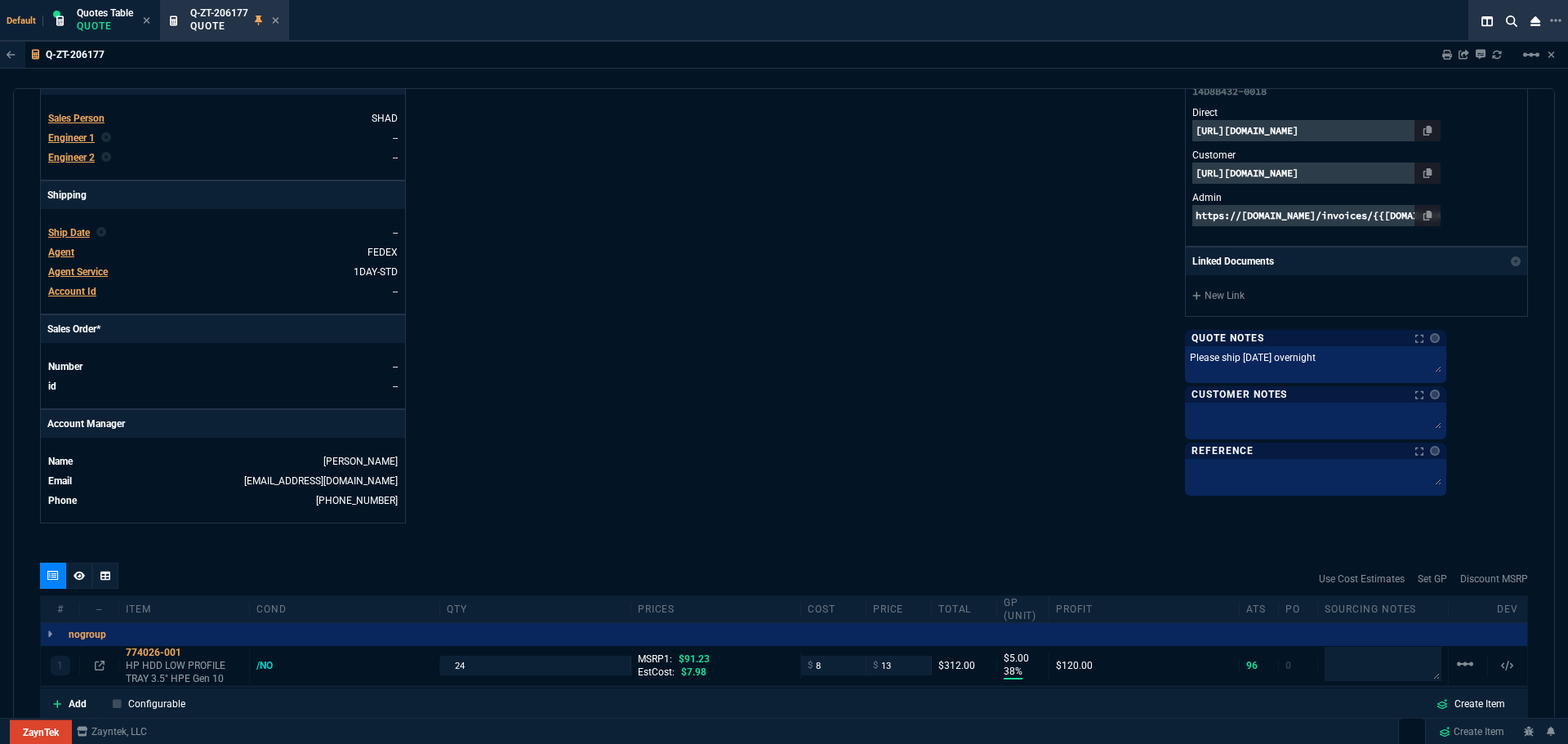
scroll to position [650, 0]
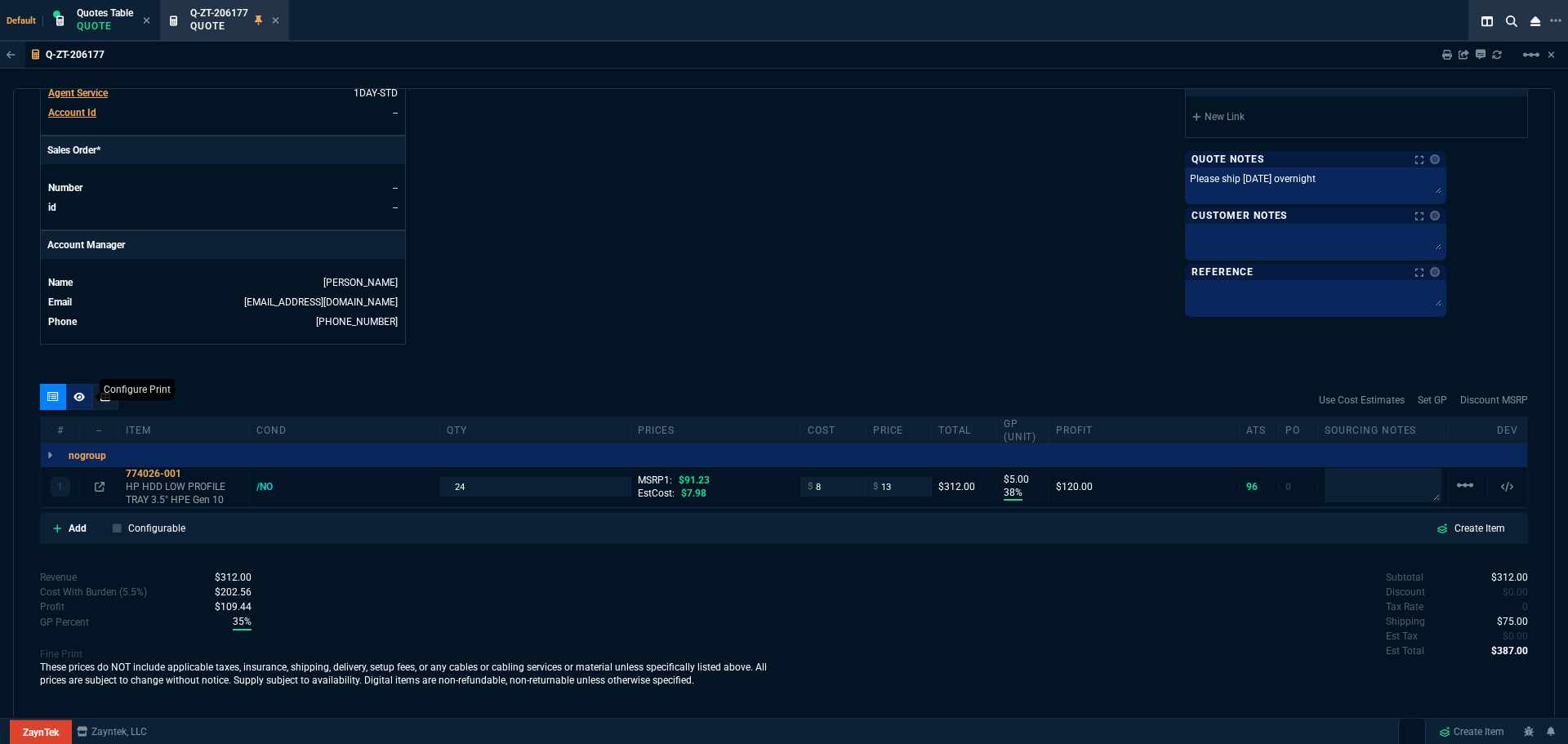
click at [73, 397] on div at bounding box center [79, 397] width 26 height 26
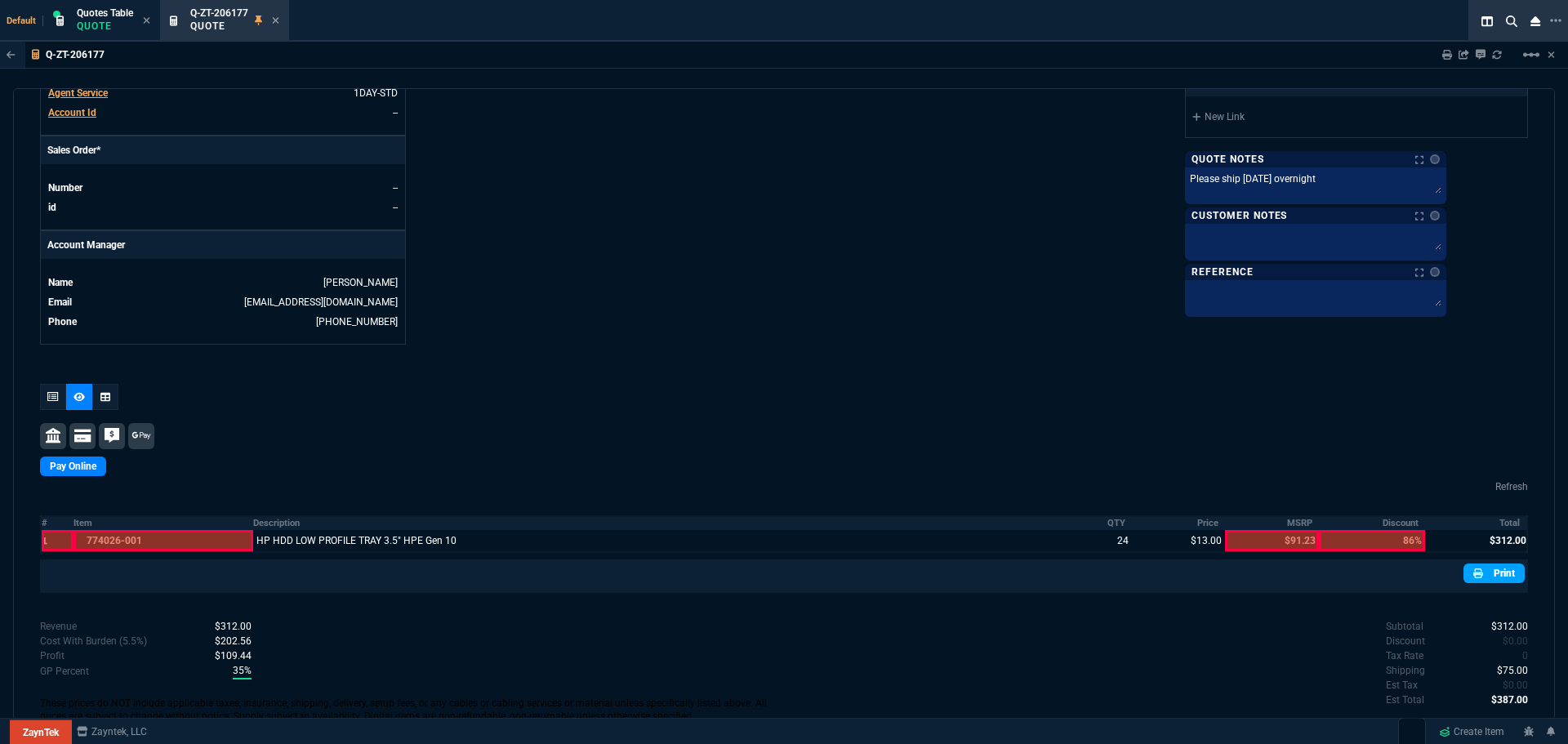
click at [1492, 574] on link "Print" at bounding box center [1494, 573] width 61 height 20
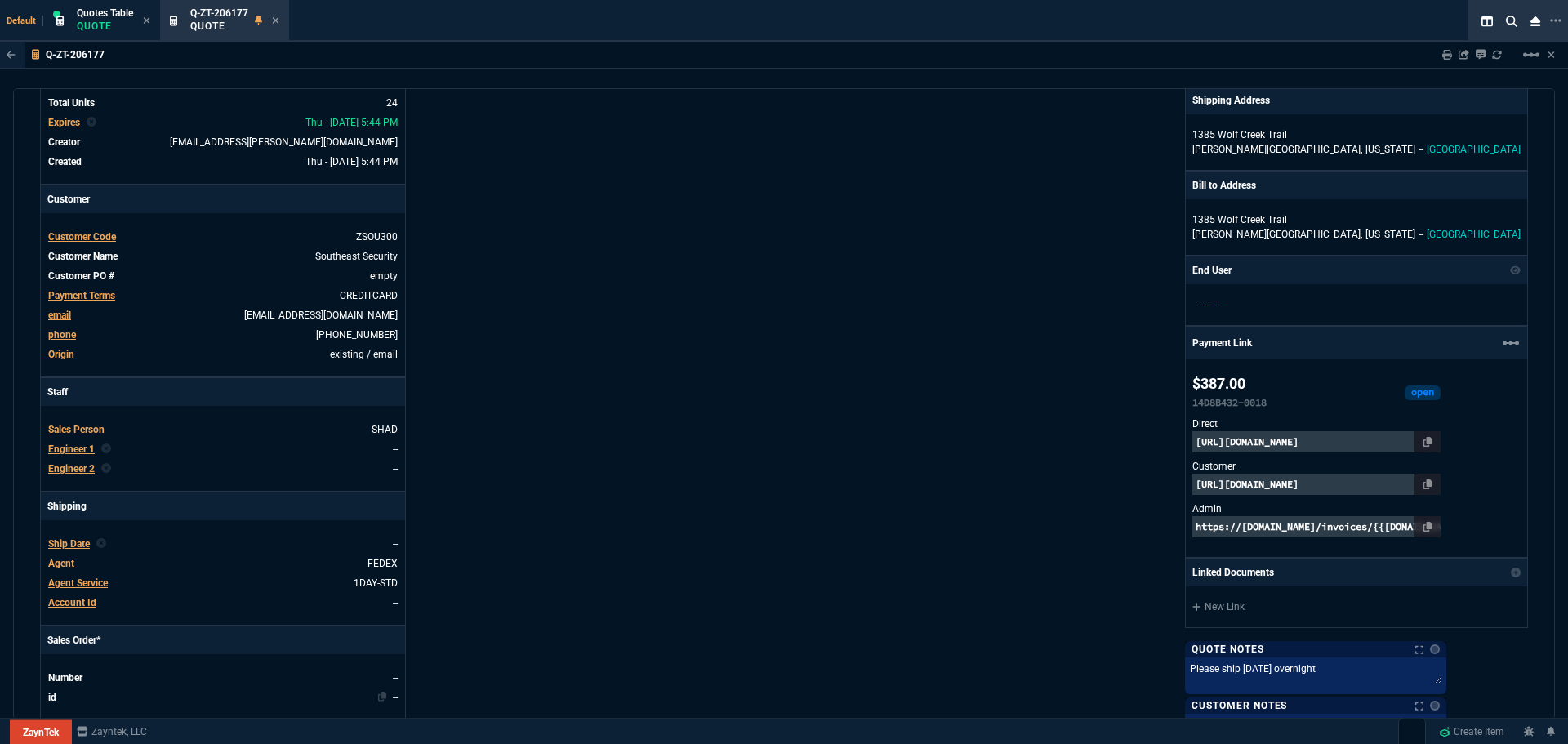
scroll to position [0, 0]
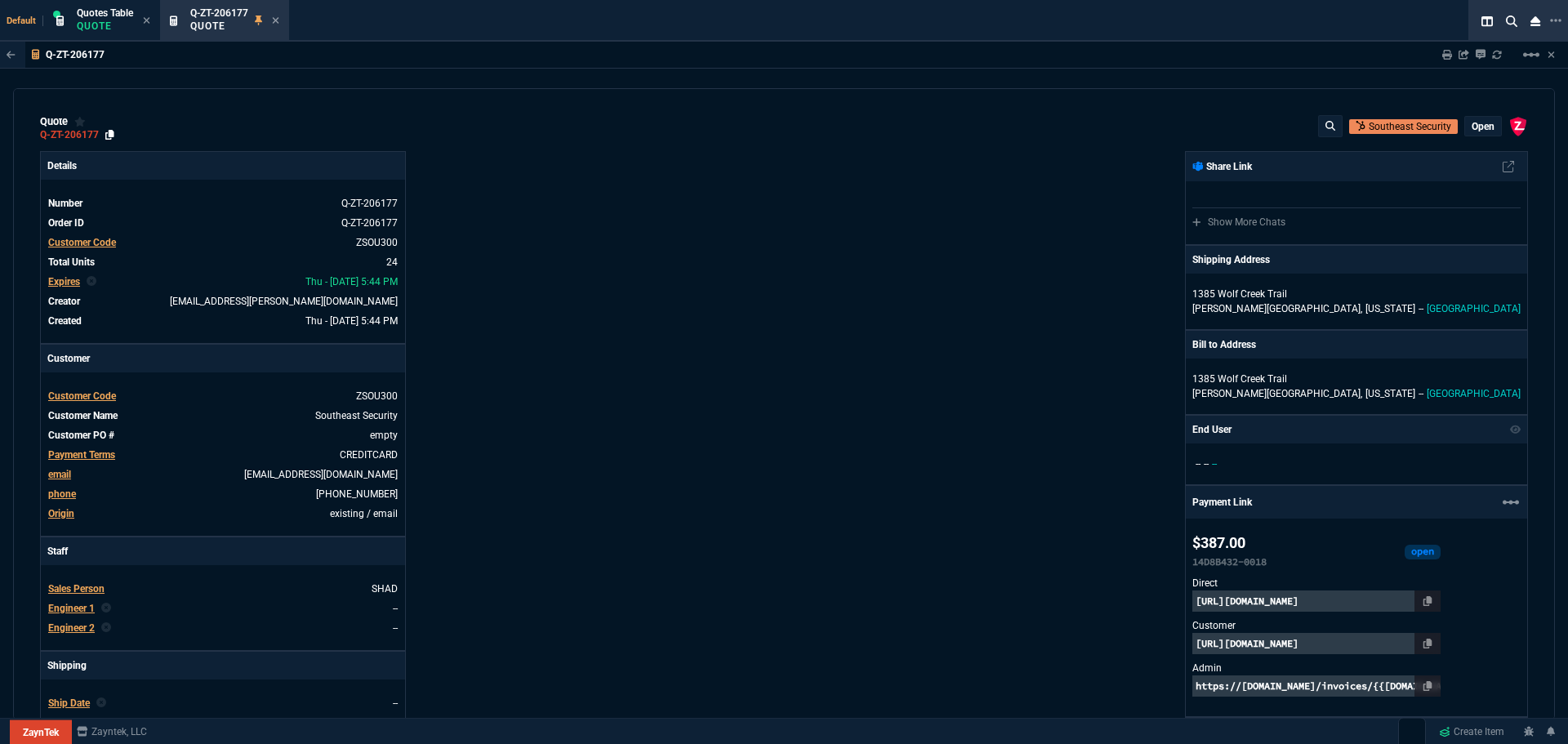
click at [111, 138] on icon at bounding box center [110, 135] width 9 height 10
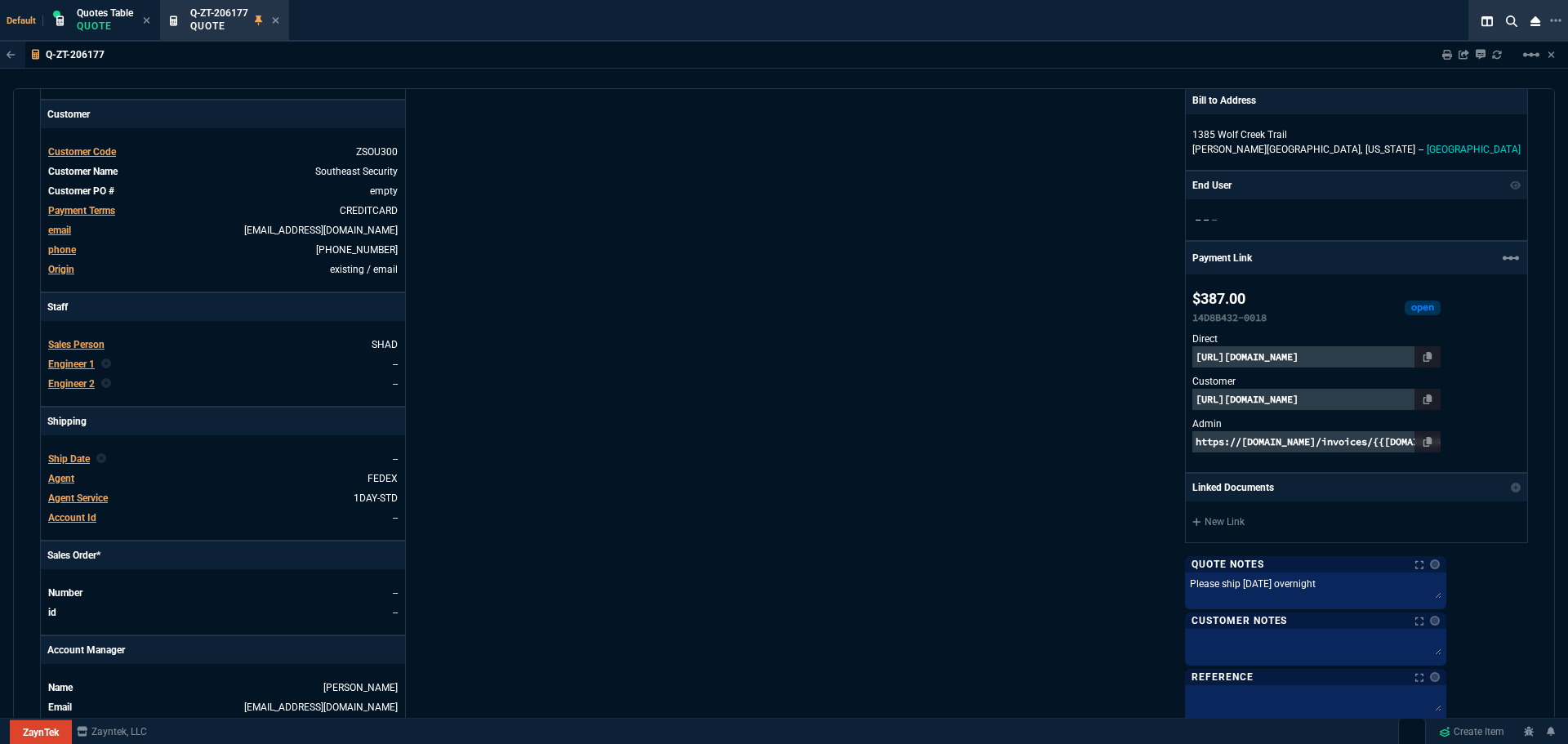
scroll to position [245, 0]
click at [1433, 399] on icon at bounding box center [1428, 399] width 9 height 10
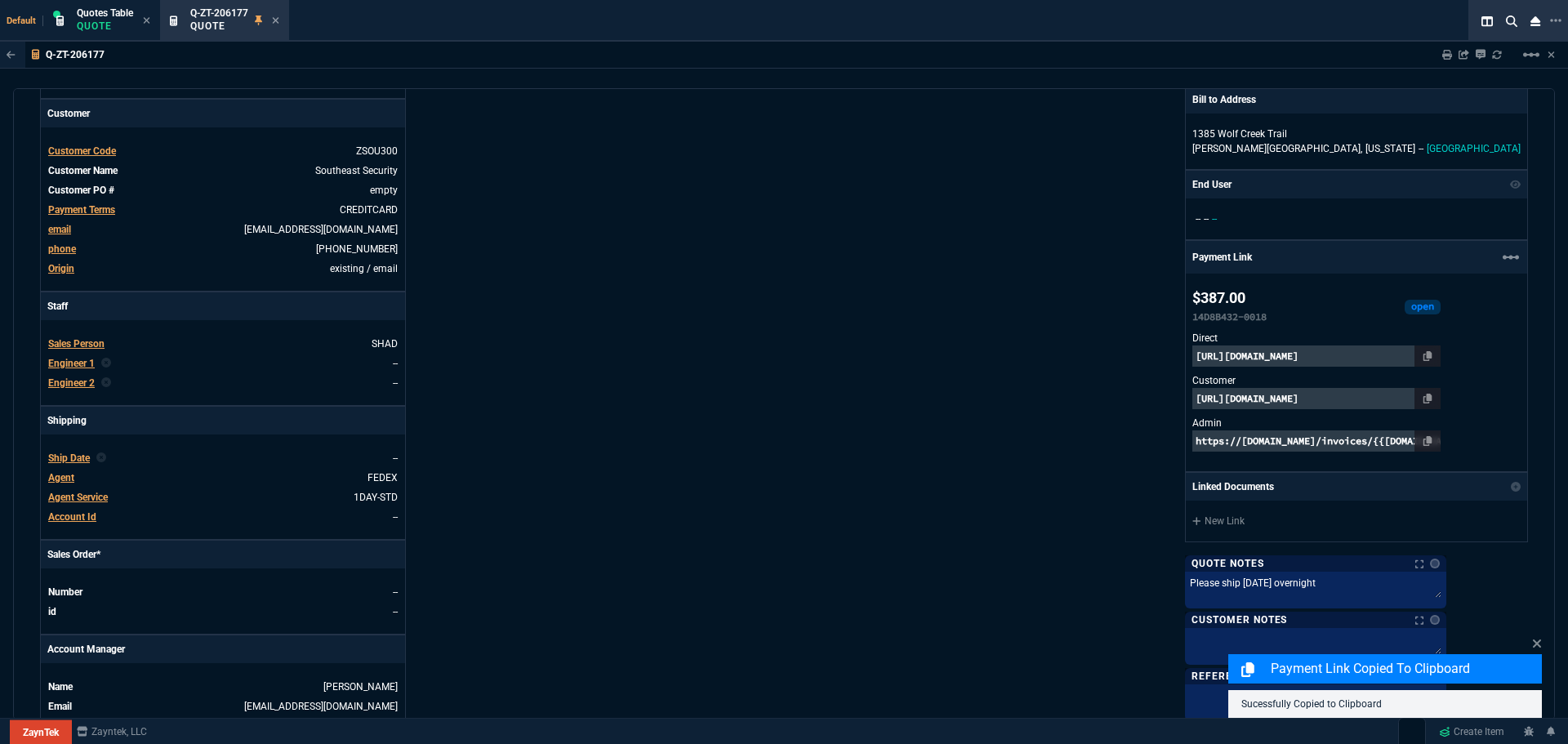
click at [1411, 400] on p "https://pay.zayntek.com/public/quotes/Q-ZT-206177/checkout" at bounding box center [1316, 398] width 248 height 21
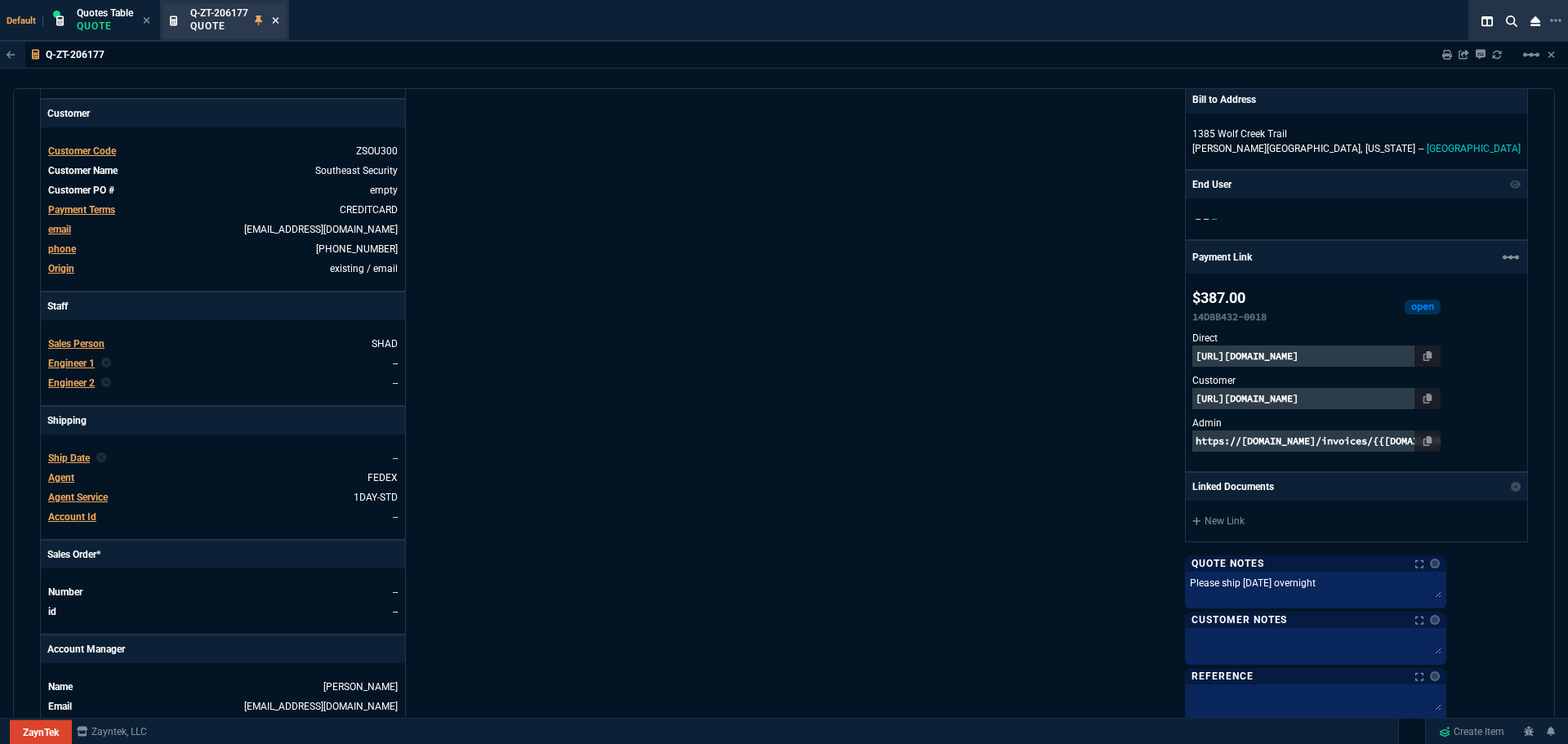
click at [278, 19] on icon at bounding box center [275, 20] width 8 height 10
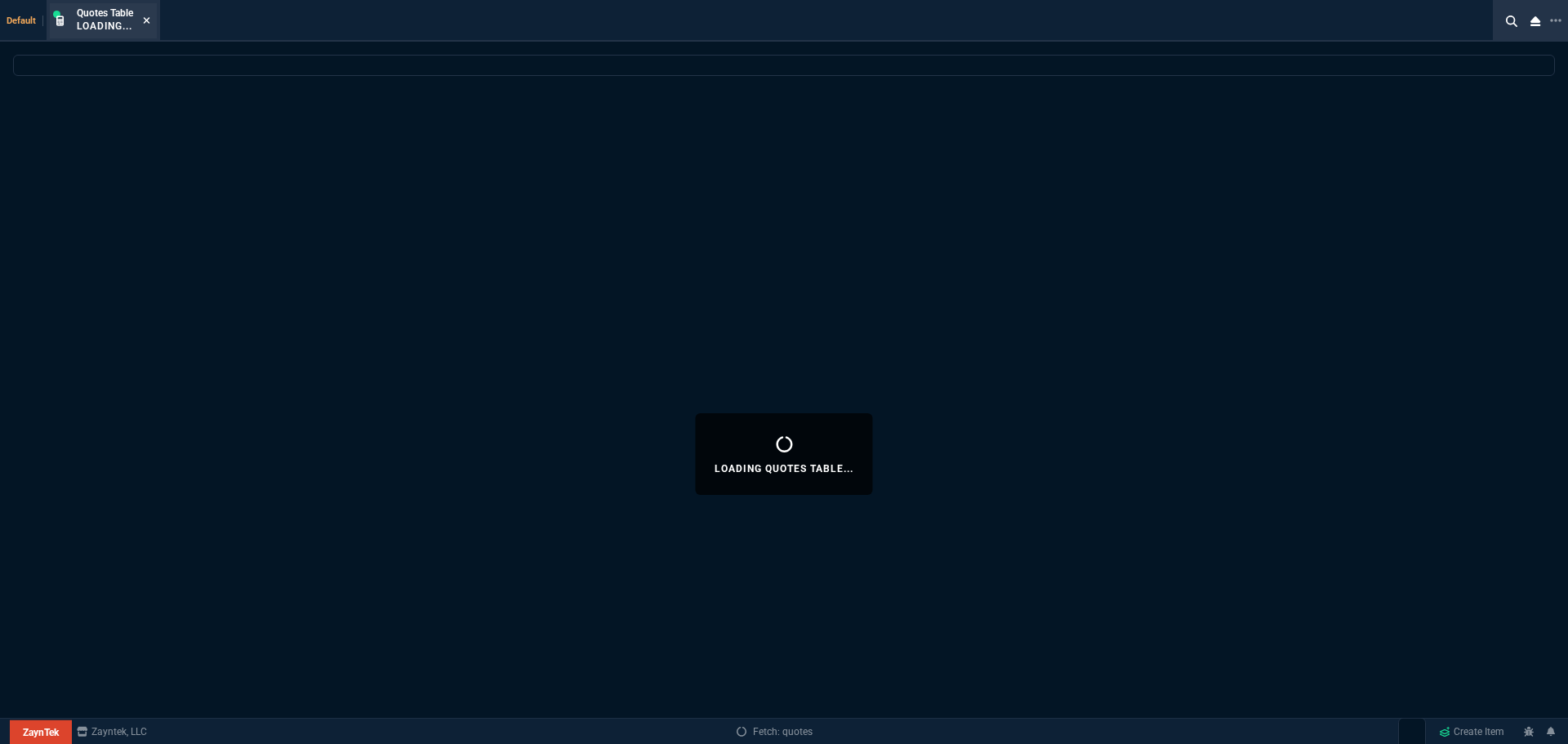
select select
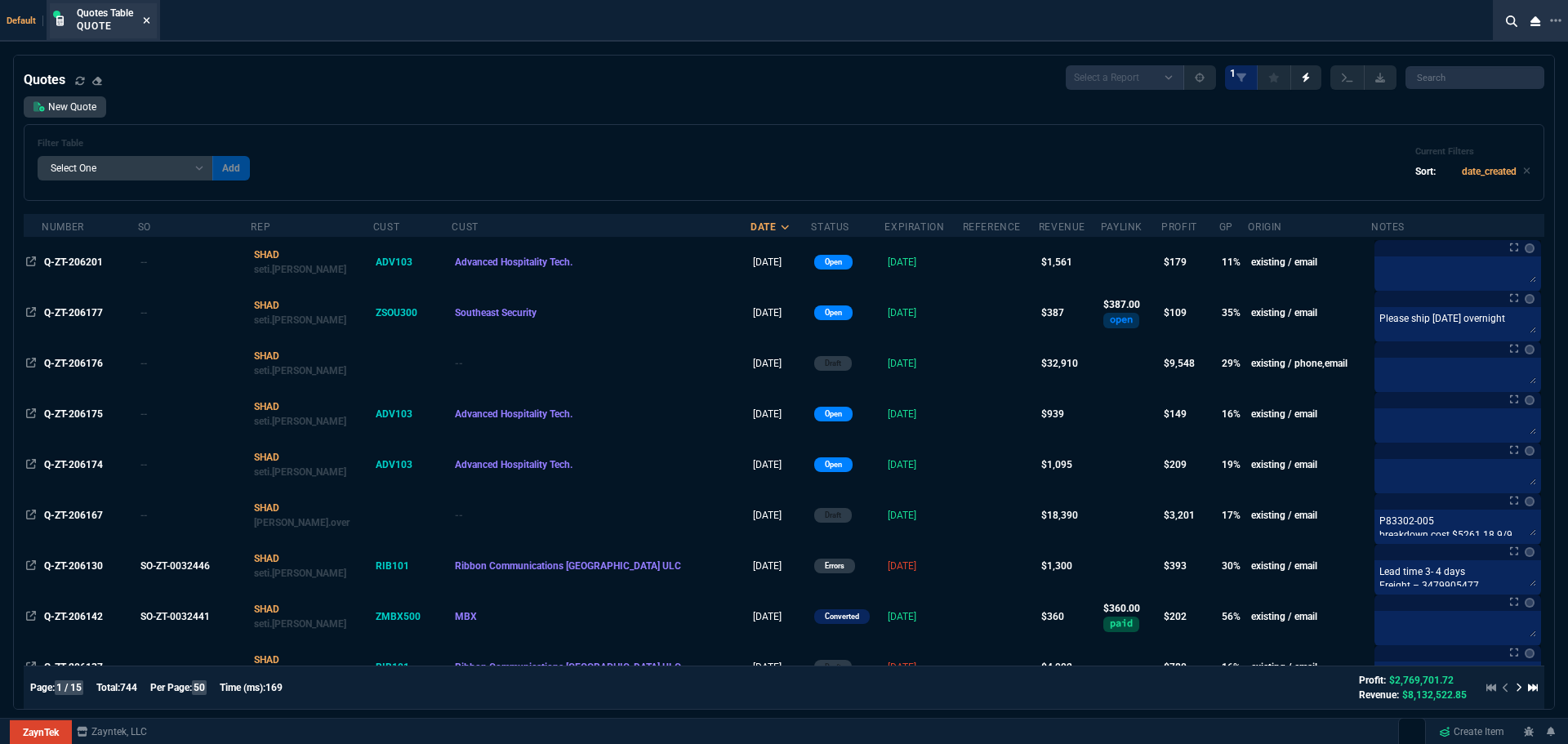
click at [150, 23] on icon at bounding box center [147, 20] width 7 height 7
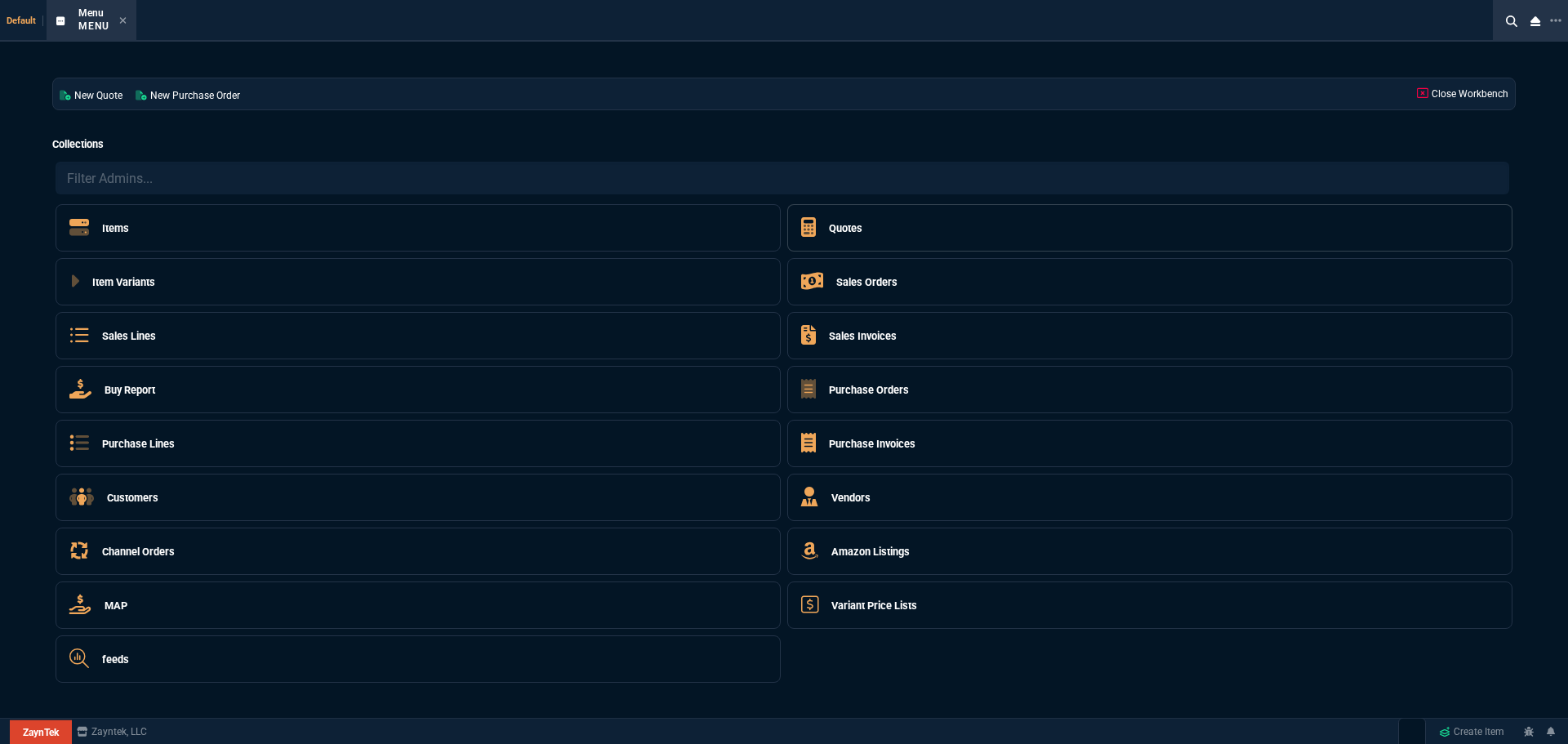
click at [846, 224] on h5 "Quotes" at bounding box center [845, 228] width 33 height 15
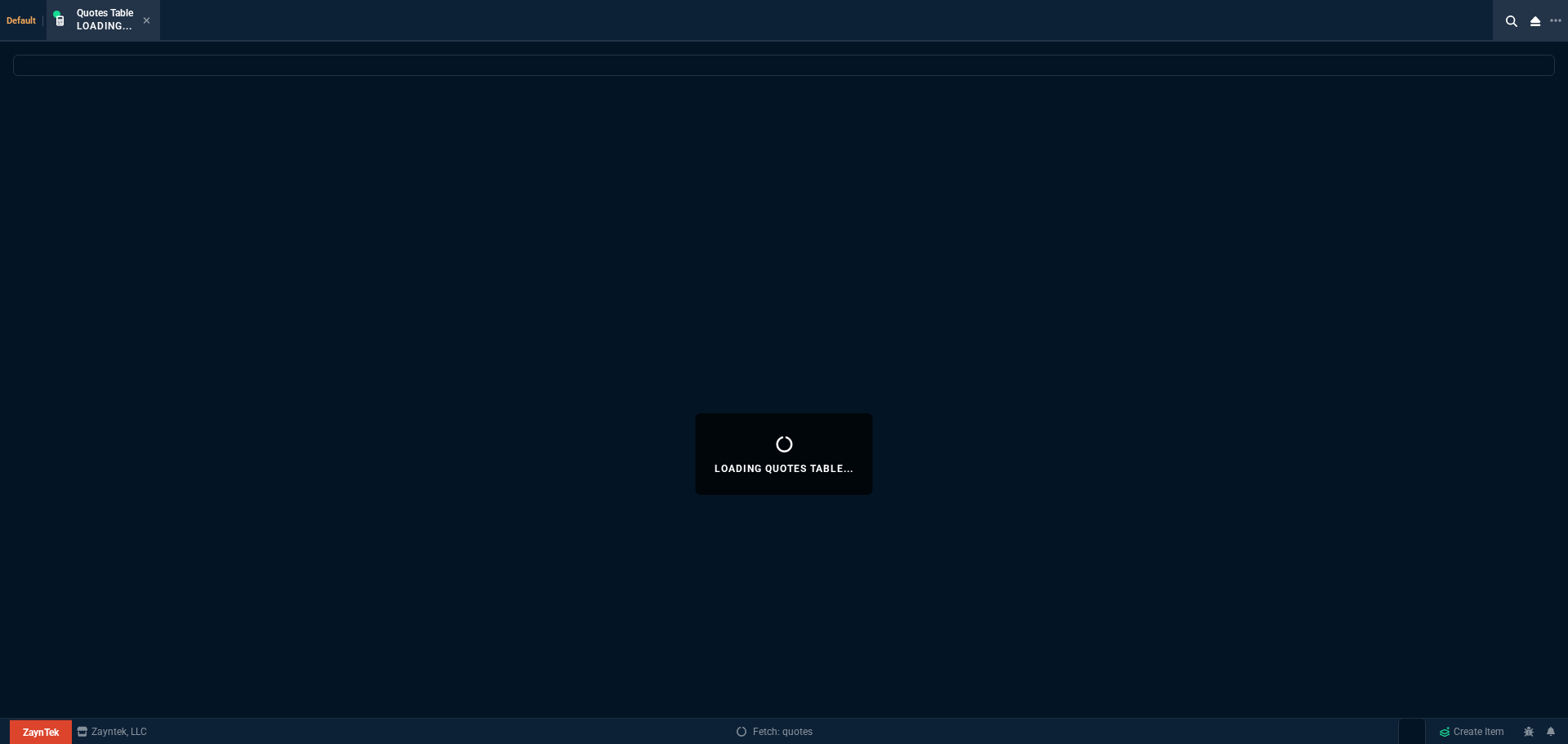
select select
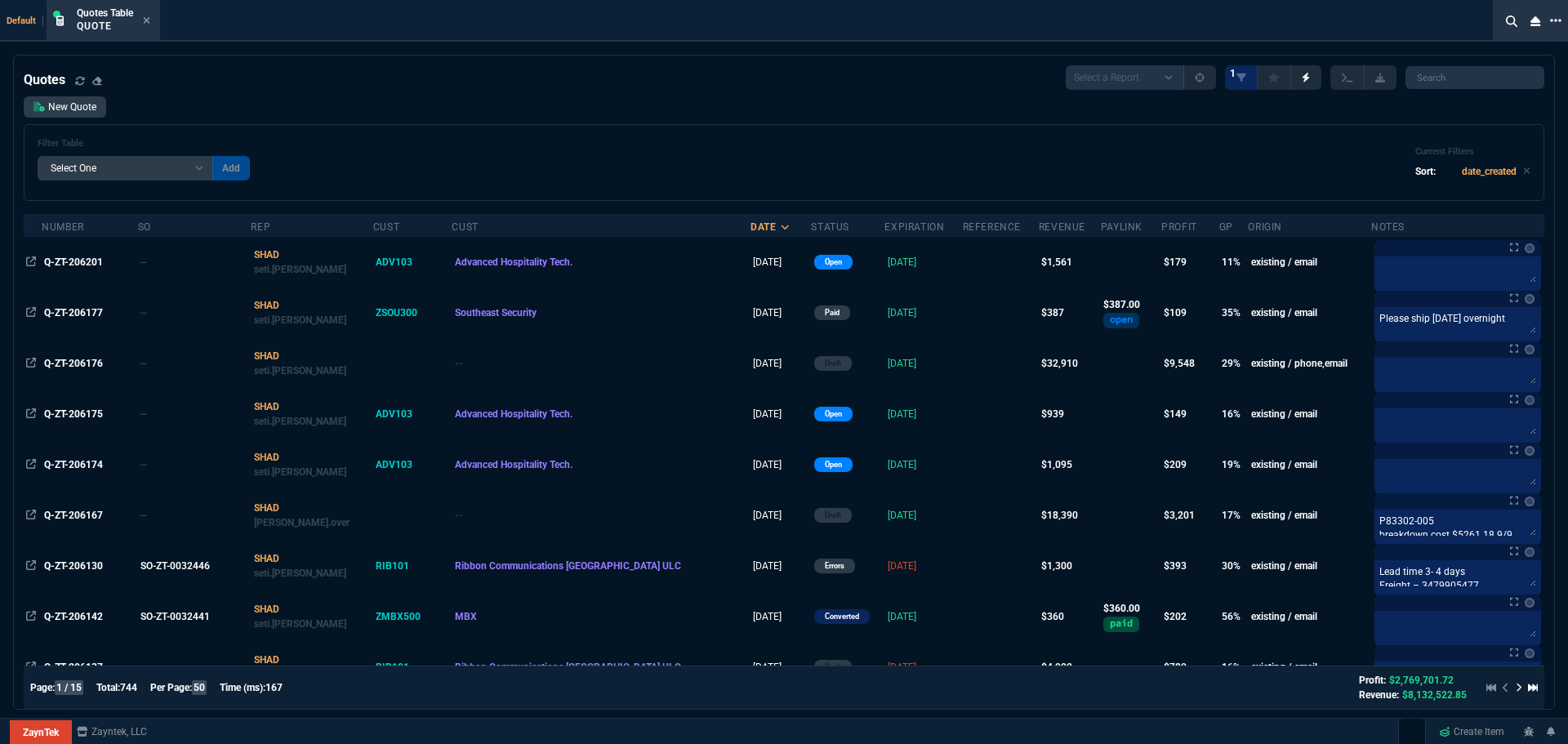
click at [1559, 23] on icon at bounding box center [1555, 20] width 11 height 13
click at [1476, 34] on li "Open New Tab" at bounding box center [1474, 37] width 161 height 20
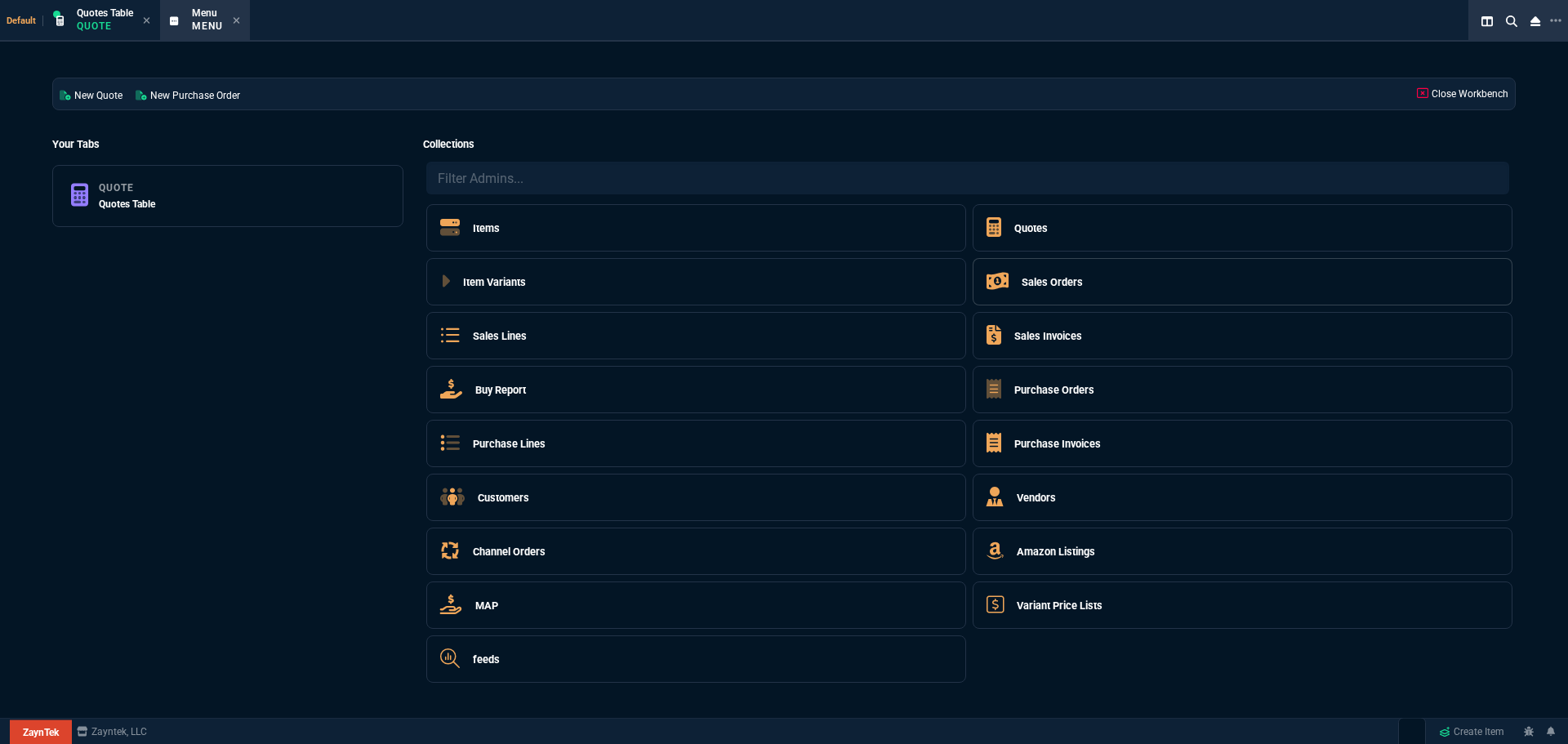
click at [1033, 278] on h5 "Sales Orders" at bounding box center [1052, 282] width 61 height 15
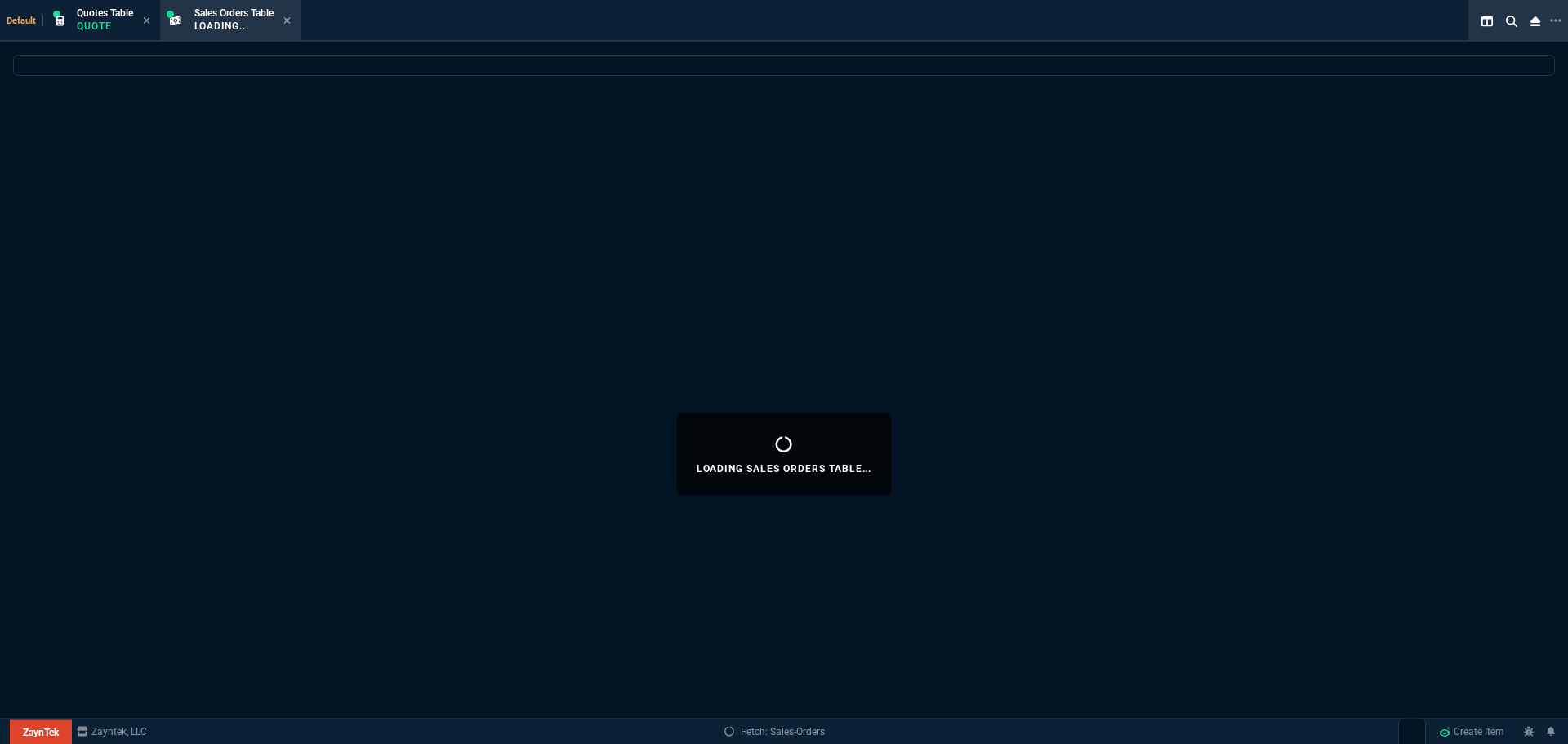
select select
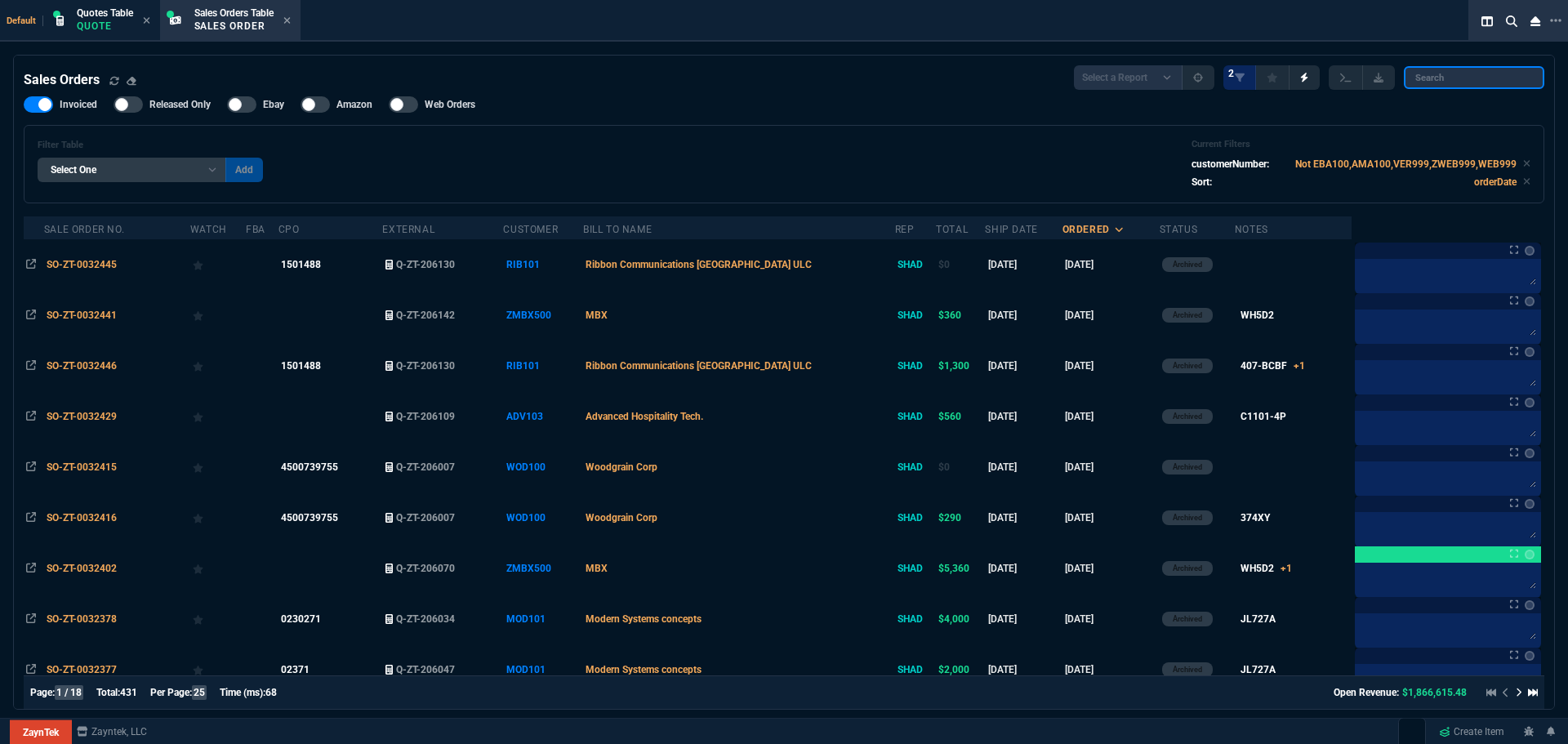
paste input "ZSOU300"
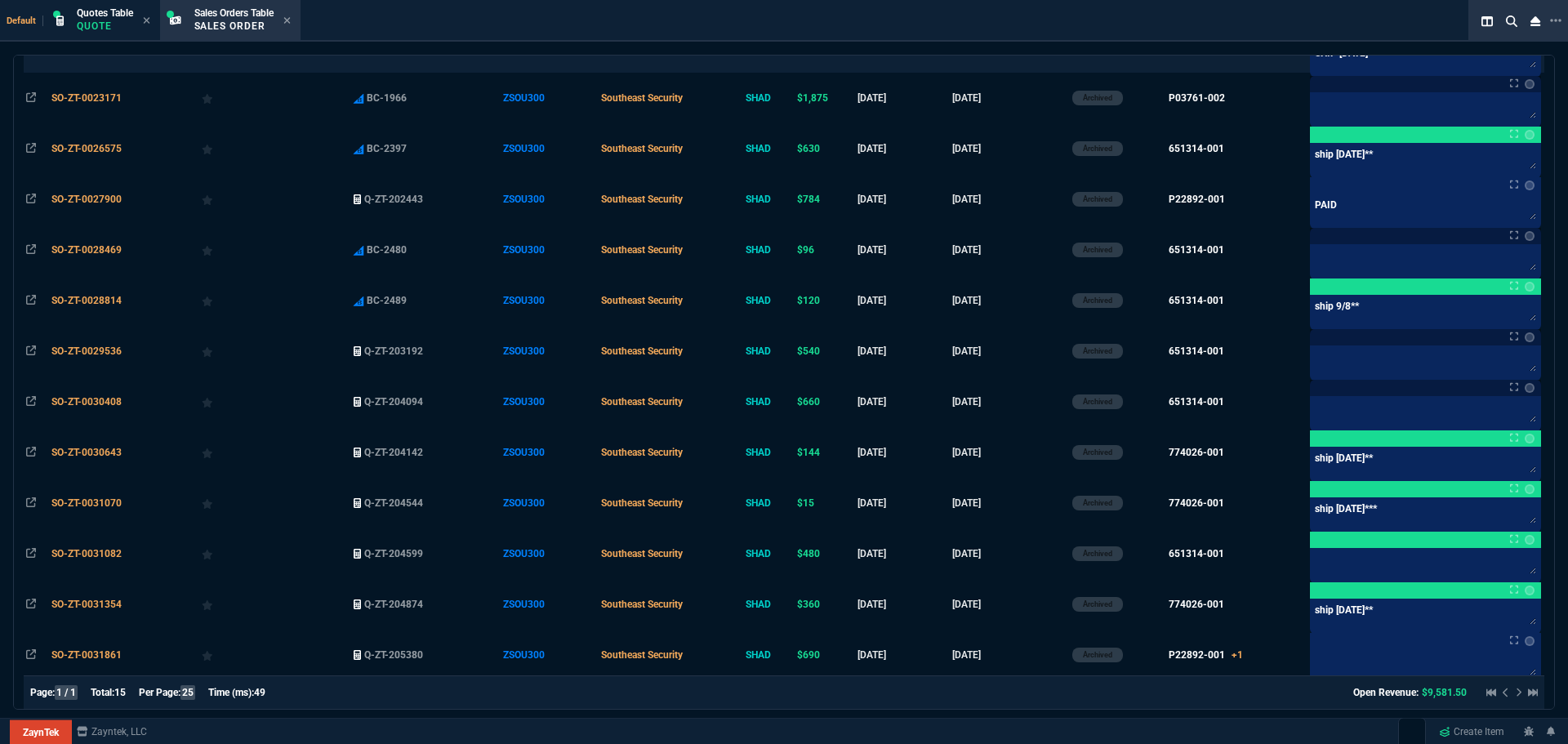
scroll to position [359, 0]
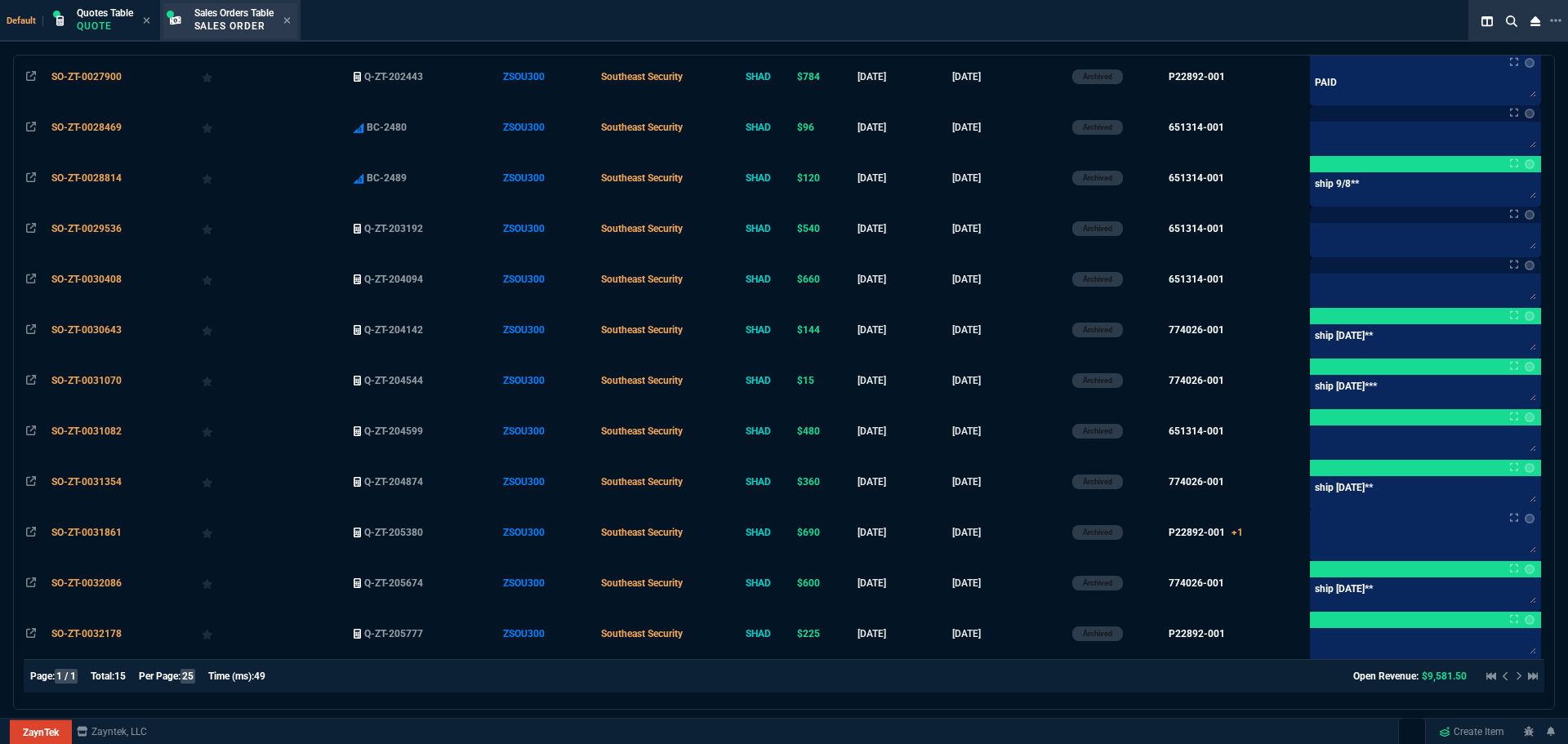
type input "ZSOU300"
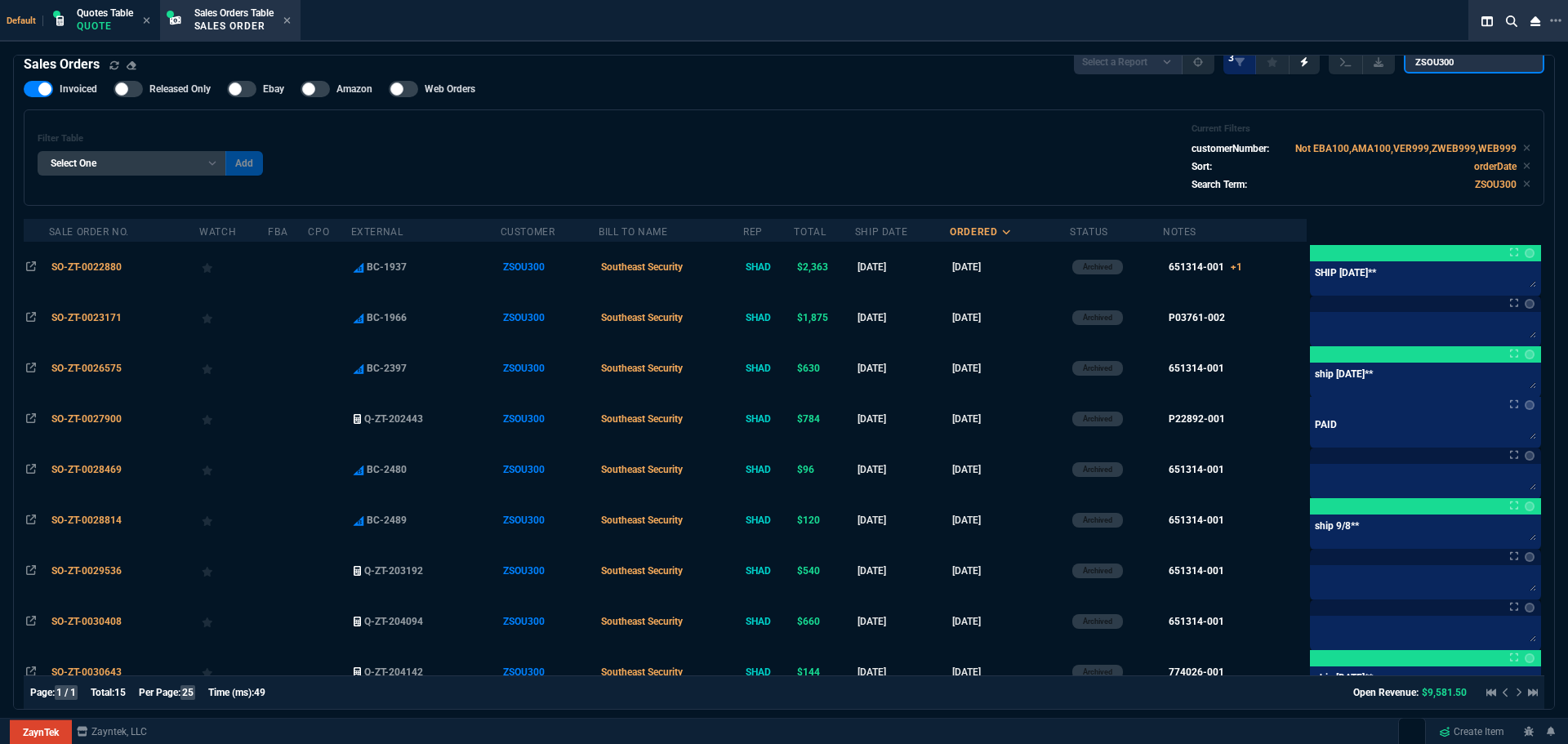
scroll to position [0, 0]
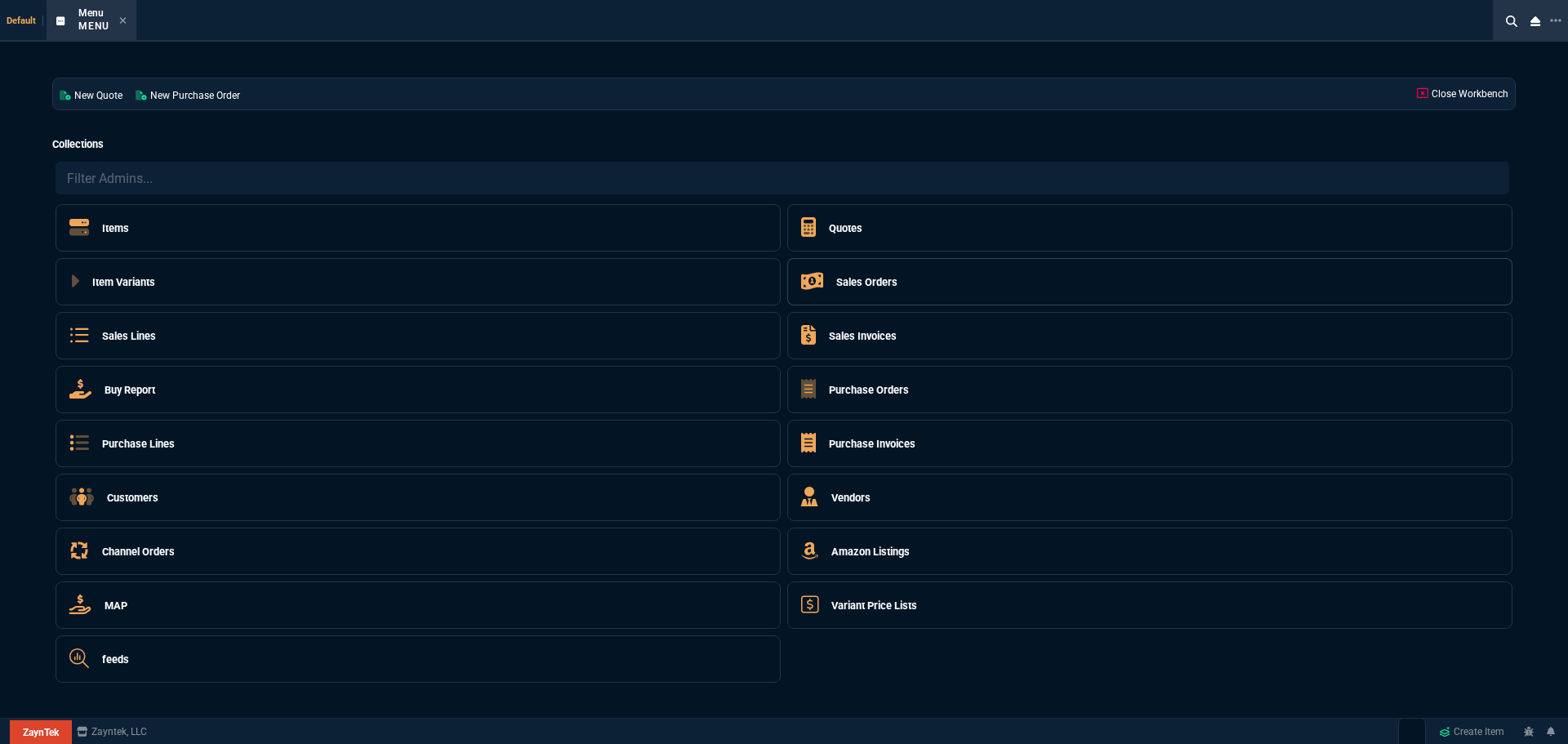
click at [880, 278] on h5 "Sales Orders" at bounding box center [867, 282] width 61 height 15
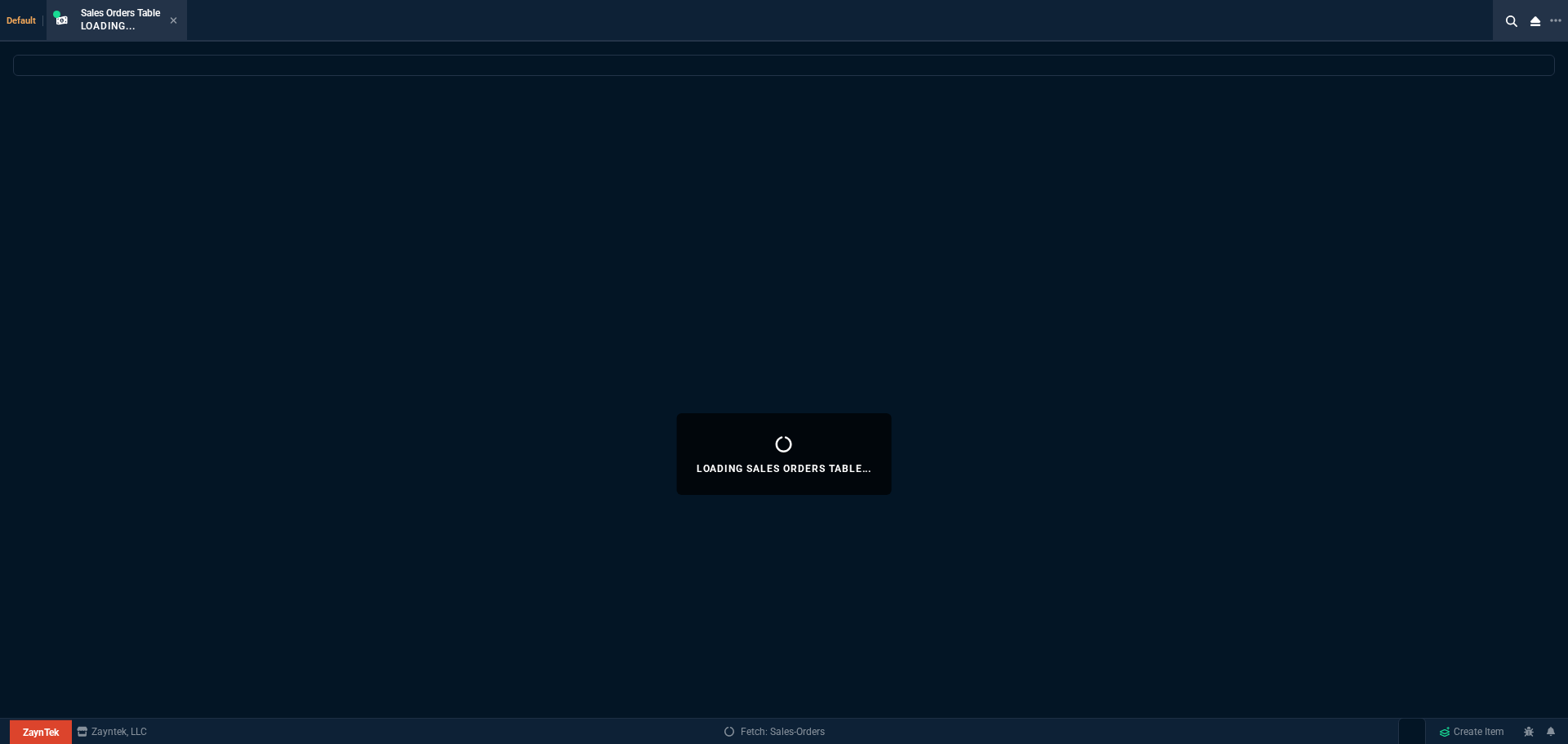
select select
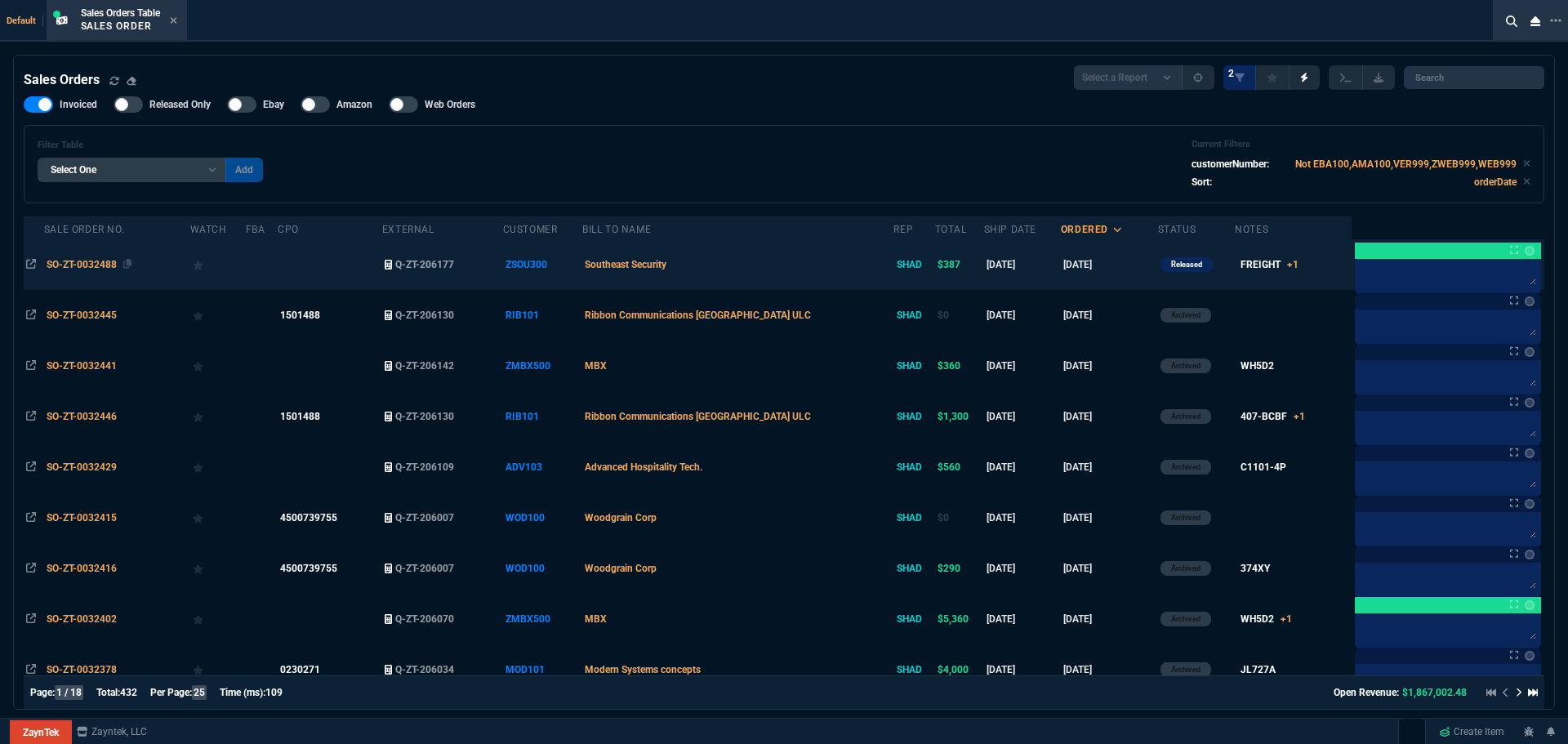
click at [86, 264] on span "SO-ZT-0032488" at bounding box center [82, 264] width 71 height 11
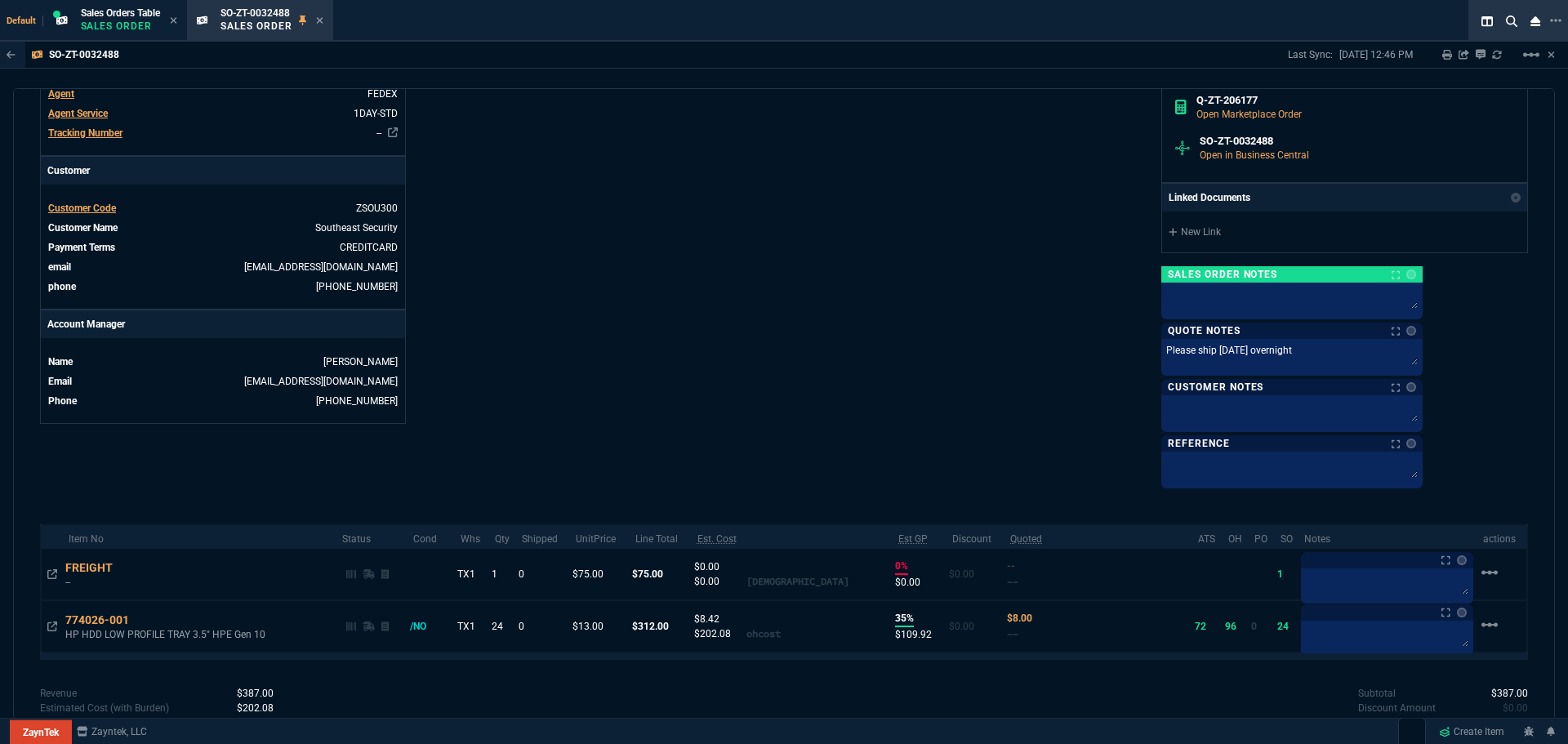
scroll to position [648, 0]
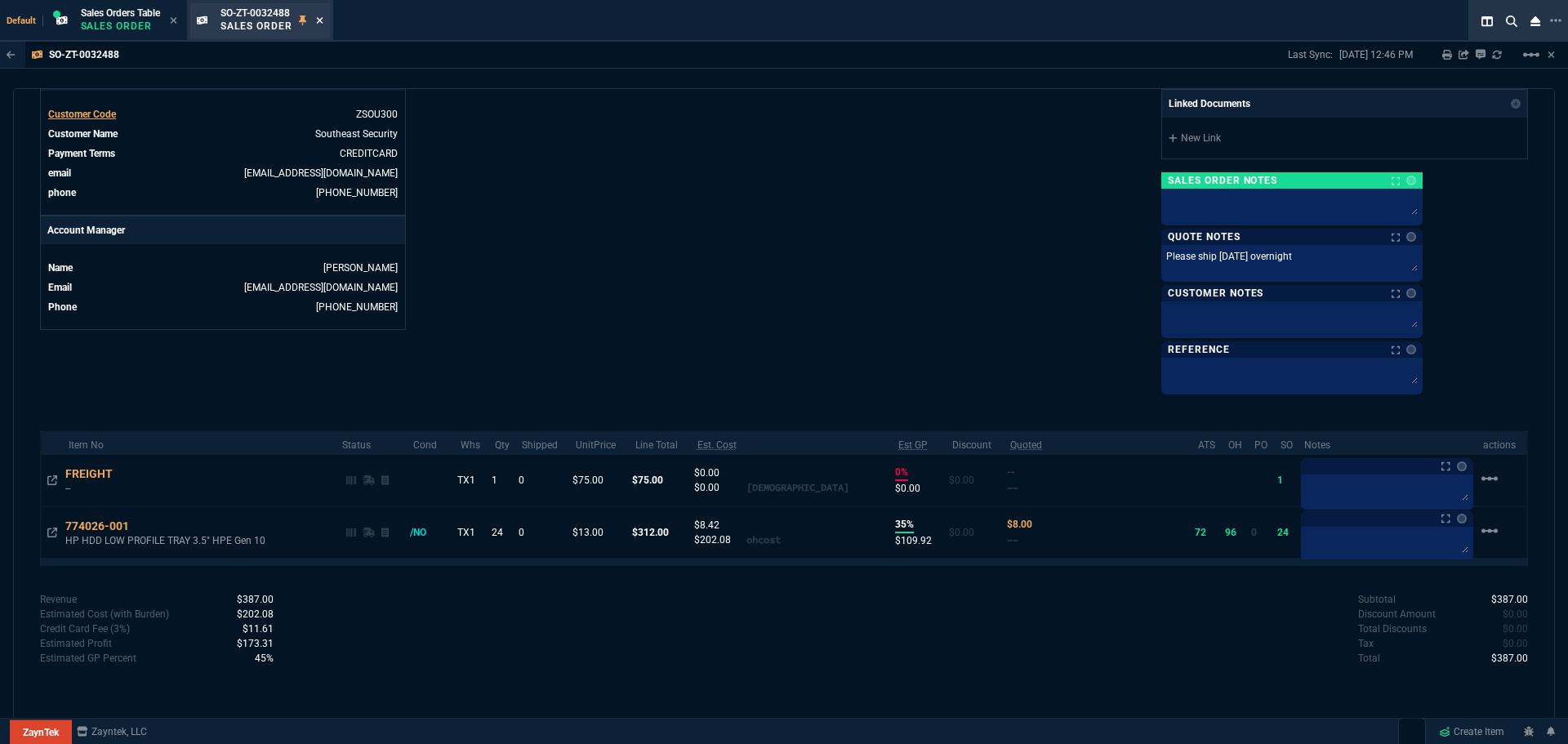
click at [324, 23] on icon at bounding box center [320, 20] width 8 height 10
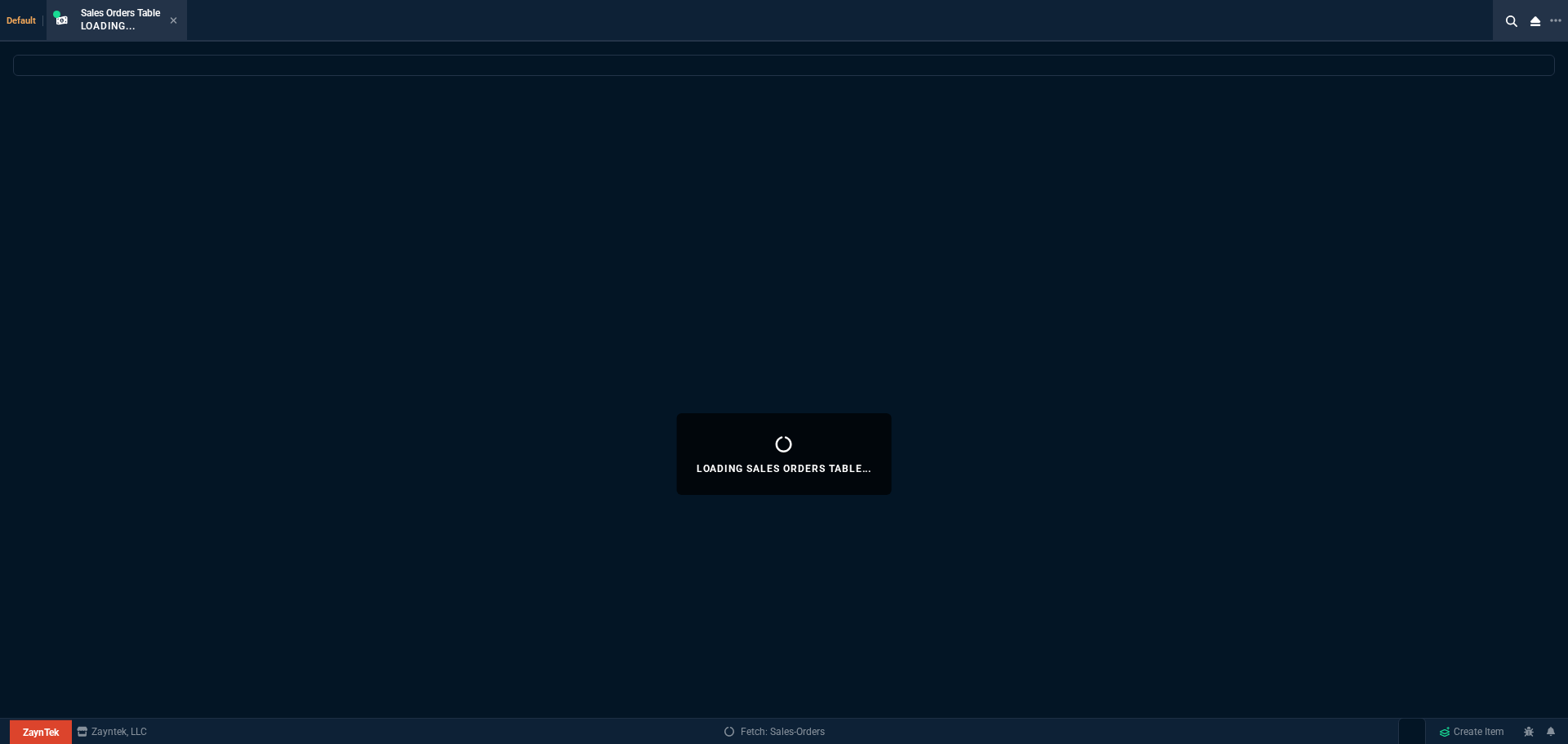
select select
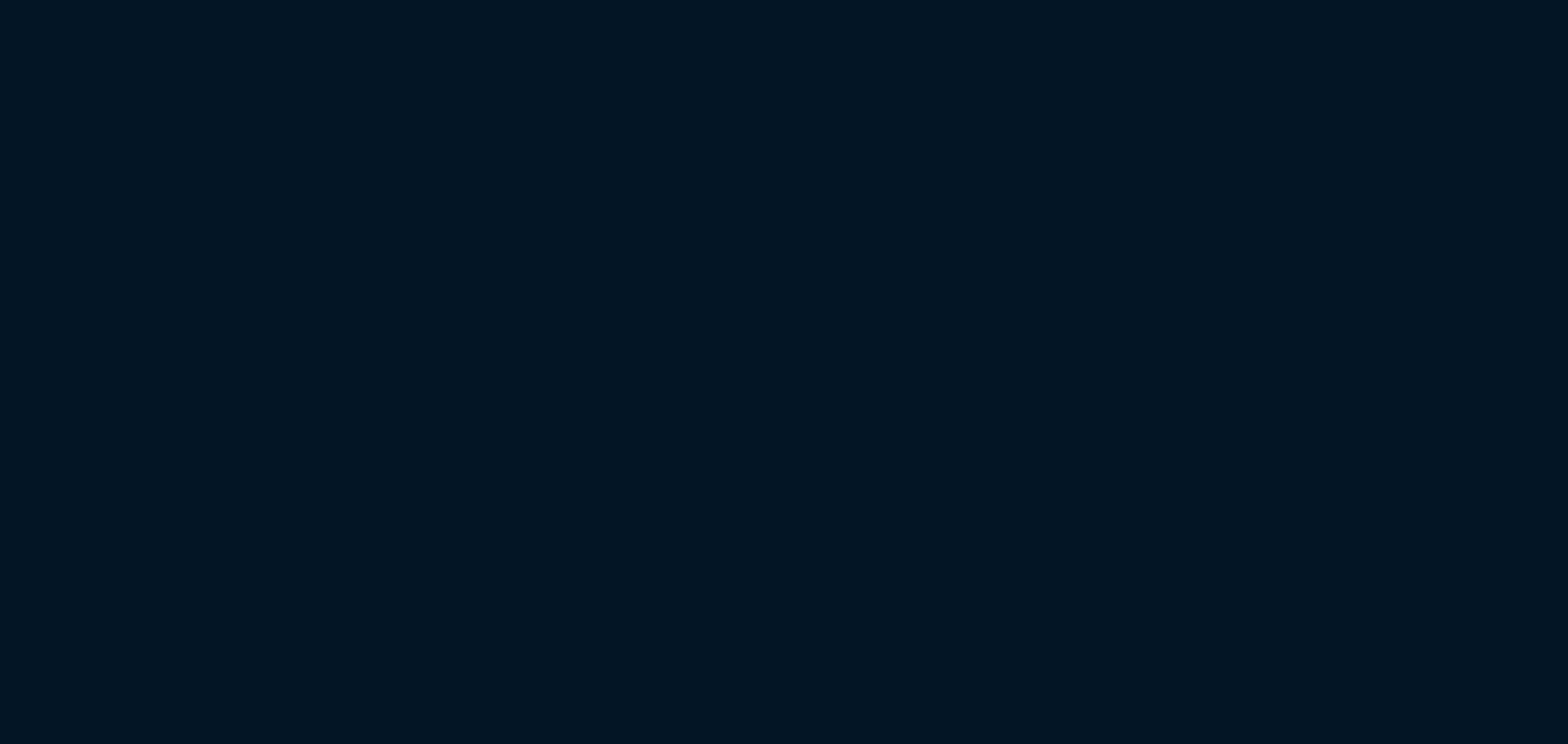
drag, startPoint x: 163, startPoint y: -10, endPoint x: 550, endPoint y: 172, distance: 427.7
click at [550, 0] on html at bounding box center [784, 0] width 1568 height 0
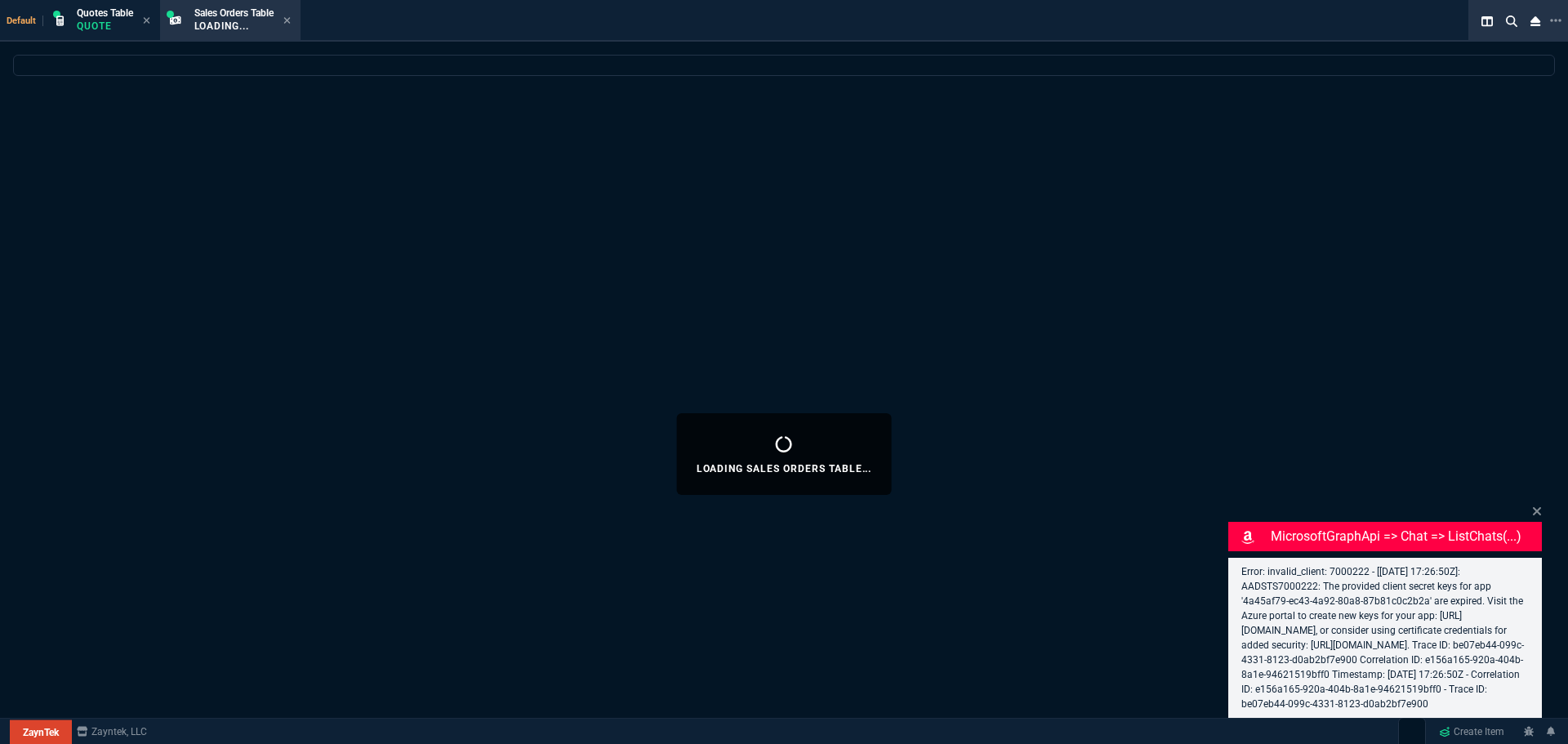
select select "4: SHAD"
select select
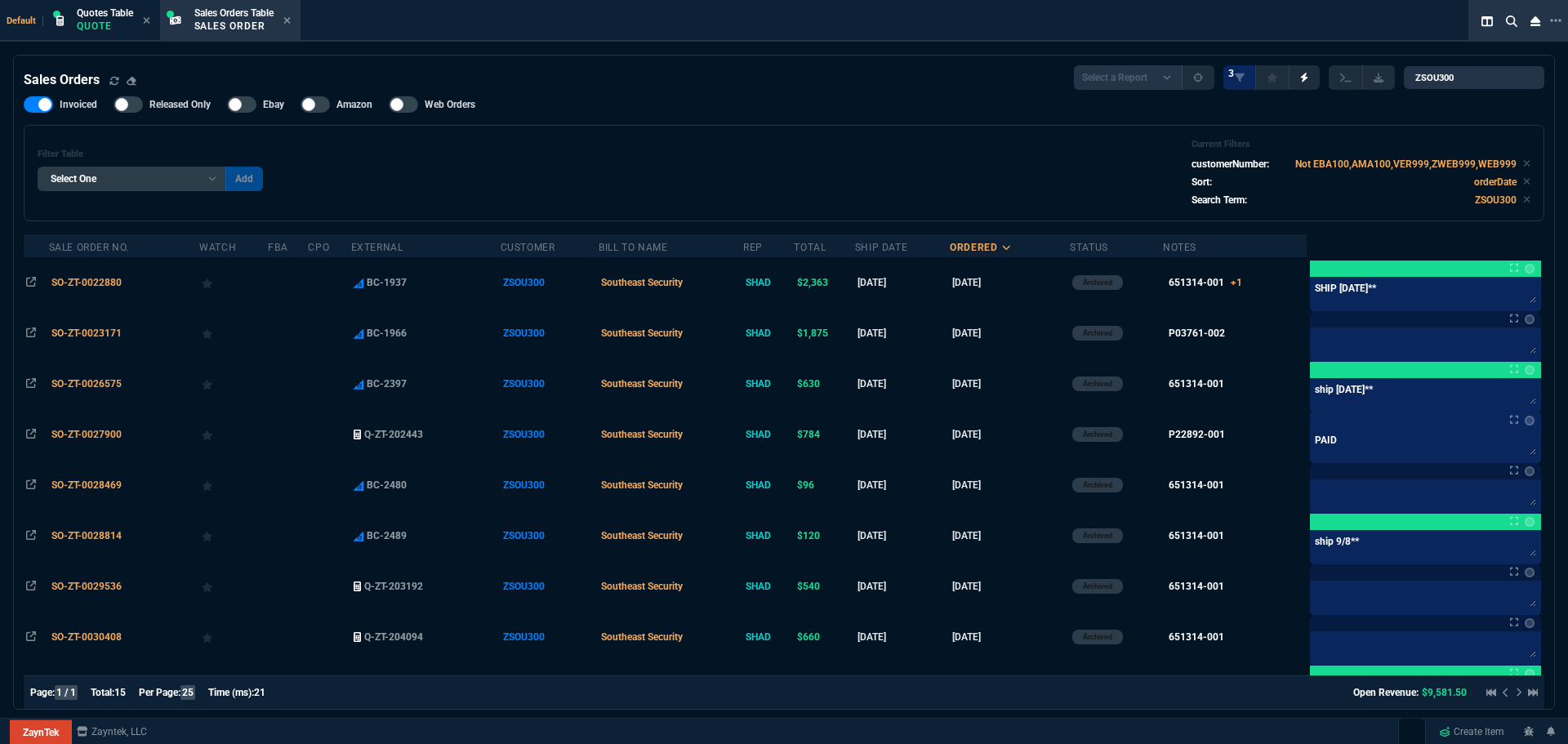
click at [290, 20] on icon at bounding box center [286, 20] width 7 height 7
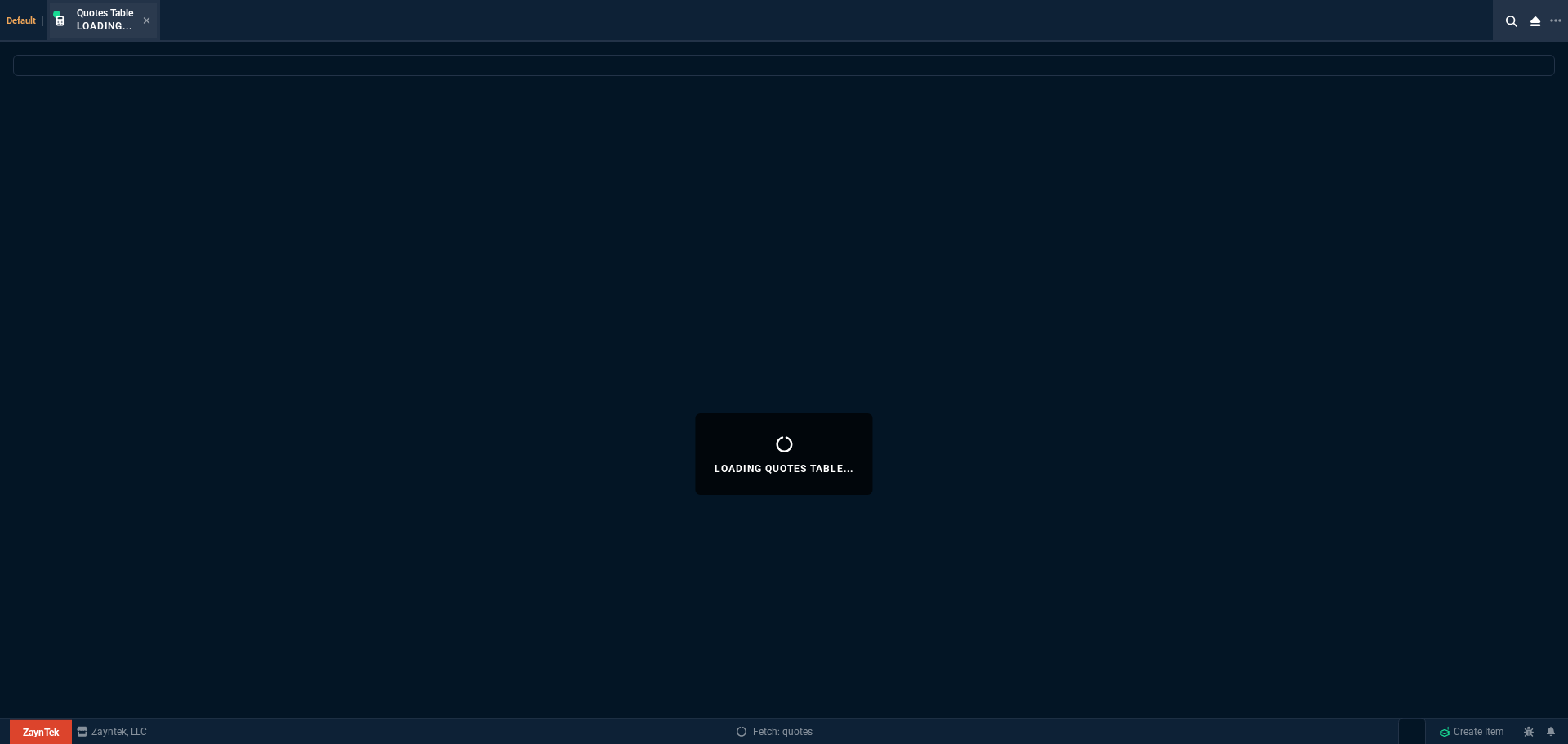
select select
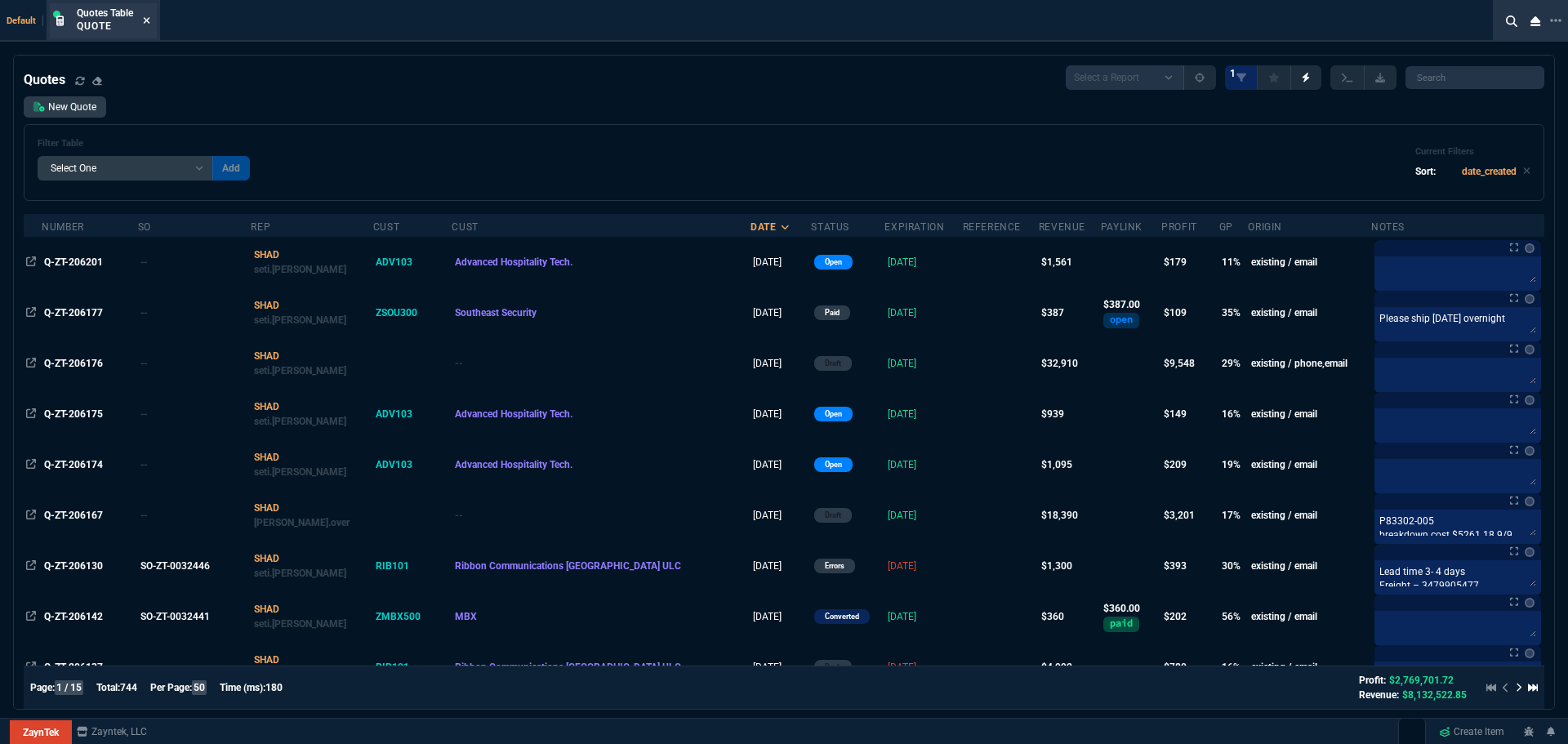
click at [145, 19] on icon at bounding box center [146, 20] width 8 height 10
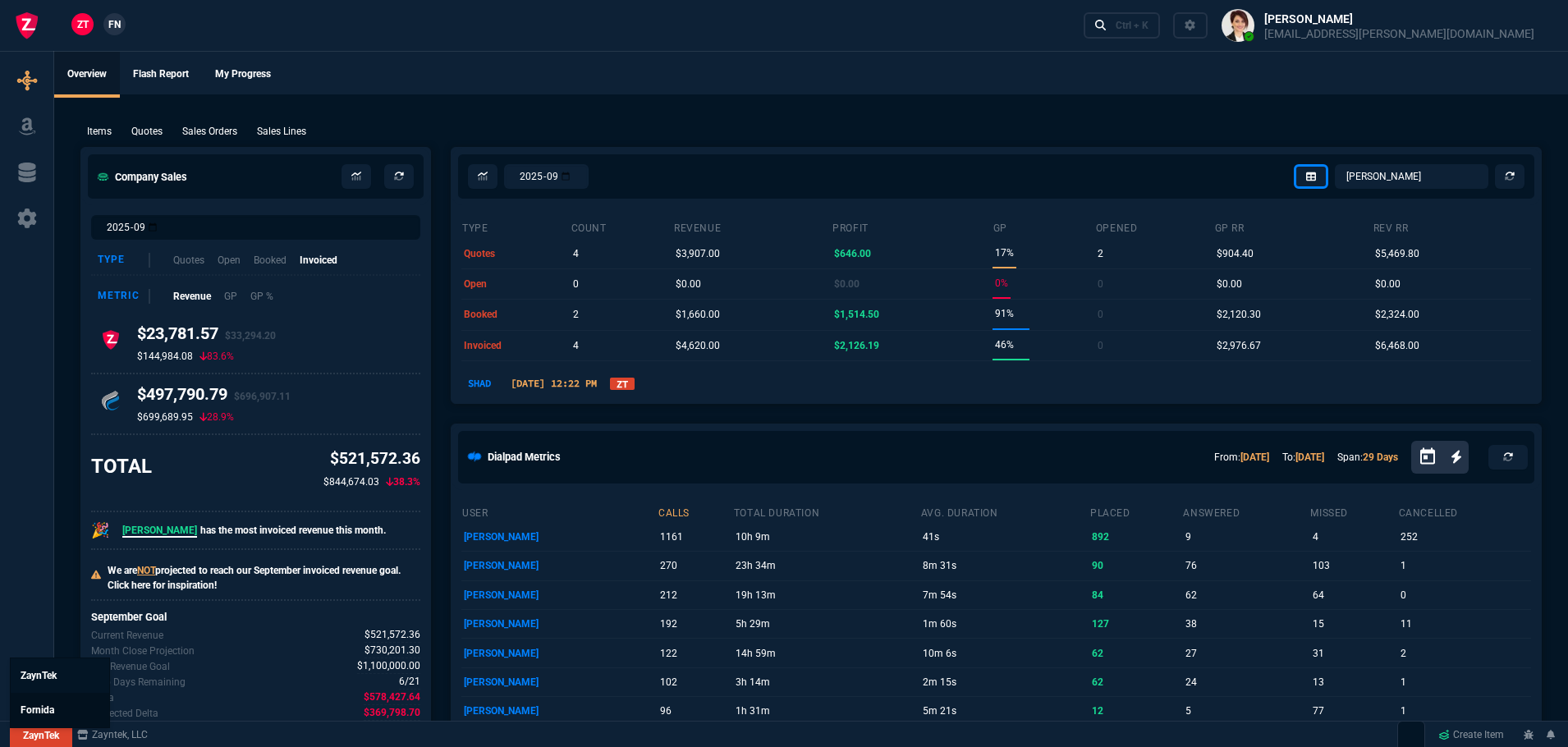
click at [49, 706] on span "Fornida" at bounding box center [37, 709] width 33 height 11
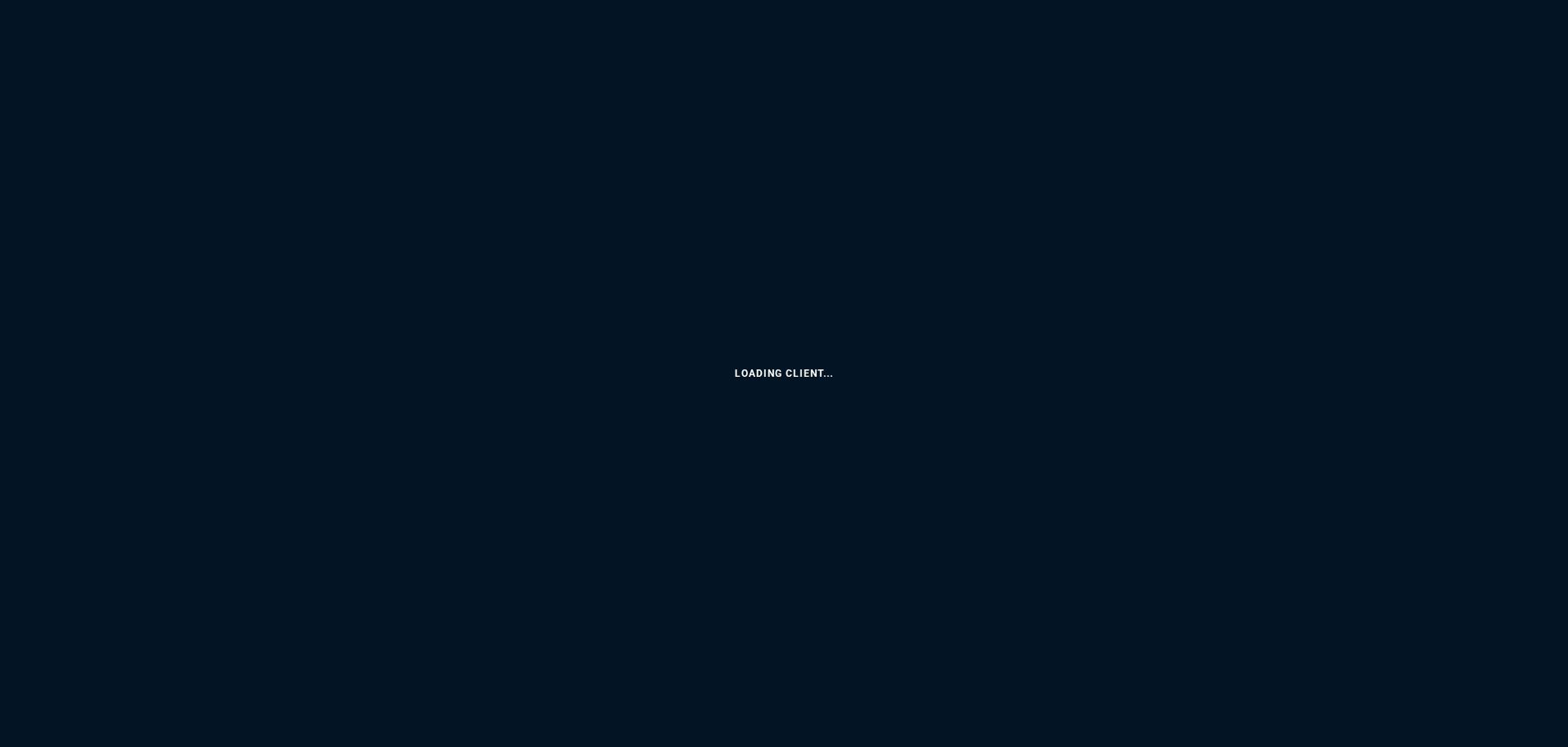
select select "4: SHAD"
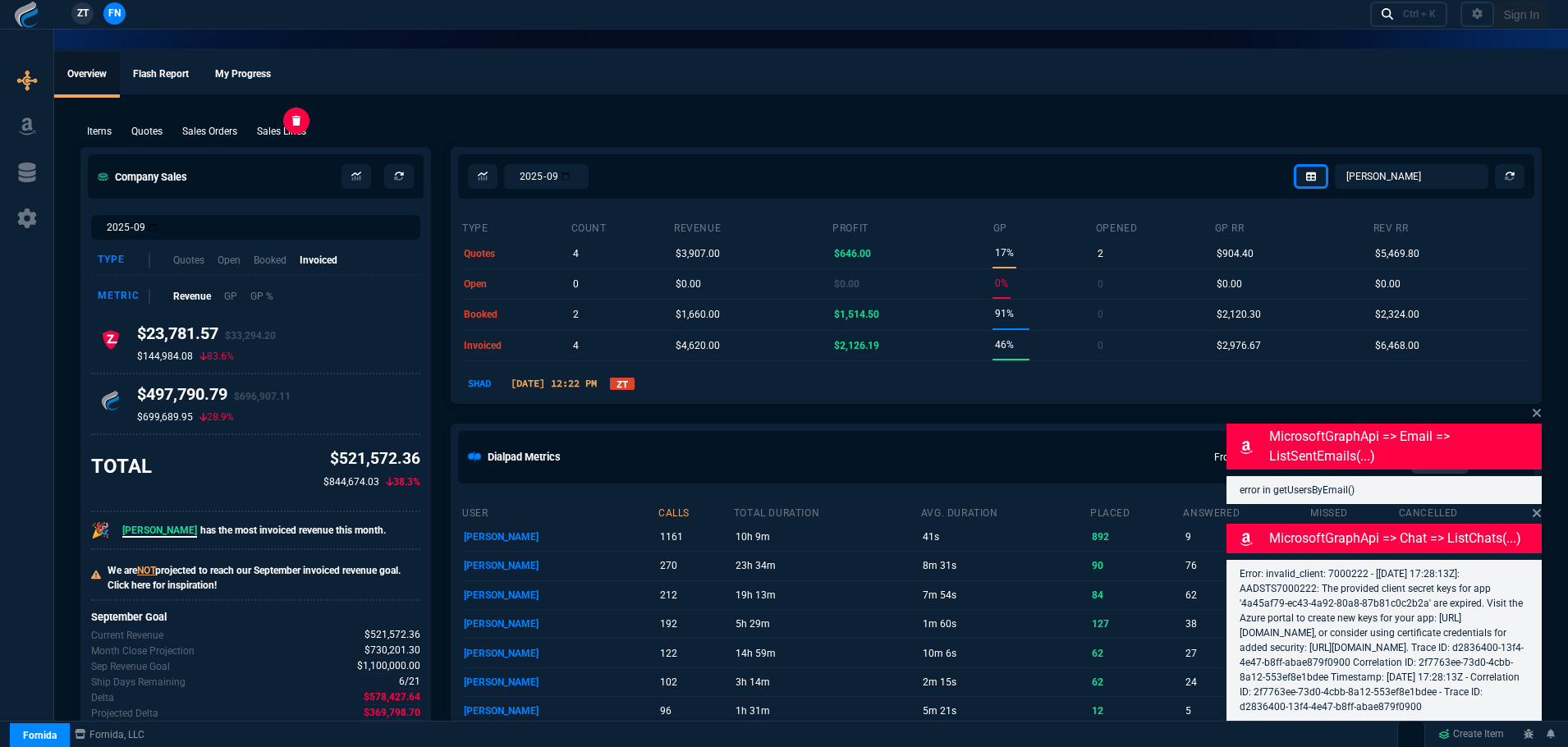
type input "43"
type input "15"
type input "119.3"
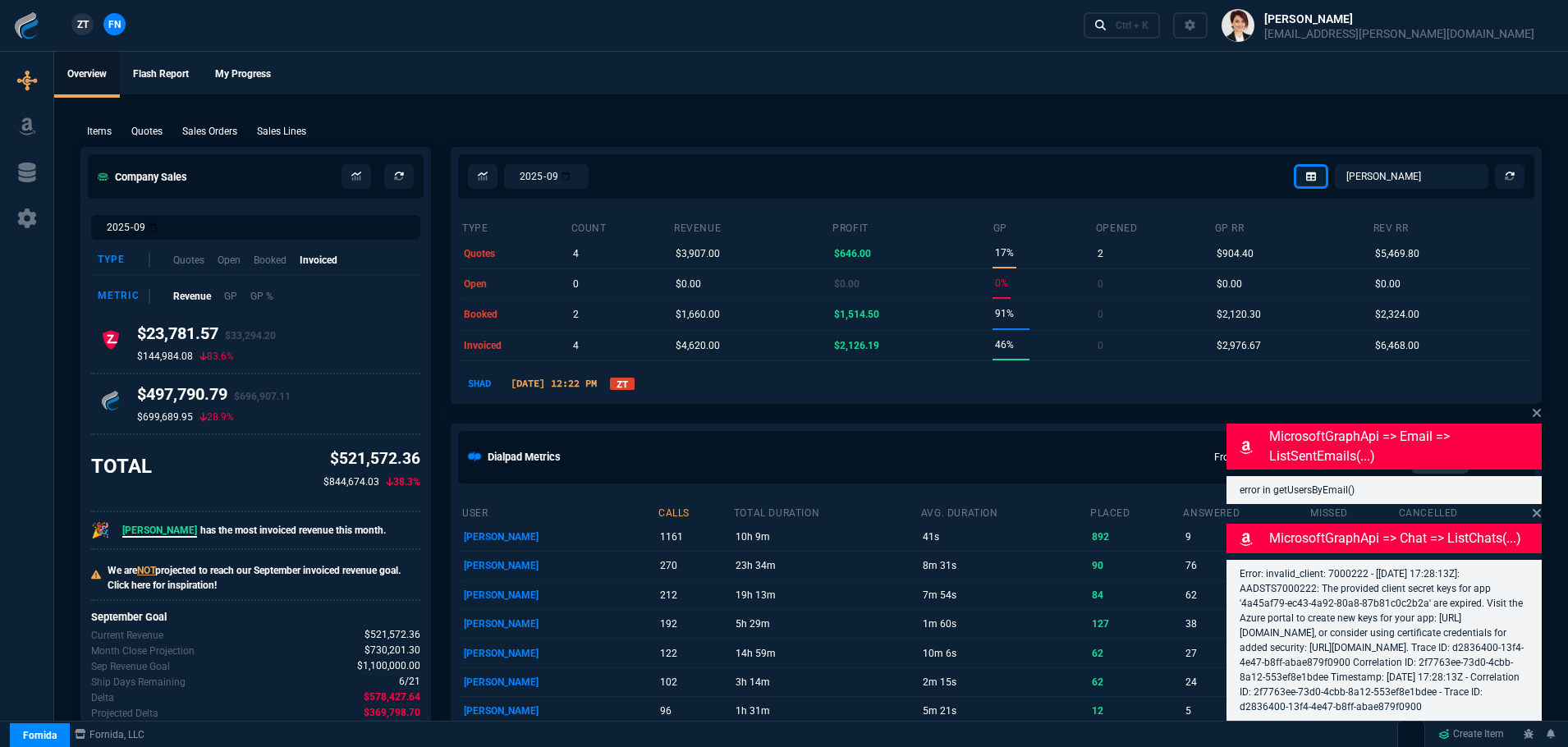
type input "71"
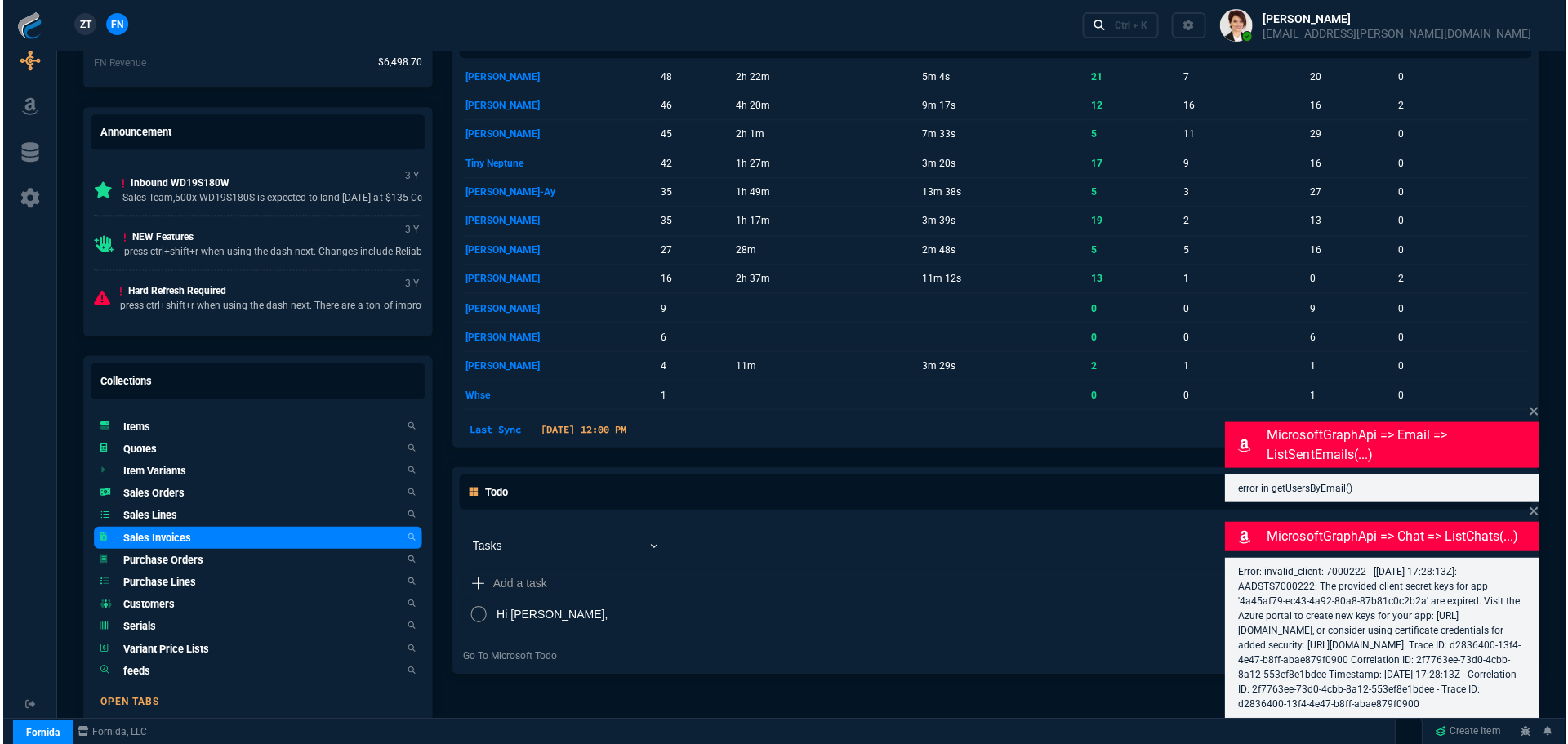
scroll to position [817, 0]
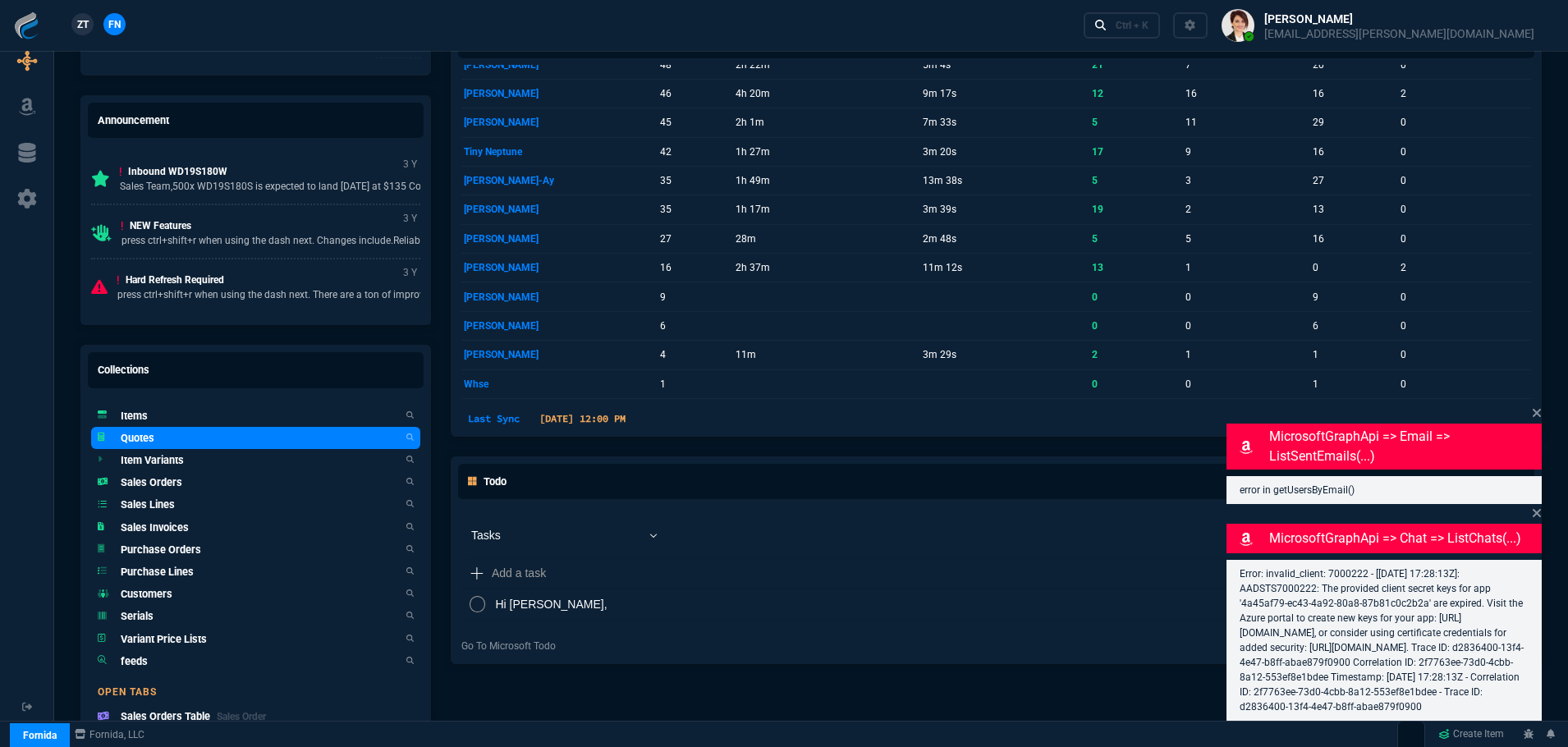
click at [138, 435] on h5 "Quotes" at bounding box center [137, 438] width 33 height 15
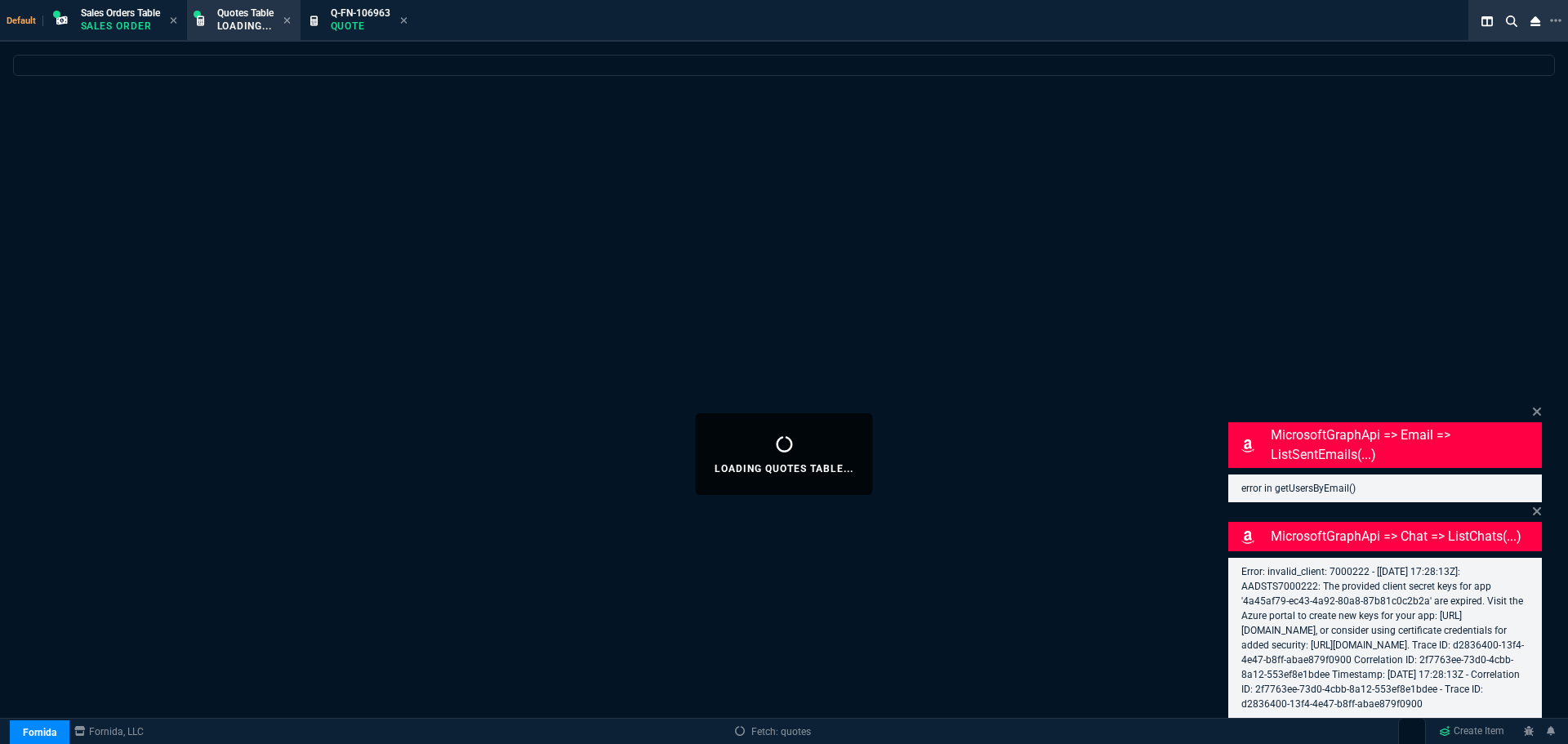
select select
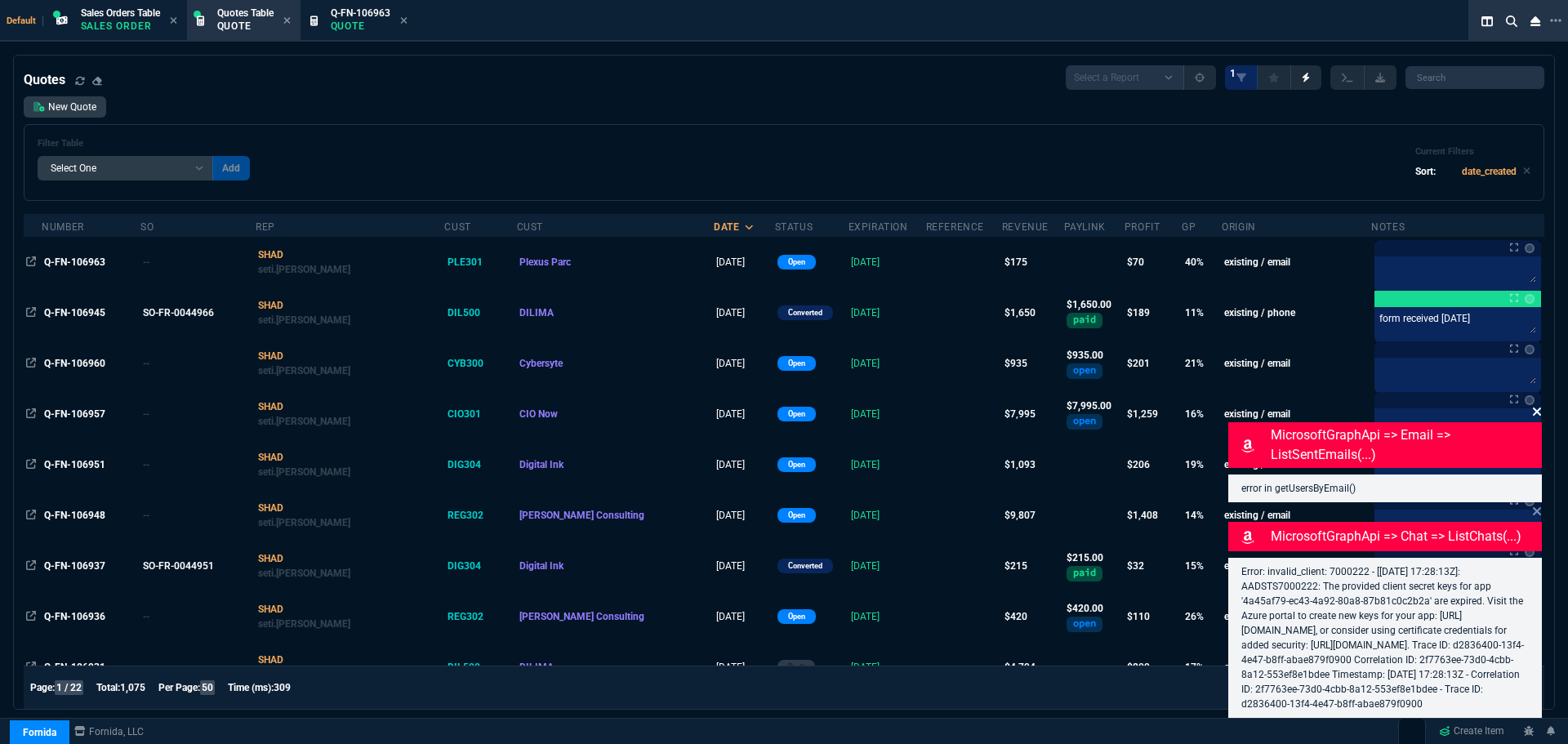
click at [1538, 408] on icon at bounding box center [1537, 412] width 8 height 9
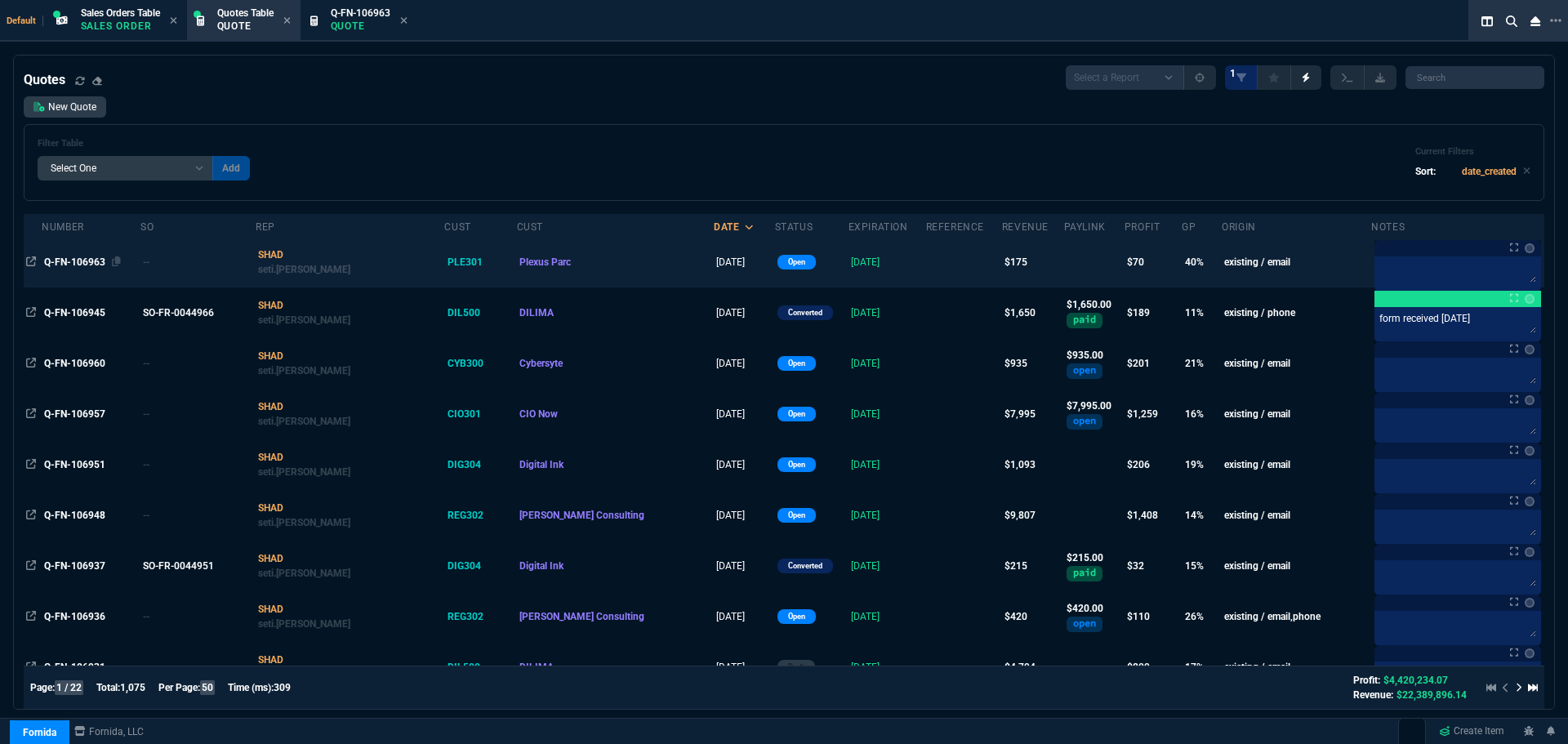
click at [75, 262] on span "Q-FN-106963" at bounding box center [75, 262] width 61 height 11
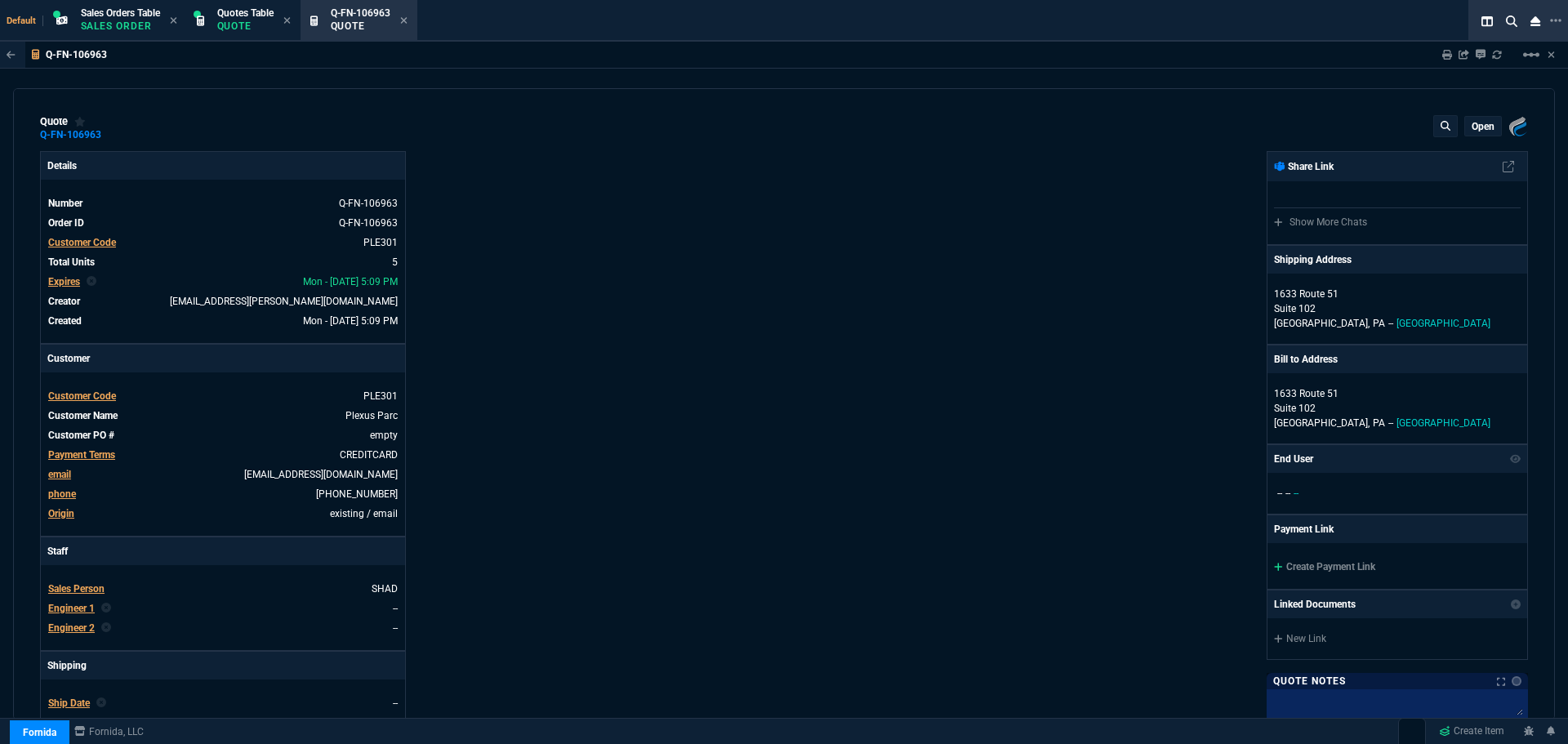
type input "43"
type input "15"
type input "119.3"
type input "71"
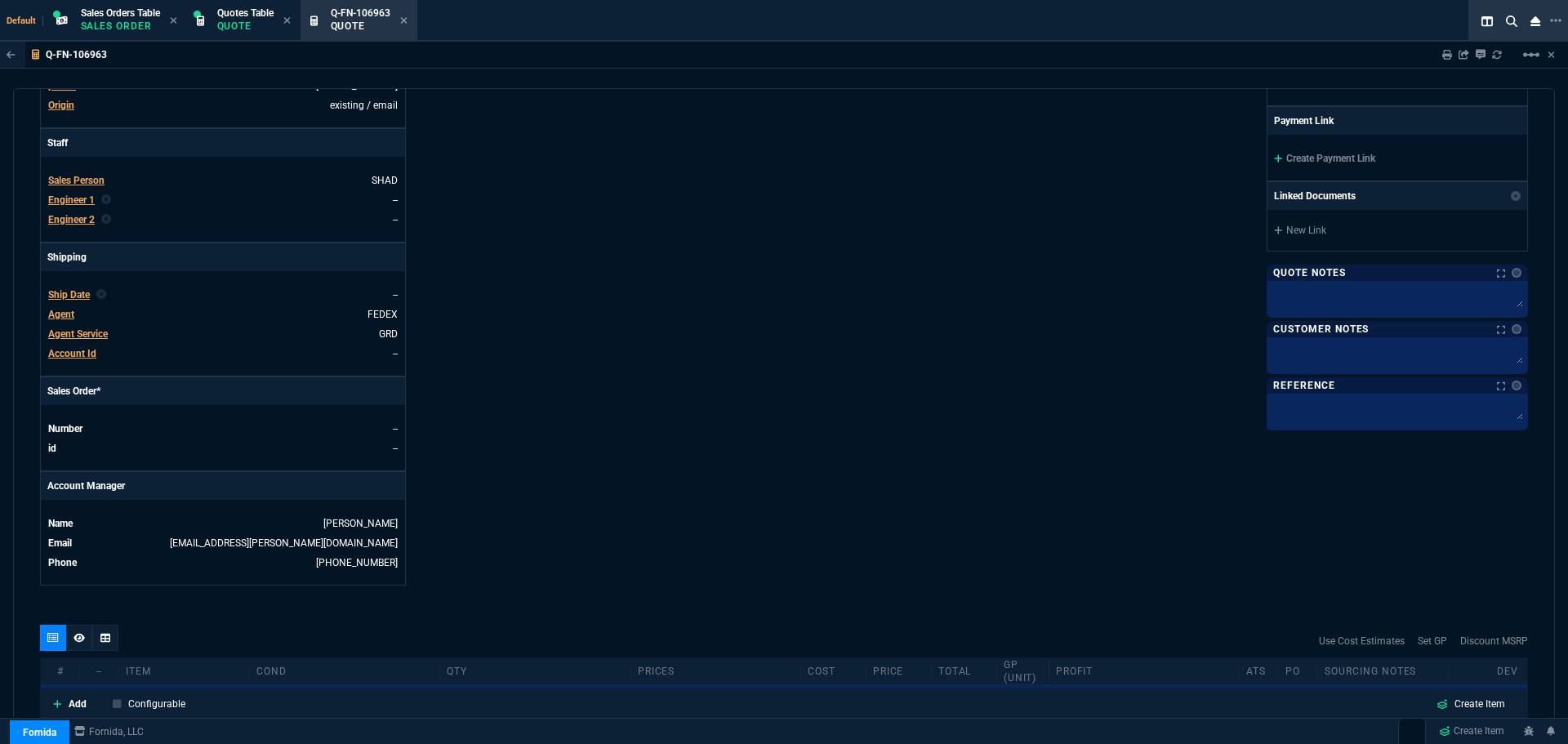
scroll to position [650, 0]
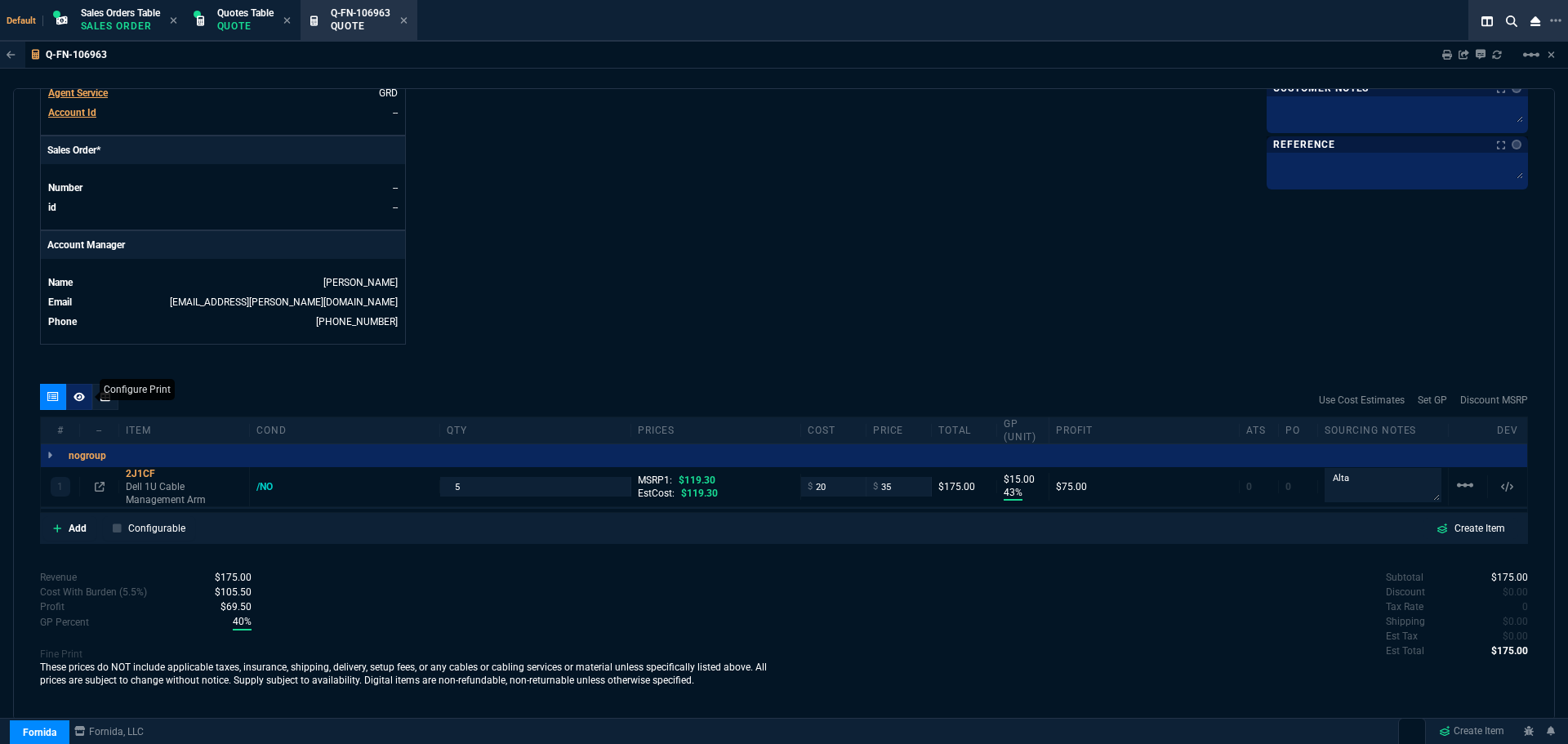
click at [77, 396] on icon at bounding box center [78, 397] width 11 height 10
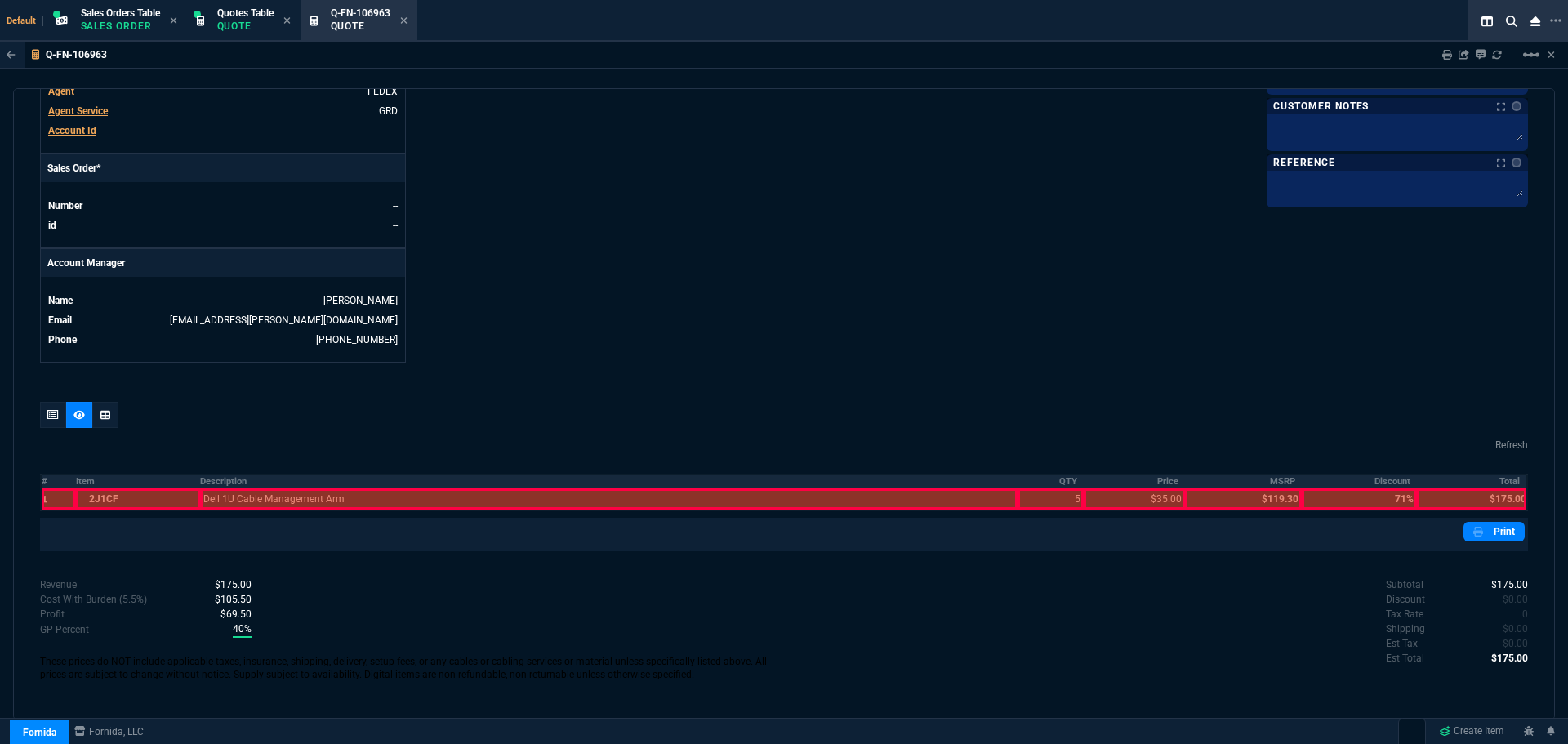
click at [228, 479] on th "Description" at bounding box center [609, 481] width 818 height 14
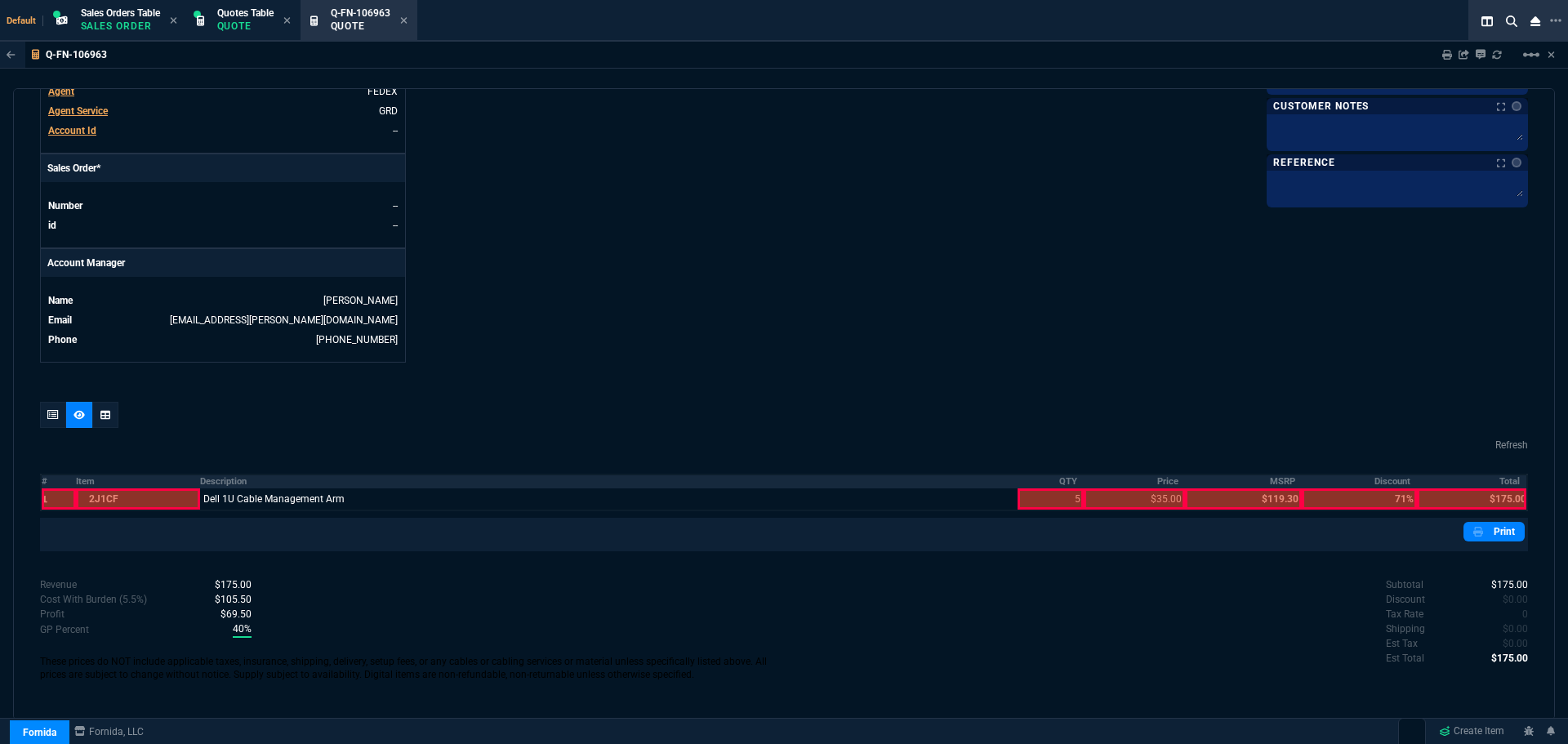
click at [1064, 480] on th "QTY" at bounding box center [1050, 481] width 66 height 14
click at [1162, 481] on th "Price" at bounding box center [1134, 481] width 101 height 14
click at [1500, 484] on th "Total" at bounding box center [1472, 481] width 110 height 14
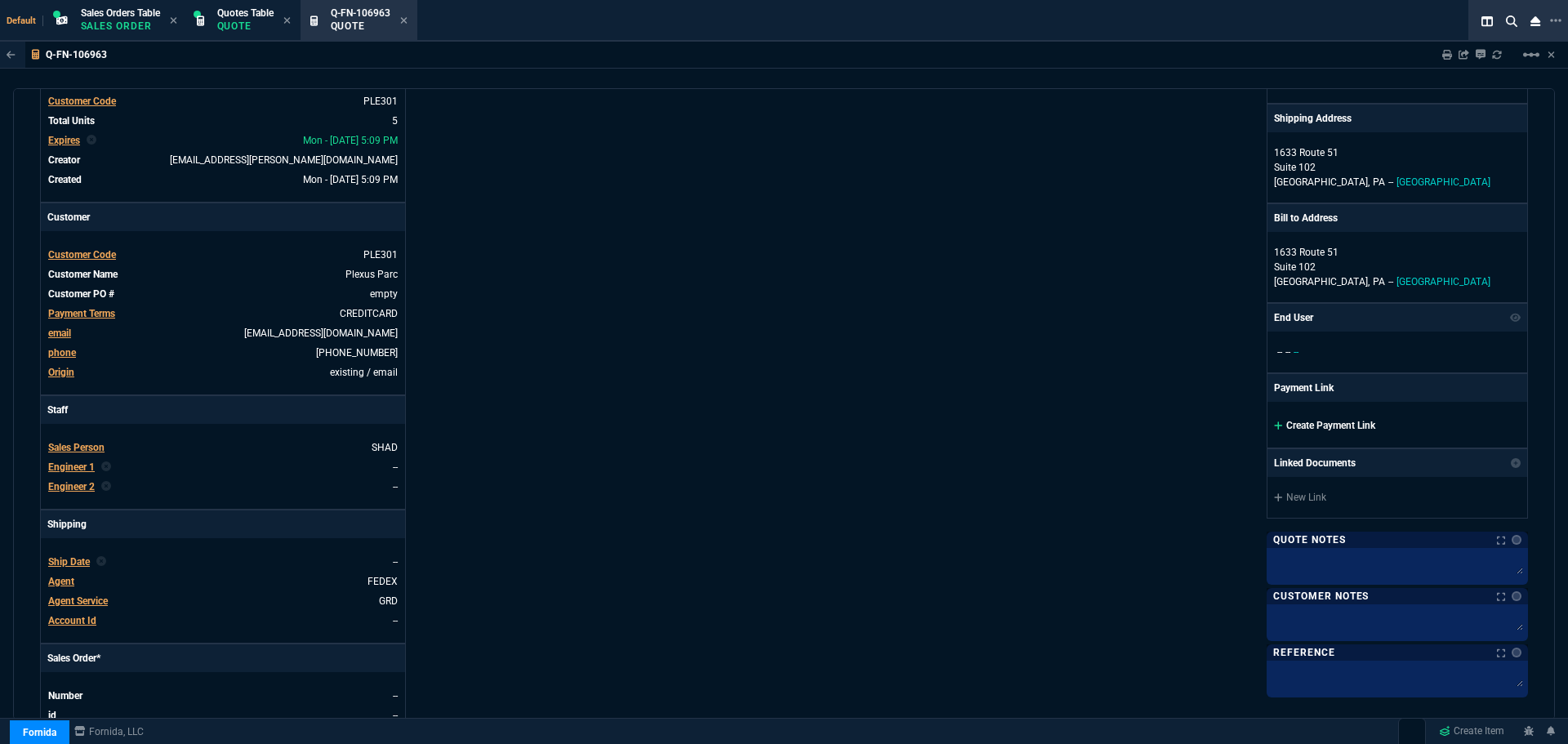
click at [1331, 425] on link "Create Payment Link" at bounding box center [1324, 425] width 101 height 11
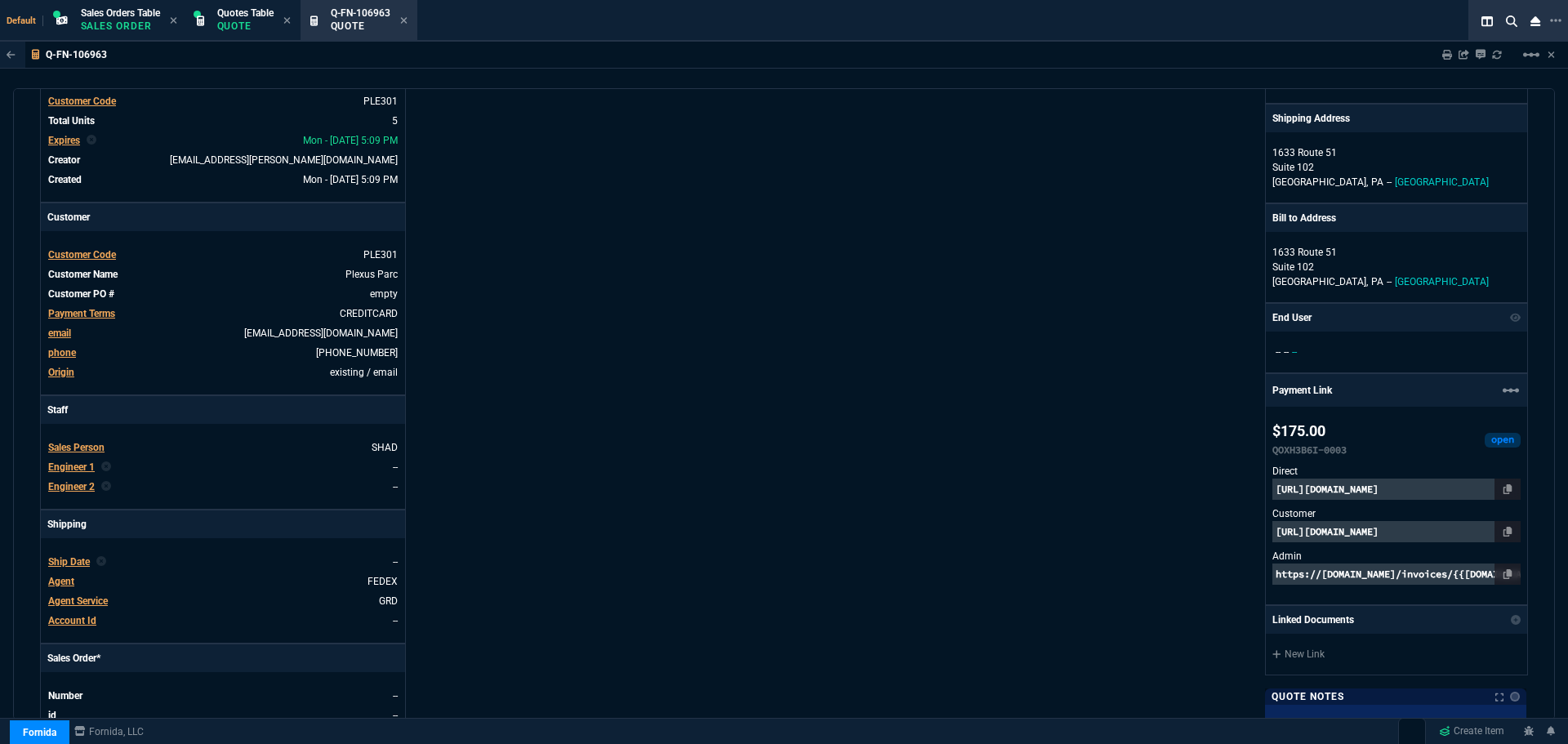
click at [1332, 532] on p "https://pay.fornida.com/public/quotes/Q-FN-106963/checkout" at bounding box center [1396, 531] width 248 height 21
click at [1310, 489] on p "https://invoice.stripe.com/i/acct_1NlHLHDXpnq5UzUZ/live_YWNjdF8xTmxITEhEWHBucTV…" at bounding box center [1396, 489] width 248 height 21
click at [1351, 536] on p "https://pay.fornida.com/public/quotes/Q-FN-106963/checkout" at bounding box center [1396, 531] width 248 height 21
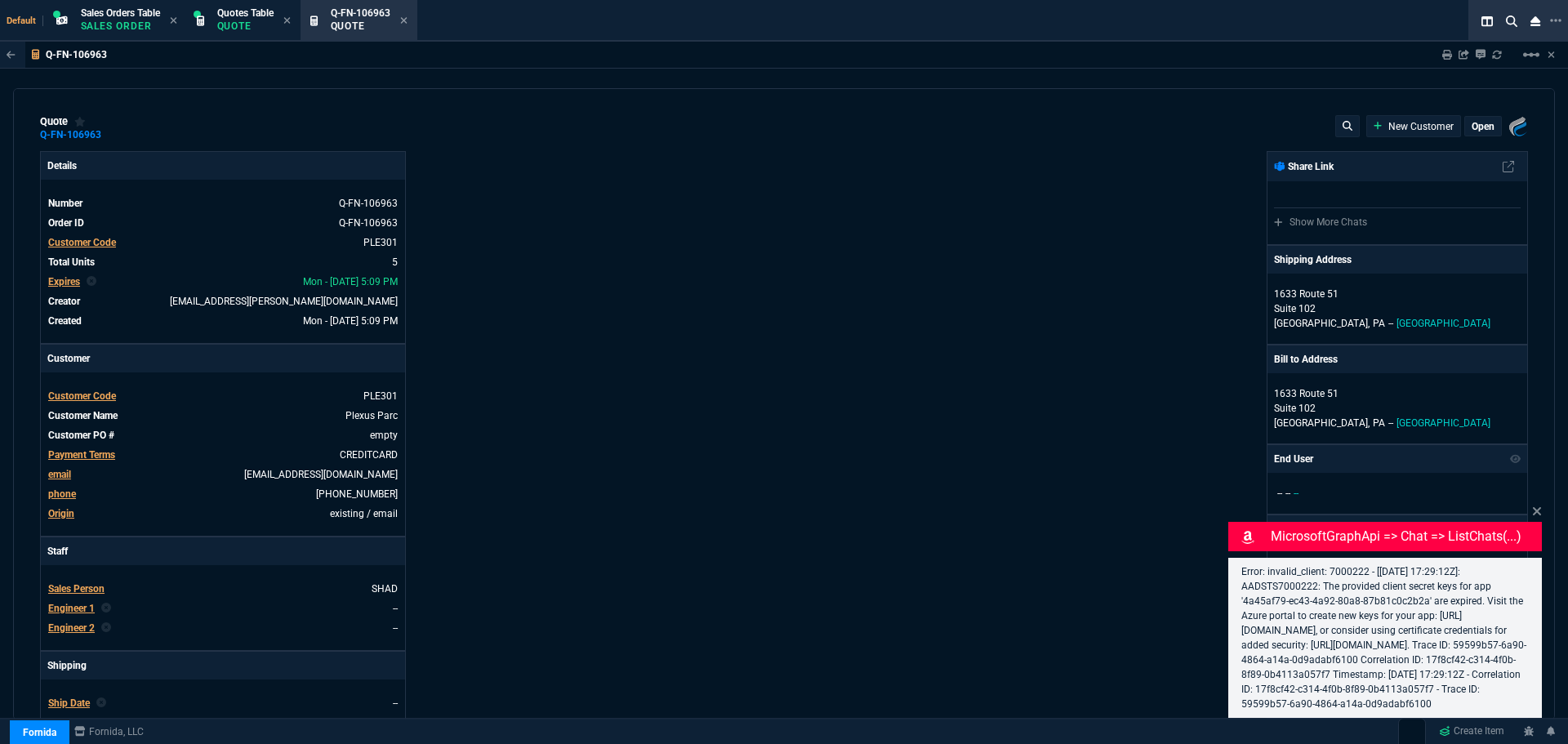
type input "119.3"
type input "43"
type input "15"
select select "4: SHAD"
type input "71"
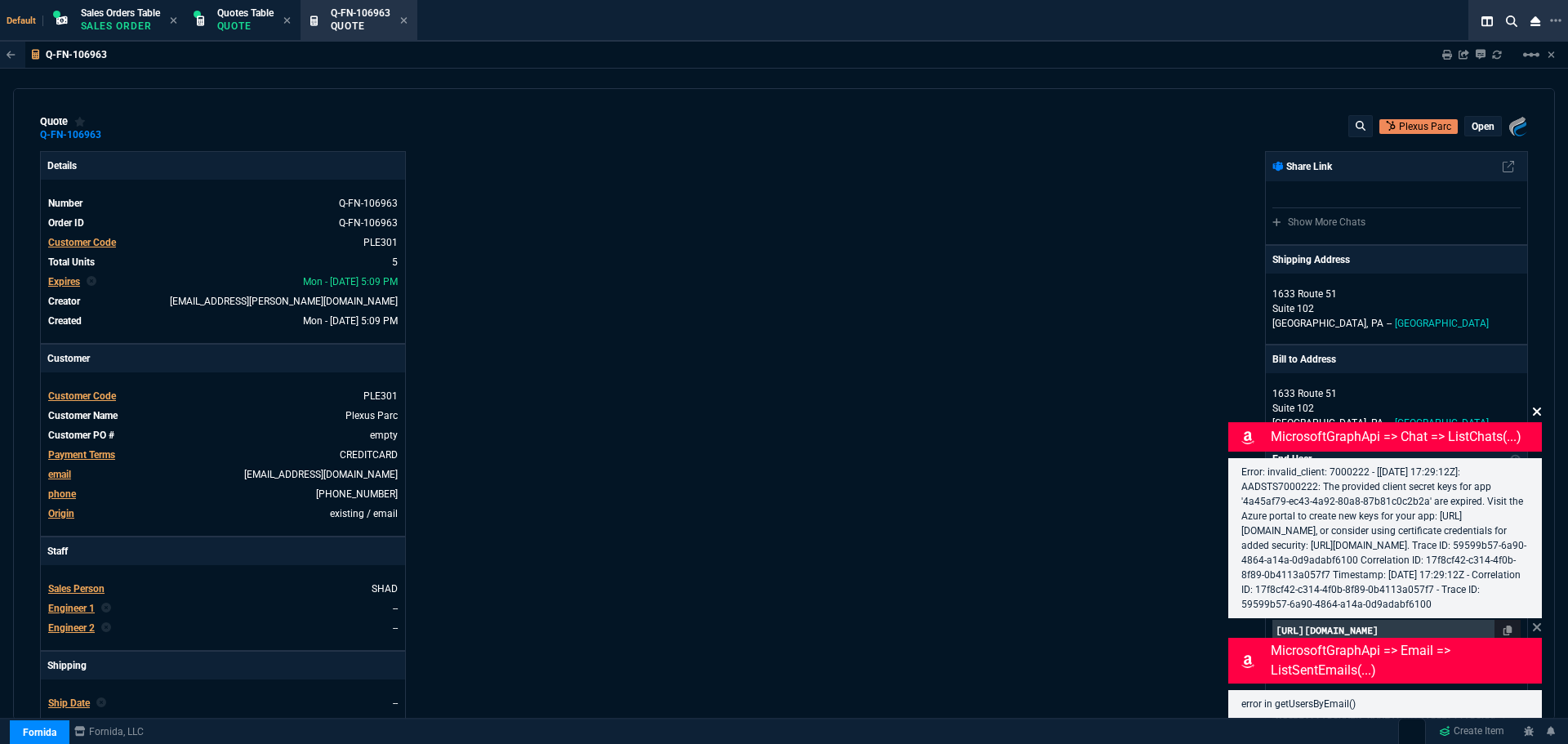
click at [1540, 406] on icon at bounding box center [1537, 412] width 10 height 13
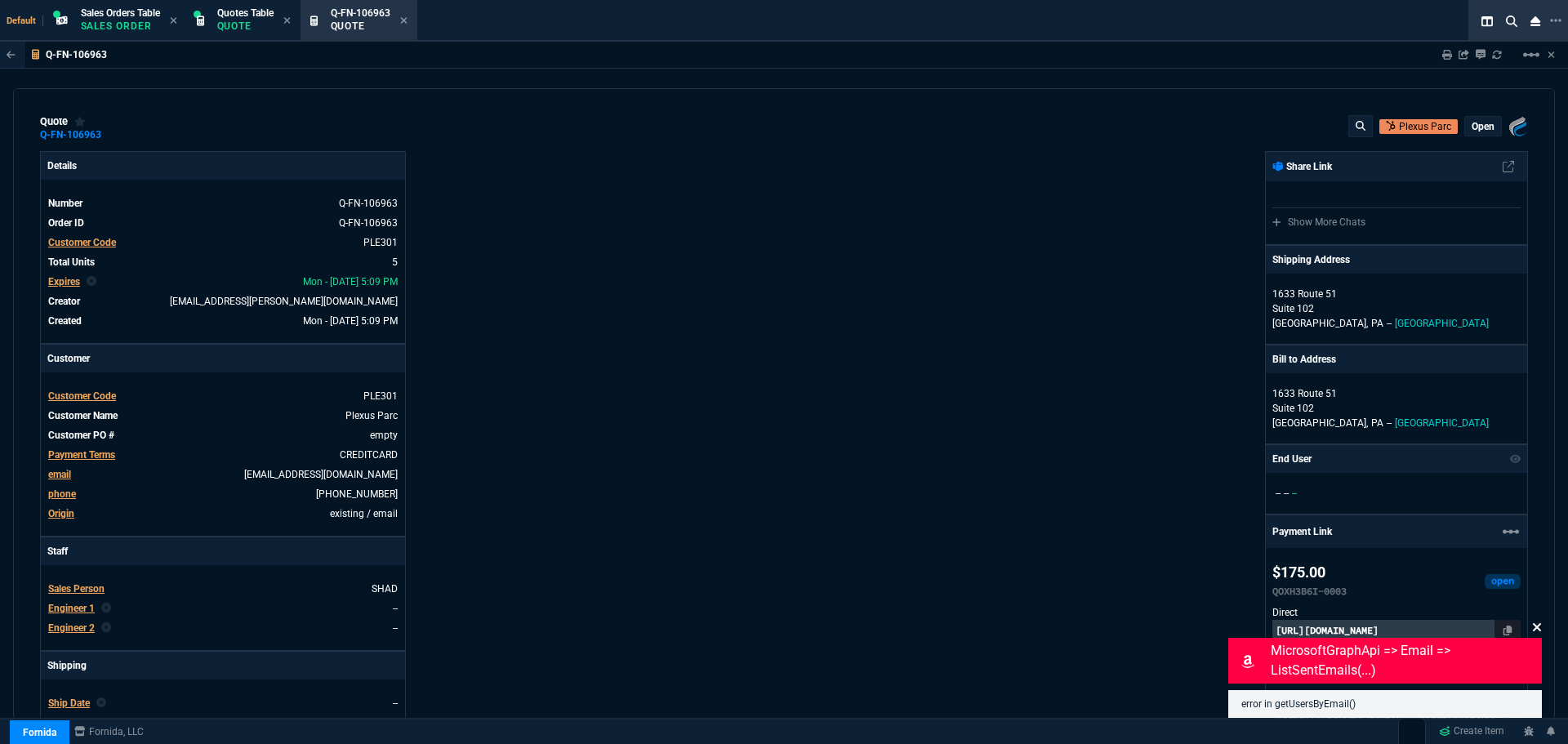
click at [1532, 624] on icon at bounding box center [1537, 627] width 10 height 13
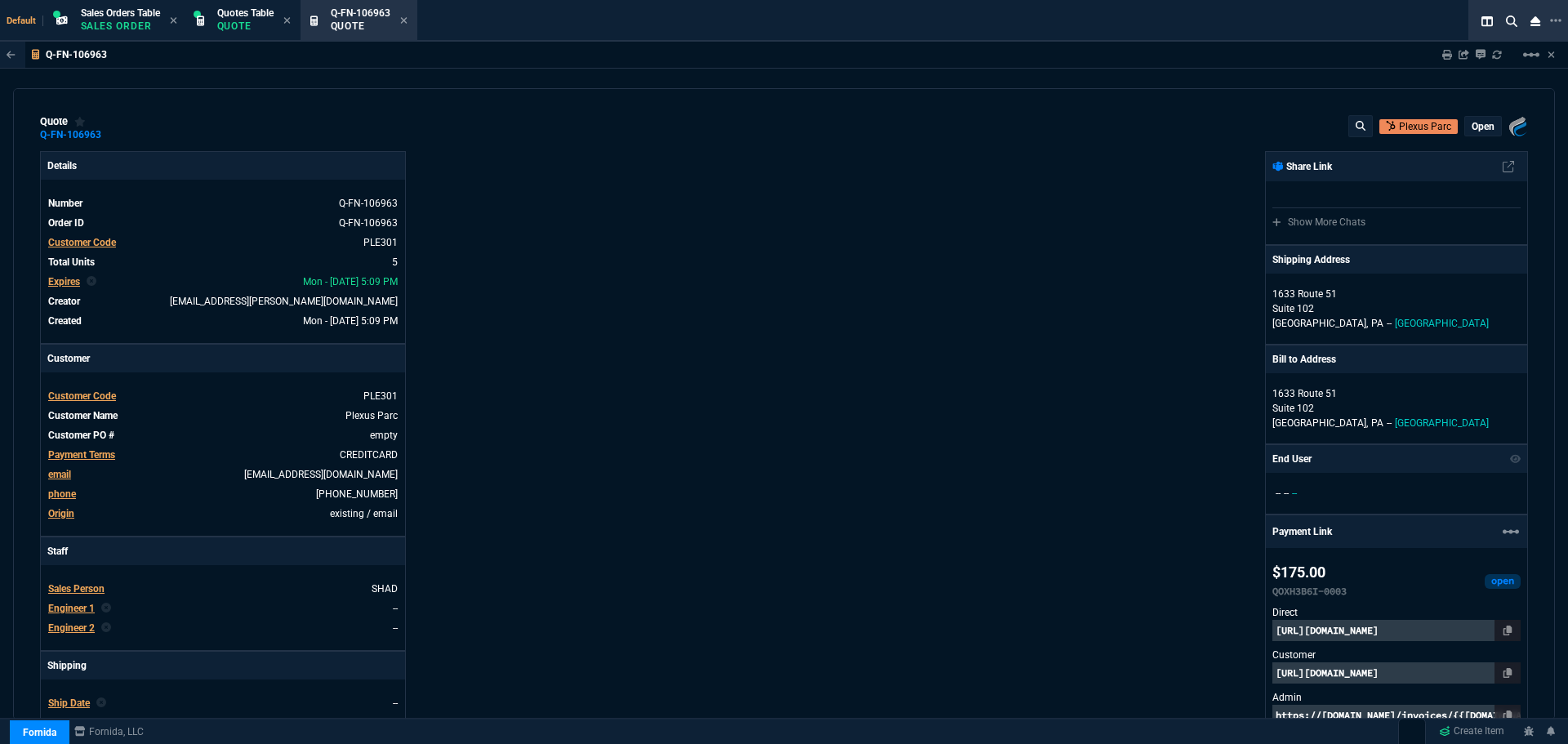
click at [1328, 673] on p "https://pay.fornida.com/public/quotes/Q-FN-106963/checkout" at bounding box center [1396, 673] width 248 height 21
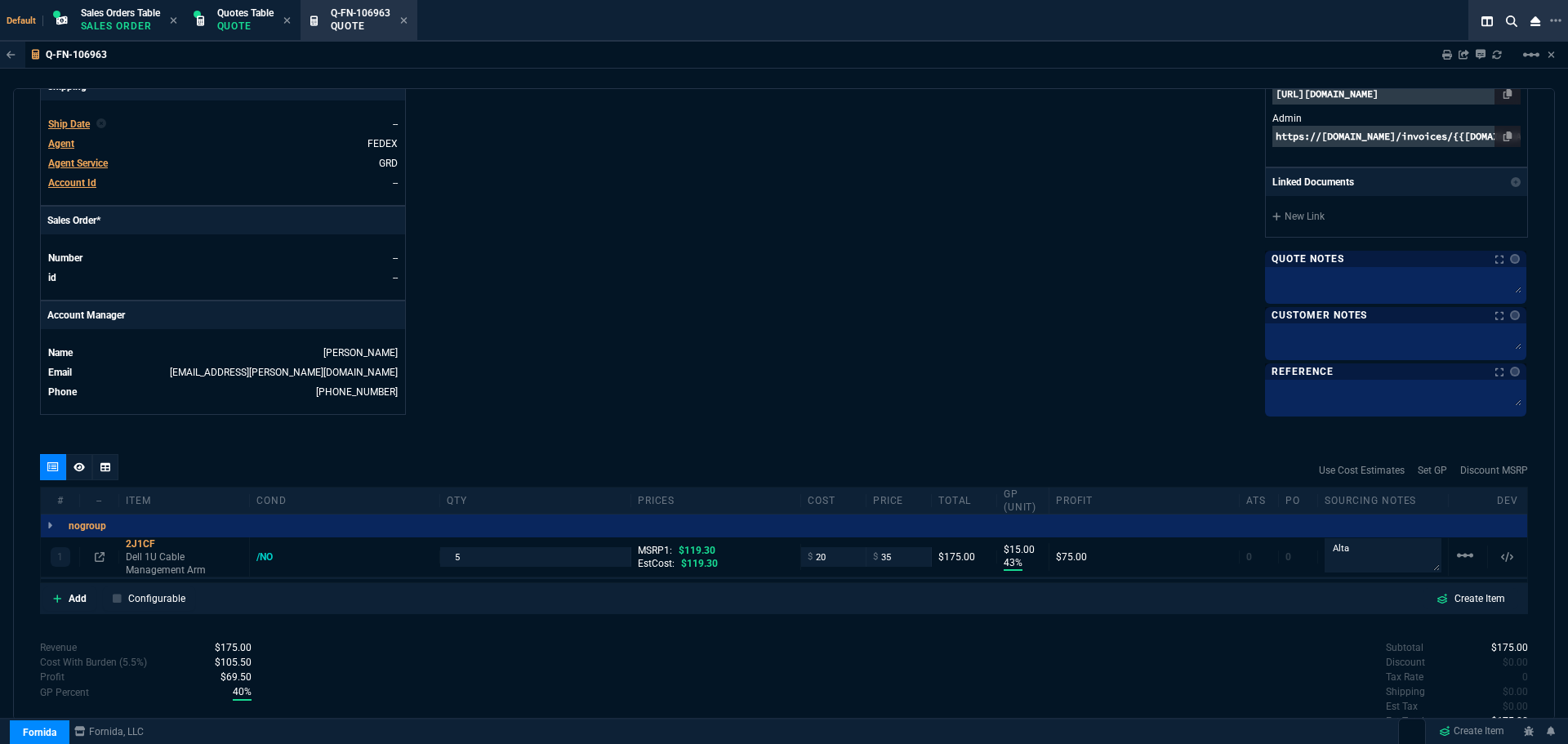
scroll to position [650, 0]
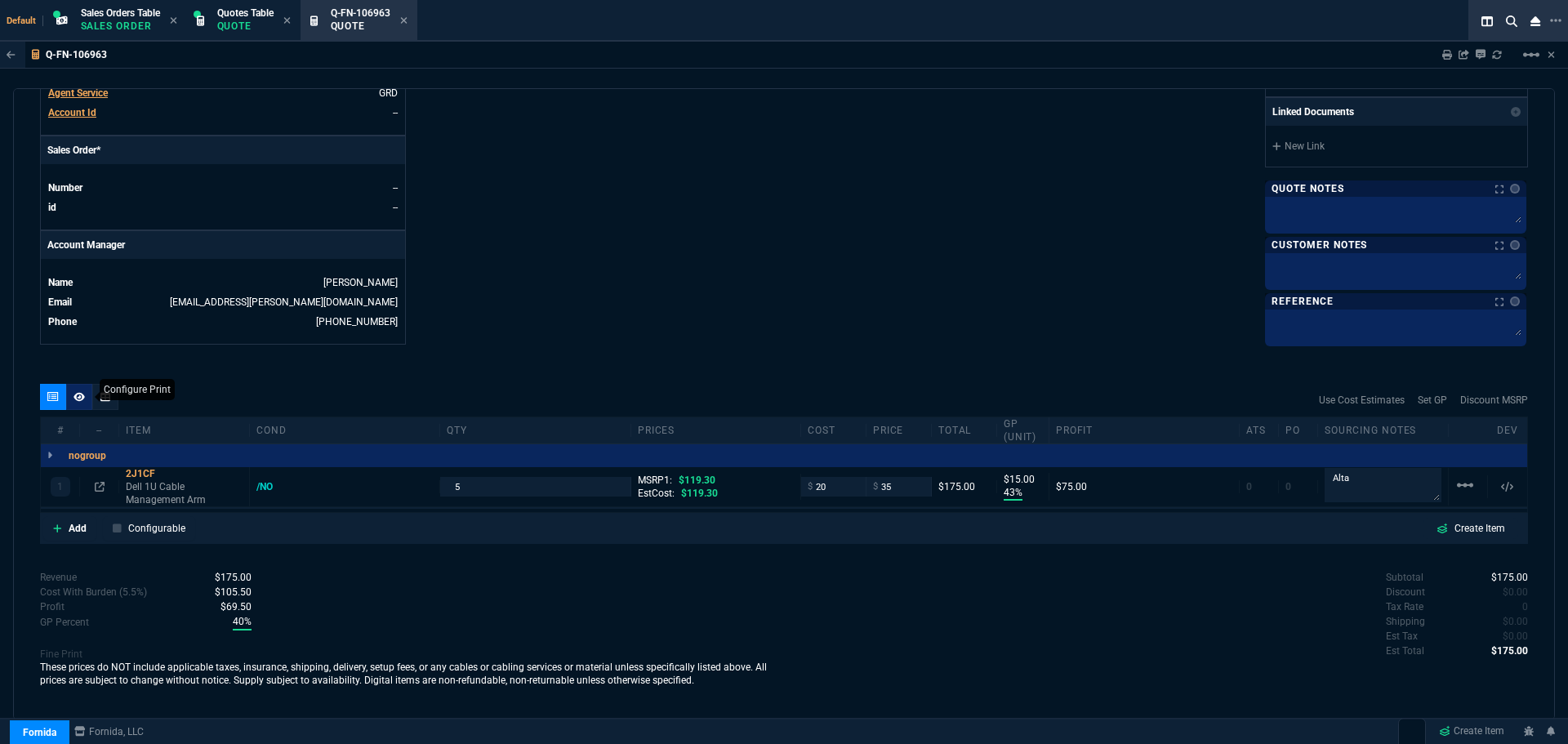
click at [77, 392] on icon at bounding box center [78, 397] width 11 height 10
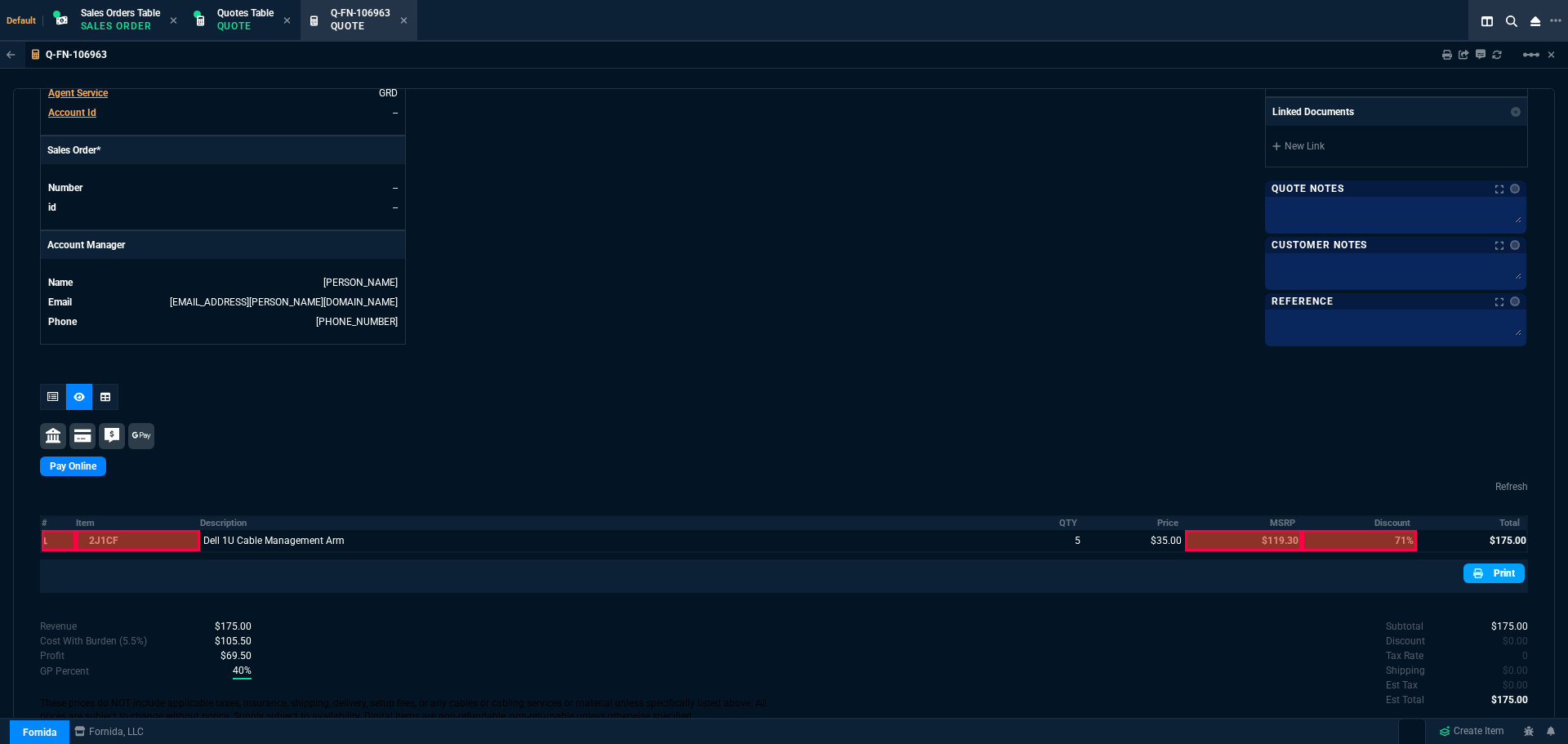
click at [1498, 574] on link "Print" at bounding box center [1494, 573] width 61 height 20
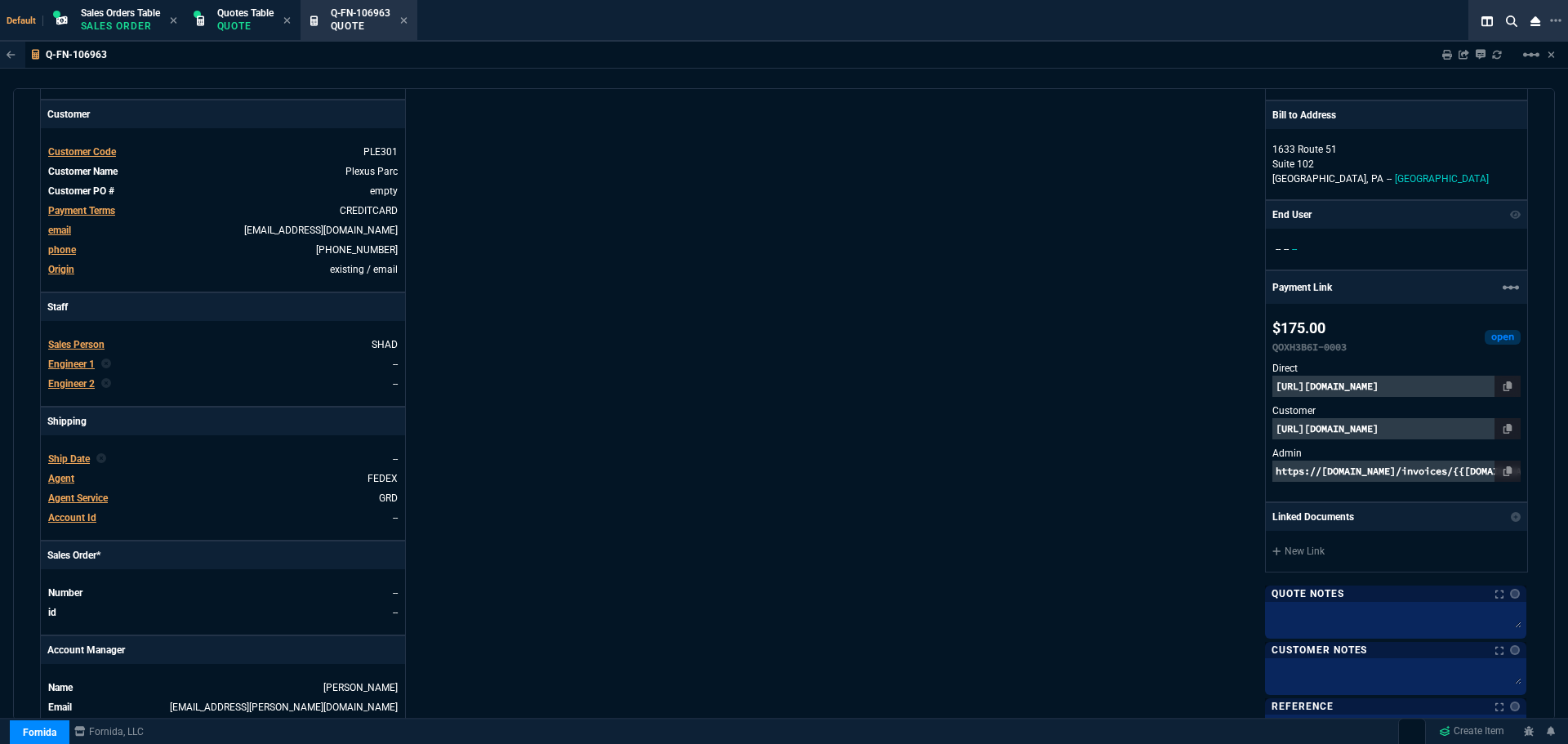
scroll to position [241, 0]
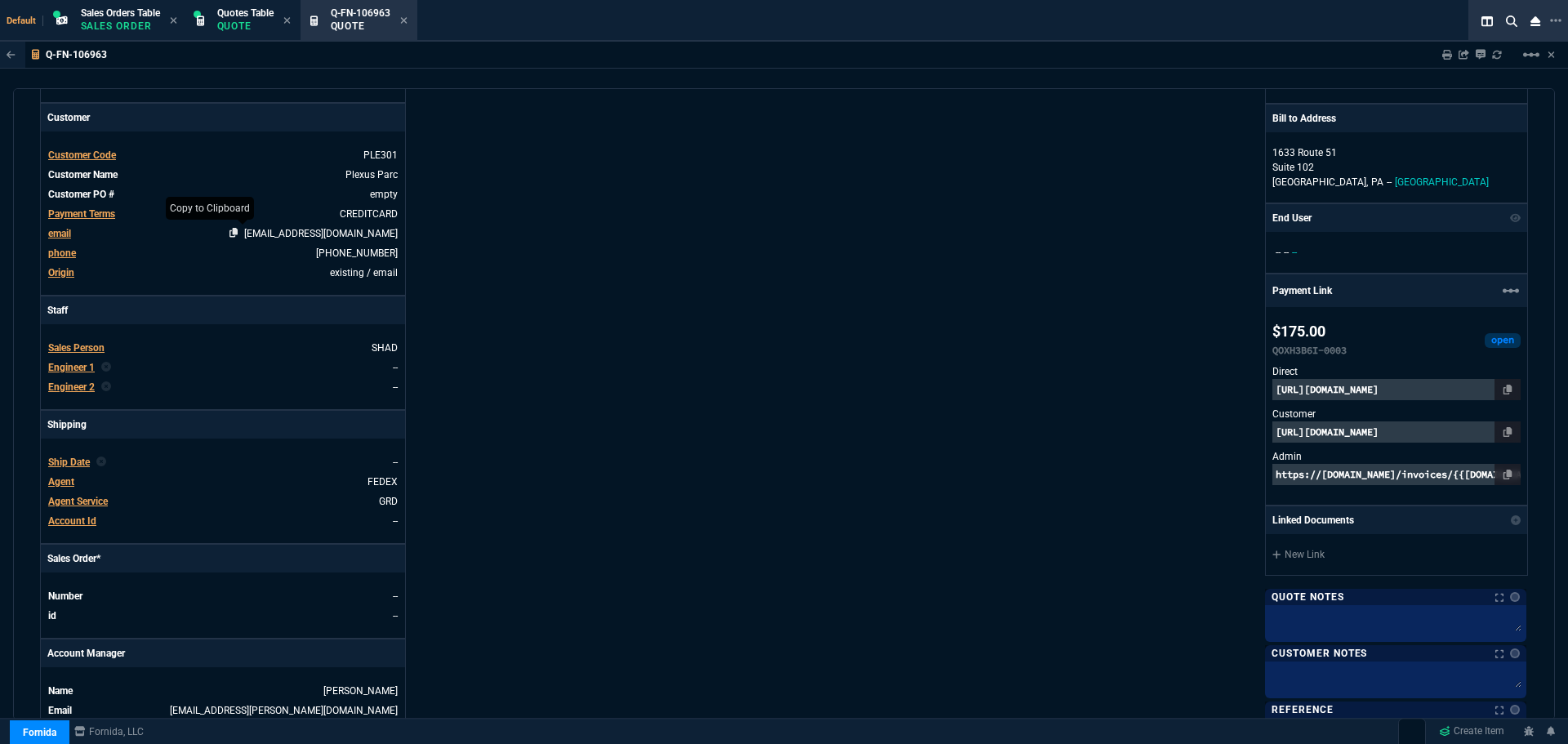
click at [239, 230] on icon at bounding box center [234, 233] width 9 height 10
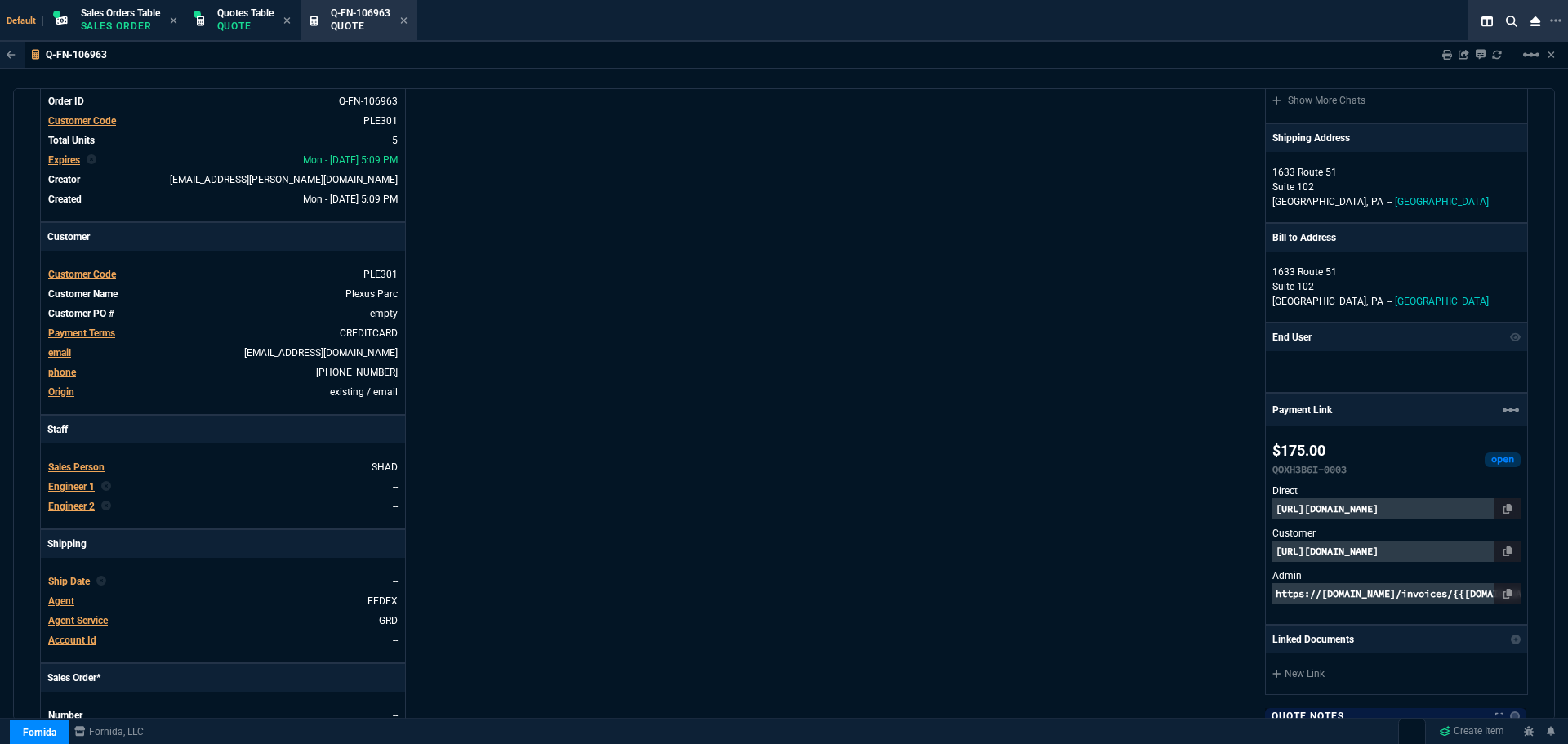
scroll to position [0, 0]
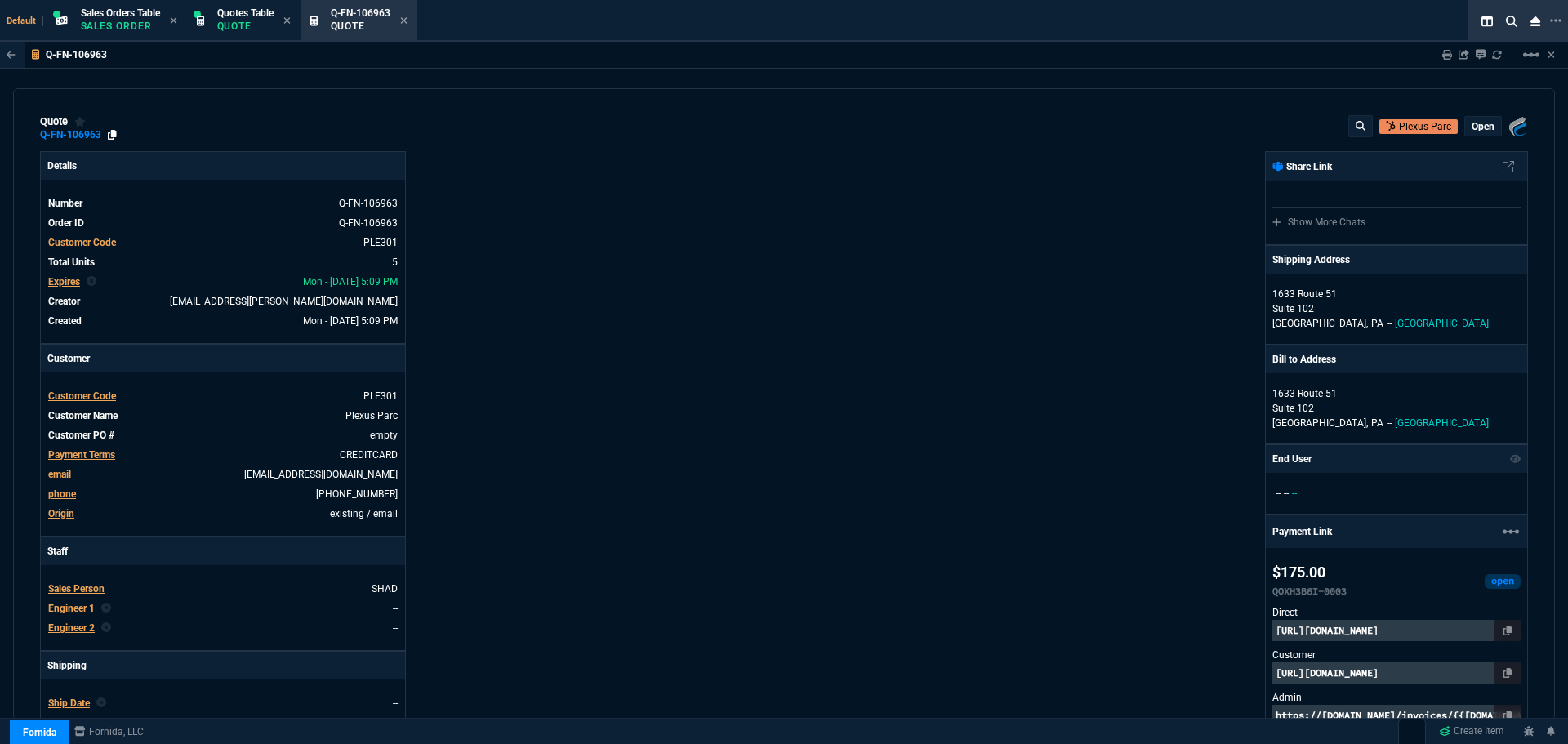
click at [111, 135] on icon at bounding box center [112, 135] width 9 height 10
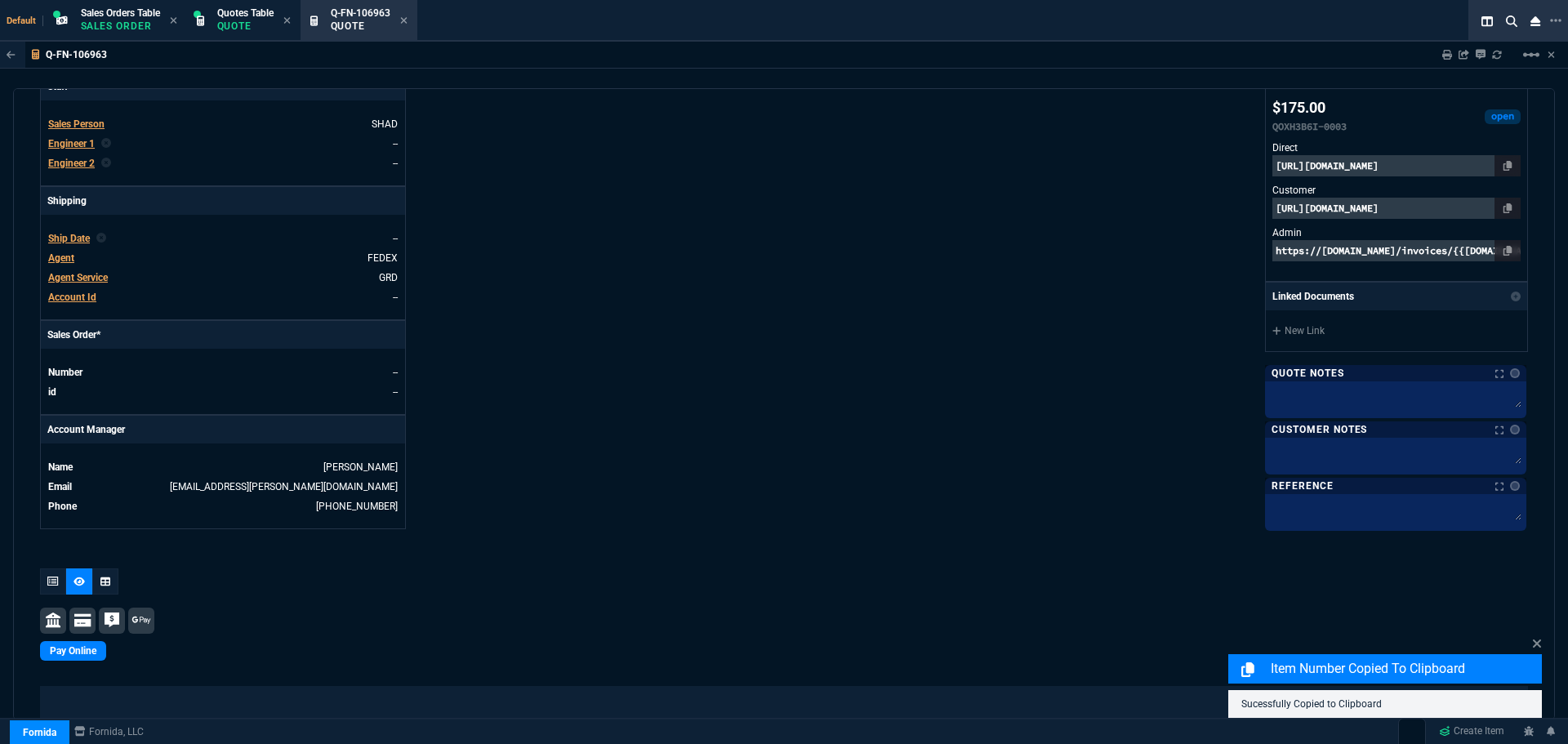
scroll to position [491, 0]
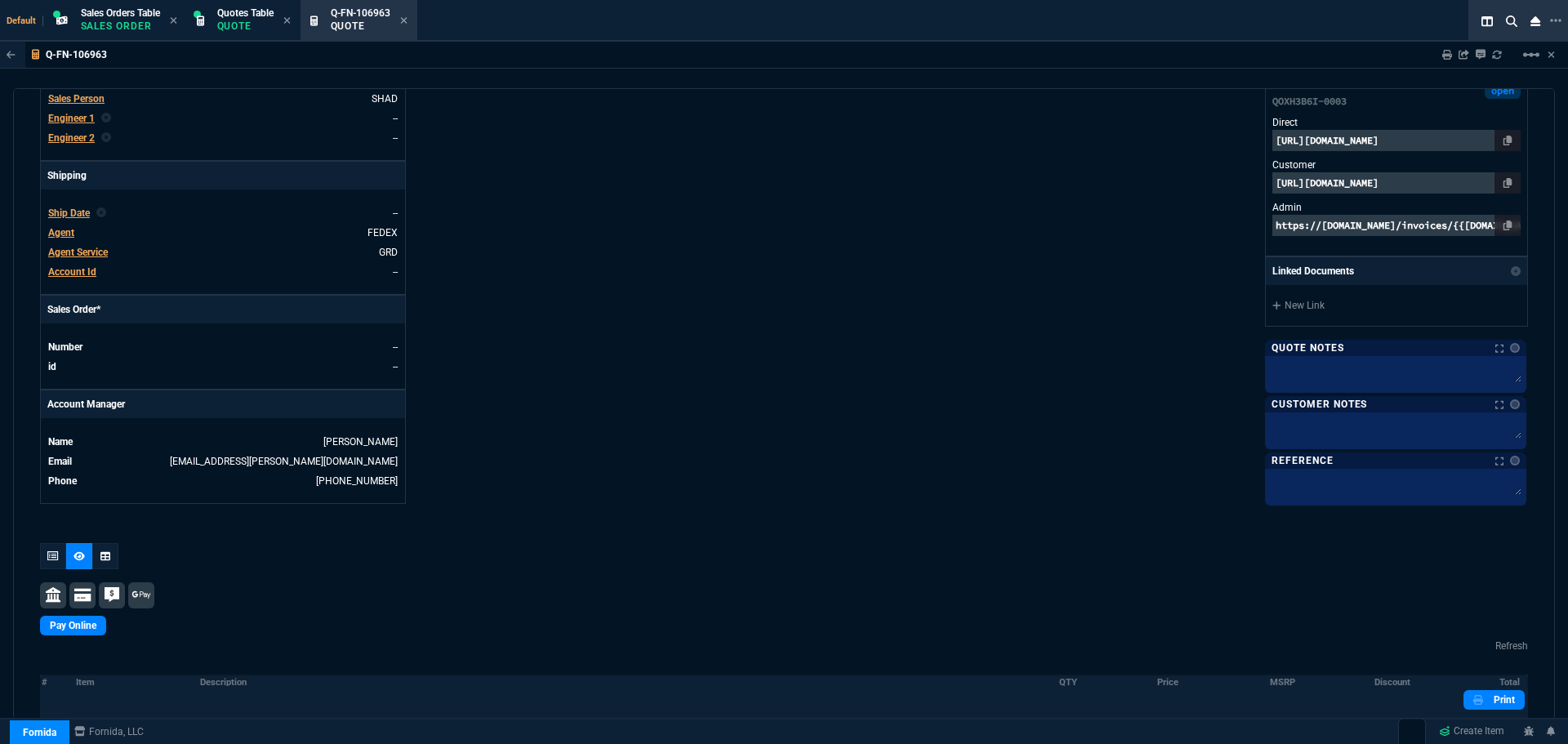
click at [1407, 180] on p "https://pay.fornida.com/public/quotes/Q-FN-106963/checkout" at bounding box center [1396, 183] width 248 height 21
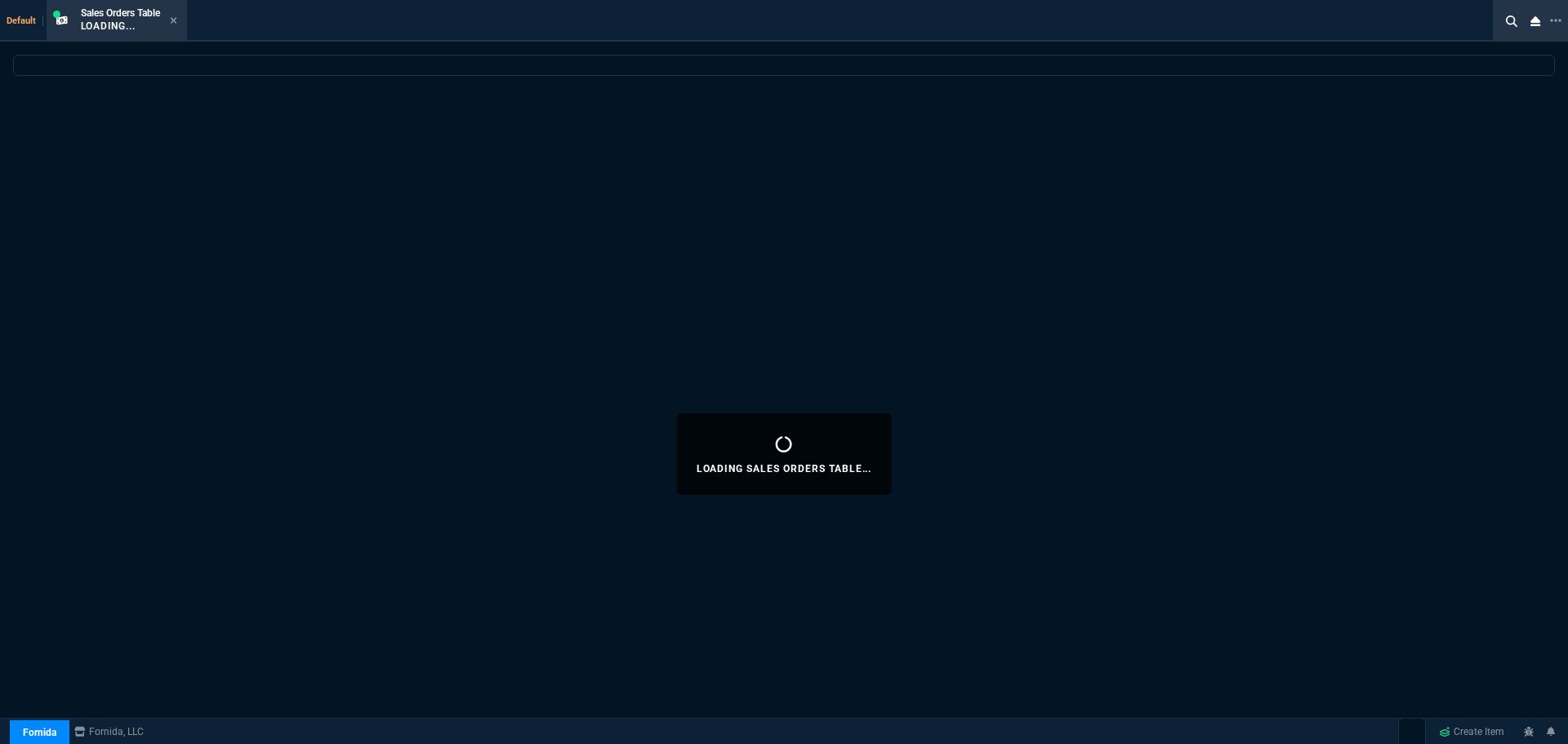
select select "4: SHAD"
select select
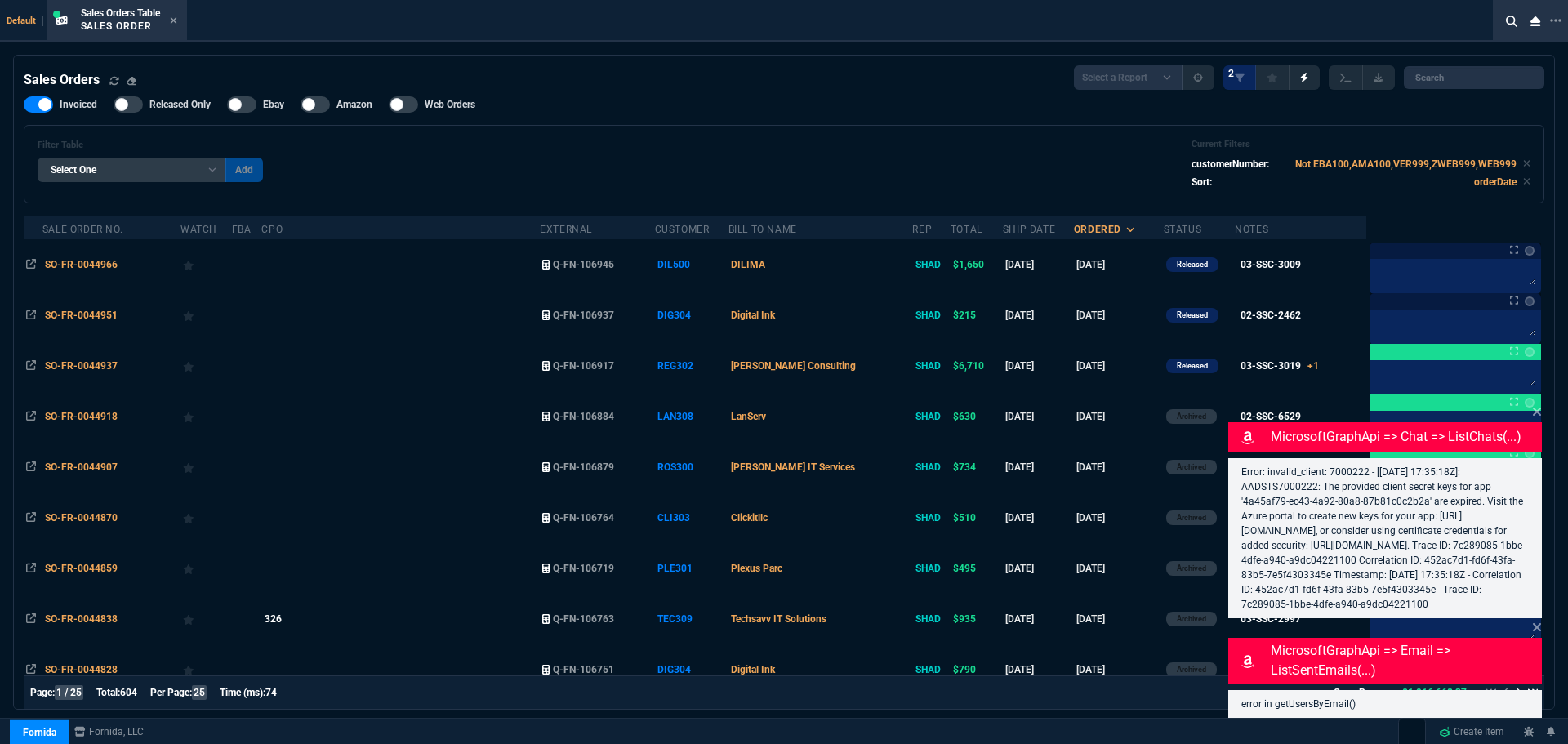
click at [1533, 494] on div "Error: invalid_client: 7000222 - [[DATE] 17:35:18Z]: AADSTS7000222: The provide…" at bounding box center [1384, 538] width 314 height 160
click at [1537, 627] on icon at bounding box center [1537, 628] width 8 height 9
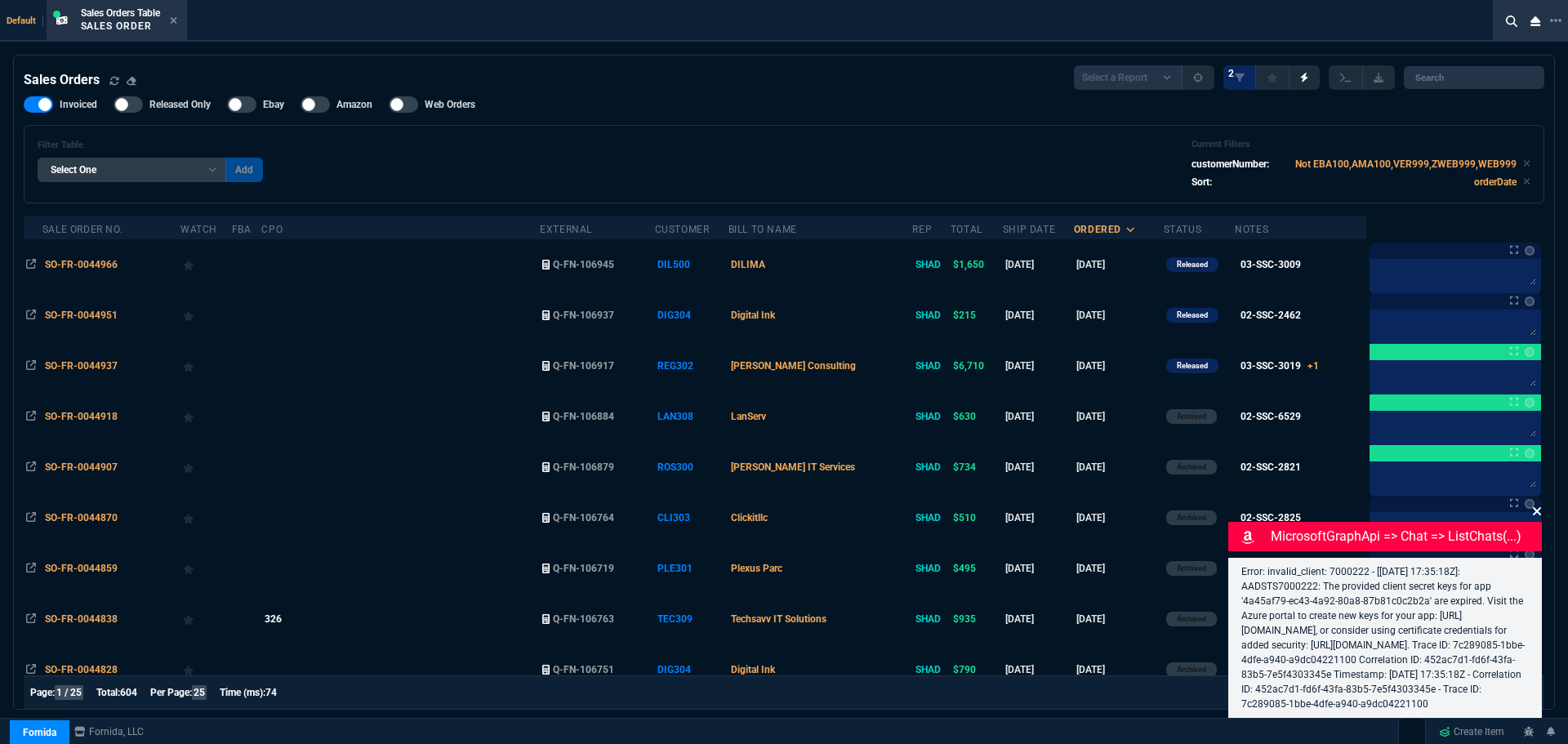
click at [1537, 508] on icon at bounding box center [1537, 512] width 8 height 9
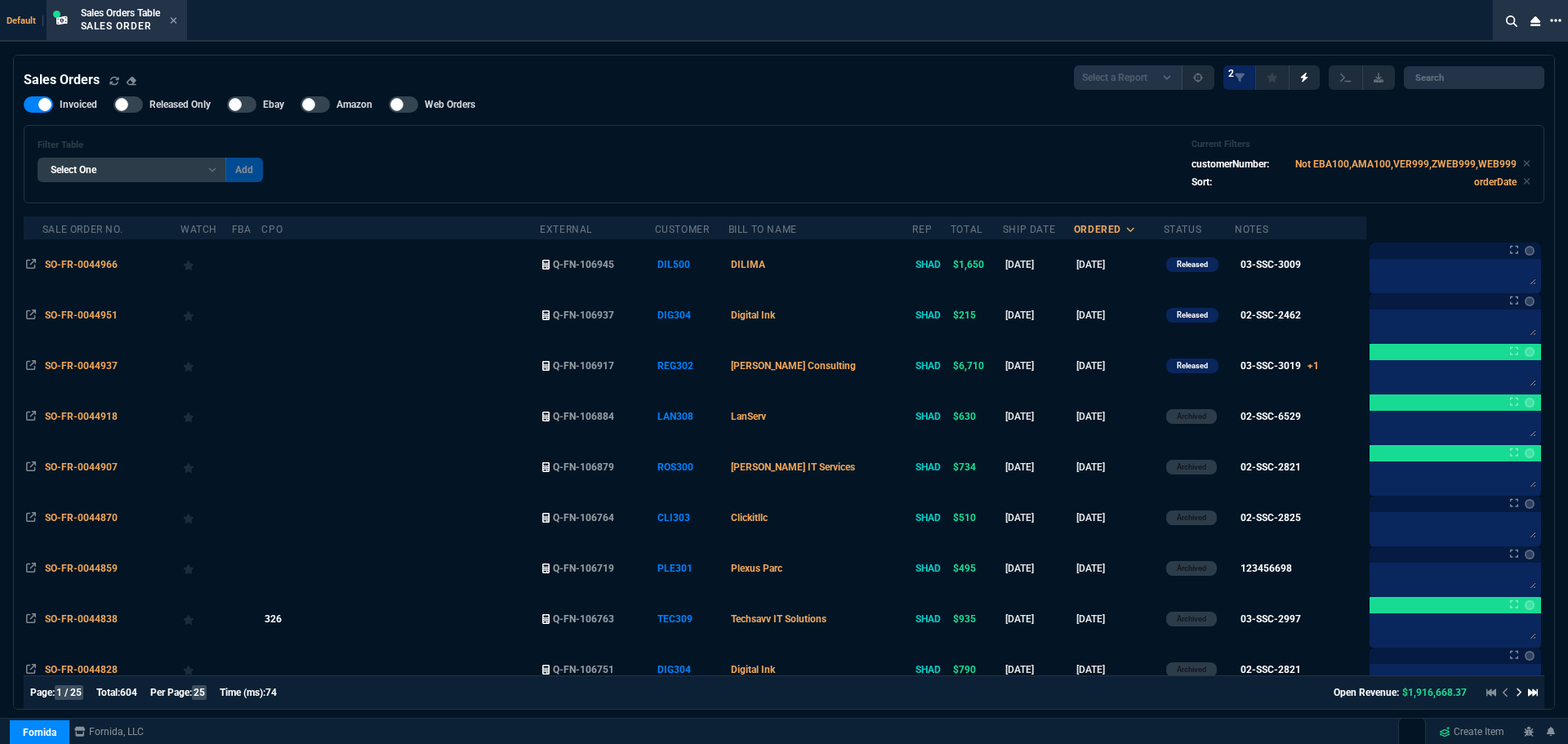
click at [1553, 17] on icon at bounding box center [1555, 20] width 11 height 13
click at [1435, 31] on li "Open New Tab" at bounding box center [1468, 31] width 161 height 20
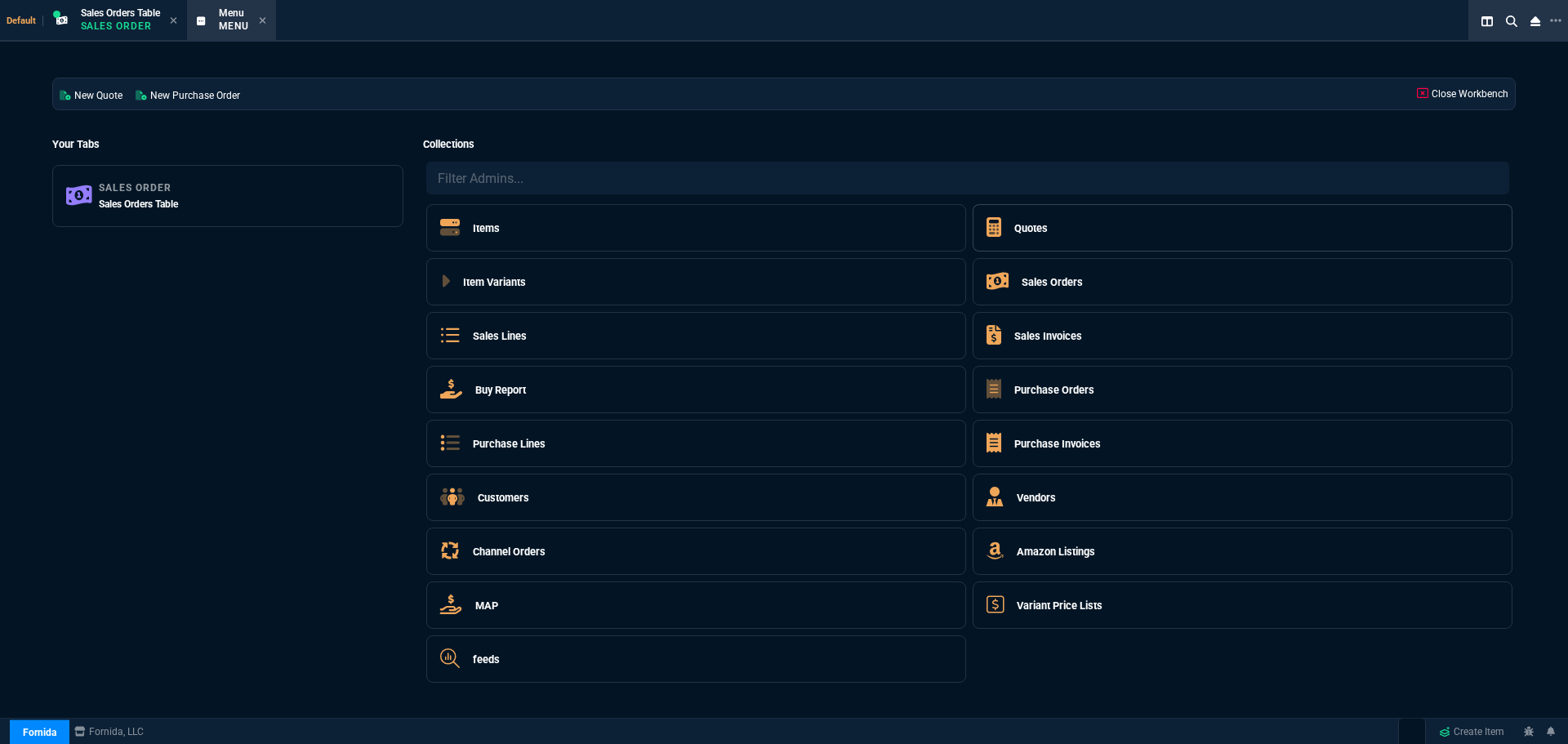
click at [1022, 227] on h5 "Quotes" at bounding box center [1031, 228] width 33 height 15
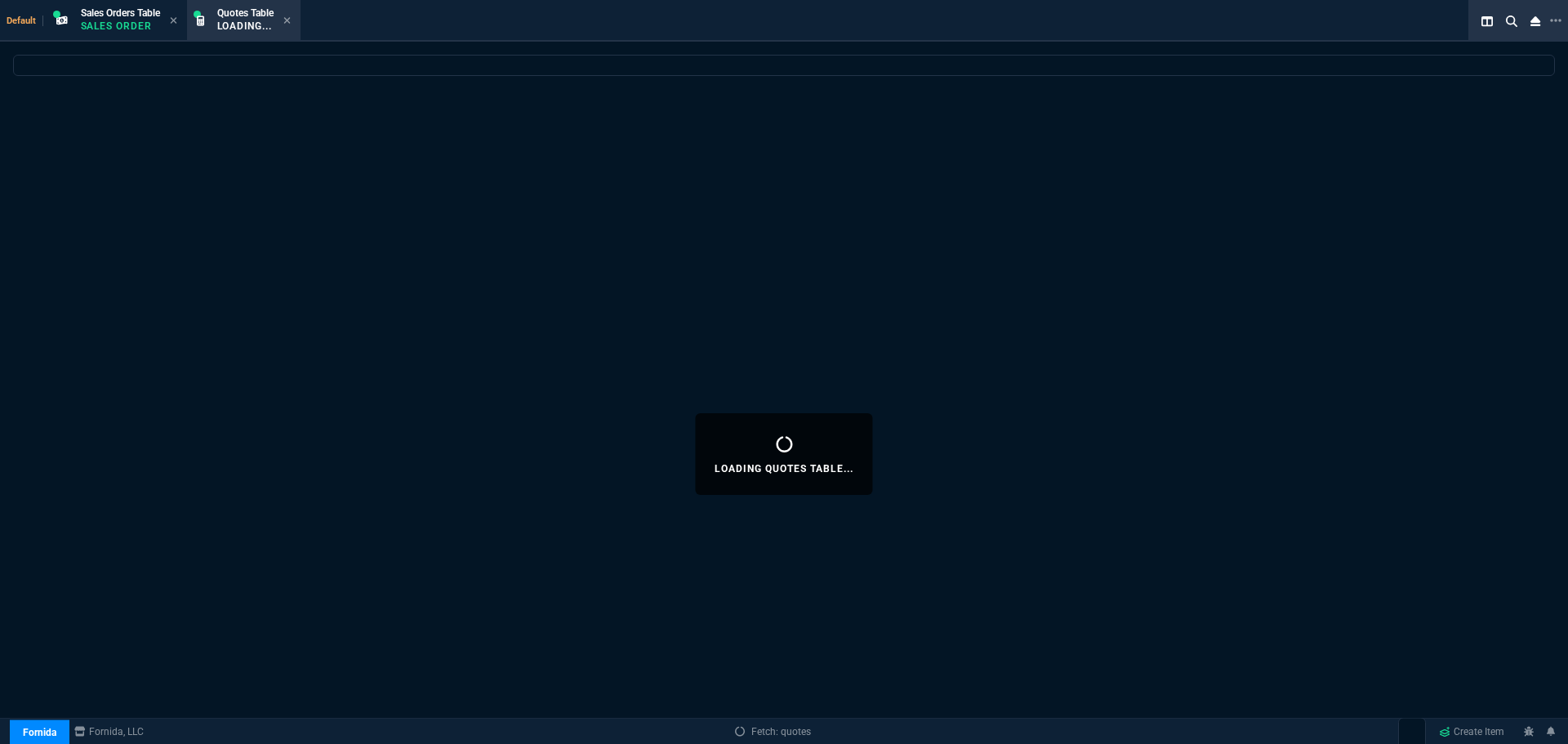
select select
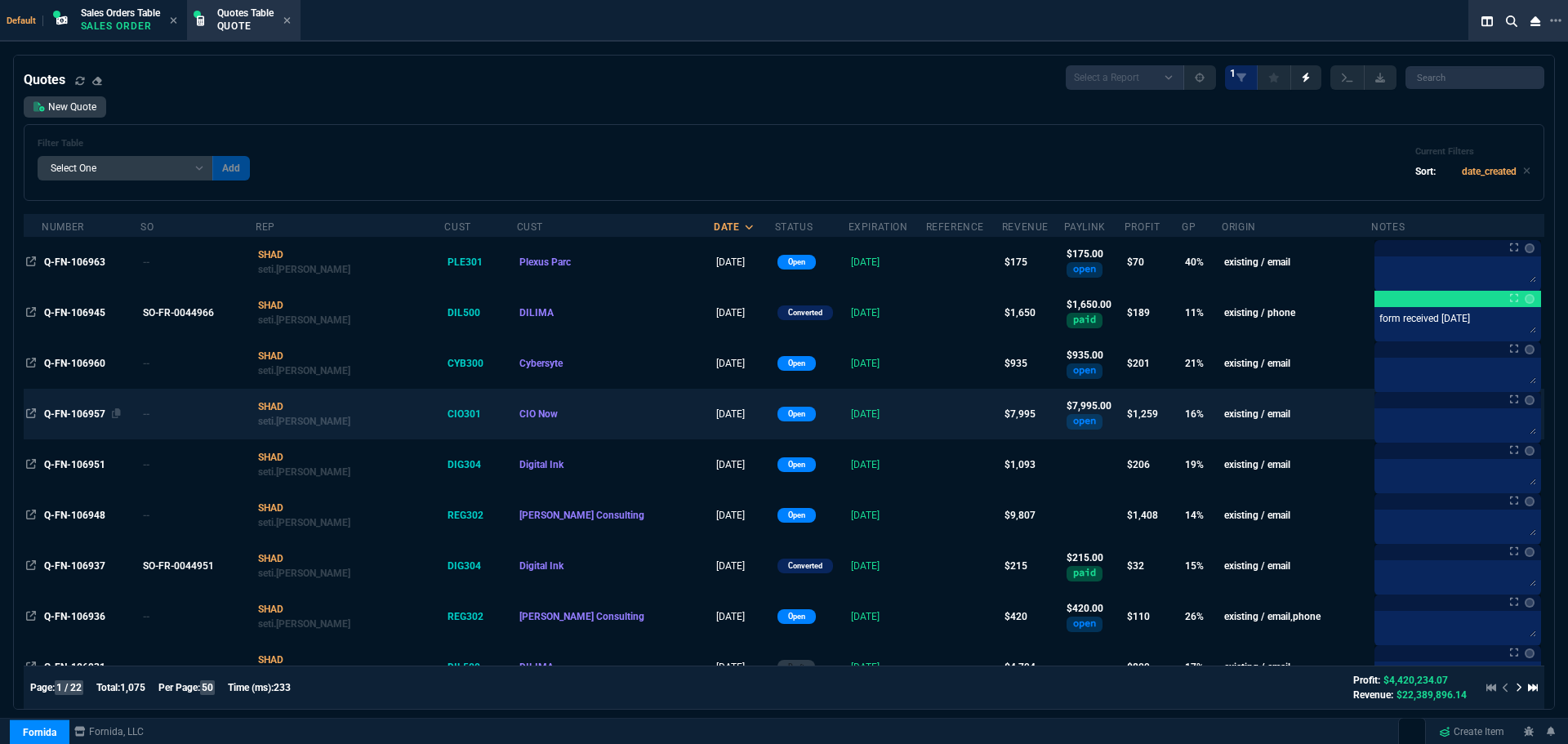
click at [93, 411] on span "Q-FN-106957" at bounding box center [75, 414] width 61 height 11
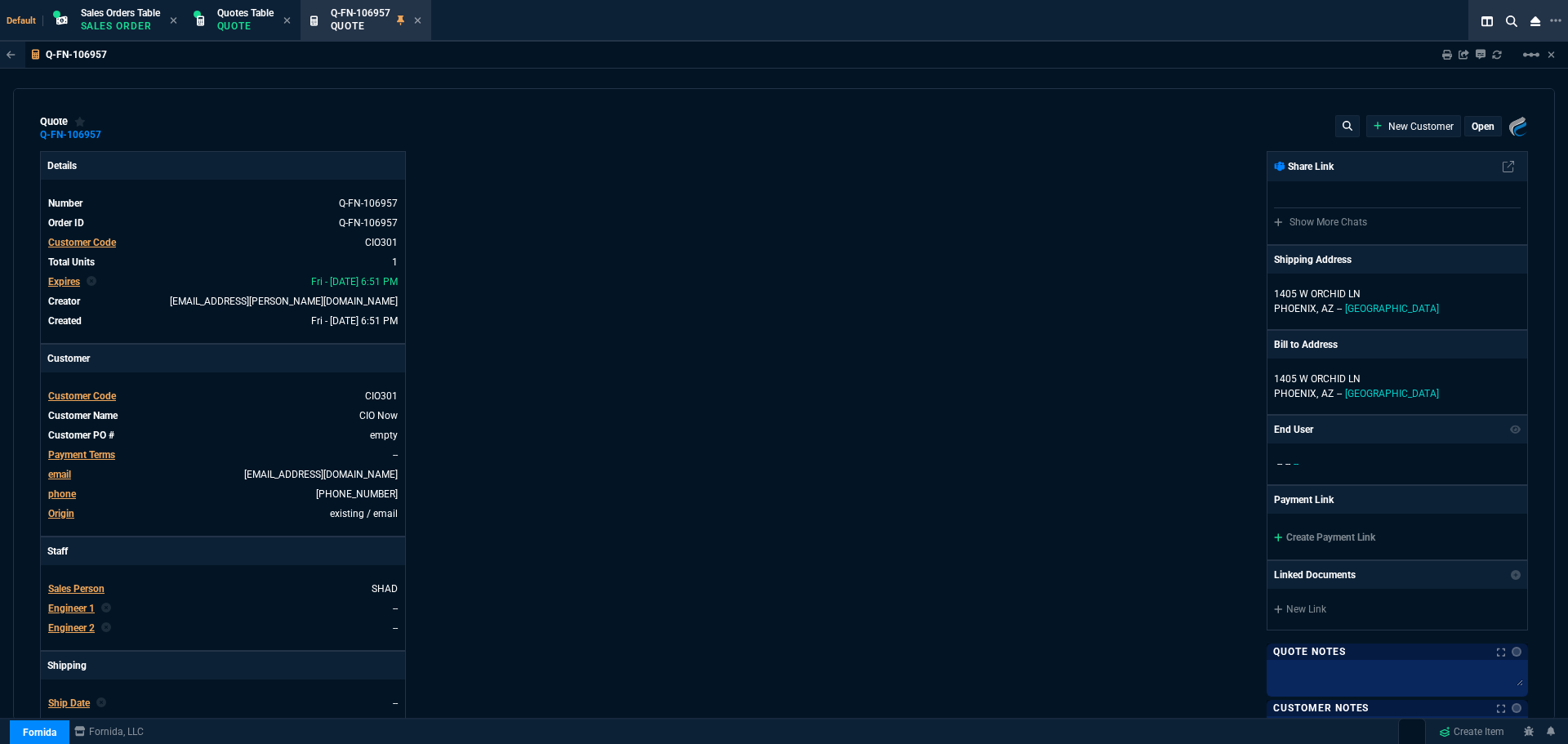
type input "20"
type input "1610"
type input "20"
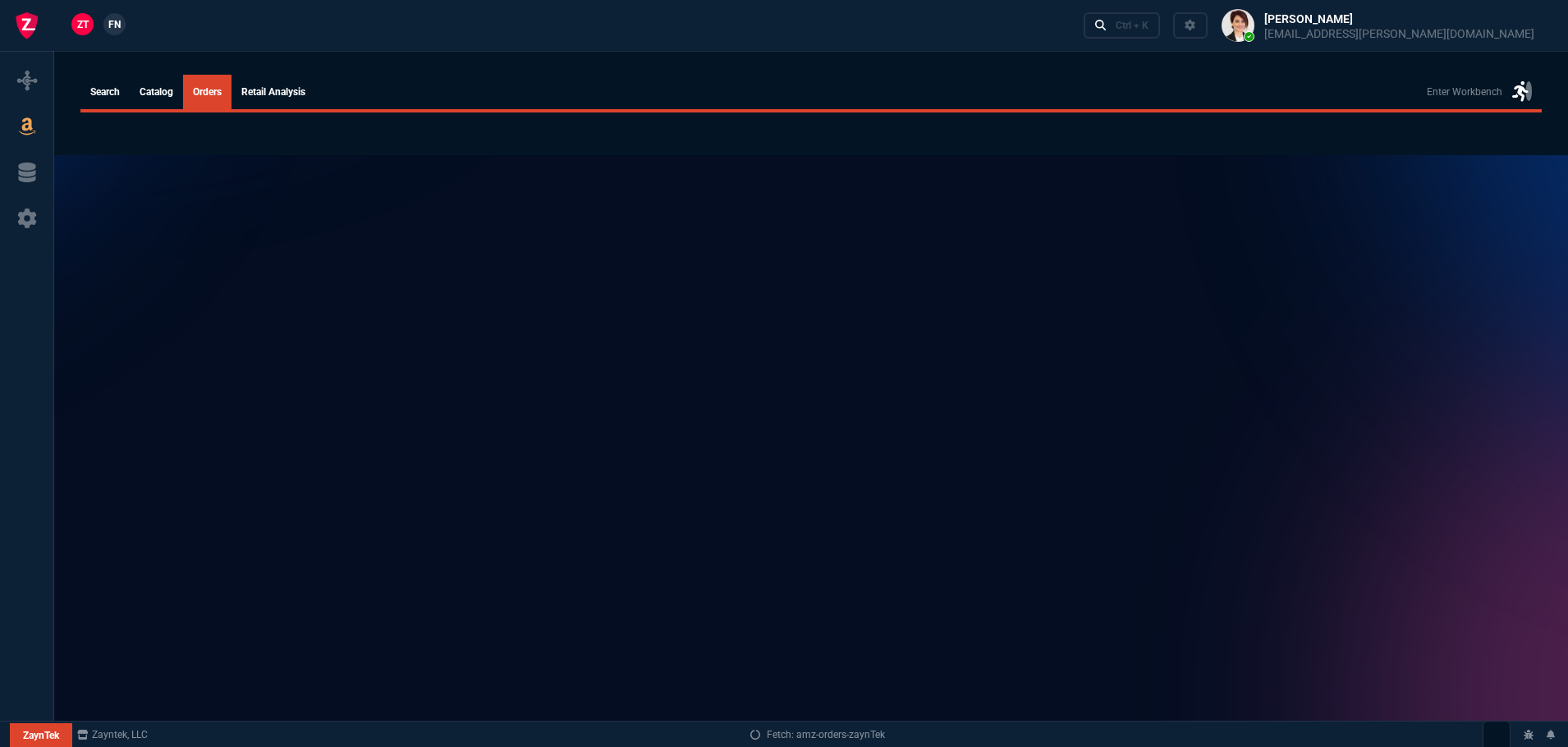
select select
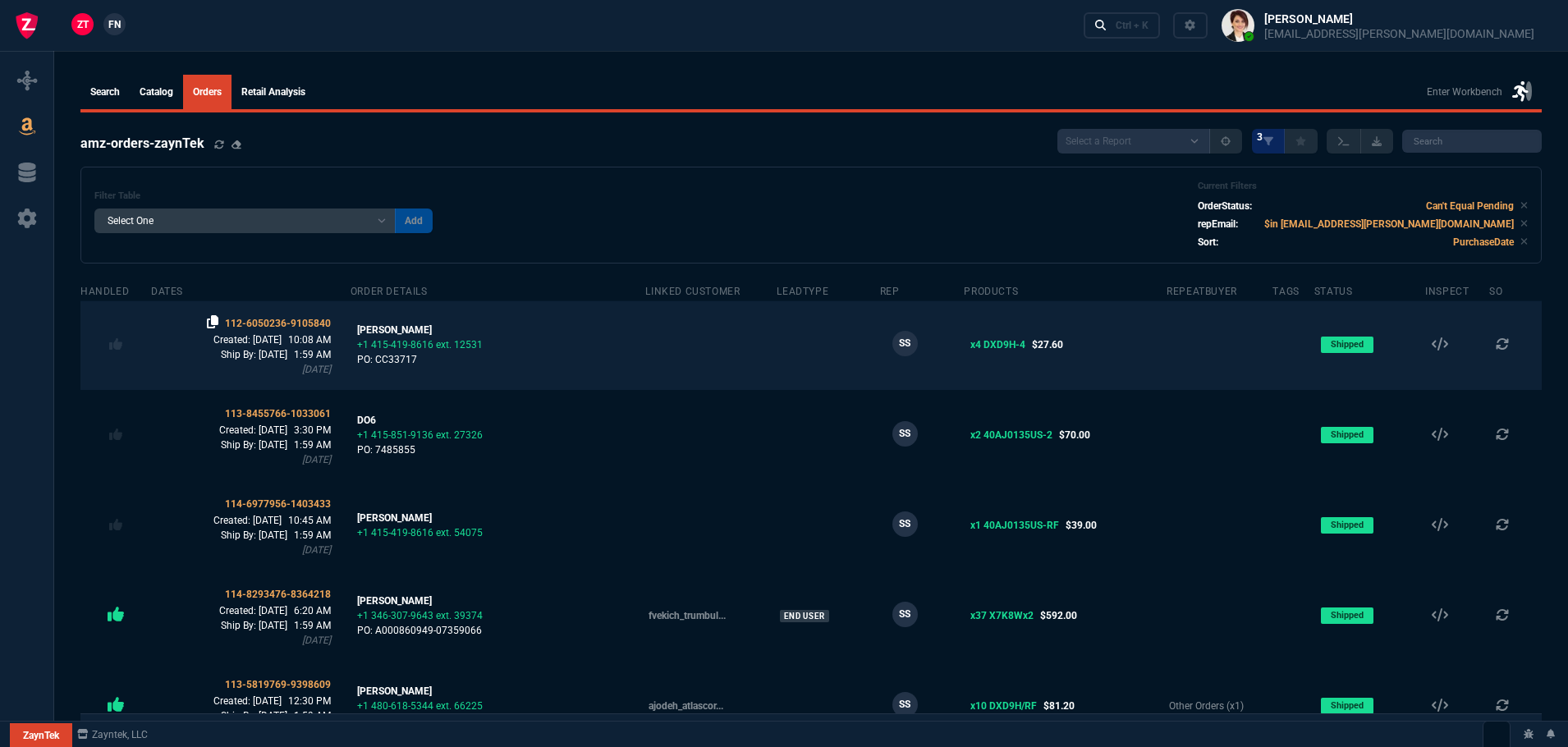
click at [219, 320] on icon at bounding box center [212, 321] width 11 height 13
